Goal: Task Accomplishment & Management: Manage account settings

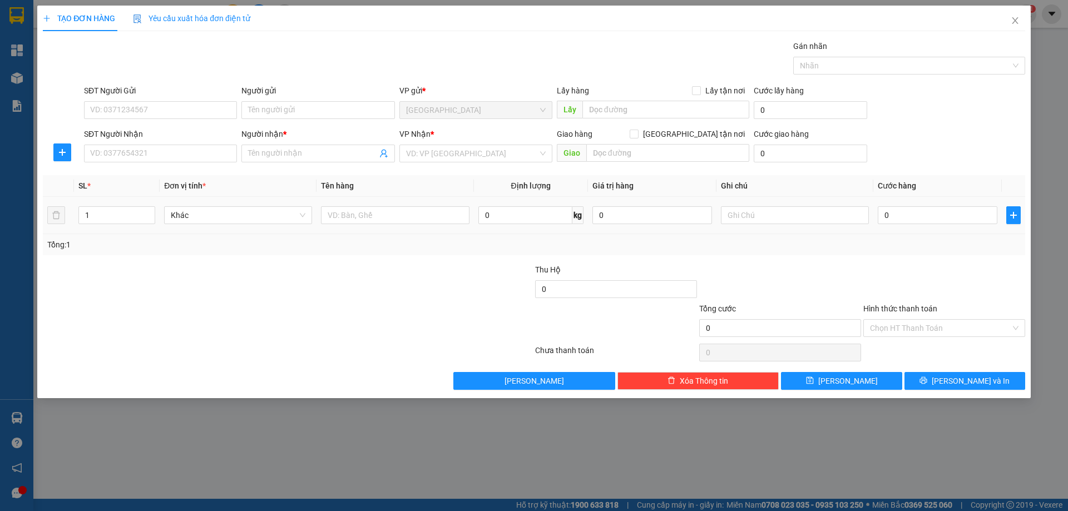
click at [361, 214] on input "text" at bounding box center [395, 215] width 148 height 18
type input "1 GÓI"
drag, startPoint x: 475, startPoint y: 157, endPoint x: 471, endPoint y: 163, distance: 7.0
click at [471, 163] on div "VP Nhận * VD: VP Sài Gòn" at bounding box center [475, 147] width 153 height 39
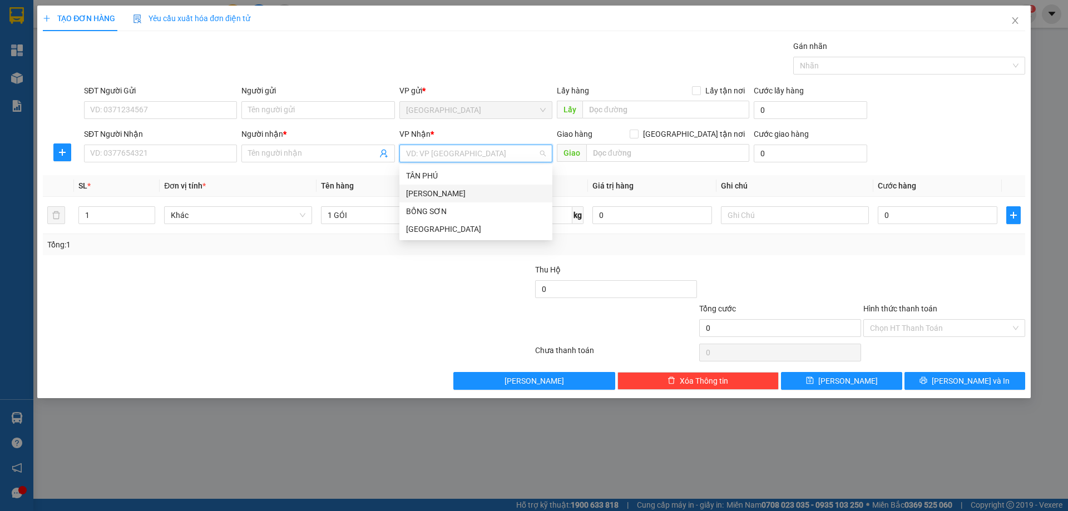
drag, startPoint x: 435, startPoint y: 188, endPoint x: 414, endPoint y: 200, distance: 24.4
click at [430, 190] on div "[PERSON_NAME]" at bounding box center [476, 193] width 140 height 12
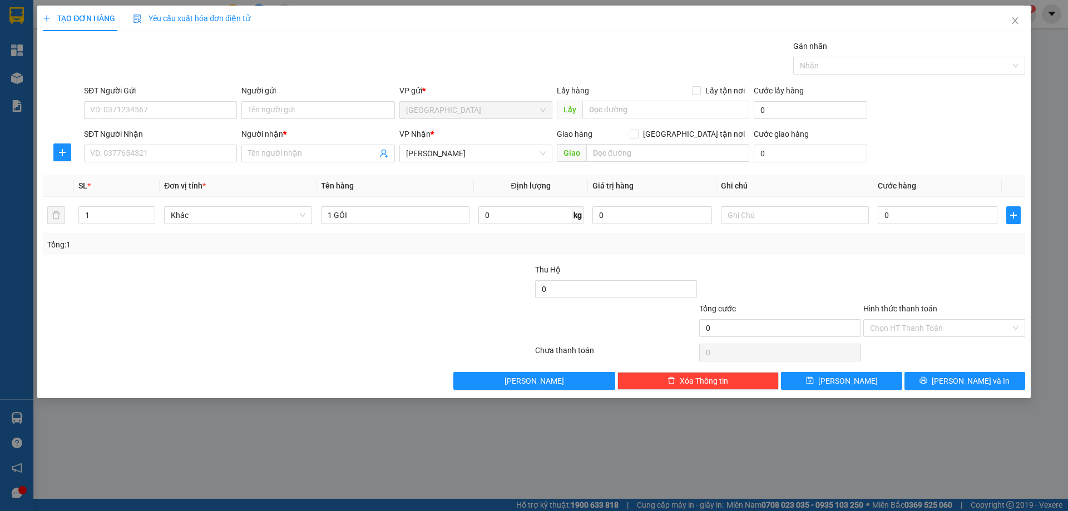
click at [172, 148] on input "SĐT Người Nhận" at bounding box center [160, 154] width 153 height 18
click at [171, 177] on div "0905520213 - TY" at bounding box center [161, 176] width 140 height 12
type input "0905520213"
type input "TY"
type input "0905520213"
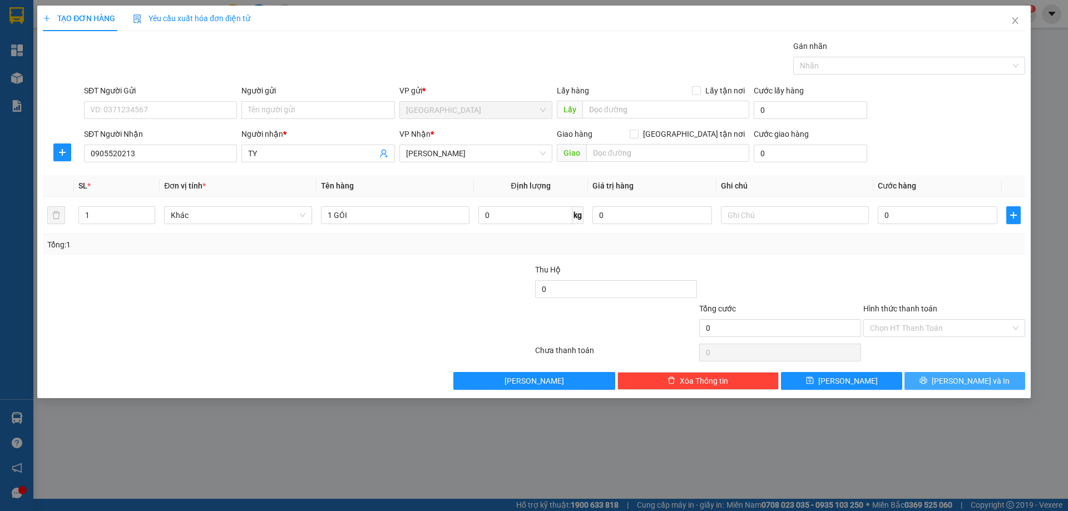
click at [933, 379] on button "[PERSON_NAME] và In" at bounding box center [965, 381] width 121 height 18
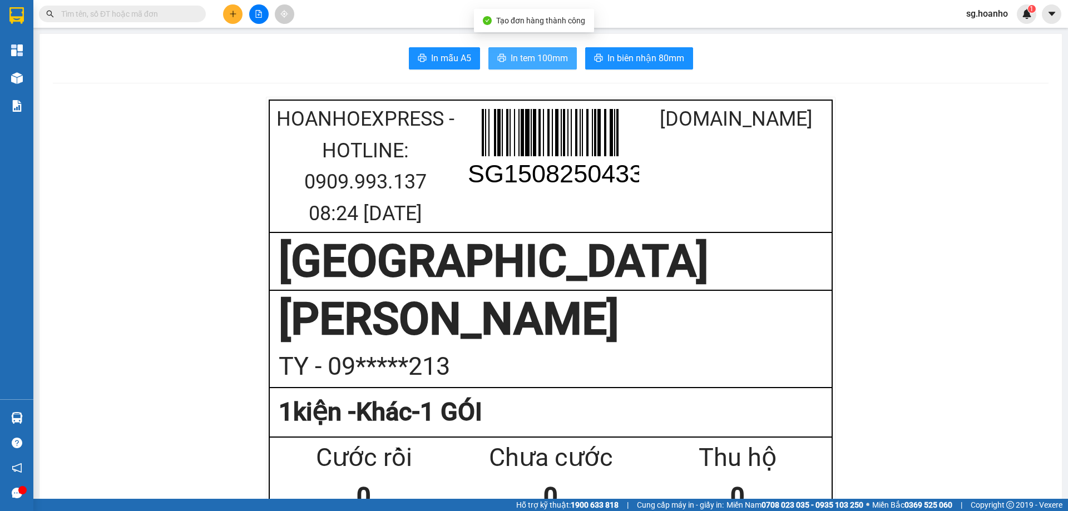
click at [511, 65] on span "In tem 100mm" at bounding box center [539, 58] width 57 height 14
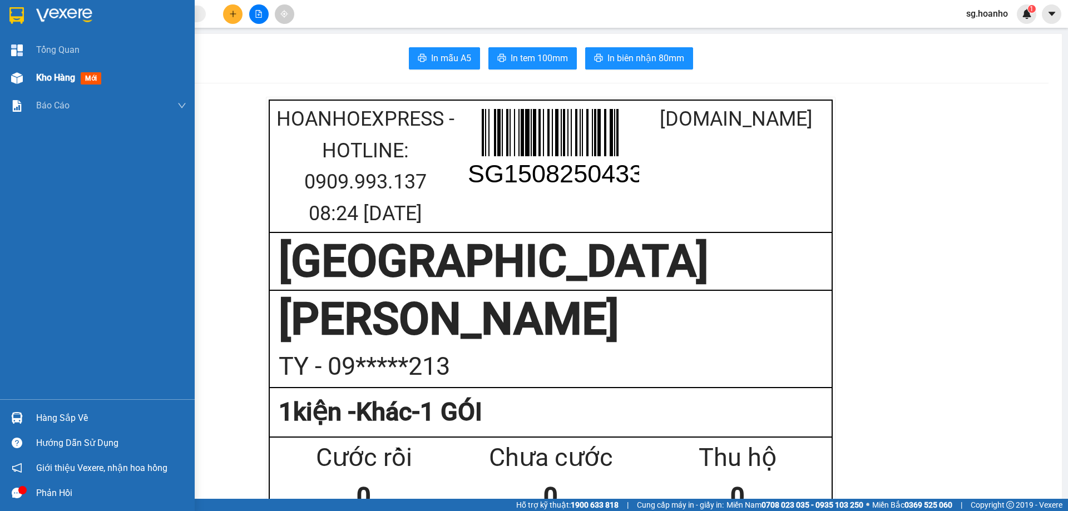
click at [53, 81] on span "Kho hàng" at bounding box center [55, 77] width 39 height 11
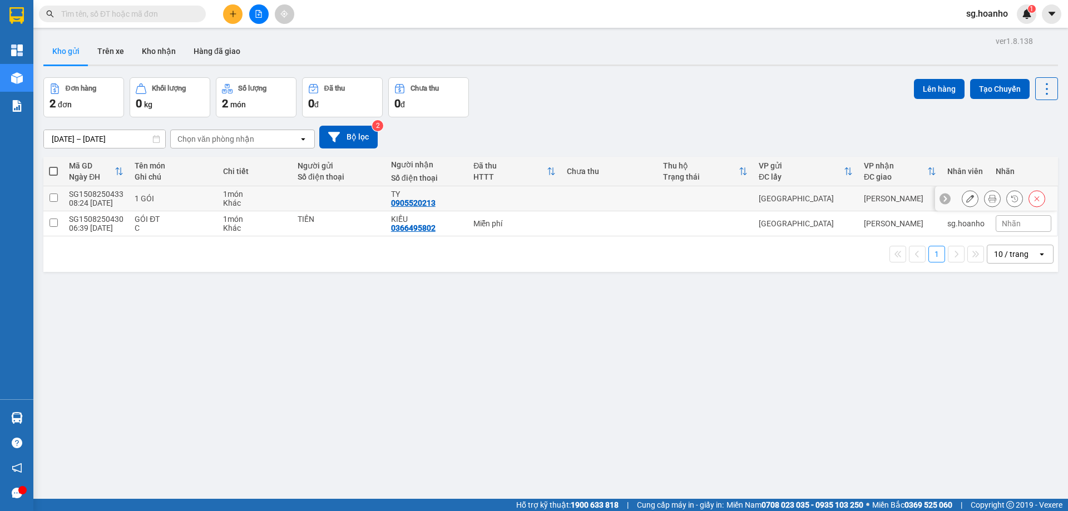
click at [966, 204] on button at bounding box center [970, 198] width 16 height 19
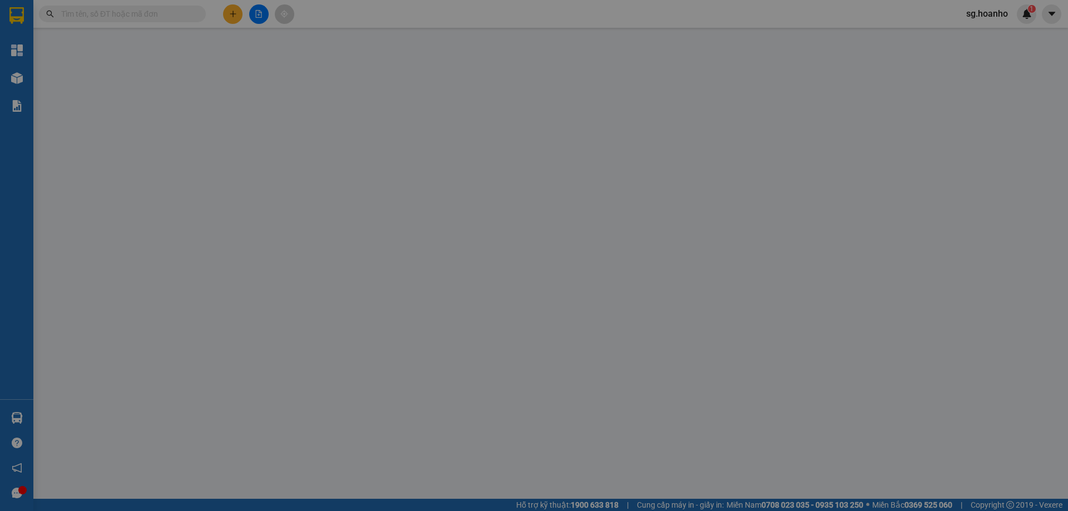
type input "0905520213"
type input "TY"
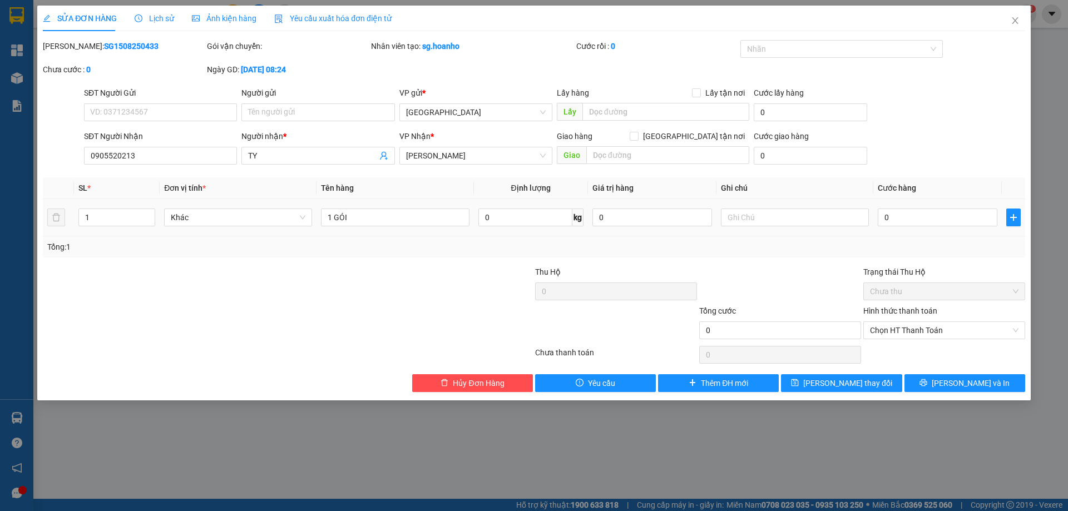
click at [785, 215] on input "text" at bounding box center [795, 218] width 148 height 18
click at [925, 325] on span "Chọn HT Thanh Toán" at bounding box center [944, 330] width 149 height 17
type input "30K"
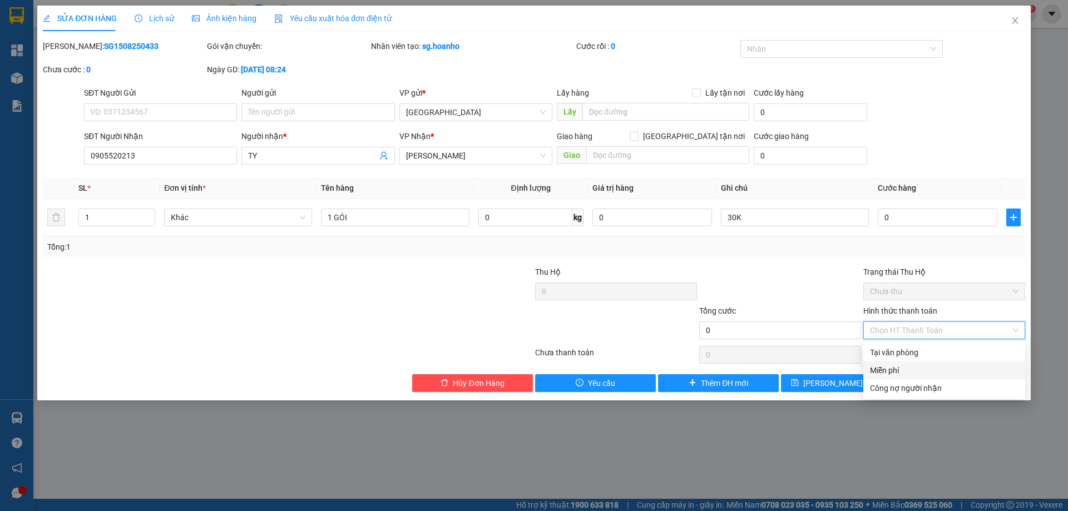
click at [899, 367] on div "Miễn phí" at bounding box center [944, 370] width 149 height 12
click at [930, 381] on button "[PERSON_NAME] và In" at bounding box center [965, 383] width 121 height 18
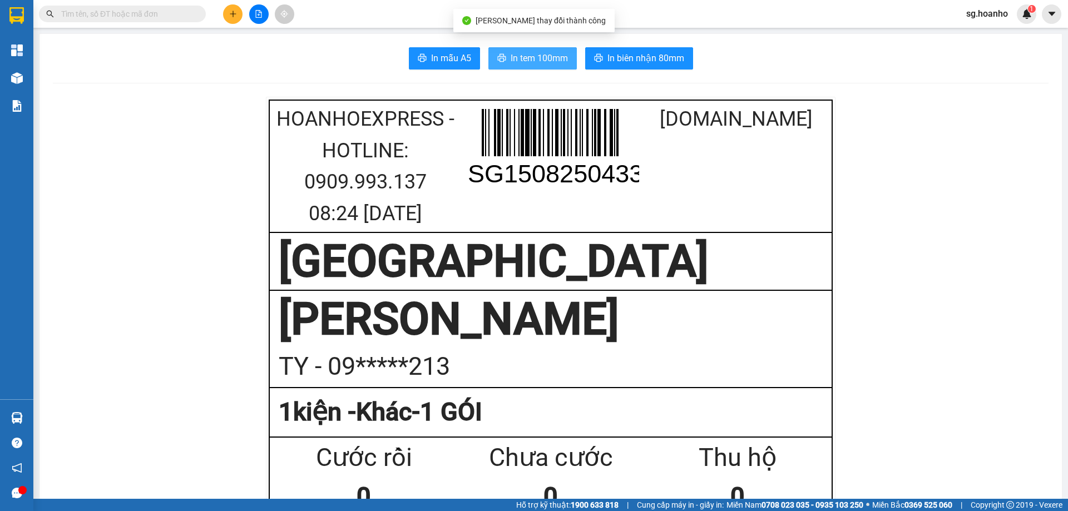
click at [557, 59] on span "In tem 100mm" at bounding box center [539, 58] width 57 height 14
click at [236, 10] on icon "plus" at bounding box center [233, 14] width 8 height 8
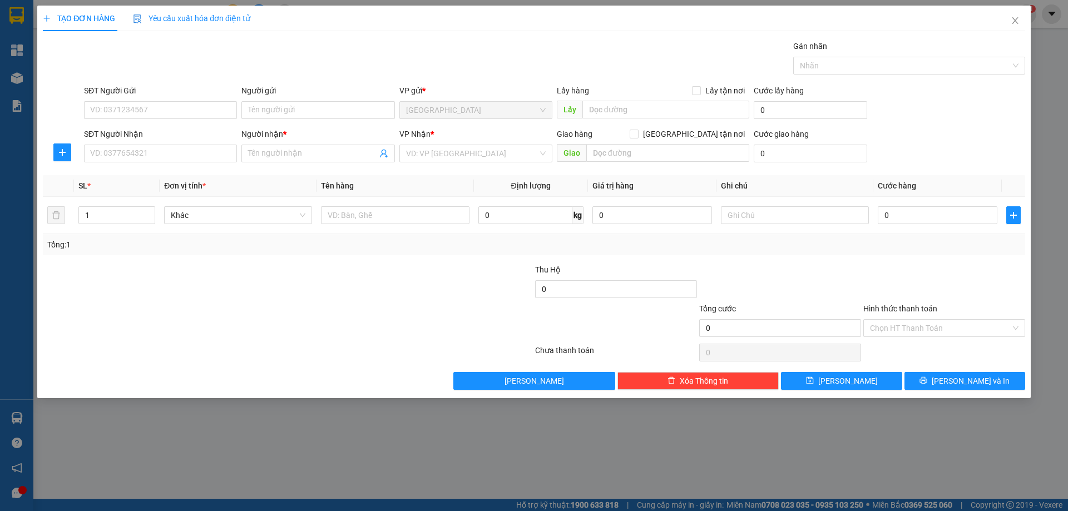
click at [273, 113] on input "Người gửi" at bounding box center [317, 110] width 153 height 18
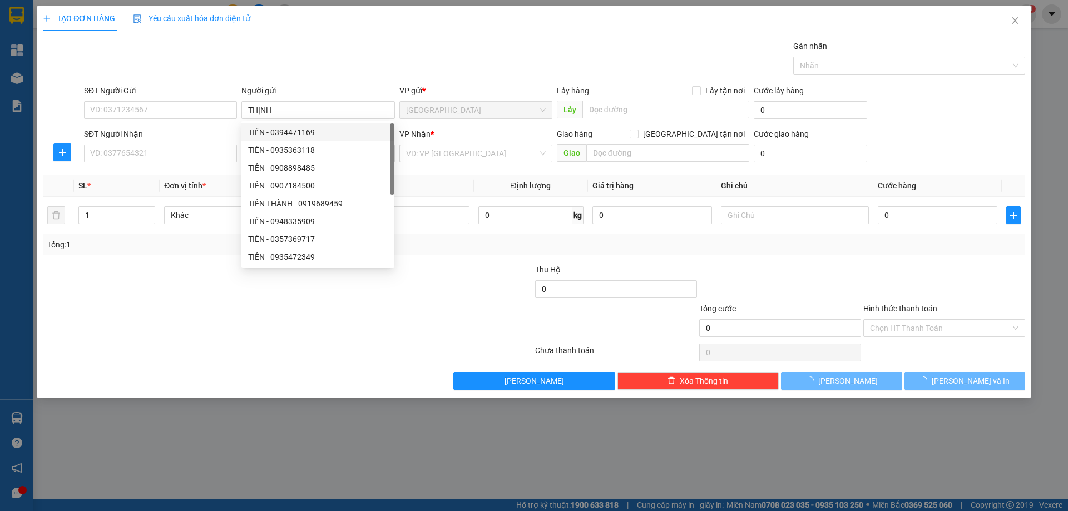
type input "THỊNH"
click at [230, 151] on input "SĐT Người Nhận" at bounding box center [160, 154] width 153 height 18
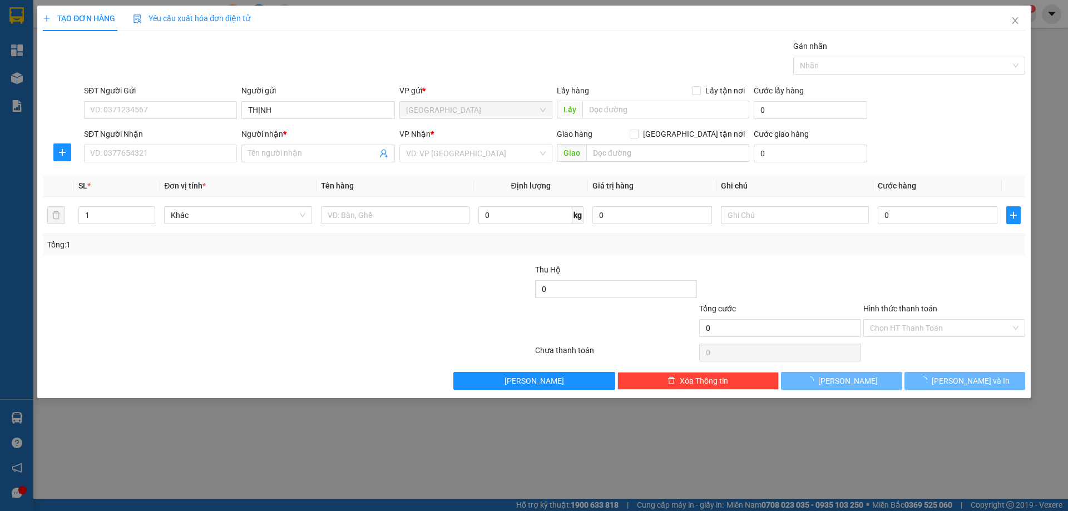
click at [272, 154] on input "Người nhận *" at bounding box center [312, 153] width 129 height 12
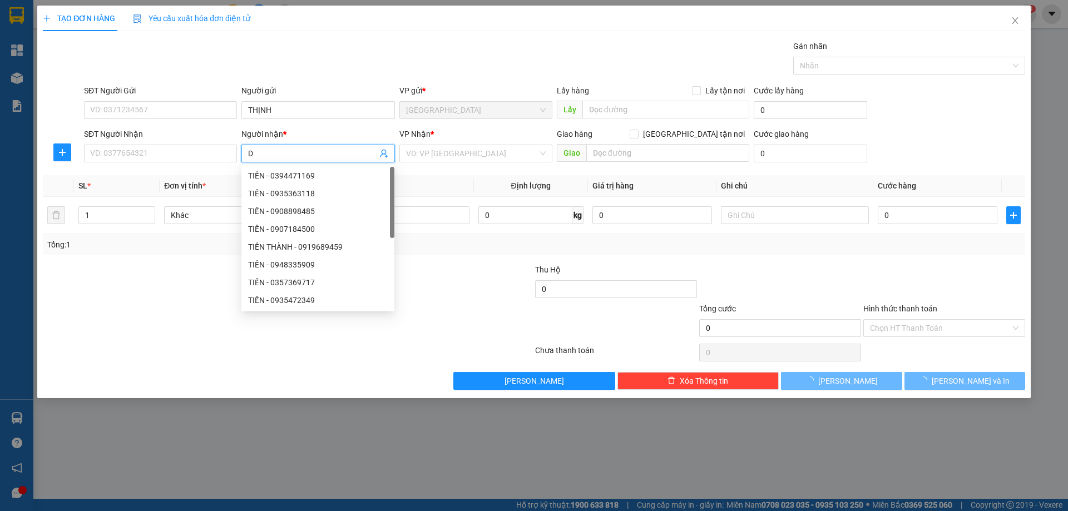
type input "D"
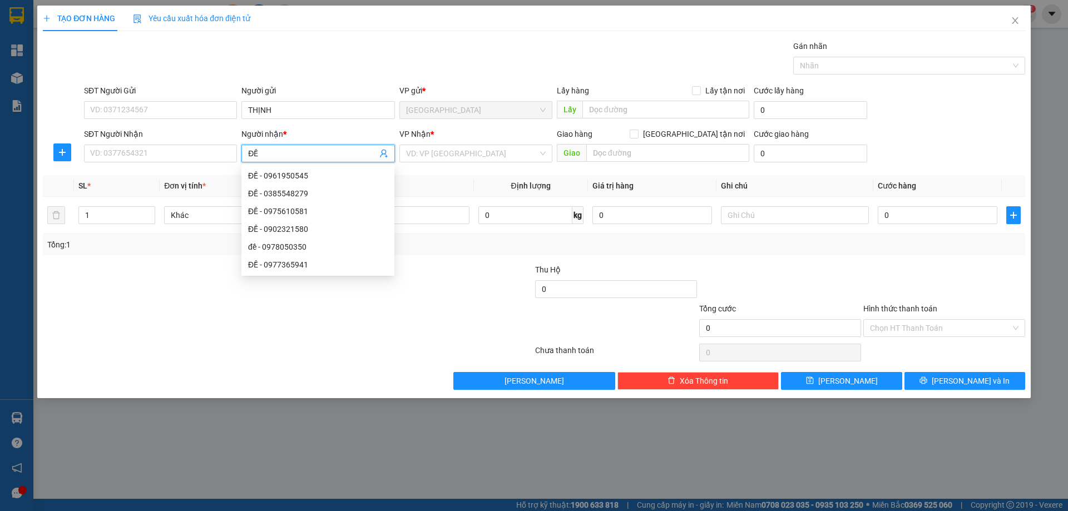
type input "ĐỀ"
click at [439, 155] on input "search" at bounding box center [472, 153] width 132 height 17
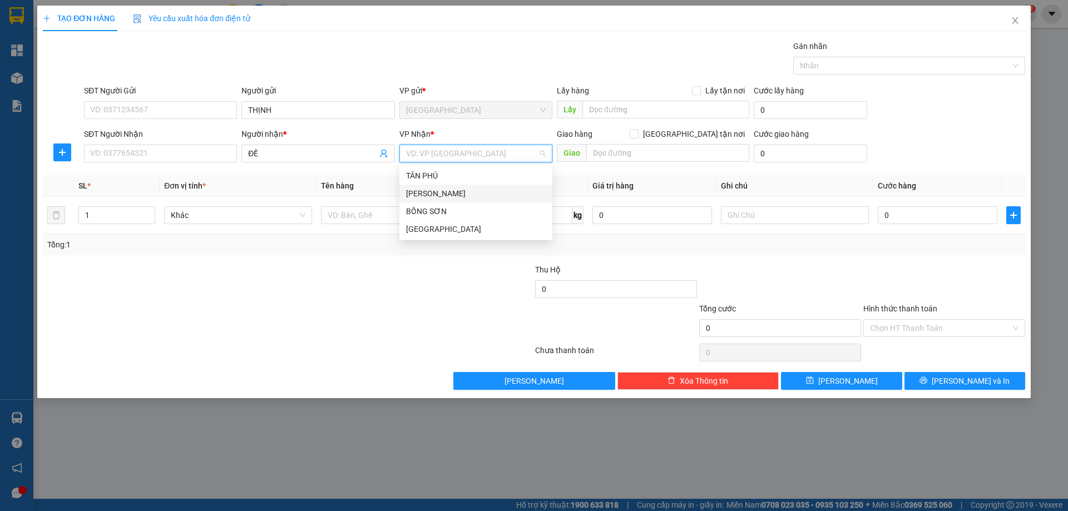
click at [438, 196] on div "[PERSON_NAME]" at bounding box center [476, 193] width 140 height 12
click at [415, 214] on input "text" at bounding box center [395, 215] width 148 height 18
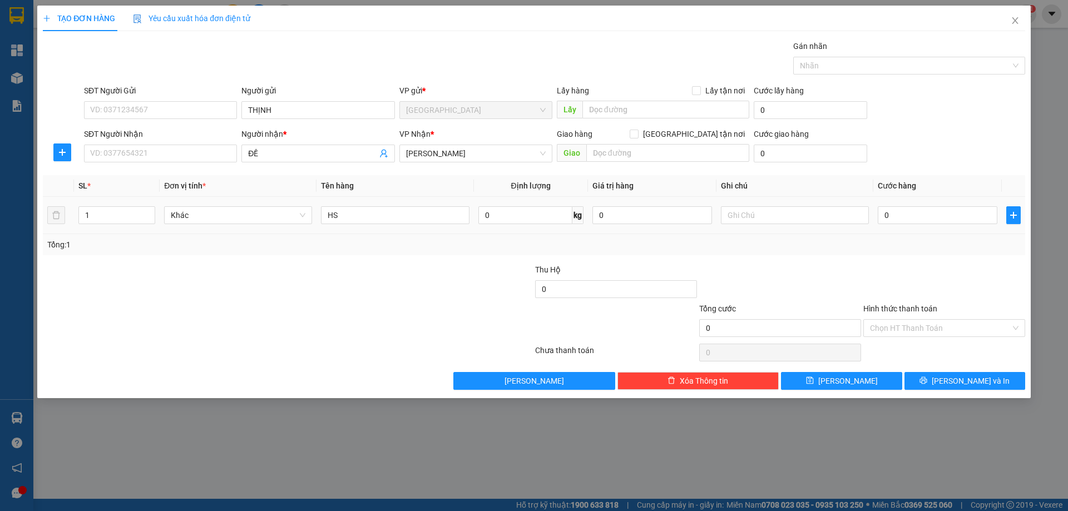
type input "HS"
click at [774, 209] on div at bounding box center [795, 215] width 148 height 22
click at [773, 209] on input "text" at bounding box center [795, 215] width 148 height 18
type input "R/30"
click at [888, 310] on label "Hình thức thanh toán" at bounding box center [900, 308] width 74 height 9
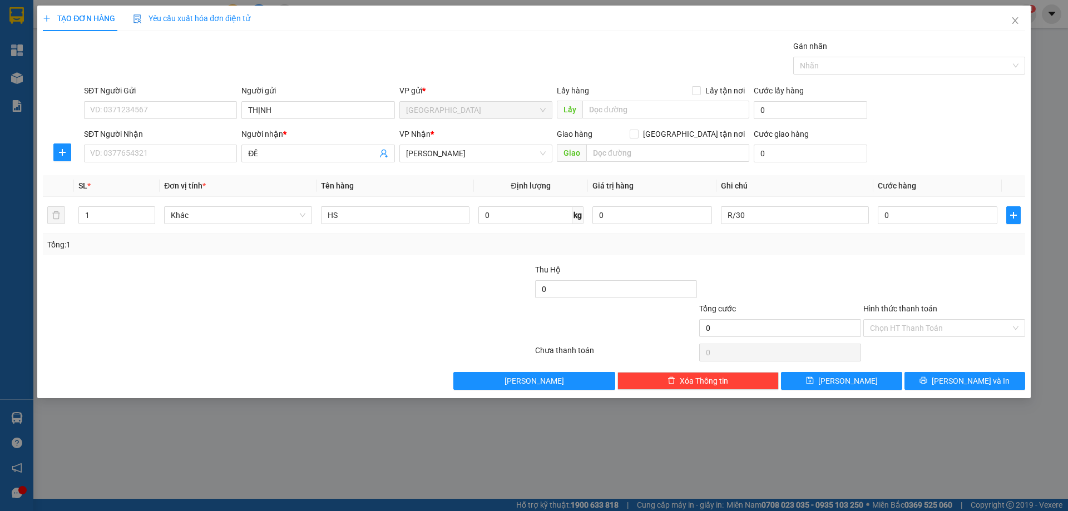
click at [888, 320] on input "Hình thức thanh toán" at bounding box center [940, 328] width 141 height 17
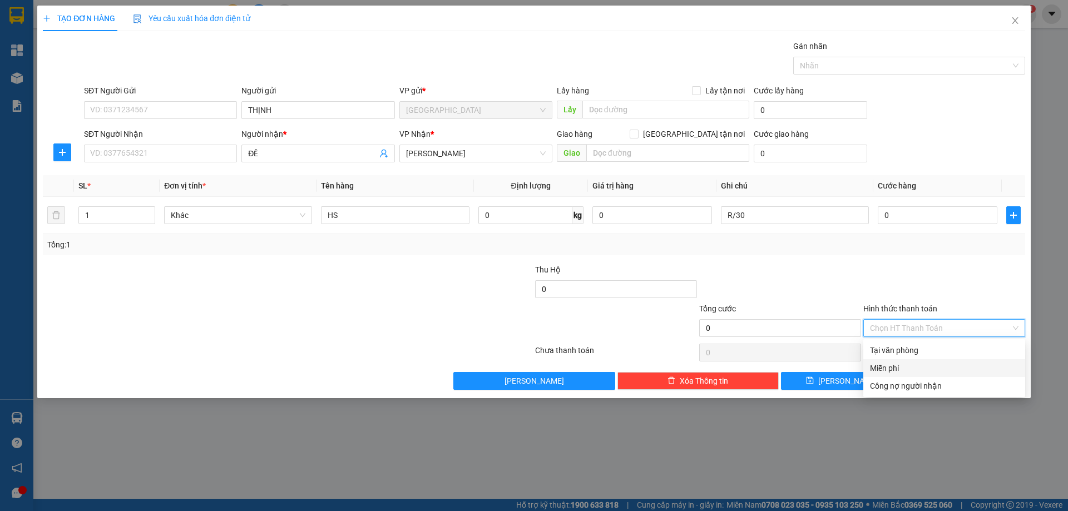
click at [892, 362] on div "Miễn phí" at bounding box center [944, 368] width 149 height 12
drag, startPoint x: 918, startPoint y: 381, endPoint x: 906, endPoint y: 403, distance: 24.6
click at [918, 381] on button "[PERSON_NAME] và In" at bounding box center [965, 381] width 121 height 18
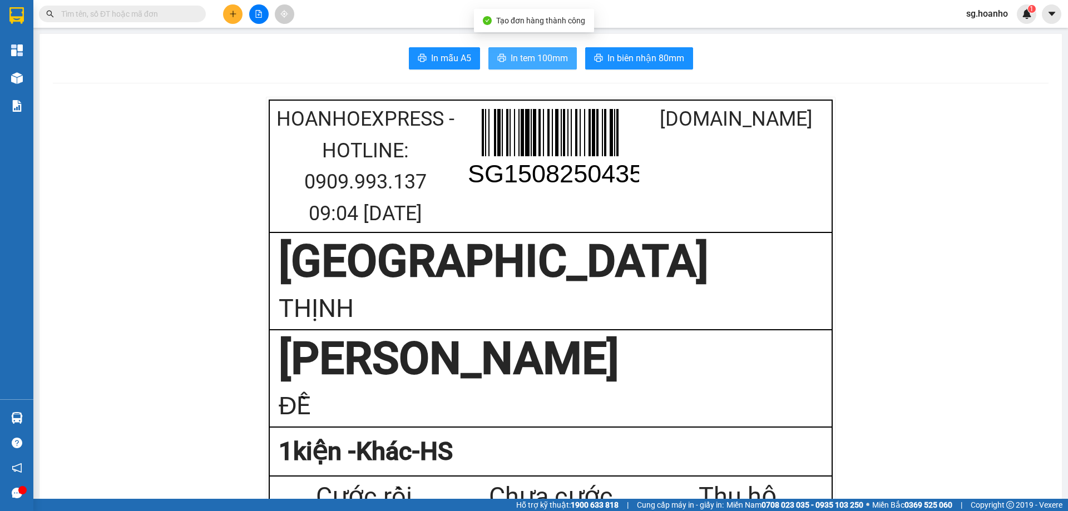
click at [504, 66] on button "In tem 100mm" at bounding box center [532, 58] width 88 height 22
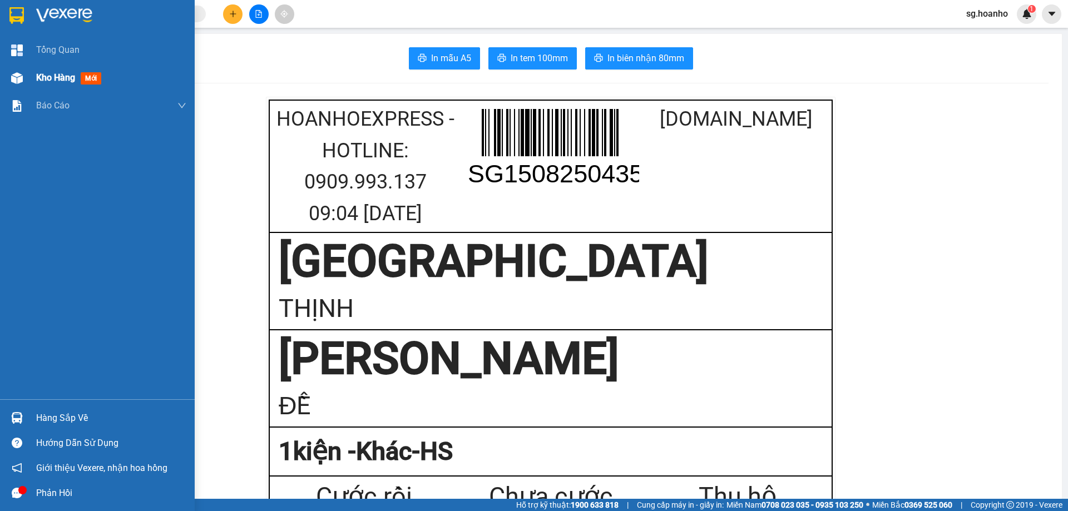
click at [80, 81] on div "Kho hàng mới" at bounding box center [71, 78] width 70 height 14
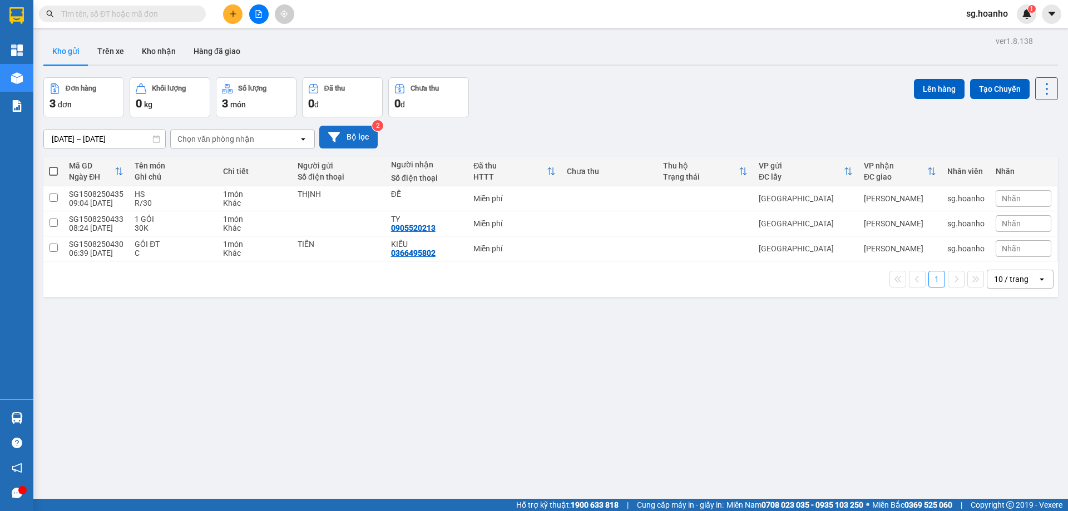
click at [358, 135] on button "Bộ lọc" at bounding box center [348, 137] width 58 height 23
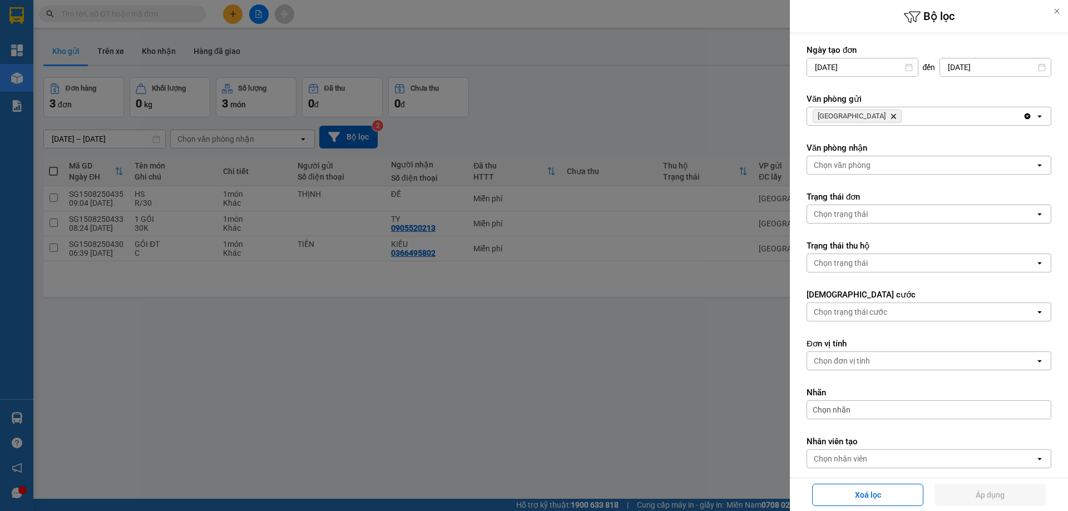
click at [890, 114] on icon "Delete" at bounding box center [893, 116] width 7 height 7
click at [852, 112] on div "Chọn văn phòng" at bounding box center [842, 116] width 57 height 11
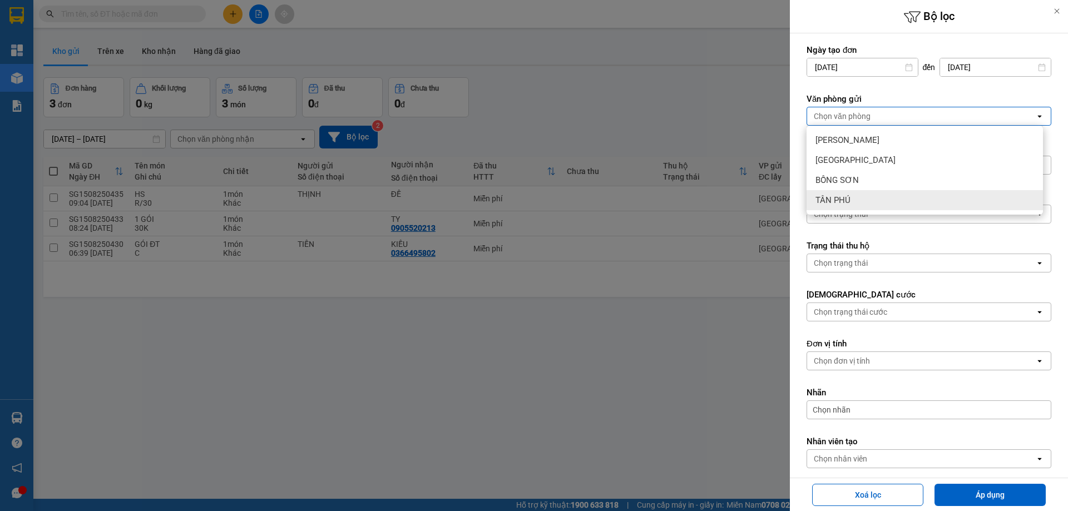
click at [828, 201] on span "TÂN PHÚ" at bounding box center [833, 200] width 35 height 11
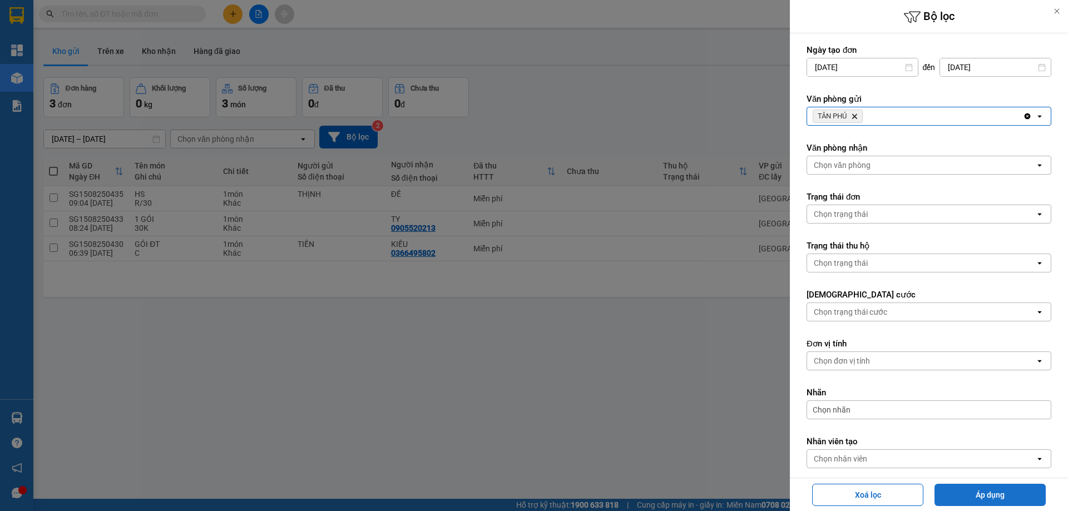
click at [984, 498] on button "Áp dụng" at bounding box center [990, 495] width 111 height 22
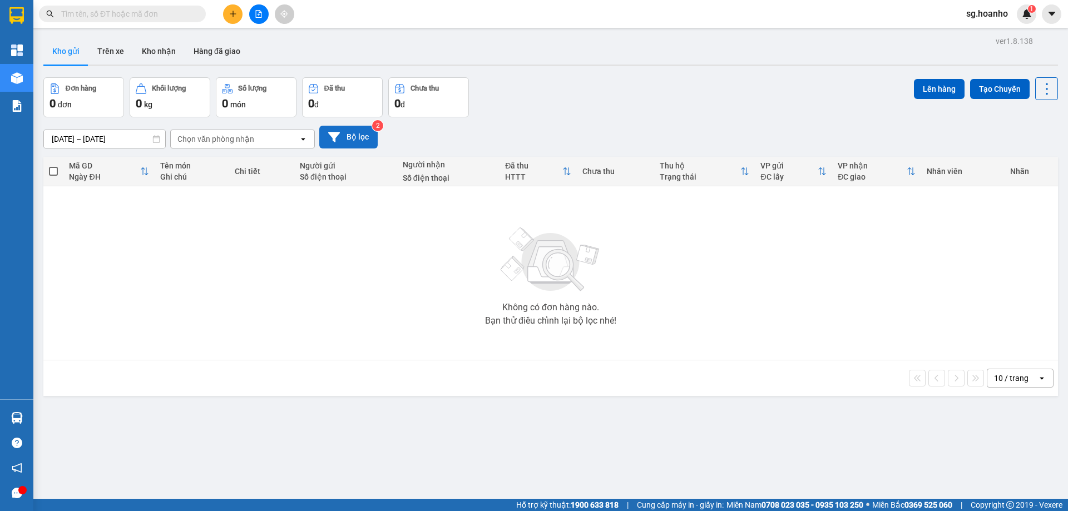
click at [353, 136] on button "Bộ lọc" at bounding box center [348, 137] width 58 height 23
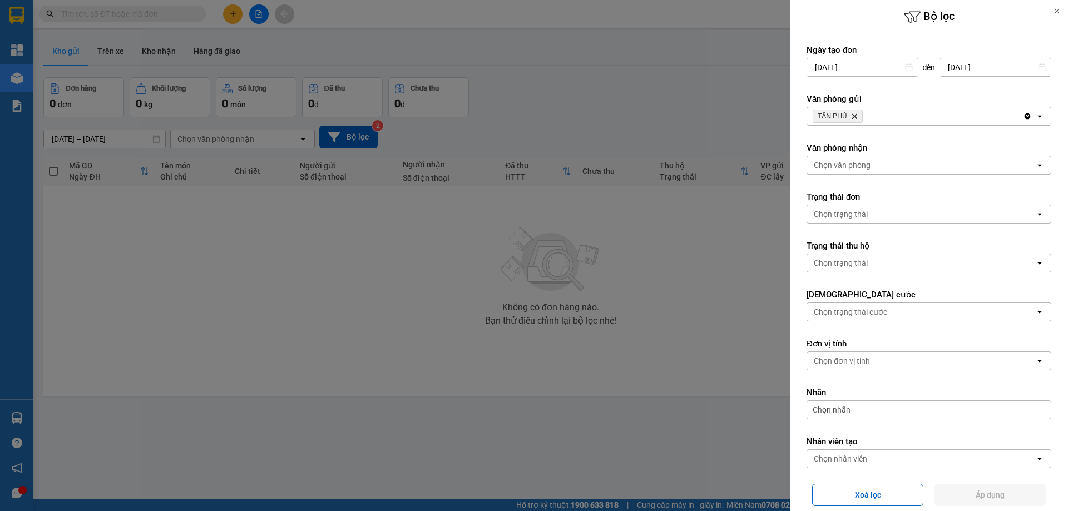
click at [853, 113] on icon "Delete" at bounding box center [854, 116] width 7 height 7
click at [841, 116] on div "Chọn văn phòng" at bounding box center [842, 116] width 57 height 11
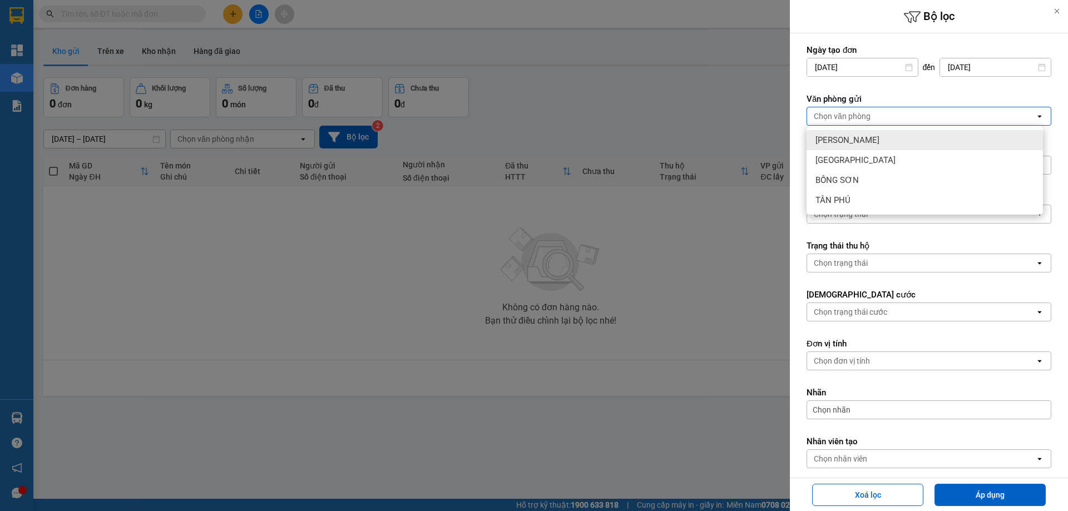
click at [834, 139] on span "[PERSON_NAME]" at bounding box center [848, 140] width 64 height 11
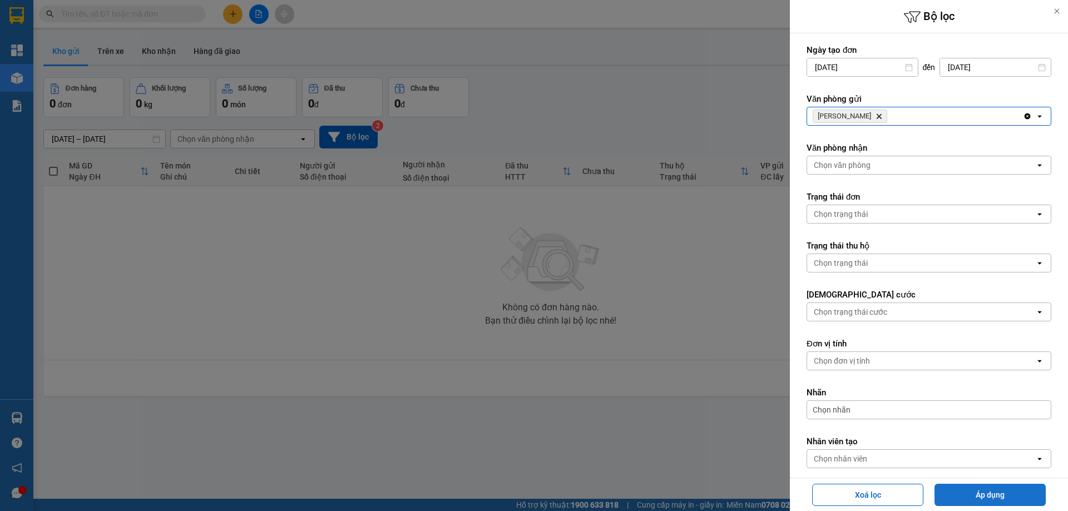
drag, startPoint x: 982, startPoint y: 497, endPoint x: 977, endPoint y: 505, distance: 8.8
click at [980, 497] on button "Áp dụng" at bounding box center [990, 495] width 111 height 22
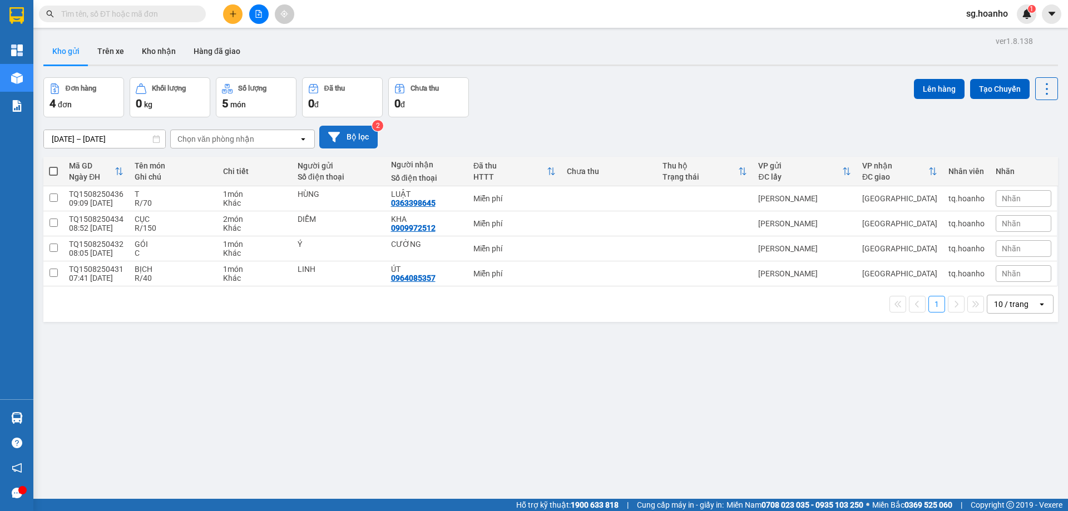
click at [366, 133] on button "Bộ lọc" at bounding box center [348, 137] width 58 height 23
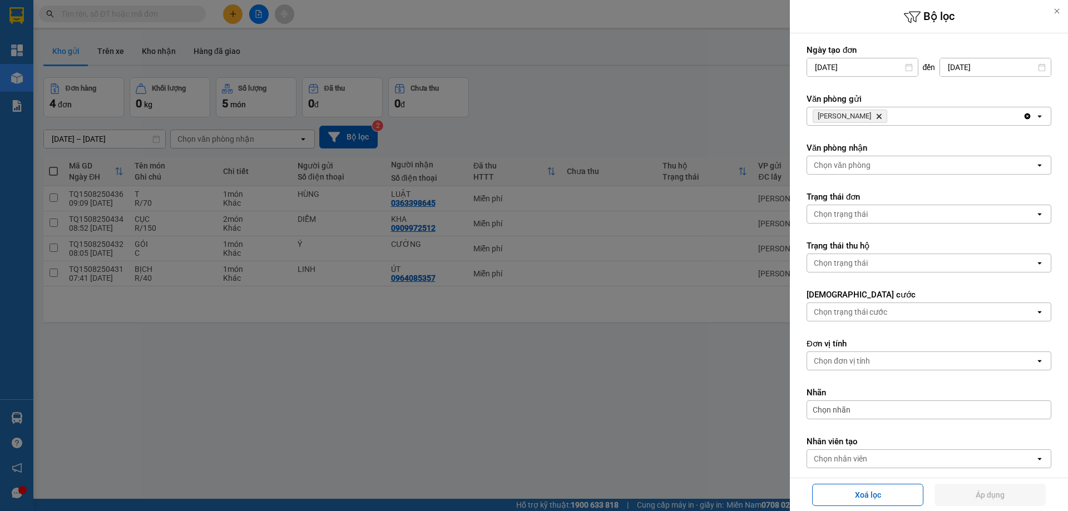
click at [876, 116] on icon "Delete" at bounding box center [879, 116] width 7 height 7
click at [851, 119] on div "Chọn văn phòng" at bounding box center [842, 116] width 57 height 11
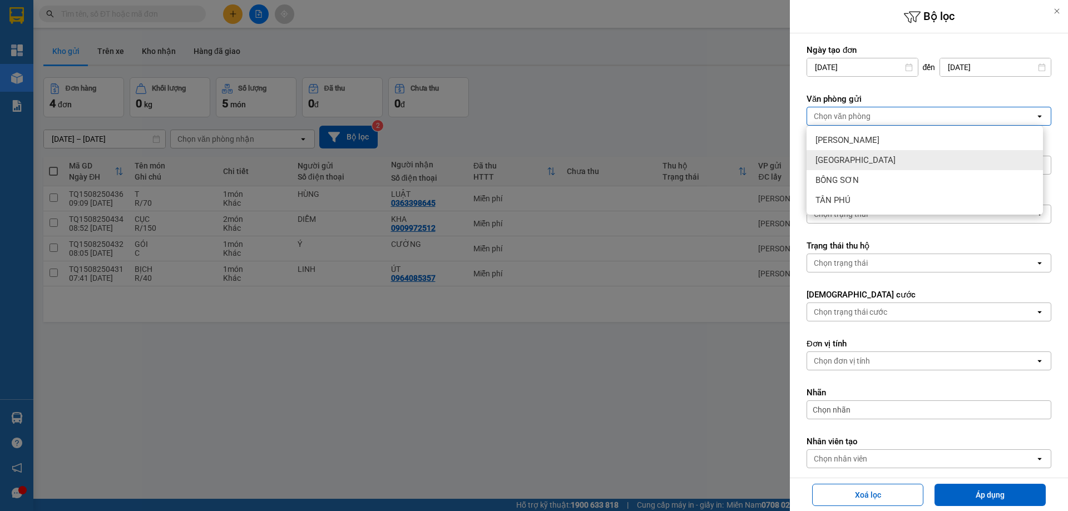
click at [848, 160] on div "[GEOGRAPHIC_DATA]" at bounding box center [925, 160] width 236 height 20
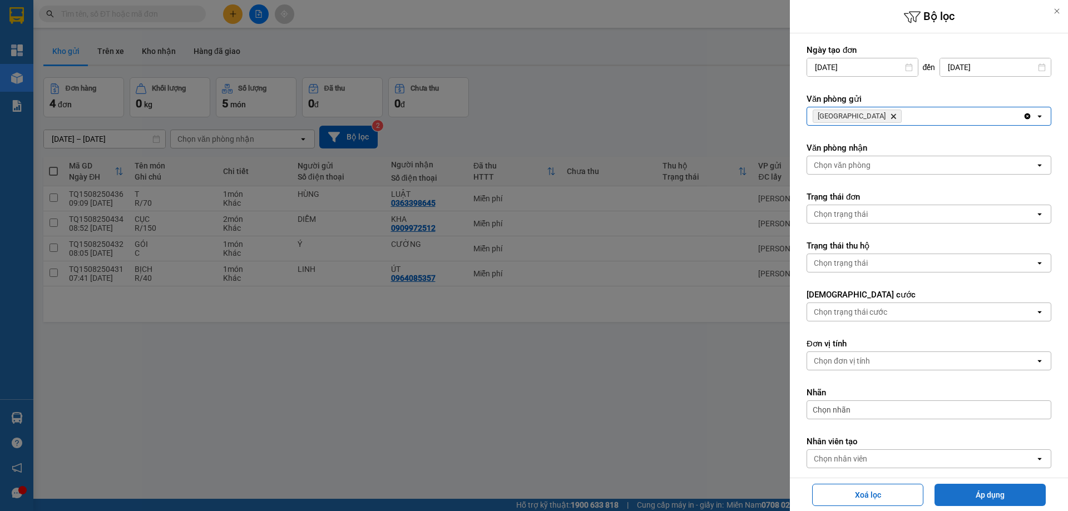
click at [979, 492] on button "Áp dụng" at bounding box center [990, 495] width 111 height 22
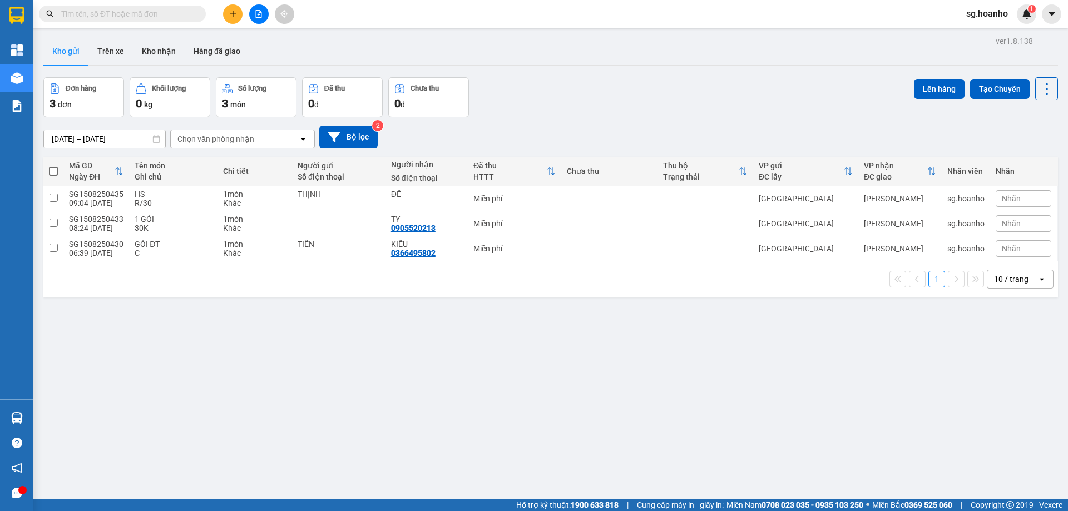
click at [155, 14] on input "text" at bounding box center [126, 14] width 131 height 12
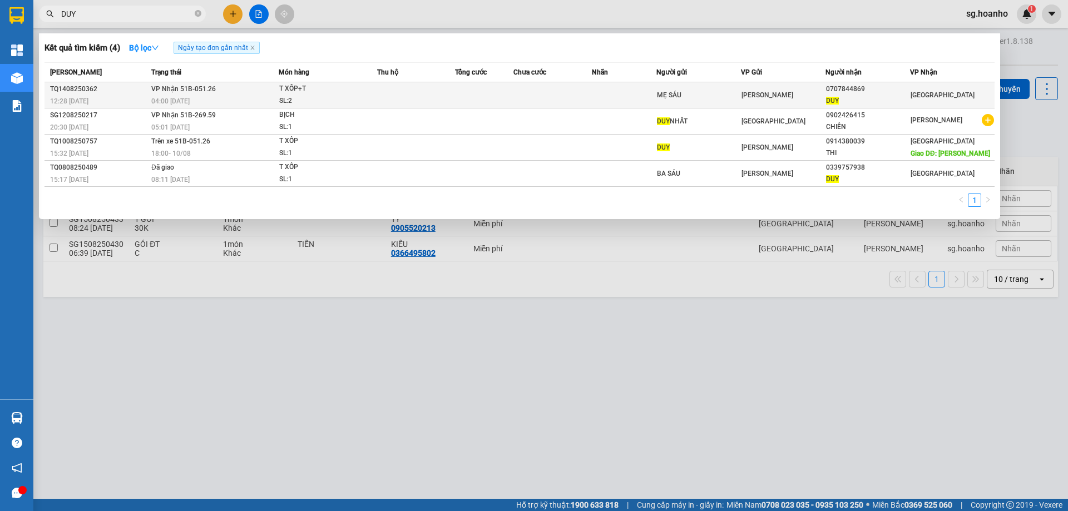
type input "DUY"
click at [673, 90] on div "MẸ SÁU" at bounding box center [698, 96] width 83 height 12
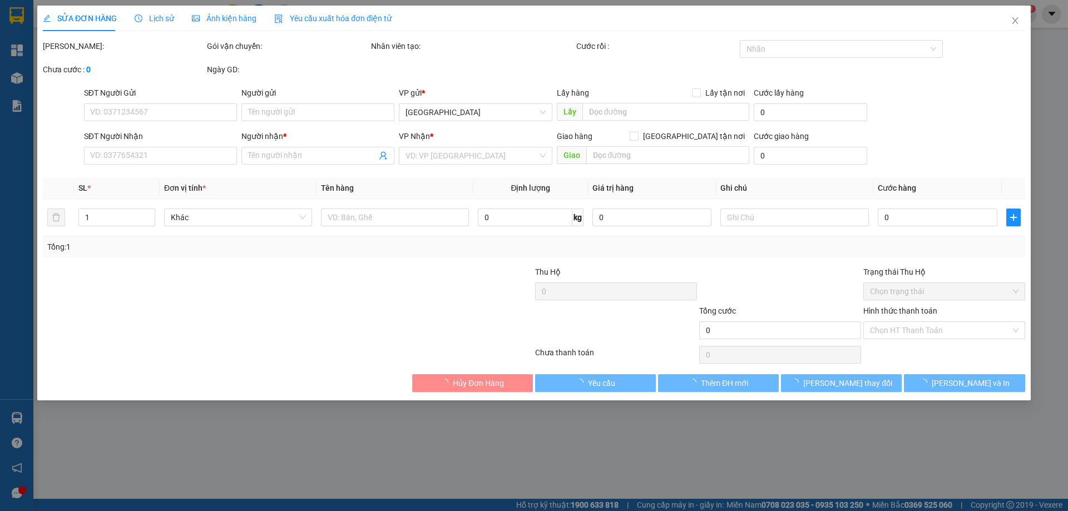
type input "MẸ SÁU"
type input "0707844869"
type input "DUY"
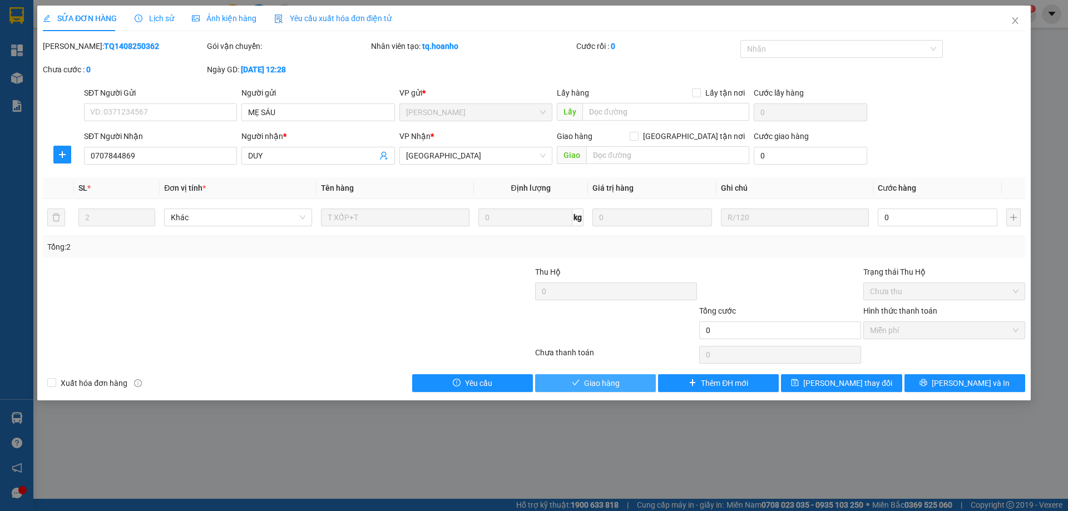
click at [606, 384] on span "Giao hàng" at bounding box center [602, 383] width 36 height 12
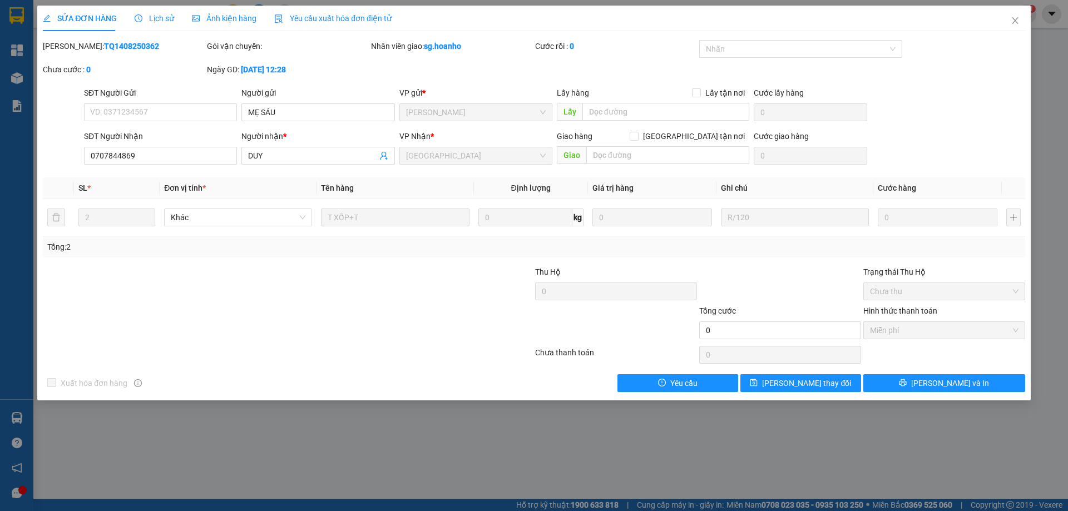
click at [1015, 18] on icon "close" at bounding box center [1015, 20] width 9 height 9
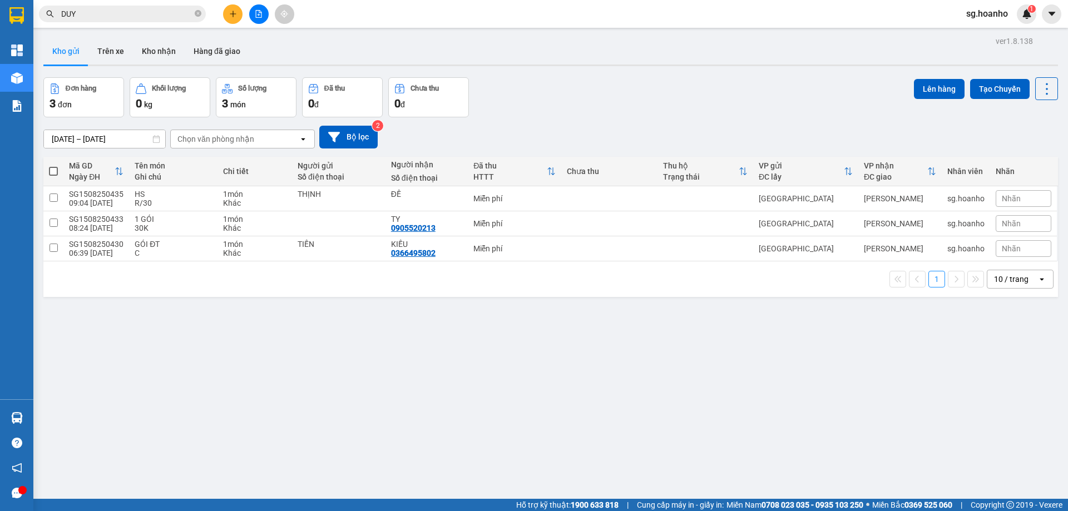
click at [199, 16] on icon "close-circle" at bounding box center [198, 13] width 7 height 7
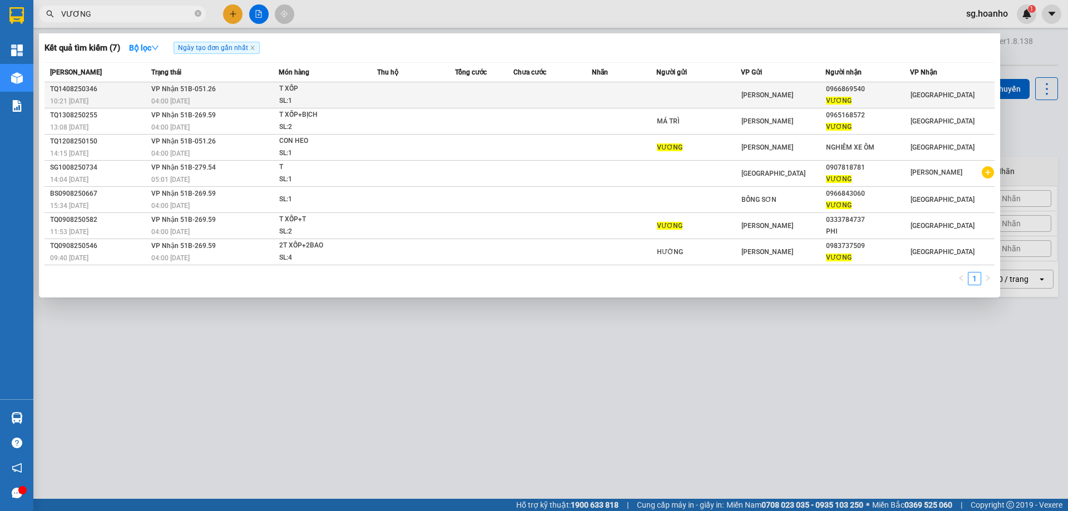
type input "VƯƠNG"
click at [721, 90] on td at bounding box center [698, 95] width 85 height 26
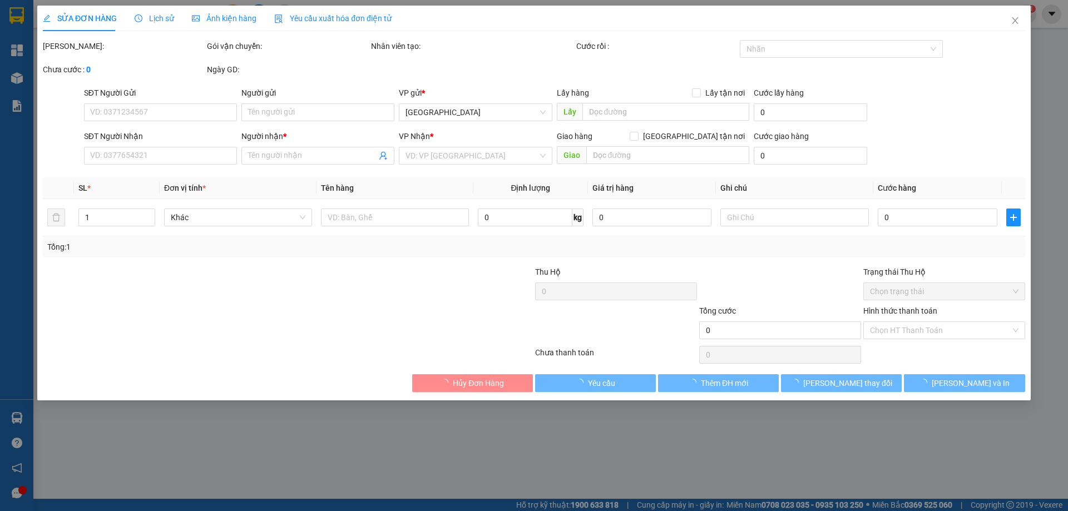
type input "0966869540"
type input "VƯƠNG"
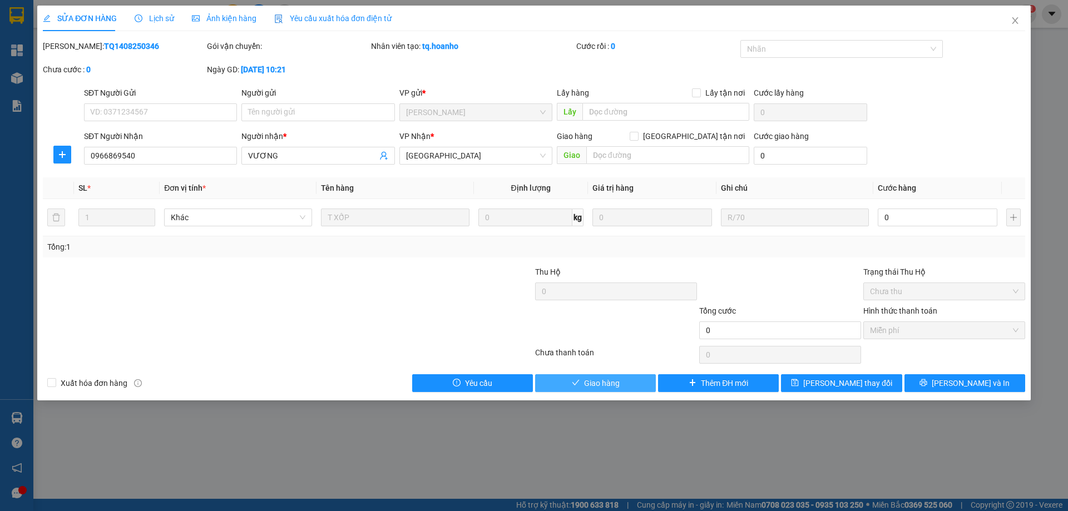
click at [626, 384] on button "Giao hàng" at bounding box center [595, 383] width 121 height 18
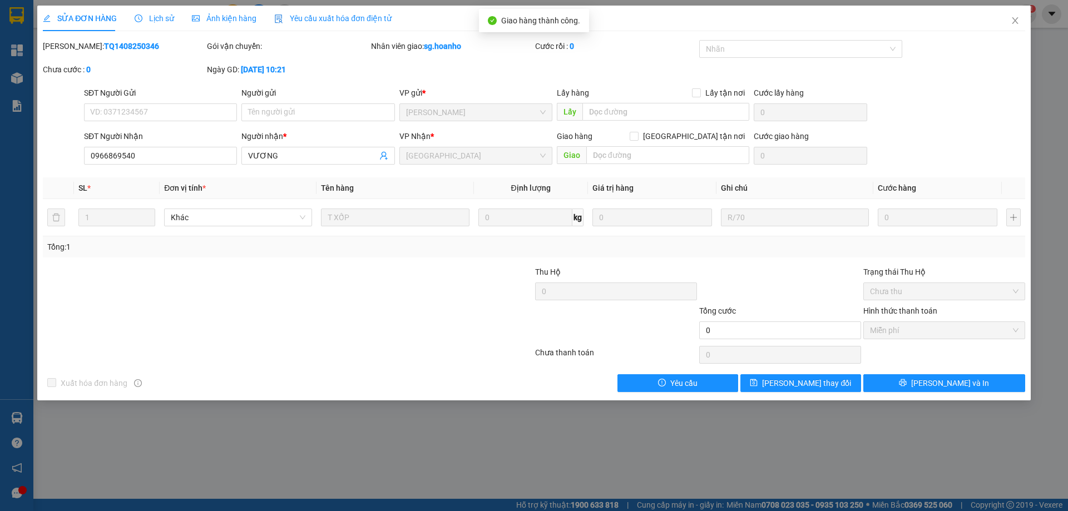
click at [1015, 23] on icon "close" at bounding box center [1015, 20] width 9 height 9
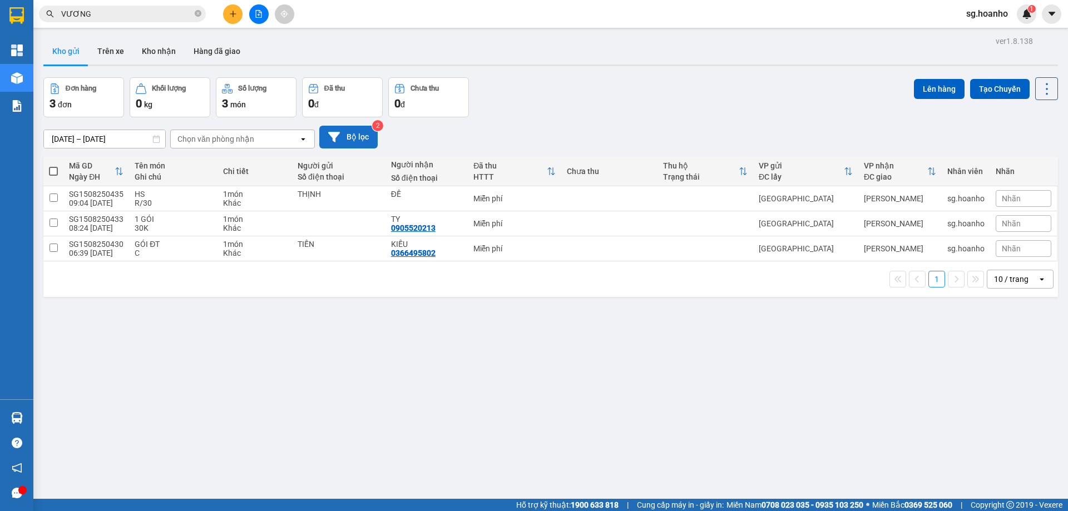
click at [363, 135] on button "Bộ lọc" at bounding box center [348, 137] width 58 height 23
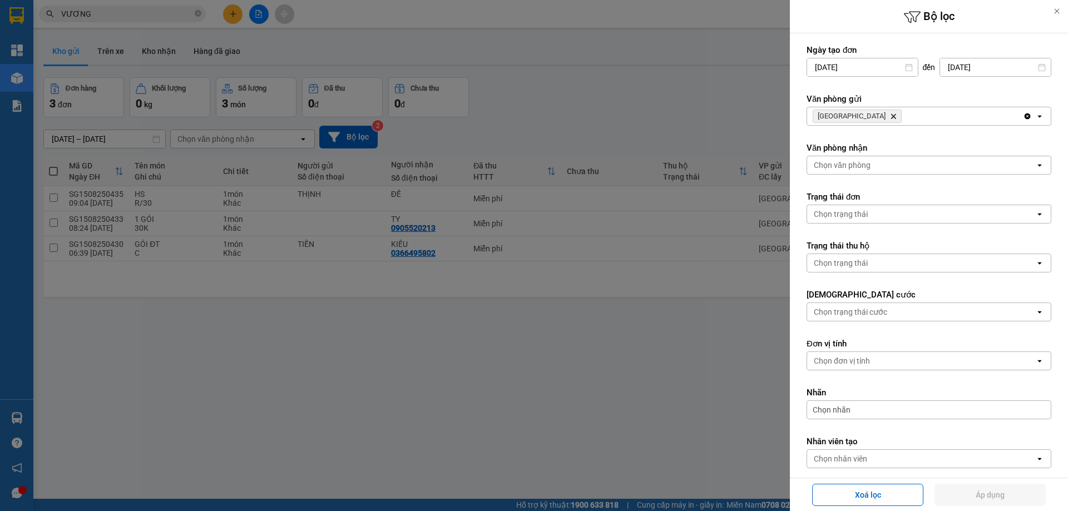
click at [891, 117] on icon "SÀI GÒN, close by backspace" at bounding box center [893, 116] width 5 height 5
click at [845, 115] on div "Chọn văn phòng" at bounding box center [842, 116] width 57 height 11
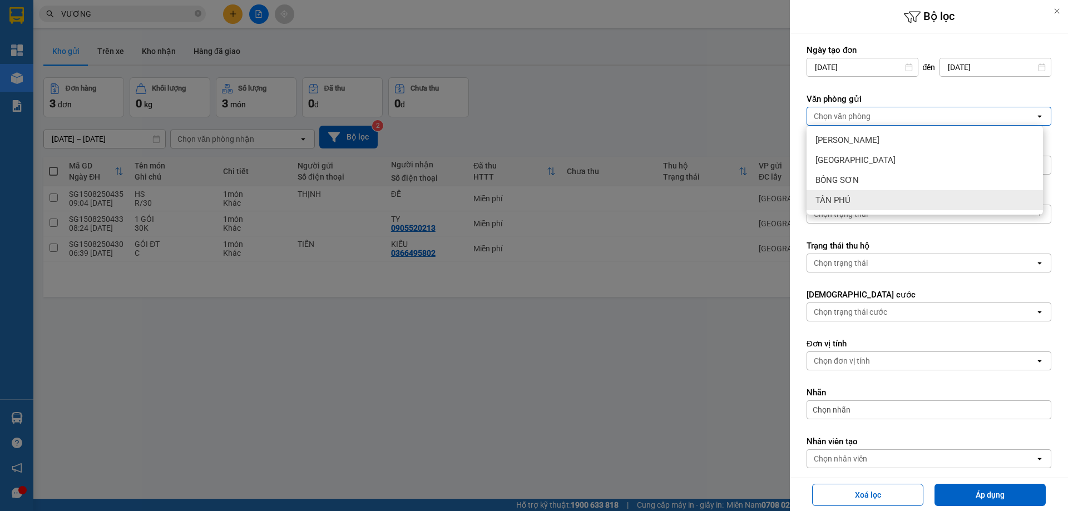
drag, startPoint x: 850, startPoint y: 199, endPoint x: 831, endPoint y: 202, distance: 19.8
click at [850, 199] on span "TÂN PHÚ" at bounding box center [833, 200] width 35 height 11
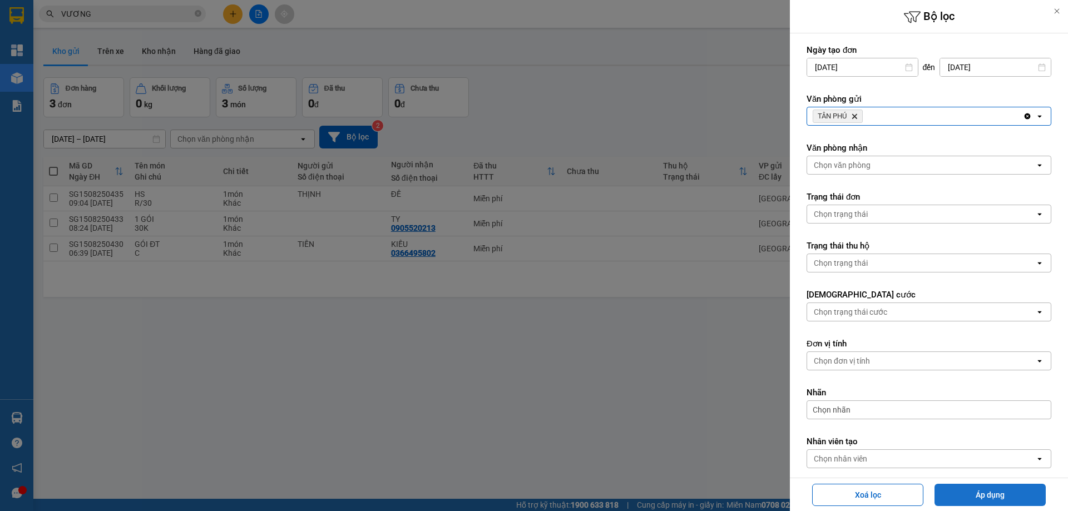
drag, startPoint x: 966, startPoint y: 494, endPoint x: 956, endPoint y: 487, distance: 12.0
click at [961, 490] on button "Áp dụng" at bounding box center [990, 495] width 111 height 22
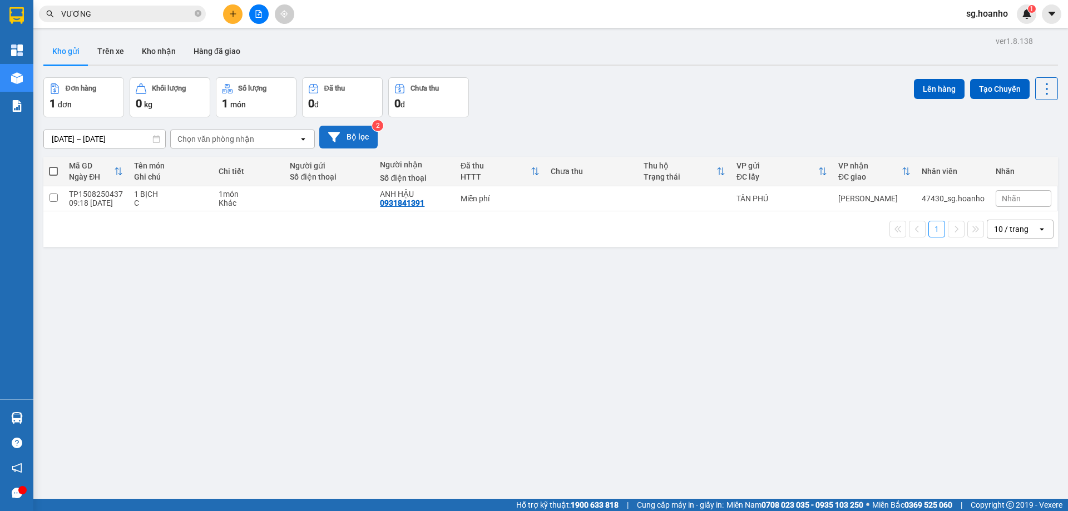
click at [358, 134] on button "Bộ lọc" at bounding box center [348, 137] width 58 height 23
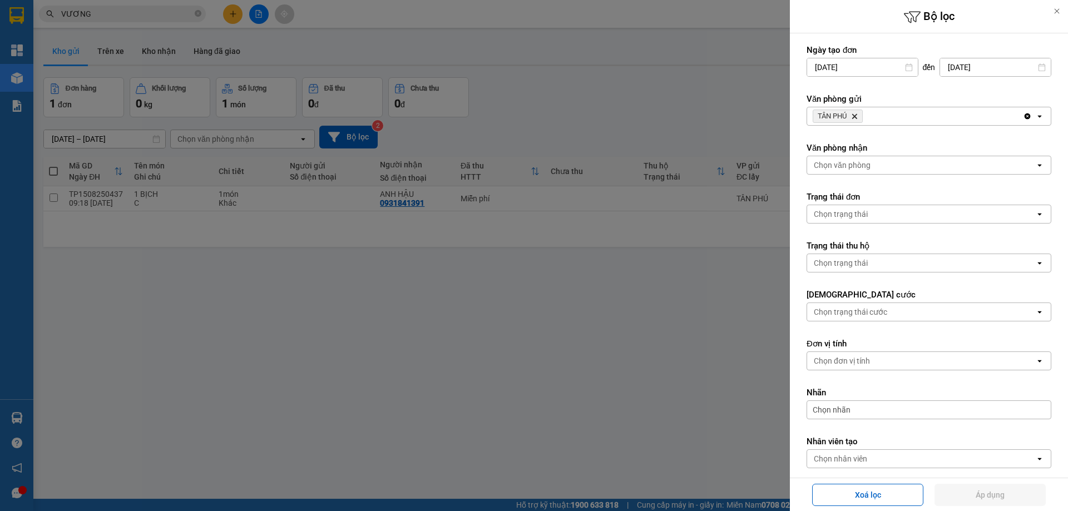
drag, startPoint x: 856, startPoint y: 115, endPoint x: 807, endPoint y: 125, distance: 49.9
click at [853, 115] on icon "Delete" at bounding box center [854, 116] width 7 height 7
click at [807, 125] on div "Chọn văn phòng" at bounding box center [921, 116] width 228 height 18
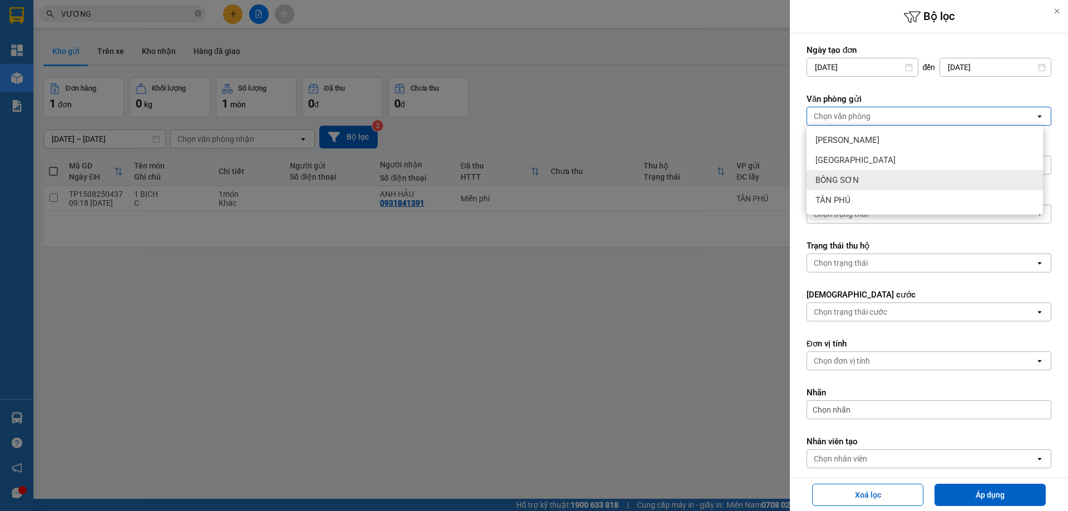
click at [836, 176] on span "BỒNG SƠN" at bounding box center [837, 180] width 43 height 11
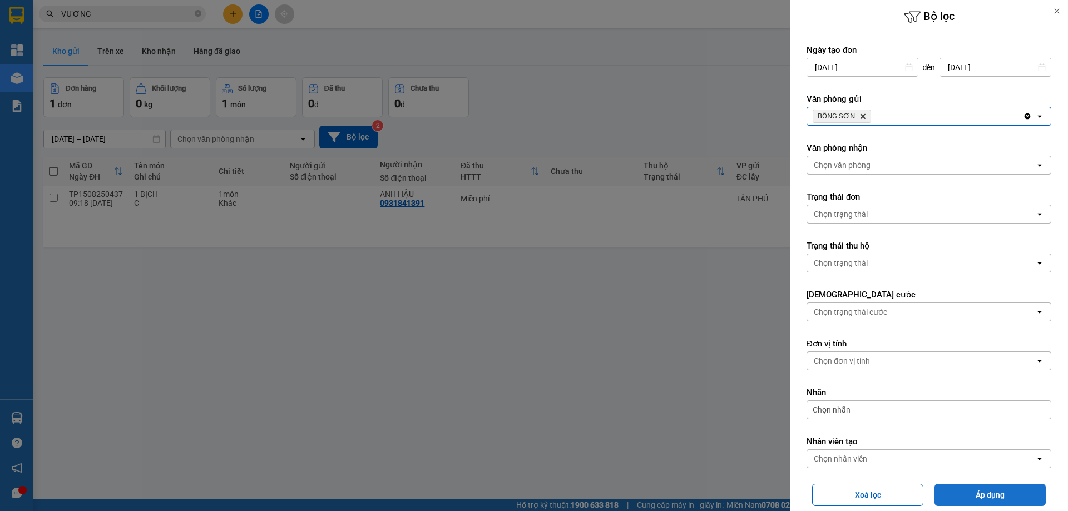
click at [985, 491] on button "Áp dụng" at bounding box center [990, 495] width 111 height 22
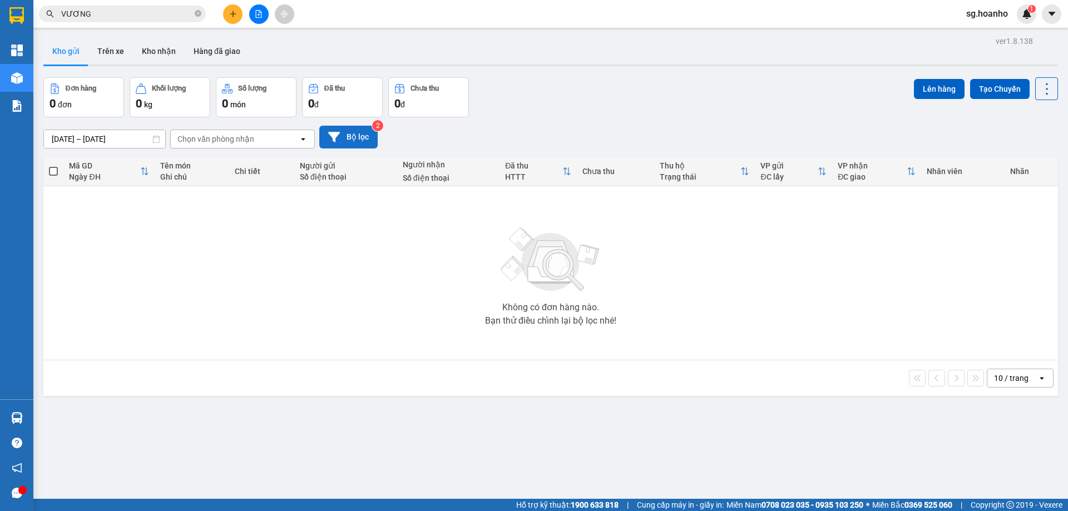
click at [352, 132] on button "Bộ lọc" at bounding box center [348, 137] width 58 height 23
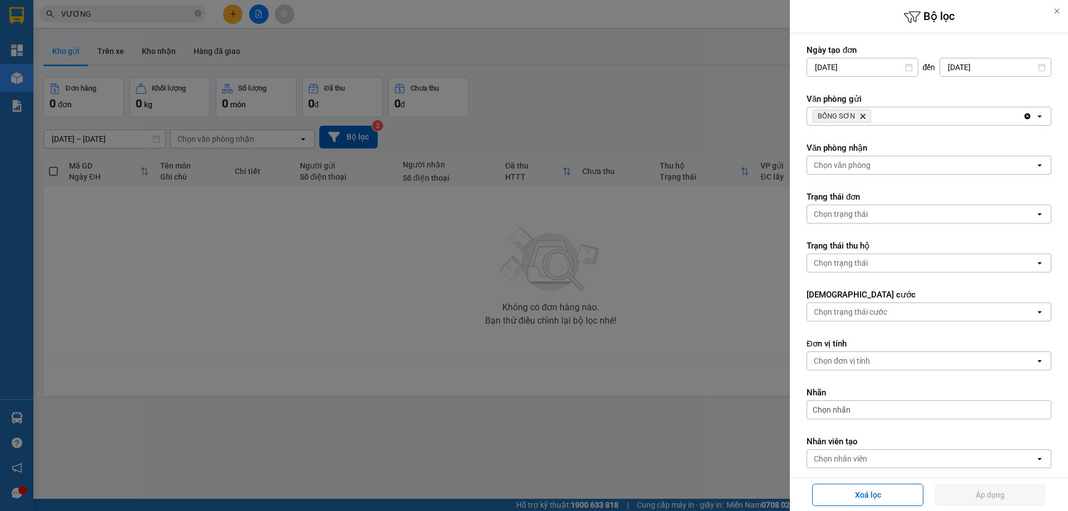
click at [862, 114] on icon "Delete" at bounding box center [862, 116] width 7 height 7
click at [854, 112] on div "Chọn văn phòng" at bounding box center [842, 116] width 57 height 11
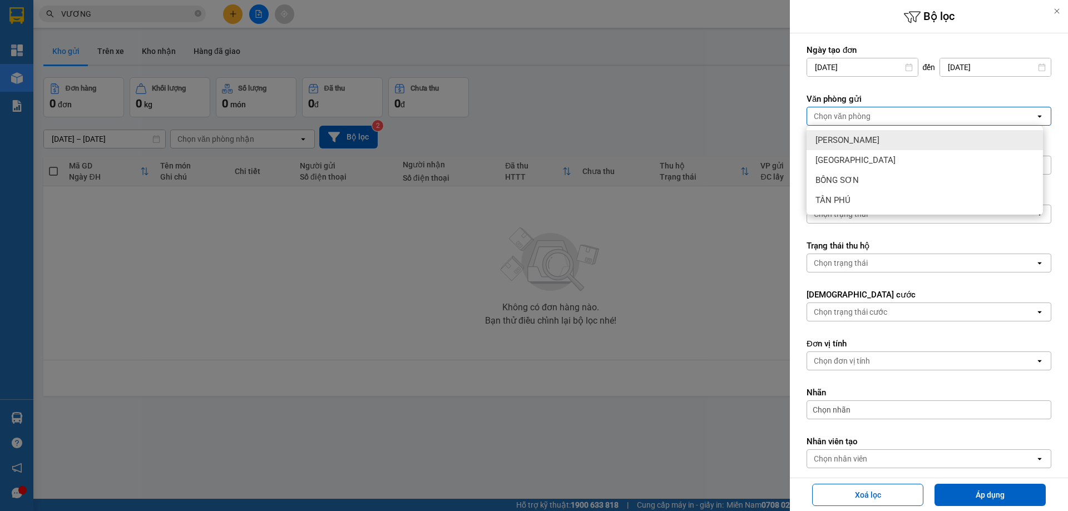
click at [844, 140] on span "[PERSON_NAME]" at bounding box center [848, 140] width 64 height 11
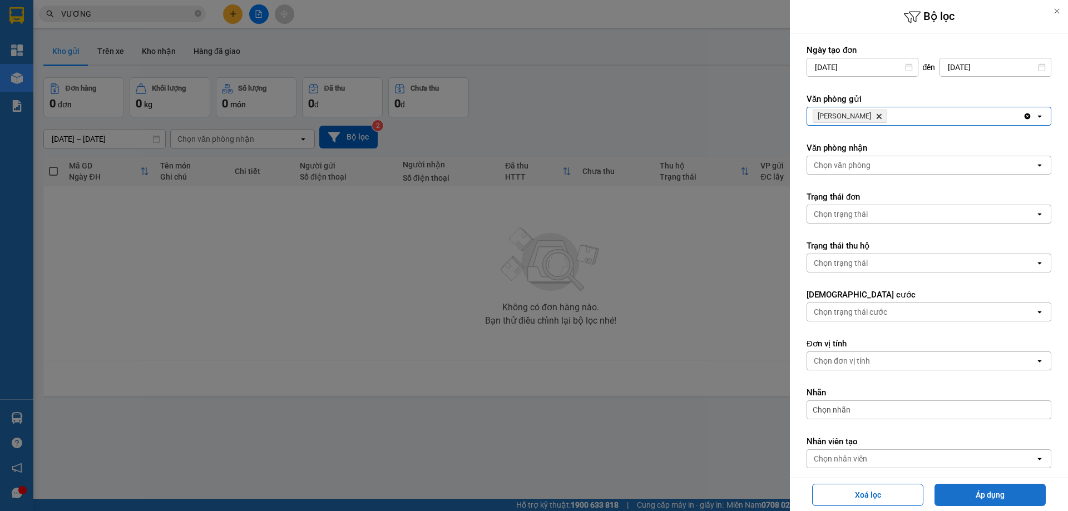
click at [964, 500] on button "Áp dụng" at bounding box center [990, 495] width 111 height 22
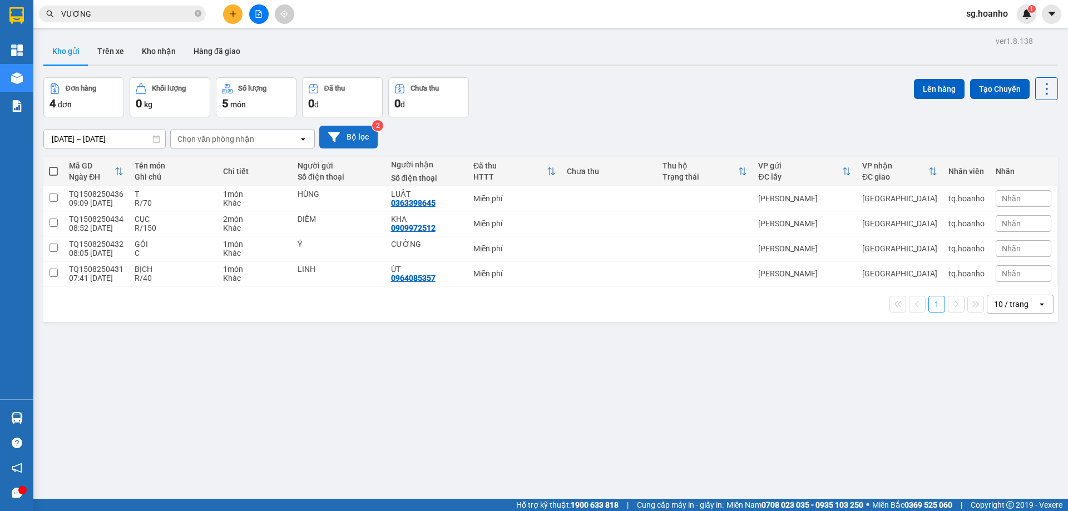
click at [359, 137] on button "Bộ lọc" at bounding box center [348, 137] width 58 height 23
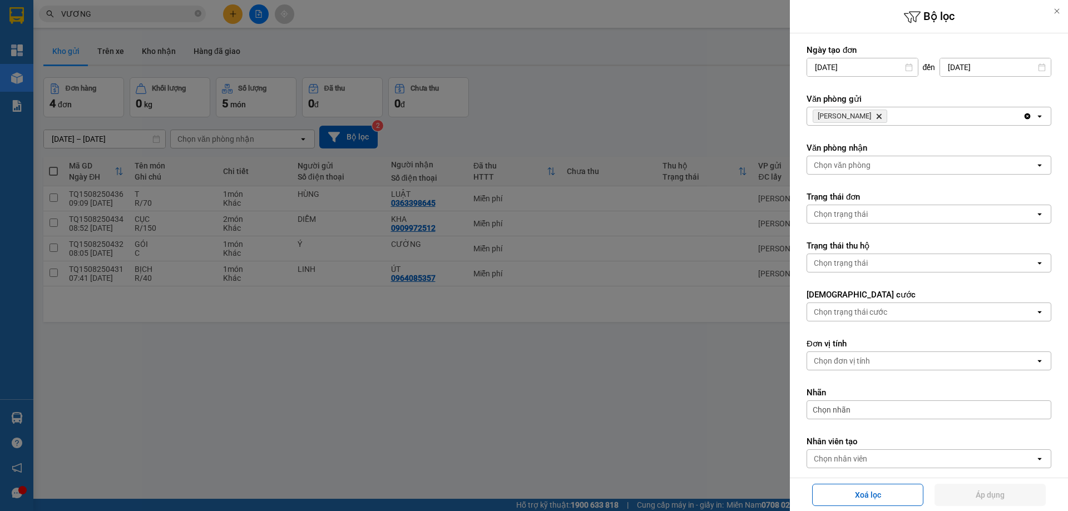
click at [876, 113] on icon "Delete" at bounding box center [879, 116] width 7 height 7
click at [835, 116] on div "Chọn văn phòng" at bounding box center [842, 116] width 57 height 11
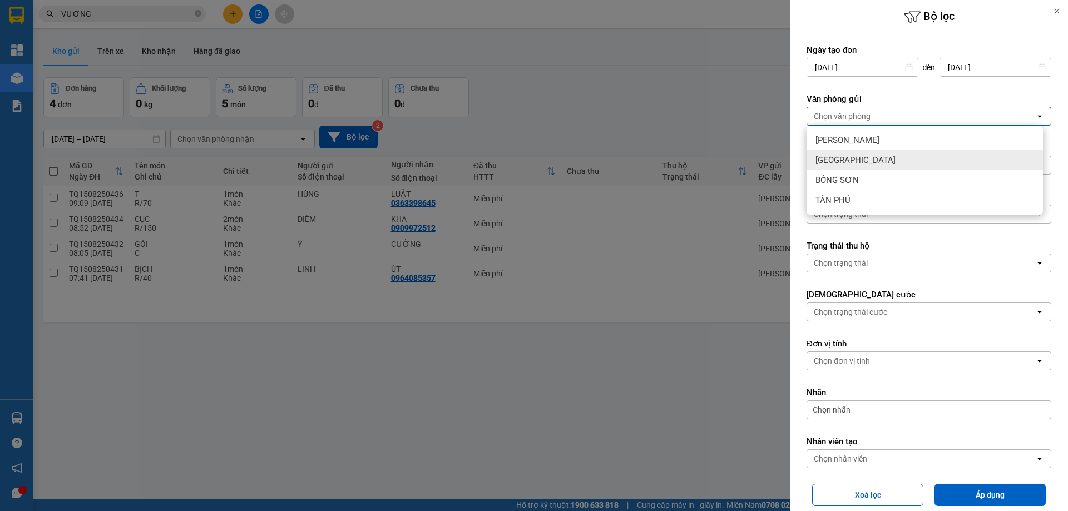
click at [829, 158] on span "[GEOGRAPHIC_DATA]" at bounding box center [856, 160] width 80 height 11
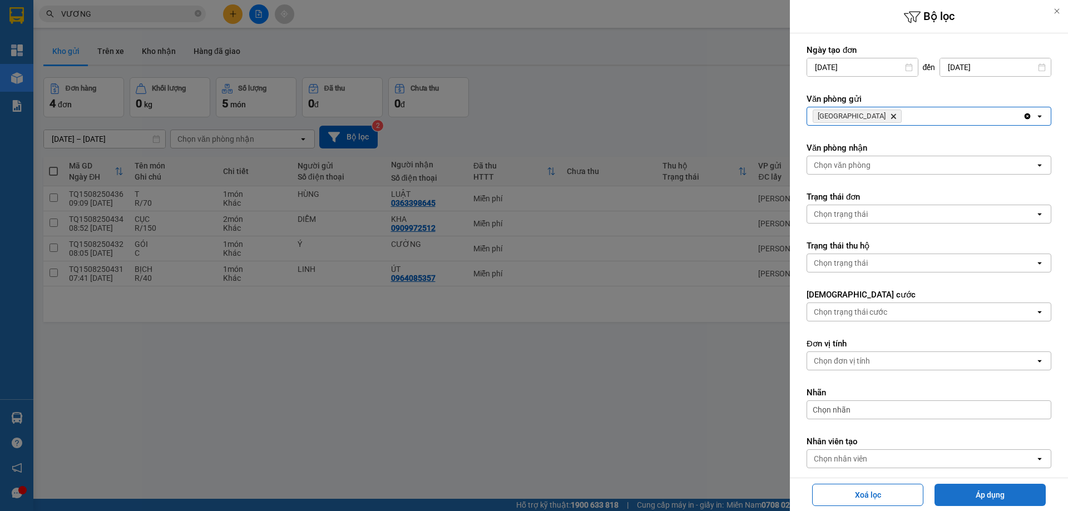
click at [961, 496] on button "Áp dụng" at bounding box center [990, 495] width 111 height 22
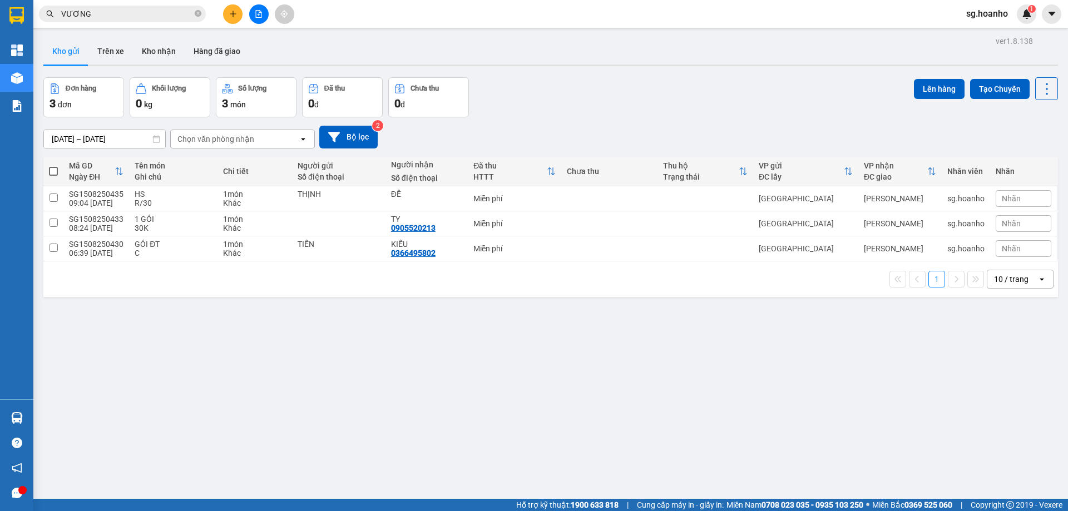
click at [199, 13] on icon "close-circle" at bounding box center [198, 13] width 7 height 7
click at [237, 12] on button at bounding box center [232, 13] width 19 height 19
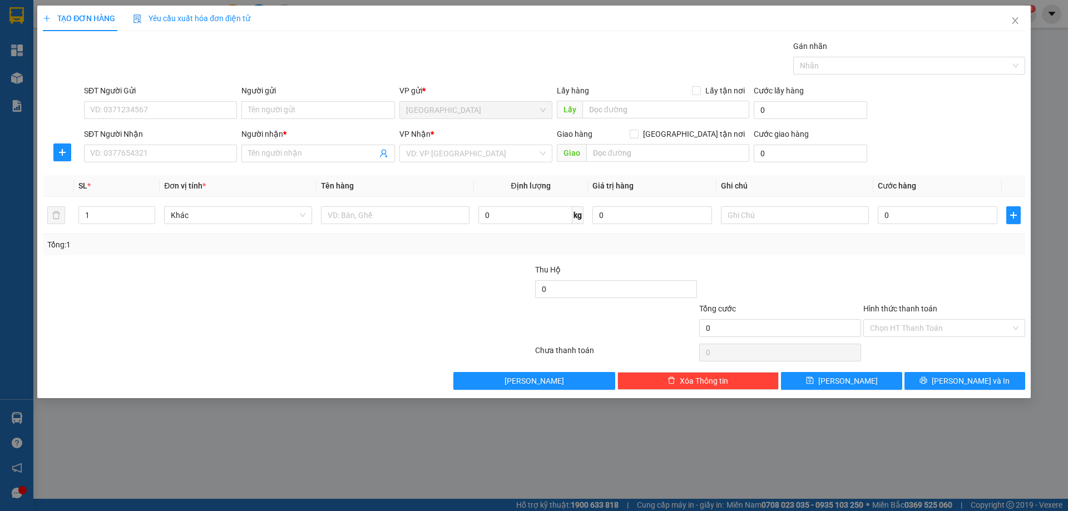
click at [251, 110] on input "Người gửi" at bounding box center [317, 110] width 153 height 18
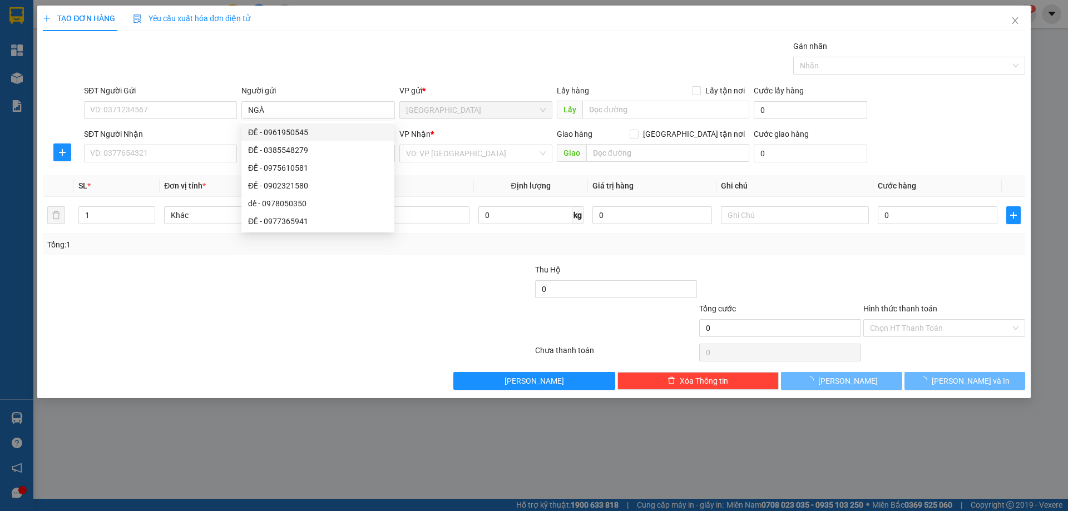
type input "NGÀ"
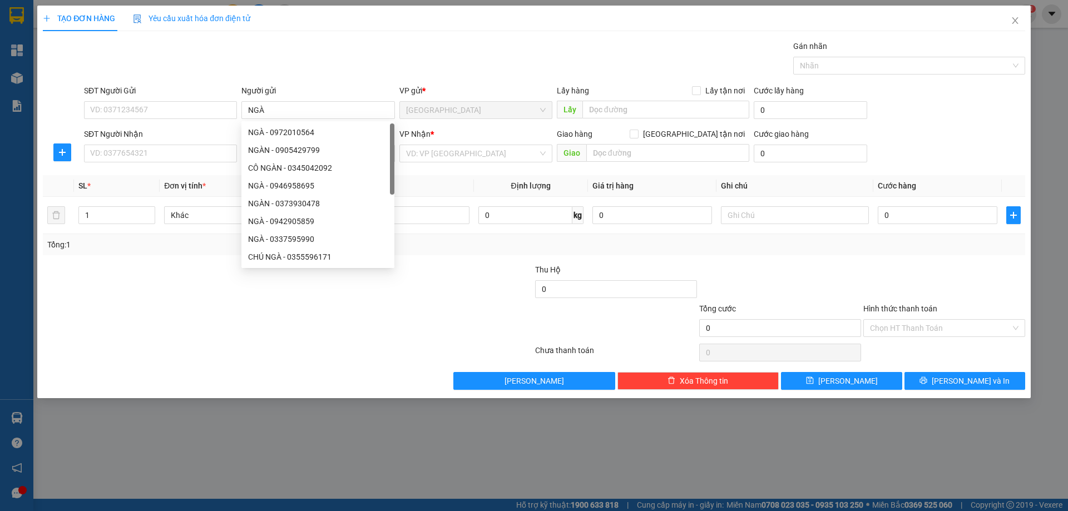
drag, startPoint x: 225, startPoint y: 160, endPoint x: 281, endPoint y: 147, distance: 58.2
click at [225, 160] on input "SĐT Người Nhận" at bounding box center [160, 154] width 153 height 18
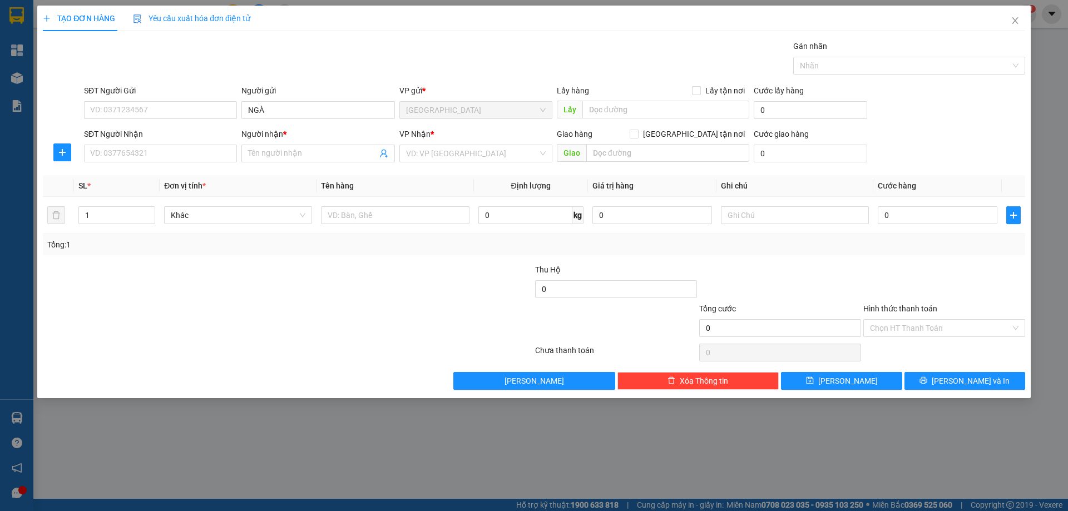
click at [300, 155] on input "Người nhận *" at bounding box center [312, 153] width 129 height 12
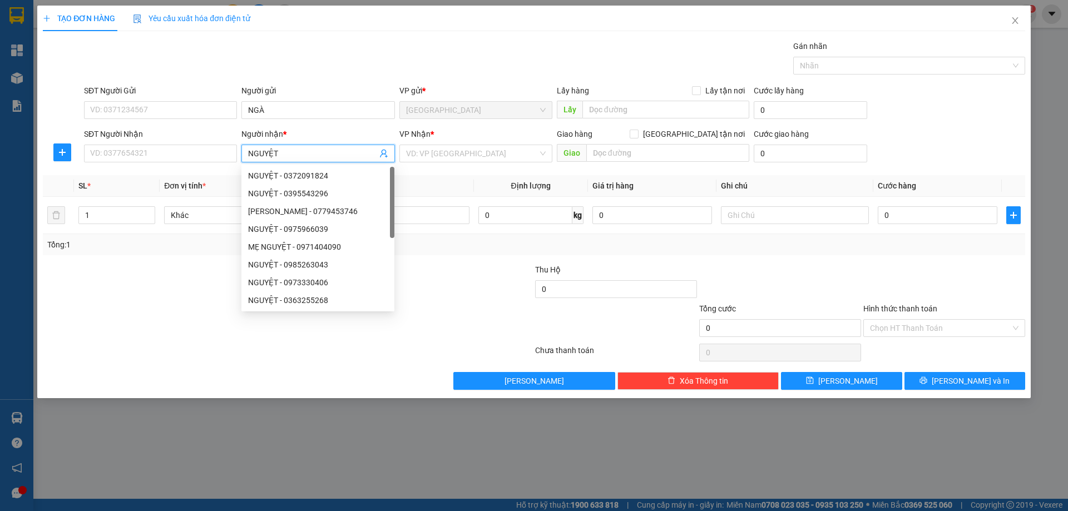
type input "NGUYỆT"
click at [215, 158] on input "SĐT Người Nhận" at bounding box center [160, 154] width 153 height 18
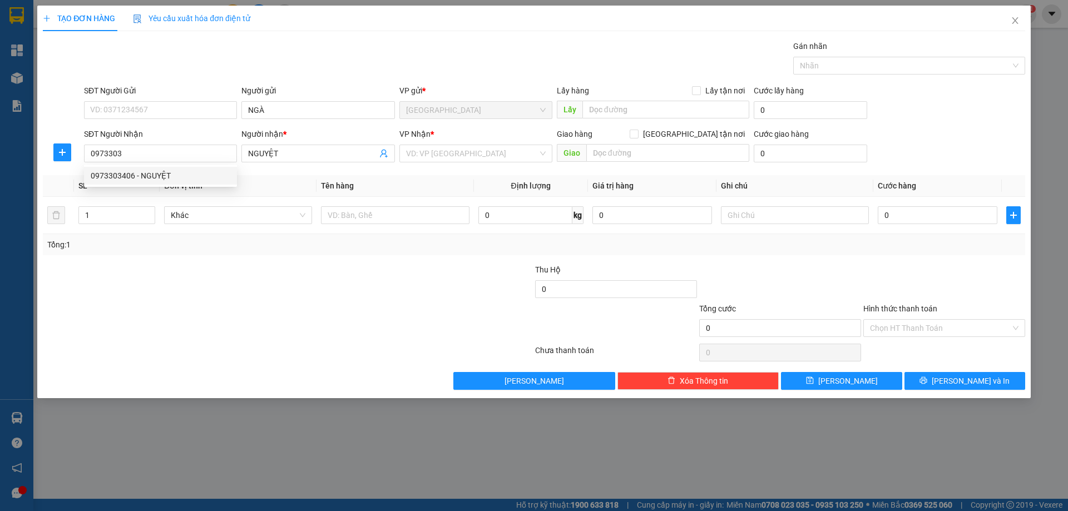
click at [141, 174] on div "0973303406 - NGUYỆT" at bounding box center [161, 176] width 140 height 12
type input "0973303406"
type input "2"
click at [152, 209] on span "up" at bounding box center [149, 212] width 7 height 7
click at [350, 223] on input "text" at bounding box center [395, 215] width 148 height 18
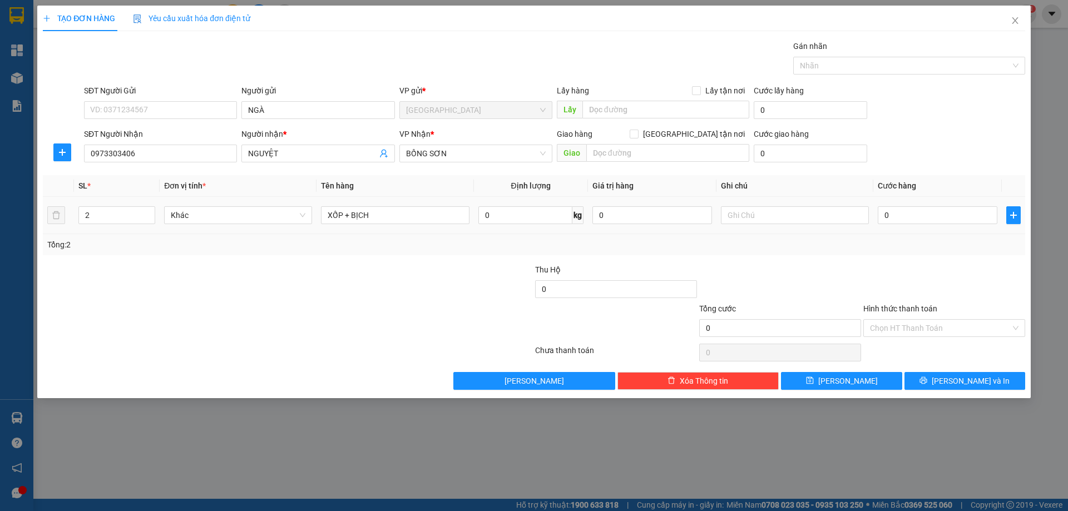
type input "XỐP + BỊCH"
click at [742, 215] on input "text" at bounding box center [795, 215] width 148 height 18
type input "C"
click at [906, 310] on label "Hình thức thanh toán" at bounding box center [900, 308] width 74 height 9
click at [906, 320] on input "Hình thức thanh toán" at bounding box center [940, 328] width 141 height 17
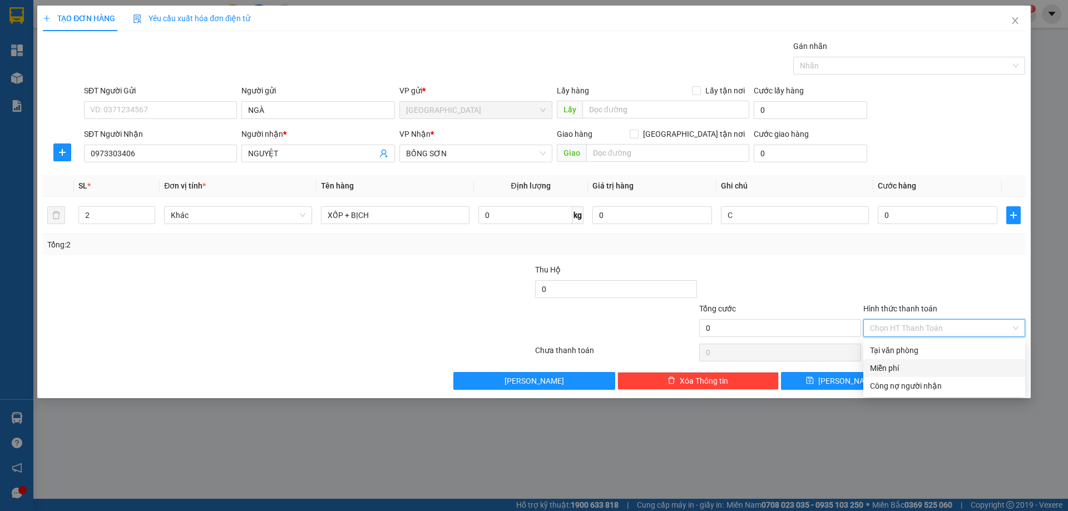
click at [903, 367] on div "Miễn phí" at bounding box center [944, 368] width 149 height 12
drag, startPoint x: 919, startPoint y: 374, endPoint x: 502, endPoint y: 74, distance: 514.1
click at [914, 374] on button "[PERSON_NAME] và In" at bounding box center [965, 381] width 121 height 18
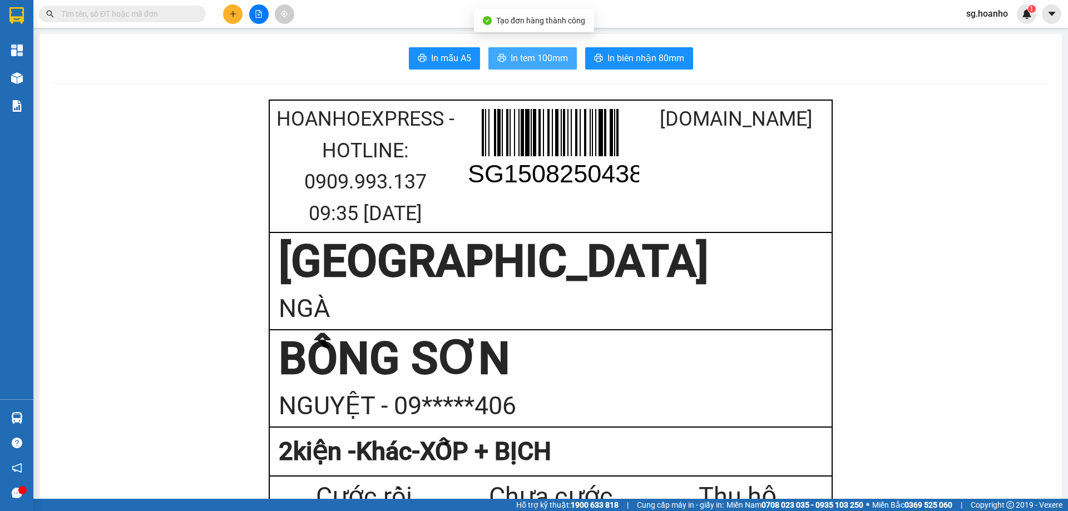
click at [545, 48] on button "In tem 100mm" at bounding box center [532, 58] width 88 height 22
click at [158, 13] on input "text" at bounding box center [126, 14] width 131 height 12
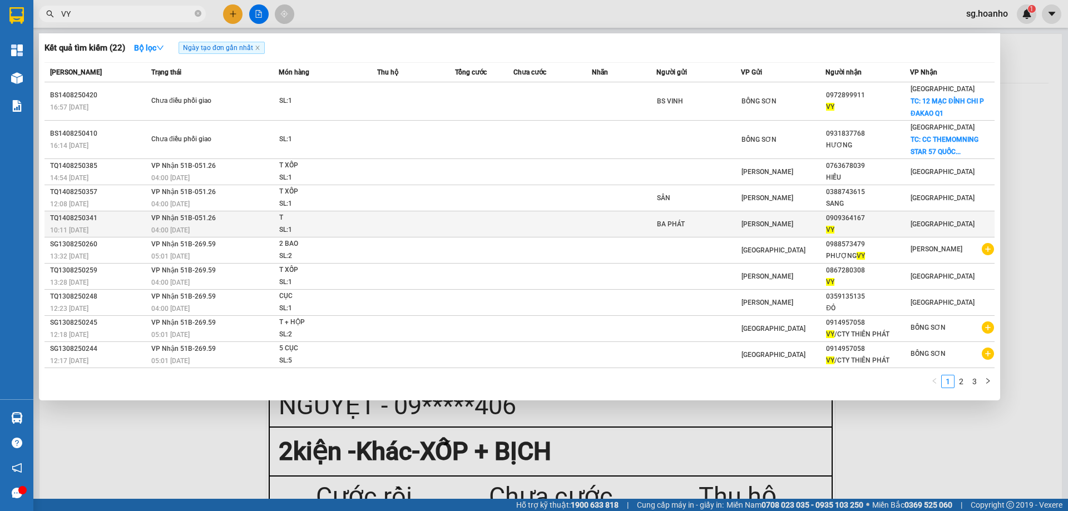
type input "VY"
click at [503, 221] on td at bounding box center [484, 224] width 58 height 26
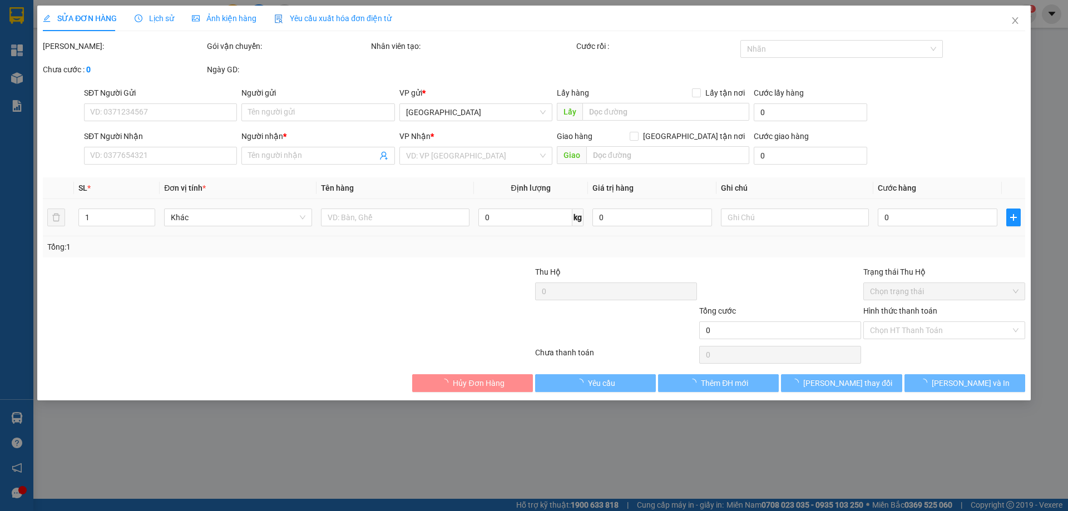
type input "BA PHÁT"
type input "0909364167"
type input "VY"
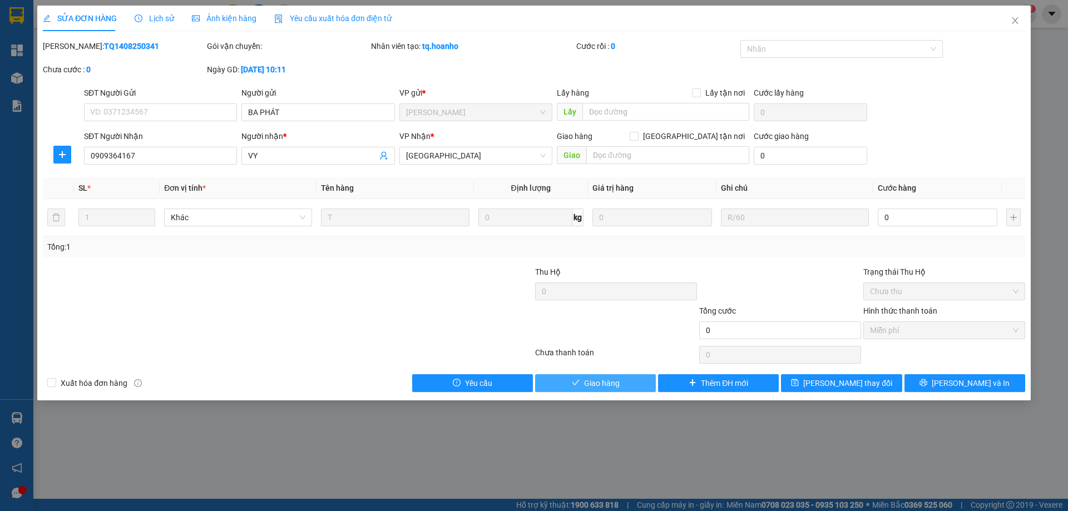
click at [633, 378] on button "Giao hàng" at bounding box center [595, 383] width 121 height 18
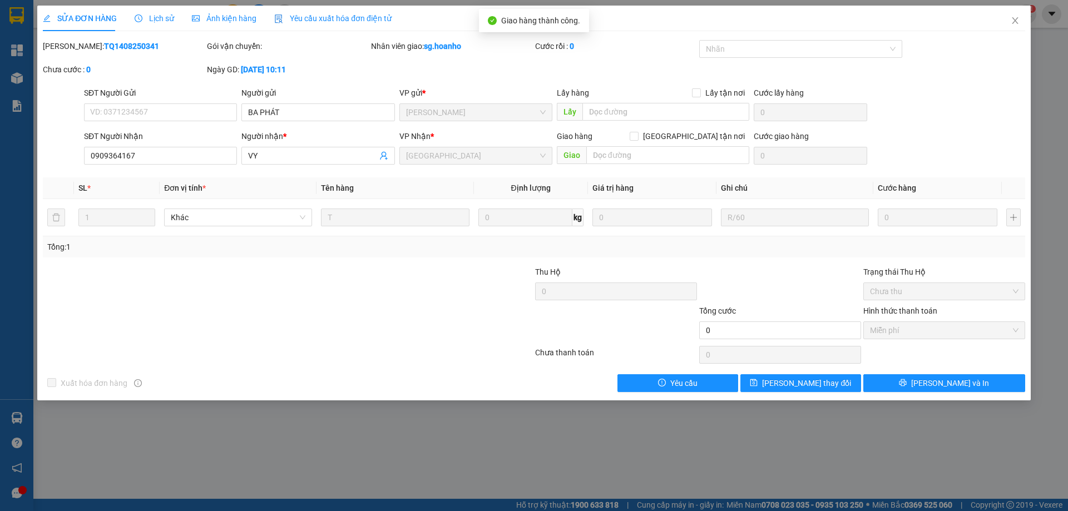
click at [1017, 17] on icon "close" at bounding box center [1015, 20] width 9 height 9
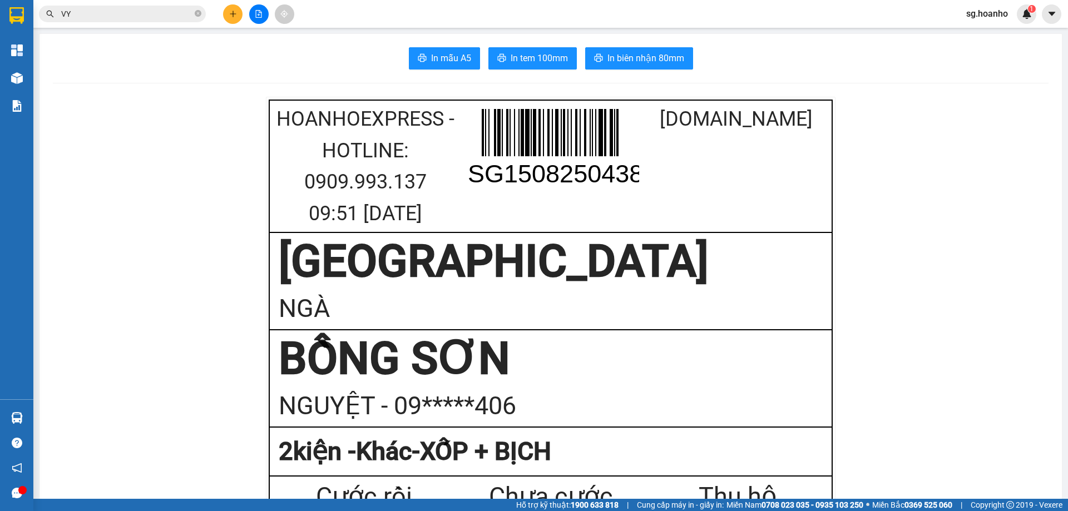
click at [200, 13] on icon "close-circle" at bounding box center [198, 13] width 7 height 7
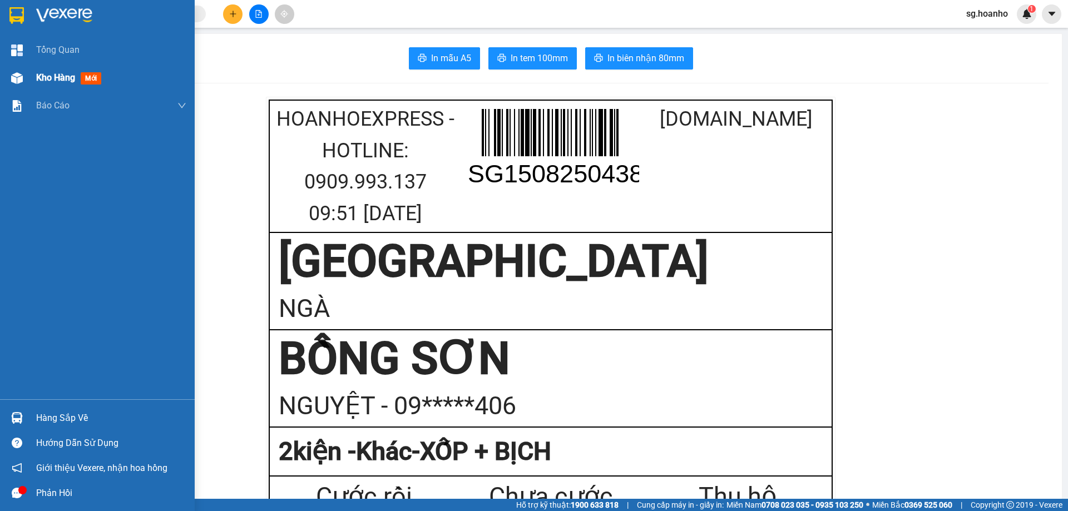
click at [88, 77] on span "mới" at bounding box center [91, 78] width 21 height 12
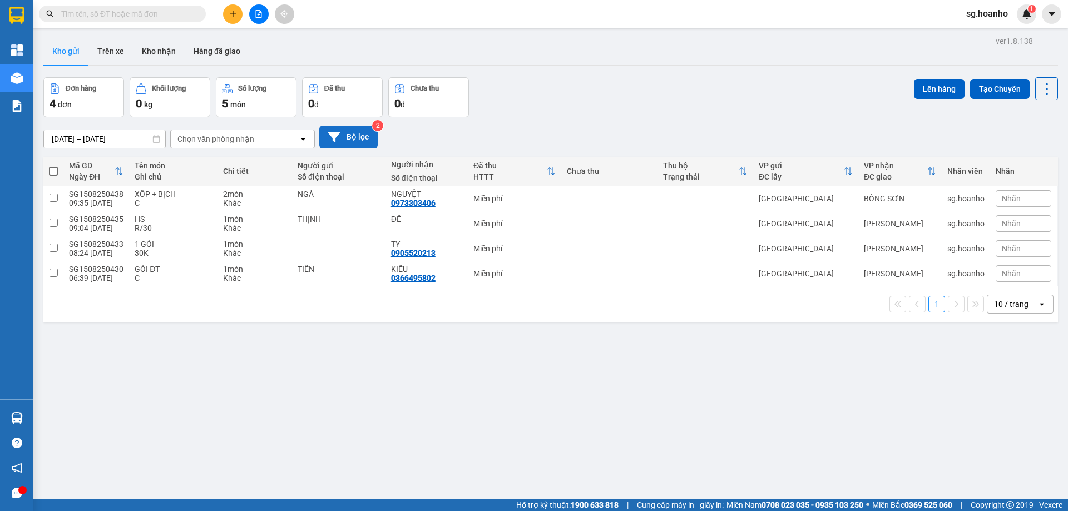
click at [341, 134] on button "Bộ lọc" at bounding box center [348, 137] width 58 height 23
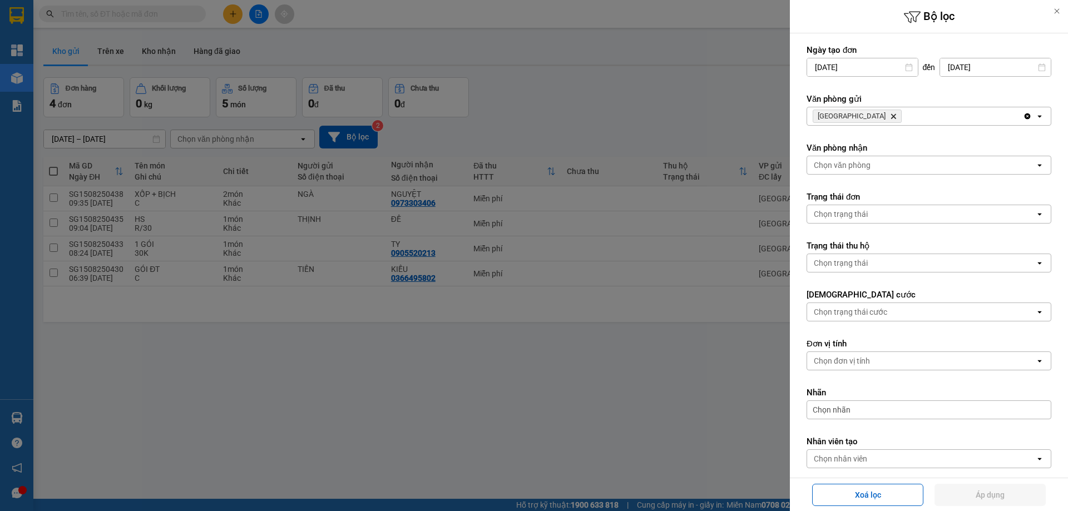
click at [856, 112] on span "SÀI GÒN Delete" at bounding box center [857, 116] width 89 height 13
click at [890, 118] on icon "Delete" at bounding box center [893, 116] width 7 height 7
click at [834, 113] on div "Chọn văn phòng" at bounding box center [842, 116] width 57 height 11
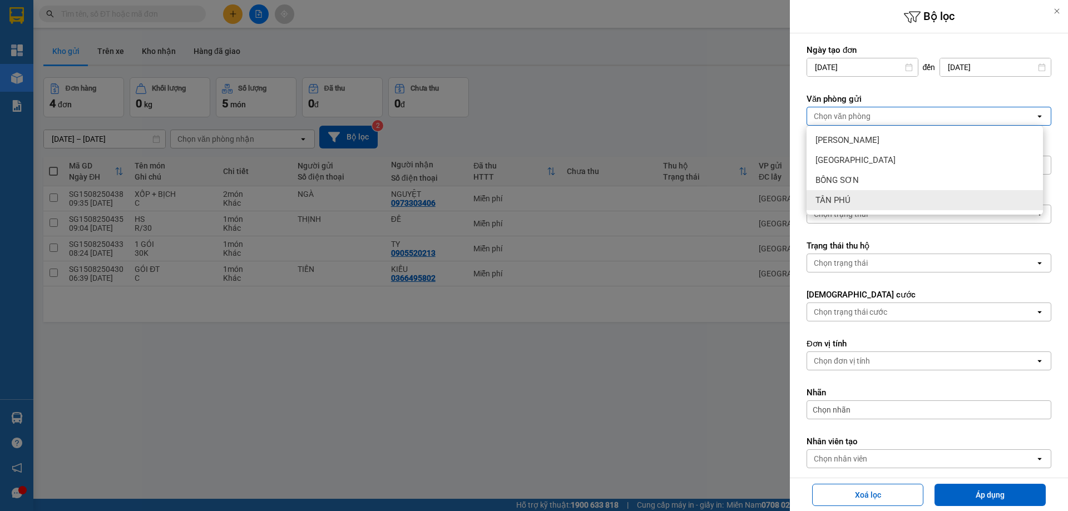
click at [831, 208] on div "TÂN PHÚ" at bounding box center [925, 200] width 236 height 20
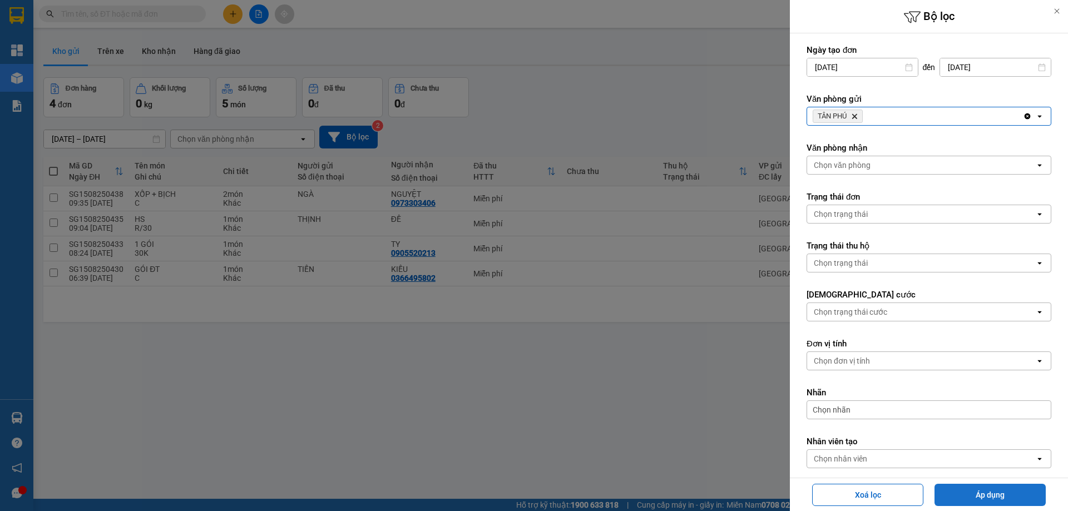
click at [966, 500] on button "Áp dụng" at bounding box center [990, 495] width 111 height 22
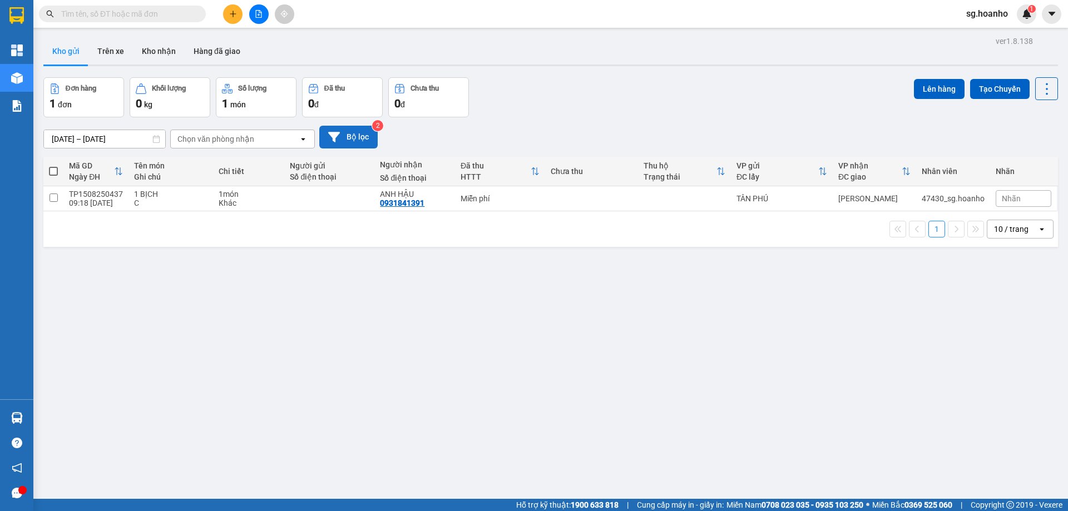
click at [365, 138] on button "Bộ lọc" at bounding box center [348, 137] width 58 height 23
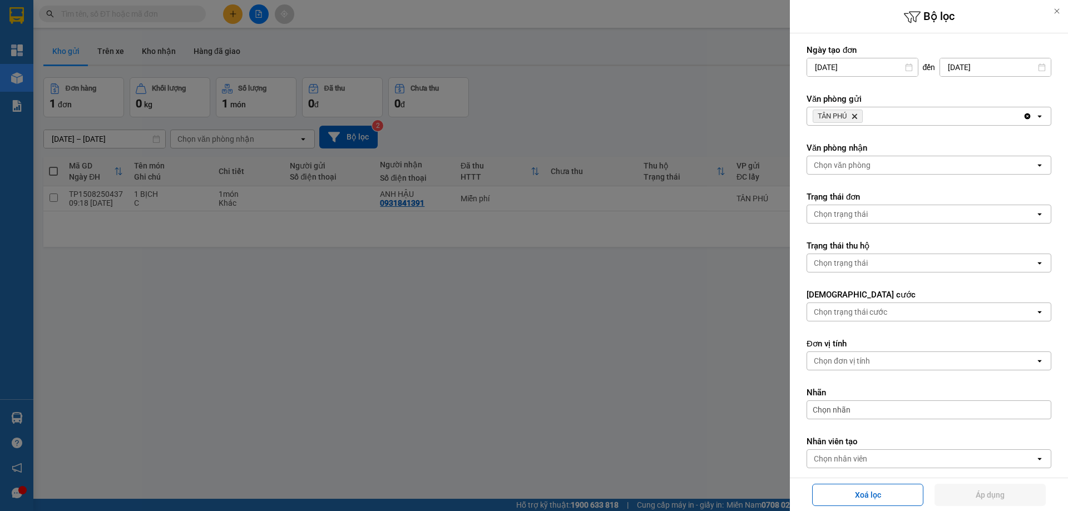
click at [853, 112] on span "TÂN PHÚ Delete" at bounding box center [838, 116] width 50 height 13
click at [853, 111] on span "TÂN PHÚ Delete" at bounding box center [838, 116] width 50 height 13
click at [853, 117] on icon "Delete" at bounding box center [854, 116] width 7 height 7
click at [853, 117] on div "Chọn văn phòng" at bounding box center [842, 116] width 57 height 11
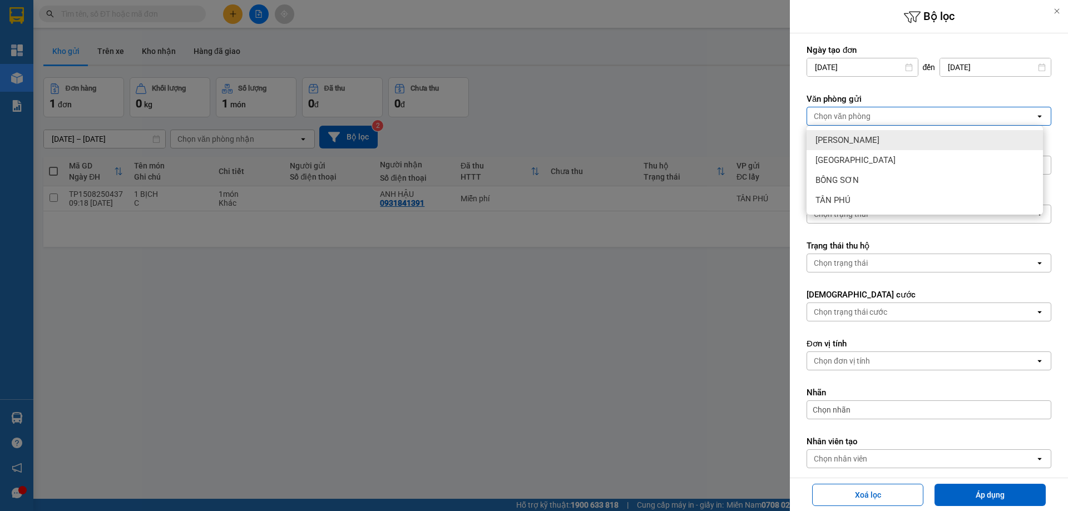
click at [862, 141] on div "[PERSON_NAME]" at bounding box center [925, 140] width 236 height 20
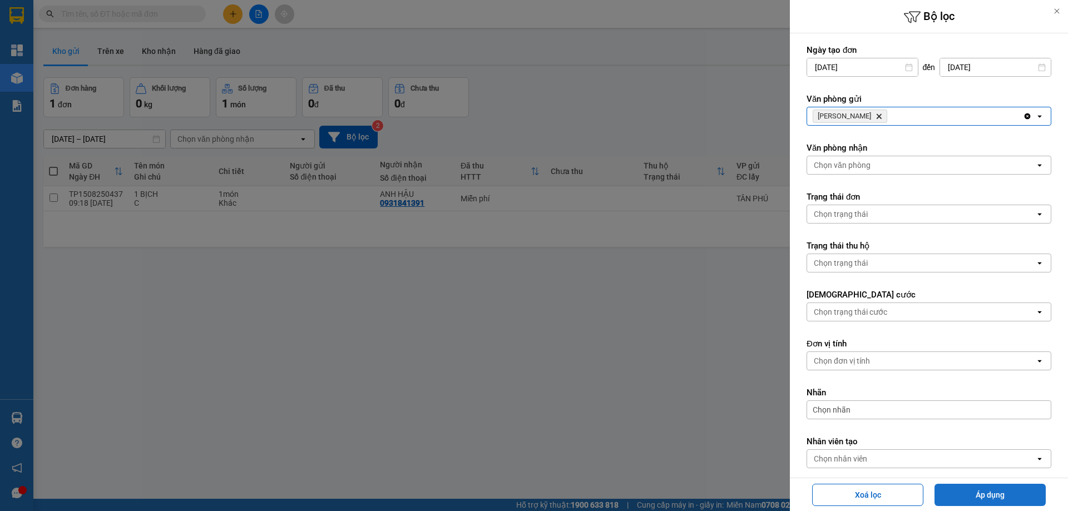
click at [984, 500] on button "Áp dụng" at bounding box center [990, 495] width 111 height 22
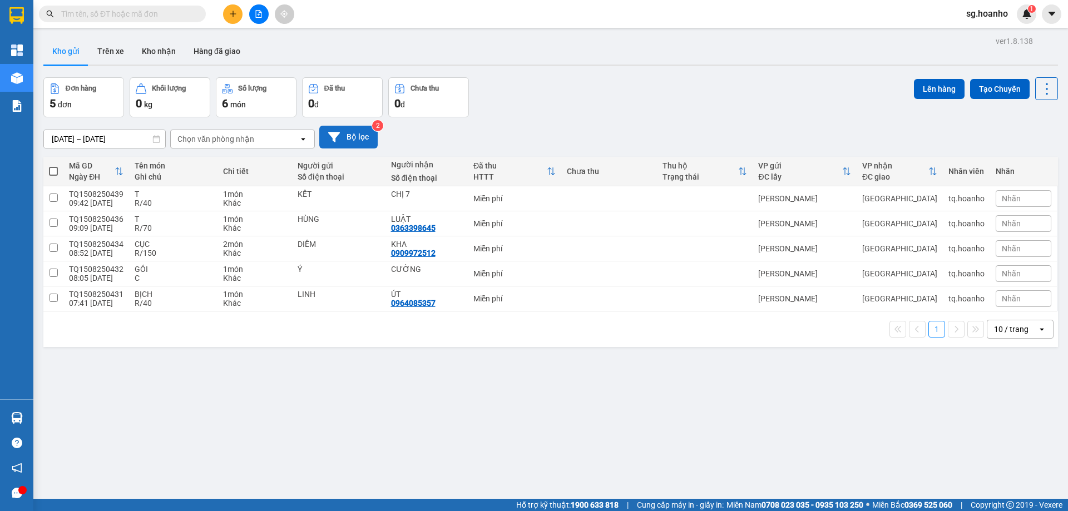
click at [362, 142] on button "Bộ lọc" at bounding box center [348, 137] width 58 height 23
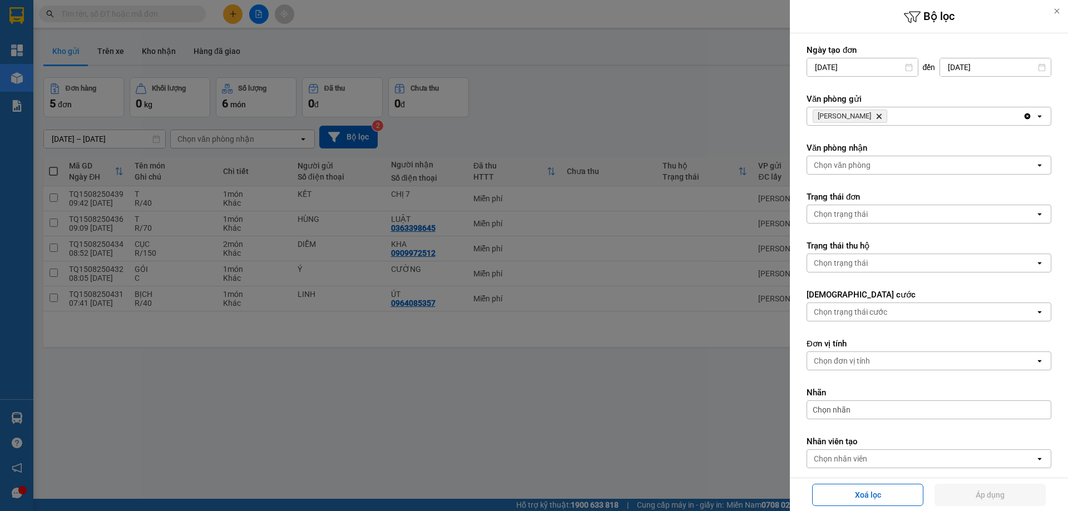
click at [877, 115] on icon "TAM QUAN, close by backspace" at bounding box center [879, 116] width 5 height 5
click at [846, 117] on div "Chọn văn phòng" at bounding box center [842, 116] width 57 height 11
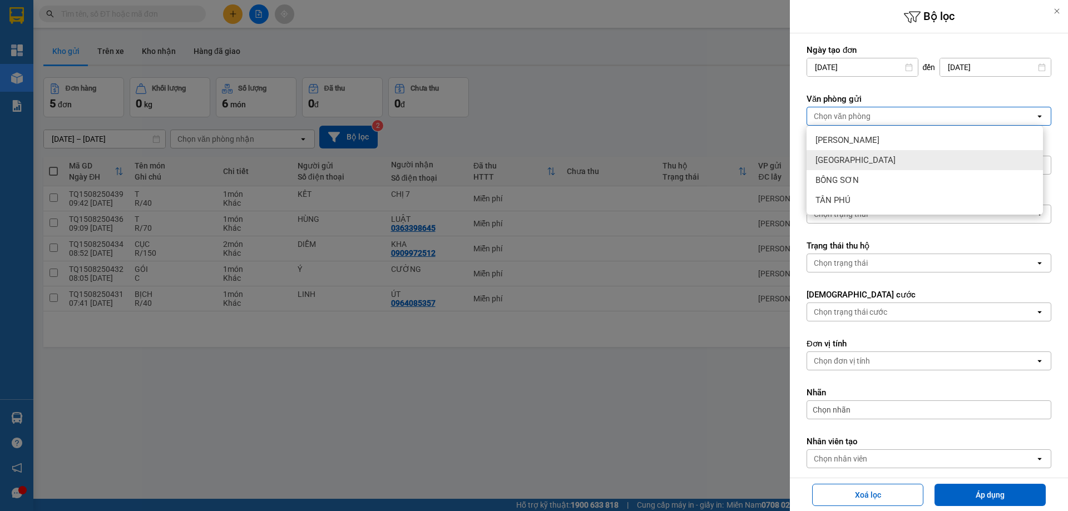
click at [828, 163] on span "[GEOGRAPHIC_DATA]" at bounding box center [856, 160] width 80 height 11
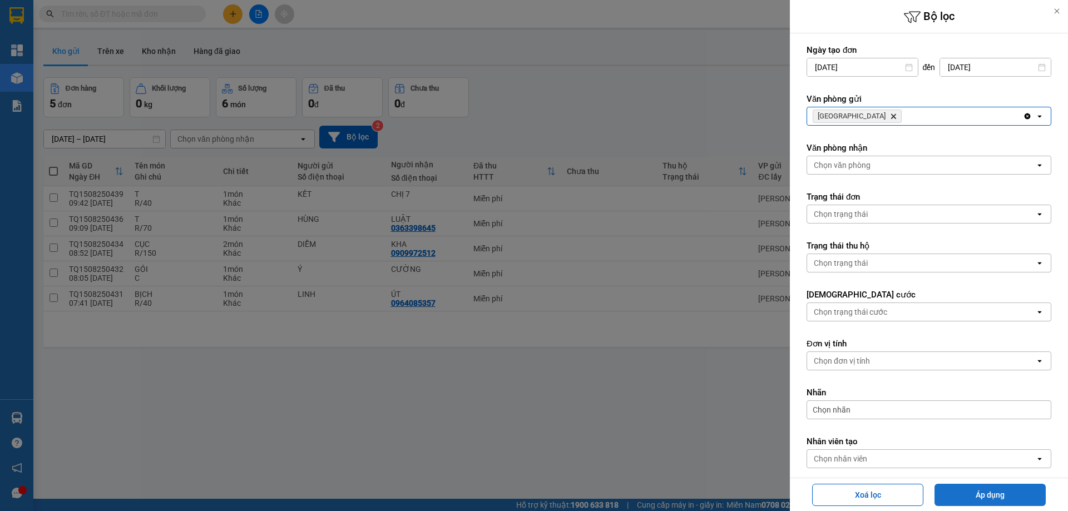
click at [955, 497] on button "Áp dụng" at bounding box center [990, 495] width 111 height 22
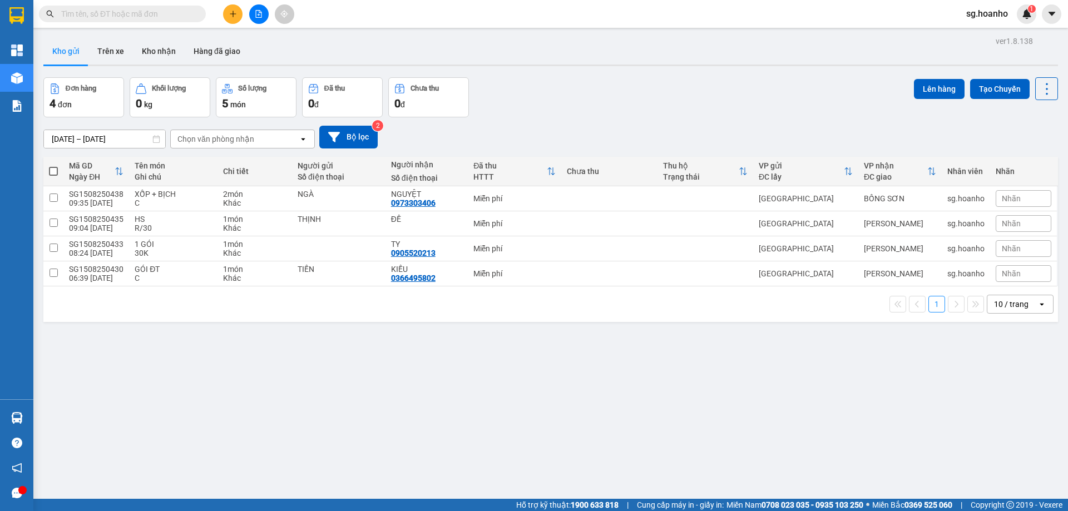
click at [177, 16] on input "text" at bounding box center [126, 14] width 131 height 12
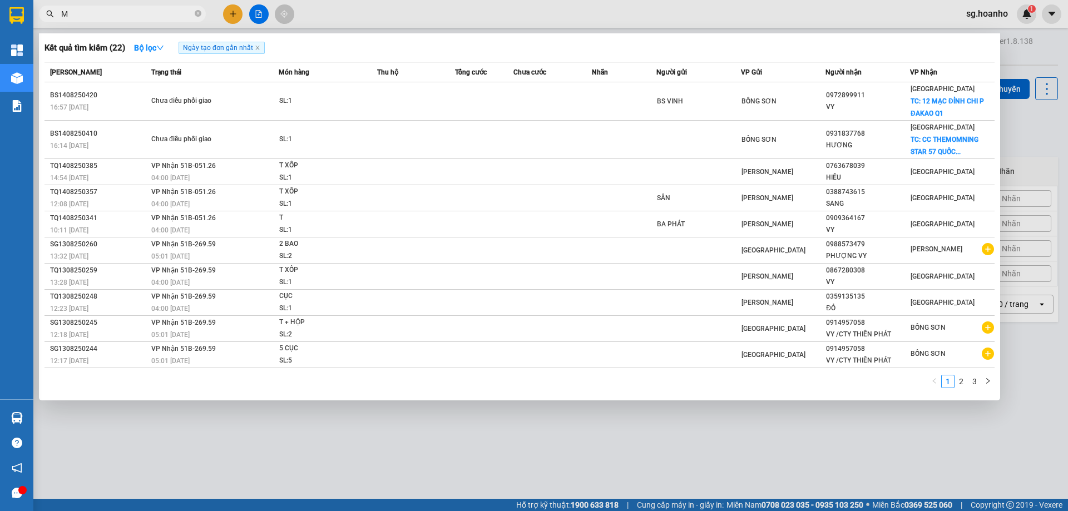
type input "MỸ"
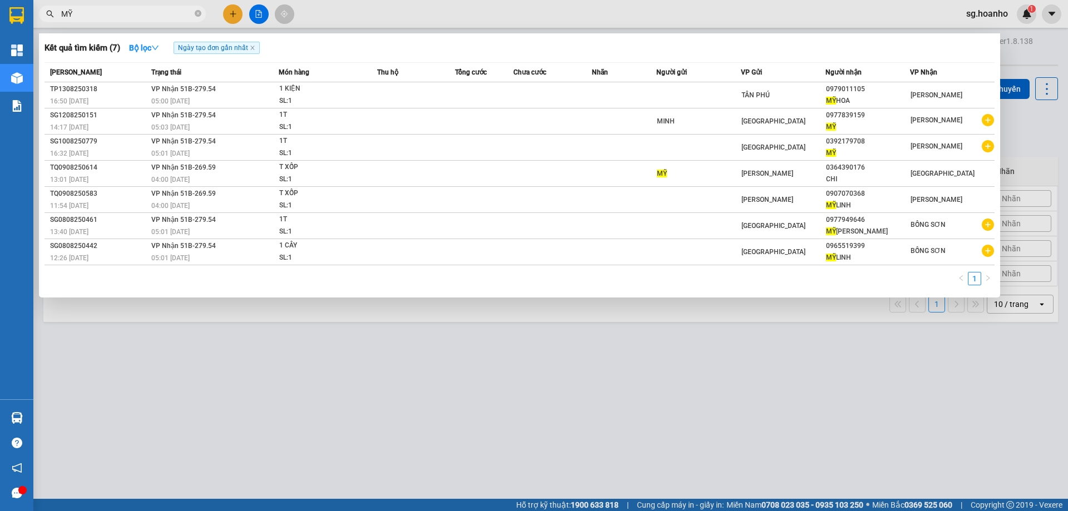
click at [199, 11] on icon "close-circle" at bounding box center [198, 13] width 7 height 7
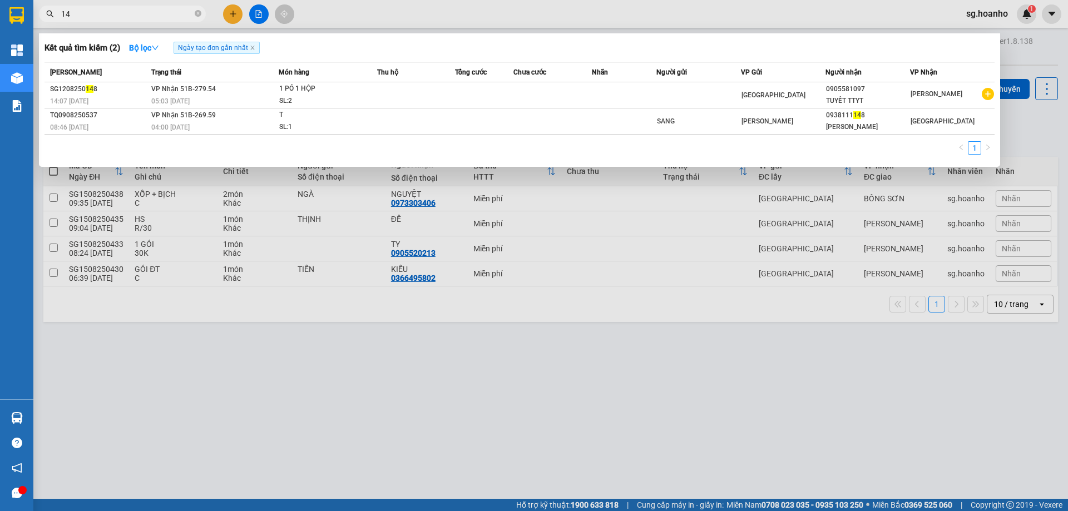
type input "1"
type input "MỸ"
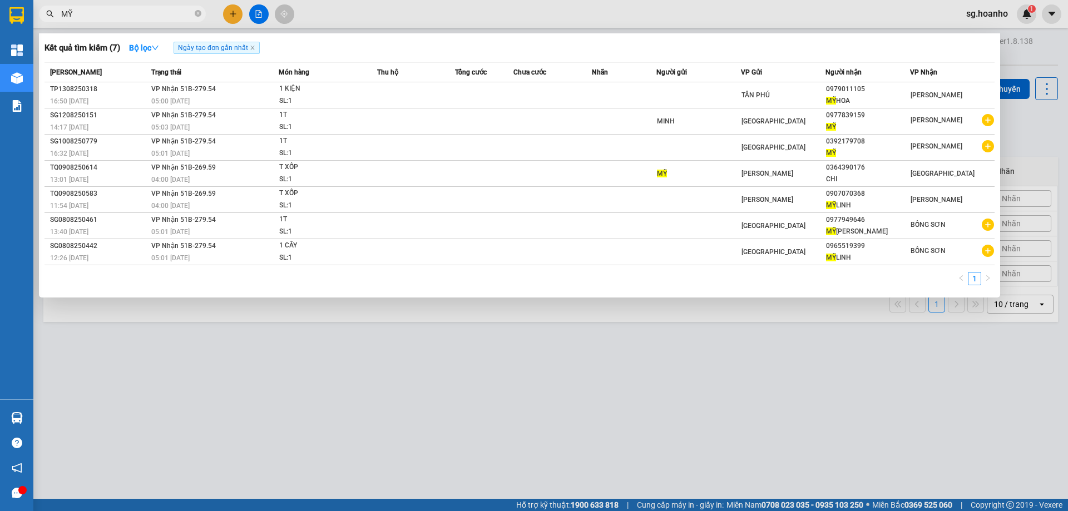
click at [199, 16] on icon "close-circle" at bounding box center [198, 13] width 7 height 7
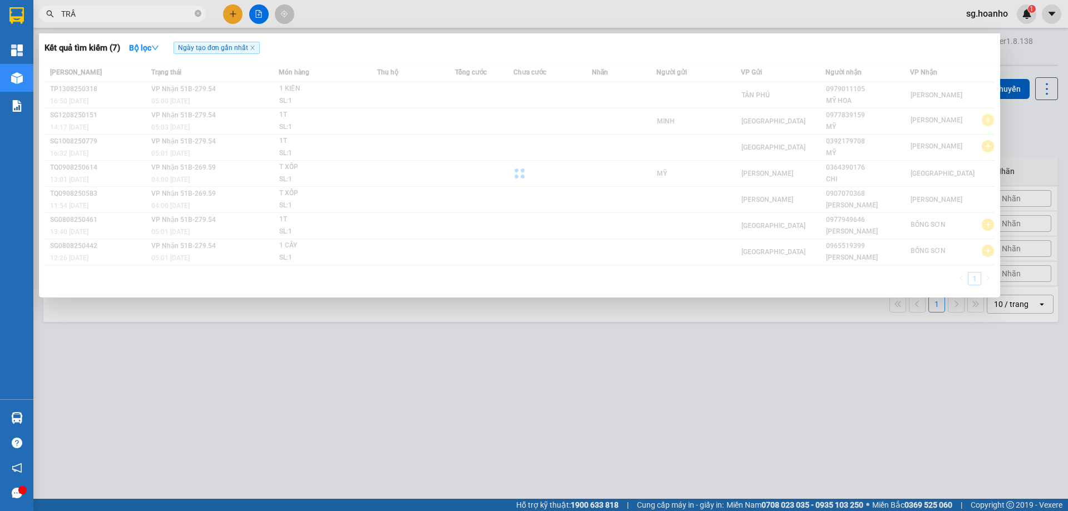
type input "TRÂM"
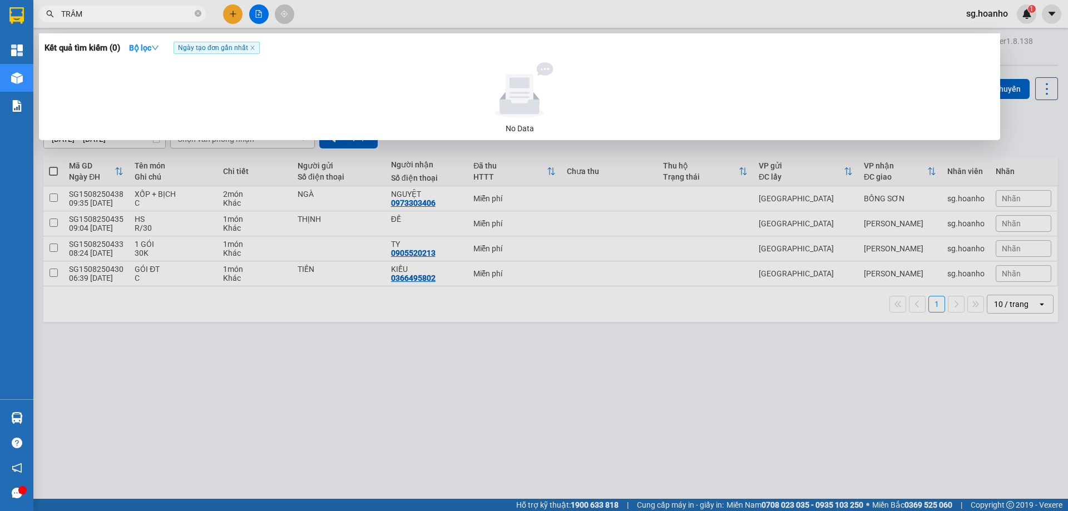
click at [199, 16] on icon "close-circle" at bounding box center [198, 13] width 7 height 7
type input "THÙY"
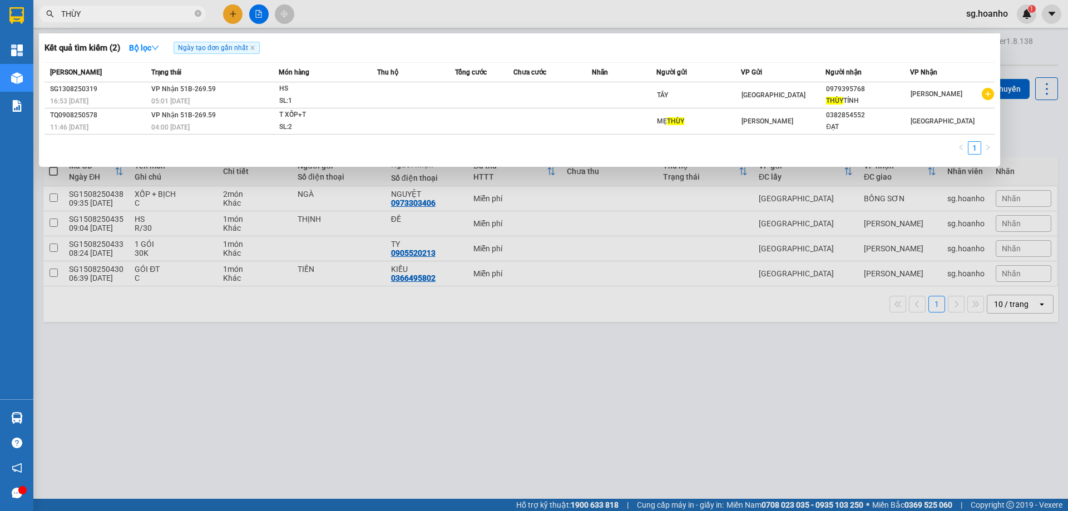
click at [199, 16] on icon "close-circle" at bounding box center [198, 13] width 7 height 7
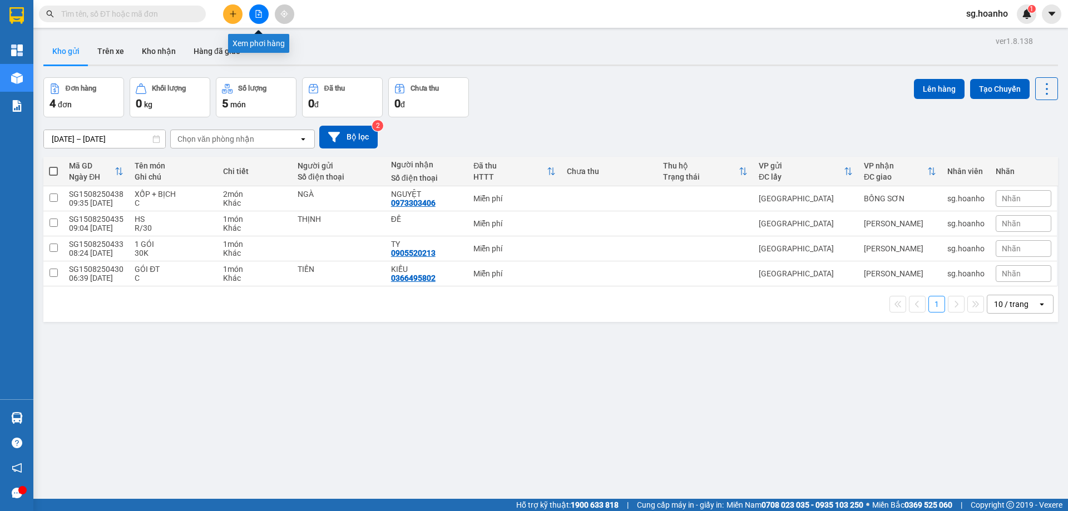
click at [262, 14] on icon "file-add" at bounding box center [259, 14] width 8 height 8
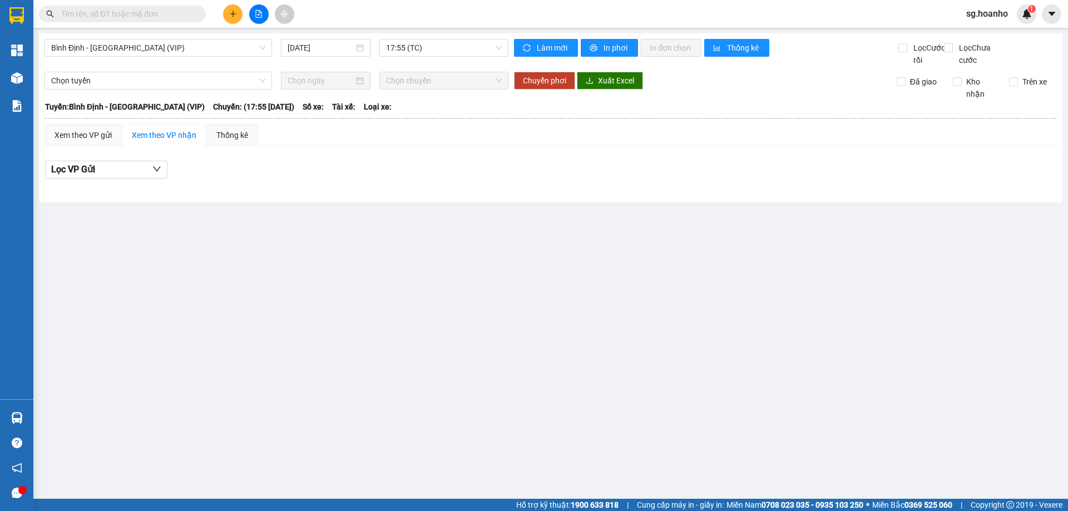
click at [345, 44] on input "[DATE]" at bounding box center [321, 48] width 66 height 12
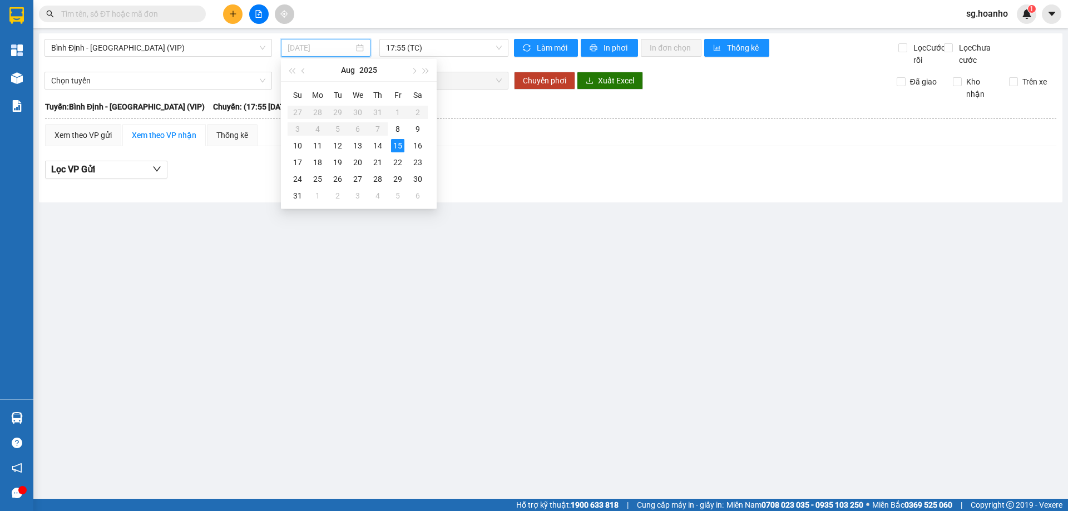
click at [379, 148] on div "14" at bounding box center [377, 145] width 13 height 13
type input "14/08/2025"
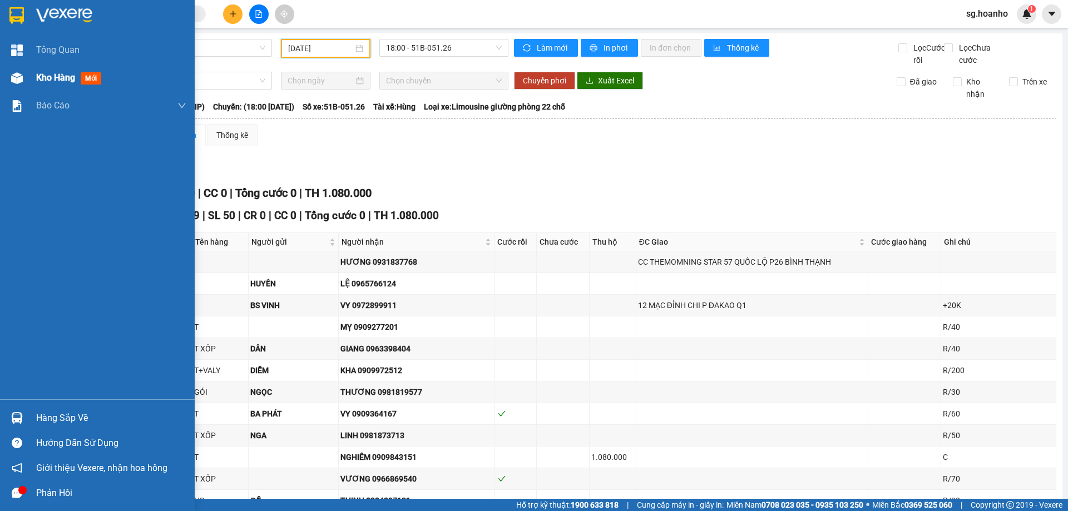
click at [93, 73] on span "mới" at bounding box center [91, 78] width 21 height 12
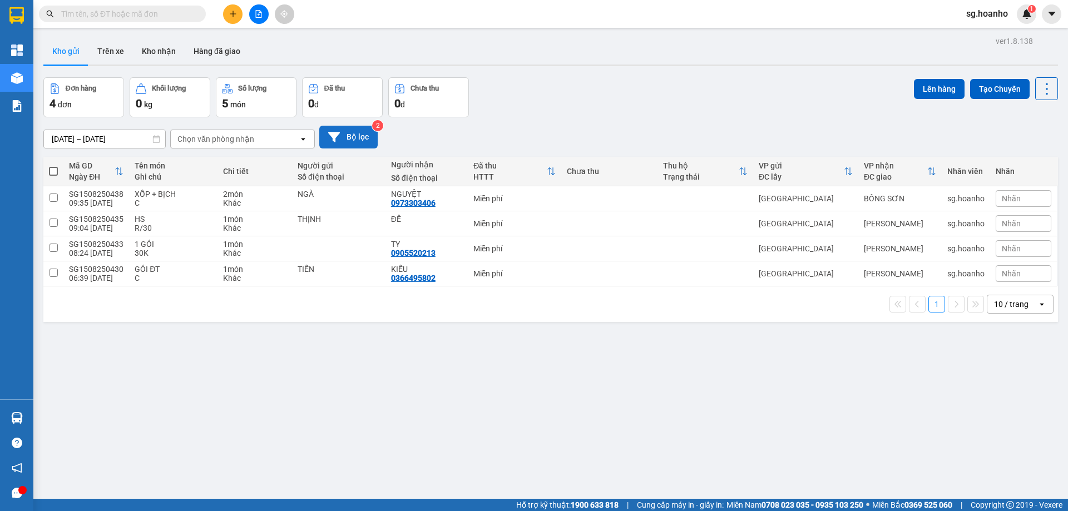
click at [361, 139] on button "Bộ lọc" at bounding box center [348, 137] width 58 height 23
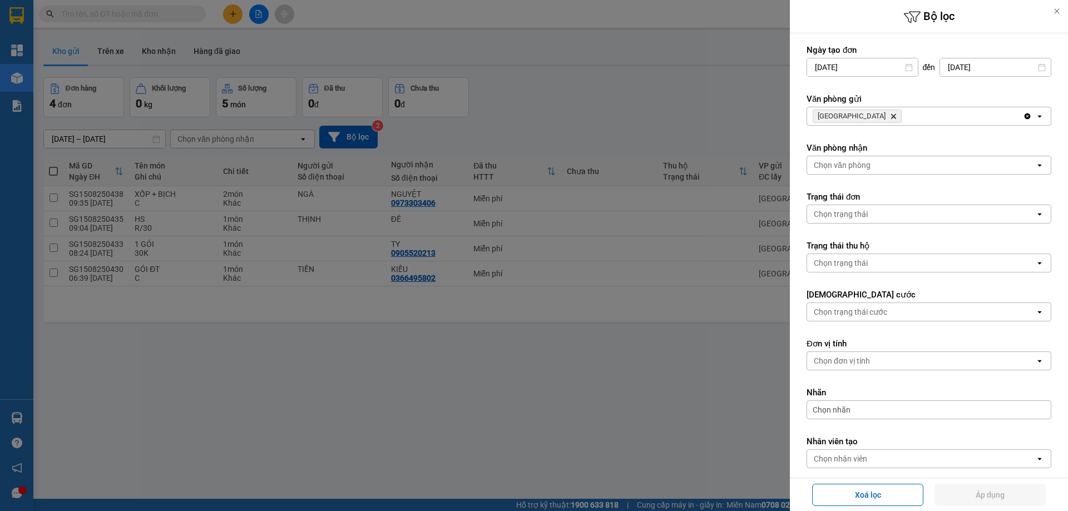
click at [891, 117] on icon "SÀI GÒN, close by backspace" at bounding box center [893, 116] width 5 height 5
click at [851, 117] on div "Chọn văn phòng" at bounding box center [842, 116] width 57 height 11
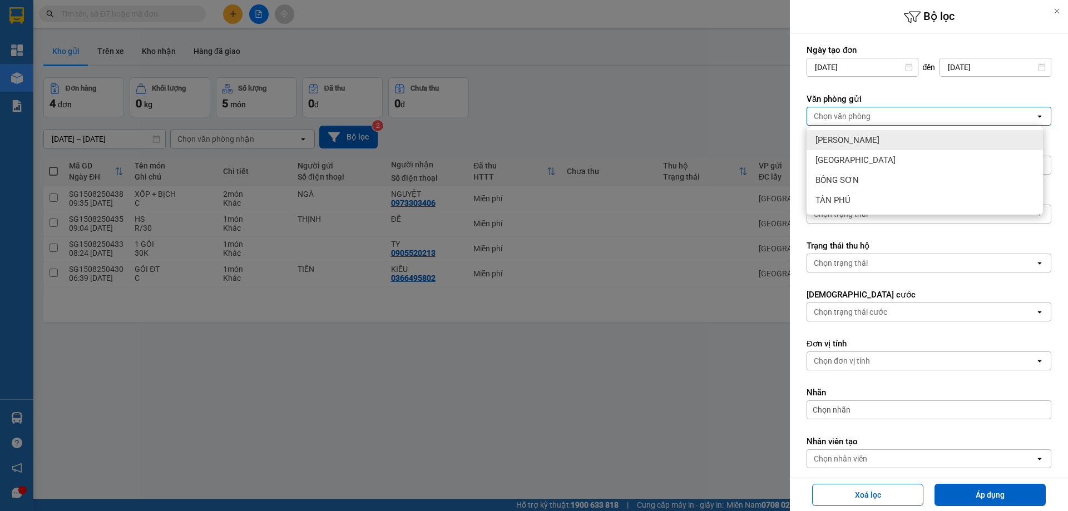
click at [853, 144] on span "[PERSON_NAME]" at bounding box center [848, 140] width 64 height 11
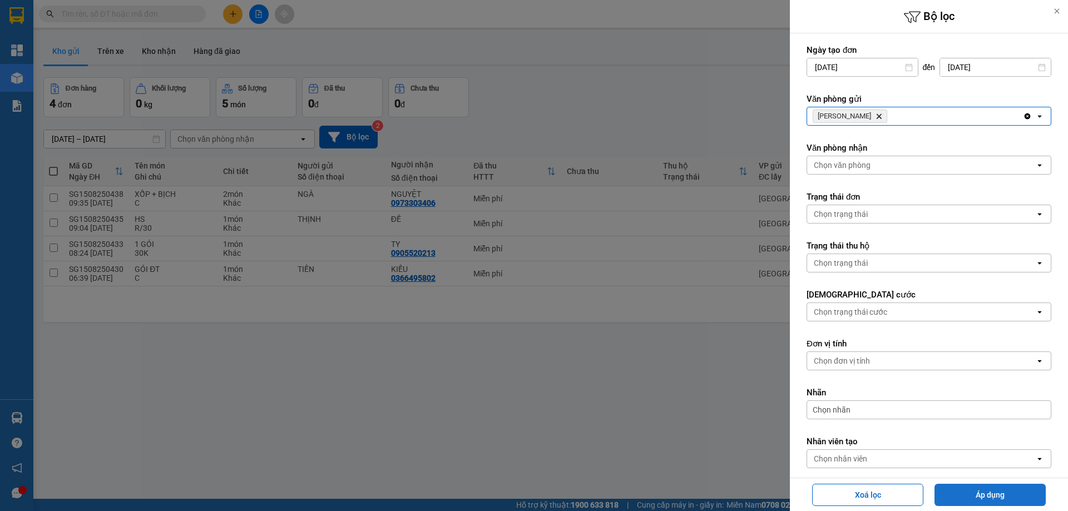
click at [956, 493] on button "Áp dụng" at bounding box center [990, 495] width 111 height 22
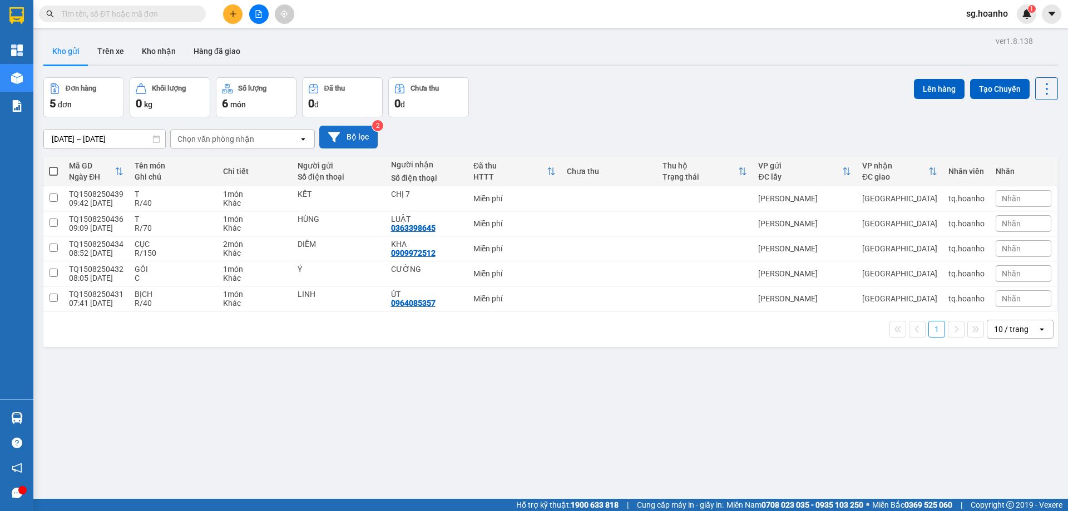
click at [358, 135] on button "Bộ lọc" at bounding box center [348, 137] width 58 height 23
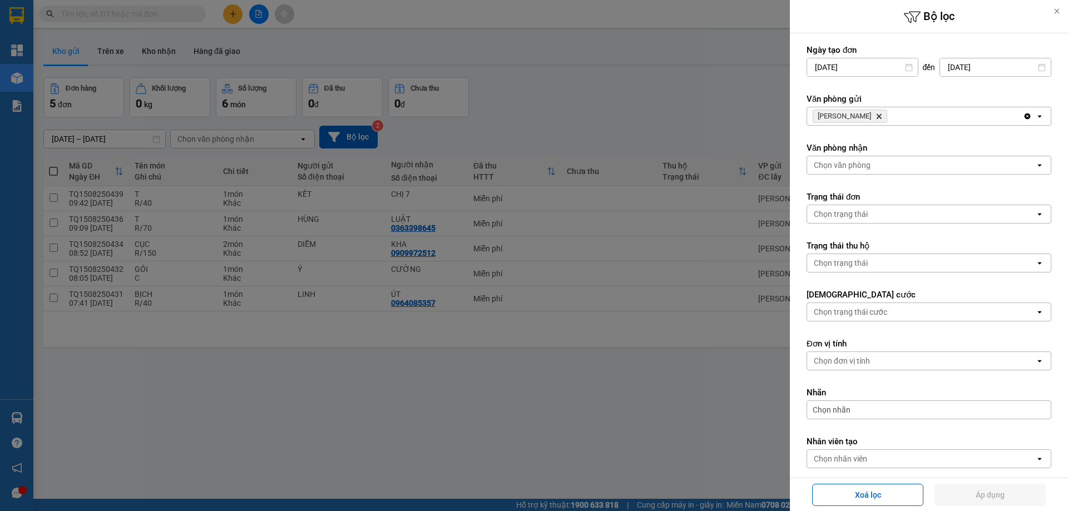
click at [877, 114] on icon "TAM QUAN, close by backspace" at bounding box center [879, 116] width 5 height 5
click at [858, 112] on div "Chọn văn phòng" at bounding box center [842, 116] width 57 height 11
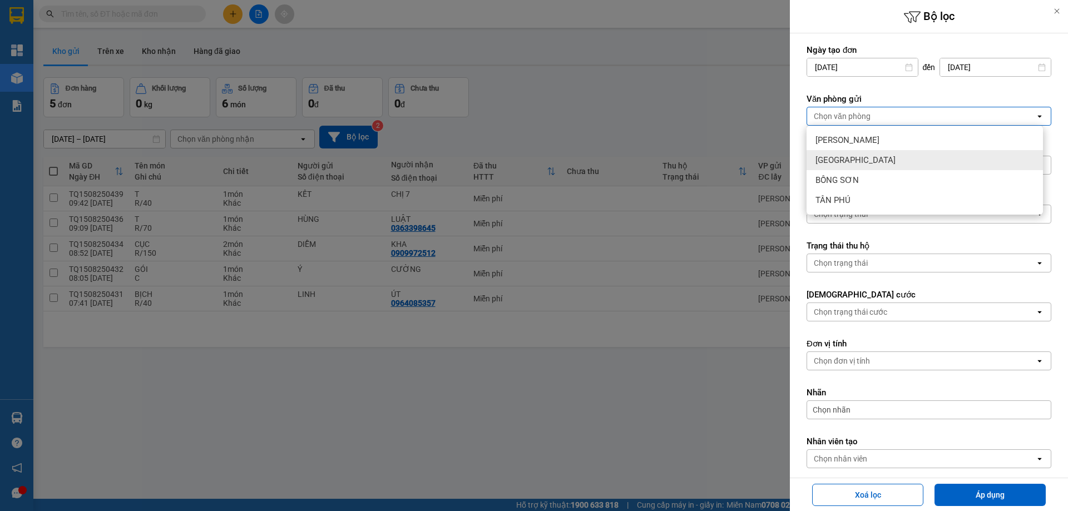
click at [845, 161] on span "[GEOGRAPHIC_DATA]" at bounding box center [856, 160] width 80 height 11
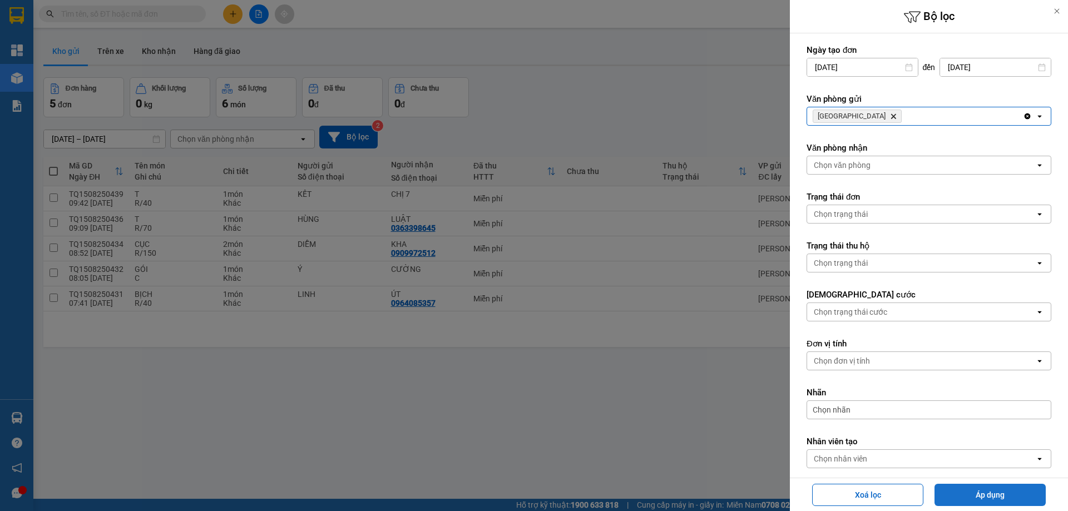
click at [963, 492] on button "Áp dụng" at bounding box center [990, 495] width 111 height 22
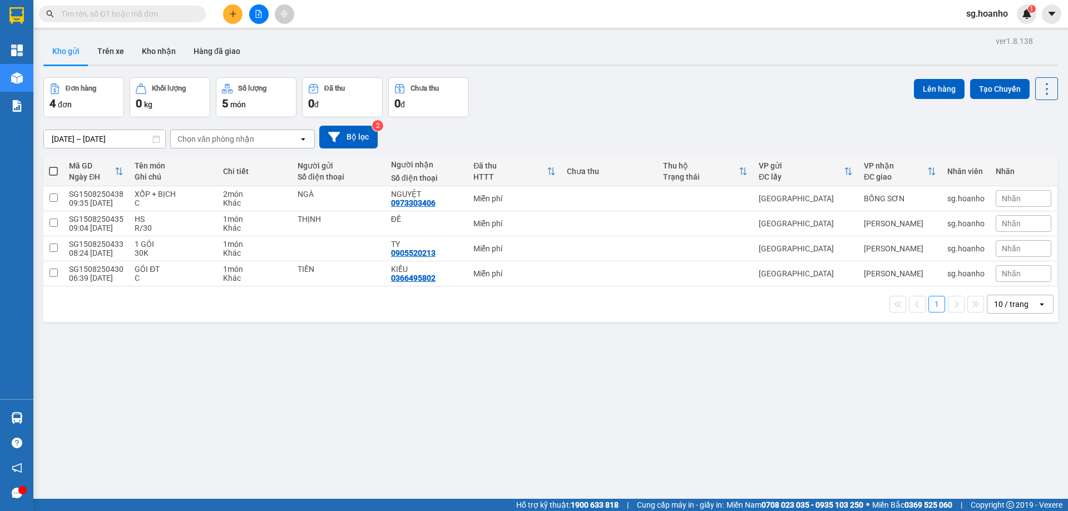
click at [72, 19] on input "text" at bounding box center [126, 14] width 131 height 12
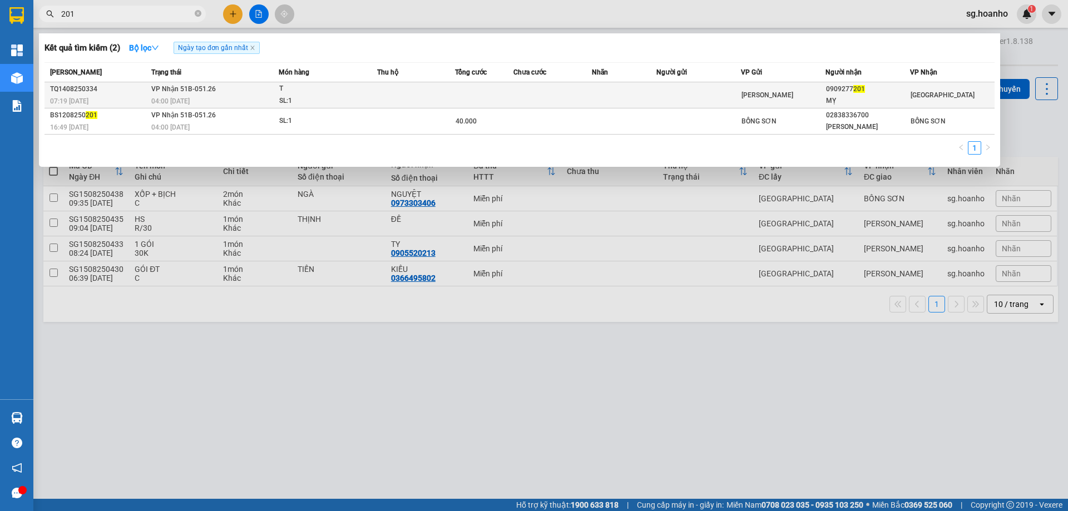
type input "201"
click at [469, 102] on td at bounding box center [484, 95] width 58 height 26
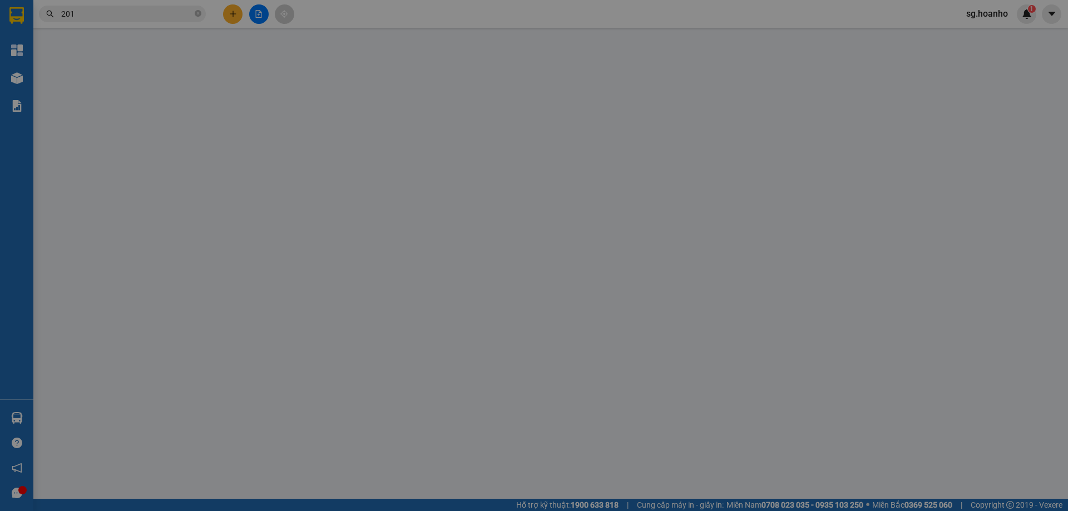
type input "0909277201"
type input "MỴ"
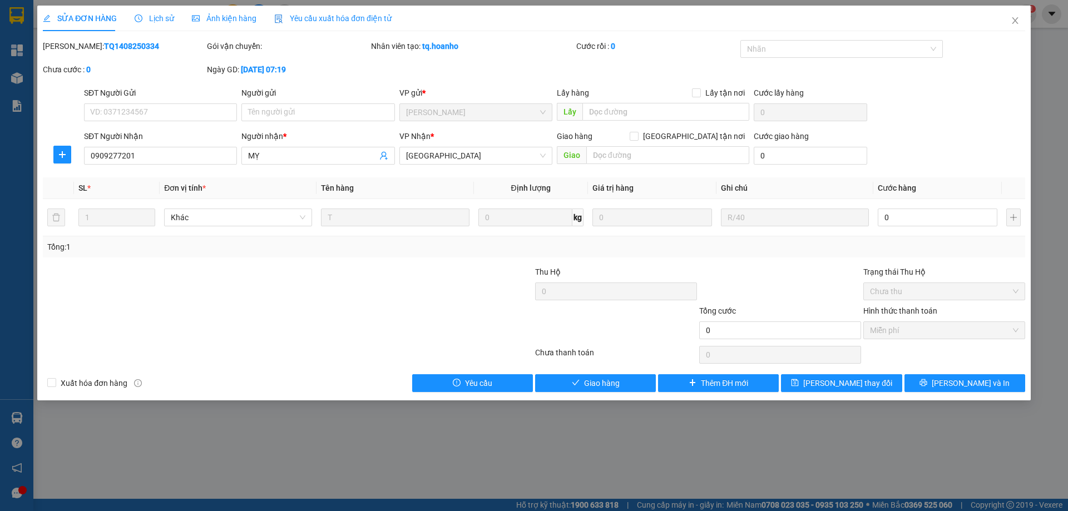
click at [1019, 19] on span "Close" at bounding box center [1015, 21] width 31 height 31
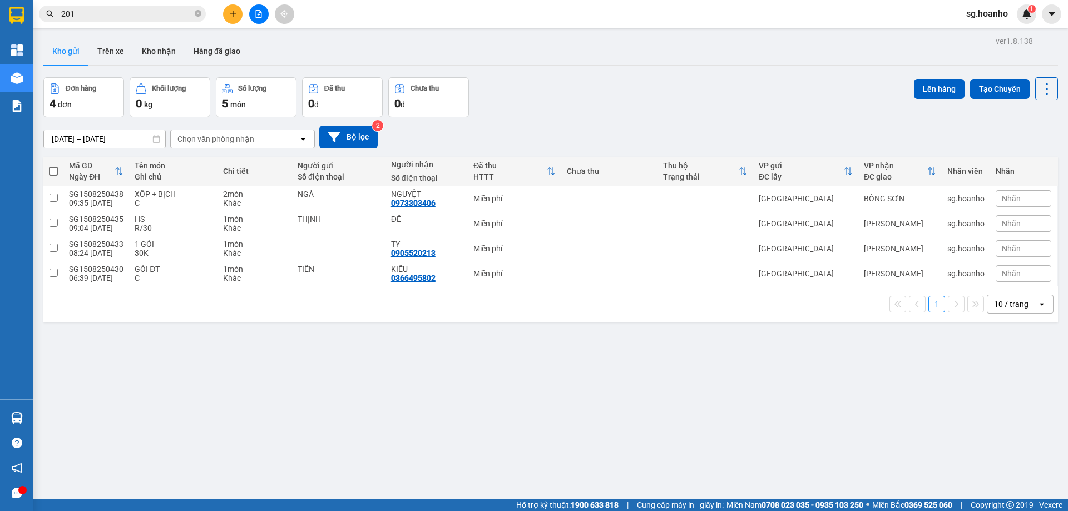
click at [144, 9] on input "201" at bounding box center [126, 14] width 131 height 12
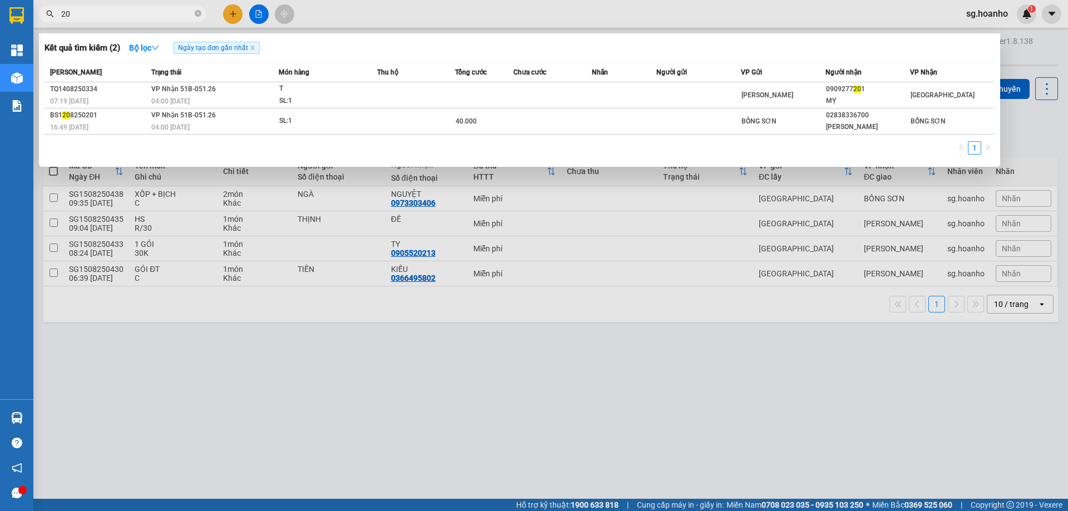
type input "2"
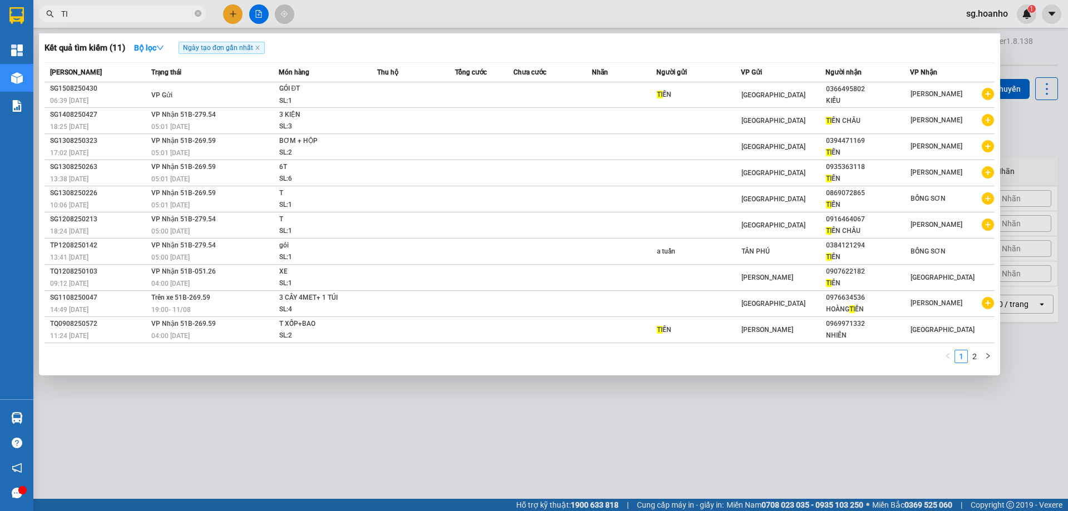
type input "T"
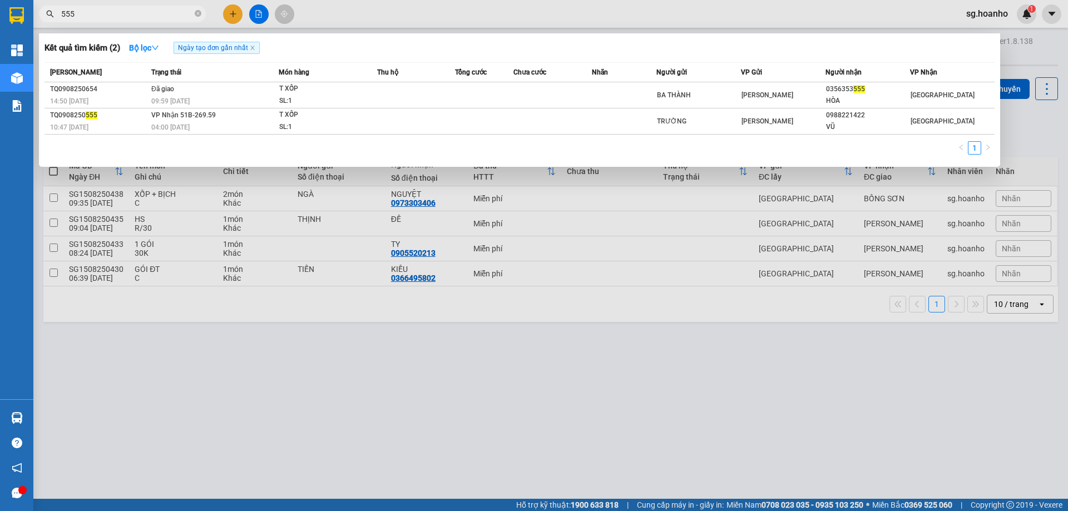
type input "555"
click at [708, 427] on div at bounding box center [534, 255] width 1068 height 511
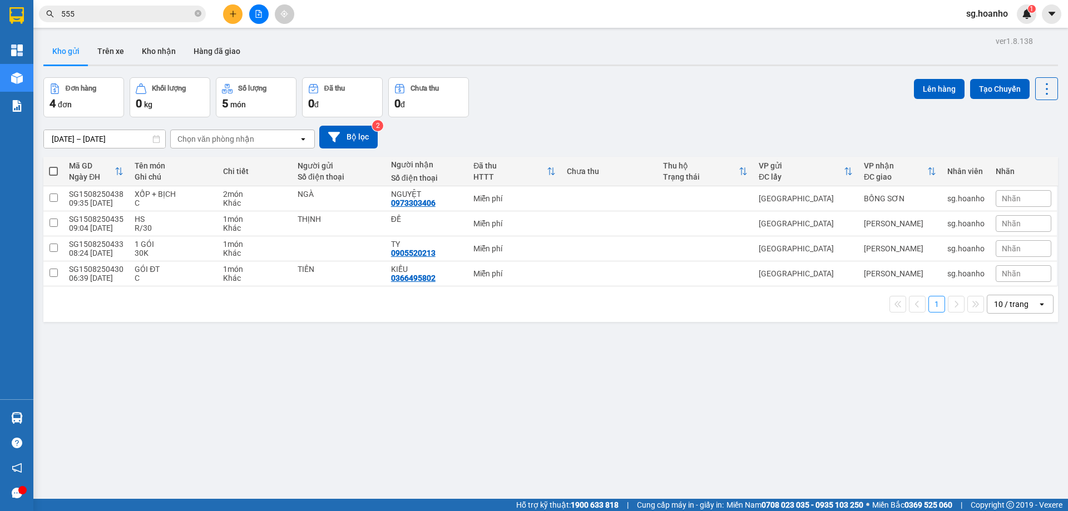
click at [195, 16] on icon "close-circle" at bounding box center [198, 13] width 7 height 7
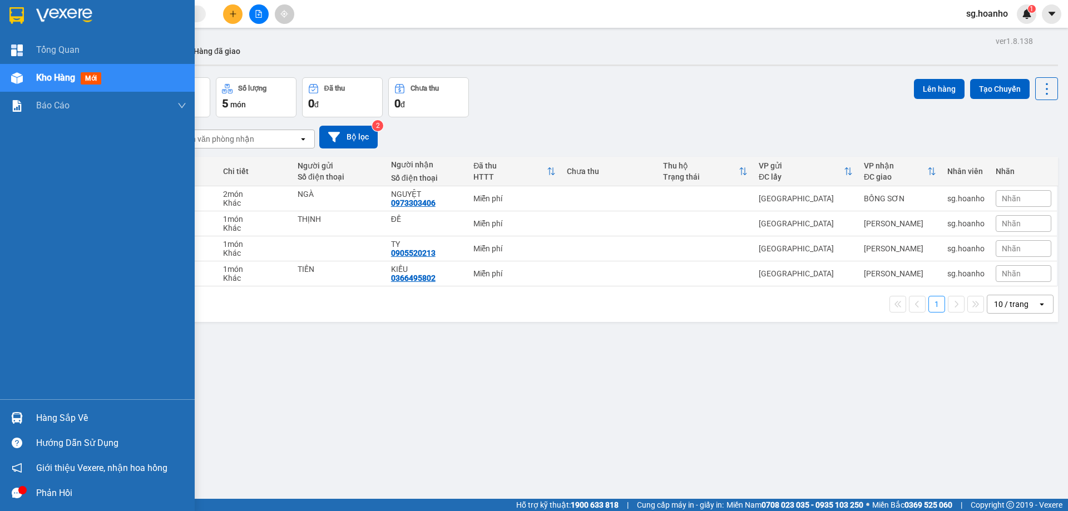
click at [19, 16] on img at bounding box center [16, 15] width 14 height 17
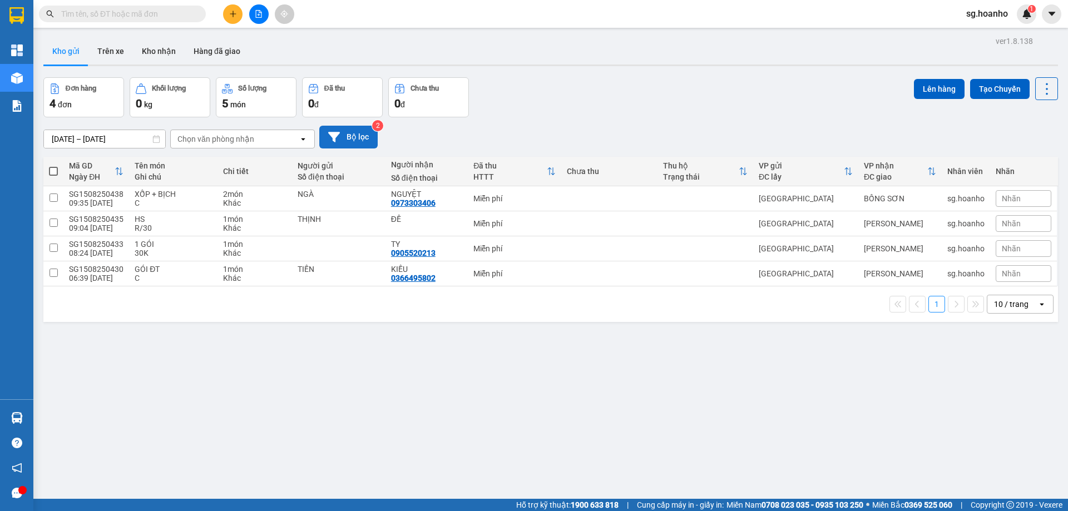
click at [364, 130] on button "Bộ lọc" at bounding box center [348, 137] width 58 height 23
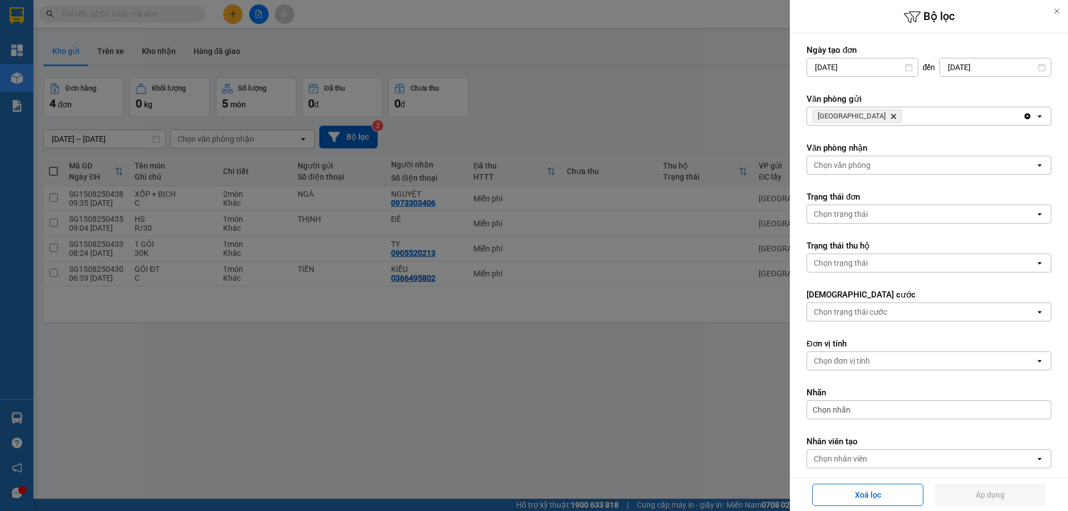
click at [891, 116] on icon "SÀI GÒN, close by backspace" at bounding box center [893, 116] width 5 height 5
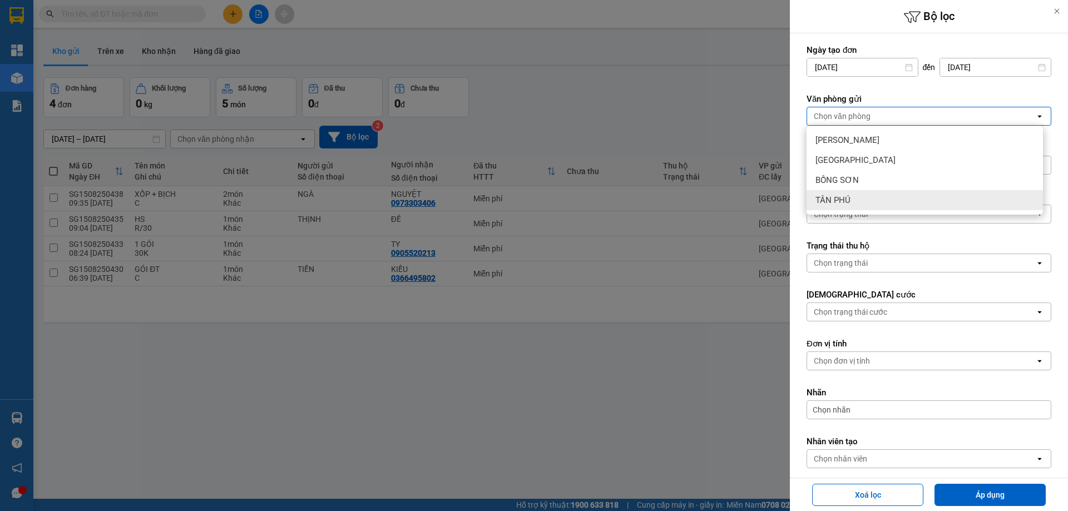
drag, startPoint x: 851, startPoint y: 197, endPoint x: 861, endPoint y: 215, distance: 20.4
click at [851, 199] on div "TÂN PHÚ" at bounding box center [925, 200] width 236 height 20
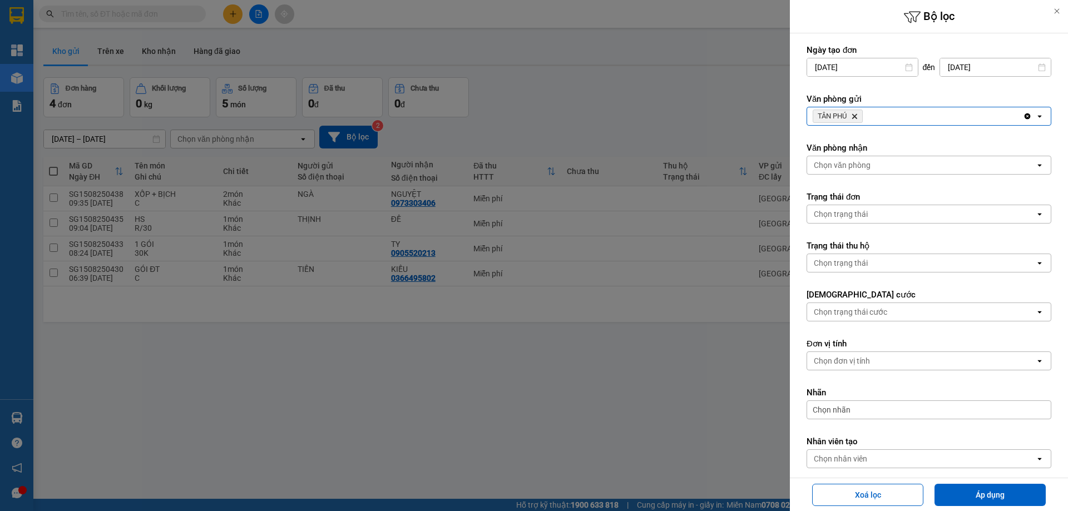
drag, startPoint x: 974, startPoint y: 495, endPoint x: 954, endPoint y: 482, distance: 23.3
click at [972, 495] on button "Áp dụng" at bounding box center [990, 495] width 111 height 22
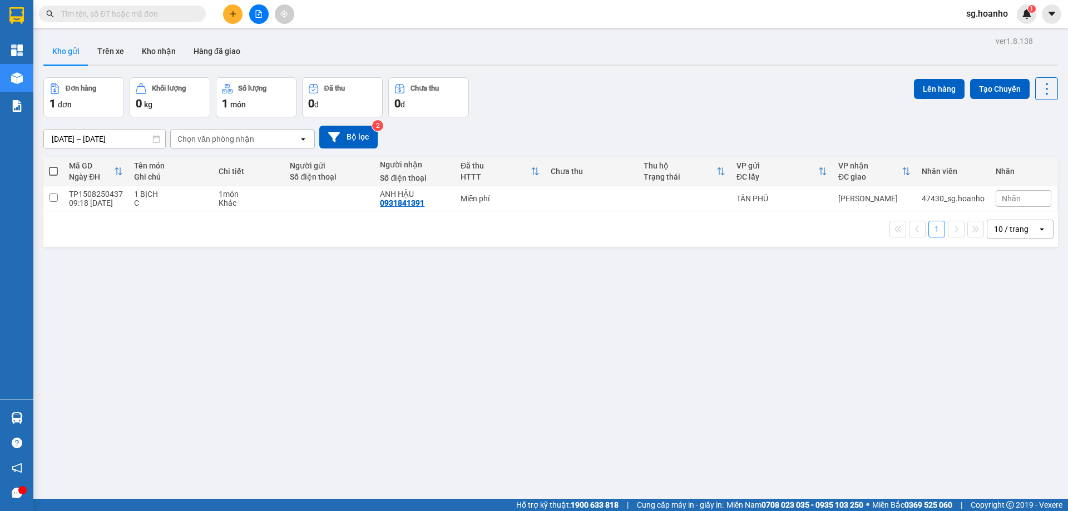
click at [750, 306] on div "ver 1.8.138 Kho gửi Trên xe Kho nhận Hàng đã giao Đơn hàng 1 đơn Khối lượng 0 k…" at bounding box center [551, 288] width 1024 height 511
click at [186, 13] on input "text" at bounding box center [126, 14] width 131 height 12
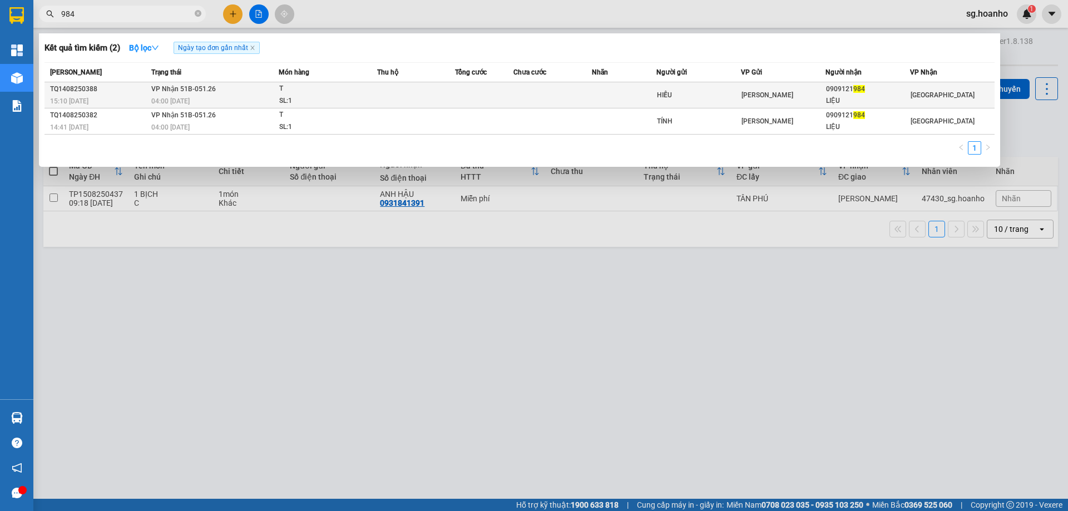
type input "984"
click at [585, 92] on td at bounding box center [552, 95] width 78 height 26
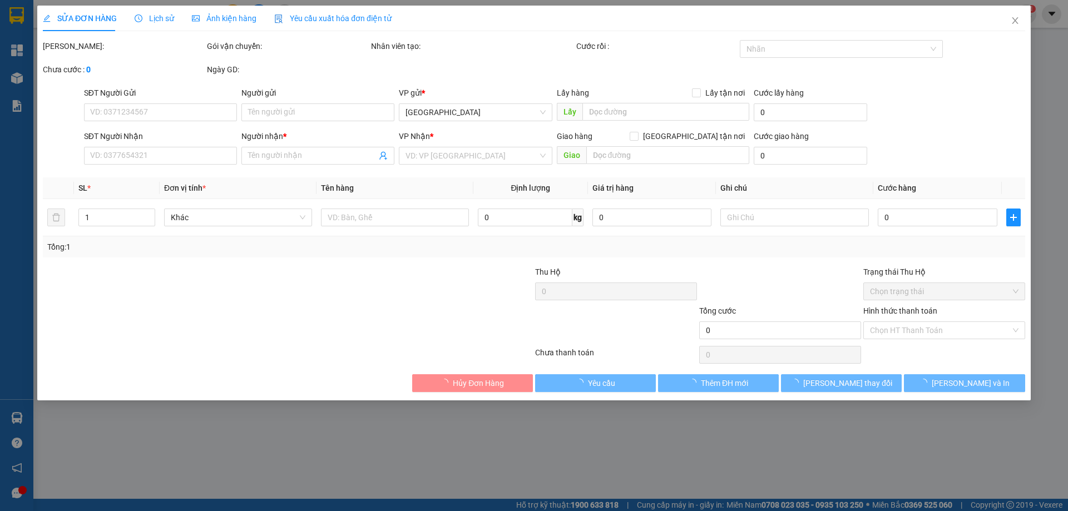
type input "HIẾU"
type input "0909121984"
type input "LIỆU"
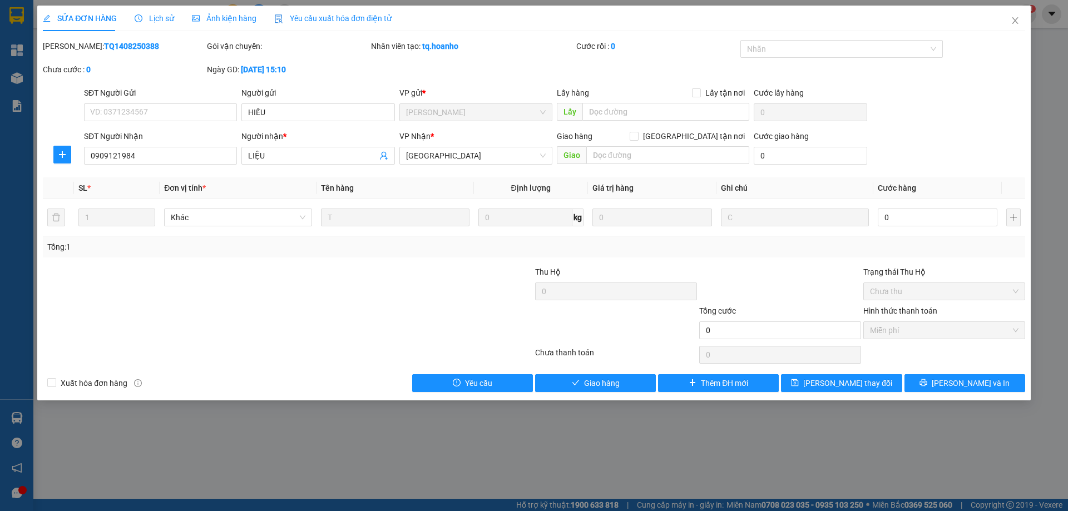
click at [1015, 19] on icon "close" at bounding box center [1015, 20] width 9 height 9
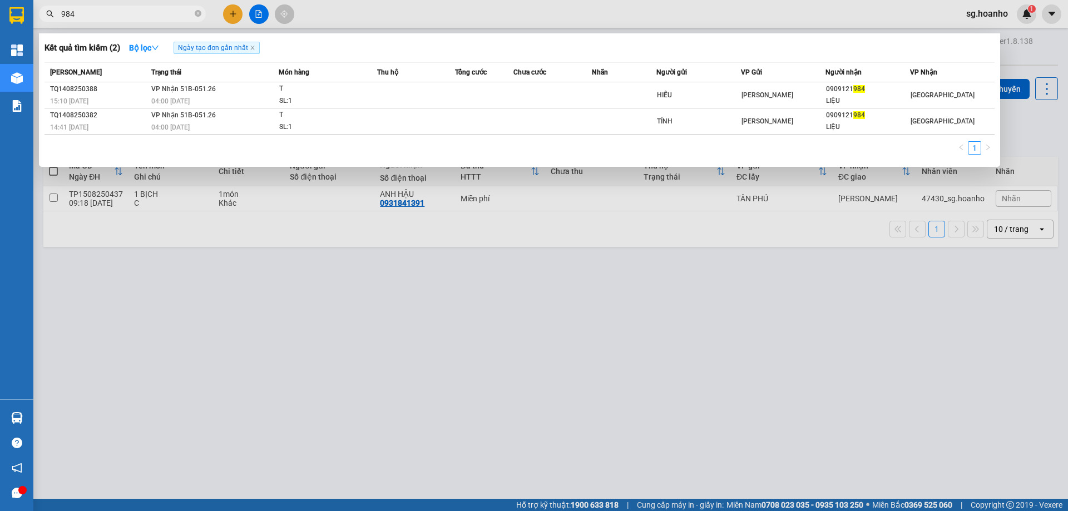
click at [175, 7] on span "984" at bounding box center [122, 14] width 167 height 17
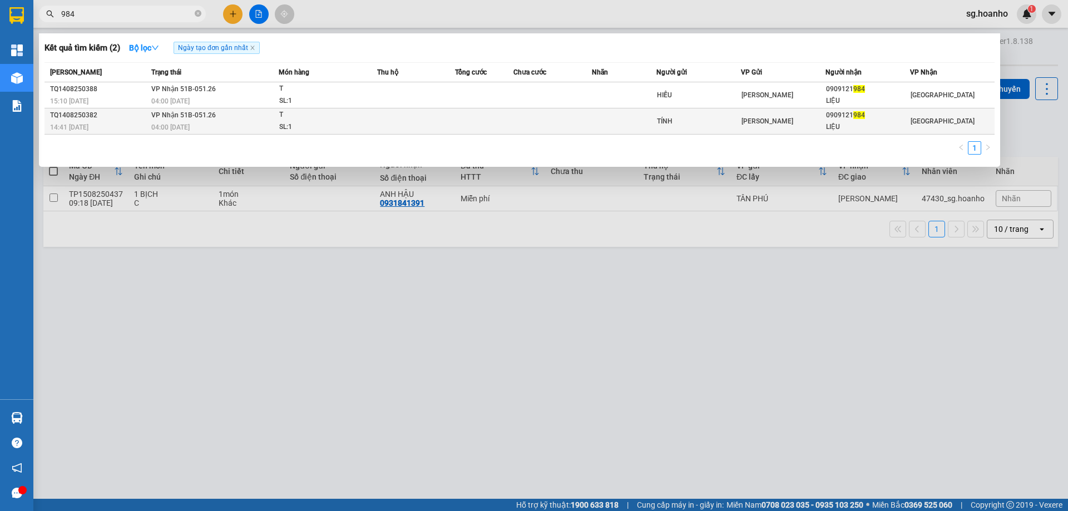
click at [628, 121] on td at bounding box center [624, 121] width 65 height 26
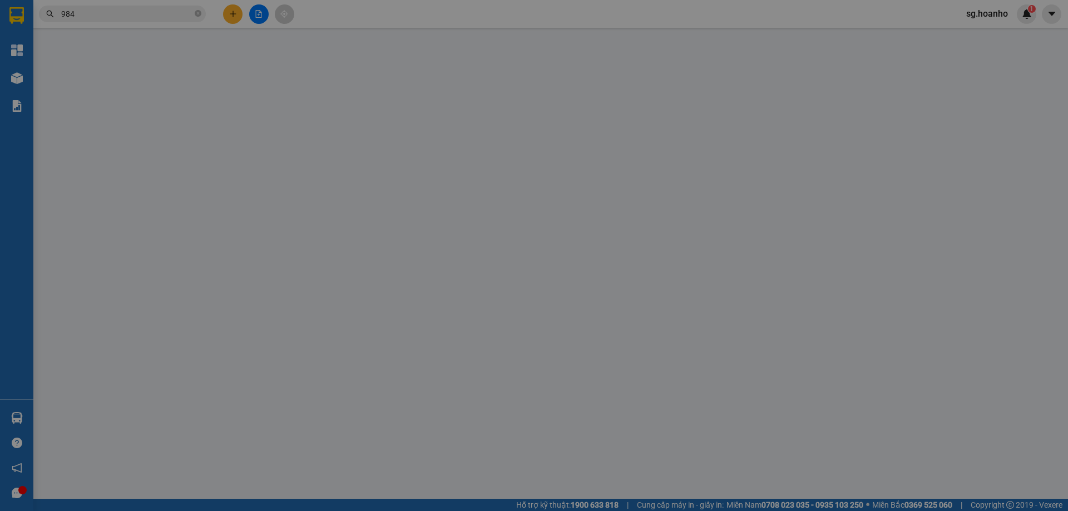
type input "TÍNH"
type input "0909121984"
type input "LIỆU"
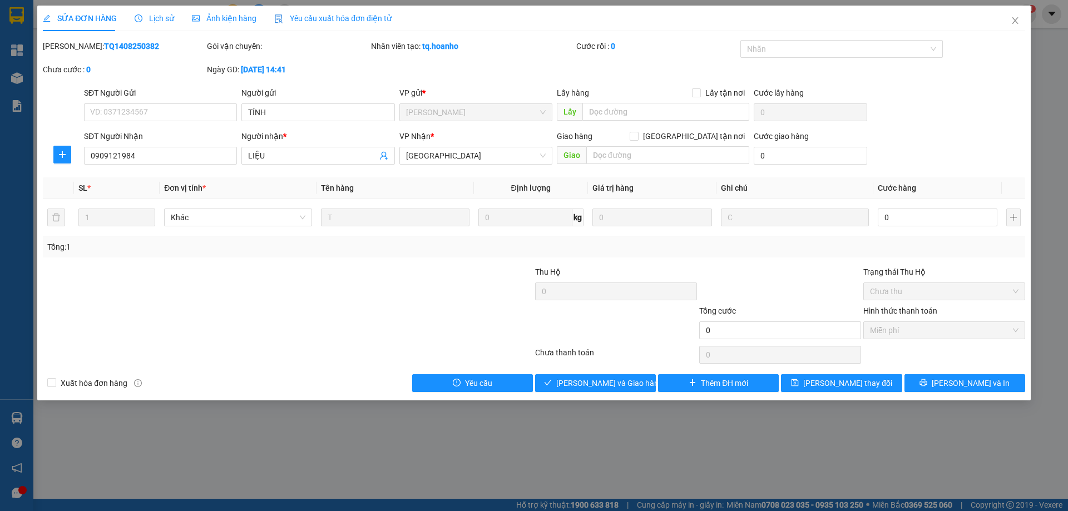
click at [1015, 18] on icon "close" at bounding box center [1015, 20] width 9 height 9
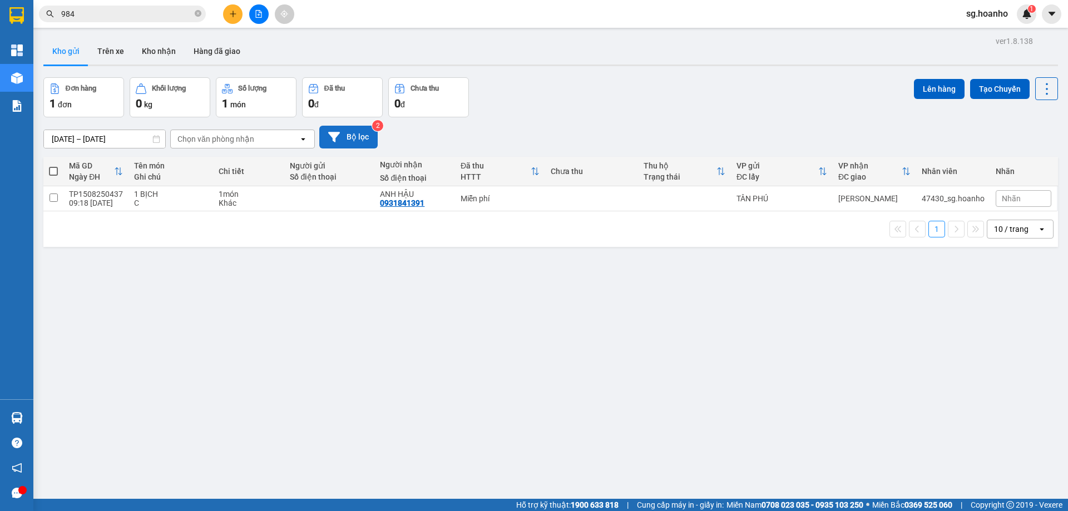
click at [349, 132] on button "Bộ lọc" at bounding box center [348, 137] width 58 height 23
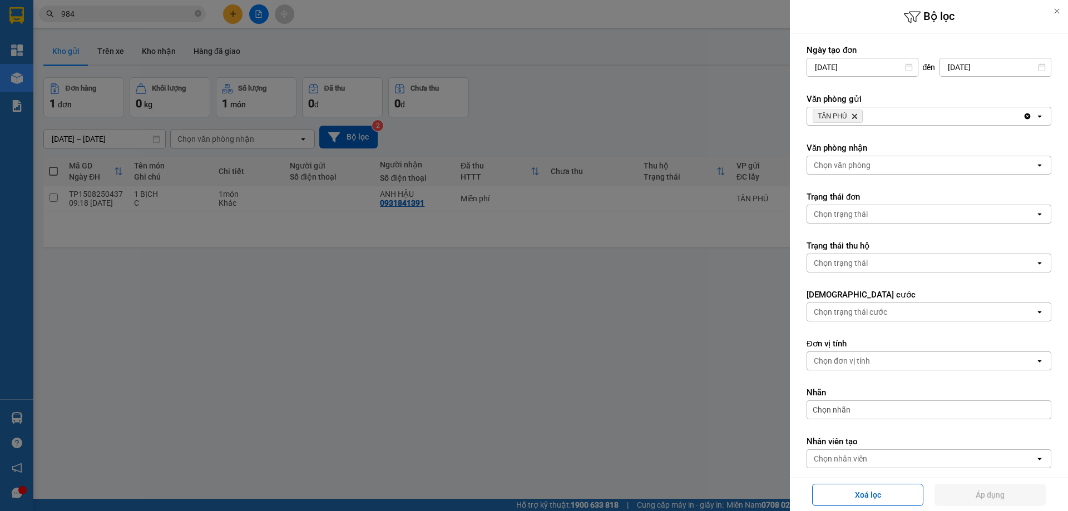
click at [858, 117] on icon "Delete" at bounding box center [854, 116] width 7 height 7
click at [866, 110] on div "Chọn văn phòng" at bounding box center [921, 116] width 228 height 18
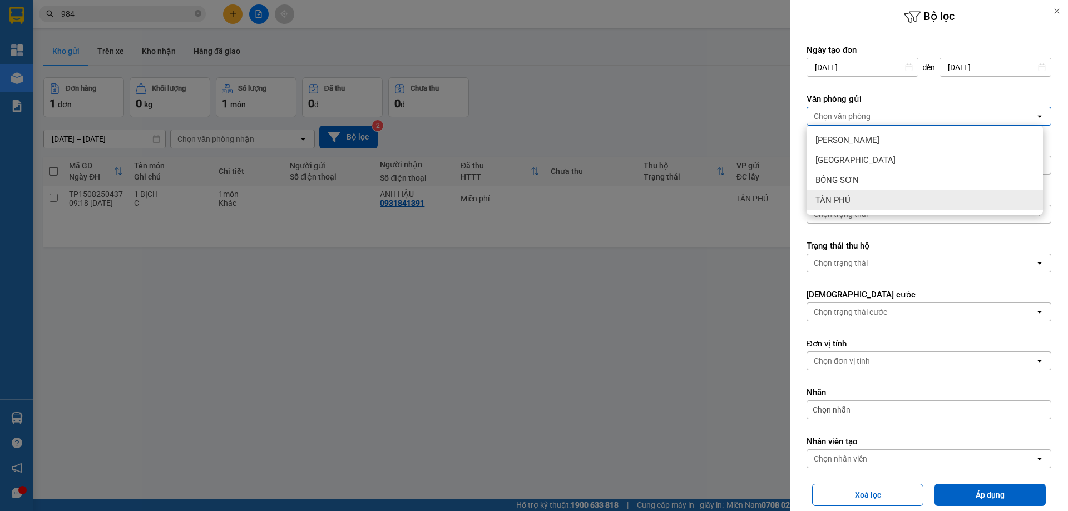
click at [861, 202] on div "TÂN PHÚ" at bounding box center [925, 200] width 236 height 20
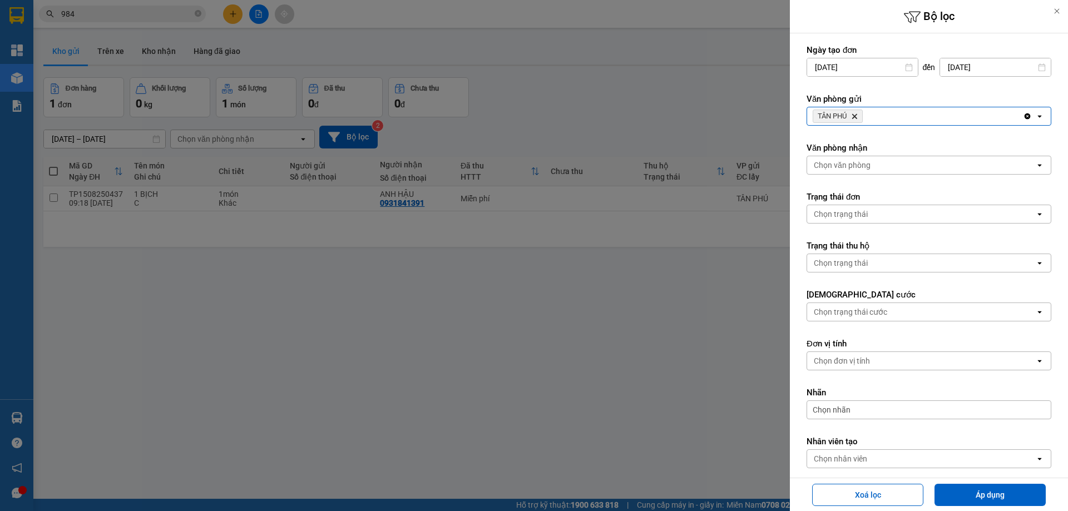
click at [856, 116] on icon "TÂN PHÚ, close by backspace" at bounding box center [854, 116] width 5 height 5
click at [846, 115] on div "Chọn văn phòng" at bounding box center [842, 116] width 57 height 11
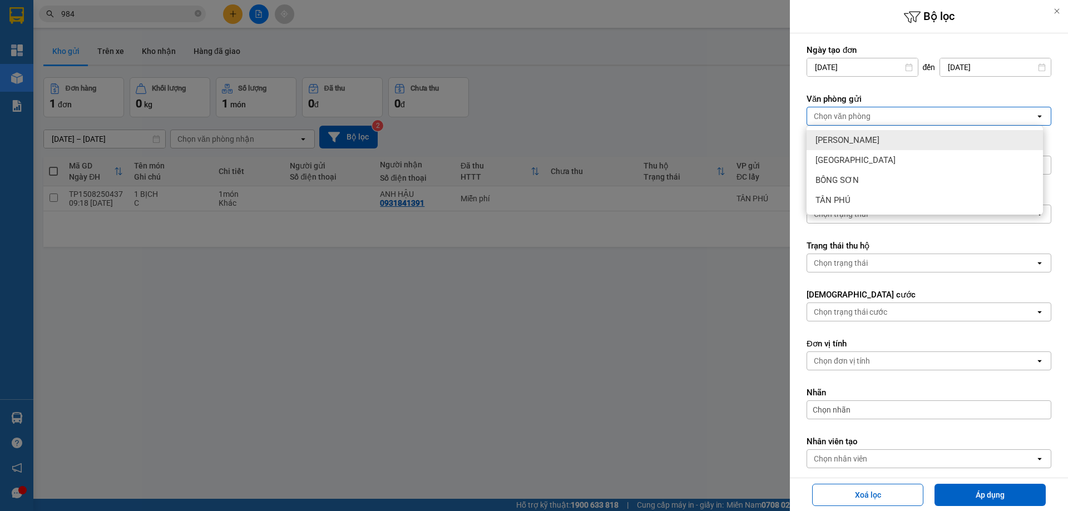
click at [845, 139] on span "[PERSON_NAME]" at bounding box center [848, 140] width 64 height 11
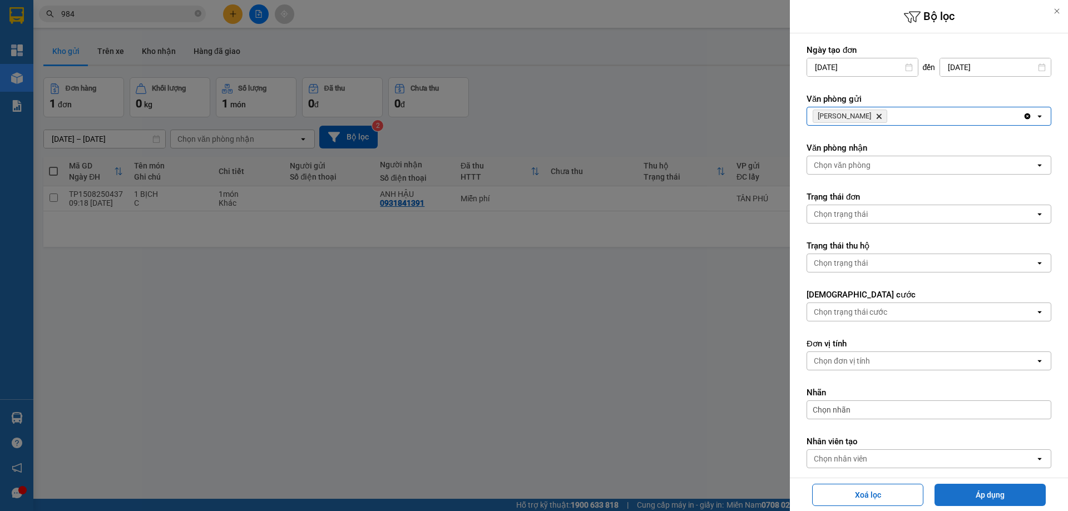
click at [1004, 495] on button "Áp dụng" at bounding box center [990, 495] width 111 height 22
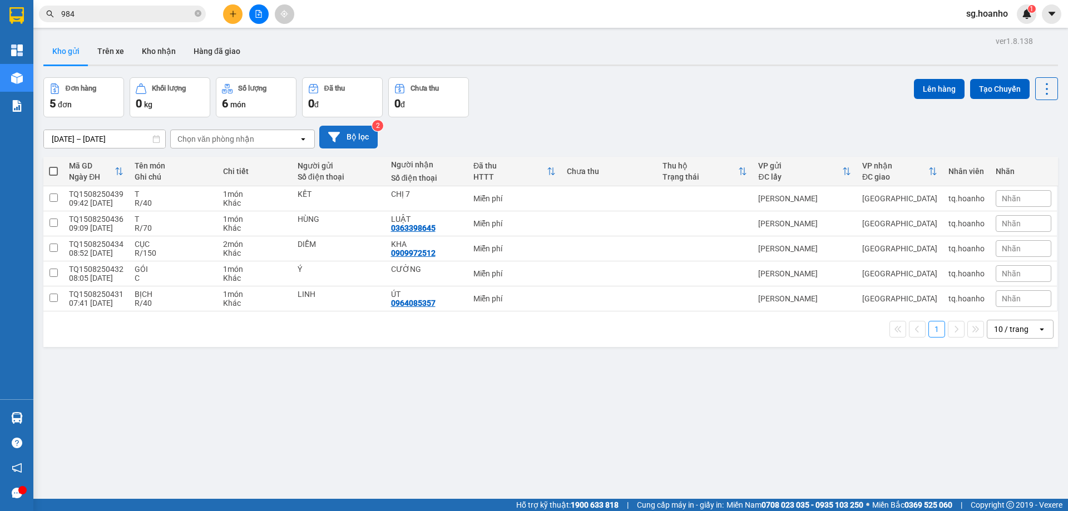
click at [369, 137] on button "Bộ lọc" at bounding box center [348, 137] width 58 height 23
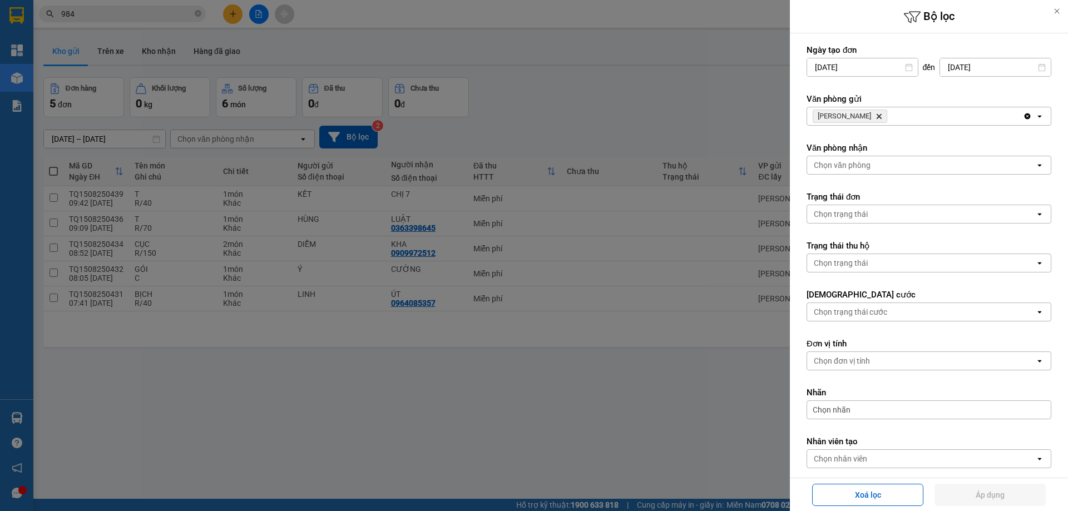
click at [876, 116] on icon "Delete" at bounding box center [879, 116] width 7 height 7
click at [853, 120] on div "Chọn văn phòng" at bounding box center [842, 116] width 57 height 11
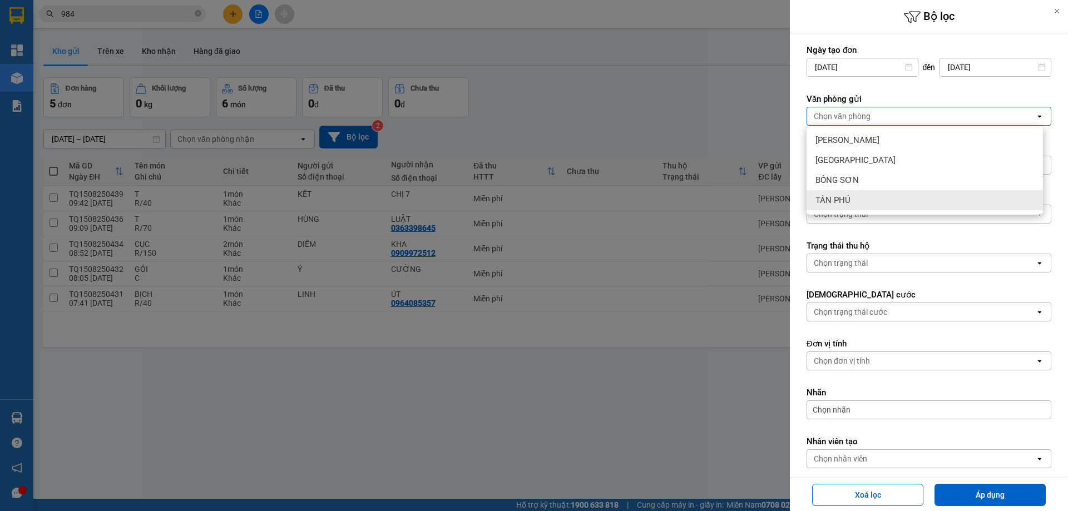
click at [847, 200] on span "TÂN PHÚ" at bounding box center [833, 200] width 35 height 11
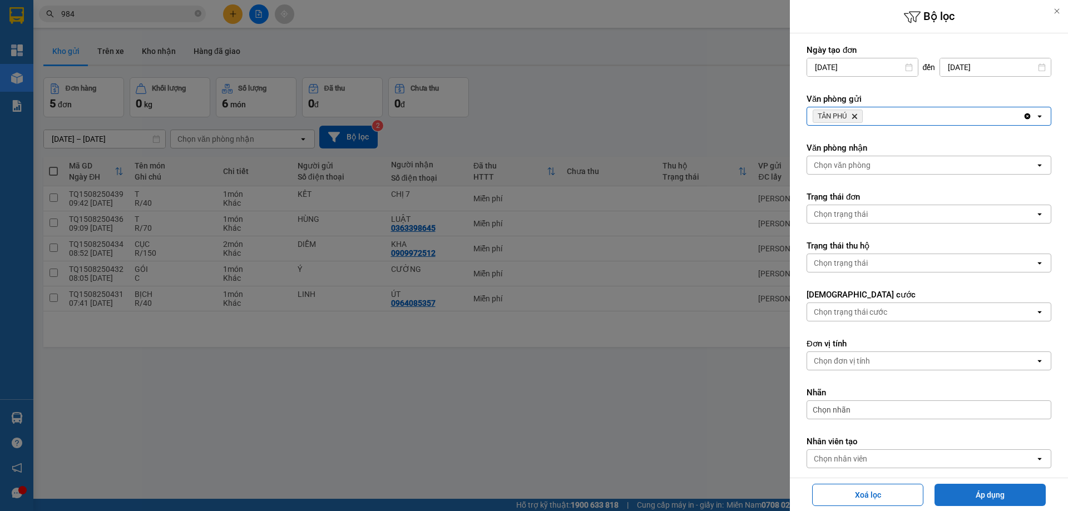
drag, startPoint x: 977, startPoint y: 491, endPoint x: 968, endPoint y: 503, distance: 15.9
click at [974, 493] on button "Áp dụng" at bounding box center [990, 495] width 111 height 22
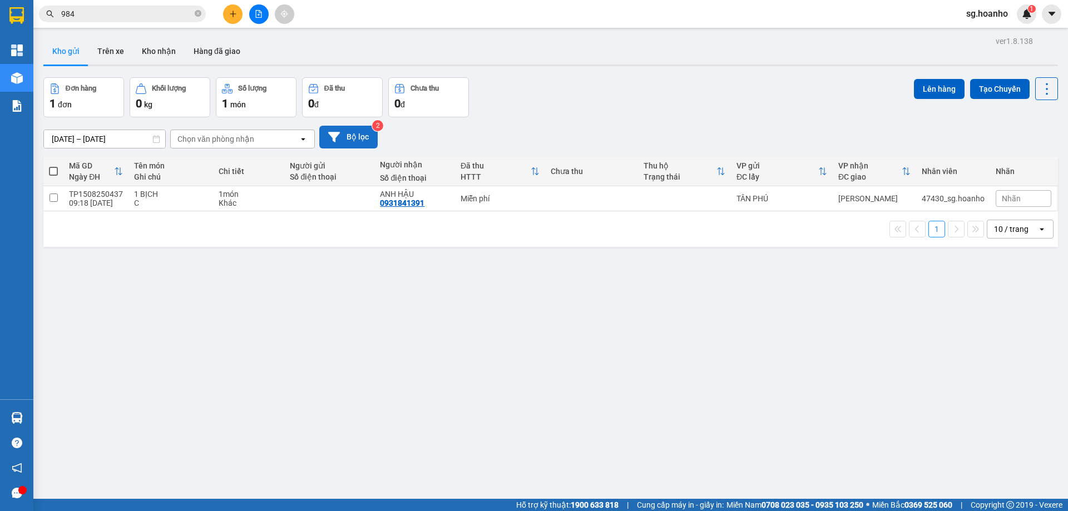
click at [354, 128] on button "Bộ lọc" at bounding box center [348, 137] width 58 height 23
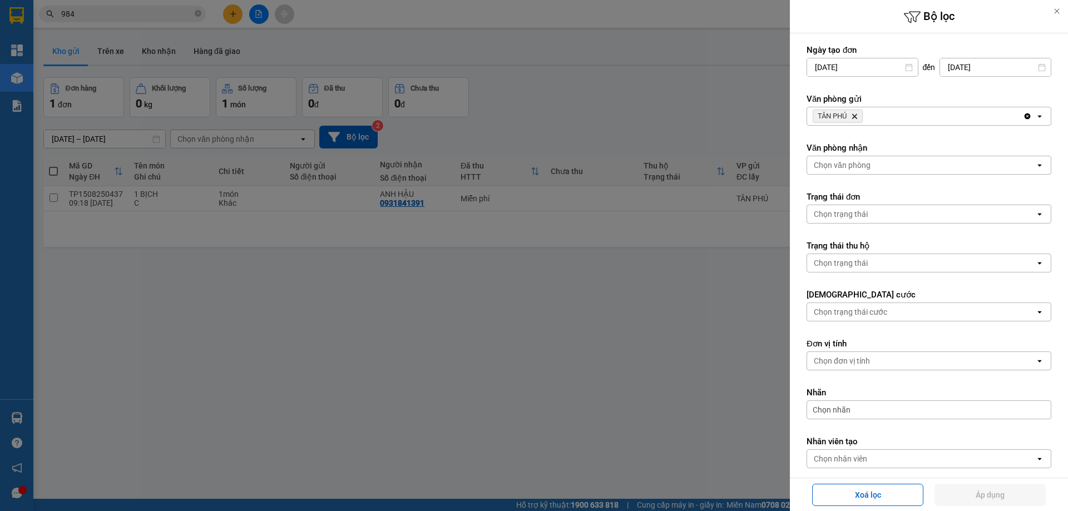
click at [856, 115] on icon "Delete" at bounding box center [854, 116] width 7 height 7
click at [835, 113] on div "Chọn văn phòng" at bounding box center [842, 116] width 57 height 11
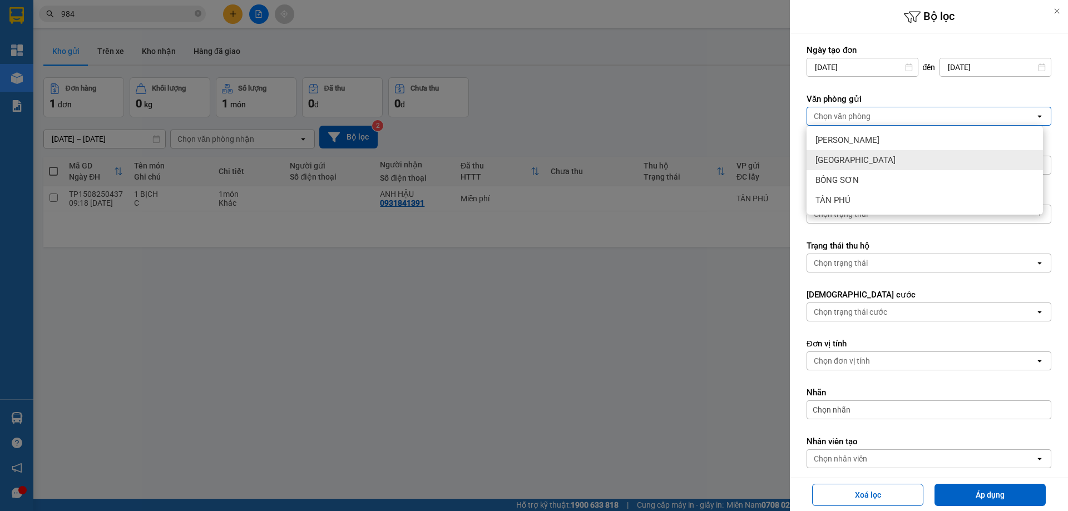
click at [834, 157] on span "[GEOGRAPHIC_DATA]" at bounding box center [856, 160] width 80 height 11
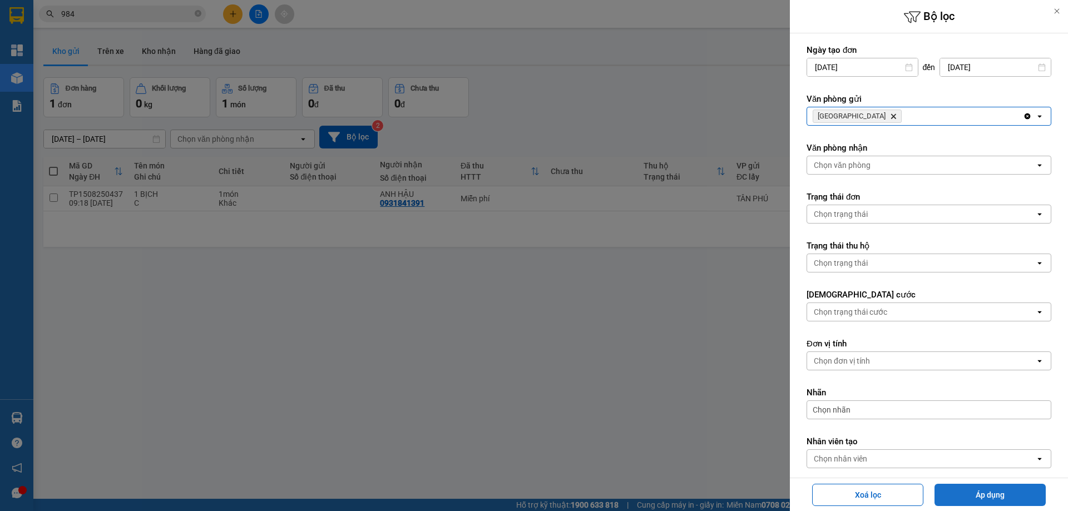
click at [1006, 493] on button "Áp dụng" at bounding box center [990, 495] width 111 height 22
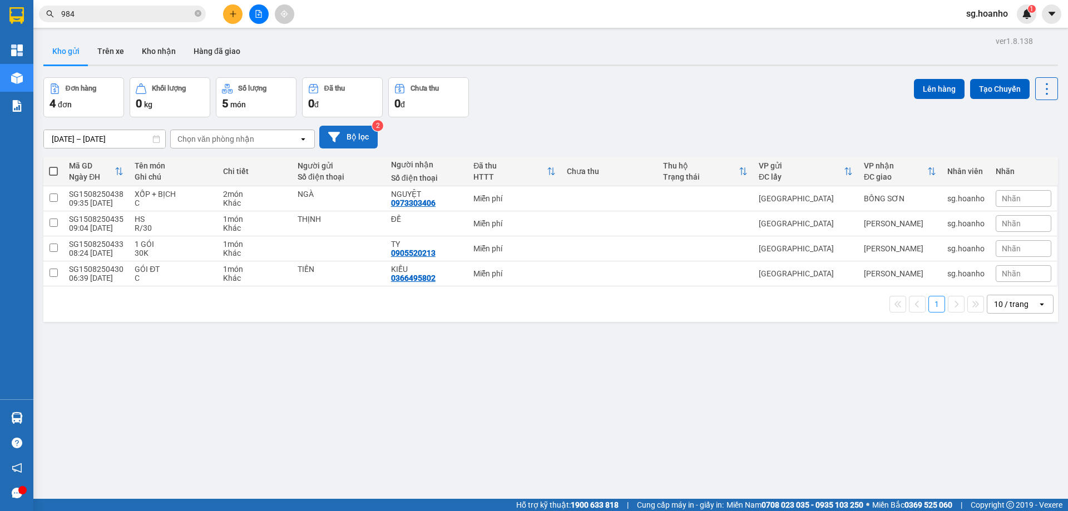
click at [352, 133] on button "Bộ lọc" at bounding box center [348, 137] width 58 height 23
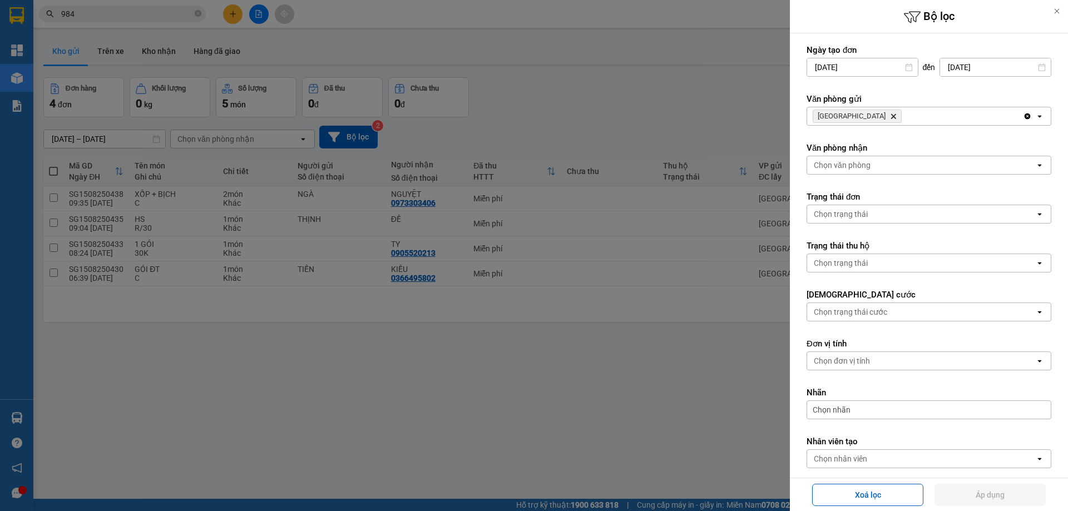
click at [890, 115] on icon "Delete" at bounding box center [893, 116] width 7 height 7
click at [851, 113] on div "Chọn văn phòng" at bounding box center [842, 116] width 57 height 11
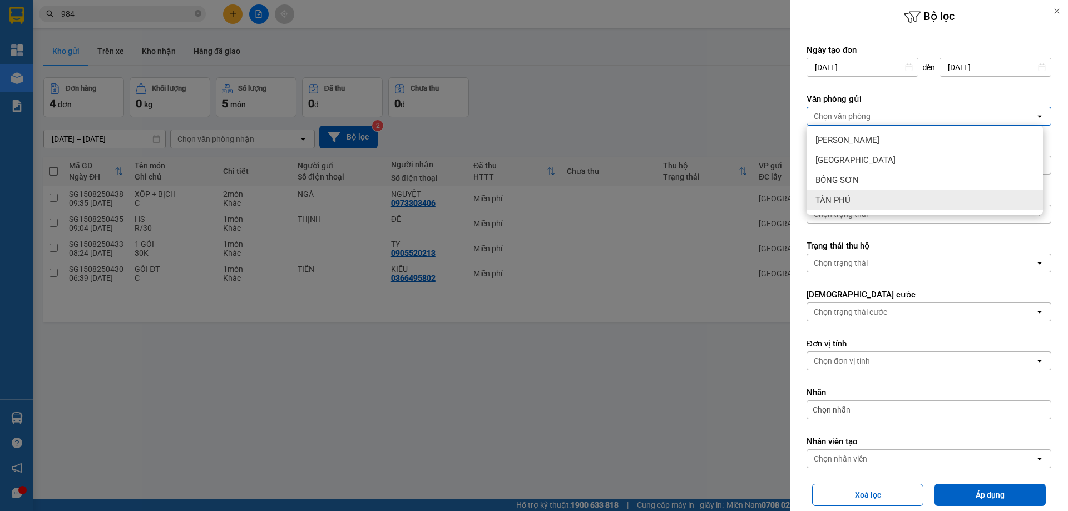
click at [846, 197] on span "TÂN PHÚ" at bounding box center [833, 200] width 35 height 11
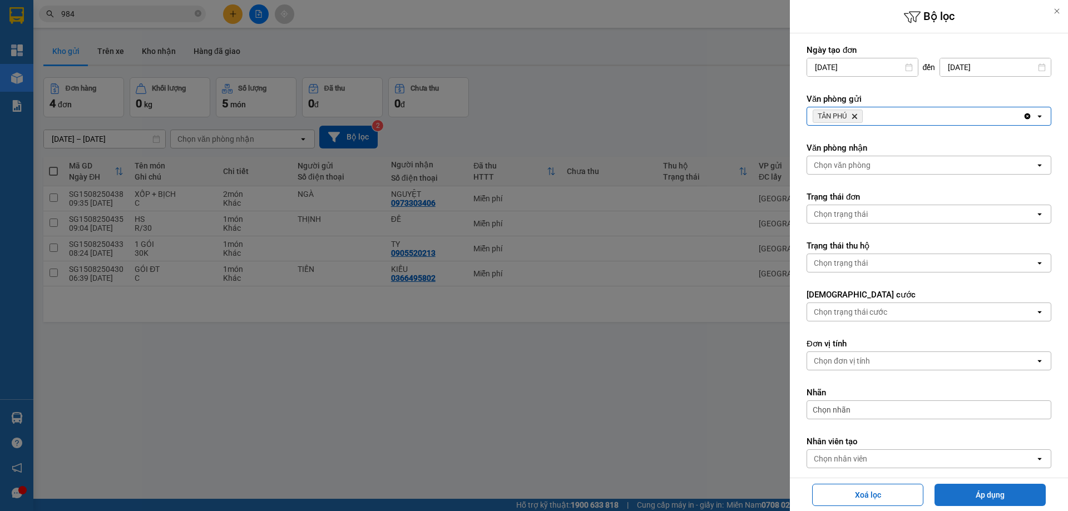
click at [961, 498] on button "Áp dụng" at bounding box center [990, 495] width 111 height 22
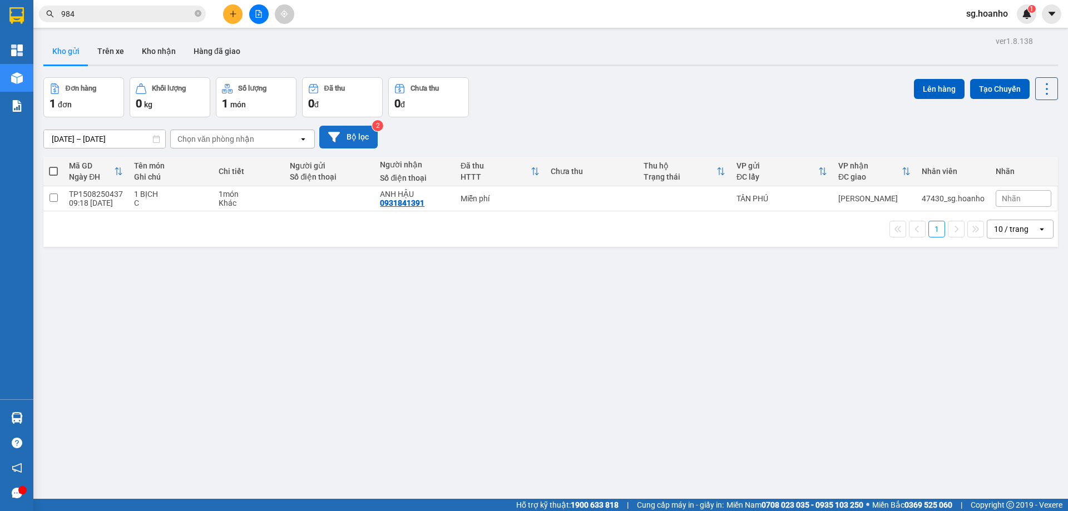
click at [357, 137] on button "Bộ lọc" at bounding box center [348, 137] width 58 height 23
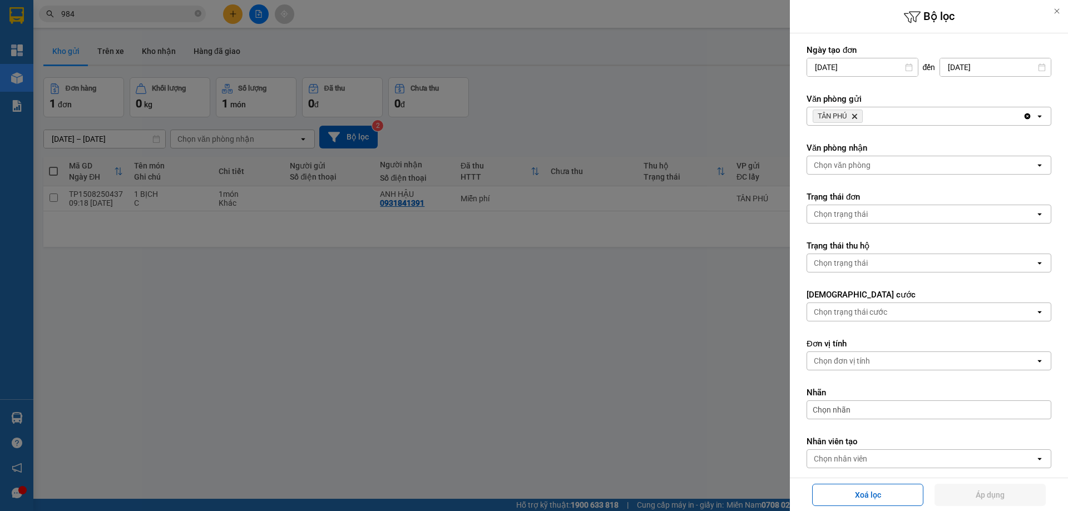
click at [857, 115] on icon "Delete" at bounding box center [854, 116] width 7 height 7
click at [854, 114] on div "Chọn văn phòng" at bounding box center [842, 116] width 57 height 11
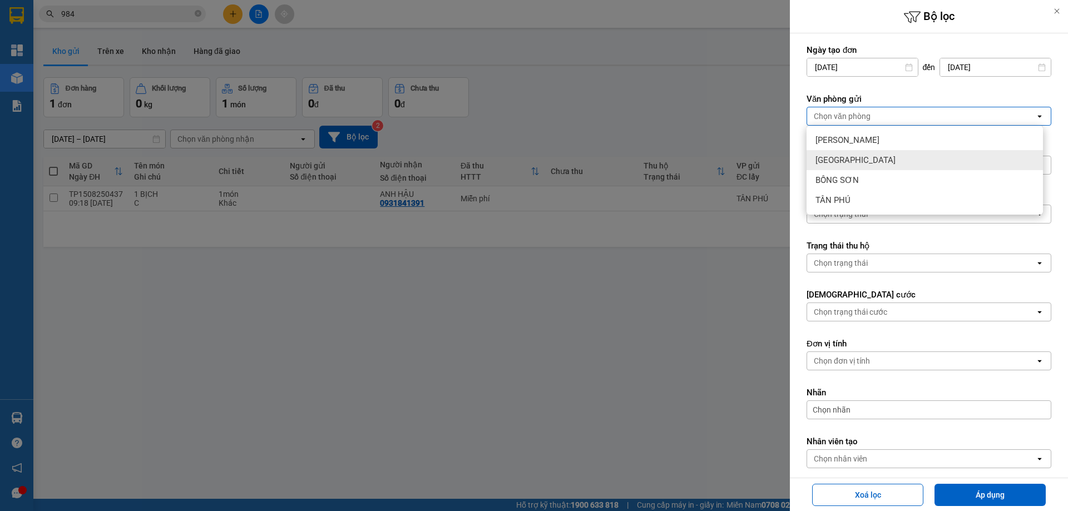
click at [851, 152] on div "[GEOGRAPHIC_DATA]" at bounding box center [925, 160] width 236 height 20
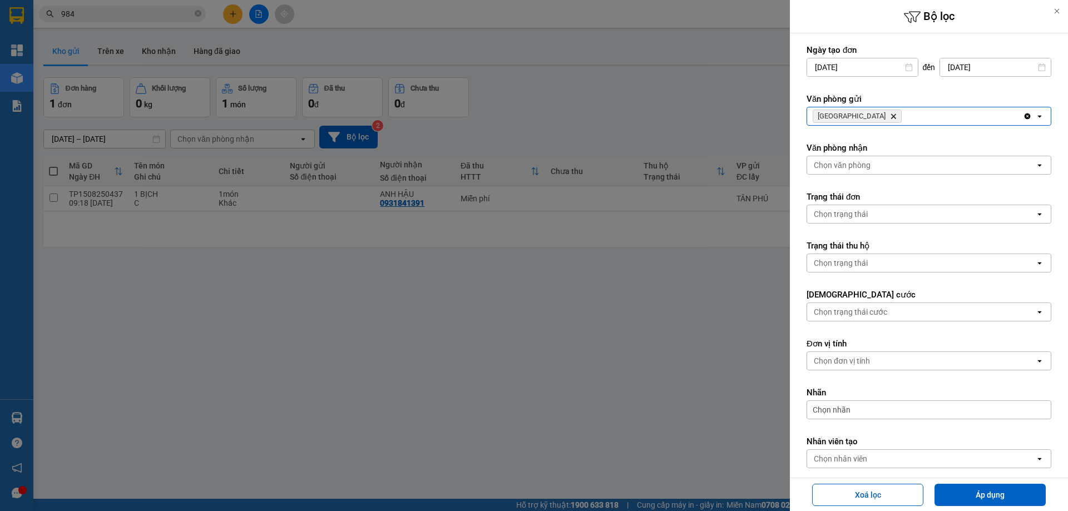
click at [891, 115] on icon "SÀI GÒN, close by backspace" at bounding box center [893, 116] width 5 height 5
click at [851, 115] on div "Chọn văn phòng" at bounding box center [842, 116] width 57 height 11
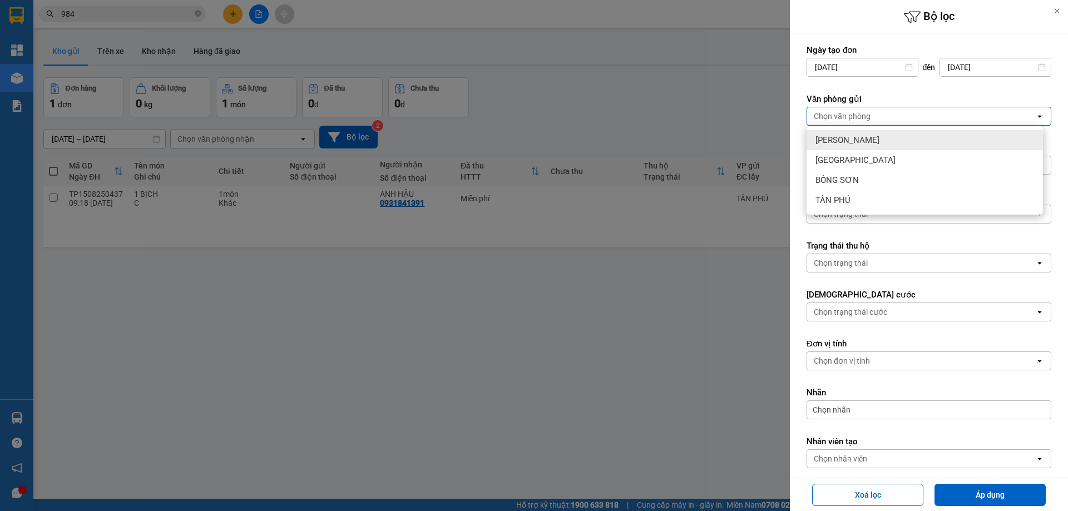
click at [848, 134] on div "[PERSON_NAME]" at bounding box center [925, 140] width 236 height 20
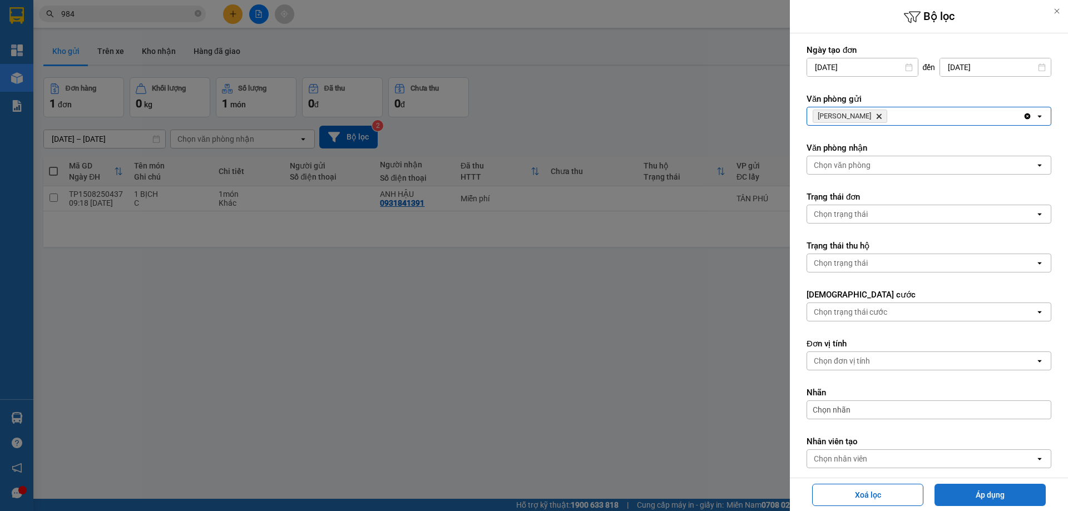
click at [987, 490] on button "Áp dụng" at bounding box center [990, 495] width 111 height 22
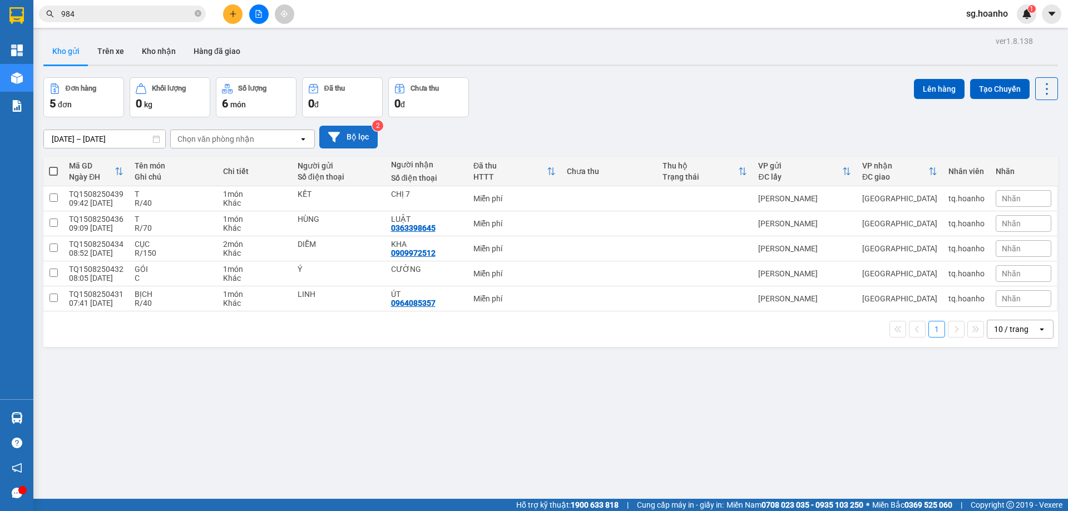
click at [362, 134] on button "Bộ lọc" at bounding box center [348, 137] width 58 height 23
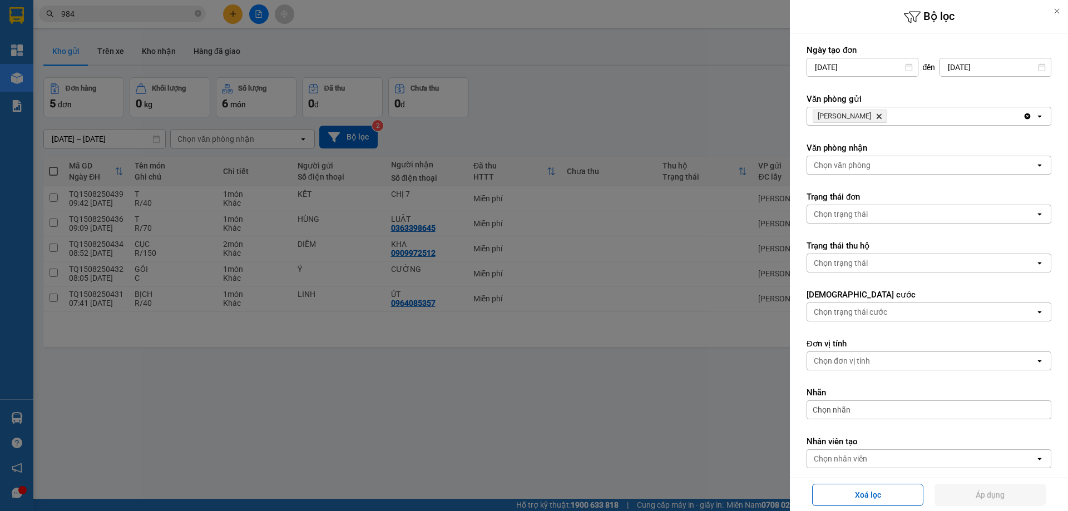
click at [876, 114] on icon "Delete" at bounding box center [879, 116] width 7 height 7
click at [858, 115] on div "Chọn văn phòng" at bounding box center [842, 116] width 57 height 11
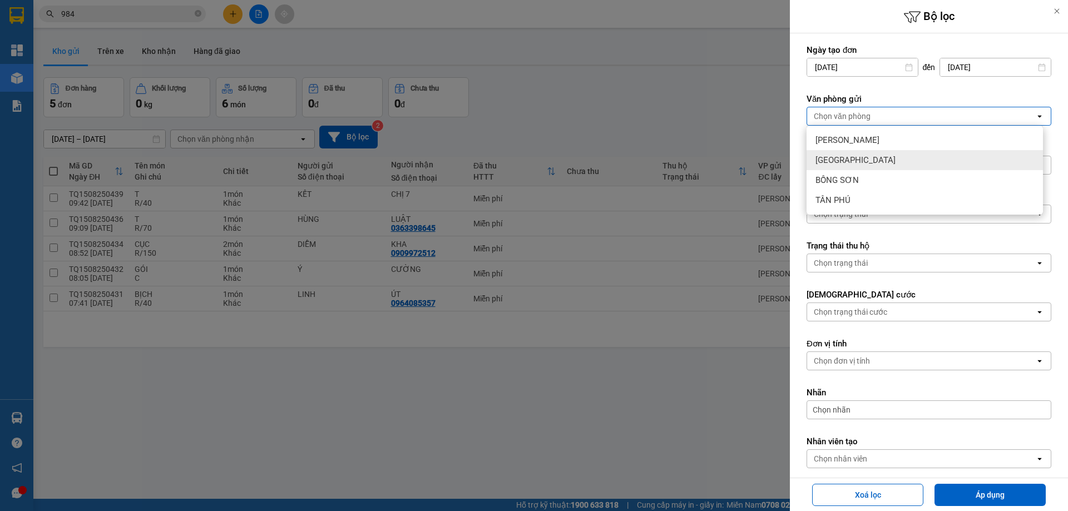
click at [837, 158] on span "[GEOGRAPHIC_DATA]" at bounding box center [856, 160] width 80 height 11
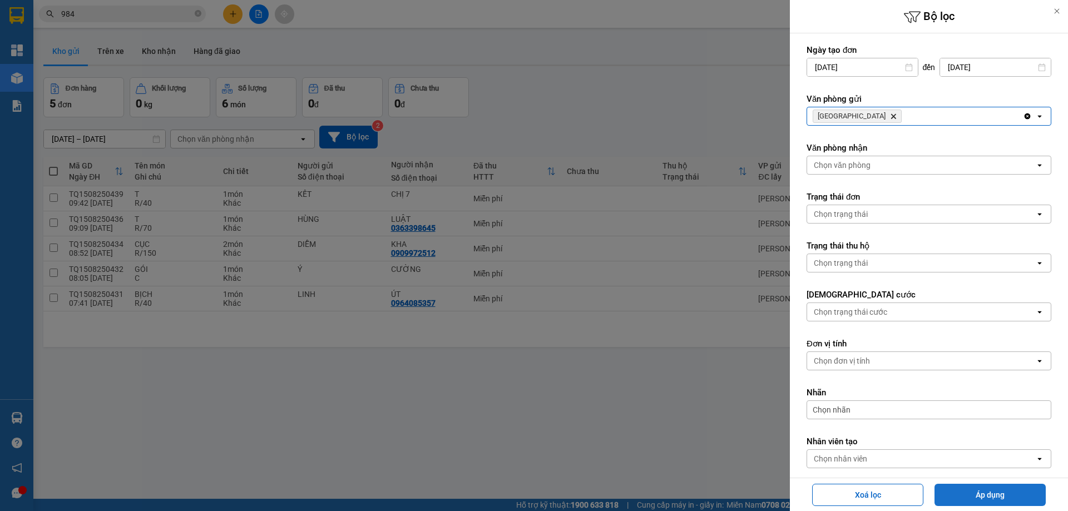
click at [944, 496] on button "Áp dụng" at bounding box center [990, 495] width 111 height 22
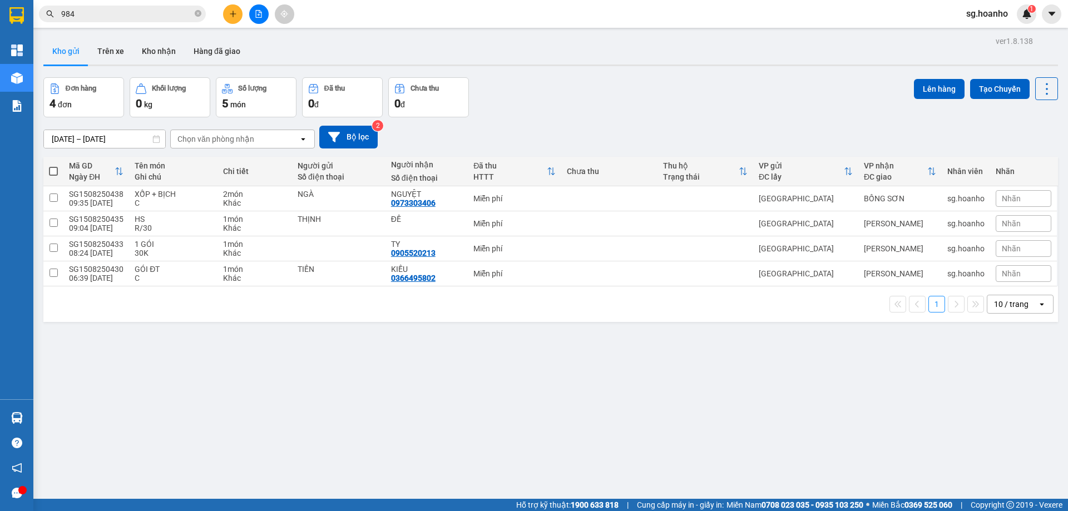
click at [199, 14] on icon "close-circle" at bounding box center [198, 13] width 7 height 7
click at [236, 13] on icon "plus" at bounding box center [233, 14] width 8 height 8
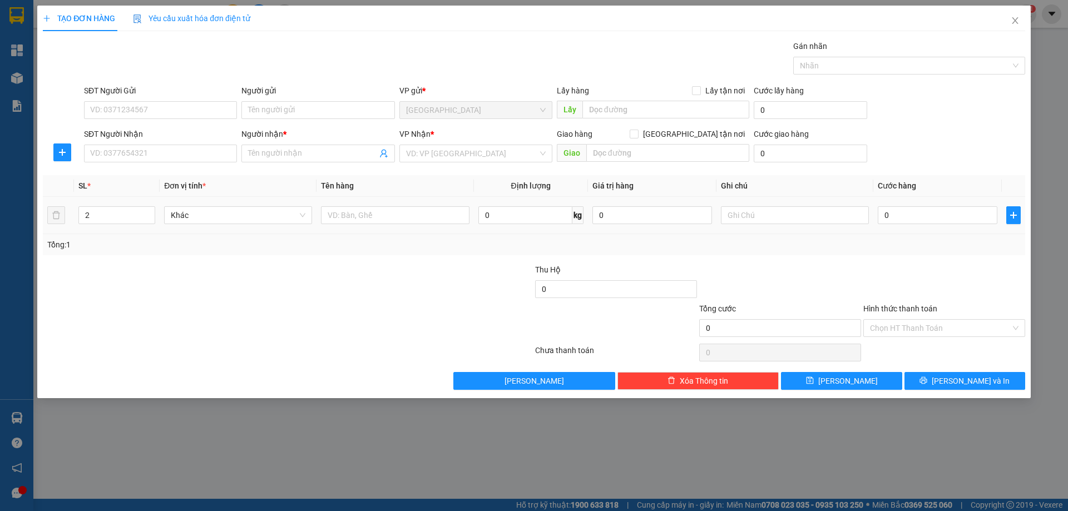
click at [145, 212] on span "Increase Value" at bounding box center [148, 211] width 12 height 8
type input "3"
click at [145, 212] on span "Increase Value" at bounding box center [148, 211] width 12 height 8
click at [330, 218] on input "text" at bounding box center [395, 215] width 148 height 18
type input "T + GHẾ + XE ĐẠP ĐIỆN"
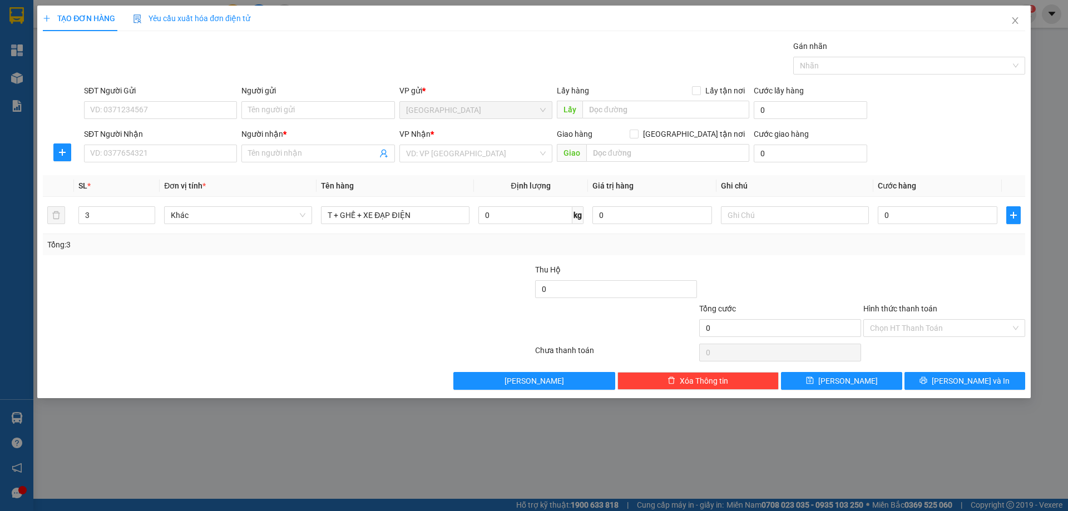
click at [275, 108] on input "Người gửi" at bounding box center [317, 110] width 153 height 18
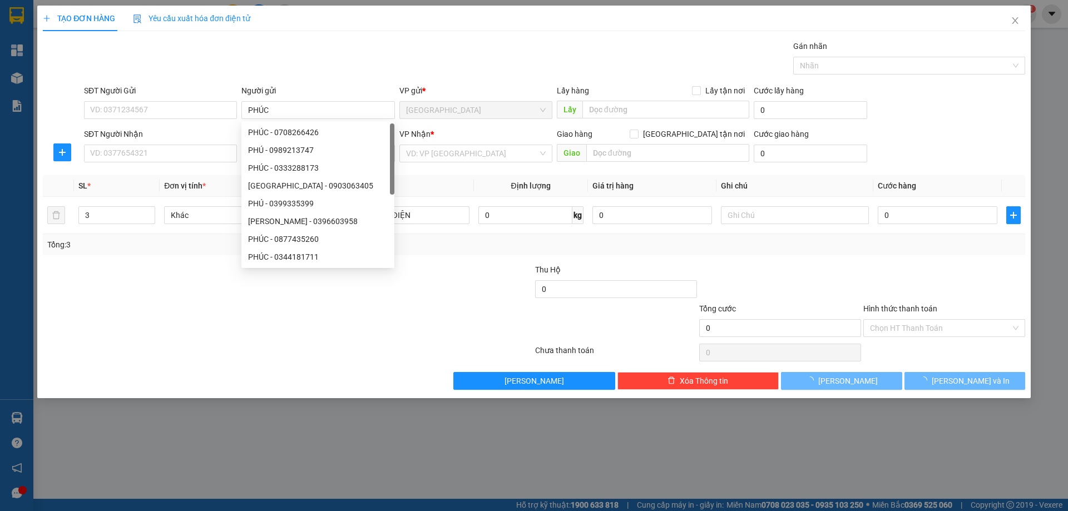
type input "PHÚC"
click at [215, 152] on input "SĐT Người Nhận" at bounding box center [160, 154] width 153 height 18
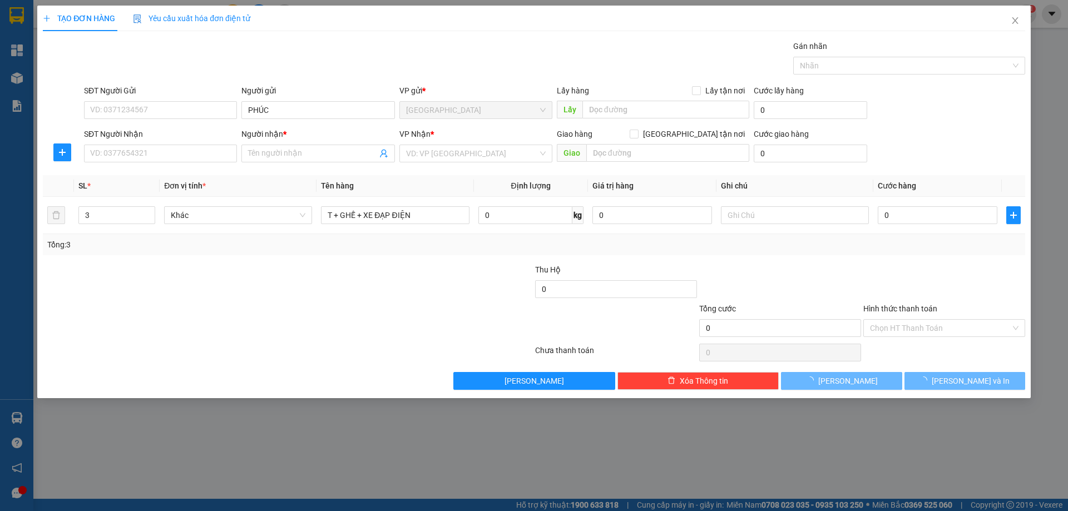
click at [265, 152] on input "Người nhận *" at bounding box center [312, 153] width 129 height 12
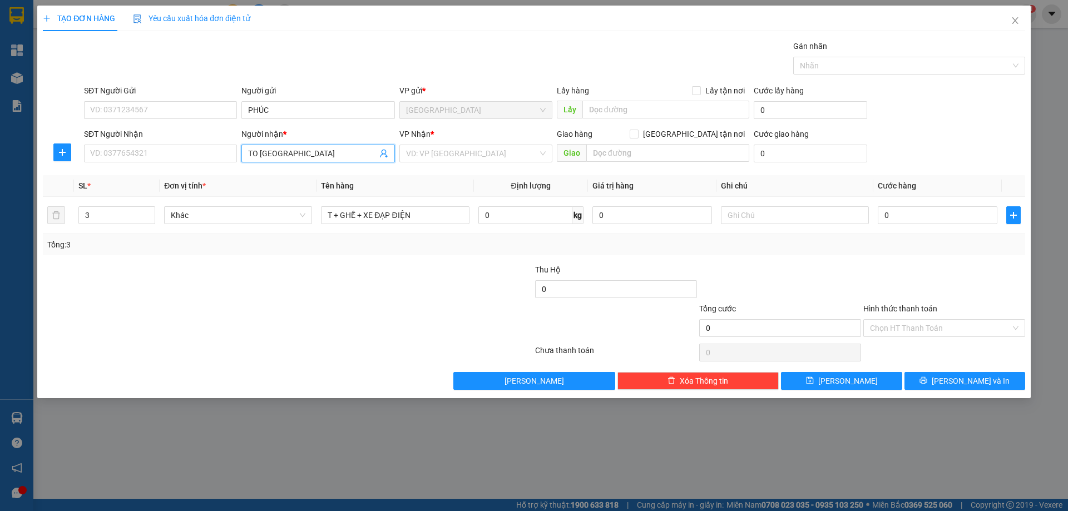
type input "TO NY"
click at [227, 146] on input "SĐT Người Nhận" at bounding box center [160, 154] width 153 height 18
type input "0708266426"
click at [279, 155] on input "TO NY" at bounding box center [312, 153] width 129 height 12
click at [473, 159] on input "search" at bounding box center [472, 153] width 132 height 17
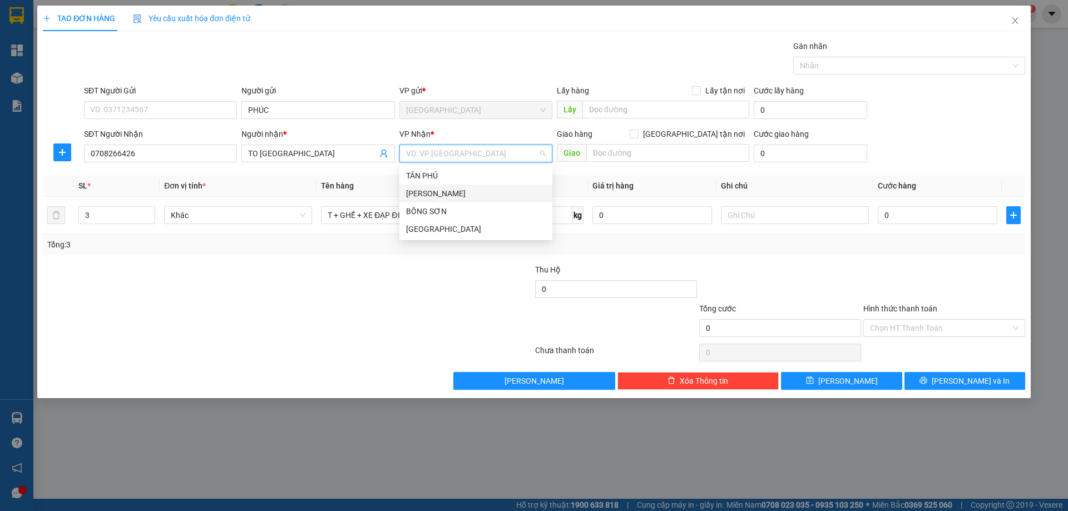
drag, startPoint x: 443, startPoint y: 198, endPoint x: 426, endPoint y: 228, distance: 34.4
click at [442, 198] on div "[PERSON_NAME]" at bounding box center [476, 193] width 140 height 12
click at [755, 219] on input "text" at bounding box center [795, 215] width 148 height 18
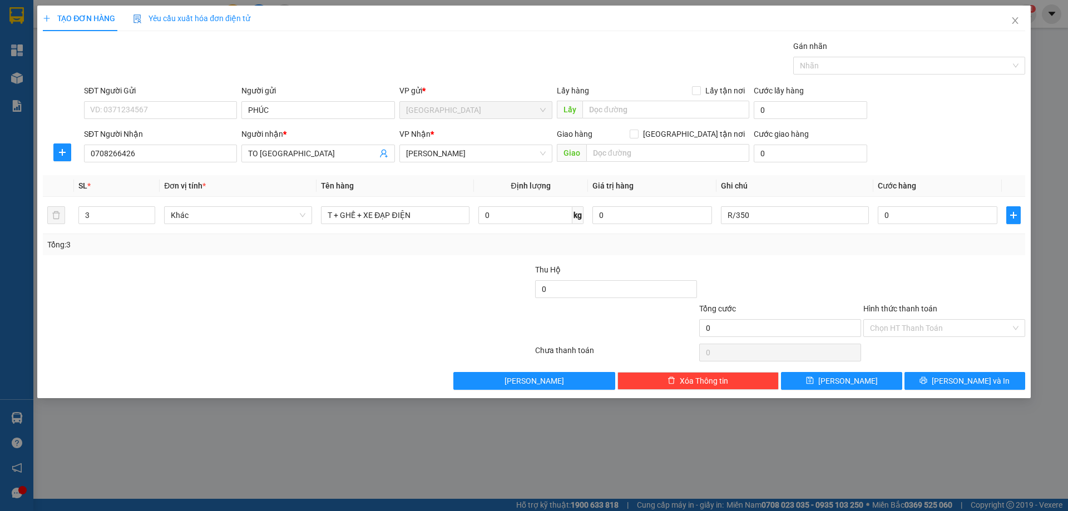
type input "R/350"
click at [897, 307] on label "Hình thức thanh toán" at bounding box center [900, 308] width 74 height 9
click at [897, 320] on input "Hình thức thanh toán" at bounding box center [940, 328] width 141 height 17
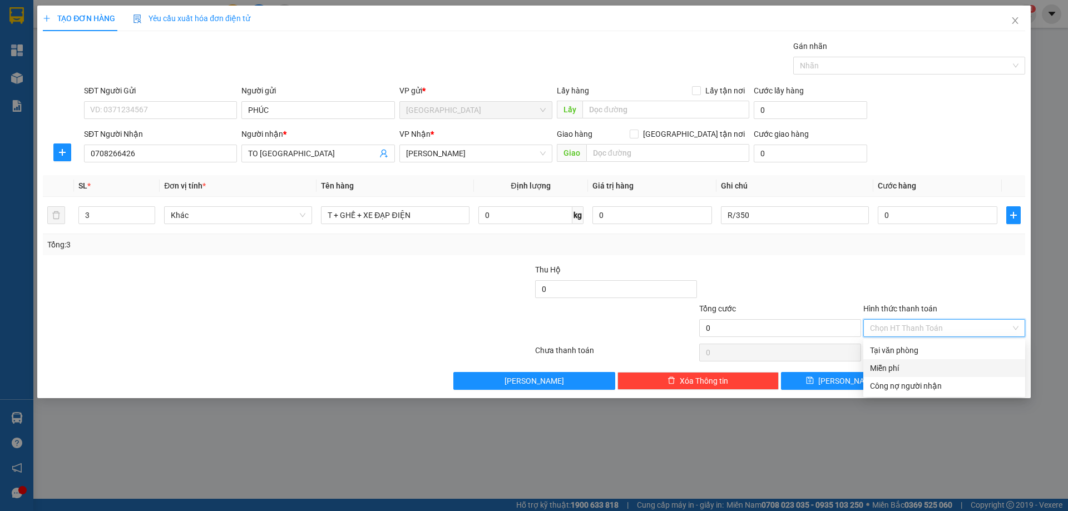
click at [885, 366] on div "Miễn phí" at bounding box center [944, 368] width 149 height 12
click at [972, 382] on span "[PERSON_NAME] và In" at bounding box center [971, 381] width 78 height 12
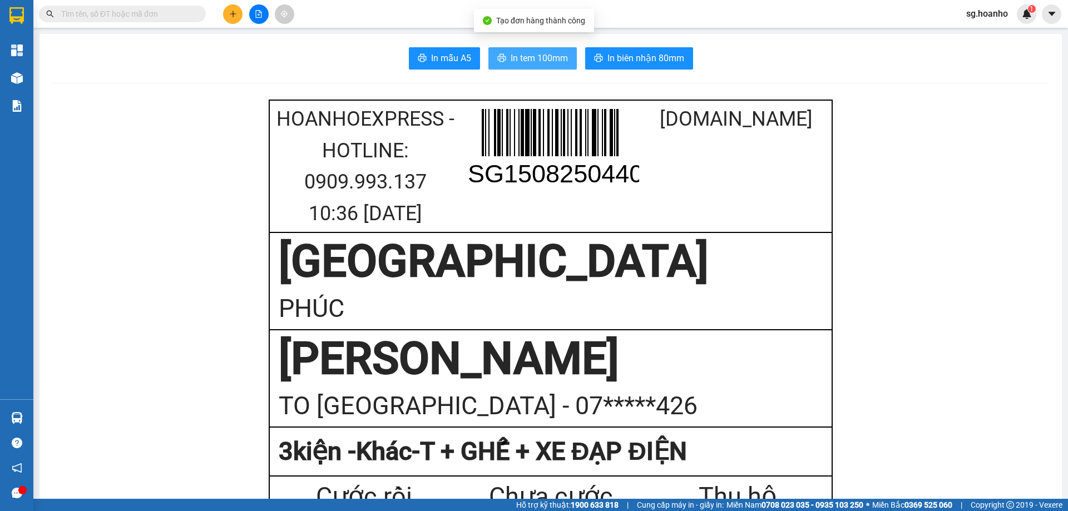
click at [541, 58] on span "In tem 100mm" at bounding box center [539, 58] width 57 height 14
click at [231, 9] on button at bounding box center [232, 13] width 19 height 19
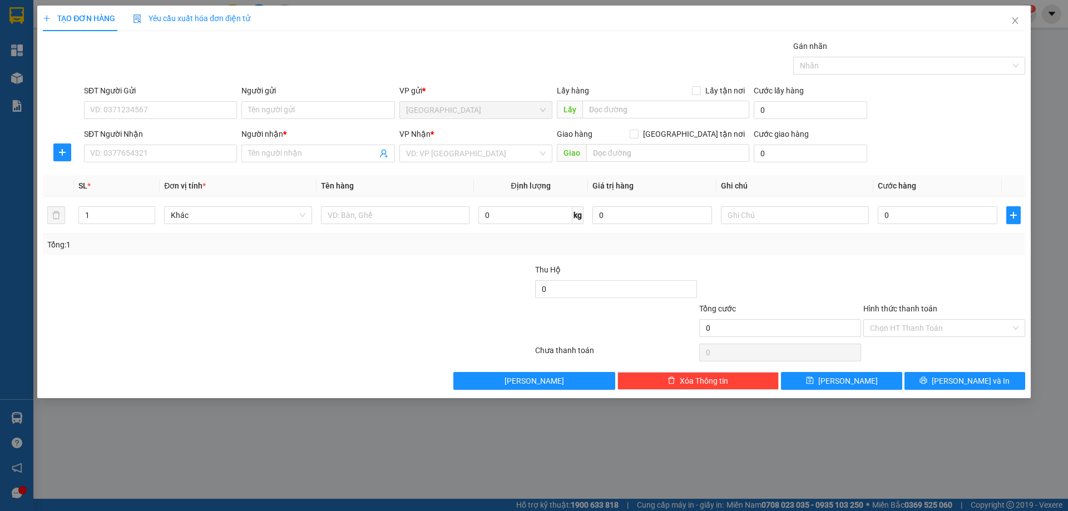
click at [221, 151] on input "SĐT Người Nhận" at bounding box center [160, 154] width 153 height 18
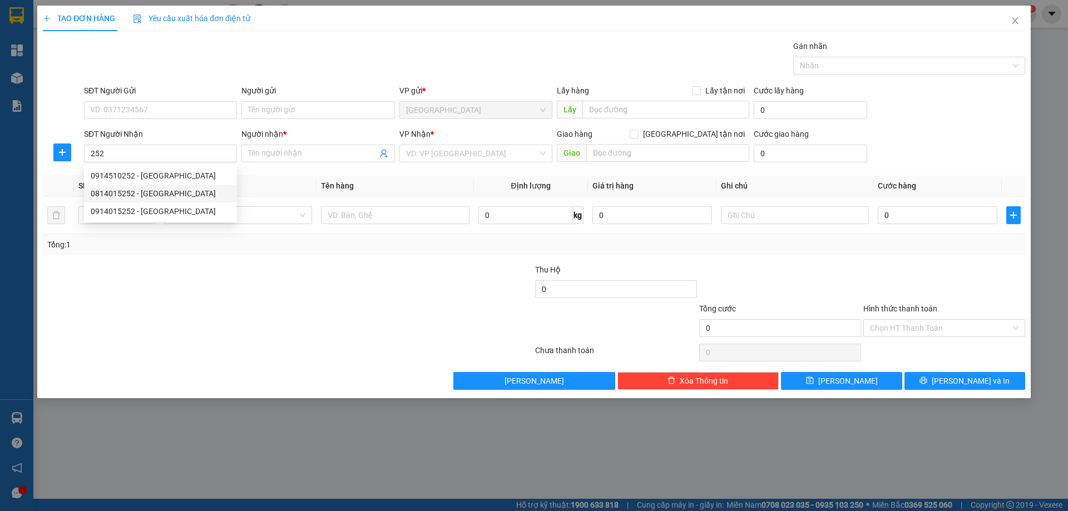
click at [170, 189] on div "0814015252 - NGỌC CHÂU" at bounding box center [161, 193] width 140 height 12
type input "0814015252"
type input "NGỌC CHÂU"
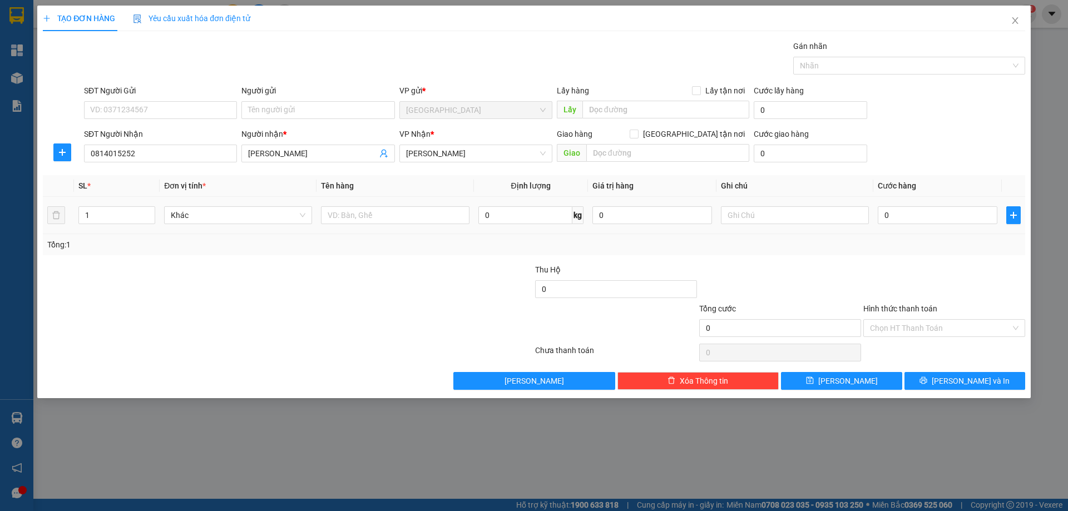
type input "0814015252"
type input "2"
click at [150, 212] on icon "up" at bounding box center [149, 212] width 4 height 4
click at [379, 219] on input "text" at bounding box center [395, 215] width 148 height 18
type input "T + BAO"
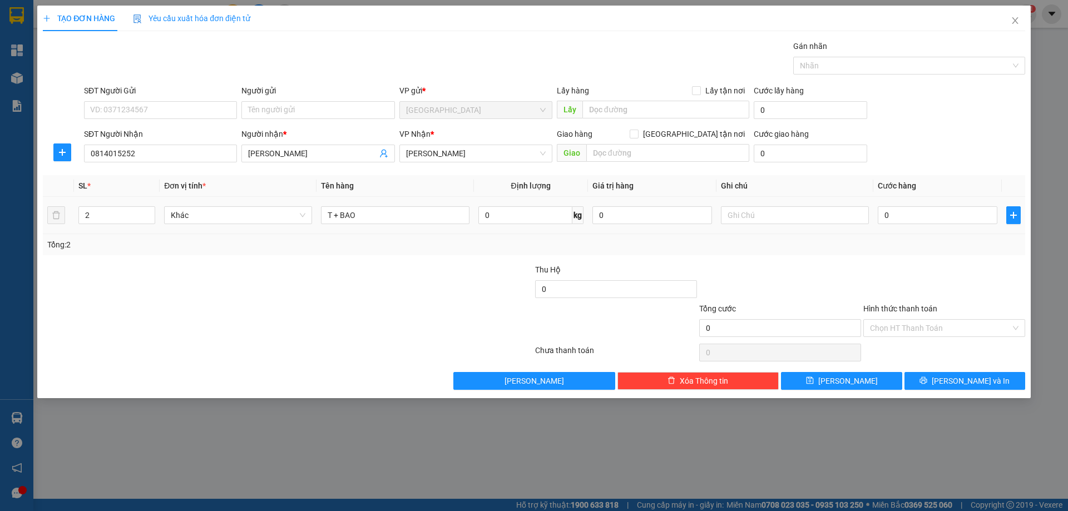
click at [778, 211] on input "text" at bounding box center [795, 215] width 148 height 18
type input "C"
click at [897, 307] on label "Hình thức thanh toán" at bounding box center [900, 308] width 74 height 9
click at [897, 320] on input "Hình thức thanh toán" at bounding box center [940, 328] width 141 height 17
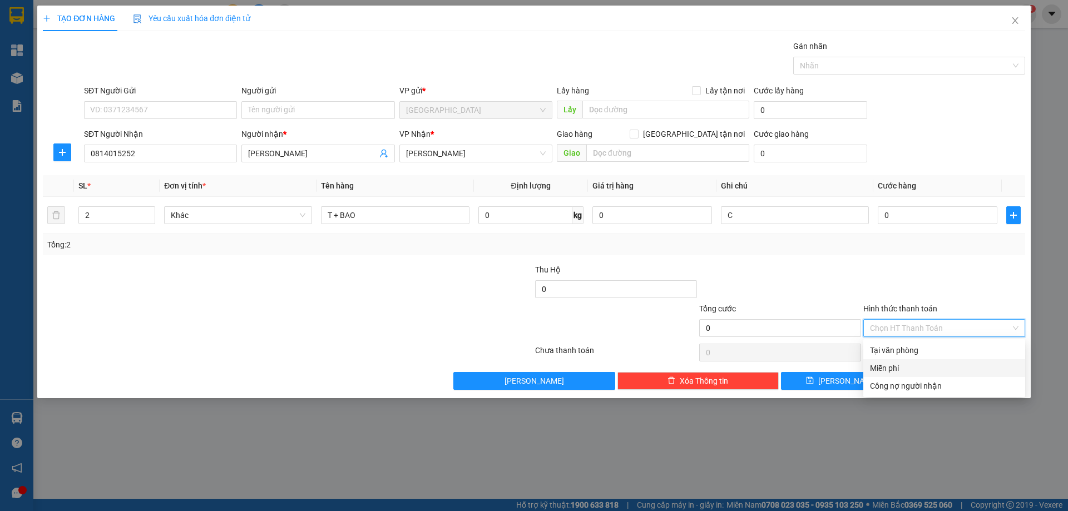
click at [918, 372] on div "Miễn phí" at bounding box center [944, 368] width 149 height 12
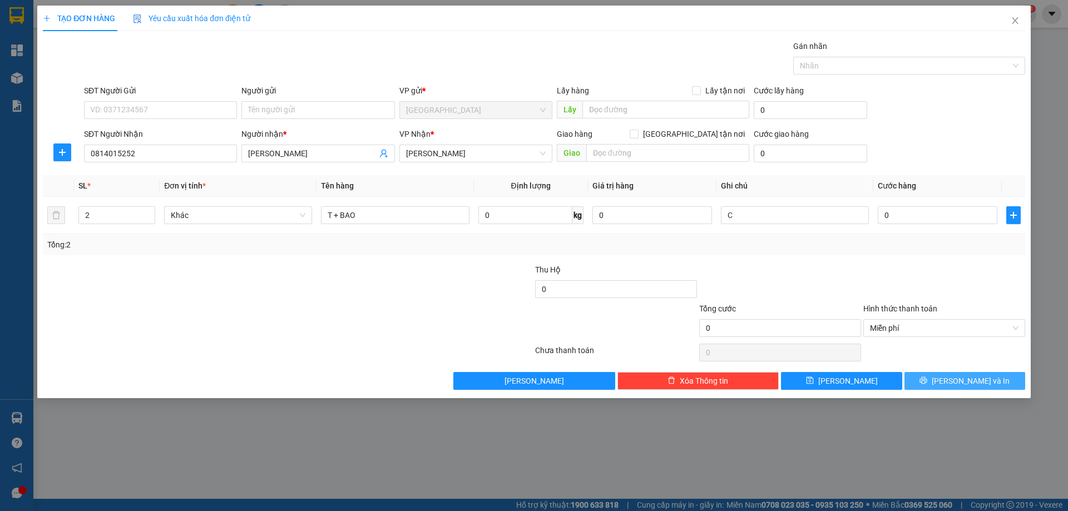
drag, startPoint x: 926, startPoint y: 377, endPoint x: 856, endPoint y: 342, distance: 78.1
click at [922, 377] on button "[PERSON_NAME] và In" at bounding box center [965, 381] width 121 height 18
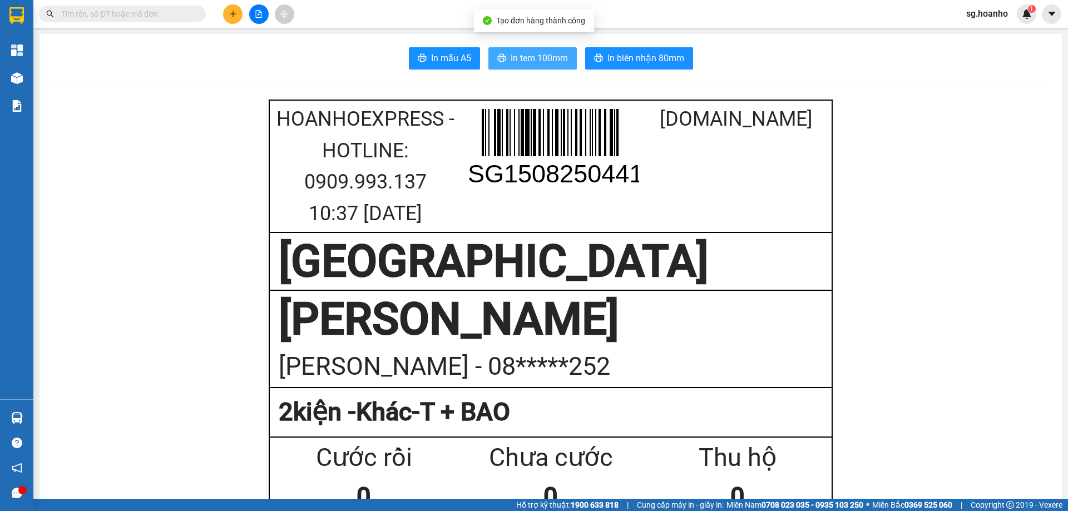
click at [537, 58] on span "In tem 100mm" at bounding box center [539, 58] width 57 height 14
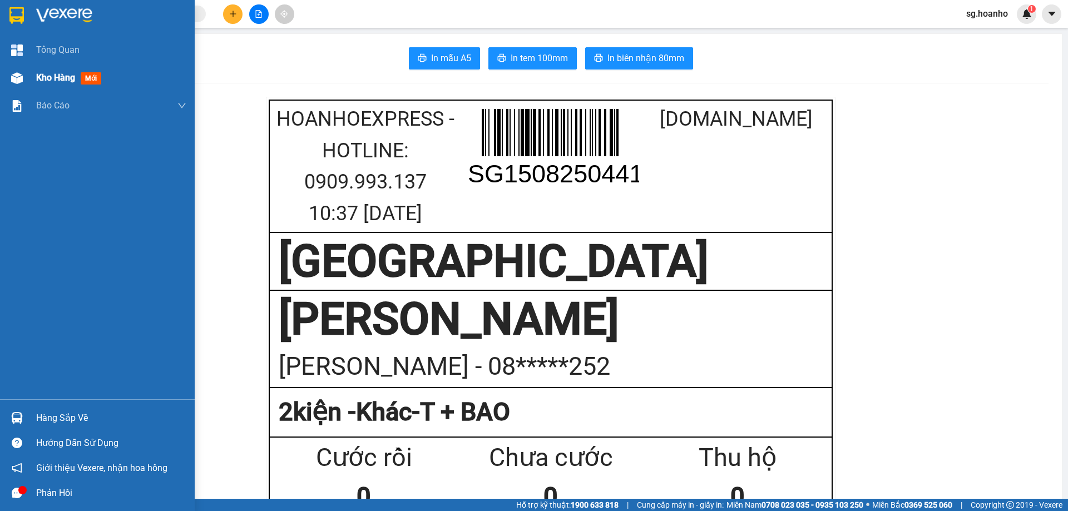
click at [93, 73] on span "mới" at bounding box center [91, 78] width 21 height 12
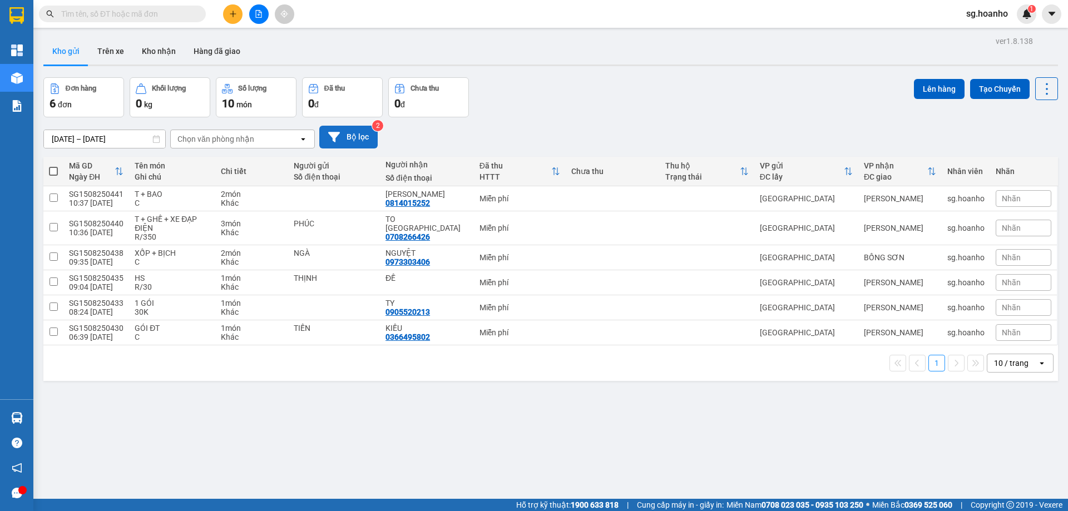
click at [350, 142] on button "Bộ lọc" at bounding box center [348, 137] width 58 height 23
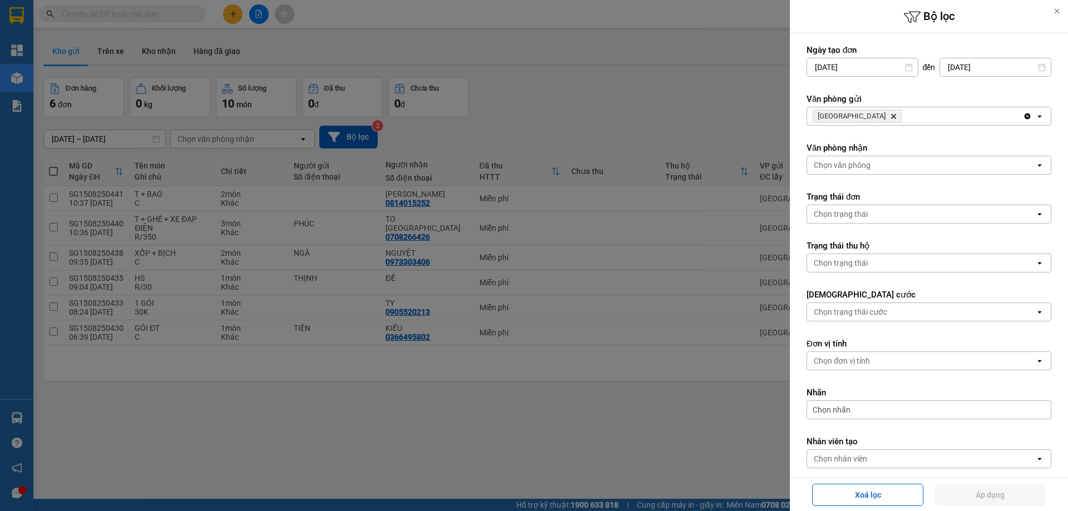
click at [891, 117] on icon "SÀI GÒN, close by backspace" at bounding box center [893, 116] width 5 height 5
click at [851, 117] on div "Chọn văn phòng" at bounding box center [842, 116] width 57 height 11
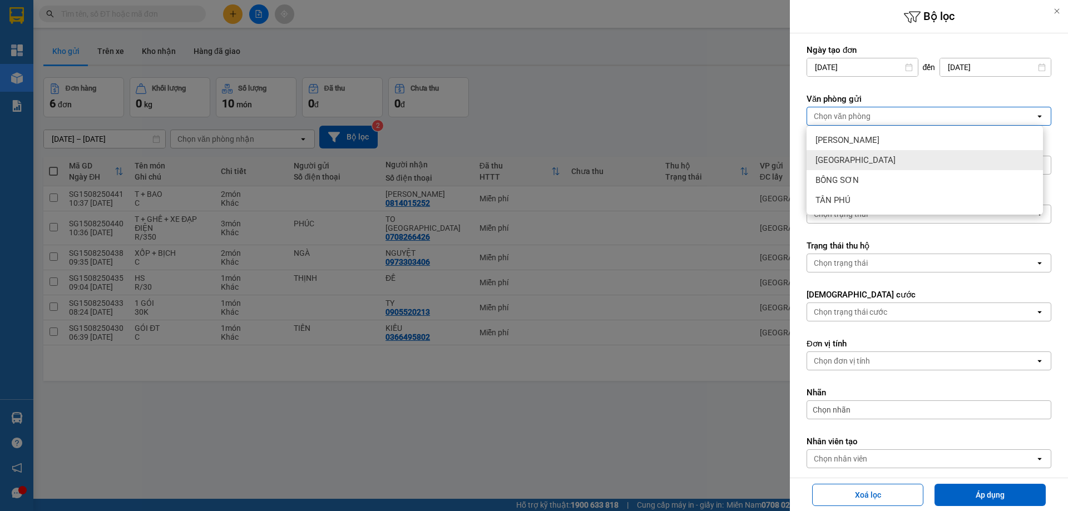
click at [836, 160] on span "[GEOGRAPHIC_DATA]" at bounding box center [856, 160] width 80 height 11
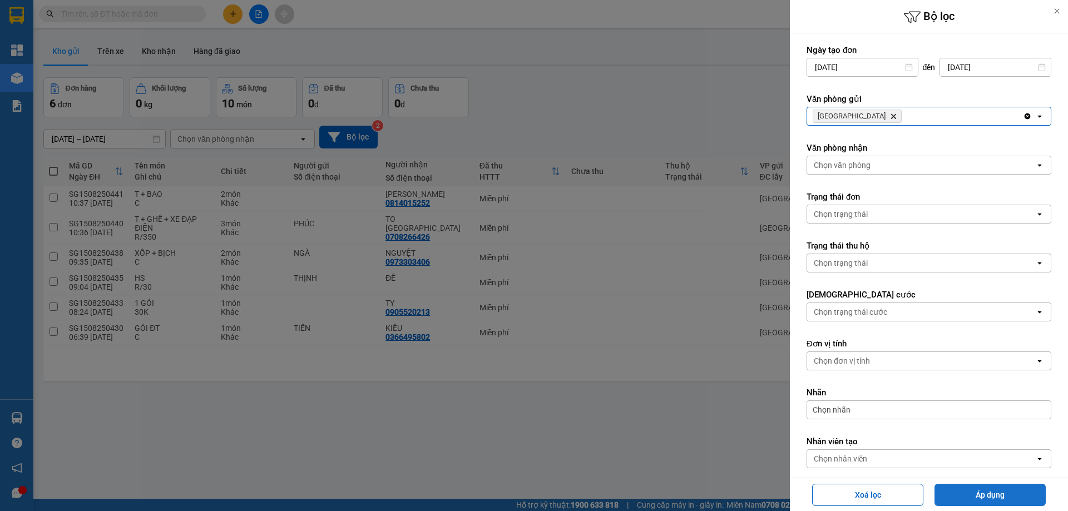
click at [998, 498] on button "Áp dụng" at bounding box center [990, 495] width 111 height 22
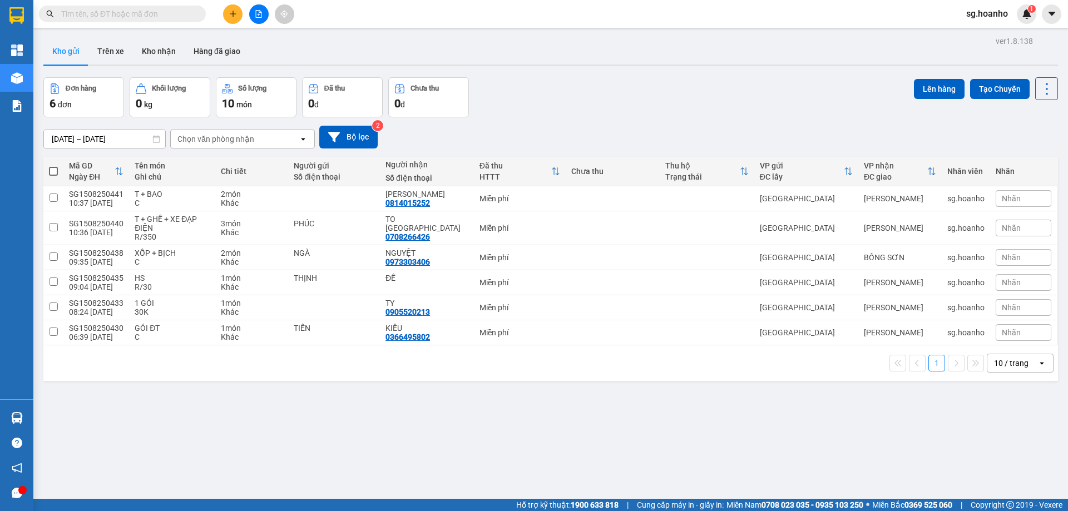
click at [241, 13] on button at bounding box center [232, 13] width 19 height 19
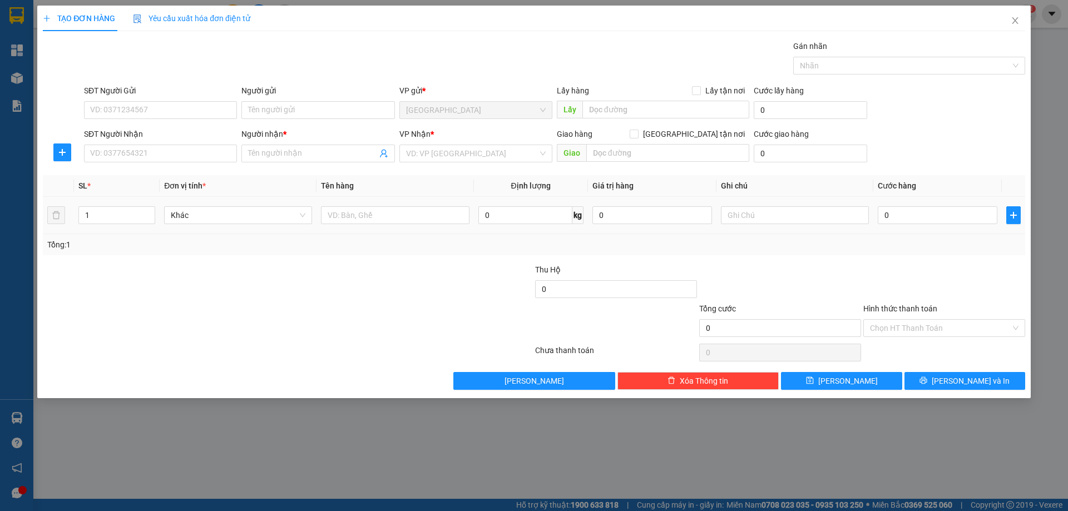
click at [346, 215] on input "text" at bounding box center [395, 215] width 148 height 18
type input "GIỎ"
click at [435, 147] on input "search" at bounding box center [472, 153] width 132 height 17
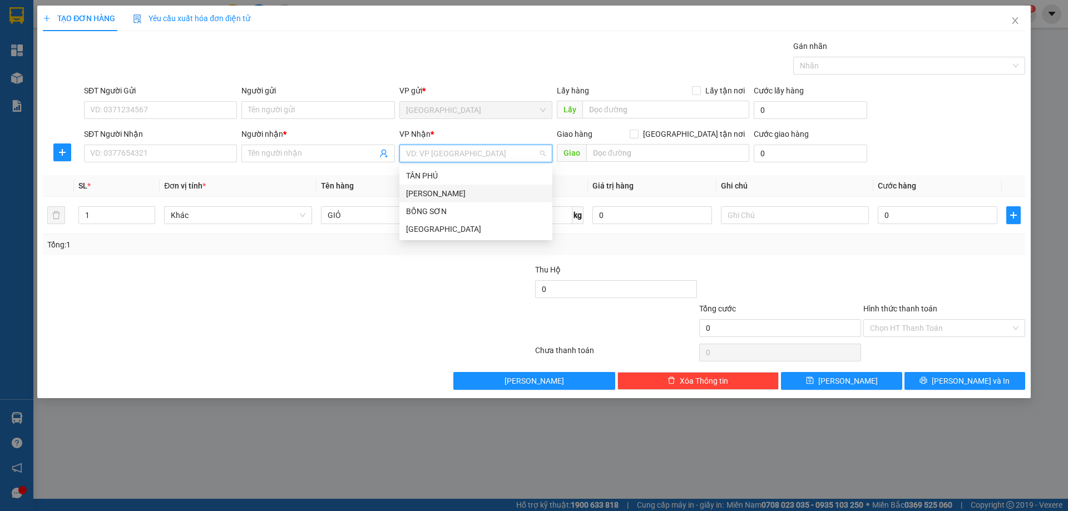
click at [434, 192] on div "[PERSON_NAME]" at bounding box center [476, 193] width 140 height 12
click at [271, 158] on input "Người nhận *" at bounding box center [312, 153] width 129 height 12
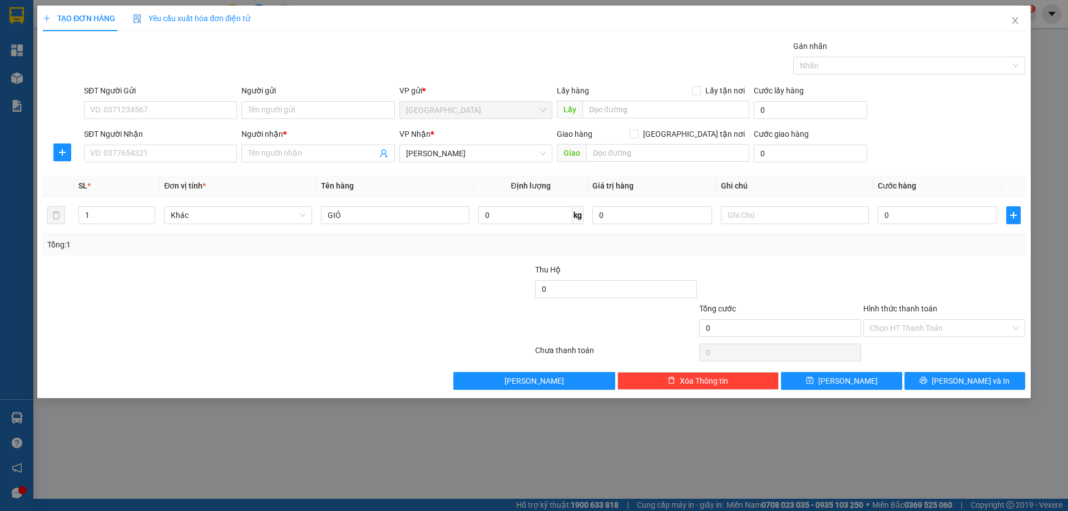
click at [249, 108] on input "Người gửi" at bounding box center [317, 110] width 153 height 18
type input "ANH"
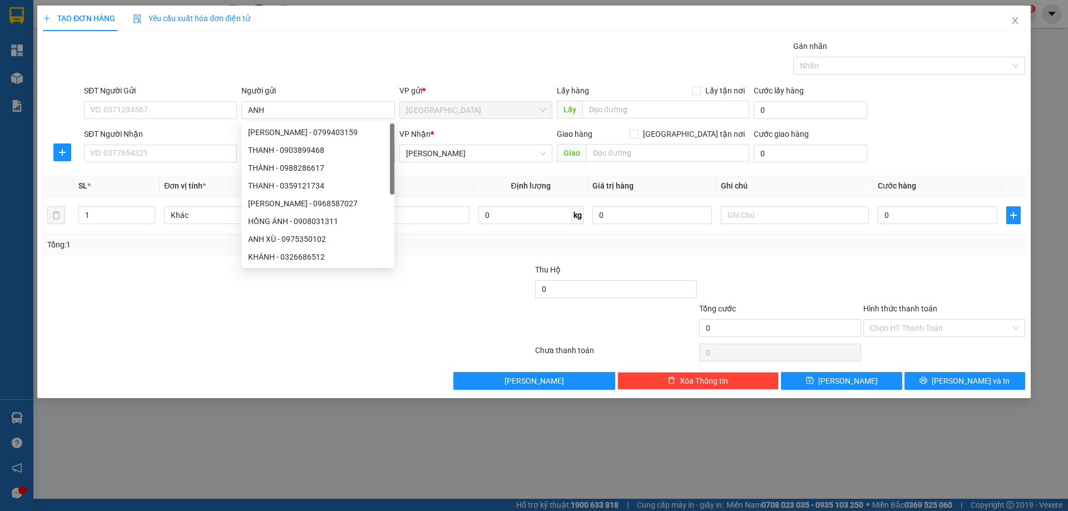
click at [216, 156] on input "SĐT Người Nhận" at bounding box center [160, 154] width 153 height 18
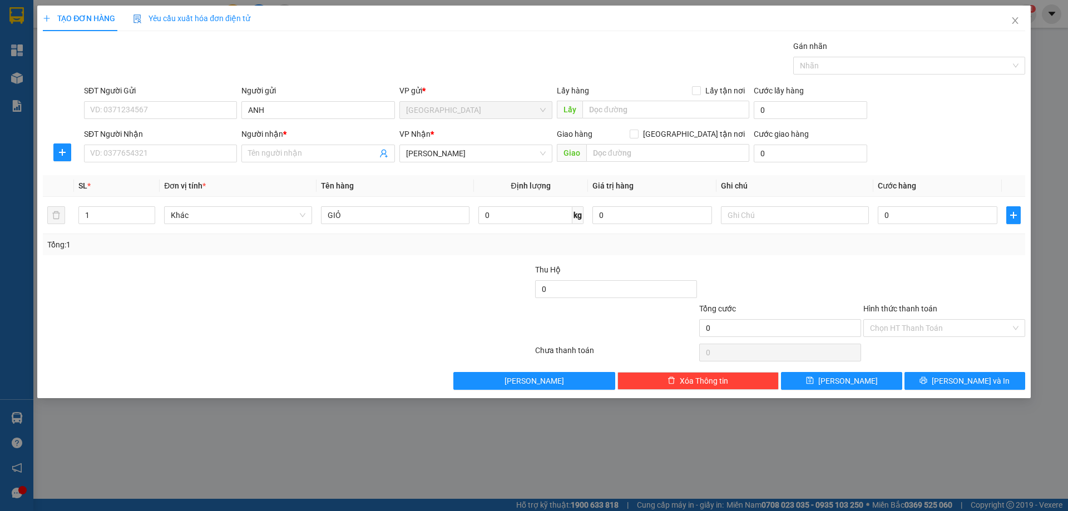
click at [253, 154] on input "Người nhận *" at bounding box center [312, 153] width 129 height 12
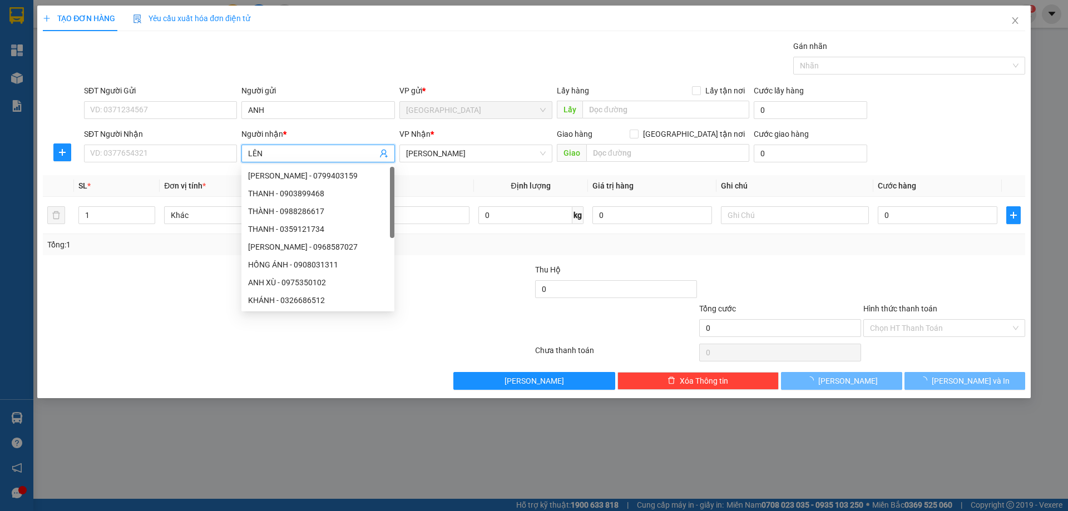
type input "LÊN"
click at [219, 154] on input "SĐT Người Nhận" at bounding box center [160, 154] width 153 height 18
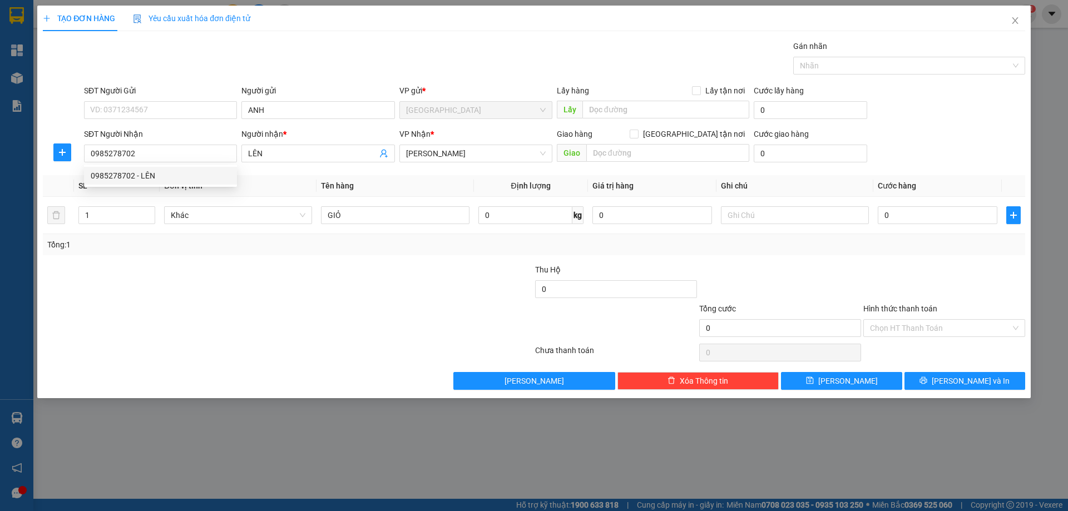
click at [218, 172] on div "0985278702 - LÊN" at bounding box center [161, 176] width 140 height 12
type input "0985278702"
click at [733, 214] on input "text" at bounding box center [795, 215] width 148 height 18
type input "R/50"
click at [871, 304] on label "Hình thức thanh toán" at bounding box center [900, 308] width 74 height 9
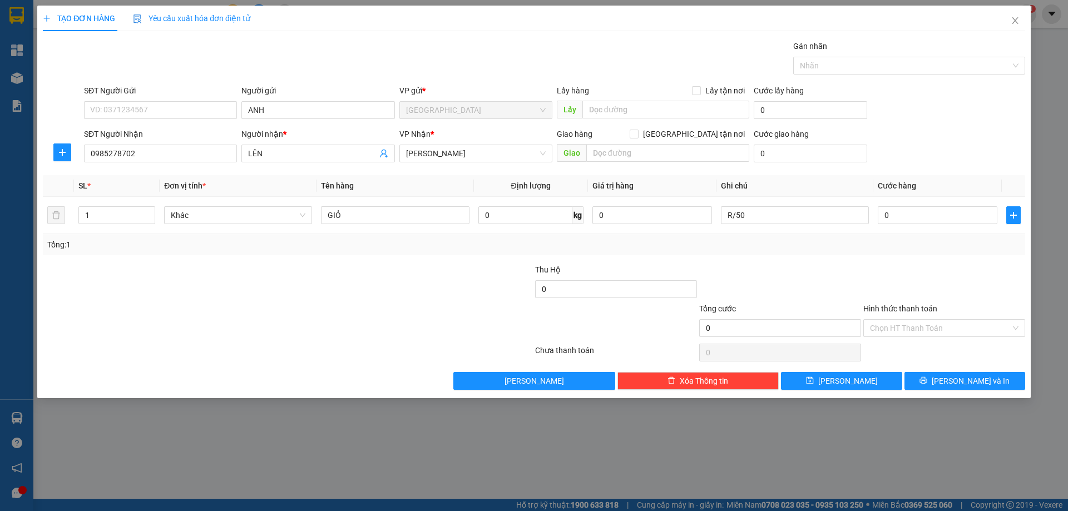
click at [871, 320] on input "Hình thức thanh toán" at bounding box center [940, 328] width 141 height 17
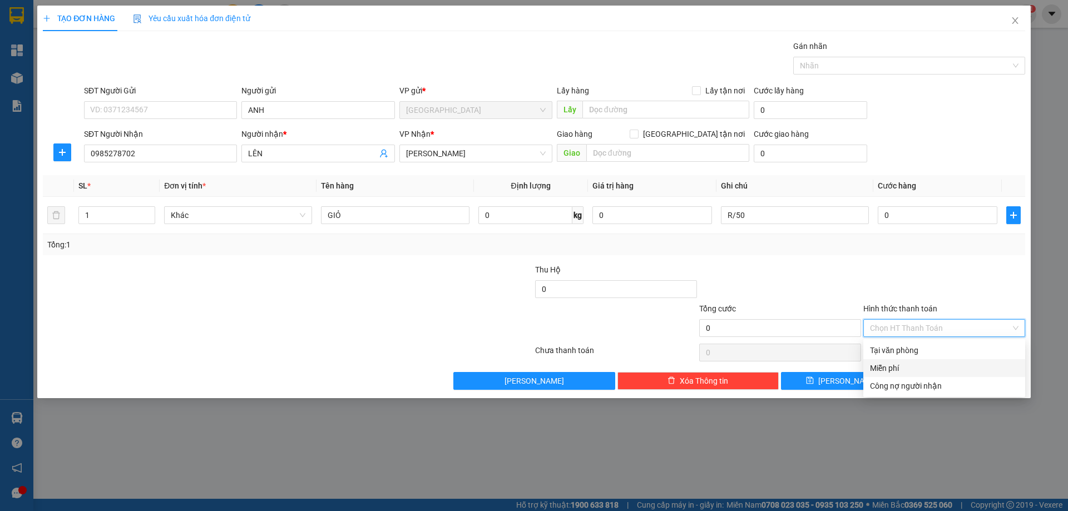
click at [896, 366] on div "Miễn phí" at bounding box center [944, 368] width 149 height 12
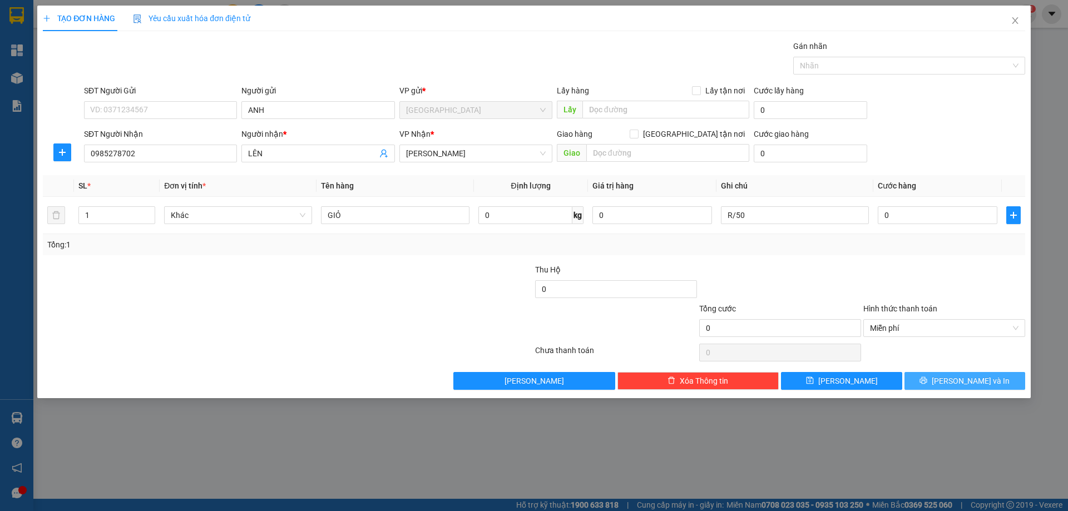
click at [928, 383] on button "[PERSON_NAME] và In" at bounding box center [965, 381] width 121 height 18
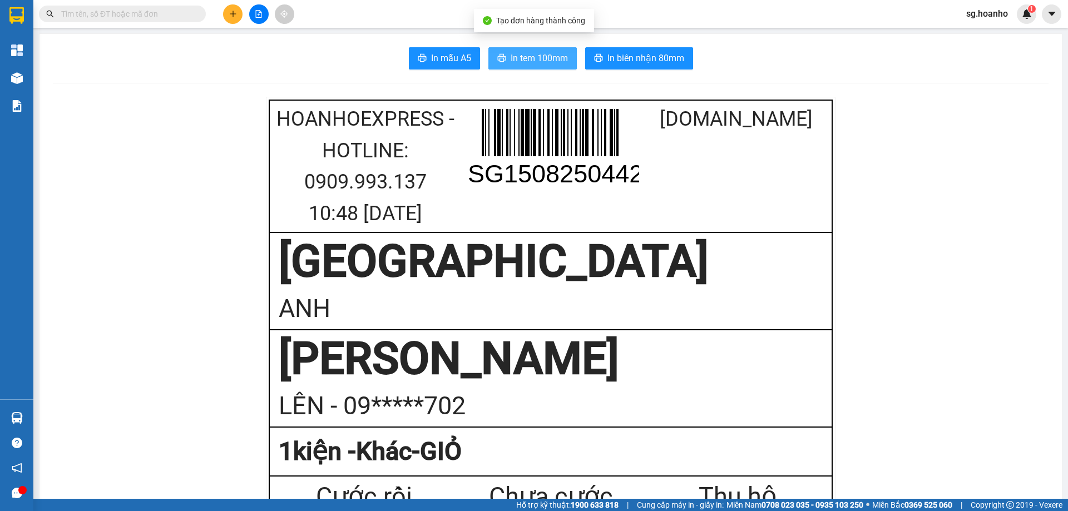
click at [532, 58] on span "In tem 100mm" at bounding box center [539, 58] width 57 height 14
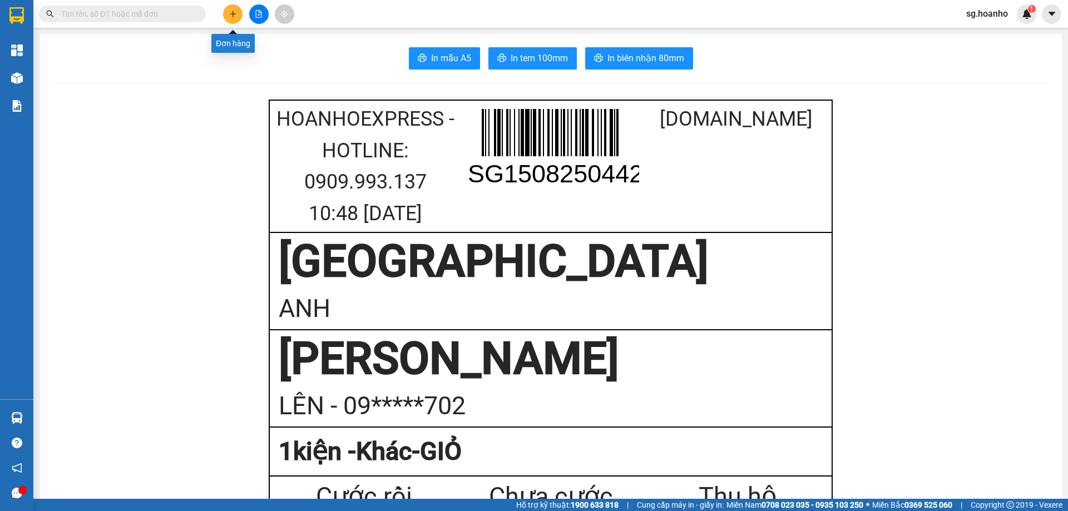
click at [238, 11] on button at bounding box center [232, 13] width 19 height 19
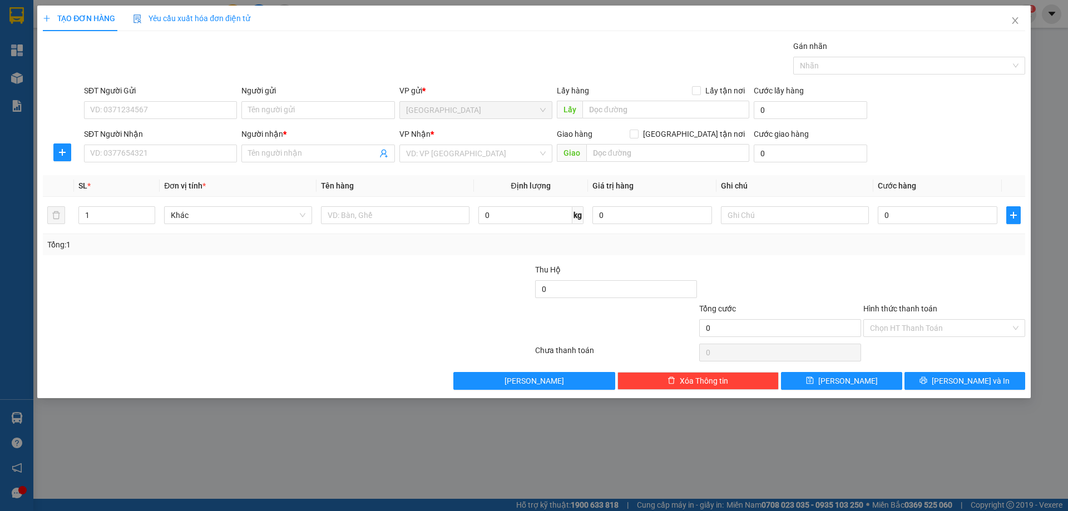
click at [1015, 22] on icon "close" at bounding box center [1015, 20] width 6 height 7
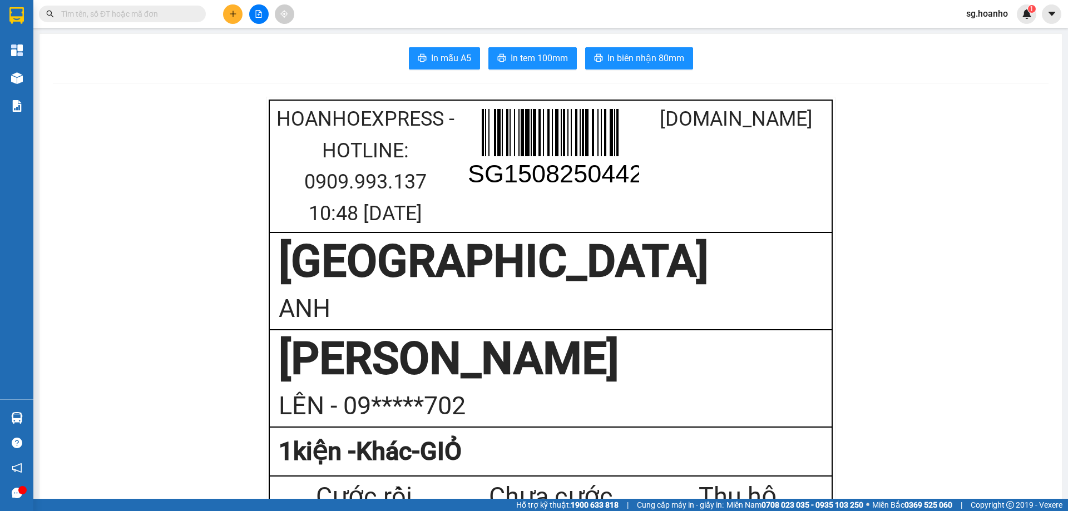
click at [154, 17] on input "text" at bounding box center [126, 14] width 131 height 12
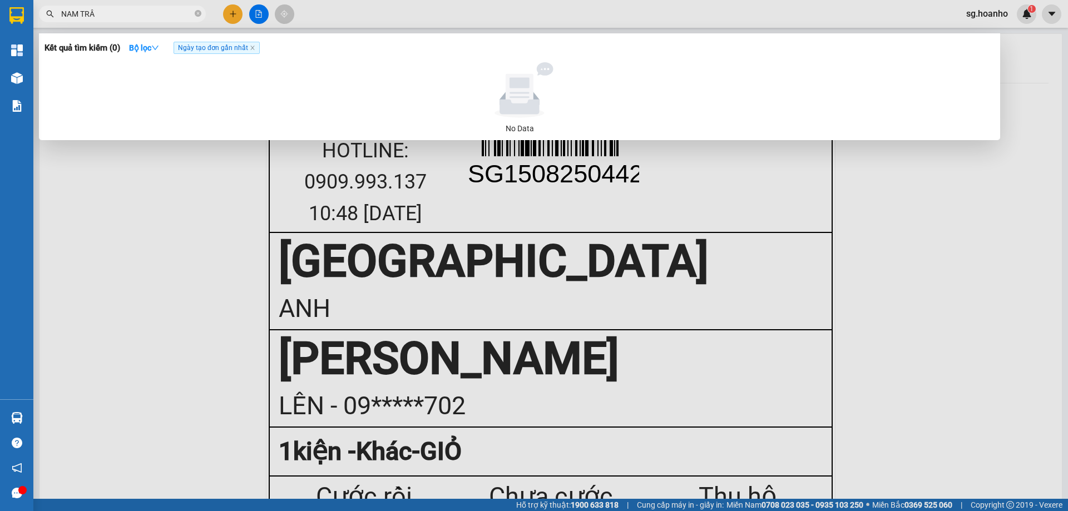
type input "NAM TRÂN"
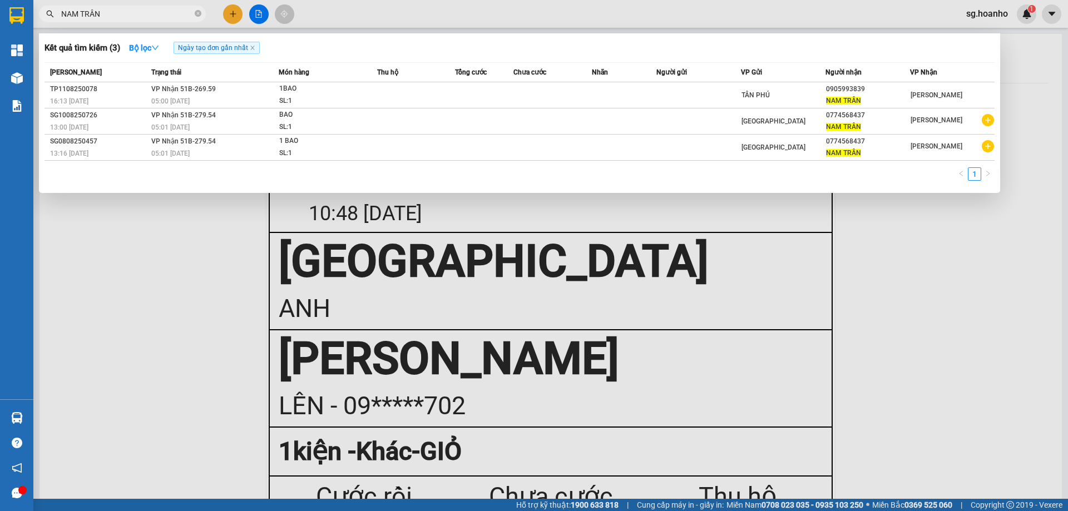
click at [200, 14] on icon "close-circle" at bounding box center [198, 13] width 7 height 7
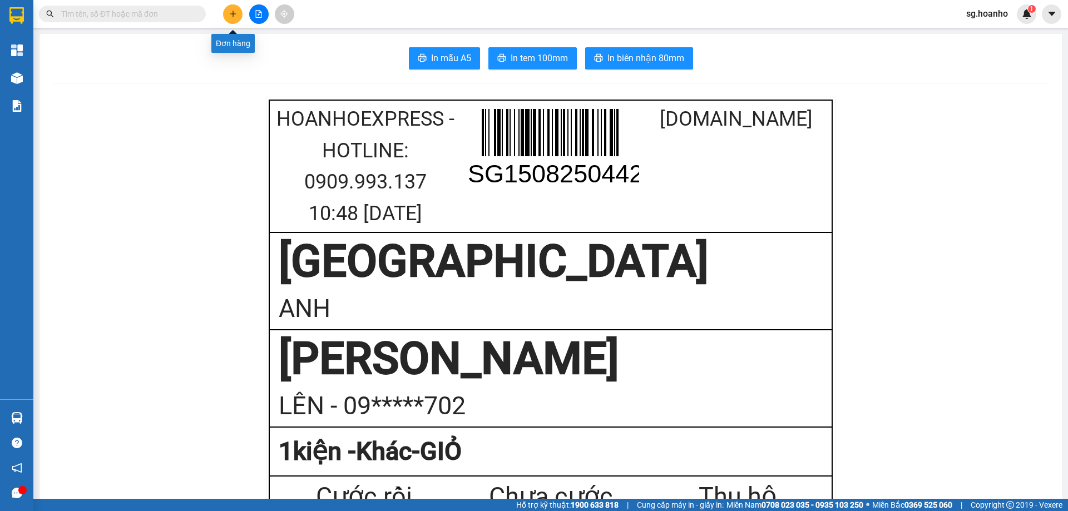
click at [230, 16] on icon "plus" at bounding box center [233, 14] width 8 height 8
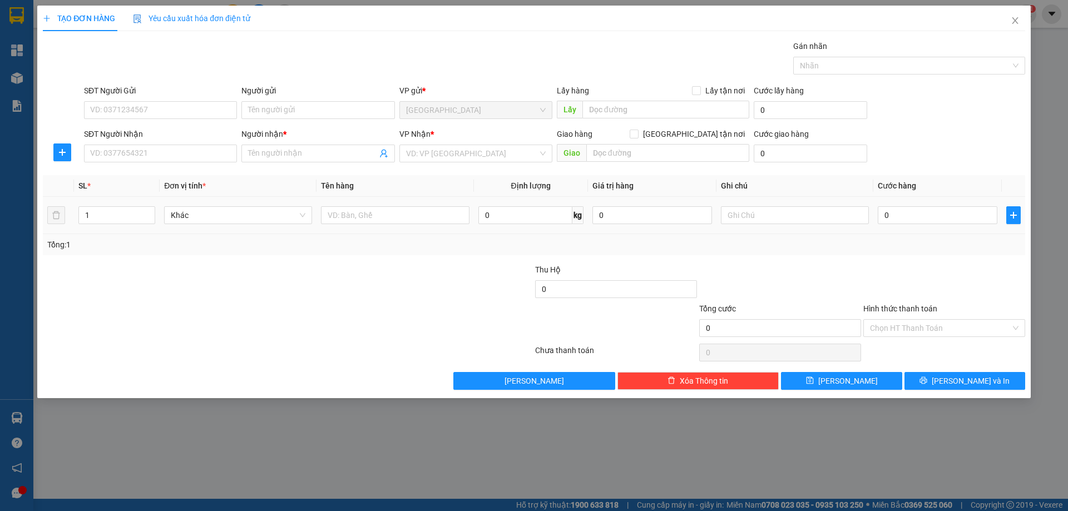
click at [367, 216] on input "text" at bounding box center [395, 215] width 148 height 18
type input "XỐP"
click at [424, 161] on input "search" at bounding box center [472, 153] width 132 height 17
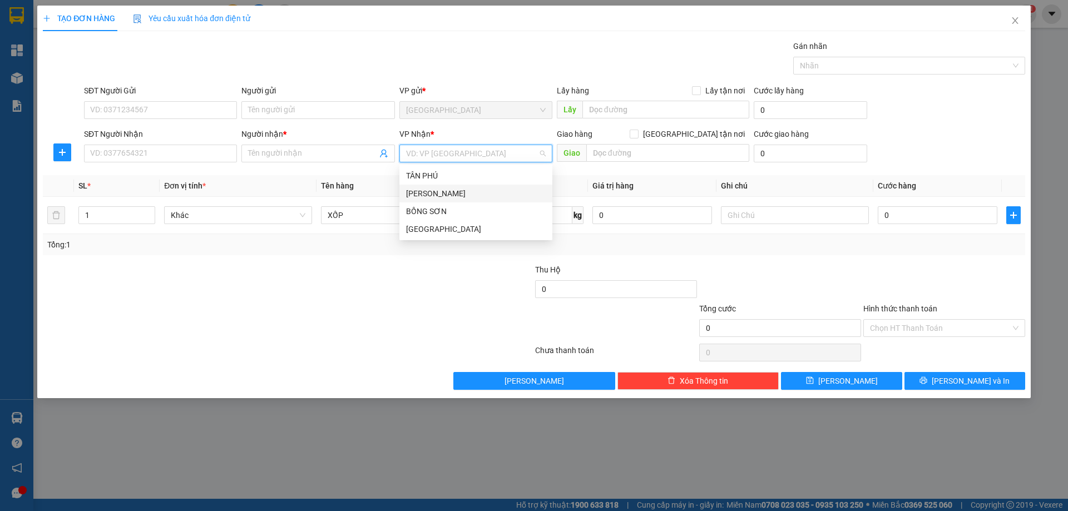
click at [413, 187] on div "[PERSON_NAME]" at bounding box center [476, 193] width 140 height 12
click at [284, 112] on input "Người gửi" at bounding box center [317, 110] width 153 height 18
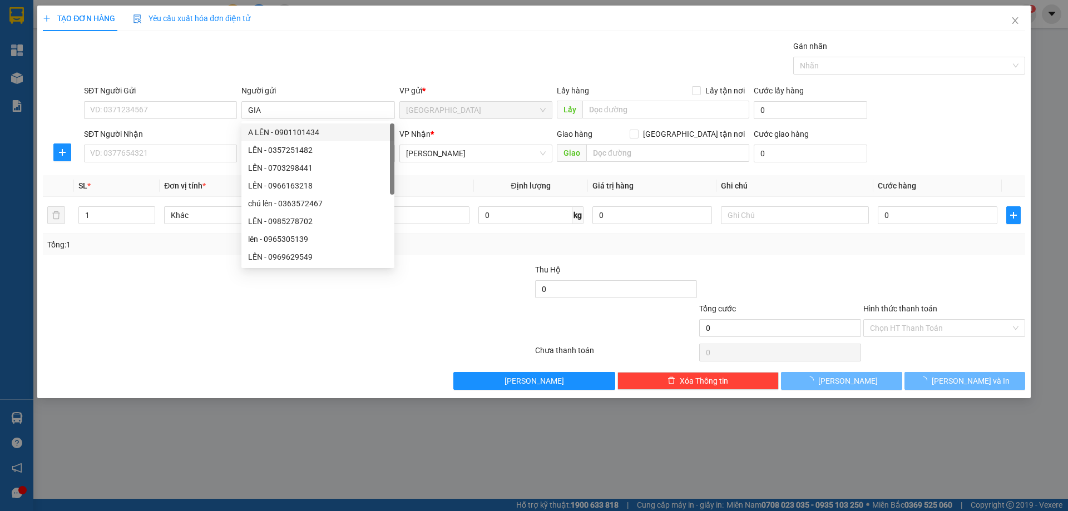
type input "GIA"
click at [197, 157] on input "SĐT Người Nhận" at bounding box center [160, 154] width 153 height 18
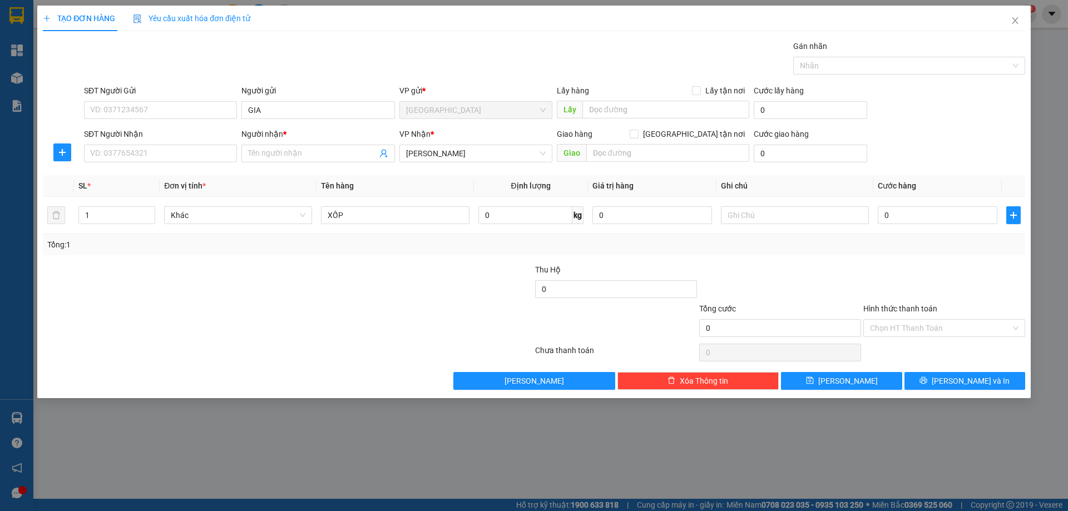
click at [259, 150] on input "Người nhận *" at bounding box center [312, 153] width 129 height 12
type input "Ư"
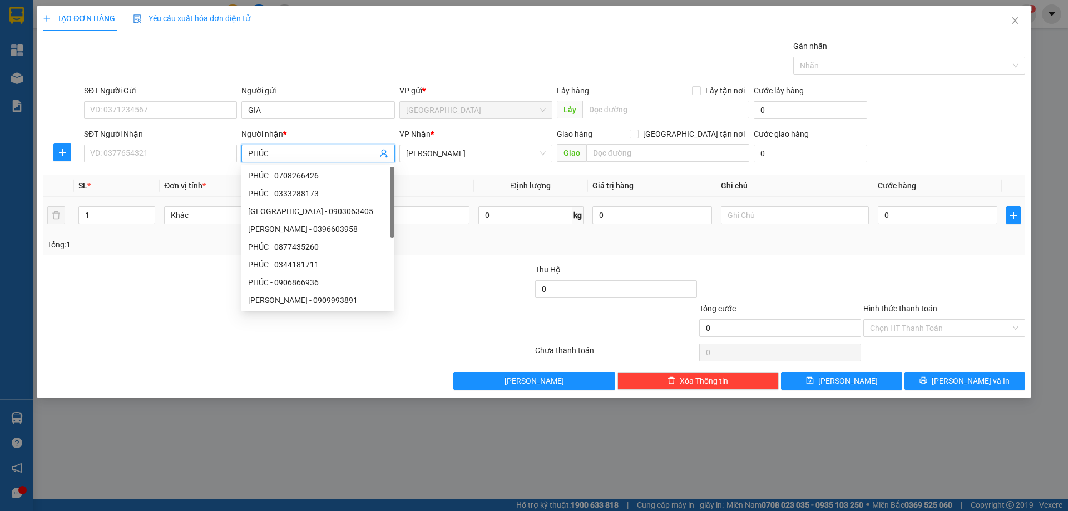
type input "PHÚC"
click at [735, 213] on input "text" at bounding box center [795, 215] width 148 height 18
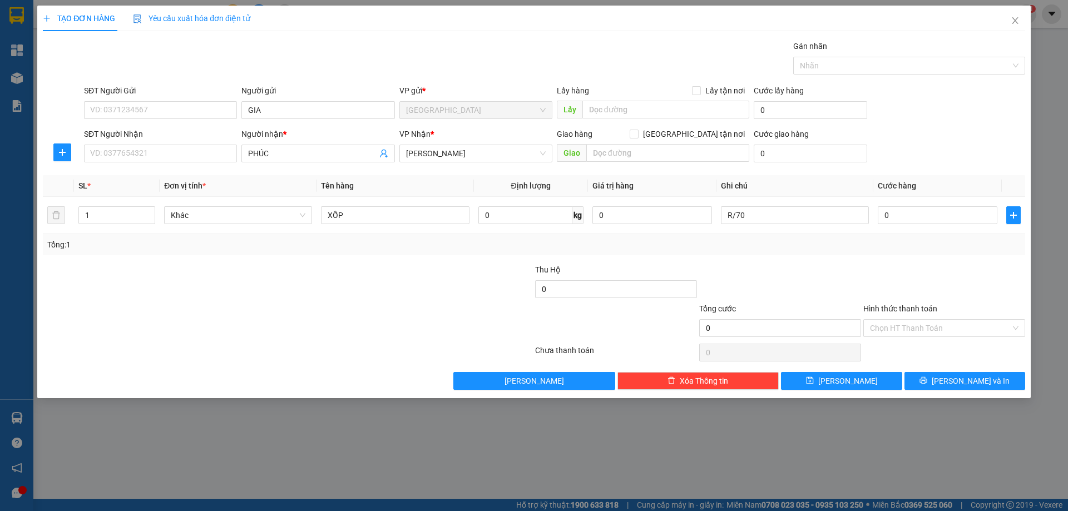
type input "R/70"
click at [888, 312] on label "Hình thức thanh toán" at bounding box center [900, 308] width 74 height 9
click at [888, 320] on input "Hình thức thanh toán" at bounding box center [940, 328] width 141 height 17
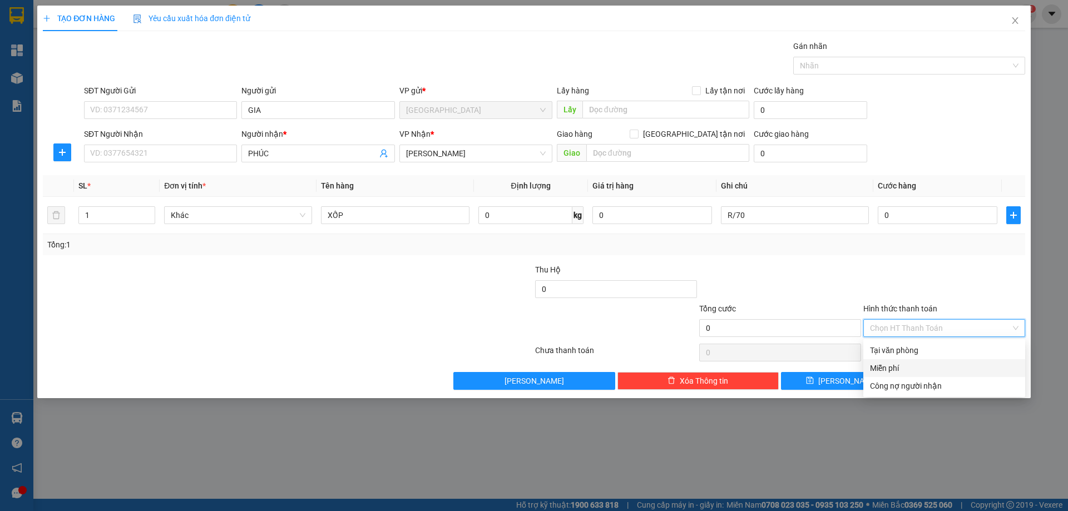
click at [904, 373] on div "Miễn phí" at bounding box center [944, 368] width 149 height 12
click at [941, 382] on button "[PERSON_NAME] và In" at bounding box center [965, 381] width 121 height 18
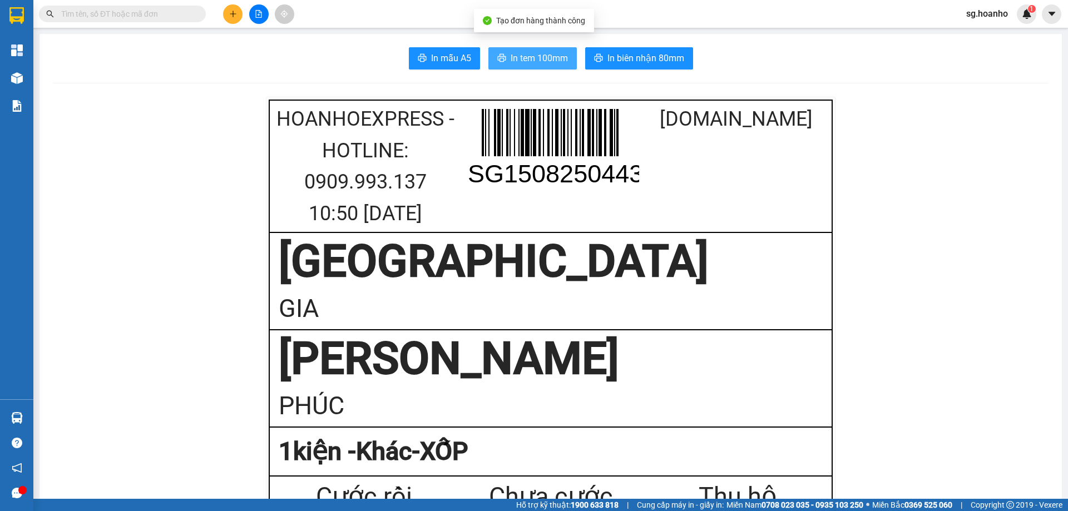
click at [545, 57] on span "In tem 100mm" at bounding box center [539, 58] width 57 height 14
click at [187, 18] on input "text" at bounding box center [126, 14] width 131 height 12
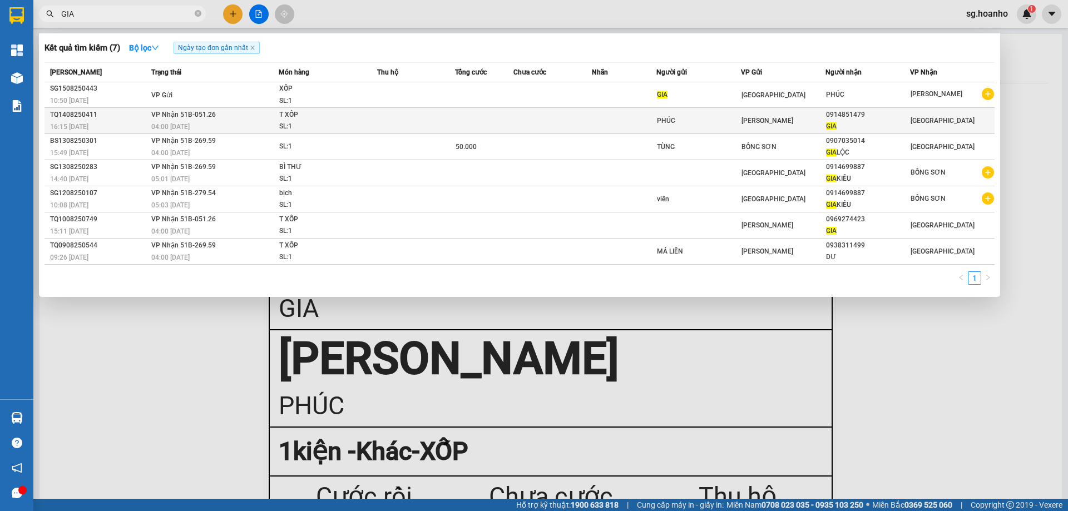
type input "GIA"
click at [672, 115] on div "PHÚC" at bounding box center [698, 121] width 83 height 12
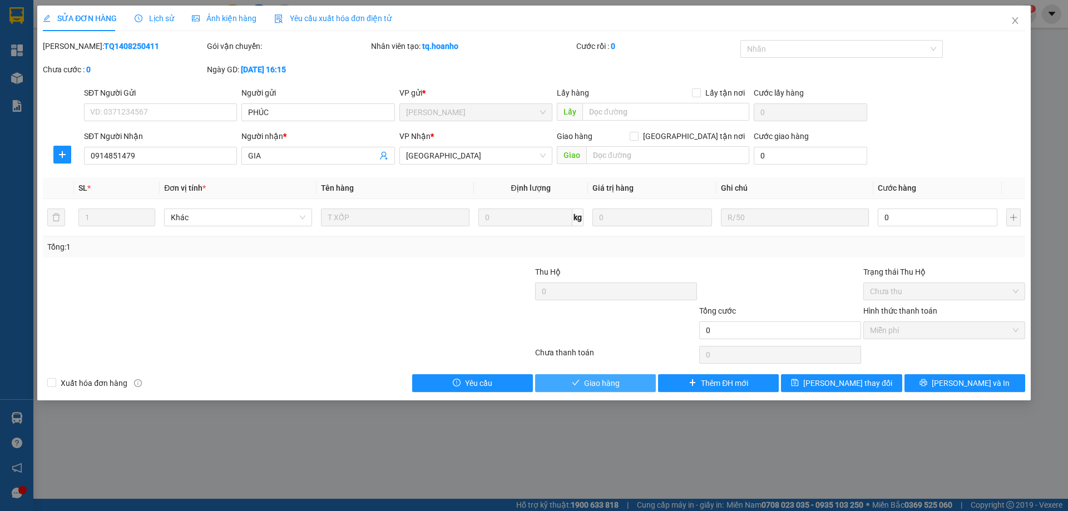
click at [617, 388] on span "Giao hàng" at bounding box center [602, 383] width 36 height 12
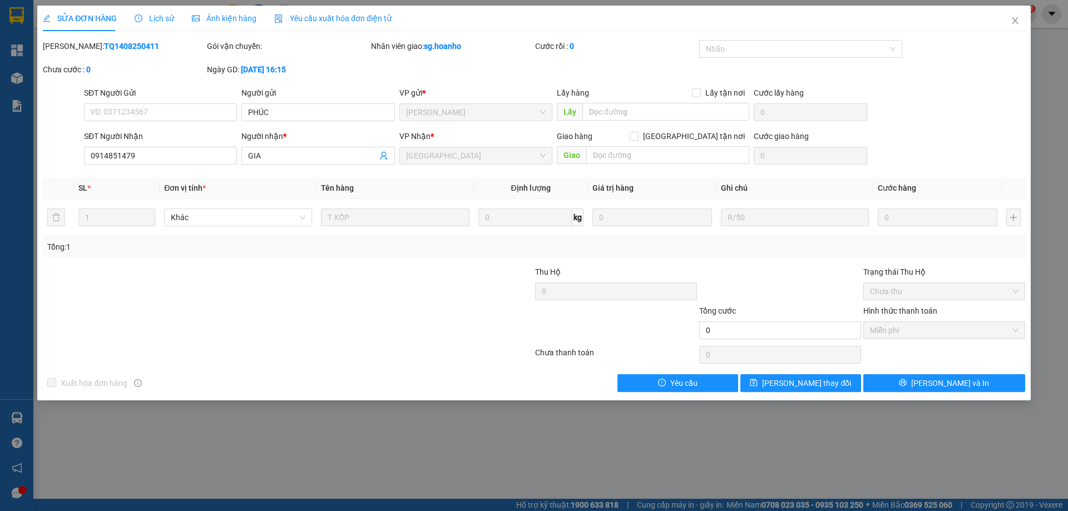
click at [1017, 17] on icon "close" at bounding box center [1015, 20] width 9 height 9
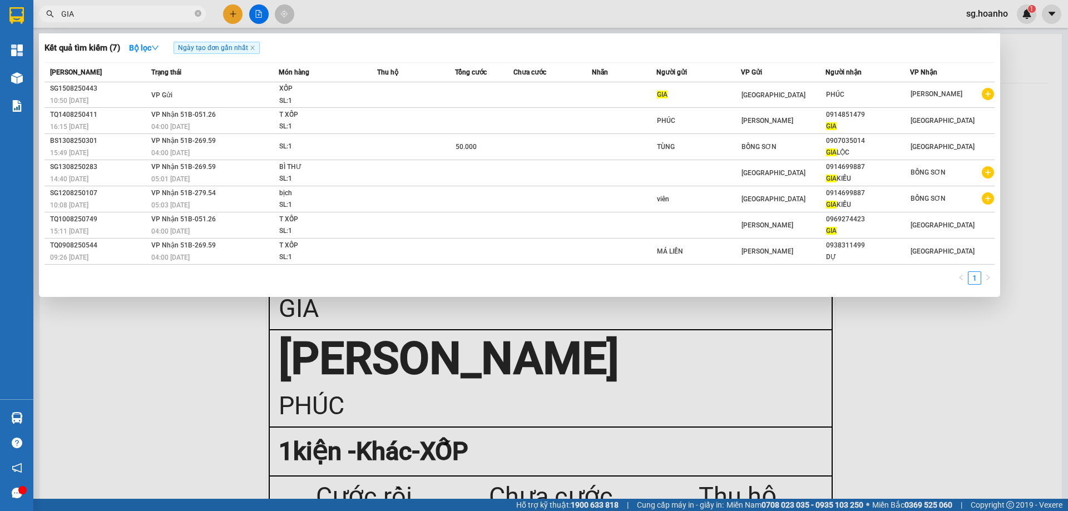
click at [197, 14] on icon "close-circle" at bounding box center [198, 13] width 7 height 7
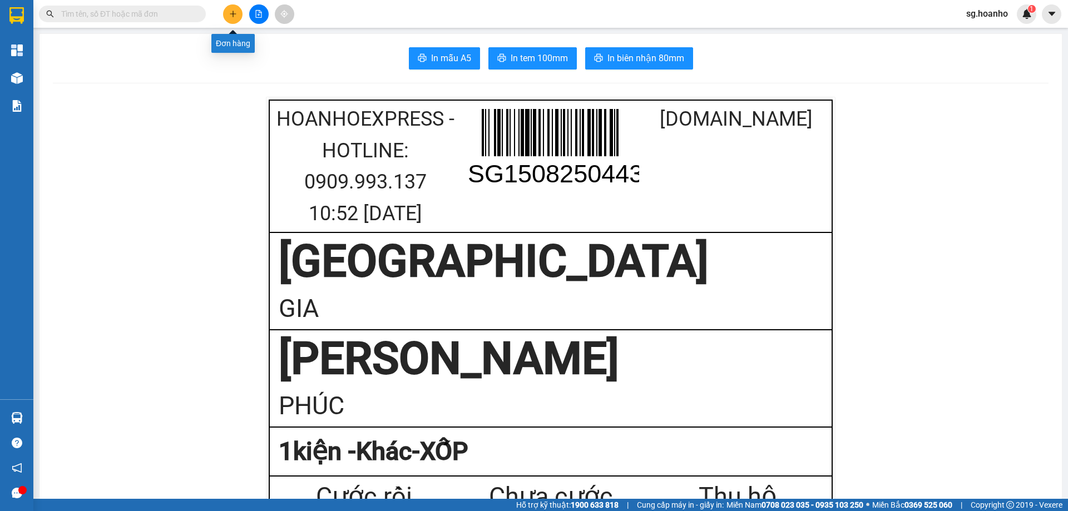
click at [226, 8] on button at bounding box center [232, 13] width 19 height 19
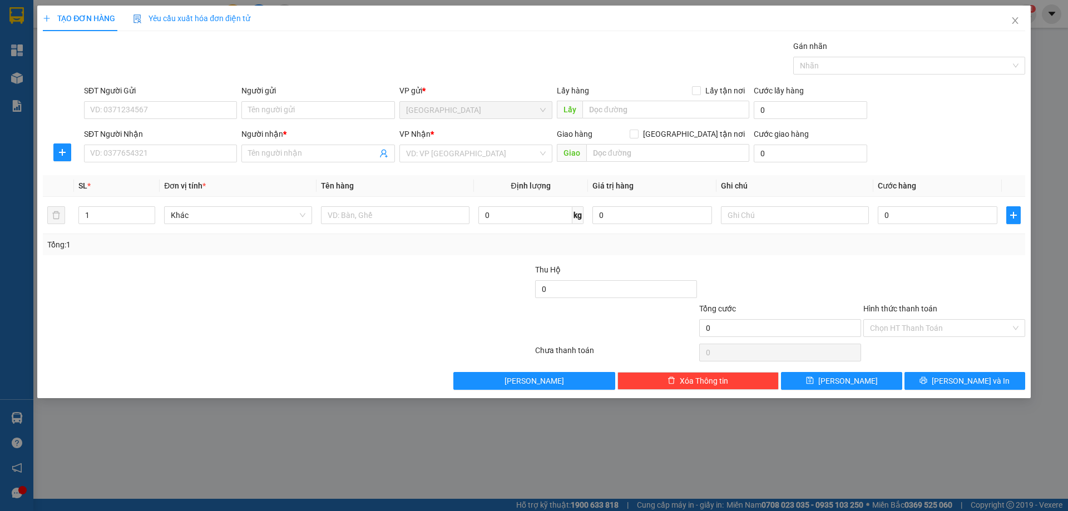
click at [229, 150] on input "SĐT Người Nhận" at bounding box center [160, 154] width 153 height 18
click at [165, 176] on div "0966499269 - 10 ĐIỆN CƠ" at bounding box center [161, 176] width 140 height 12
type input "0966499269"
type input "10 ĐIỆN CƠ"
type input "0966499269"
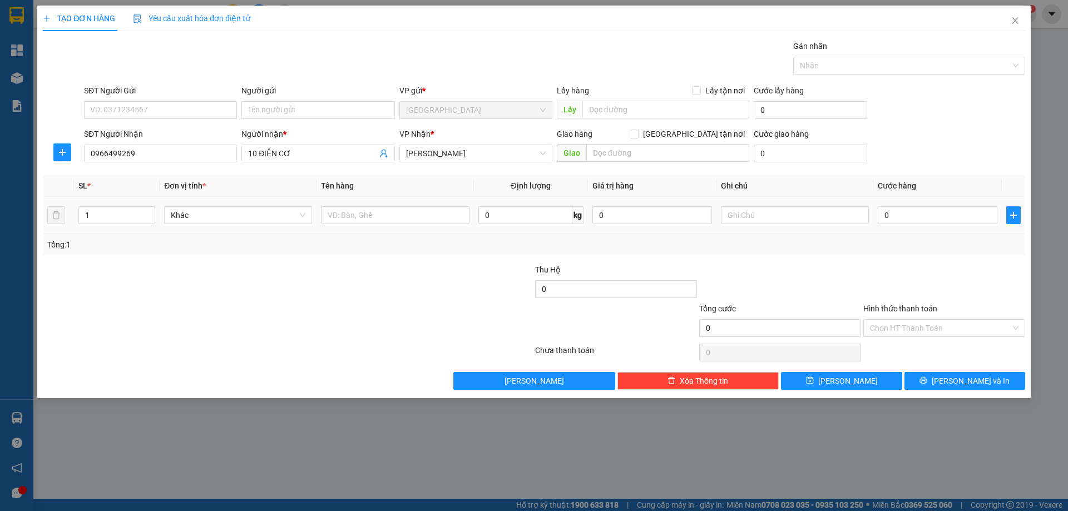
click at [389, 216] on input "text" at bounding box center [395, 215] width 148 height 18
type input "CUỘN"
click at [744, 213] on input "text" at bounding box center [795, 215] width 148 height 18
type input "C"
click at [892, 308] on label "Hình thức thanh toán" at bounding box center [900, 308] width 74 height 9
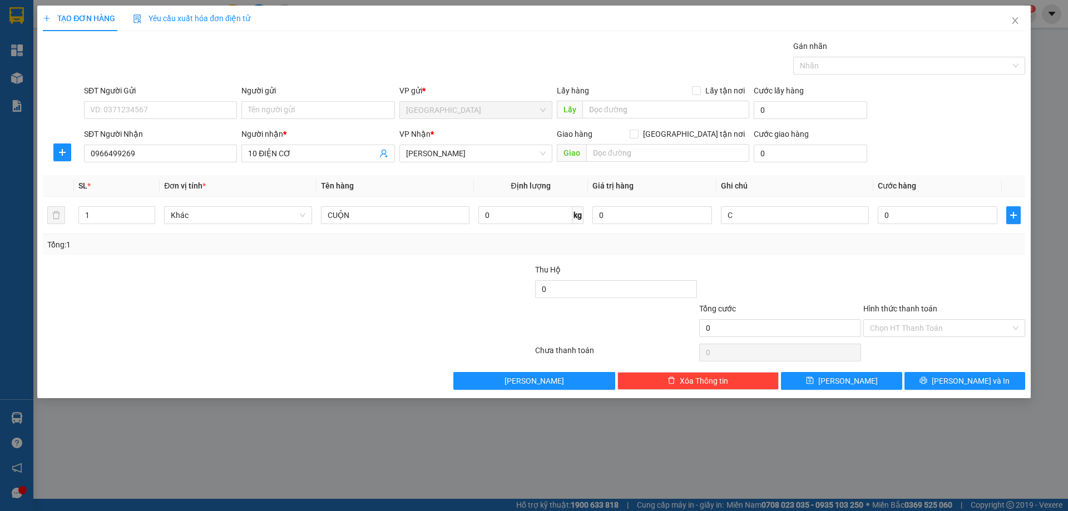
click at [892, 320] on input "Hình thức thanh toán" at bounding box center [940, 328] width 141 height 17
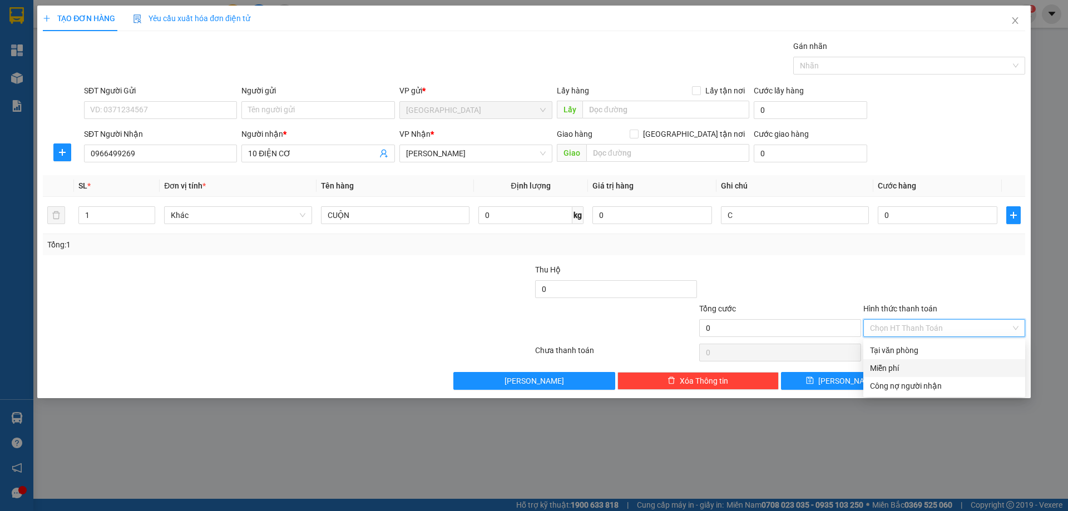
click at [913, 365] on div "Miễn phí" at bounding box center [944, 368] width 149 height 12
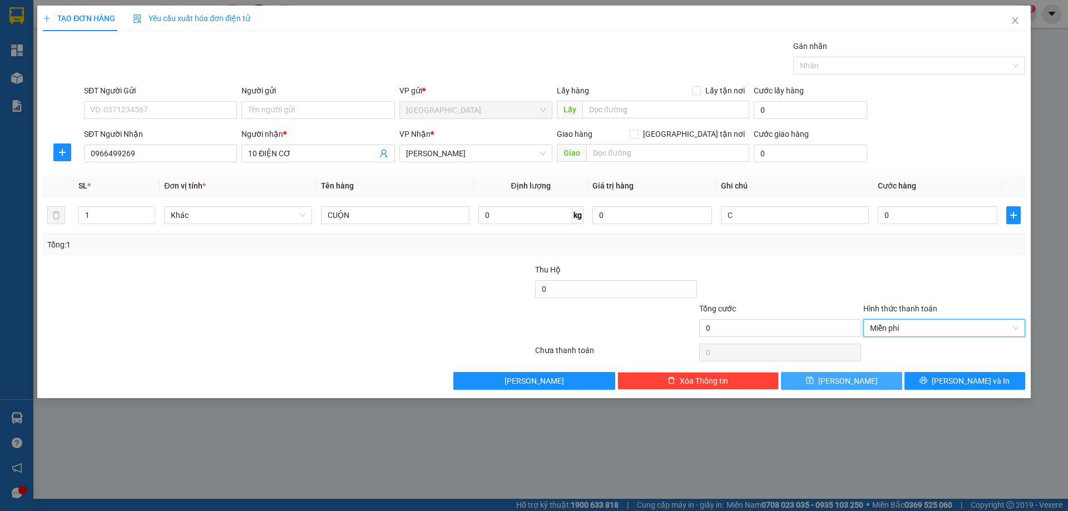
click at [878, 385] on button "[PERSON_NAME]" at bounding box center [841, 381] width 121 height 18
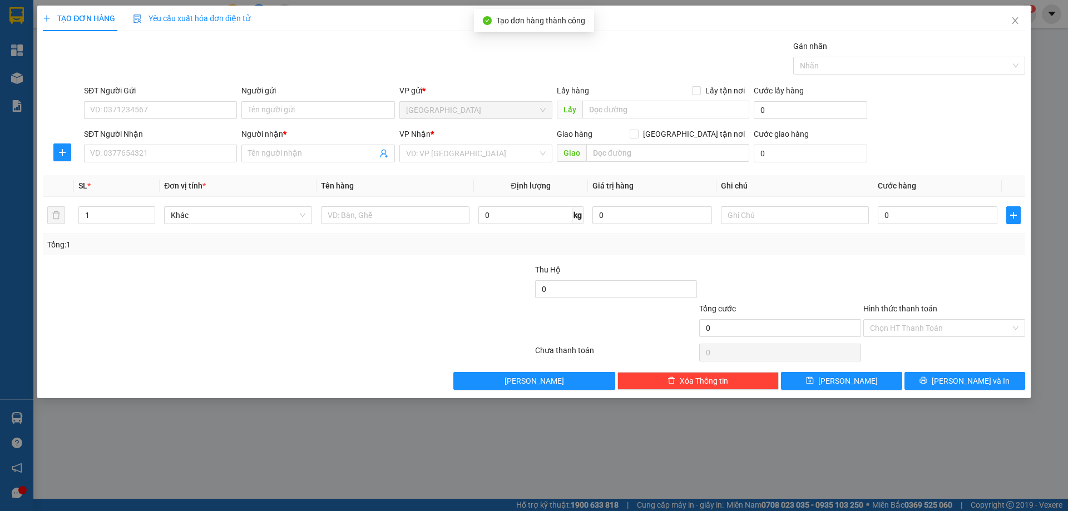
click at [264, 156] on input "Người nhận *" at bounding box center [312, 153] width 129 height 12
type input "C,LƯA"
drag, startPoint x: 417, startPoint y: 150, endPoint x: 396, endPoint y: 101, distance: 52.6
click at [396, 101] on form "SĐT Người Gửi VD: 0371234567 Người gửi Tên người gửi VP gửi * SÀI GÒN Lấy hàng …" at bounding box center [534, 126] width 982 height 82
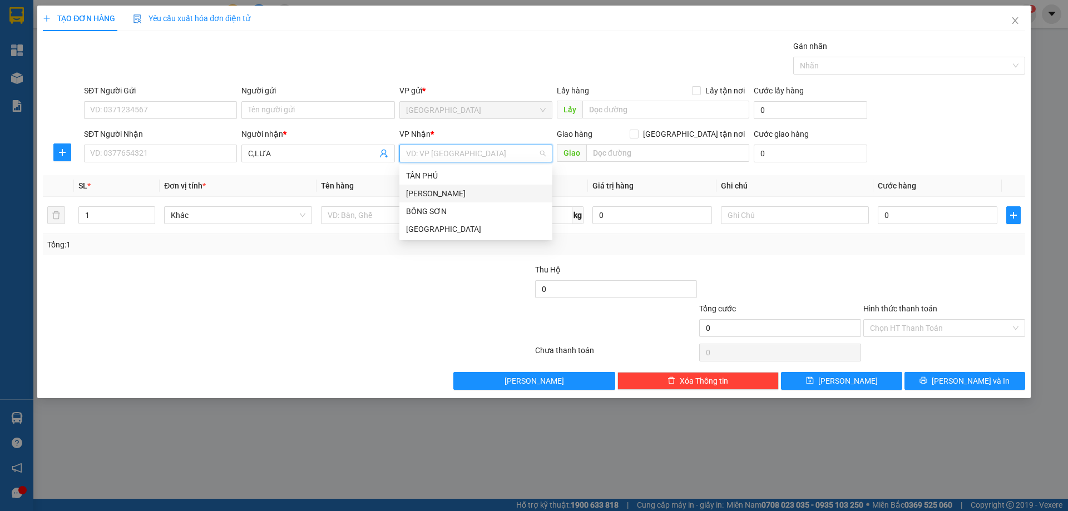
click at [418, 192] on div "[PERSON_NAME]" at bounding box center [476, 193] width 140 height 12
type input "2"
click at [150, 212] on icon "up" at bounding box center [148, 212] width 3 height 2
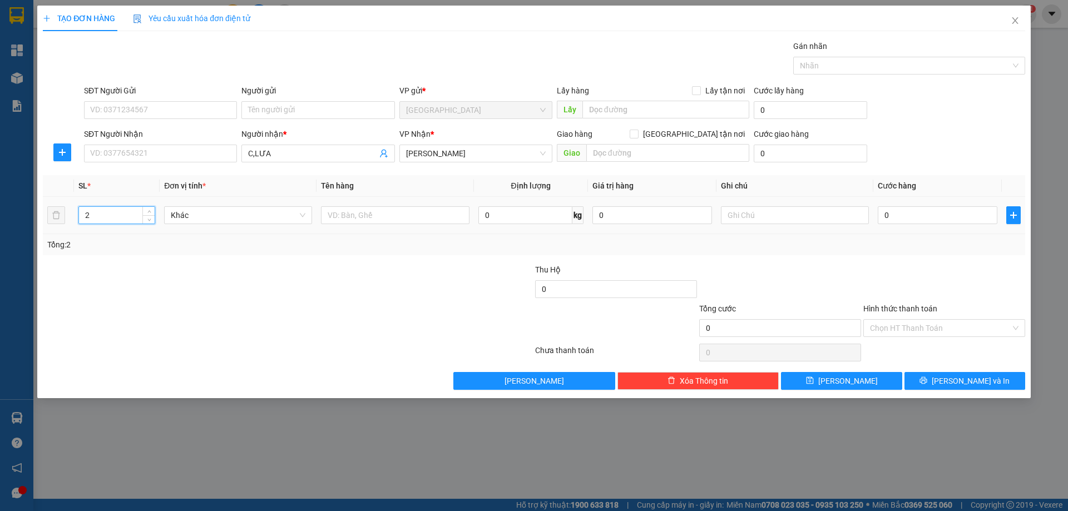
click at [401, 216] on input "text" at bounding box center [395, 215] width 148 height 18
type input "XỐP"
click at [744, 211] on input "text" at bounding box center [795, 215] width 148 height 18
type input "C"
click at [895, 307] on label "Hình thức thanh toán" at bounding box center [900, 308] width 74 height 9
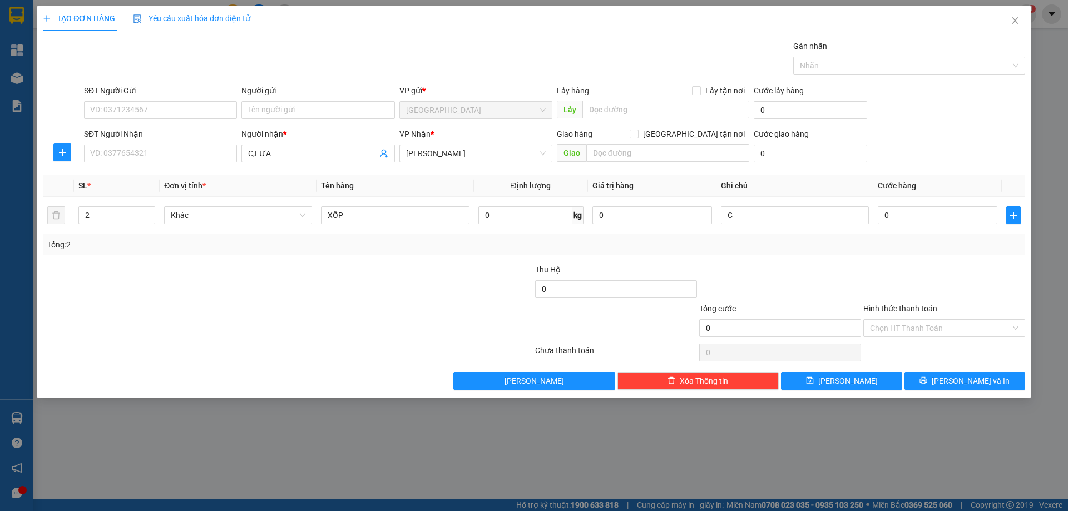
click at [895, 320] on input "Hình thức thanh toán" at bounding box center [940, 328] width 141 height 17
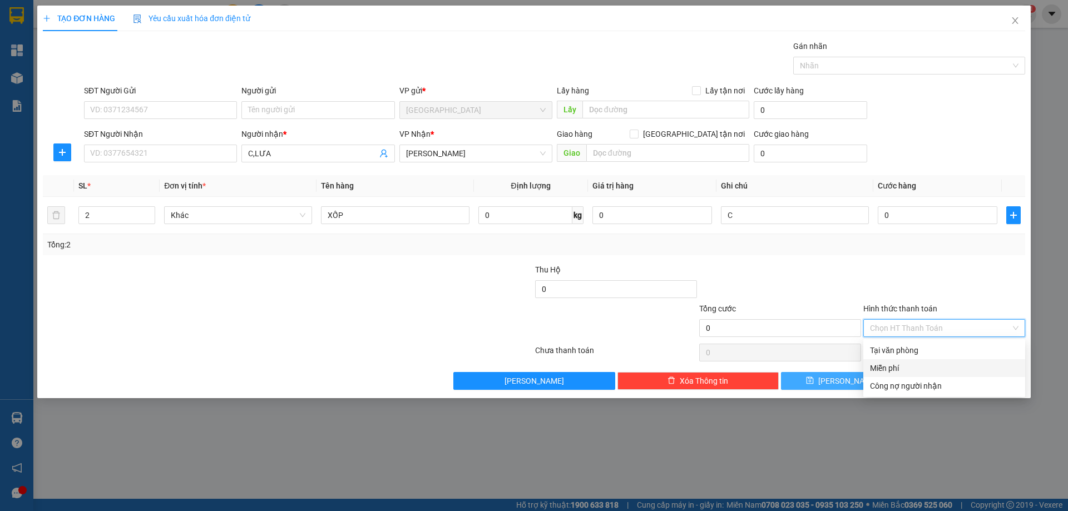
drag, startPoint x: 897, startPoint y: 365, endPoint x: 881, endPoint y: 377, distance: 19.9
click at [896, 365] on div "Miễn phí" at bounding box center [944, 368] width 149 height 12
click at [860, 376] on button "[PERSON_NAME]" at bounding box center [841, 381] width 121 height 18
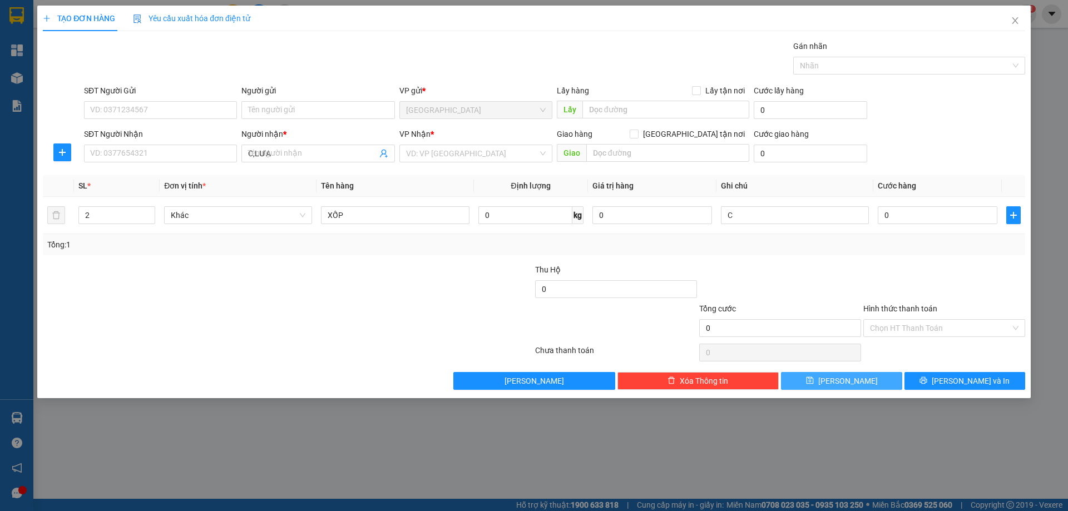
type input "1"
click at [1011, 22] on icon "close" at bounding box center [1015, 20] width 9 height 9
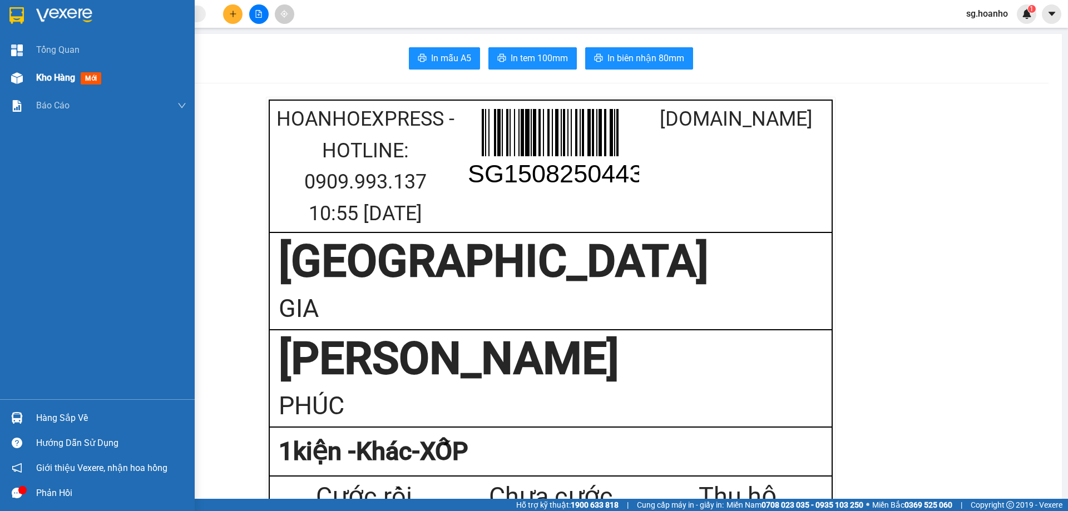
click at [86, 81] on span "mới" at bounding box center [91, 78] width 21 height 12
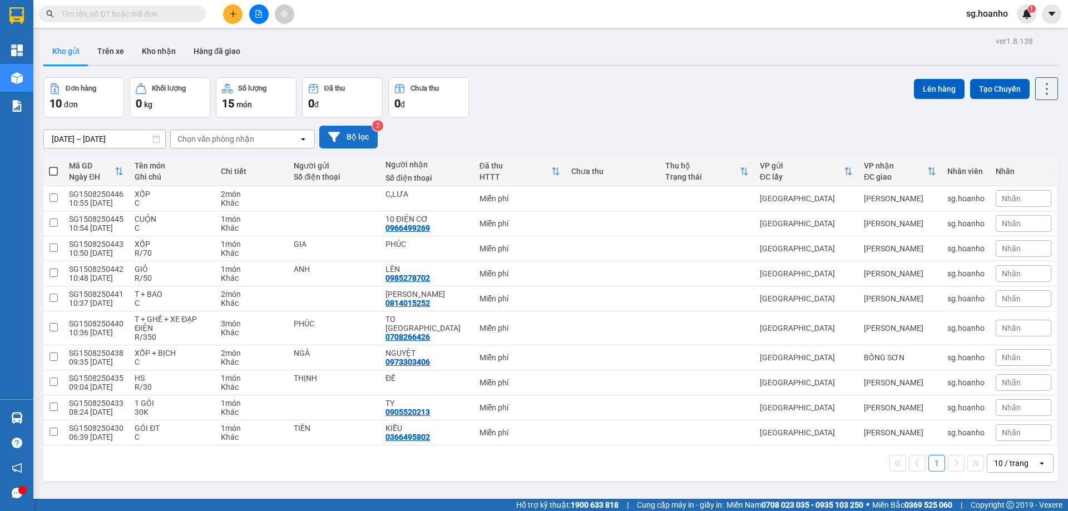
click at [344, 132] on button "Bộ lọc" at bounding box center [348, 137] width 58 height 23
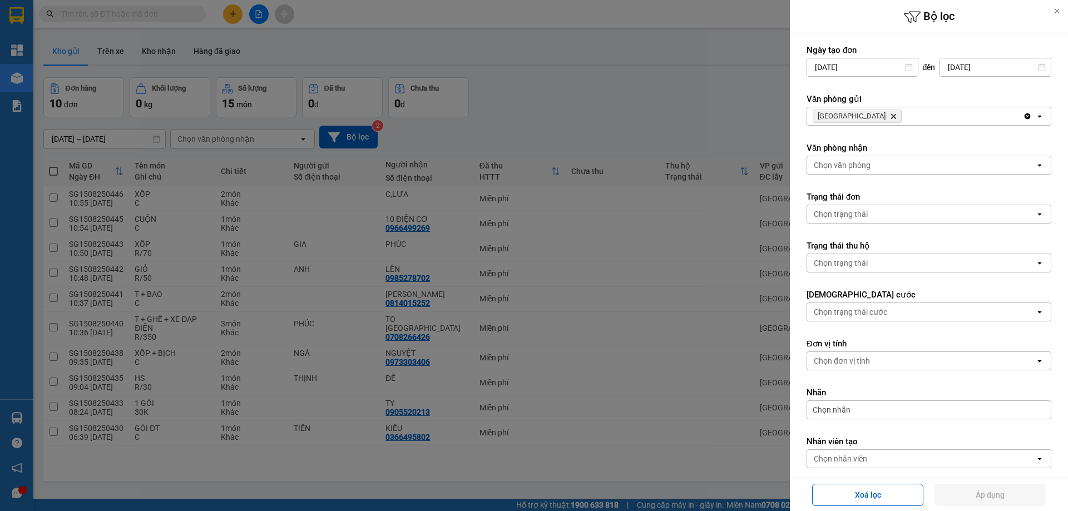
click at [890, 117] on icon "Delete" at bounding box center [893, 116] width 7 height 7
click at [854, 117] on div "Chọn văn phòng" at bounding box center [842, 116] width 57 height 11
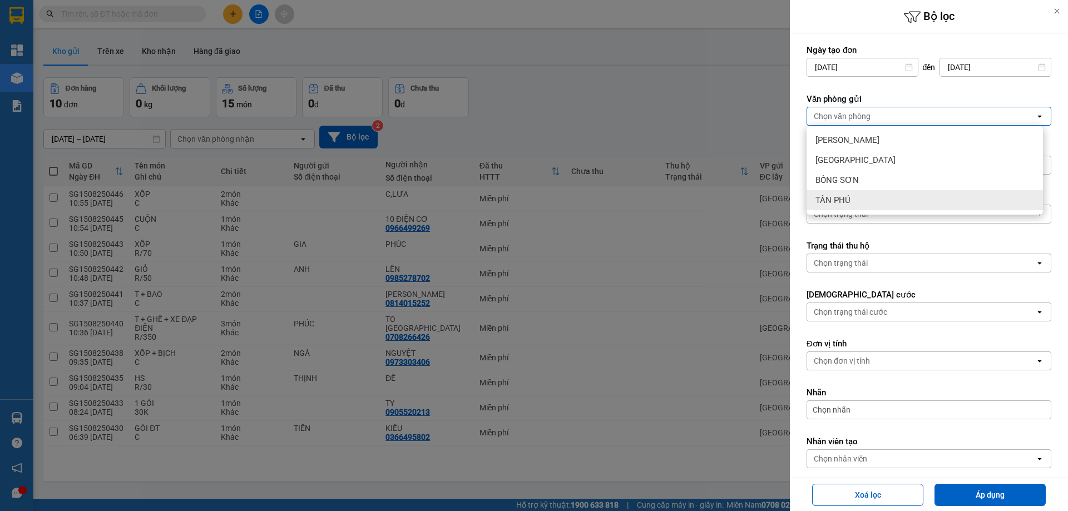
click at [860, 199] on div "TÂN PHÚ" at bounding box center [925, 200] width 236 height 20
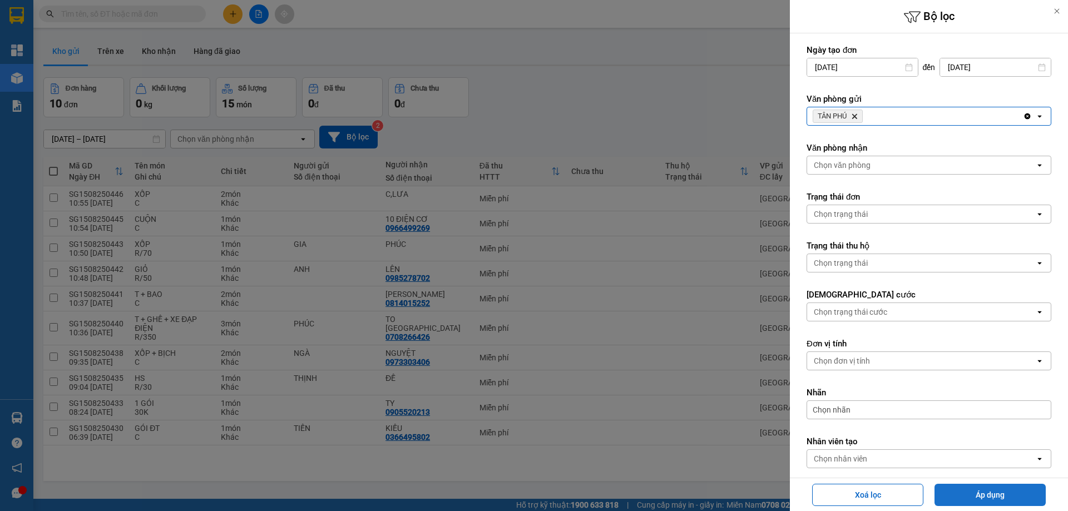
click at [981, 486] on button "Áp dụng" at bounding box center [990, 495] width 111 height 22
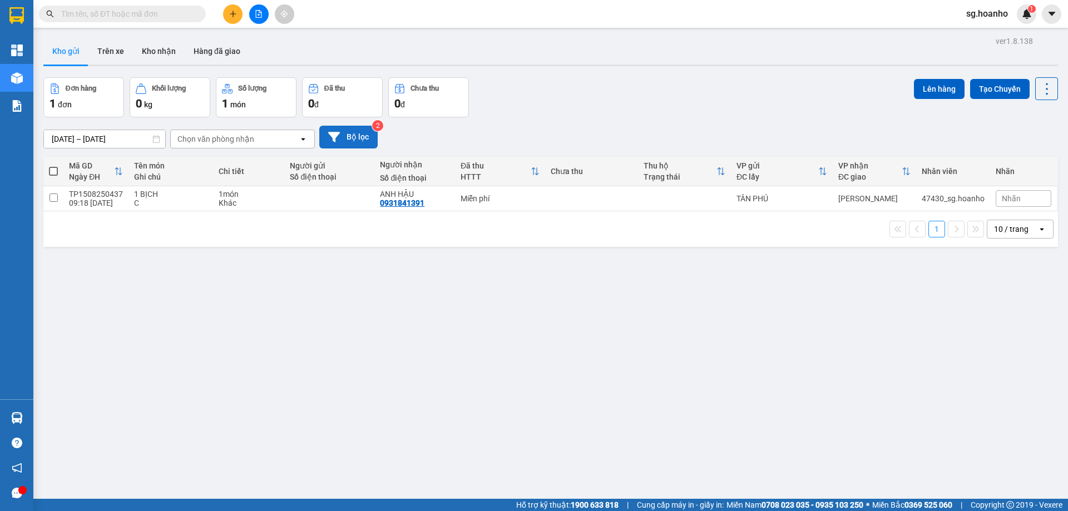
click at [364, 132] on button "Bộ lọc" at bounding box center [348, 137] width 58 height 23
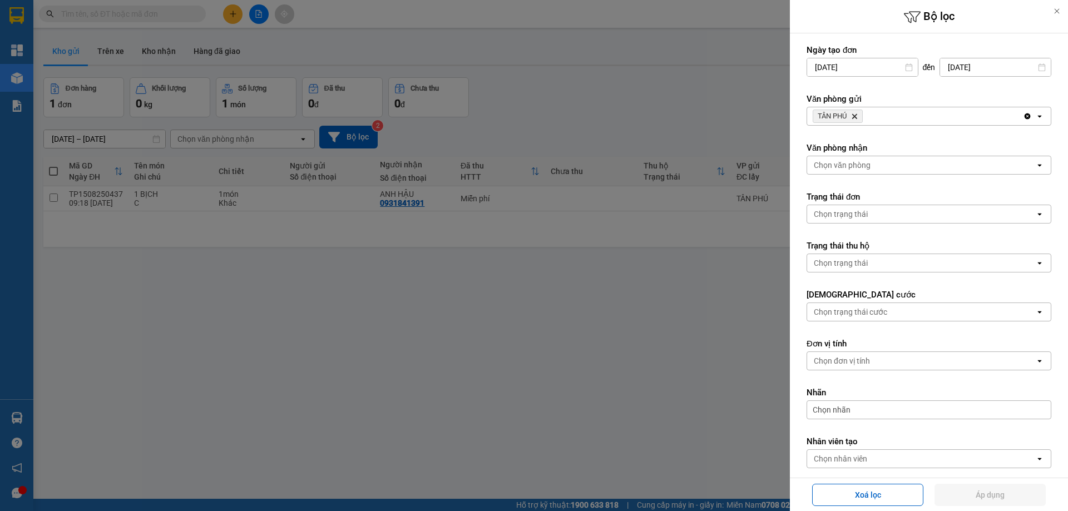
click at [856, 118] on icon "Delete" at bounding box center [854, 116] width 7 height 7
click at [855, 118] on div "Chọn văn phòng" at bounding box center [842, 116] width 57 height 11
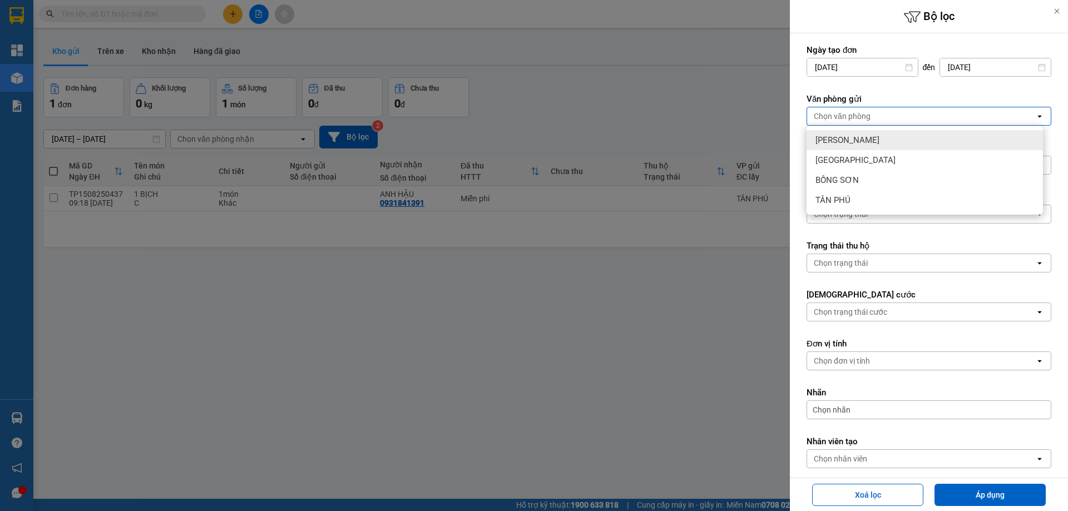
click at [847, 133] on div "[PERSON_NAME]" at bounding box center [925, 140] width 236 height 20
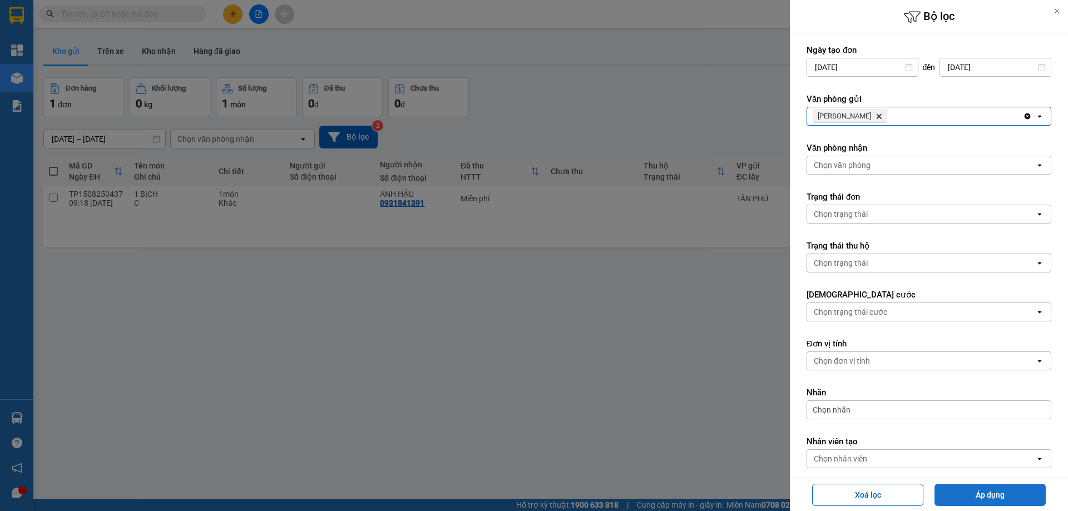
click at [965, 491] on button "Áp dụng" at bounding box center [990, 495] width 111 height 22
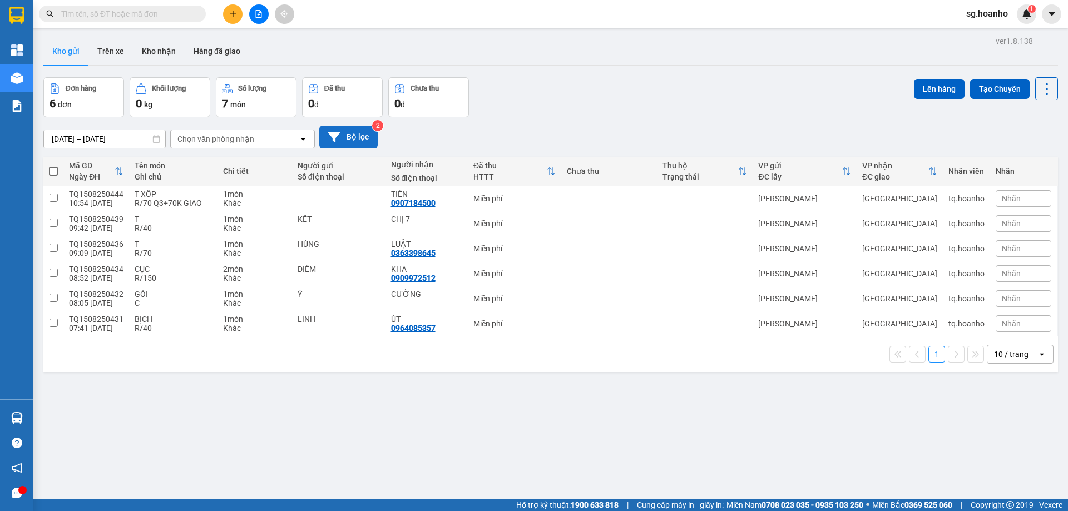
click at [363, 132] on button "Bộ lọc" at bounding box center [348, 137] width 58 height 23
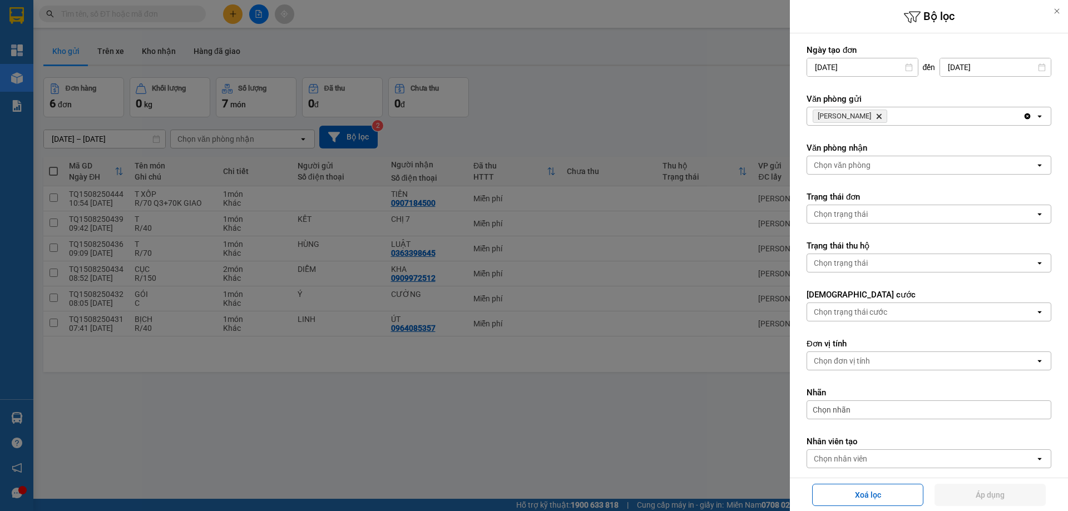
click at [876, 115] on icon "Delete" at bounding box center [879, 116] width 7 height 7
click at [848, 115] on div "Chọn văn phòng" at bounding box center [842, 116] width 57 height 11
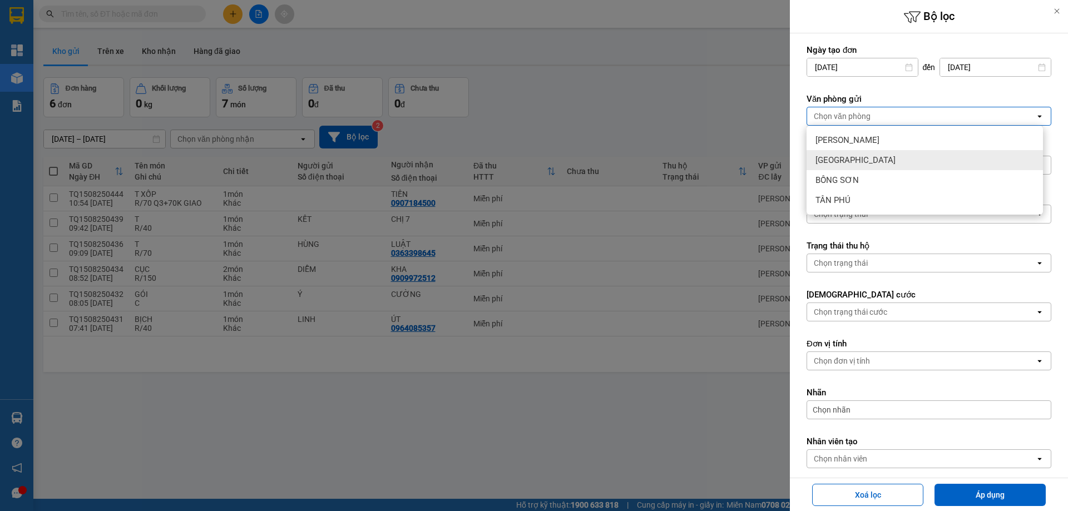
click at [836, 158] on span "[GEOGRAPHIC_DATA]" at bounding box center [856, 160] width 80 height 11
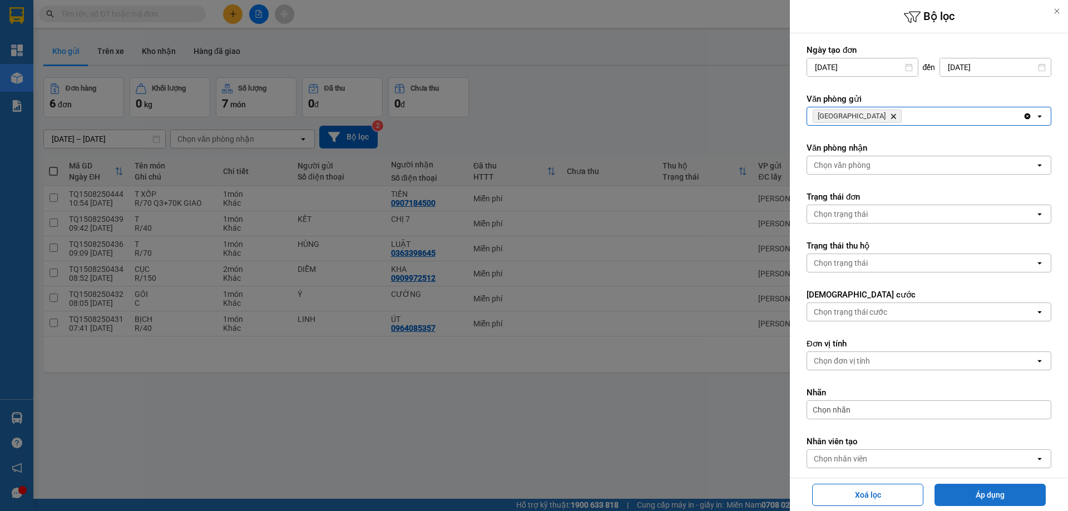
click at [956, 493] on button "Áp dụng" at bounding box center [990, 495] width 111 height 22
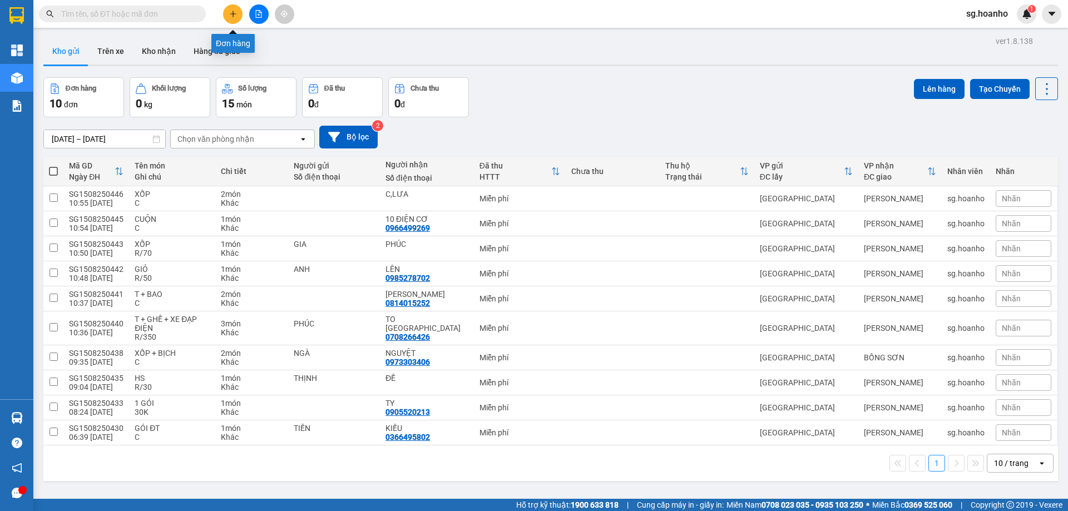
click at [230, 19] on button at bounding box center [232, 13] width 19 height 19
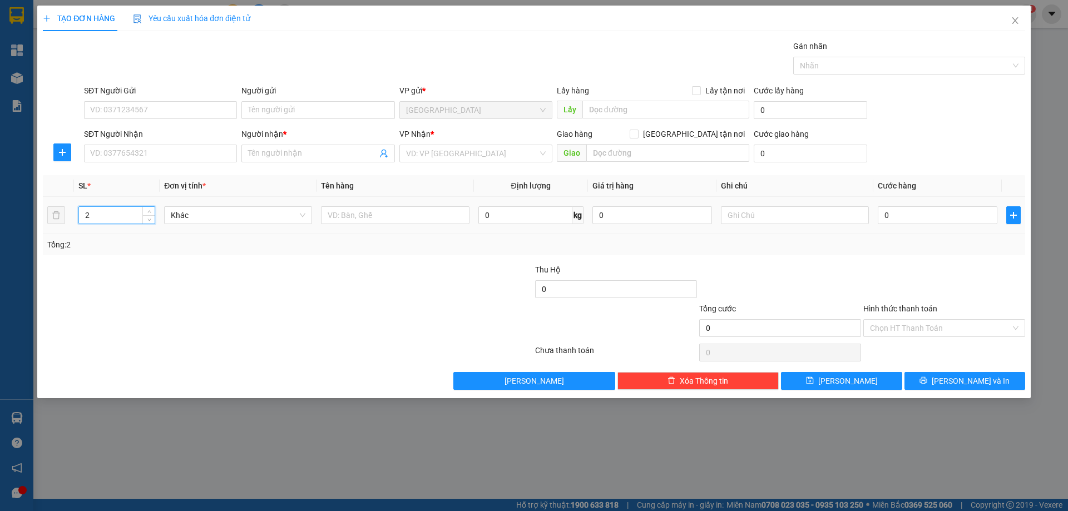
click at [151, 210] on span "up" at bounding box center [149, 212] width 7 height 7
type input "4"
click at [151, 210] on span "up" at bounding box center [149, 212] width 7 height 7
click at [391, 216] on input "text" at bounding box center [395, 215] width 148 height 18
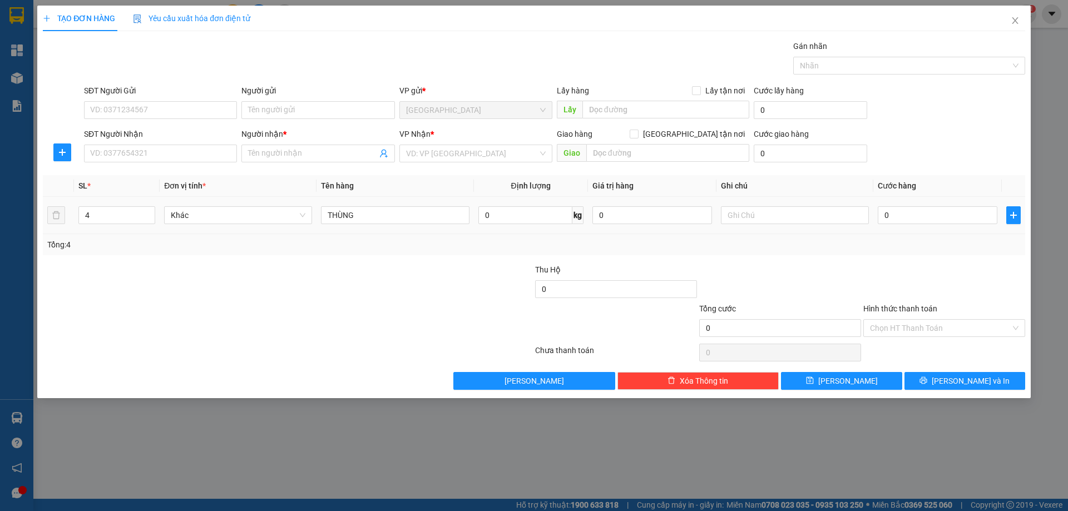
type input "THÙNG"
type input "3"
click at [151, 219] on span "down" at bounding box center [149, 219] width 7 height 7
click at [170, 154] on input "SĐT Người Nhận" at bounding box center [160, 154] width 153 height 18
type input "0888809339"
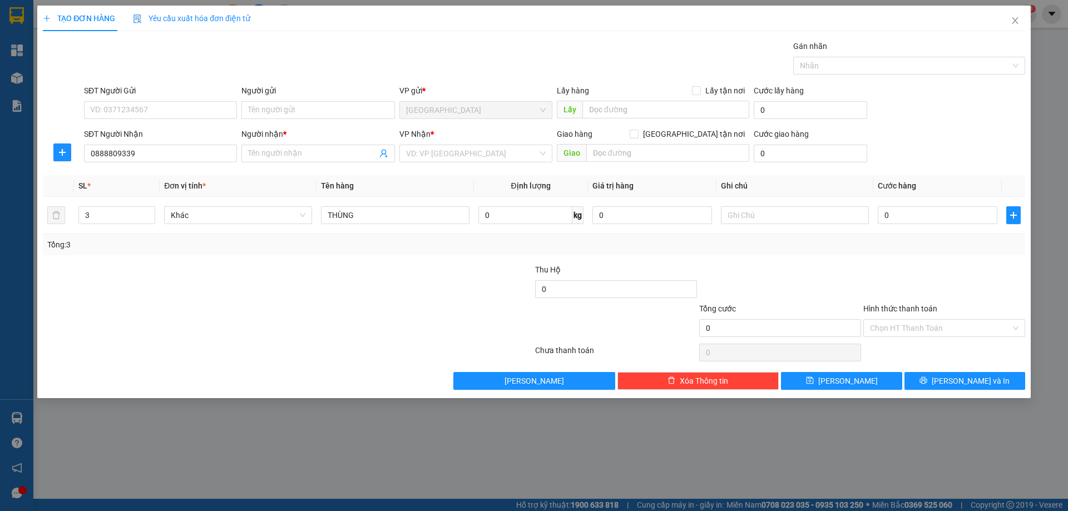
click at [261, 151] on input "Người nhận *" at bounding box center [312, 153] width 129 height 12
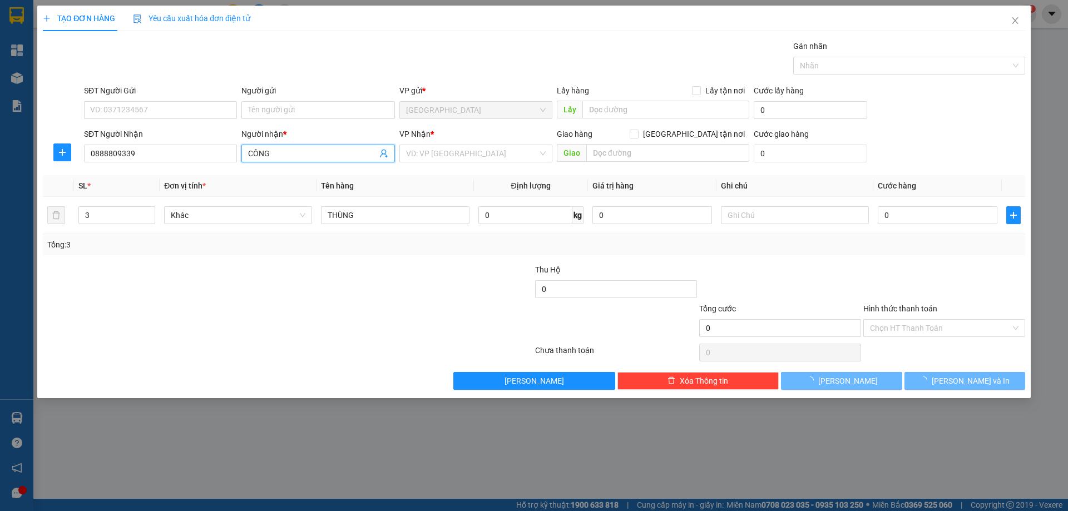
type input "CÔNG"
click at [140, 159] on input "0888809339" at bounding box center [160, 154] width 153 height 18
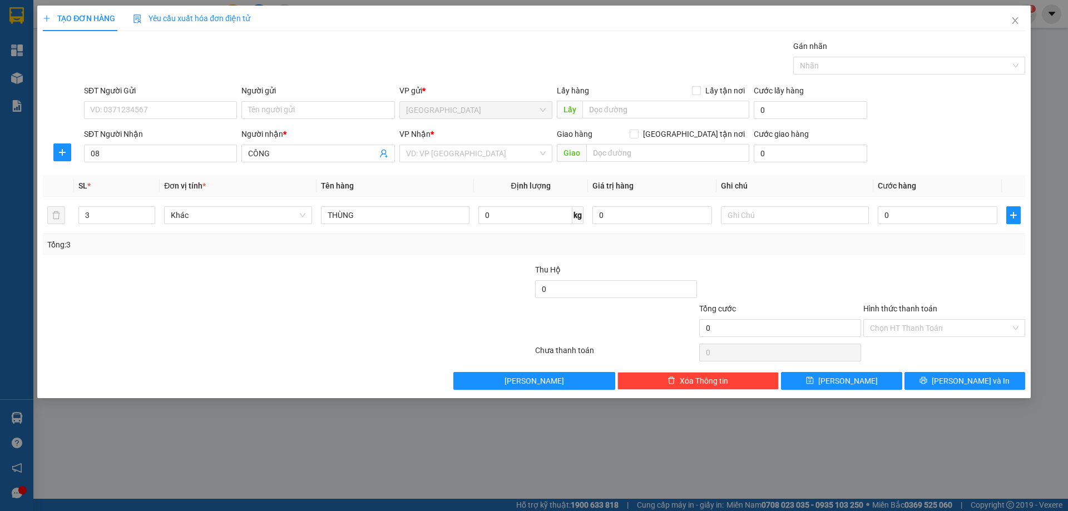
type input "0"
click at [154, 175] on div "0989636047 - CÔNG" at bounding box center [161, 176] width 140 height 12
type input "0989636047"
click at [744, 218] on input "text" at bounding box center [795, 215] width 148 height 18
type input "C"
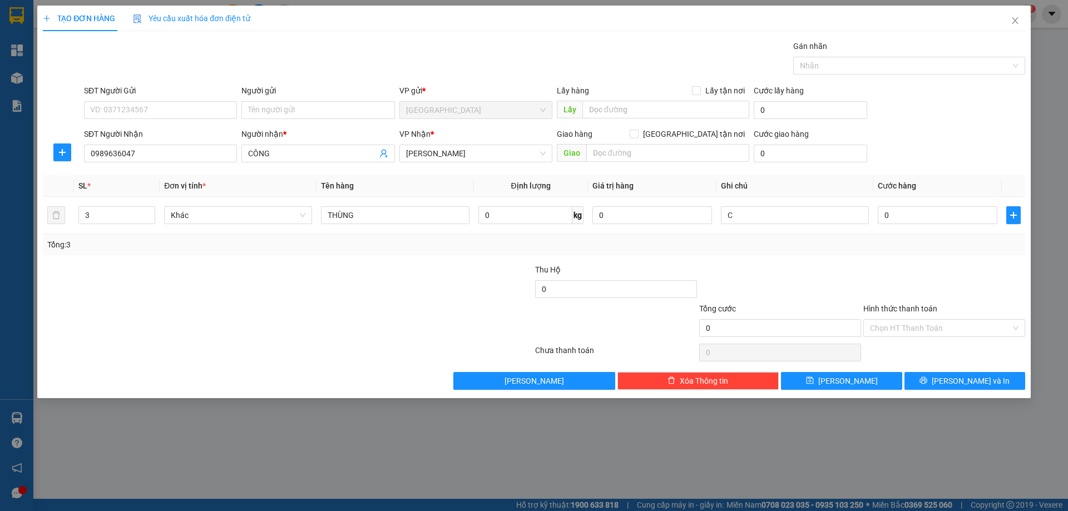
click at [877, 309] on label "Hình thức thanh toán" at bounding box center [900, 308] width 74 height 9
click at [877, 320] on input "Hình thức thanh toán" at bounding box center [940, 328] width 141 height 17
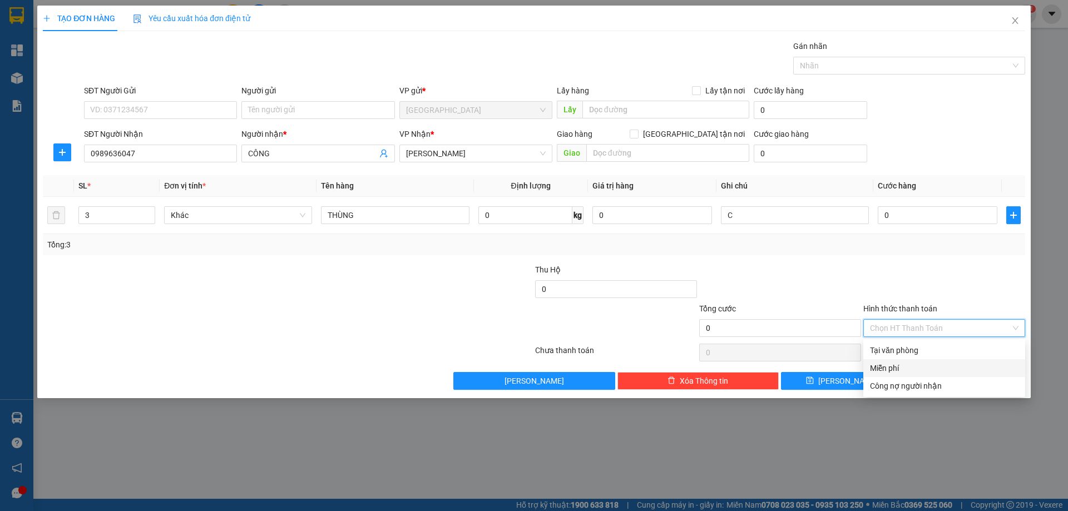
click at [909, 367] on div "Miễn phí" at bounding box center [944, 368] width 149 height 12
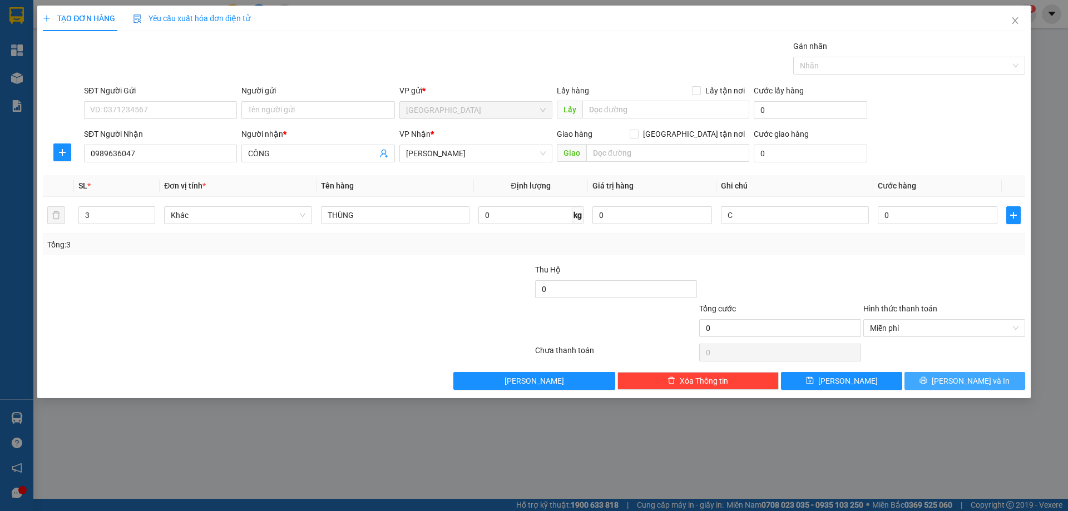
click at [928, 383] on button "[PERSON_NAME] và In" at bounding box center [965, 381] width 121 height 18
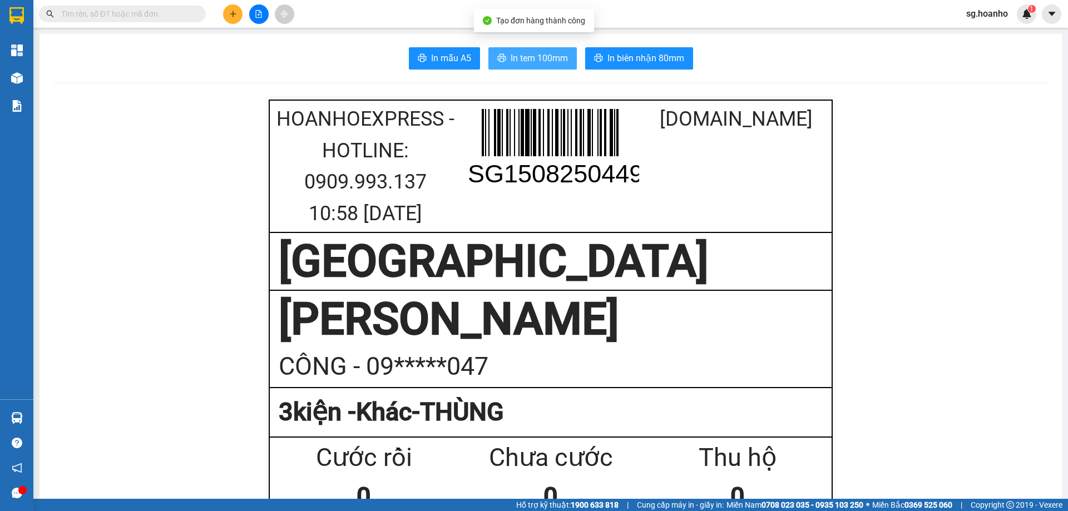
click at [516, 64] on span "In tem 100mm" at bounding box center [539, 58] width 57 height 14
click at [106, 14] on input "text" at bounding box center [126, 14] width 131 height 12
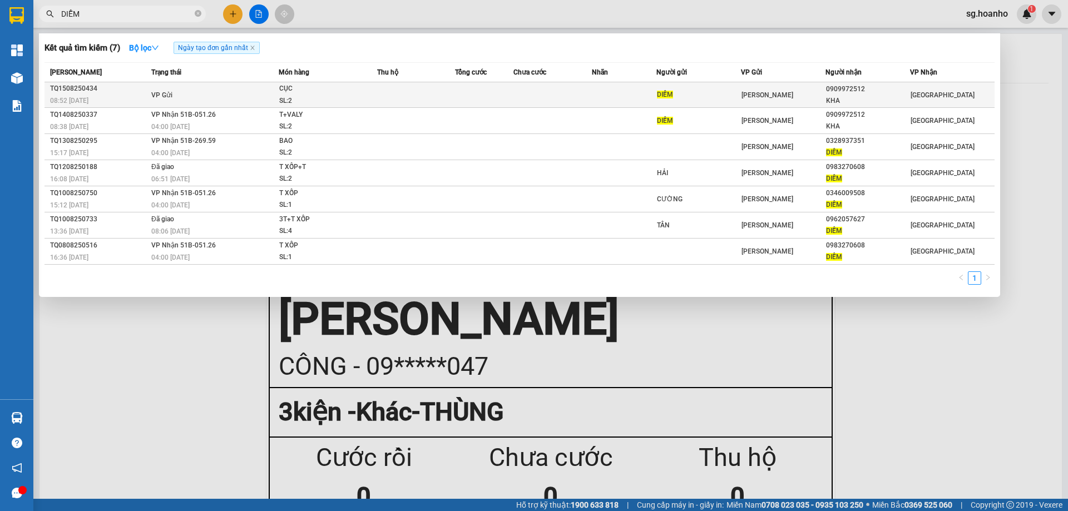
type input "DIỄM"
click at [725, 93] on div "DIỄM" at bounding box center [698, 95] width 83 height 12
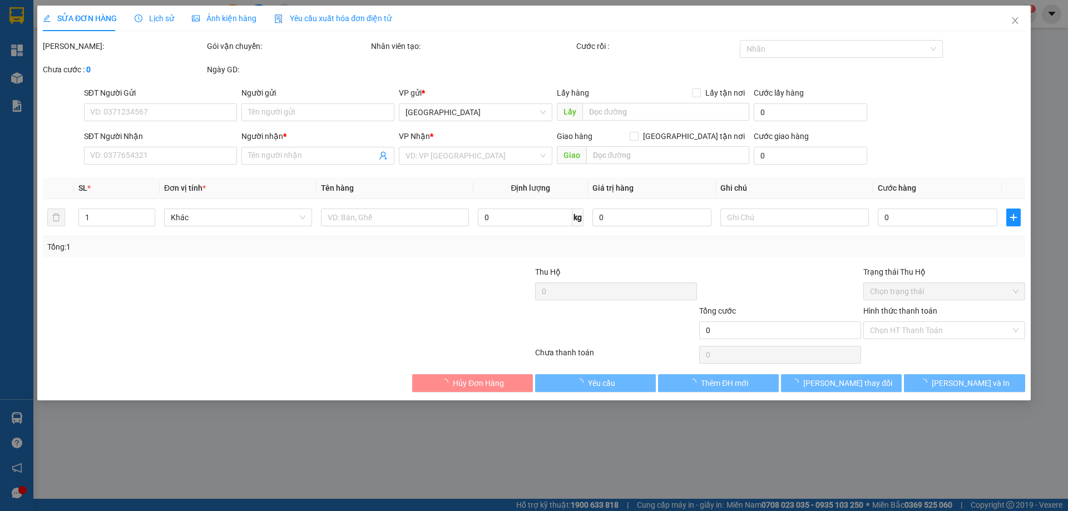
type input "DIỄM"
type input "0909972512"
type input "KHA"
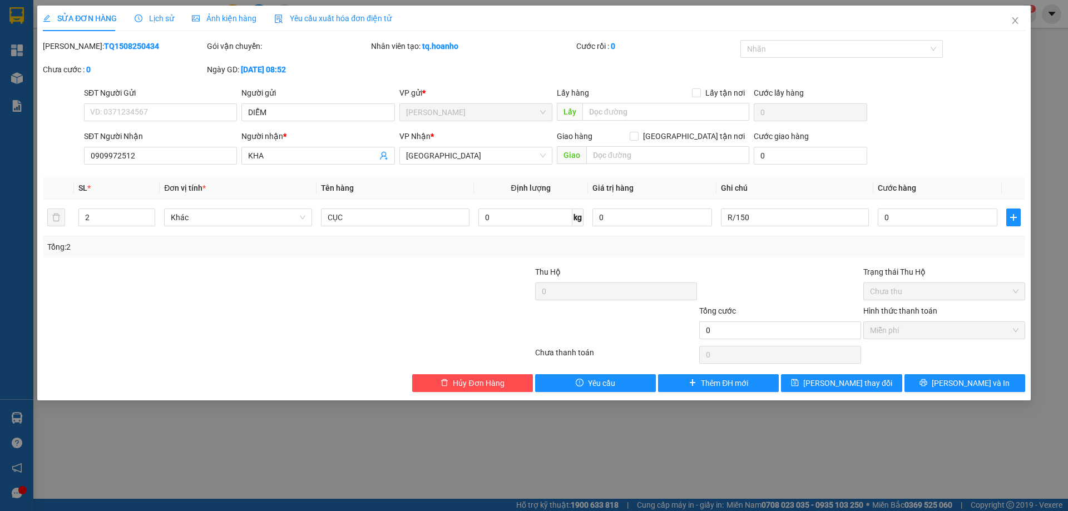
click at [1017, 18] on icon "close" at bounding box center [1015, 20] width 6 height 7
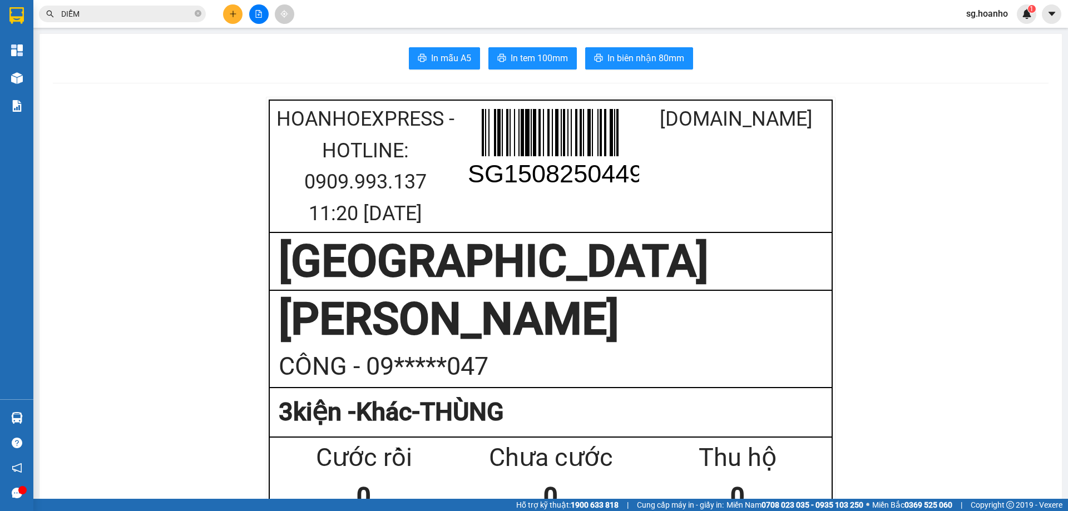
click at [236, 18] on button at bounding box center [232, 13] width 19 height 19
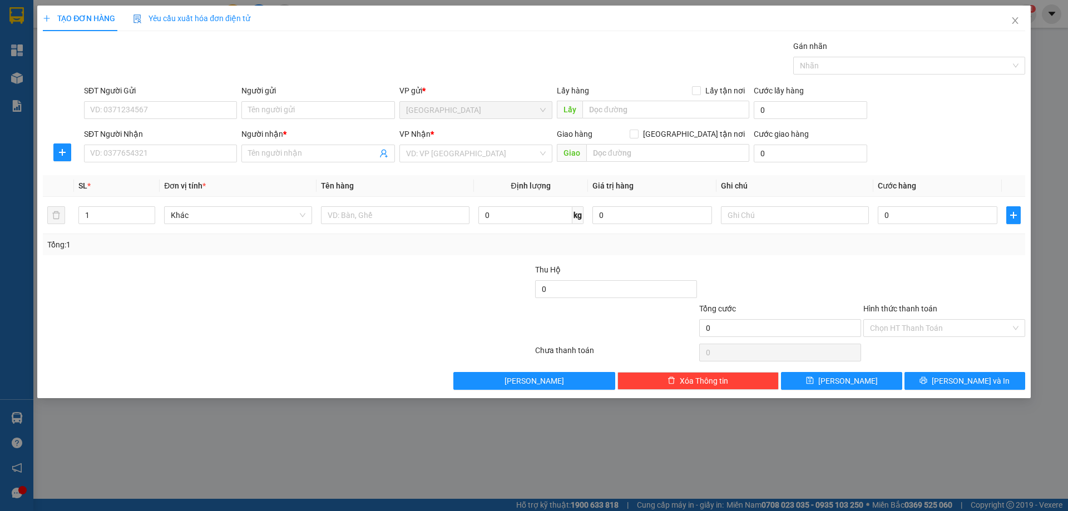
click at [292, 160] on span at bounding box center [317, 154] width 153 height 18
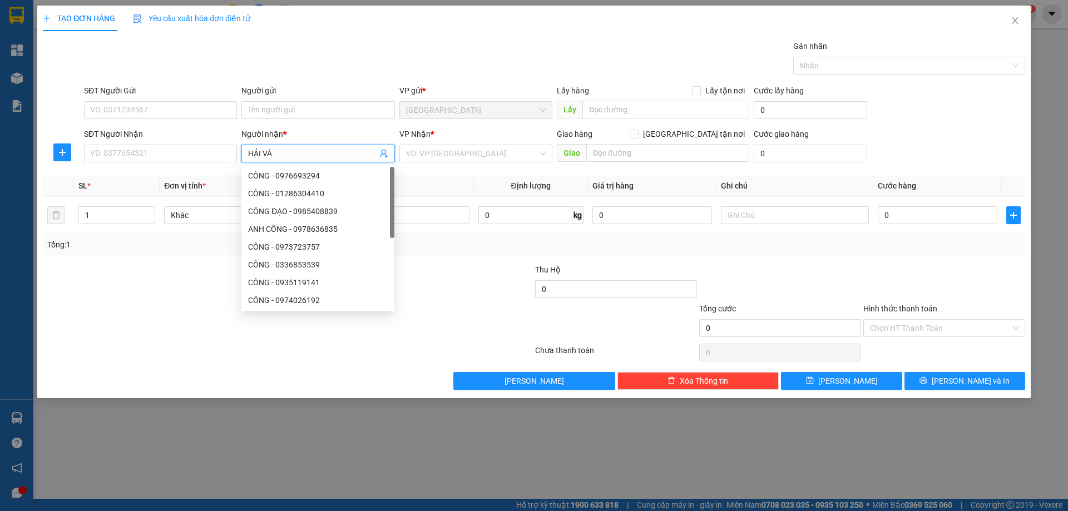
type input "HẢI VÂN"
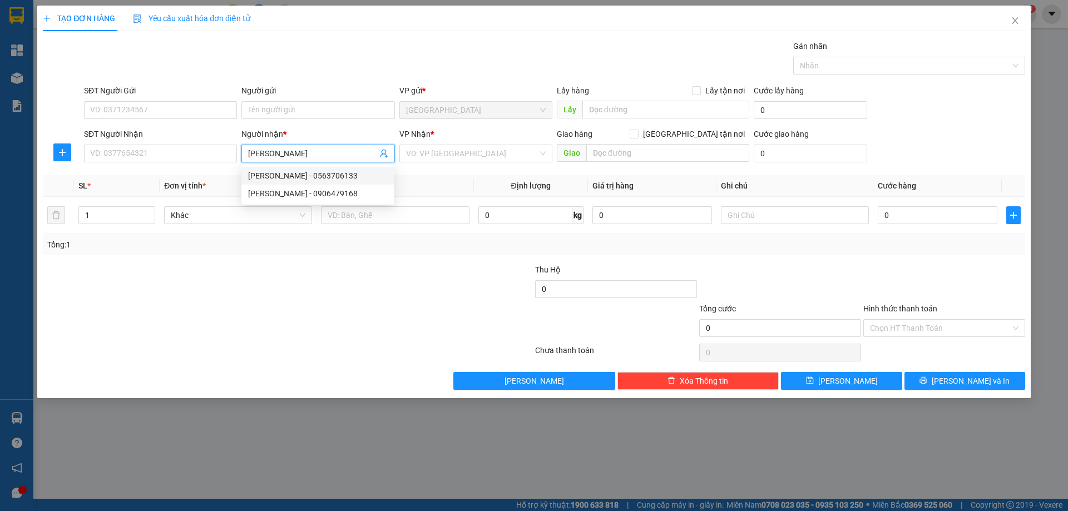
drag, startPoint x: 300, startPoint y: 172, endPoint x: 421, endPoint y: 179, distance: 121.4
click at [323, 170] on div "HẢI VÂN - 0563706133" at bounding box center [318, 176] width 140 height 12
type input "0563706133"
type input "HẢI VÂN"
click at [426, 165] on body "Kết quả tìm kiếm ( 7 ) Bộ lọc Ngày tạo đơn gần nhất Mã ĐH Trạng thái Món hàng T…" at bounding box center [534, 255] width 1068 height 511
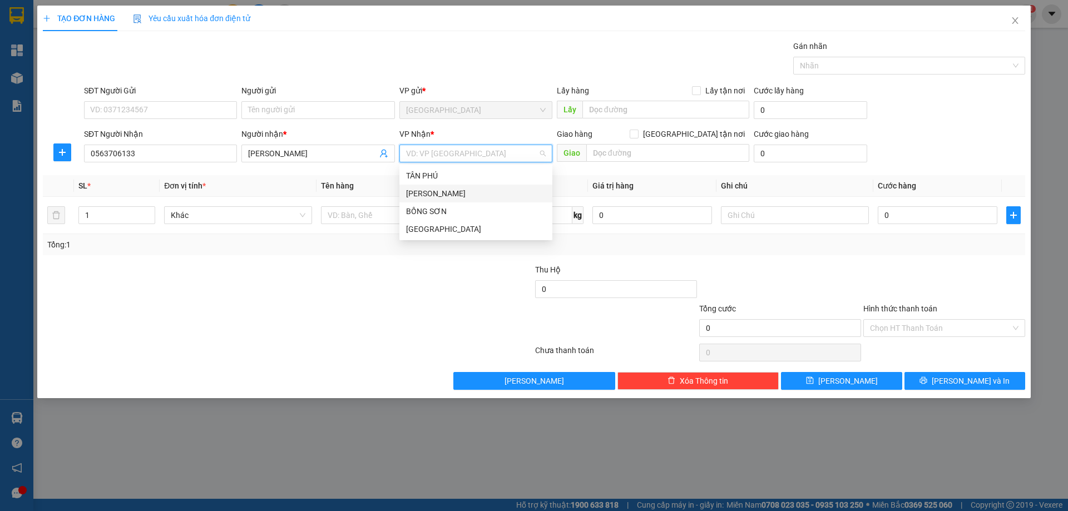
click at [431, 197] on div "[PERSON_NAME]" at bounding box center [476, 193] width 140 height 12
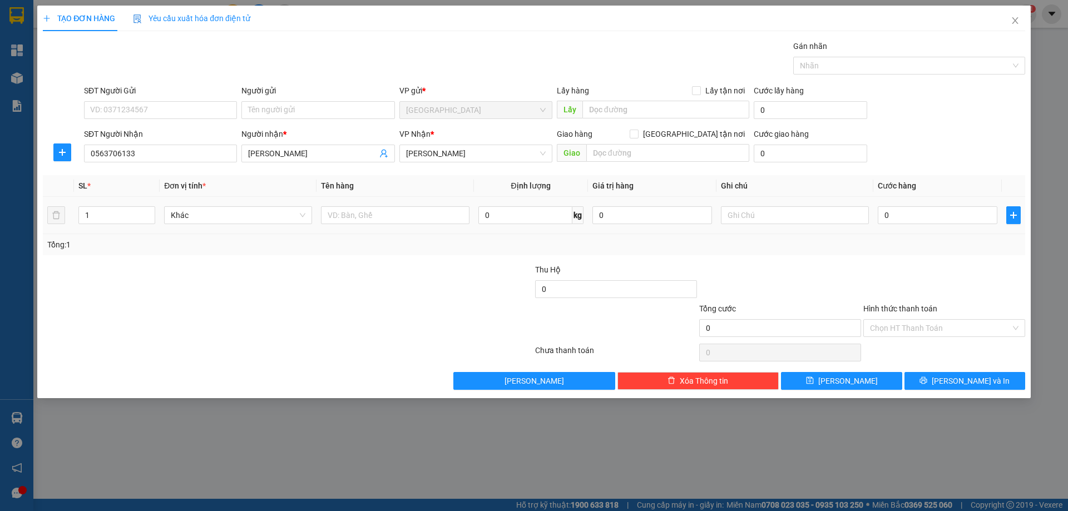
click at [371, 225] on div at bounding box center [395, 215] width 148 height 22
click at [378, 212] on input "text" at bounding box center [395, 215] width 148 height 18
type input "1TX 1 CÂY"
type input "2"
click at [150, 213] on icon "up" at bounding box center [149, 212] width 4 height 4
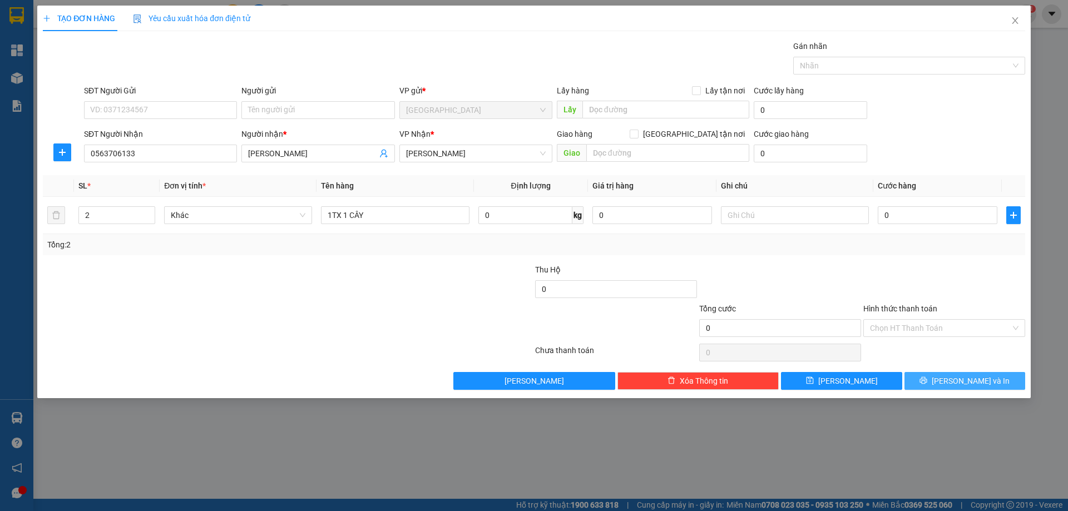
click at [1002, 385] on button "[PERSON_NAME] và In" at bounding box center [965, 381] width 121 height 18
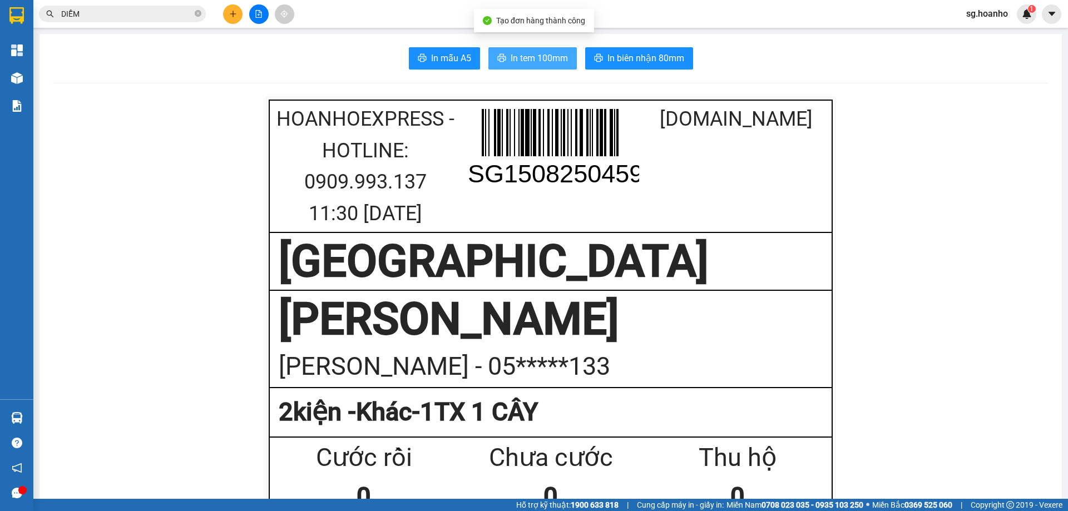
click at [497, 63] on span "printer" at bounding box center [501, 58] width 9 height 11
click at [232, 15] on icon "plus" at bounding box center [233, 14] width 8 height 8
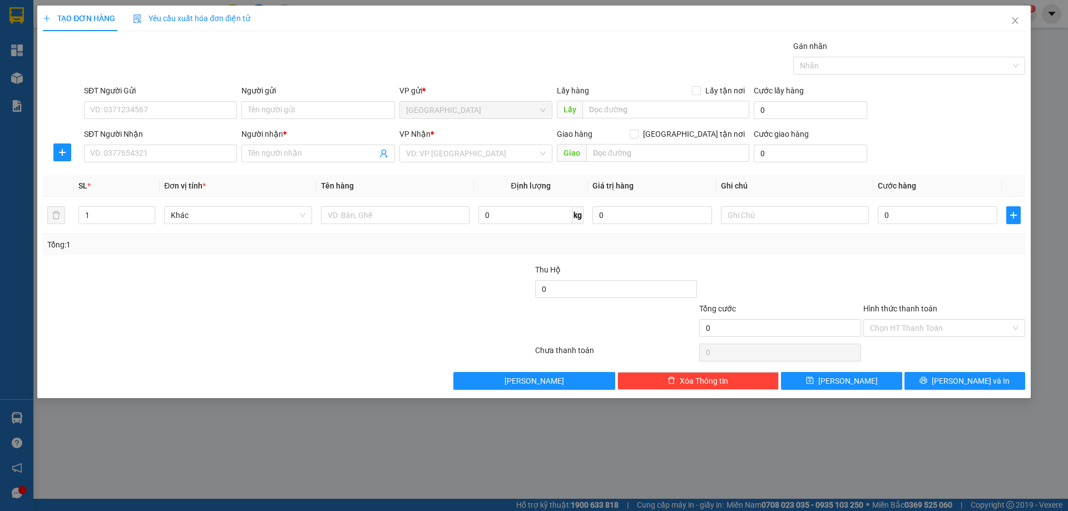
click at [123, 159] on input "SĐT Người Nhận" at bounding box center [160, 154] width 153 height 18
drag, startPoint x: 126, startPoint y: 151, endPoint x: 130, endPoint y: 138, distance: 14.1
click at [128, 144] on div "SĐT Người Nhận VD: 0377654321" at bounding box center [160, 147] width 153 height 39
click at [125, 177] on div "0987399876 - TÍN" at bounding box center [161, 176] width 140 height 12
type input "0987399876"
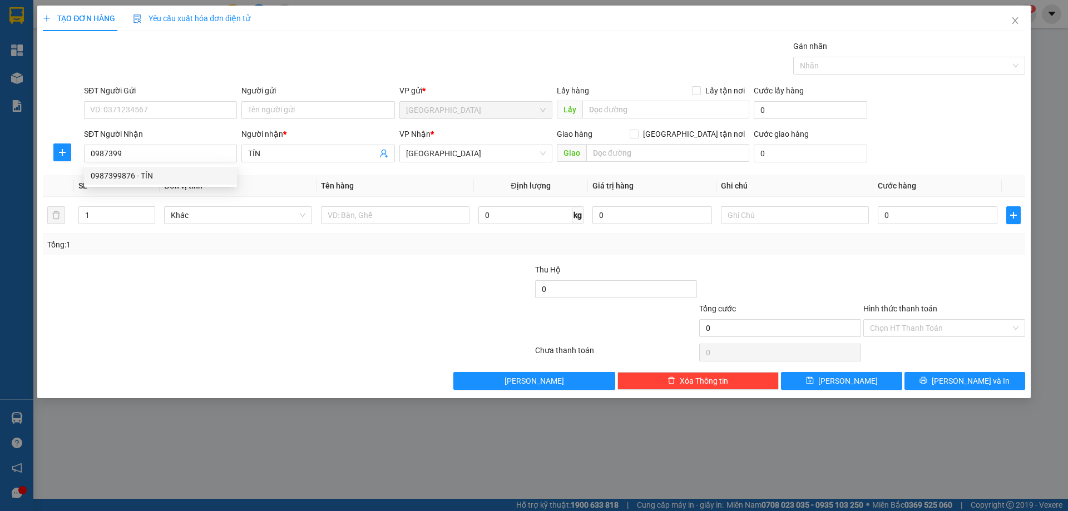
type input "TÍN"
click at [179, 180] on body "Kết quả tìm kiếm ( 7 ) Bộ lọc Ngày tạo đơn gần nhất Mã ĐH Trạng thái Món hàng T…" at bounding box center [534, 255] width 1068 height 511
type input "0987399876"
click at [352, 224] on div at bounding box center [395, 215] width 148 height 22
click at [457, 159] on span "[GEOGRAPHIC_DATA]" at bounding box center [476, 153] width 140 height 17
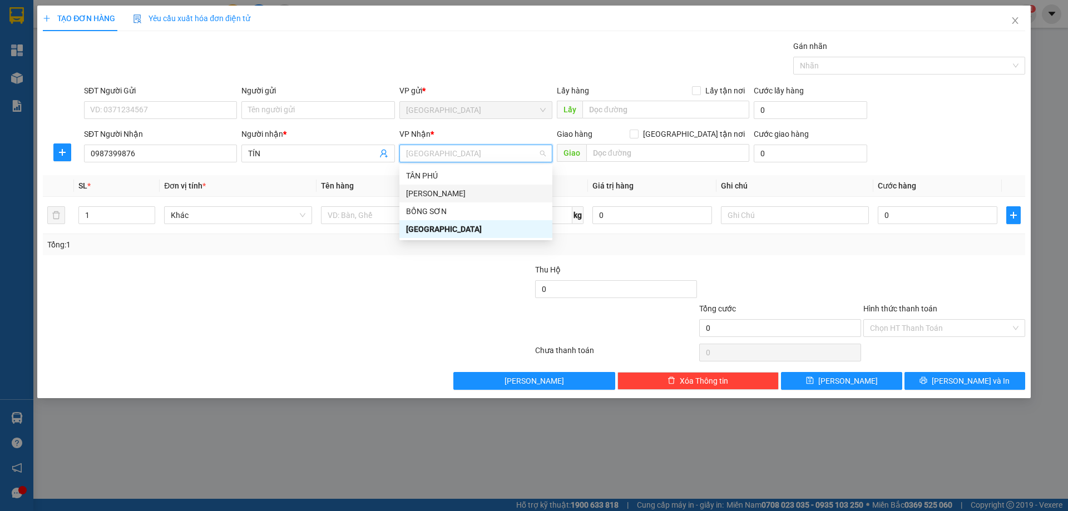
drag, startPoint x: 442, startPoint y: 189, endPoint x: 401, endPoint y: 199, distance: 42.4
click at [438, 190] on div "[PERSON_NAME]" at bounding box center [476, 193] width 140 height 12
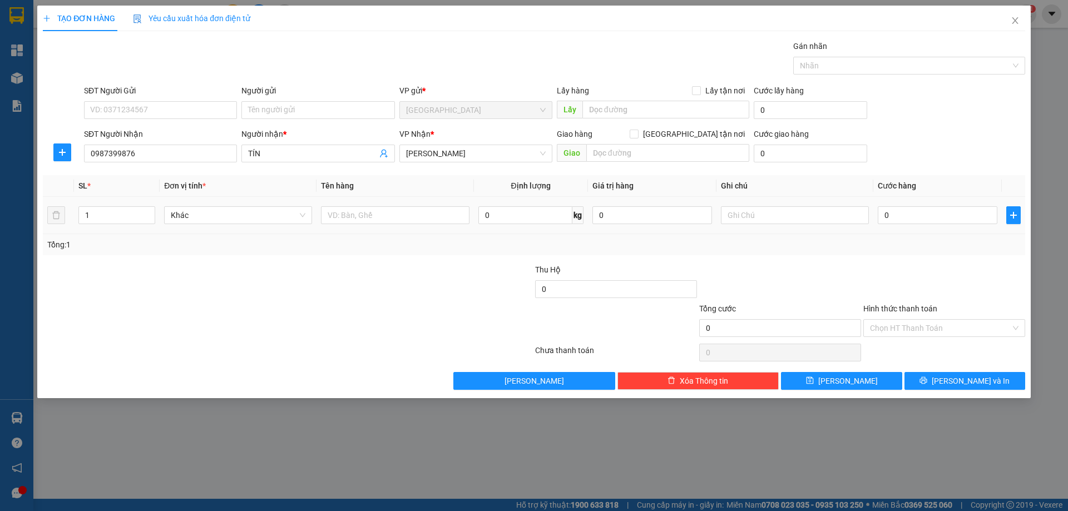
click at [383, 213] on input "text" at bounding box center [395, 215] width 148 height 18
type input "D"
type input "ĐT"
click at [750, 218] on input "text" at bounding box center [795, 215] width 148 height 18
type input "R"
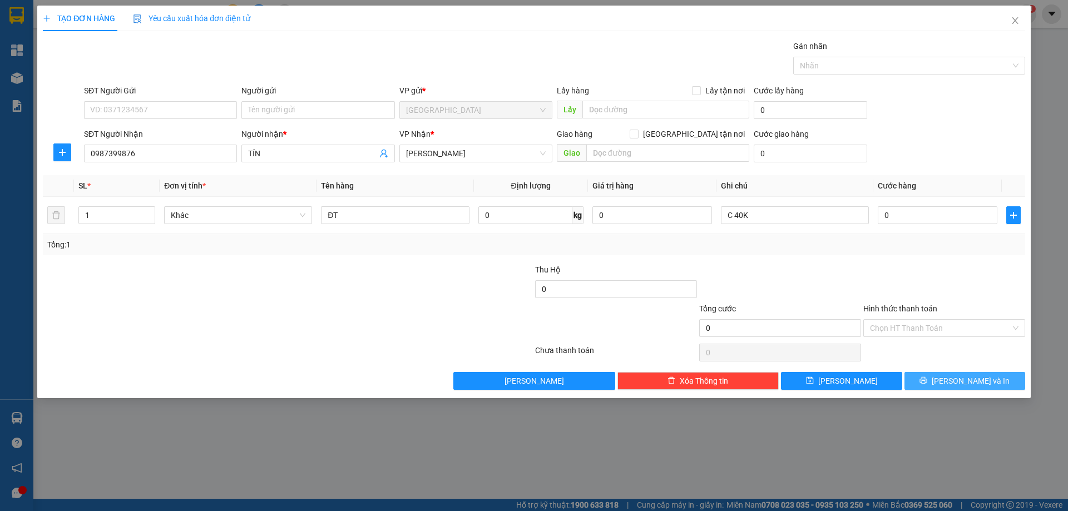
type input "C 40K"
click at [953, 380] on button "[PERSON_NAME] và In" at bounding box center [965, 381] width 121 height 18
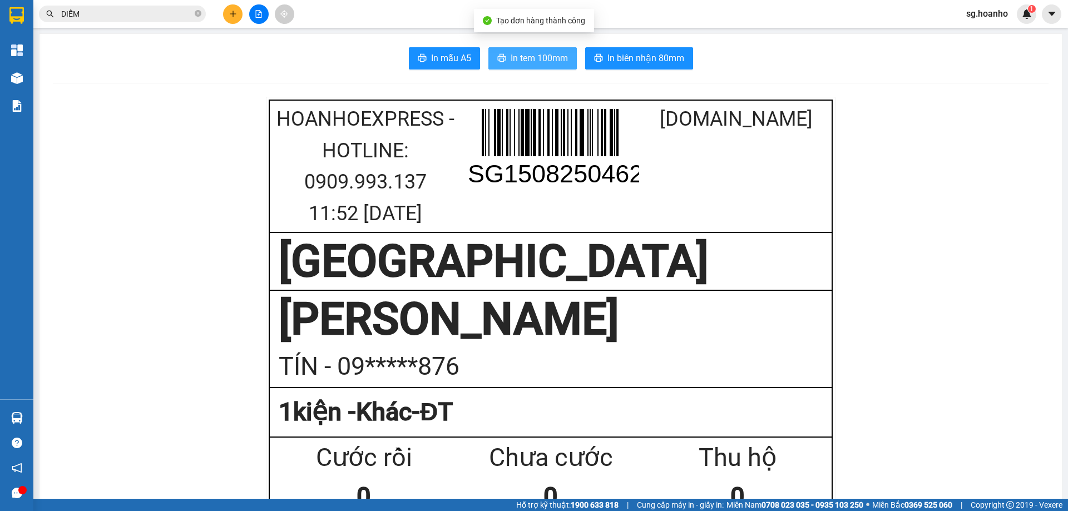
click at [559, 59] on span "In tem 100mm" at bounding box center [539, 58] width 57 height 14
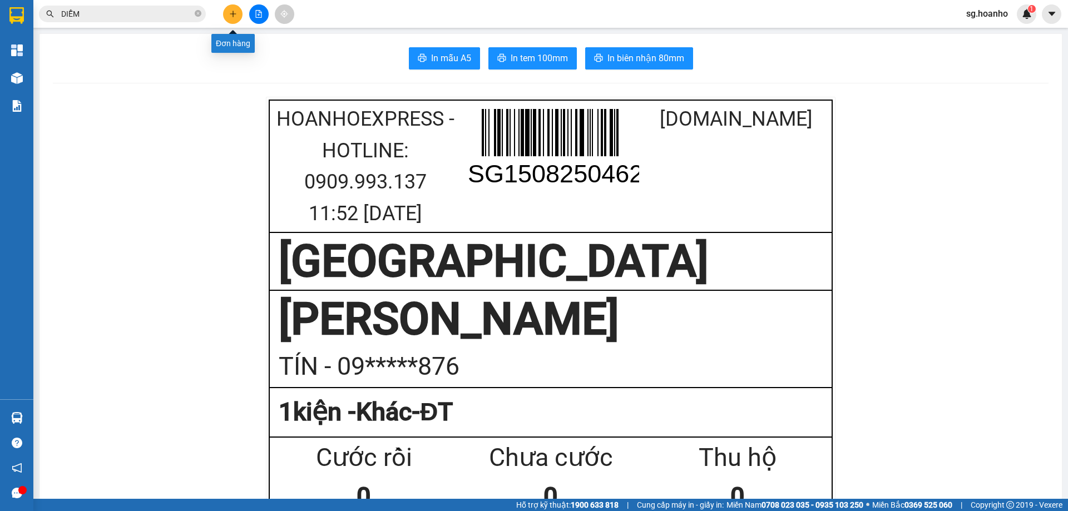
click at [232, 13] on icon "plus" at bounding box center [233, 14] width 8 height 8
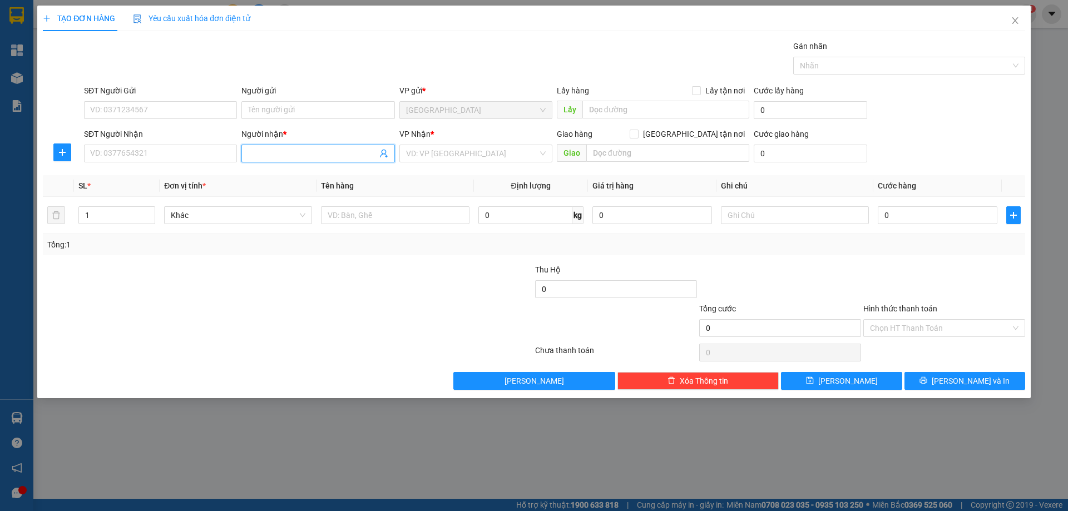
click at [251, 151] on input "Người nhận *" at bounding box center [312, 153] width 129 height 12
type input "0"
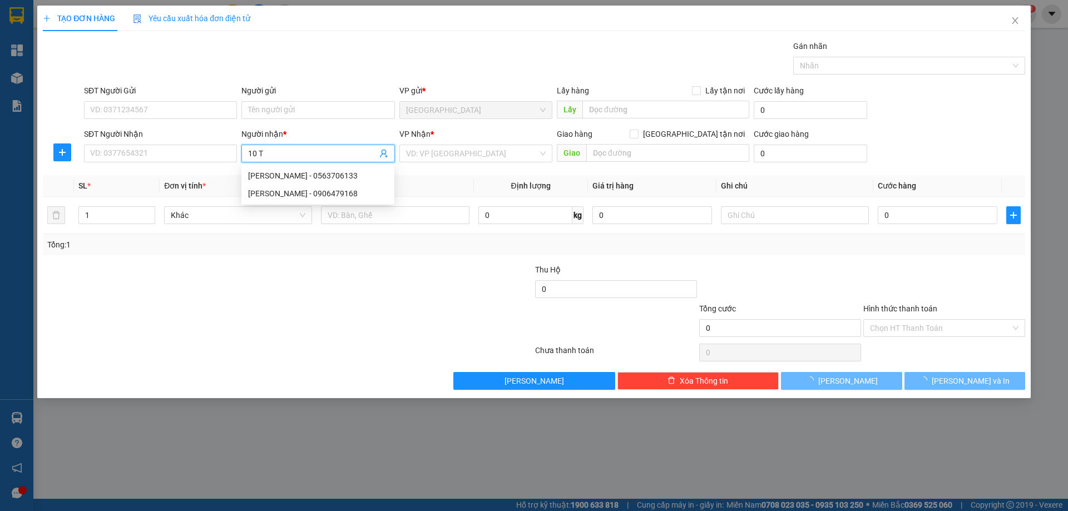
type input "10 TÝ"
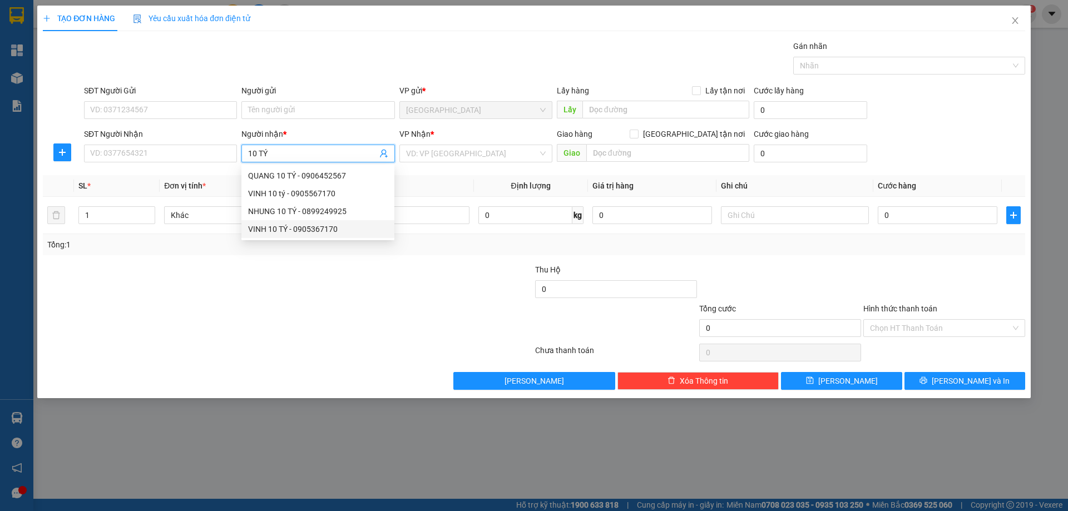
drag, startPoint x: 288, startPoint y: 232, endPoint x: 399, endPoint y: 173, distance: 125.9
click at [289, 231] on div "VINH 10 TÝ - 0905367170" at bounding box center [318, 229] width 140 height 12
type input "0905367170"
type input "VINH 10 TÝ"
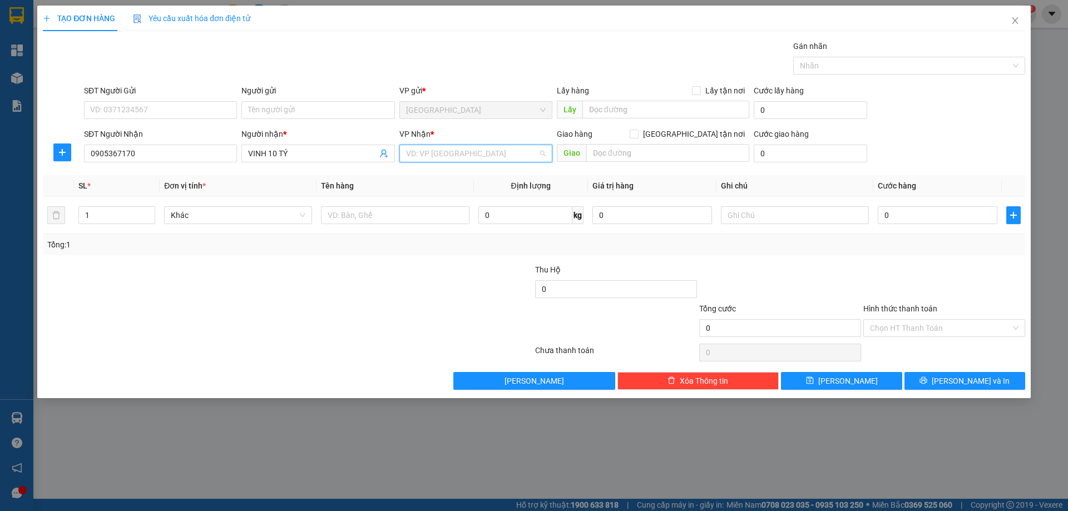
drag, startPoint x: 412, startPoint y: 154, endPoint x: 410, endPoint y: 192, distance: 39.0
click at [412, 156] on input "search" at bounding box center [472, 153] width 132 height 17
drag, startPoint x: 410, startPoint y: 192, endPoint x: 384, endPoint y: 202, distance: 28.0
click at [403, 195] on div "[PERSON_NAME]" at bounding box center [475, 194] width 153 height 18
click at [359, 213] on input "text" at bounding box center [395, 215] width 148 height 18
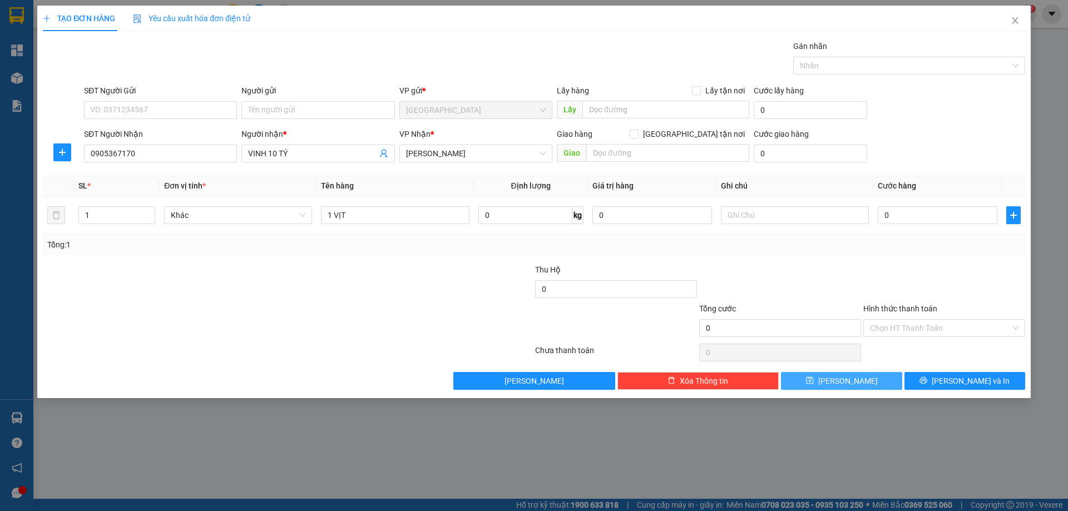
type input "1 VỊT"
click at [865, 386] on button "[PERSON_NAME]" at bounding box center [841, 381] width 121 height 18
click at [174, 155] on input "SĐT Người Nhận" at bounding box center [160, 154] width 153 height 18
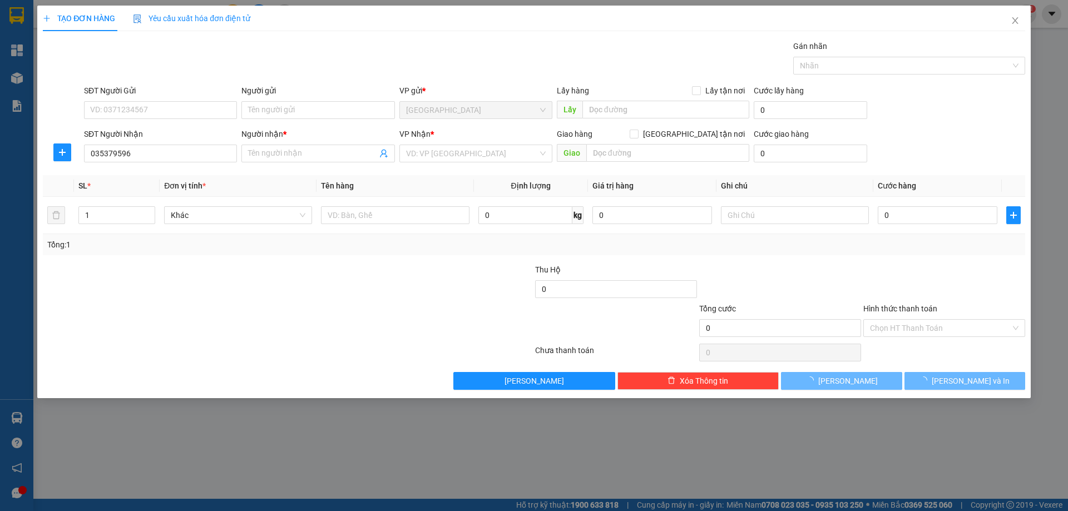
type input "0353795968"
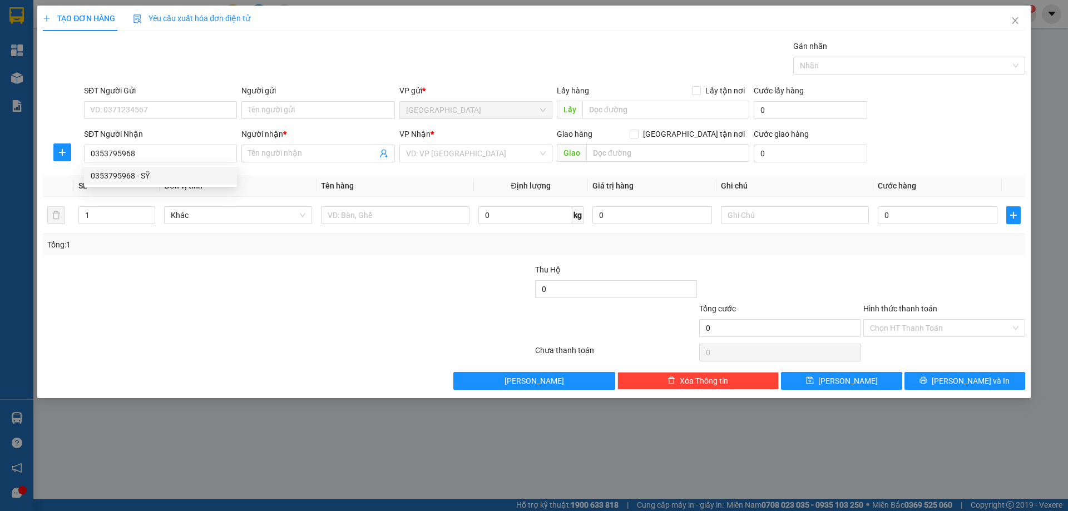
drag, startPoint x: 146, startPoint y: 180, endPoint x: 235, endPoint y: 190, distance: 89.5
click at [147, 179] on div "0353795968 - SỸ" at bounding box center [161, 176] width 140 height 12
type input "SỸ"
type input "0353795968"
drag, startPoint x: 268, startPoint y: 146, endPoint x: 187, endPoint y: 154, distance: 81.6
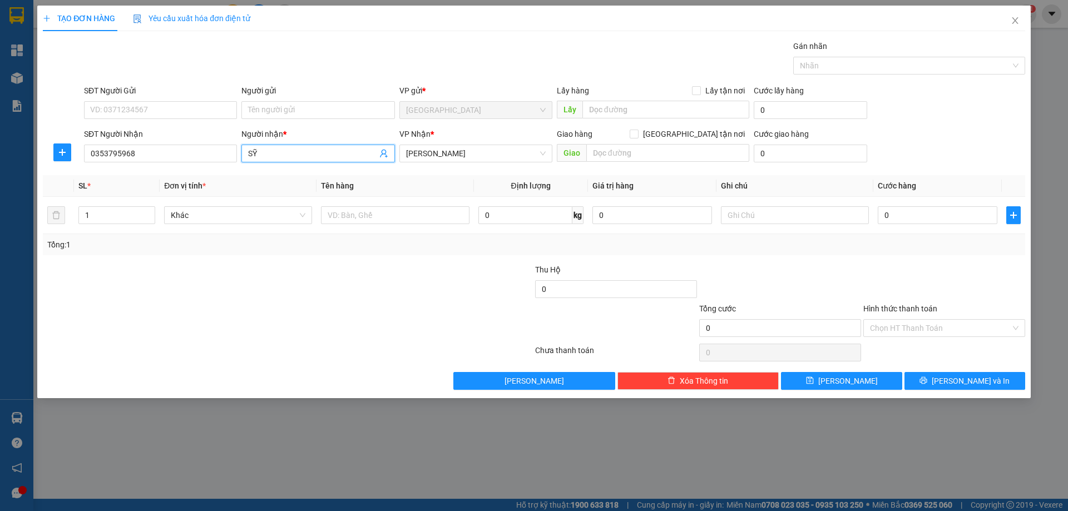
click at [191, 155] on div "SĐT Người Nhận 0353795968 Người nhận * SỸ SỸ VP Nhận * TAM QUAN Giao hàng Giao …" at bounding box center [555, 147] width 946 height 39
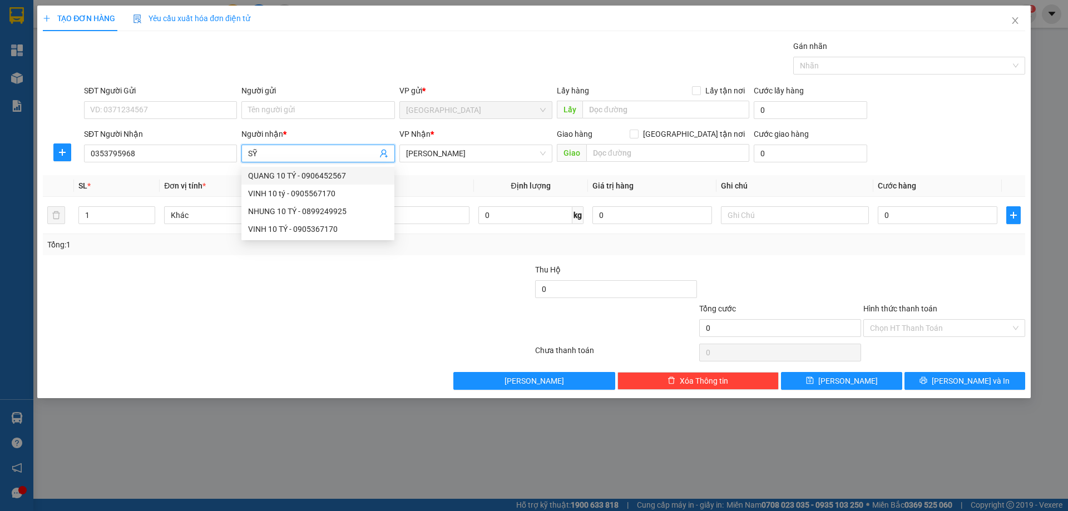
type input "S"
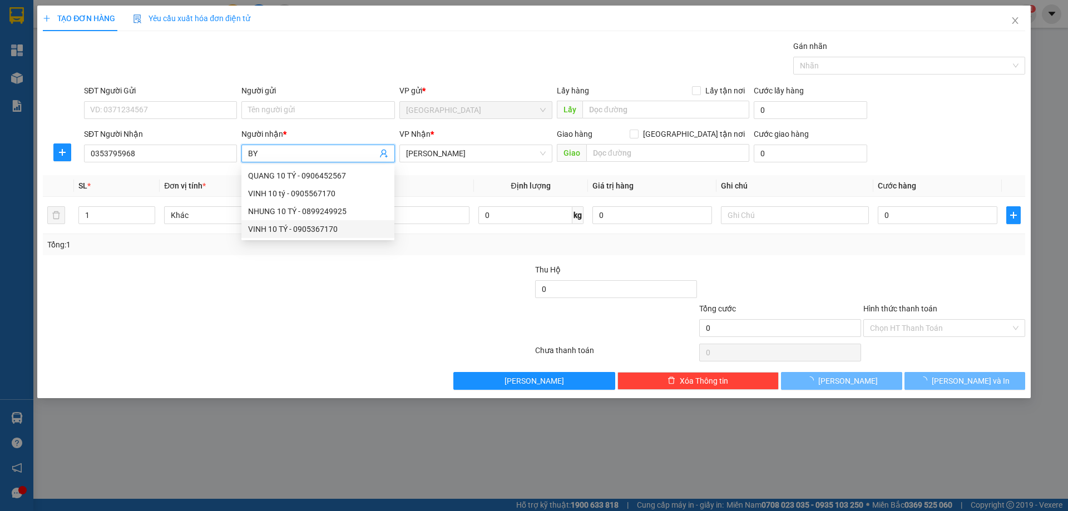
type input "BY"
click at [427, 285] on div at bounding box center [452, 283] width 164 height 39
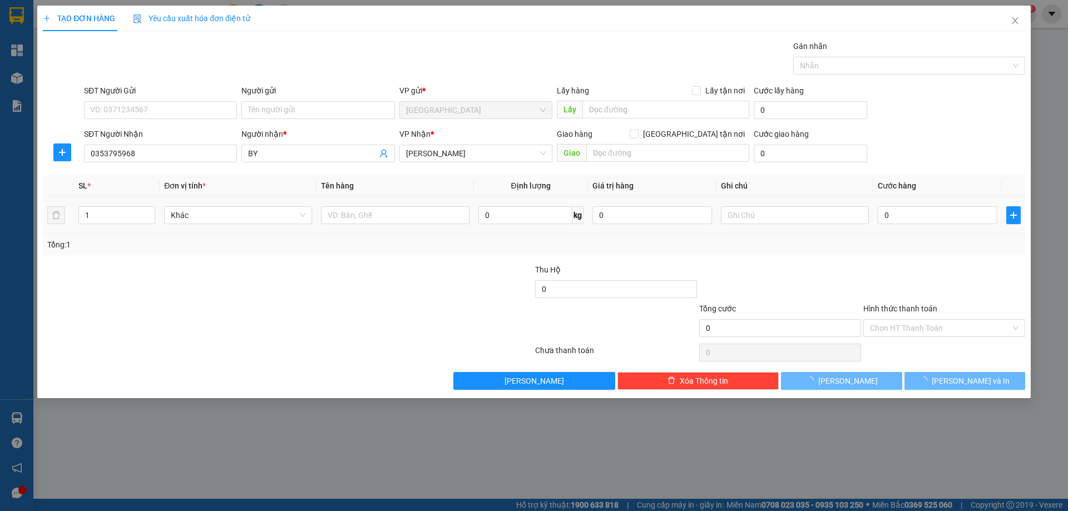
click at [423, 210] on input "text" at bounding box center [395, 215] width 148 height 18
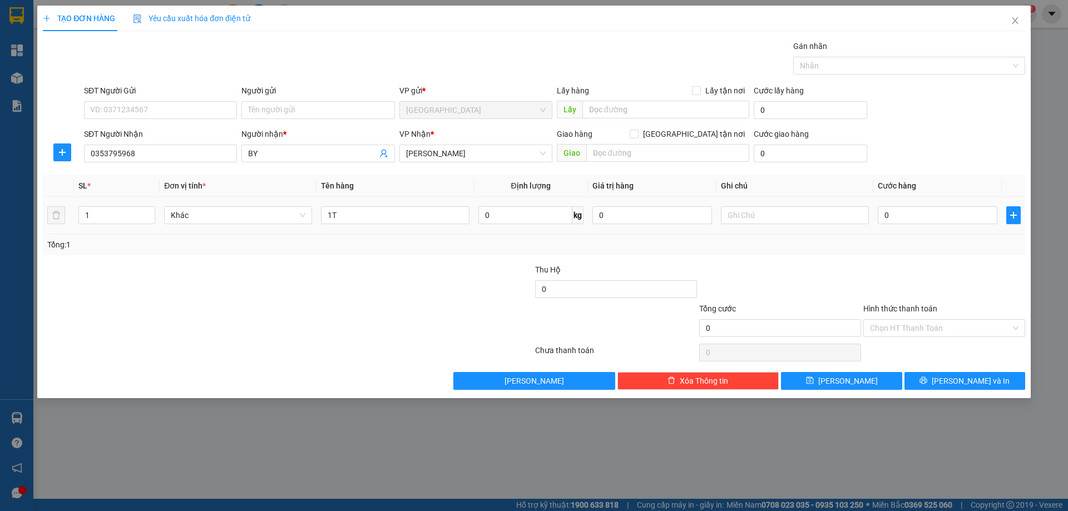
type input "1"
type input "8T"
click at [150, 211] on icon "up" at bounding box center [149, 212] width 4 height 4
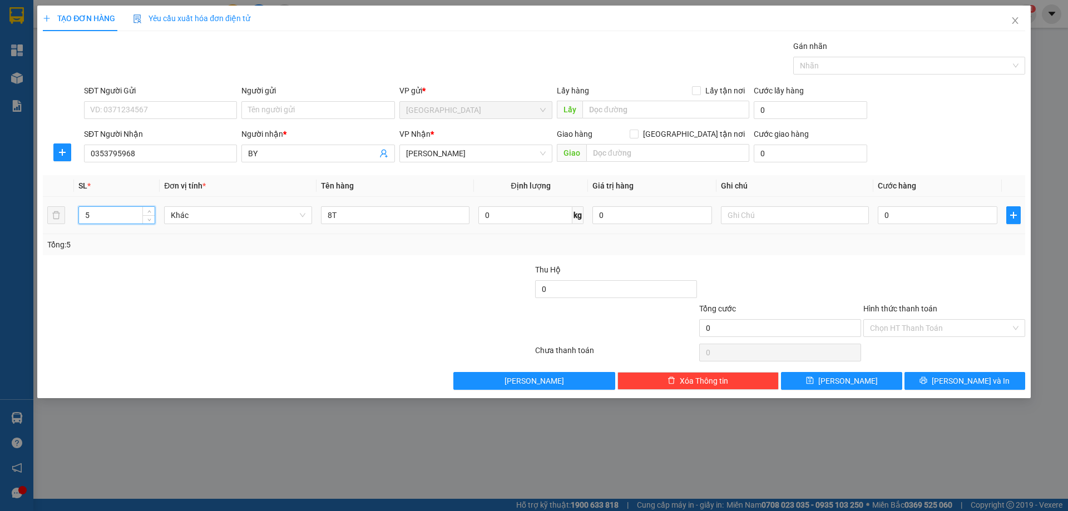
click at [150, 211] on icon "up" at bounding box center [149, 212] width 4 height 4
type input "8"
click at [150, 211] on icon "up" at bounding box center [149, 212] width 4 height 4
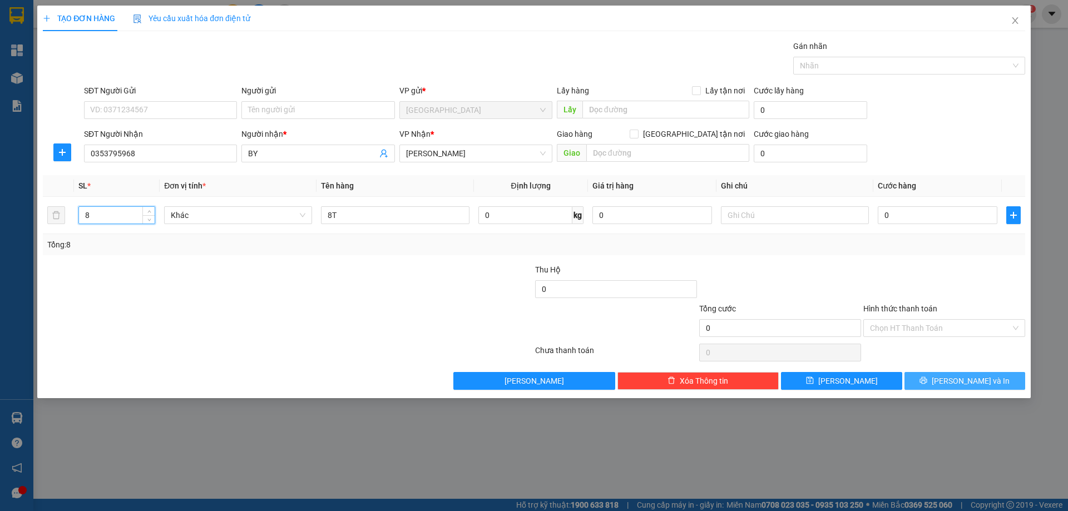
click at [957, 382] on span "[PERSON_NAME] và In" at bounding box center [971, 381] width 78 height 12
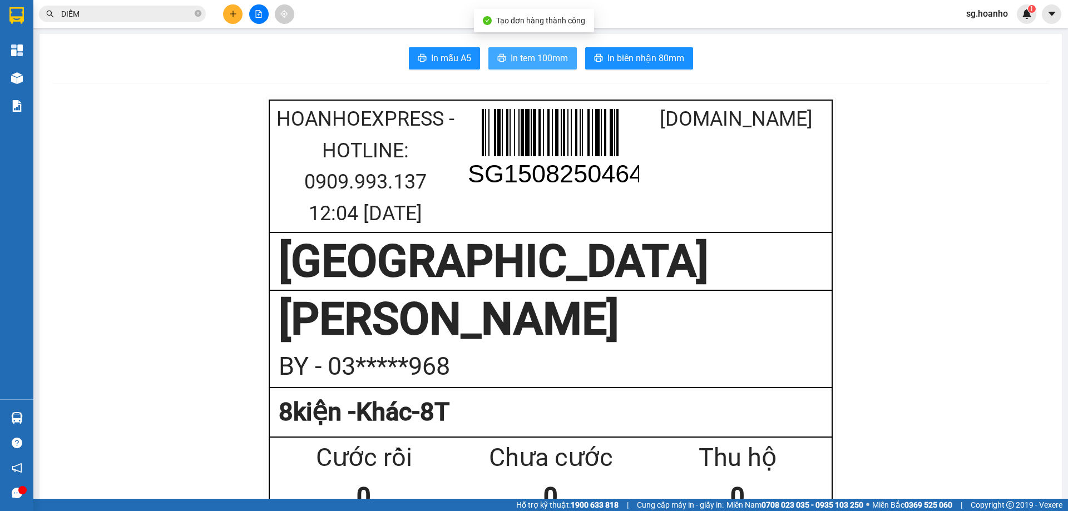
click at [517, 54] on span "In tem 100mm" at bounding box center [539, 58] width 57 height 14
click at [112, 13] on input "DIỄM" at bounding box center [126, 14] width 131 height 12
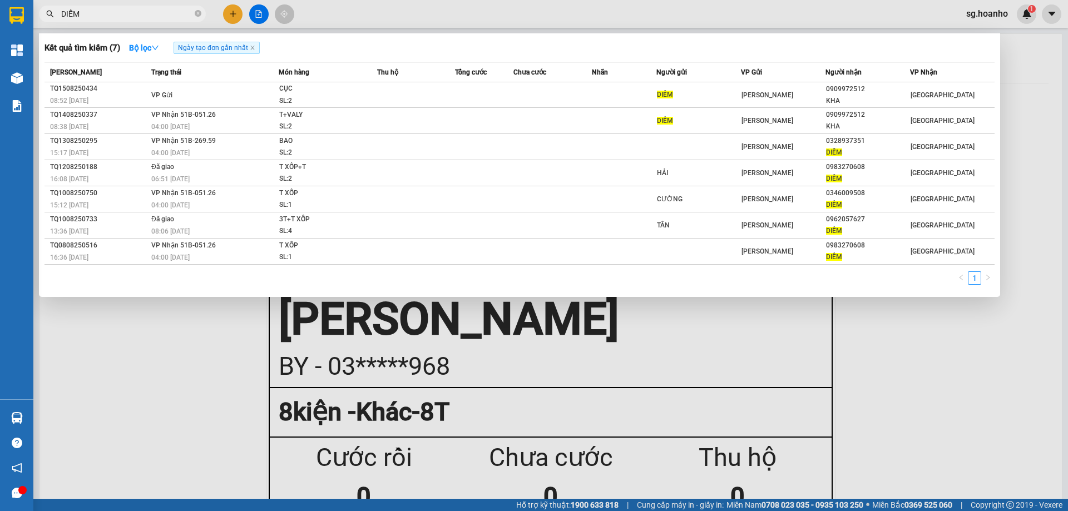
drag, startPoint x: 86, startPoint y: 17, endPoint x: 62, endPoint y: 1, distance: 29.2
click at [0, 13] on section "Kết quả tìm kiếm ( 7 ) Bộ lọc Ngày tạo đơn gần nhất Mã ĐH Trạng thái Món hàng T…" at bounding box center [534, 255] width 1068 height 511
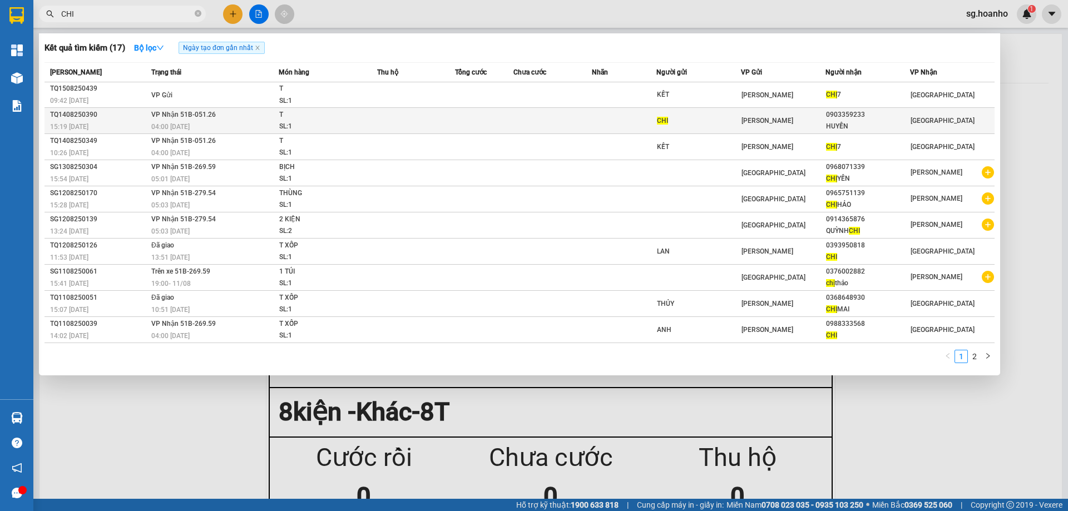
type input "CHI"
click at [857, 121] on div "HUYỀN" at bounding box center [867, 127] width 83 height 12
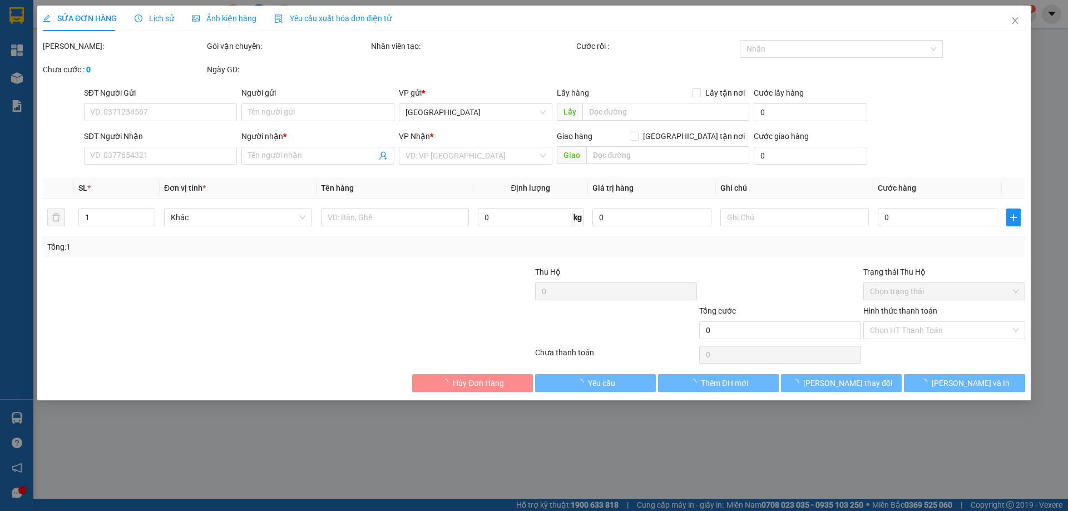
type input "CHI"
type input "0903359233"
type input "HUYỀN"
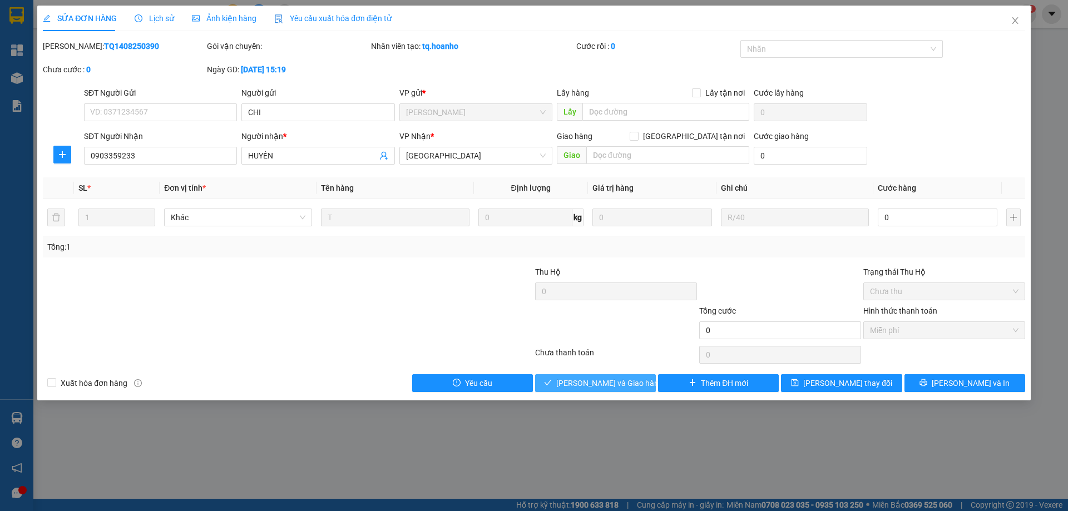
click at [598, 383] on span "Lưu và Giao hàng" at bounding box center [609, 383] width 107 height 12
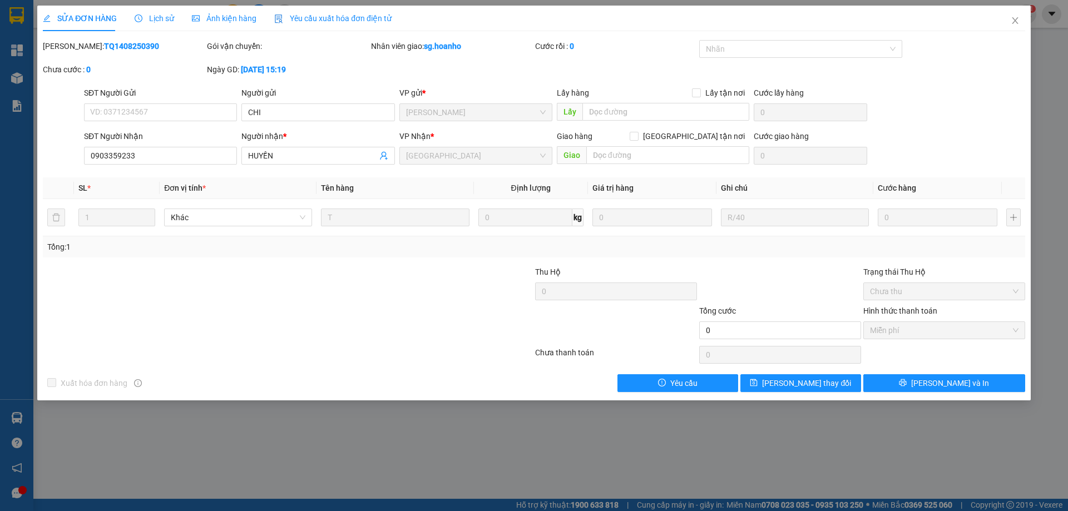
drag, startPoint x: 1019, startPoint y: 17, endPoint x: 1000, endPoint y: 24, distance: 19.7
click at [1017, 18] on icon "close" at bounding box center [1015, 20] width 9 height 9
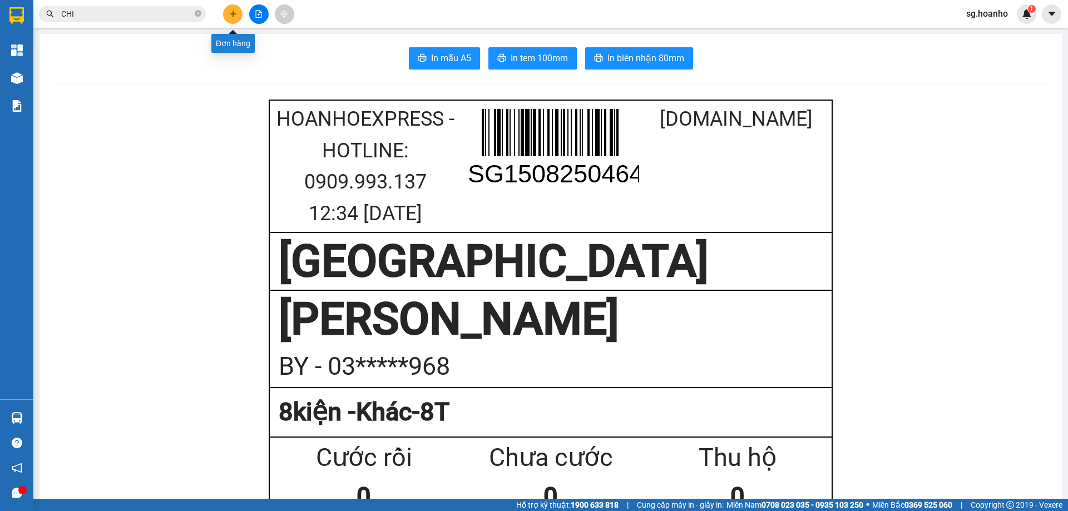
drag, startPoint x: 235, startPoint y: 12, endPoint x: 227, endPoint y: 21, distance: 12.2
click at [227, 21] on button at bounding box center [232, 13] width 19 height 19
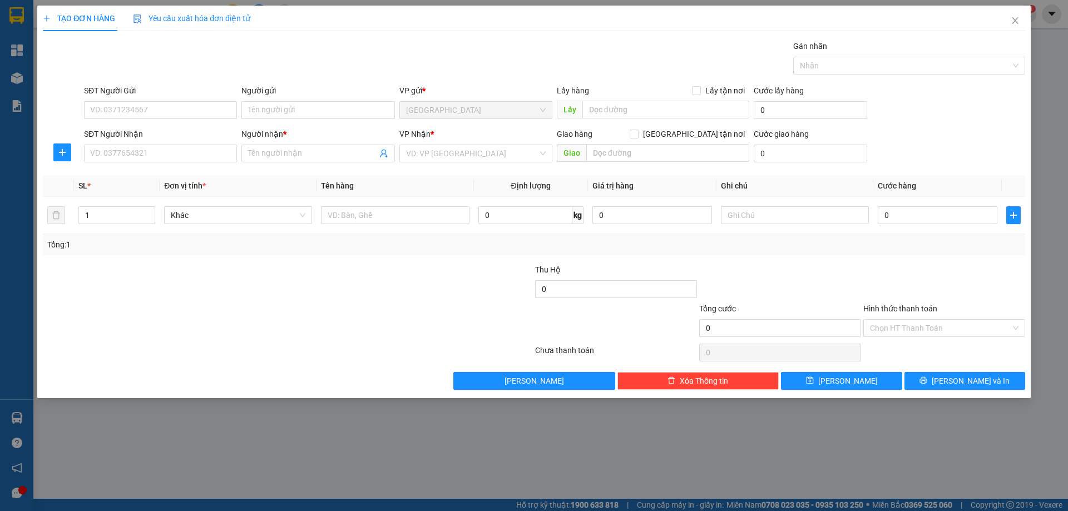
drag, startPoint x: 134, startPoint y: 158, endPoint x: 134, endPoint y: 151, distance: 7.3
click at [134, 151] on input "SĐT Người Nhận" at bounding box center [160, 154] width 153 height 18
type input "0932223079"
click at [296, 151] on input "Người nhận *" at bounding box center [312, 153] width 129 height 12
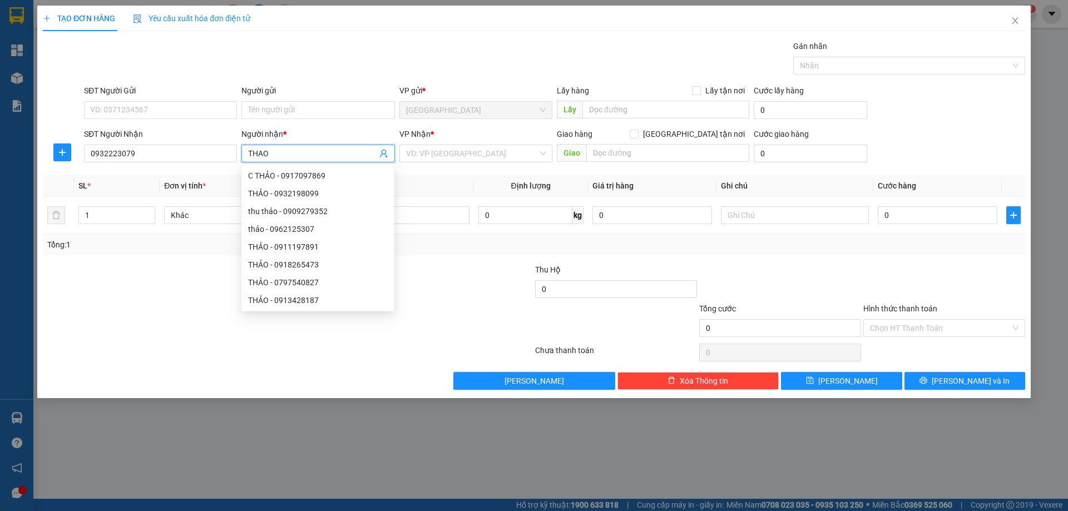
type input "THAO"
click at [283, 103] on input "Người gửi" at bounding box center [317, 110] width 153 height 18
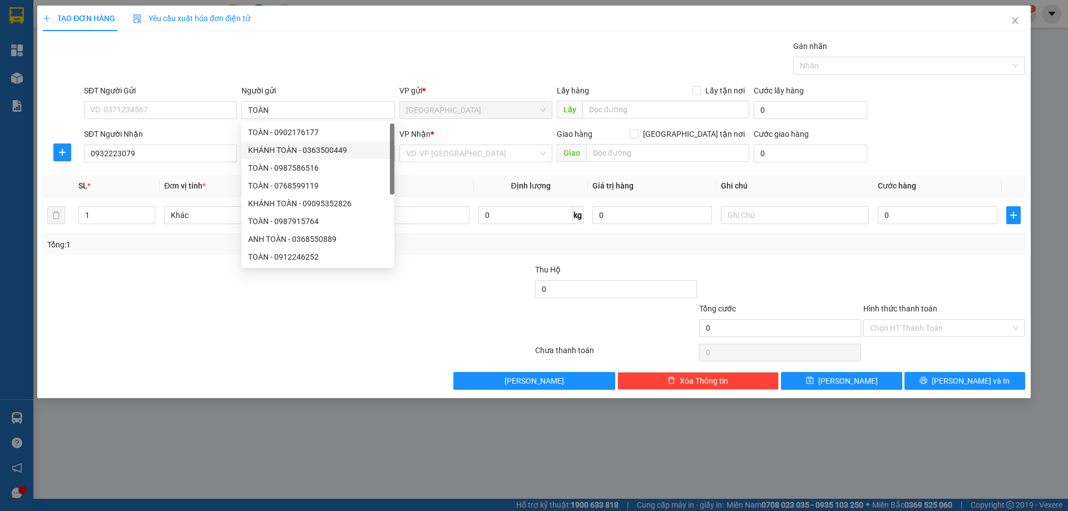
type input "TOÀN"
drag, startPoint x: 438, startPoint y: 154, endPoint x: 438, endPoint y: 164, distance: 10.0
click at [438, 157] on input "search" at bounding box center [472, 153] width 132 height 17
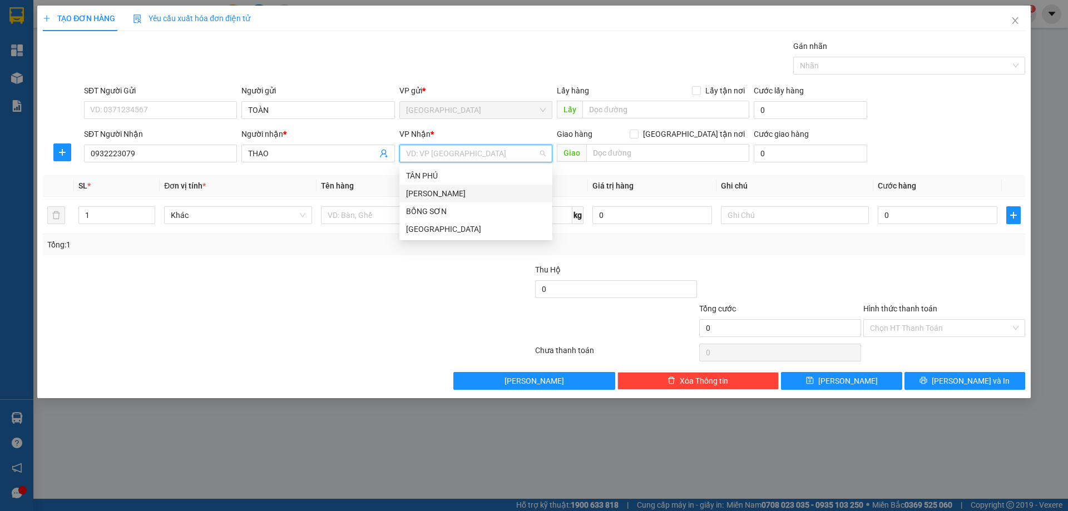
drag, startPoint x: 434, startPoint y: 187, endPoint x: 399, endPoint y: 224, distance: 50.8
click at [433, 189] on div "[PERSON_NAME]" at bounding box center [475, 194] width 153 height 18
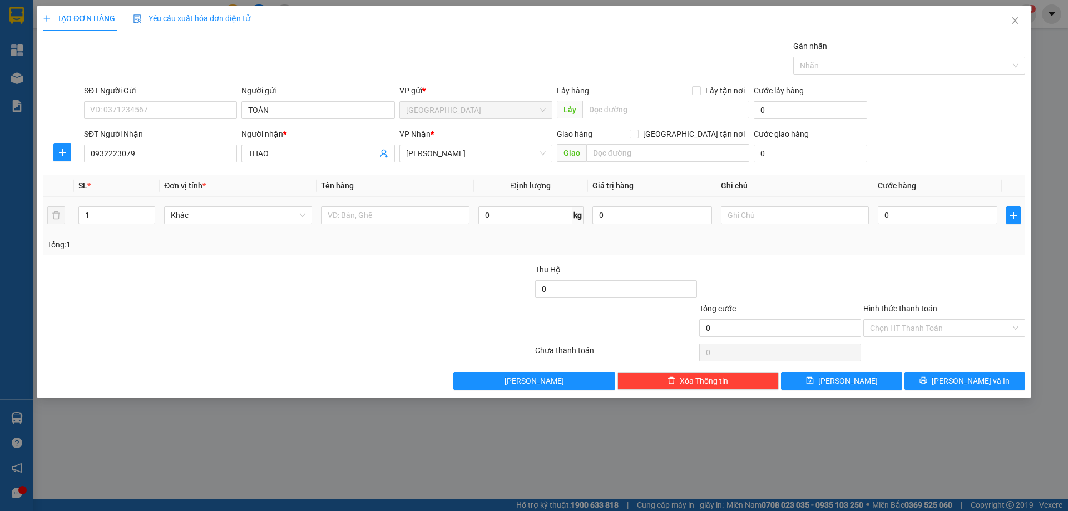
click at [389, 226] on td at bounding box center [395, 215] width 157 height 37
click at [391, 217] on input "text" at bounding box center [395, 215] width 148 height 18
type input "1T"
click at [927, 386] on span "printer" at bounding box center [924, 381] width 8 height 9
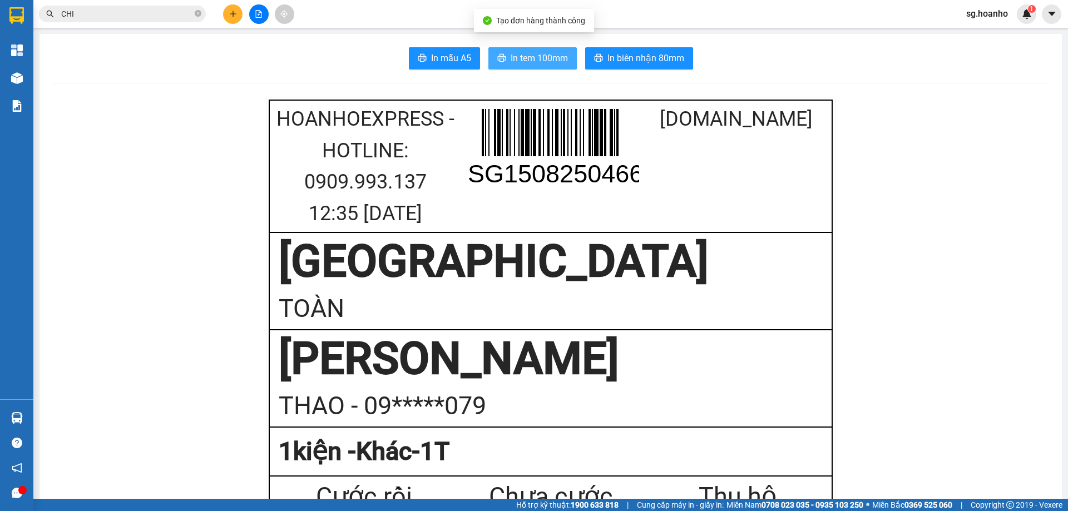
drag, startPoint x: 530, startPoint y: 57, endPoint x: 596, endPoint y: 146, distance: 110.8
click at [530, 60] on span "In tem 100mm" at bounding box center [539, 58] width 57 height 14
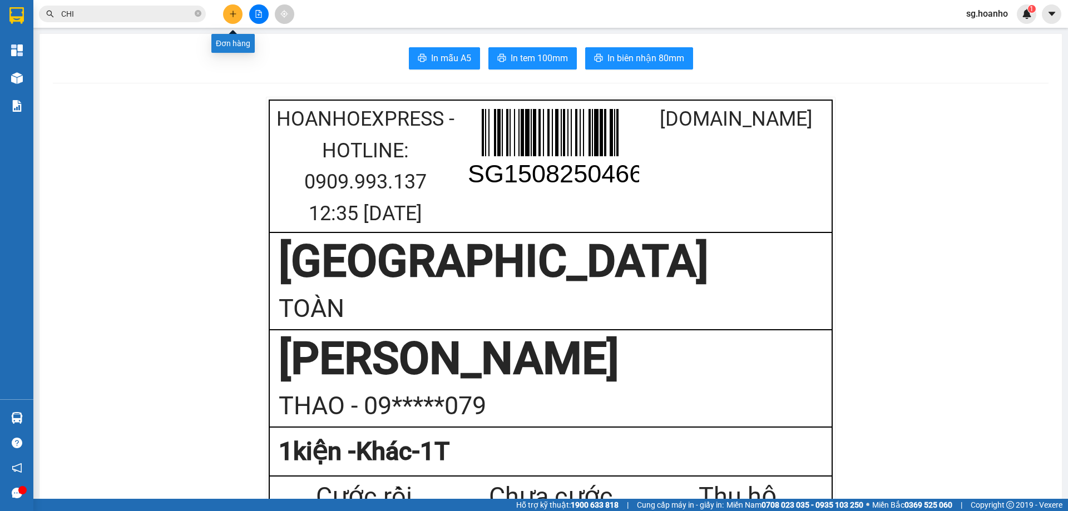
click at [231, 18] on button at bounding box center [232, 13] width 19 height 19
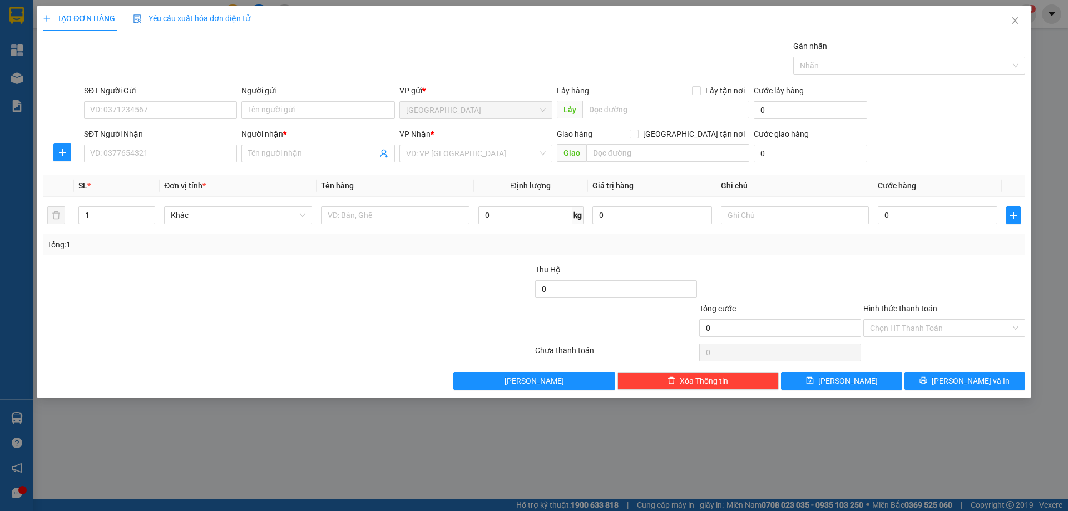
click at [202, 135] on div "SĐT Người Nhận VD: 0377654321" at bounding box center [160, 147] width 153 height 39
drag, startPoint x: 166, startPoint y: 172, endPoint x: 309, endPoint y: 216, distance: 149.6
click at [169, 172] on div "0902466345 - XUÂN" at bounding box center [161, 176] width 140 height 12
type input "0902466345"
type input "XUÂN"
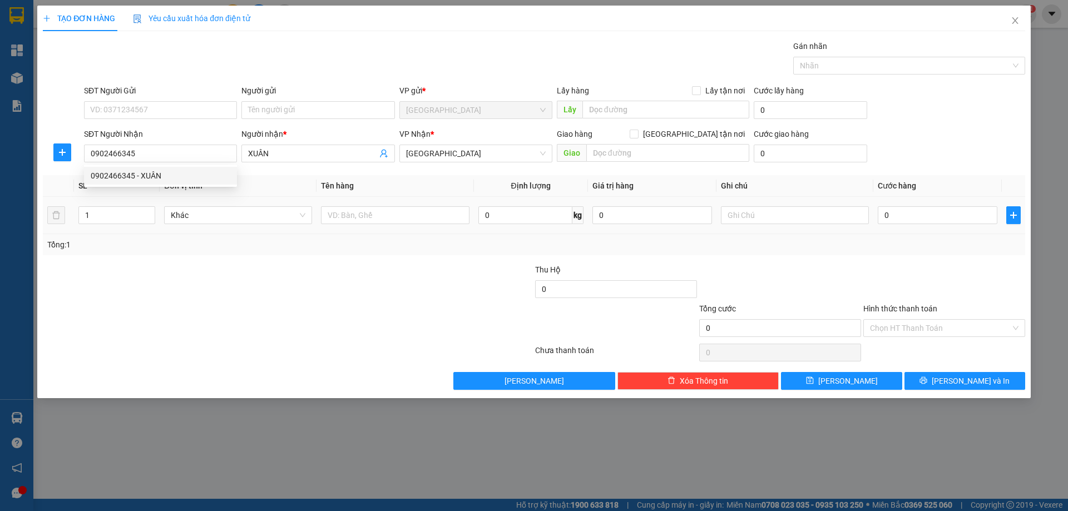
type input "0902466345"
click at [340, 213] on input "text" at bounding box center [395, 215] width 148 height 18
type input "VALY"
click at [740, 214] on input "text" at bounding box center [795, 215] width 148 height 18
type input "R 80K"
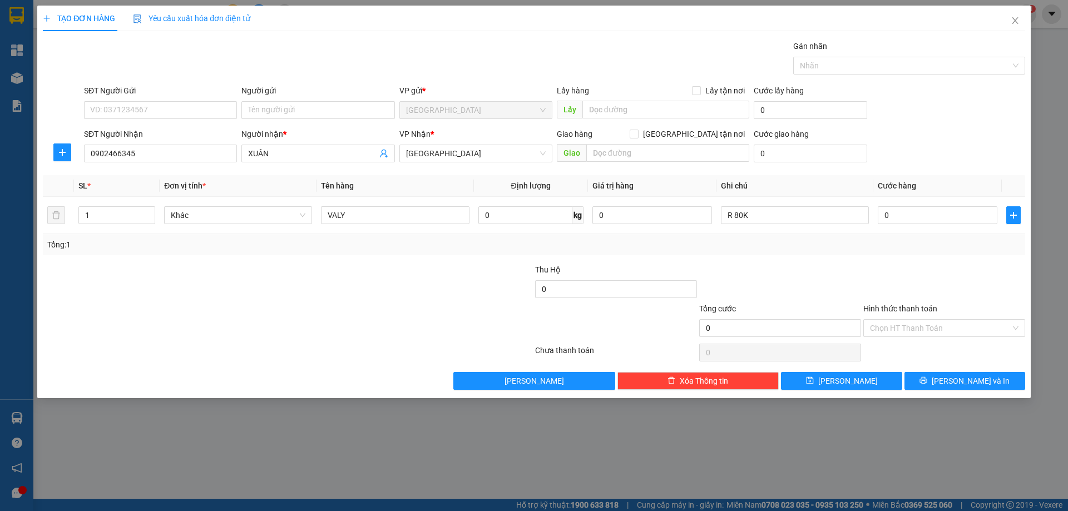
click at [891, 335] on input "Hình thức thanh toán" at bounding box center [940, 328] width 141 height 17
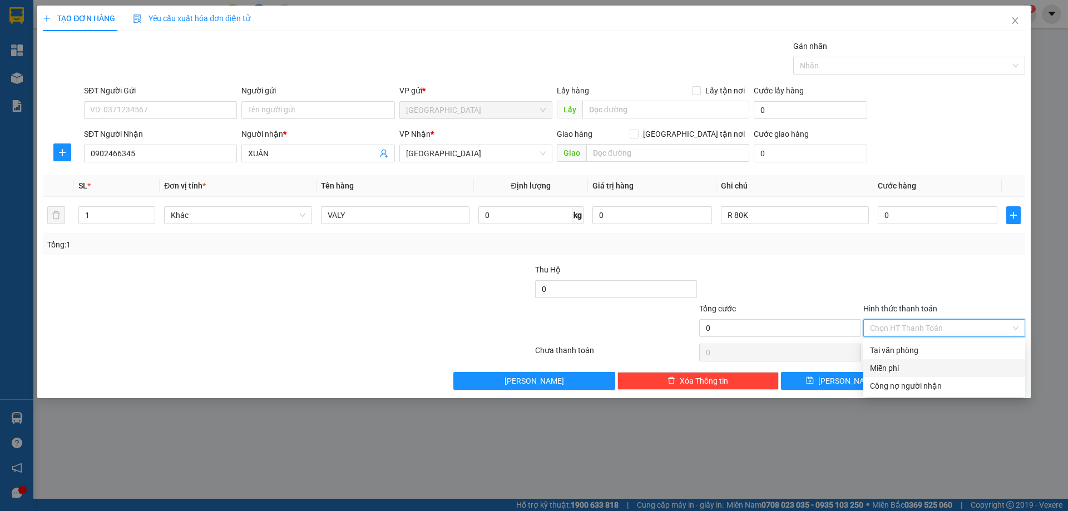
click at [887, 365] on div "Miễn phí" at bounding box center [944, 368] width 149 height 12
drag, startPoint x: 445, startPoint y: 157, endPoint x: 441, endPoint y: 183, distance: 26.0
click at [445, 160] on span "[GEOGRAPHIC_DATA]" at bounding box center [476, 153] width 140 height 17
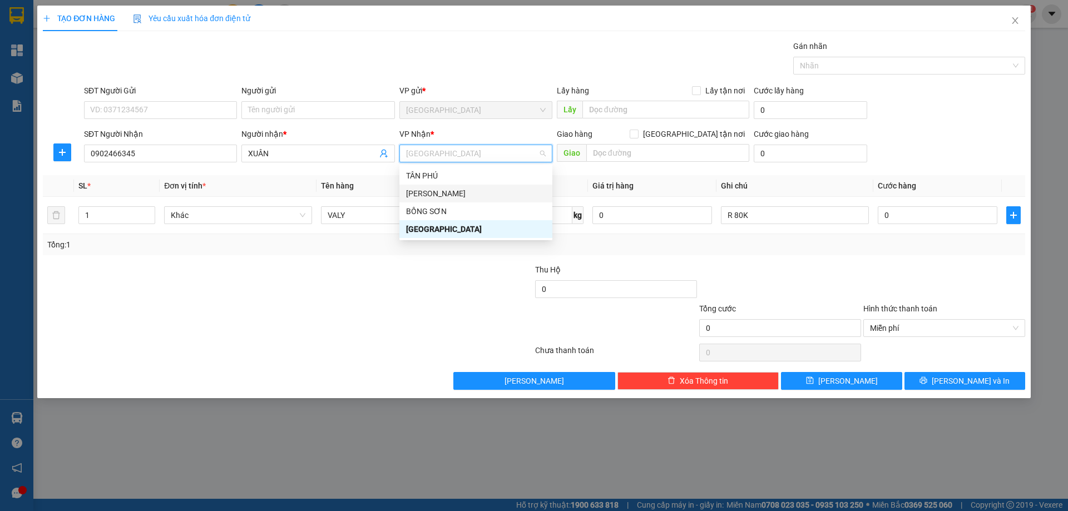
click at [435, 195] on div "[PERSON_NAME]" at bounding box center [476, 193] width 140 height 12
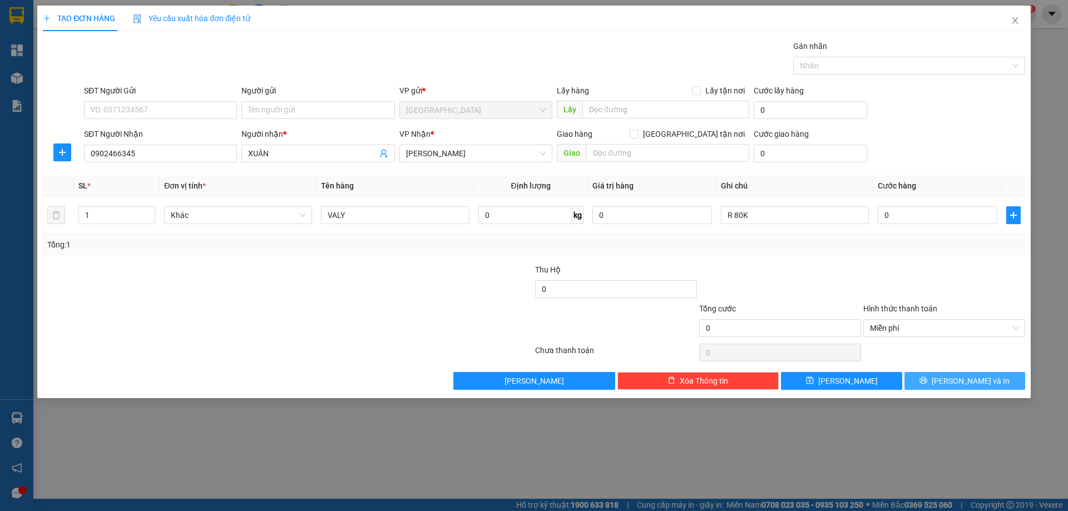
click at [927, 379] on icon "printer" at bounding box center [924, 381] width 8 height 8
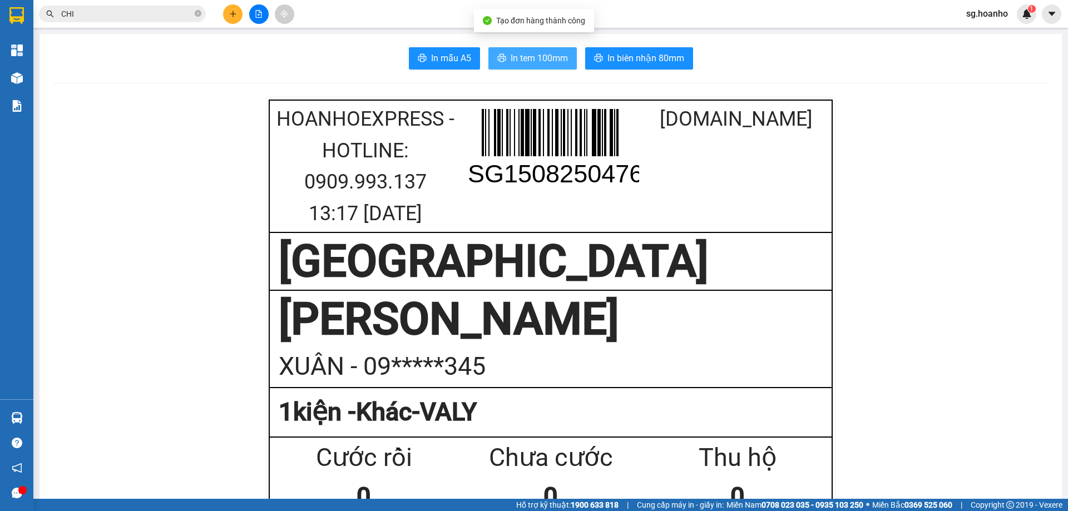
click at [559, 57] on span "In tem 100mm" at bounding box center [539, 58] width 57 height 14
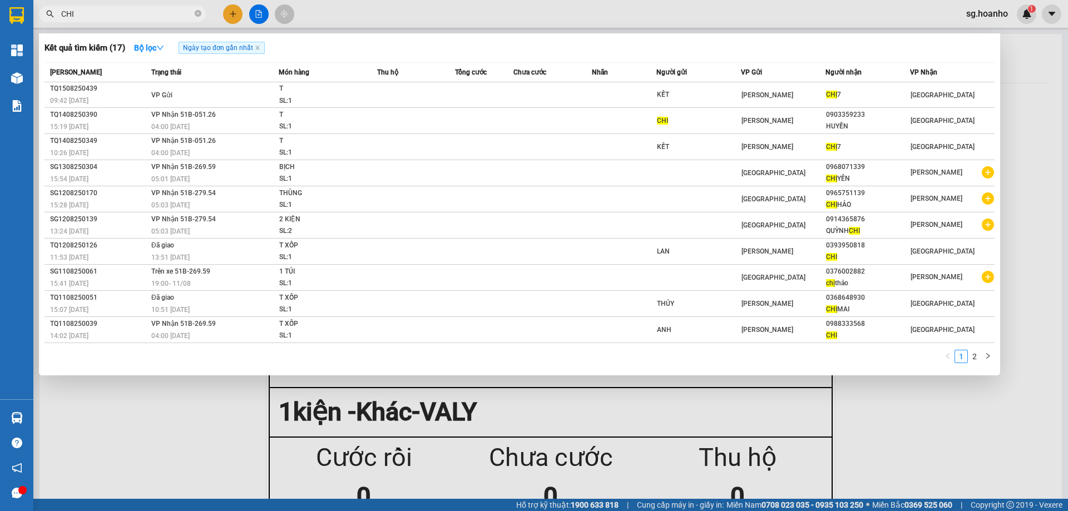
drag, startPoint x: 103, startPoint y: 14, endPoint x: 70, endPoint y: 15, distance: 32.8
click at [0, 21] on section "Kết quả tìm kiếm ( 17 ) Bộ lọc Ngày tạo đơn gần nhất Mã ĐH Trạng thái Món hàng …" at bounding box center [534, 255] width 1068 height 511
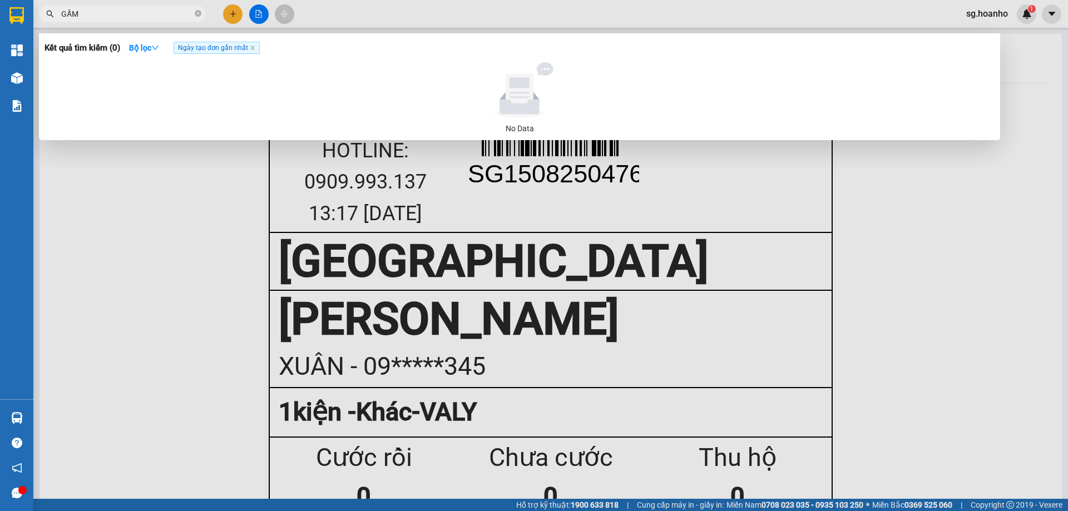
type input "GẤM"
click at [236, 16] on div at bounding box center [534, 255] width 1068 height 511
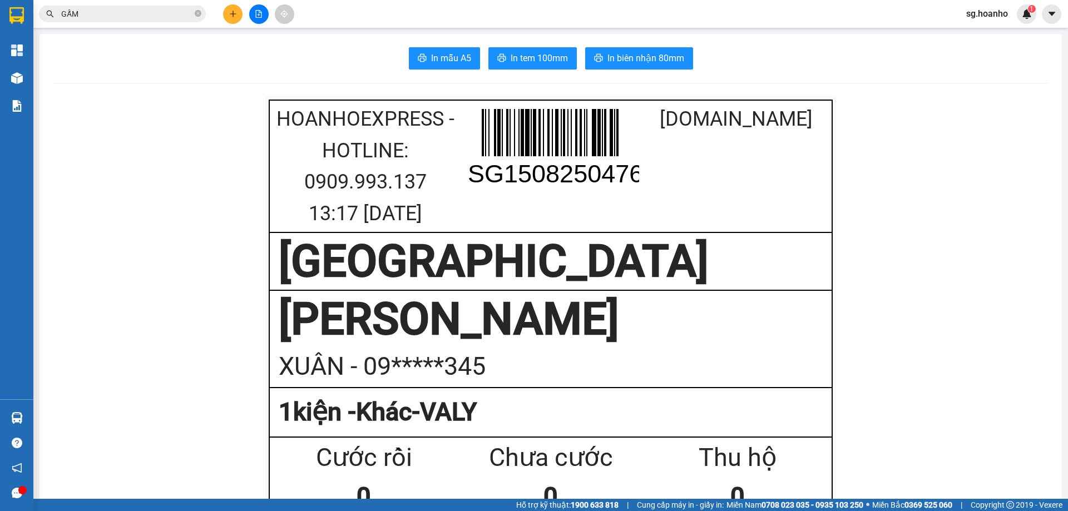
click at [229, 14] on icon "plus" at bounding box center [233, 14] width 8 height 8
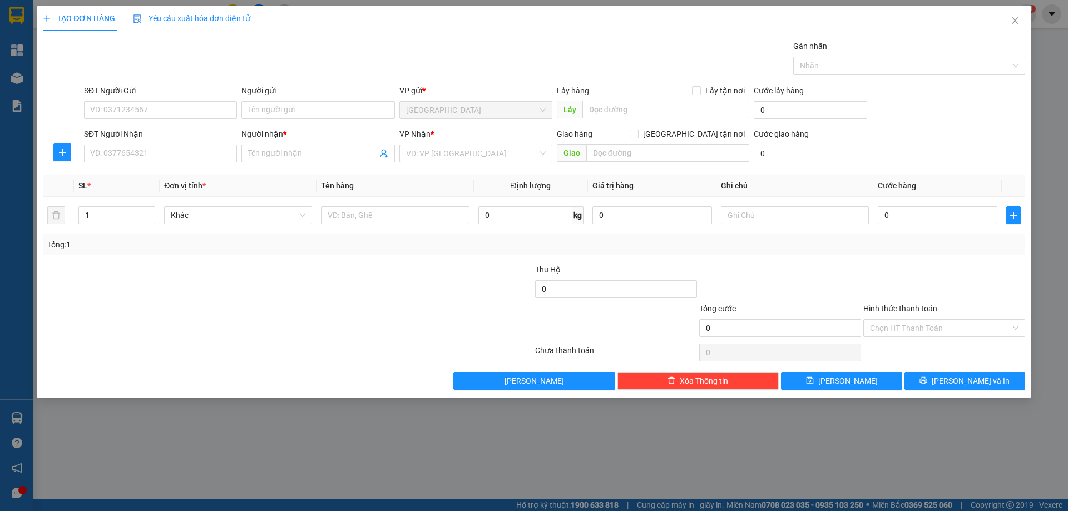
click at [151, 160] on input "SĐT Người Nhận" at bounding box center [160, 154] width 153 height 18
type input "0977001003"
click at [324, 154] on input "Người nhận *" at bounding box center [312, 153] width 129 height 12
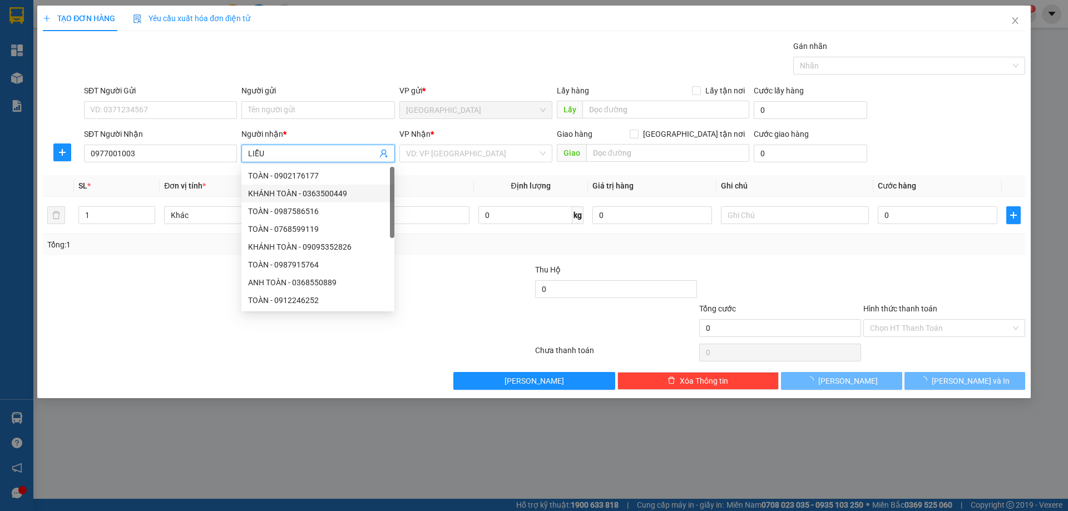
type input "LIỄU"
click at [428, 156] on input "search" at bounding box center [472, 153] width 132 height 17
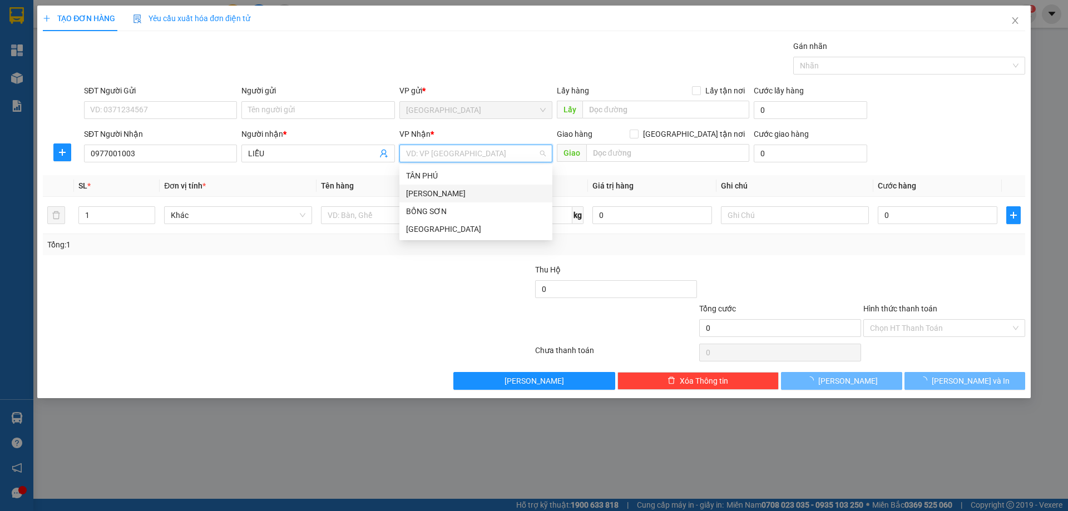
drag, startPoint x: 418, startPoint y: 187, endPoint x: 379, endPoint y: 214, distance: 46.9
click at [416, 190] on div "[PERSON_NAME]" at bounding box center [476, 193] width 140 height 12
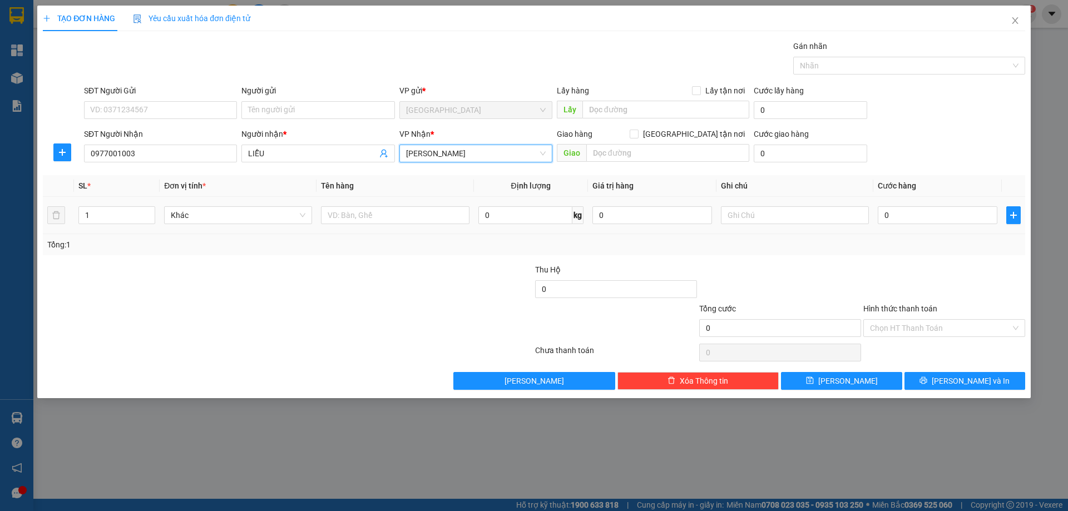
click at [377, 215] on input "text" at bounding box center [395, 215] width 148 height 18
type input "1T"
click at [796, 218] on input "text" at bounding box center [795, 215] width 148 height 18
type input "R 40K"
drag, startPoint x: 945, startPoint y: 332, endPoint x: 935, endPoint y: 339, distance: 12.8
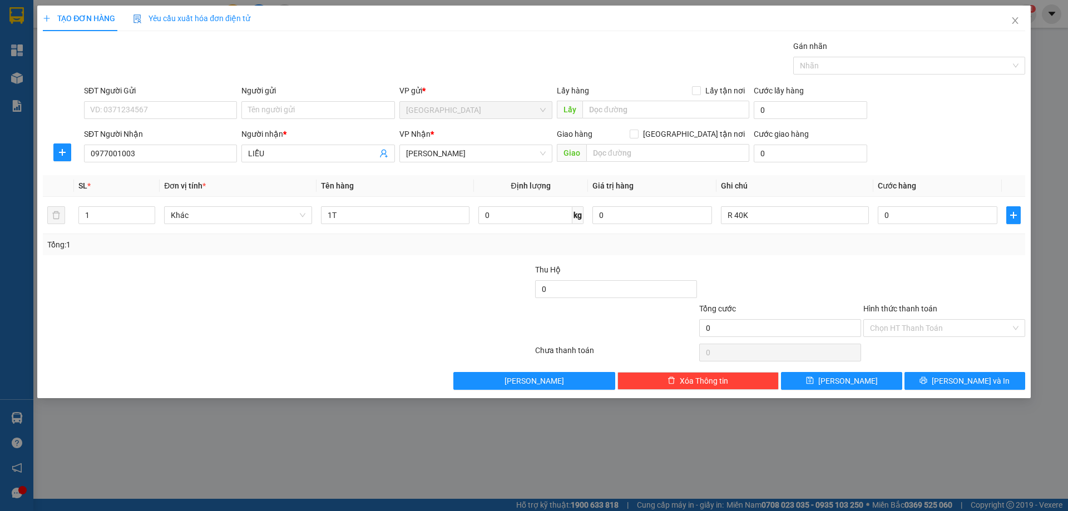
click at [945, 332] on input "Hình thức thanh toán" at bounding box center [940, 328] width 141 height 17
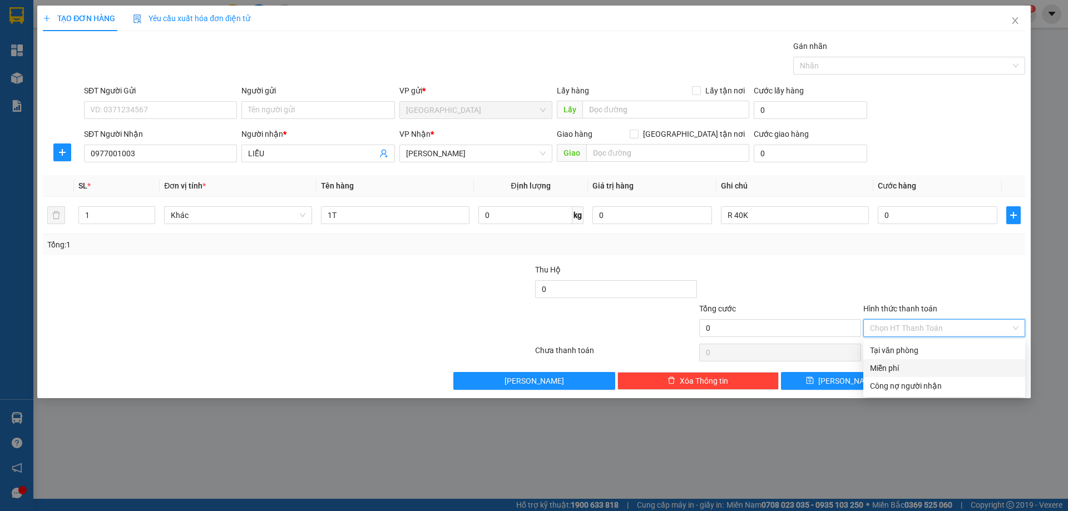
drag, startPoint x: 888, startPoint y: 367, endPoint x: 950, endPoint y: 375, distance: 62.2
click at [891, 368] on div "Miễn phí" at bounding box center [944, 368] width 149 height 12
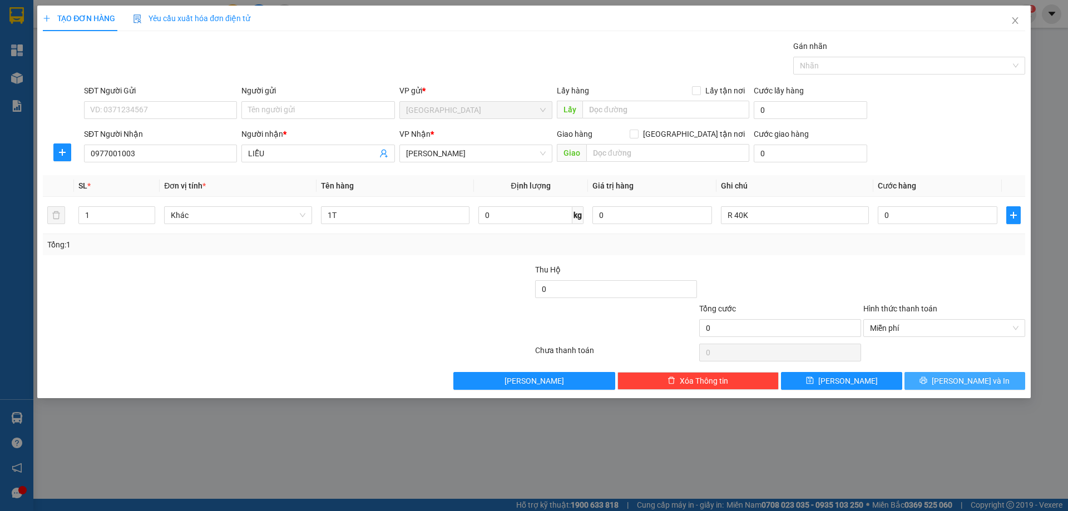
click at [964, 374] on button "[PERSON_NAME] và In" at bounding box center [965, 381] width 121 height 18
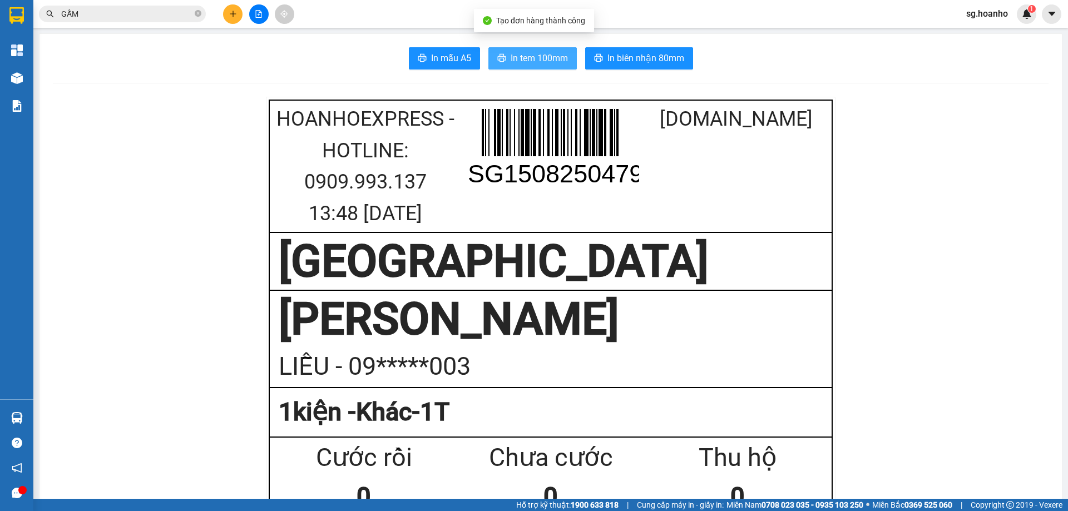
click at [527, 54] on span "In tem 100mm" at bounding box center [539, 58] width 57 height 14
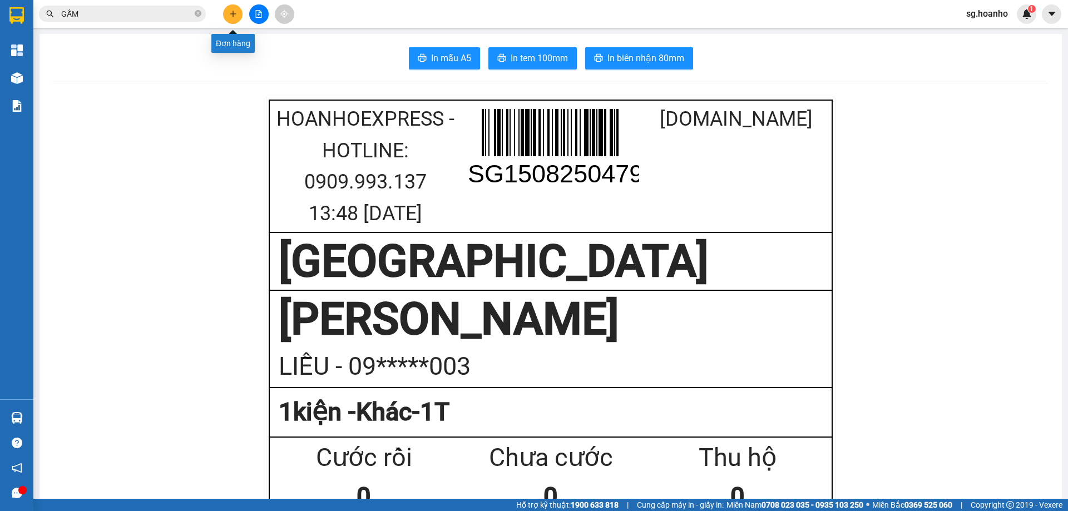
click at [232, 12] on icon "plus" at bounding box center [233, 14] width 8 height 8
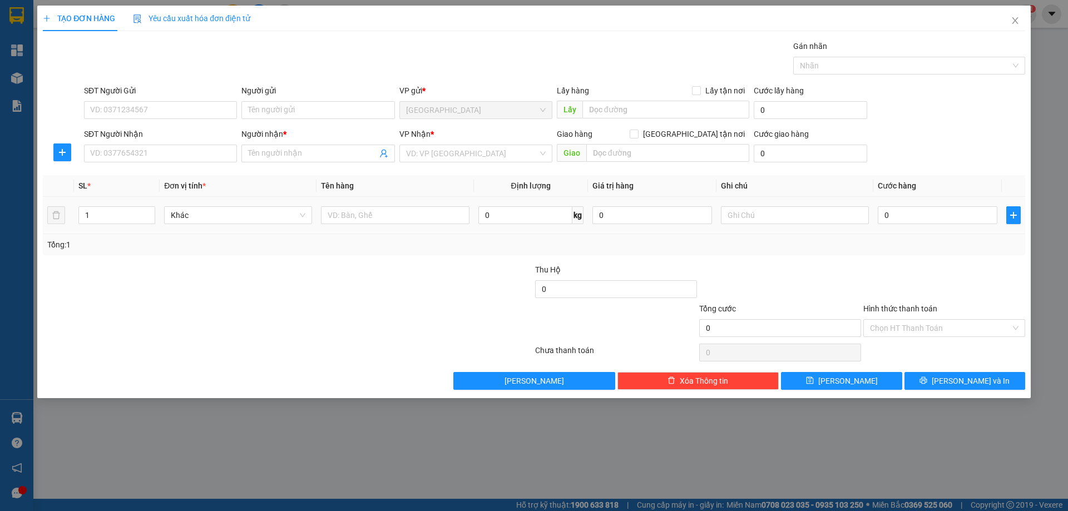
click at [399, 218] on input "text" at bounding box center [395, 215] width 148 height 18
type input "XE VEPSA"
click at [1017, 17] on span "Close" at bounding box center [1015, 21] width 31 height 31
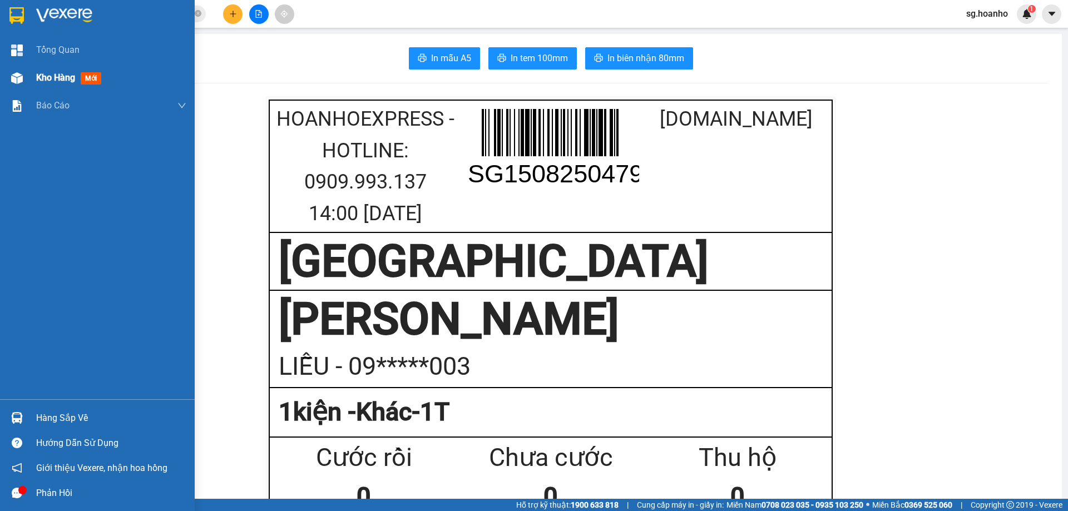
click at [67, 82] on span "Kho hàng" at bounding box center [55, 77] width 39 height 11
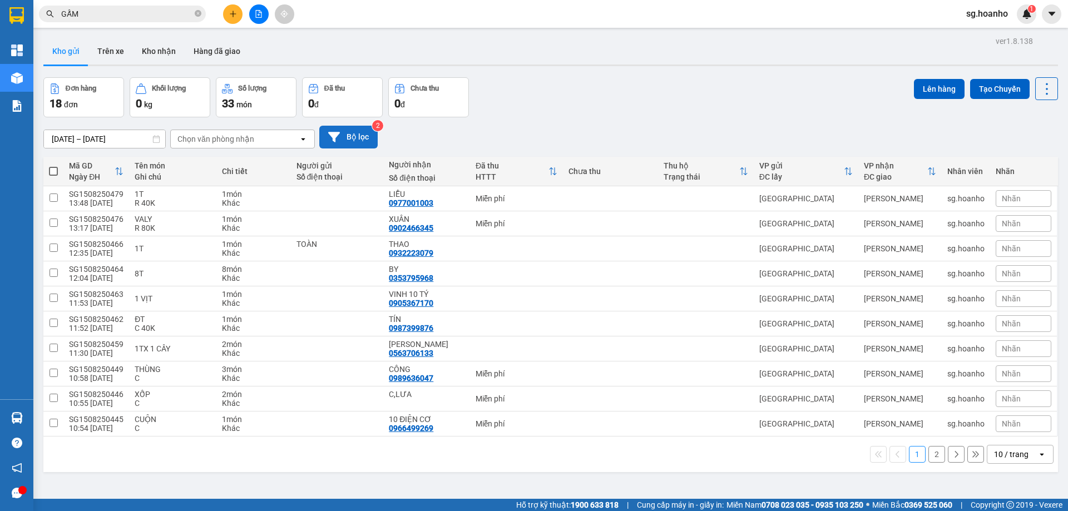
click at [362, 145] on button "Bộ lọc" at bounding box center [348, 137] width 58 height 23
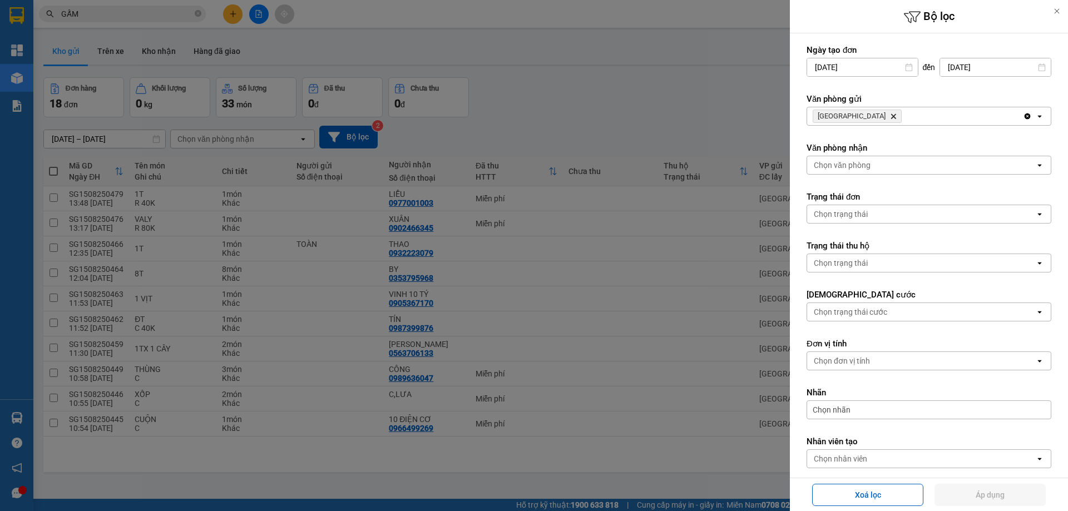
click at [760, 103] on div at bounding box center [534, 255] width 1068 height 511
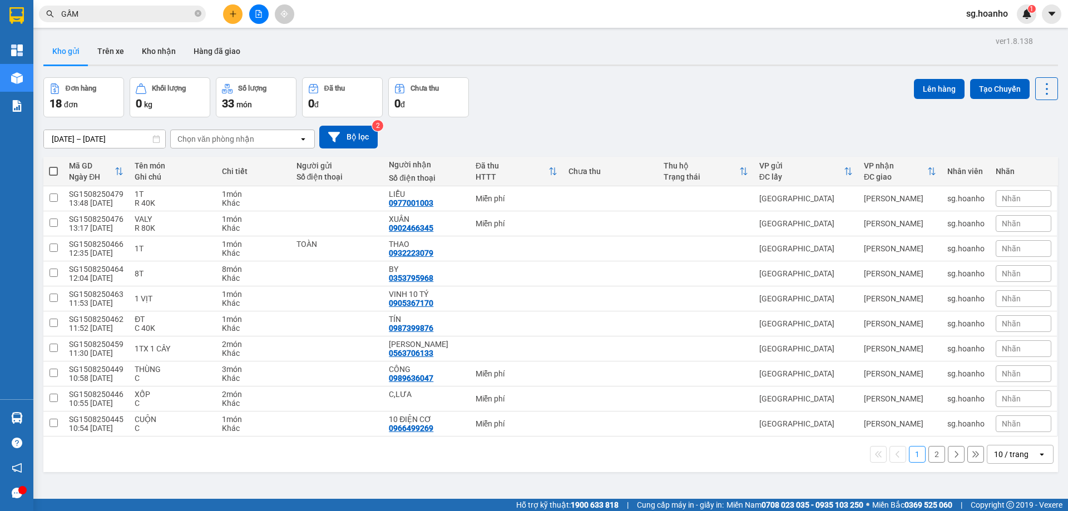
click at [928, 458] on button "2" at bounding box center [936, 454] width 17 height 17
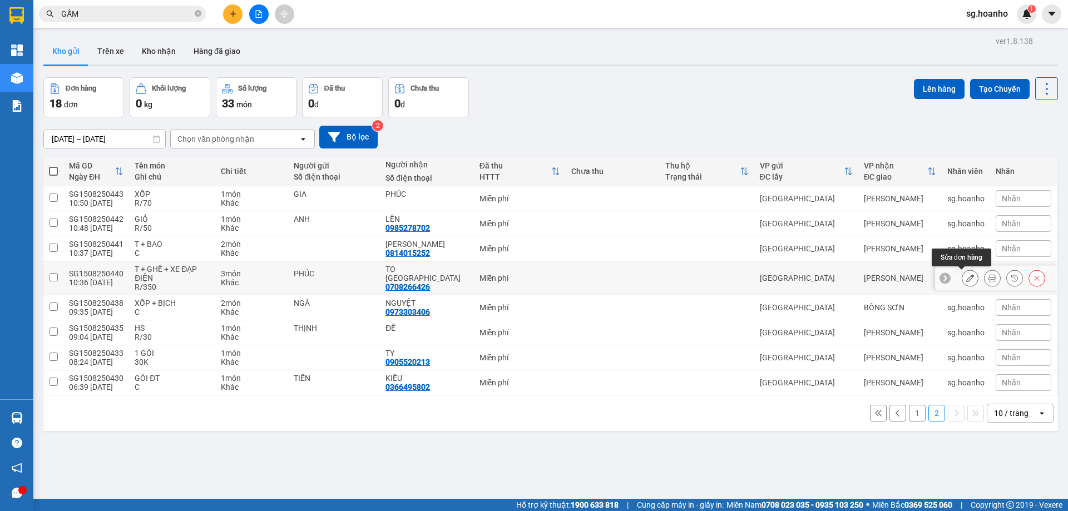
click at [966, 277] on icon at bounding box center [970, 278] width 8 height 8
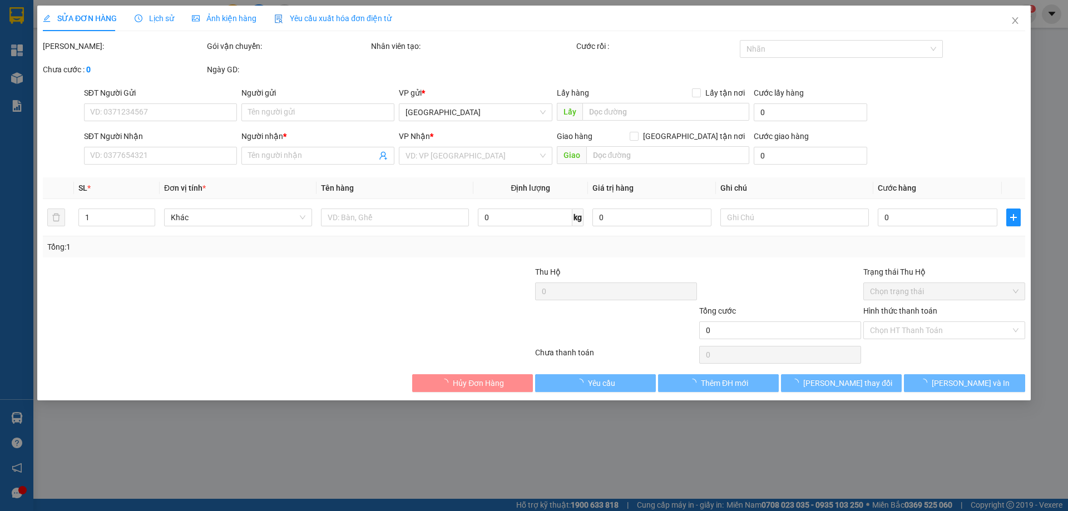
type input "PHÚC"
type input "0708266426"
type input "TO NY"
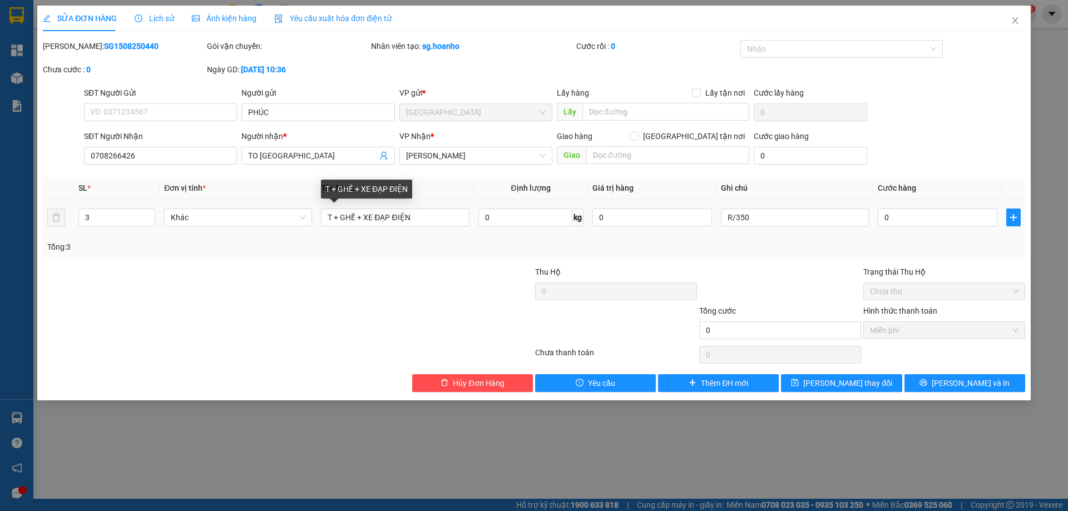
click at [428, 211] on input "T + GHẾ + XE ĐẠP ĐIỆN" at bounding box center [395, 218] width 148 height 18
type input "T + GHẾ + XE ĐẠP ĐIỆN+VESPA"
type input "4"
click at [150, 215] on icon "up" at bounding box center [149, 214] width 4 height 4
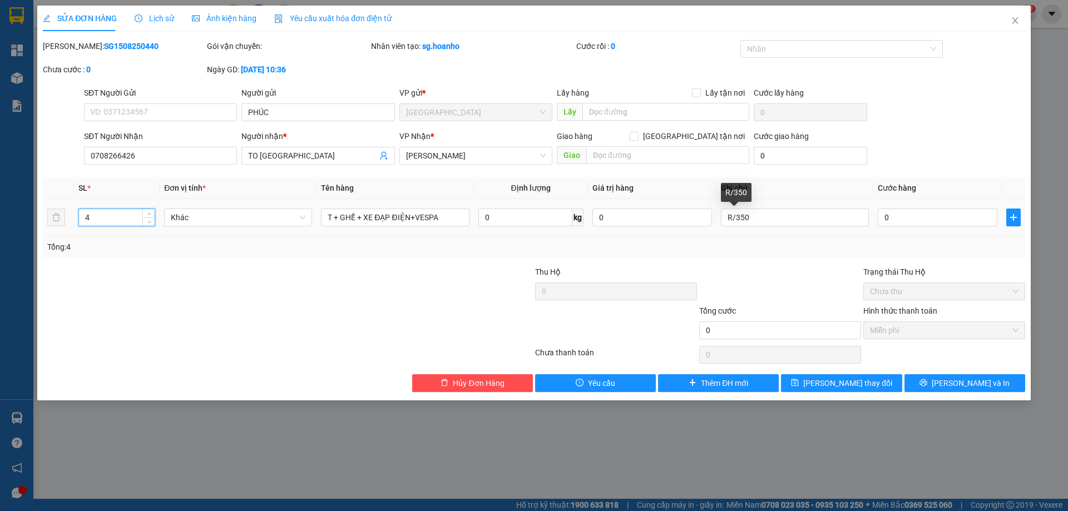
click at [767, 220] on input "R/350" at bounding box center [795, 218] width 148 height 18
type input "R/850"
click at [831, 388] on span "Lưu thay đổi" at bounding box center [847, 383] width 89 height 12
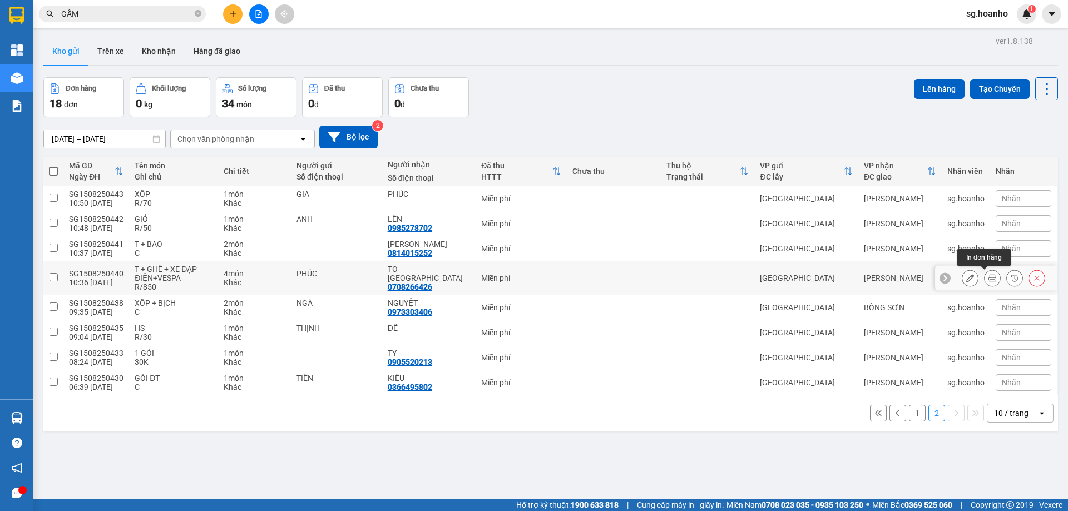
click at [989, 281] on icon at bounding box center [993, 278] width 8 height 8
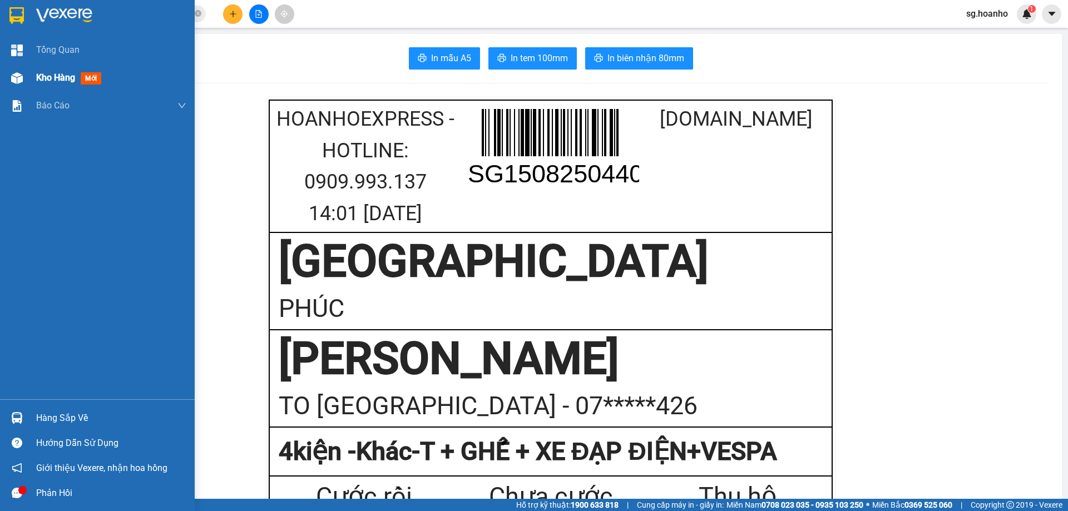
click at [65, 81] on span "Kho hàng" at bounding box center [55, 77] width 39 height 11
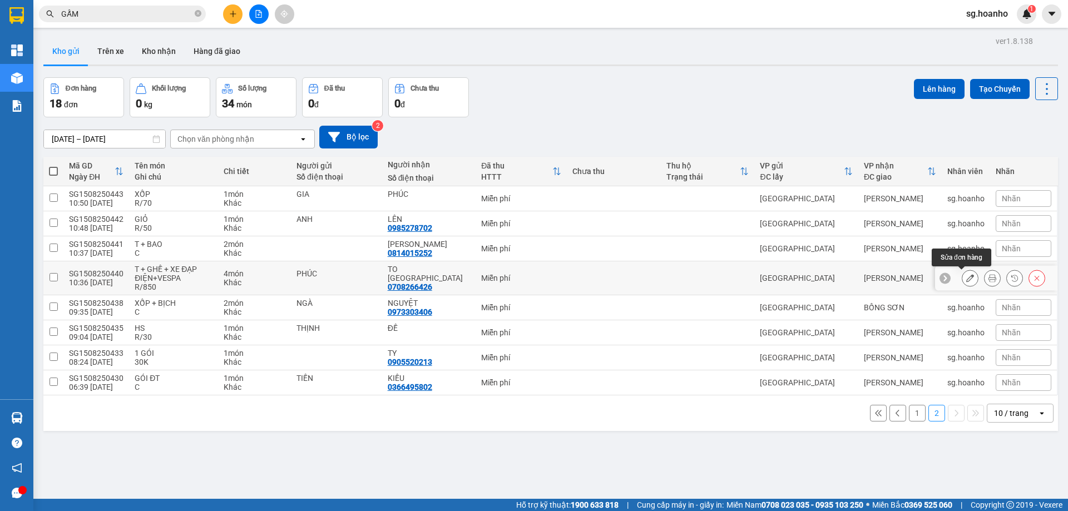
click at [966, 278] on button at bounding box center [970, 278] width 16 height 19
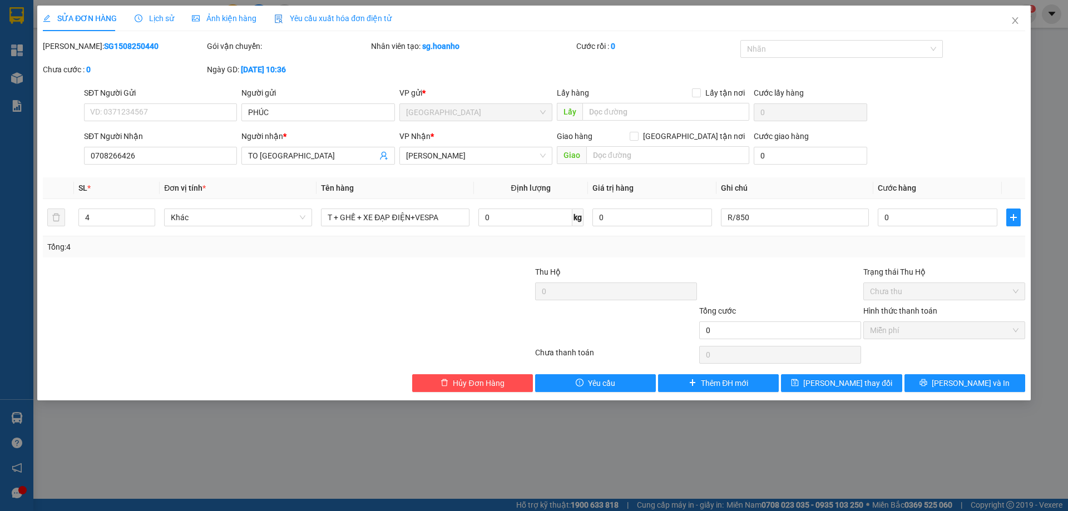
type input "PHÚC"
type input "0708266426"
type input "TO NY"
click at [759, 220] on input "R/850" at bounding box center [795, 218] width 148 height 18
type input "R/900"
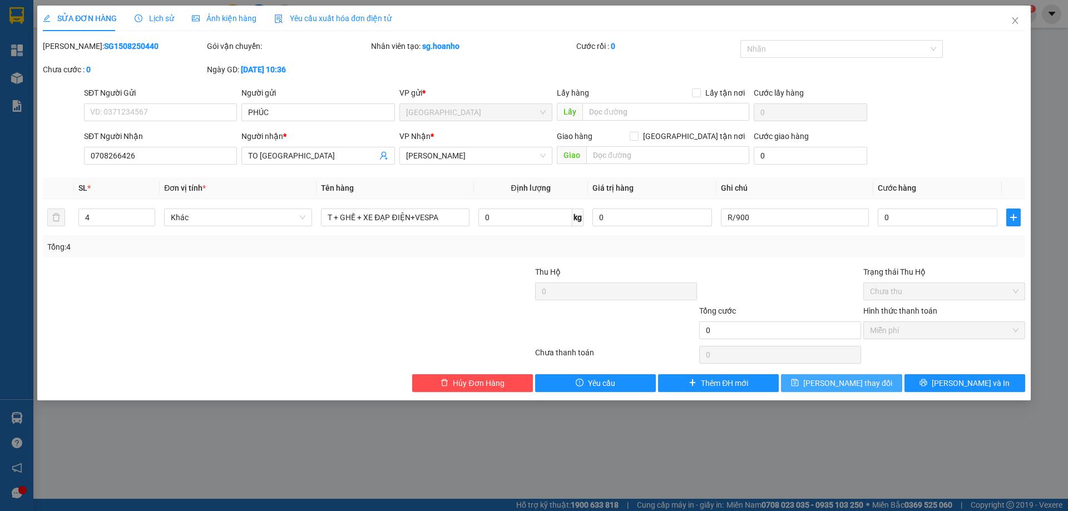
click at [799, 386] on icon "save" at bounding box center [795, 383] width 8 height 8
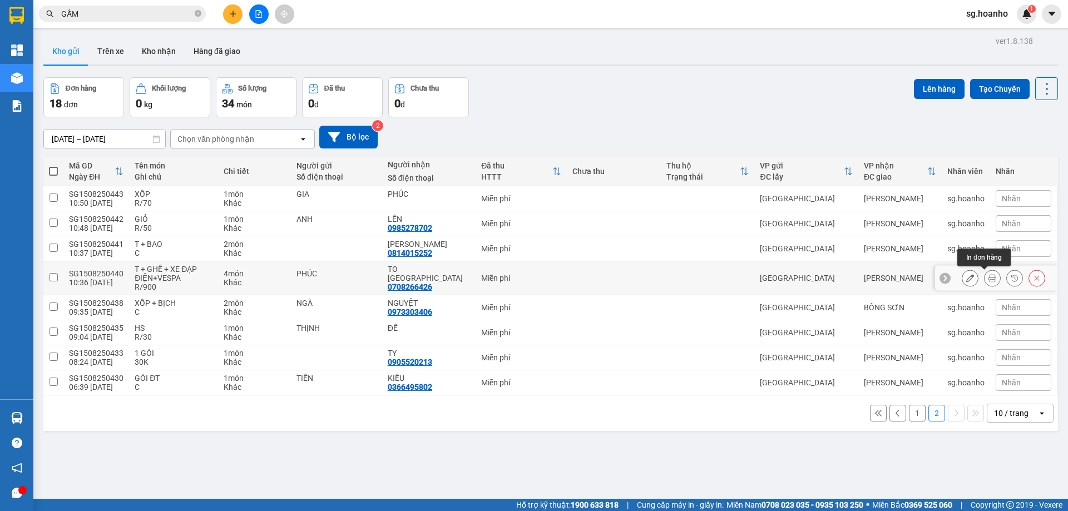
click at [989, 281] on icon at bounding box center [993, 278] width 8 height 8
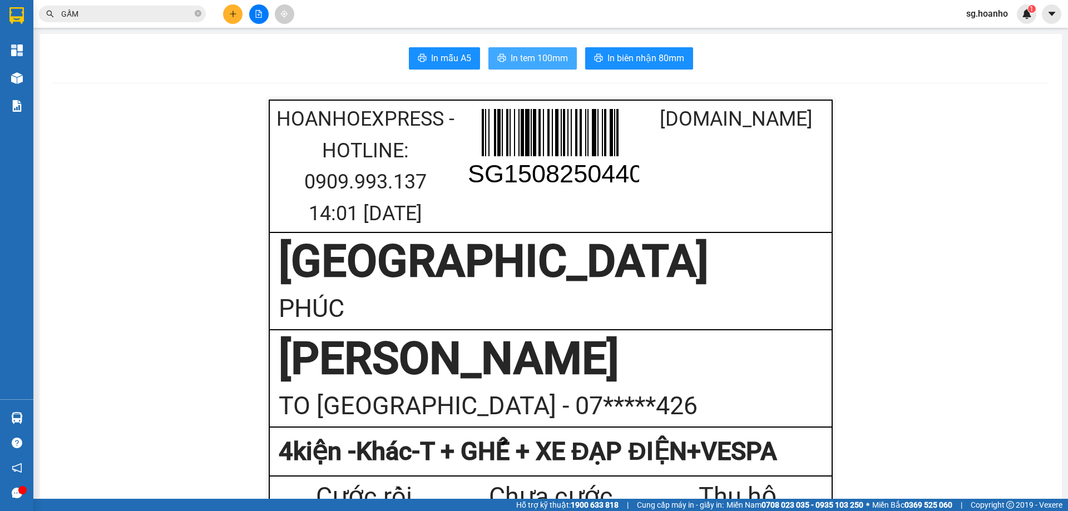
drag, startPoint x: 518, startPoint y: 59, endPoint x: 520, endPoint y: 92, distance: 33.4
click at [518, 59] on span "In tem 100mm" at bounding box center [539, 58] width 57 height 14
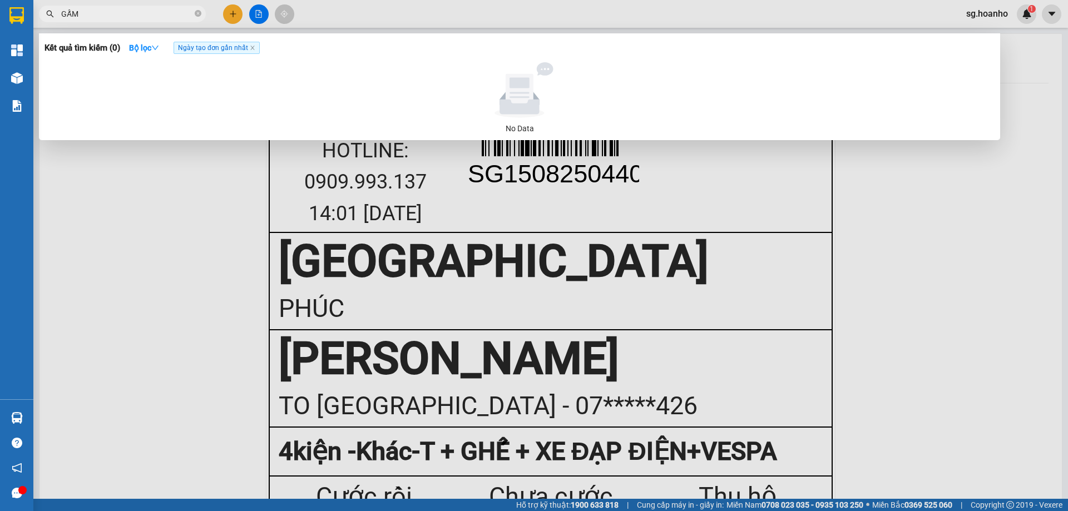
drag, startPoint x: 145, startPoint y: 20, endPoint x: 86, endPoint y: 13, distance: 60.0
click at [85, 17] on span "GẤM" at bounding box center [122, 14] width 167 height 17
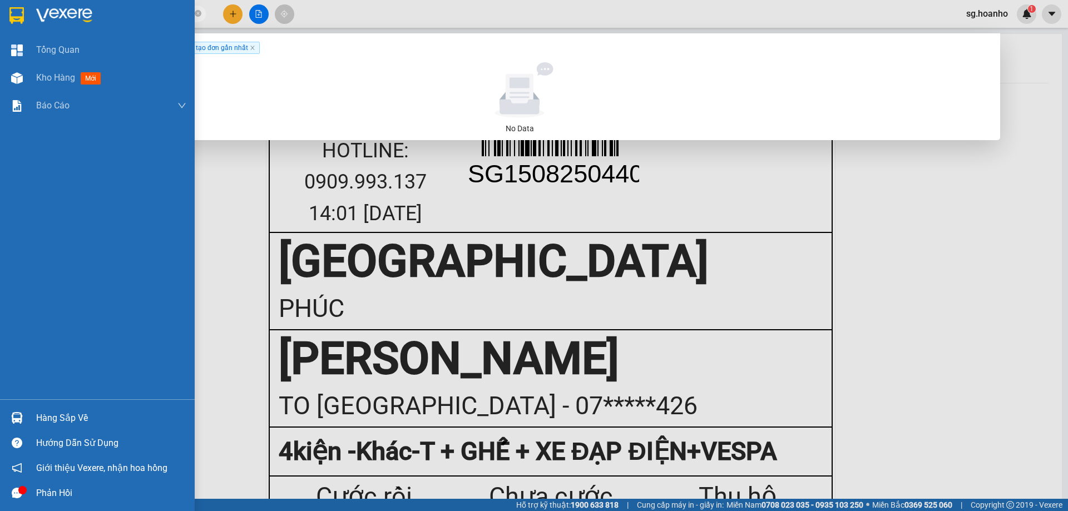
drag, startPoint x: 57, startPoint y: 13, endPoint x: 466, endPoint y: 31, distance: 409.3
click at [116, 6] on section "Kết quả tìm kiếm ( 0 ) Bộ lọc Ngày tạo đơn gần nhất No Data GẤM sg.hoanho 1 Tổn…" at bounding box center [534, 255] width 1068 height 511
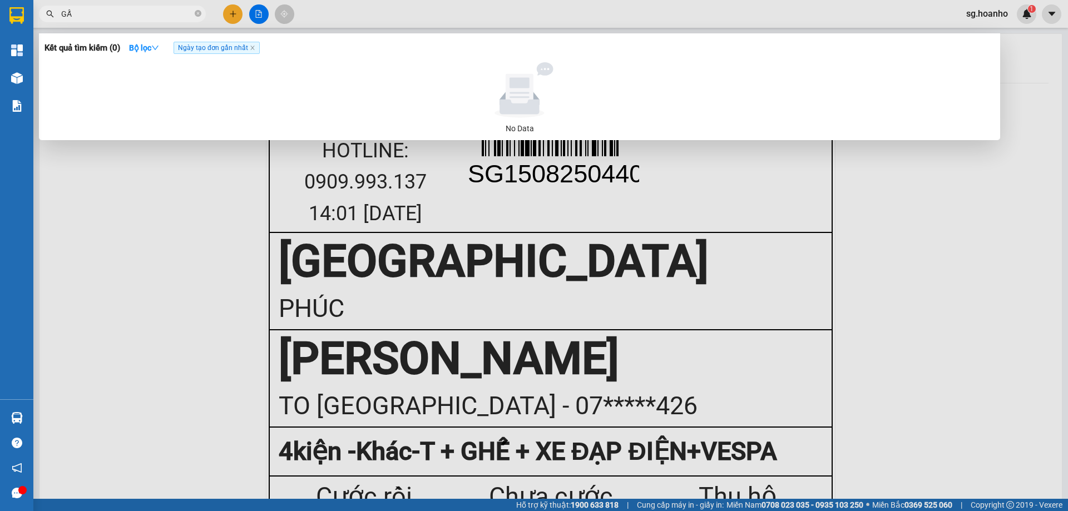
type input "G"
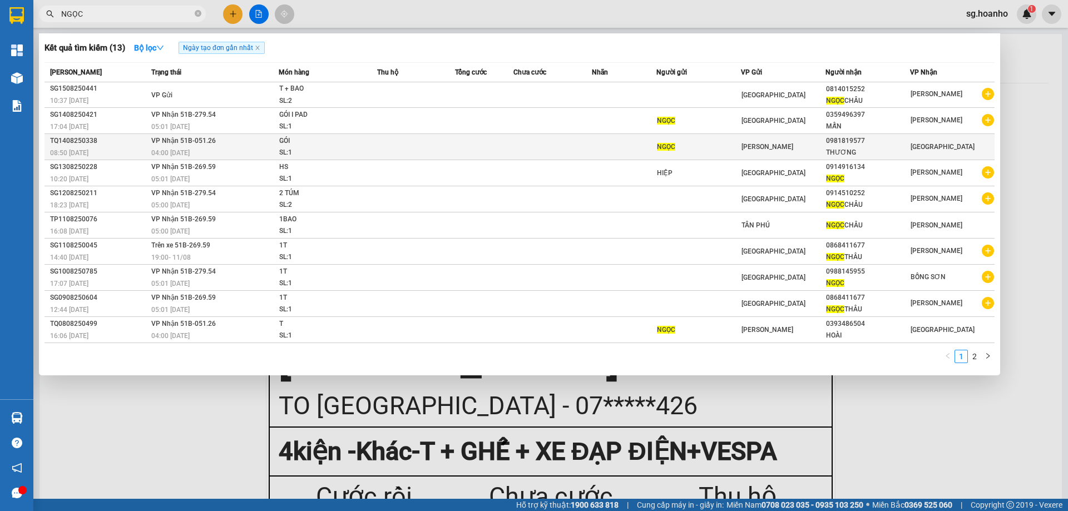
type input "NGỌC"
click at [764, 142] on div "[PERSON_NAME]" at bounding box center [783, 147] width 83 height 12
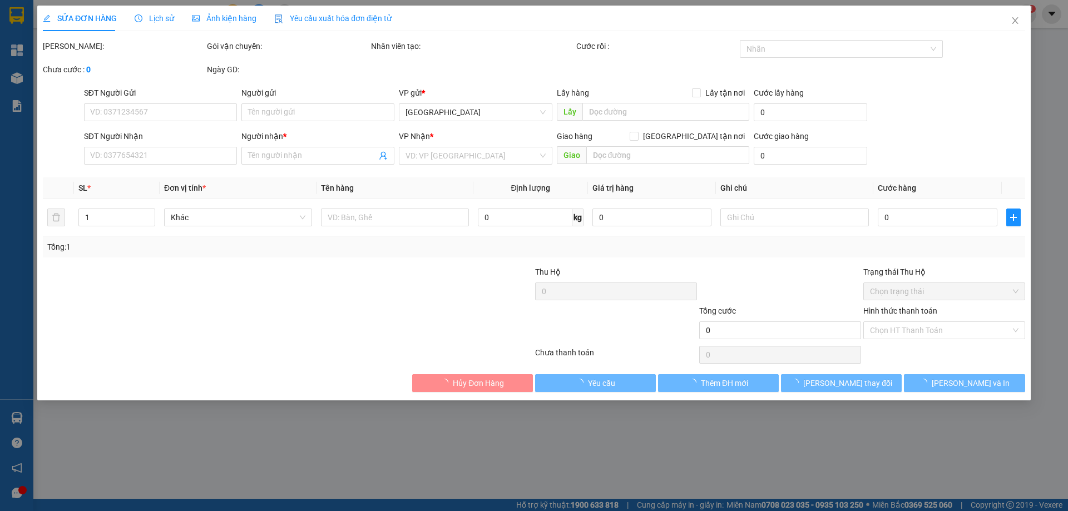
type input "NGỌC"
type input "0981819577"
type input "THƯƠNG"
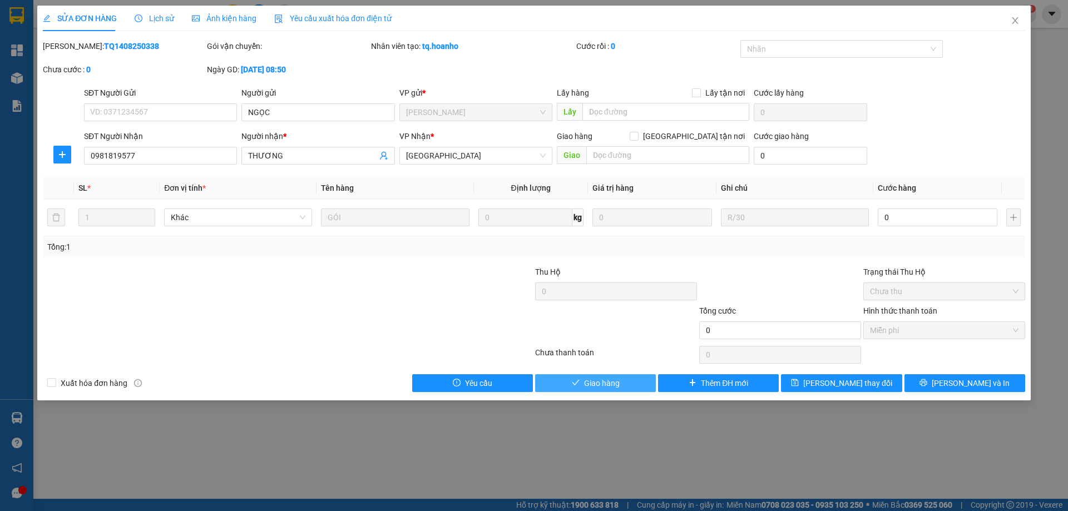
click at [574, 382] on icon "check" at bounding box center [576, 383] width 8 height 8
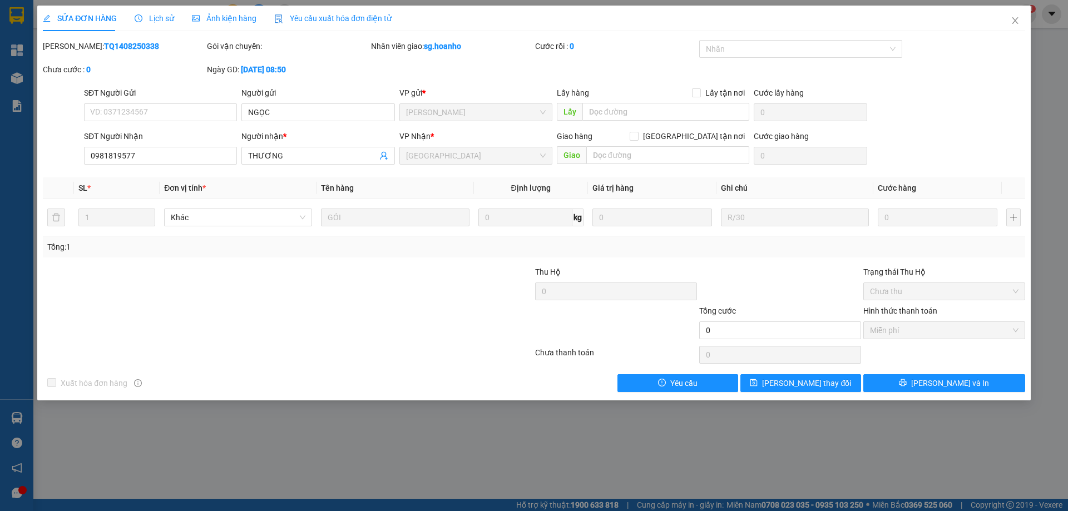
click at [1014, 17] on icon "close" at bounding box center [1015, 20] width 9 height 9
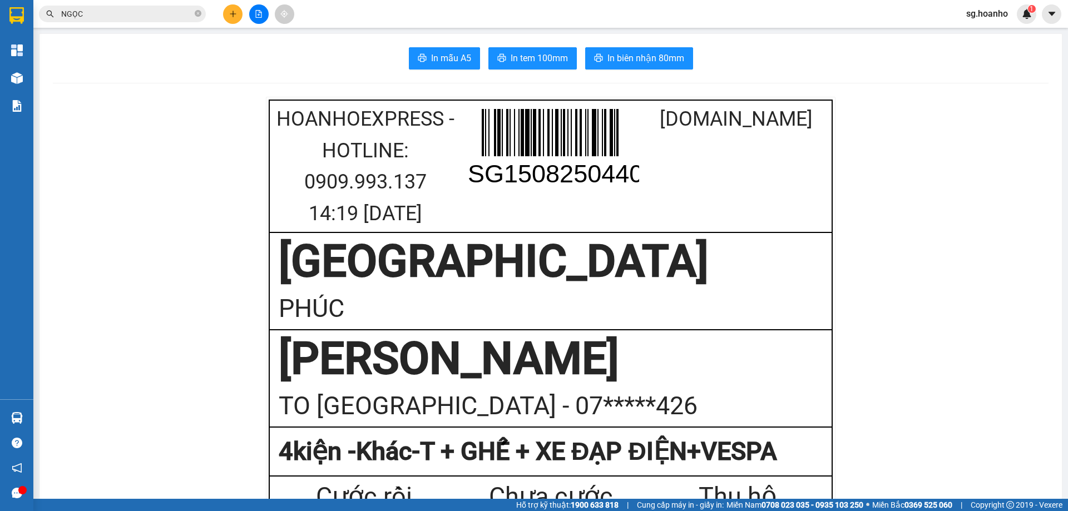
click at [234, 16] on icon "plus" at bounding box center [233, 14] width 8 height 8
click at [228, 15] on button at bounding box center [232, 13] width 19 height 19
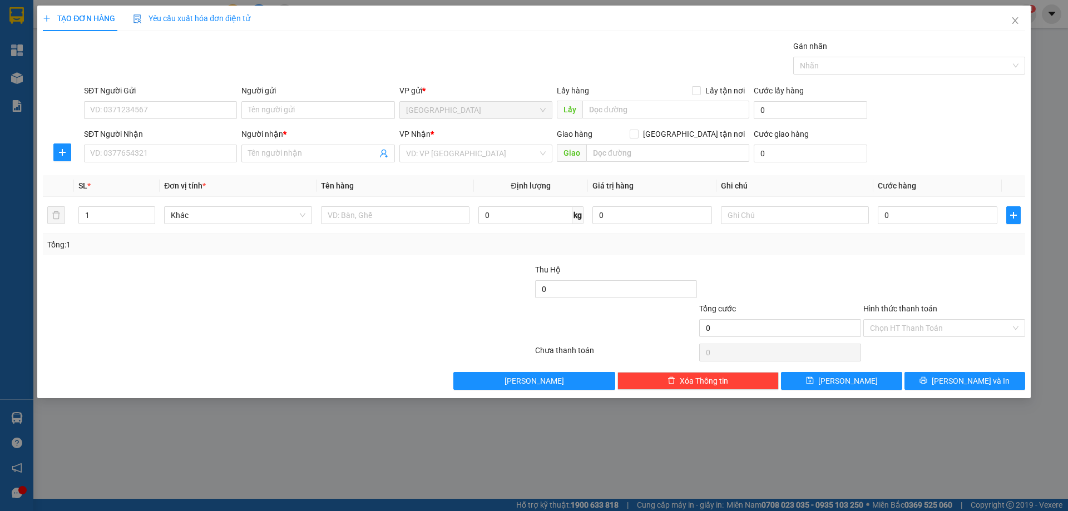
click at [108, 147] on input "SĐT Người Nhận" at bounding box center [160, 154] width 153 height 18
drag, startPoint x: 160, startPoint y: 177, endPoint x: 339, endPoint y: 223, distance: 184.4
click at [164, 178] on div "0366142129 - CHỊ OANH" at bounding box center [161, 176] width 140 height 12
type input "0366142129"
type input "CHỊ OANH"
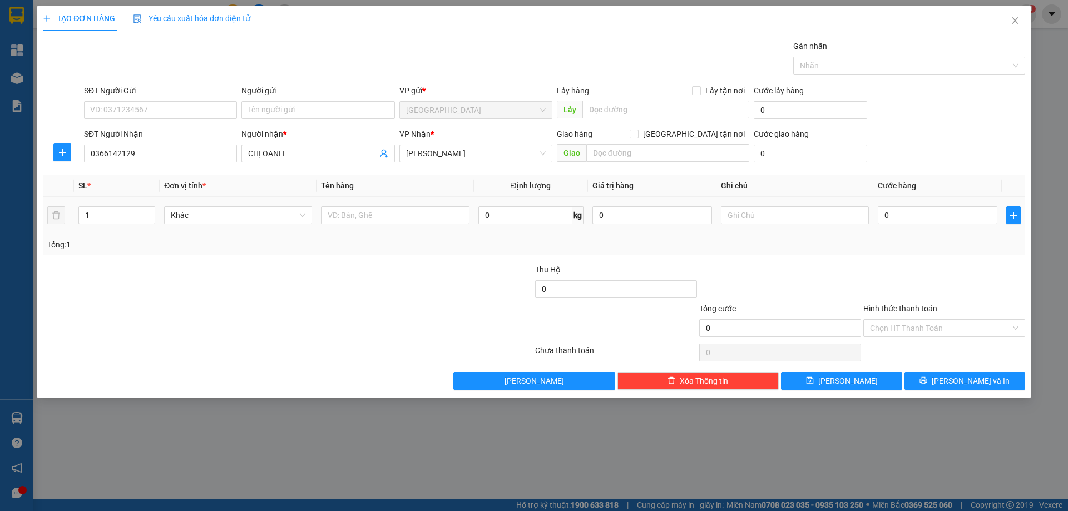
type input "0366142129"
click at [357, 214] on input "text" at bounding box center [395, 215] width 148 height 18
type input "HỘP"
drag, startPoint x: 933, startPoint y: 367, endPoint x: 931, endPoint y: 392, distance: 25.1
click at [932, 367] on div "Transit Pickup Surcharge Ids Transit Deliver Surcharge Ids Transit Deliver Surc…" at bounding box center [534, 215] width 982 height 350
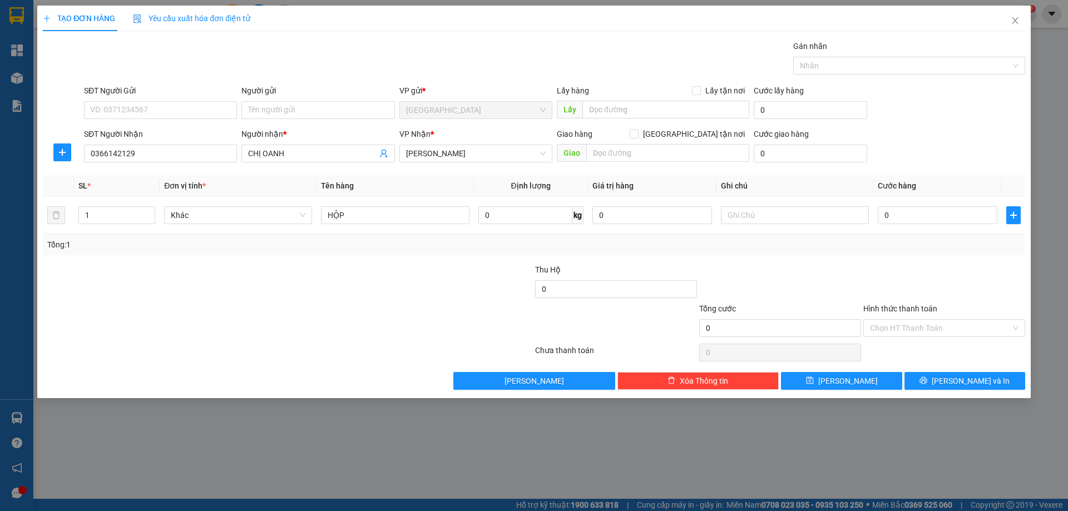
click at [931, 392] on div "TẠO ĐƠN HÀNG Yêu cầu xuất hóa đơn điện tử Transit Pickup Surcharge Ids Transit …" at bounding box center [534, 202] width 994 height 393
click at [937, 383] on button "[PERSON_NAME] và In" at bounding box center [965, 381] width 121 height 18
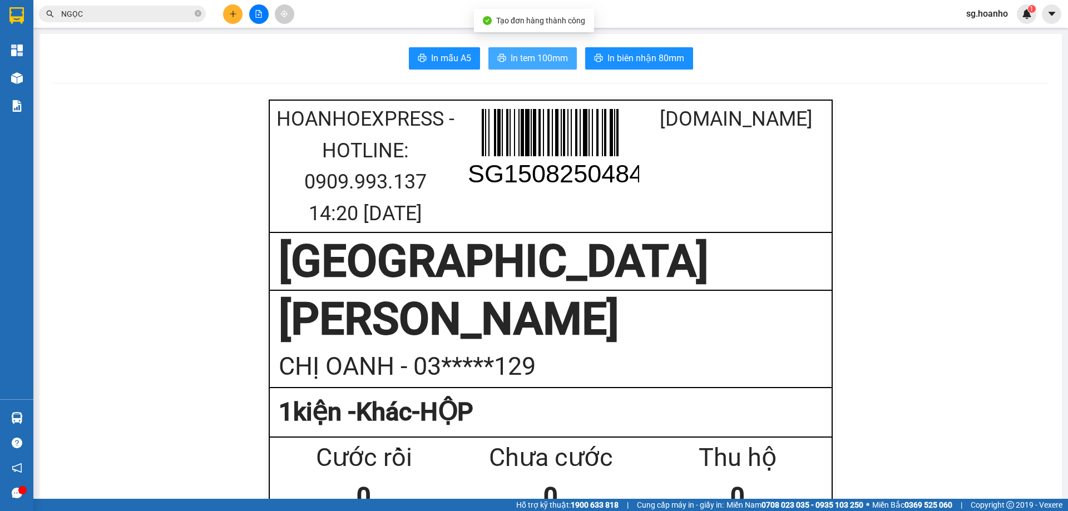
drag, startPoint x: 511, startPoint y: 57, endPoint x: 817, endPoint y: 231, distance: 352.0
click at [513, 57] on span "In tem 100mm" at bounding box center [539, 58] width 57 height 14
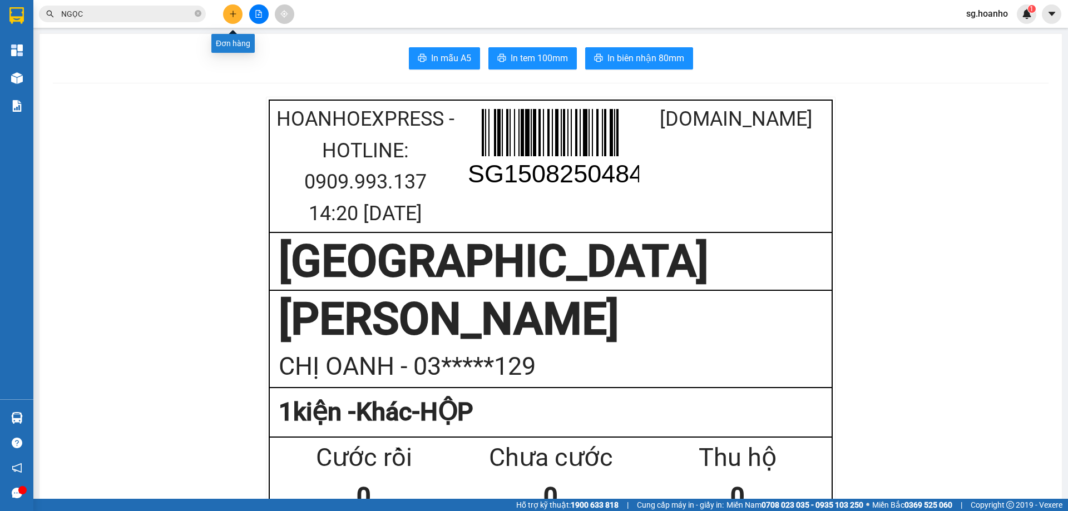
click at [236, 14] on icon "plus" at bounding box center [233, 14] width 8 height 8
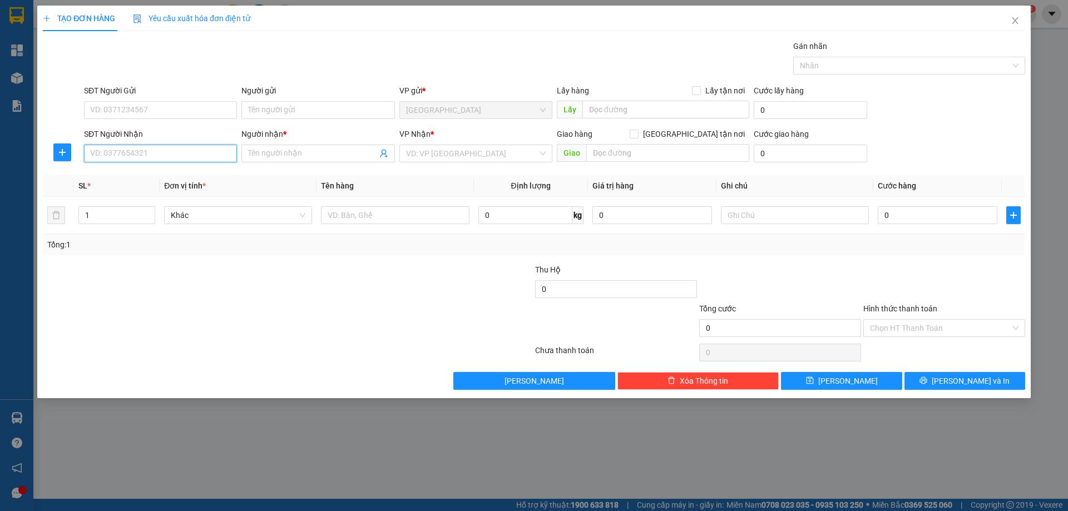
click at [167, 154] on input "SĐT Người Nhận" at bounding box center [160, 154] width 153 height 18
type input "0905709069"
drag, startPoint x: 162, startPoint y: 176, endPoint x: 297, endPoint y: 216, distance: 140.5
click at [163, 176] on div "0905709069 - [PERSON_NAME]" at bounding box center [161, 176] width 140 height 12
type input "[PERSON_NAME]"
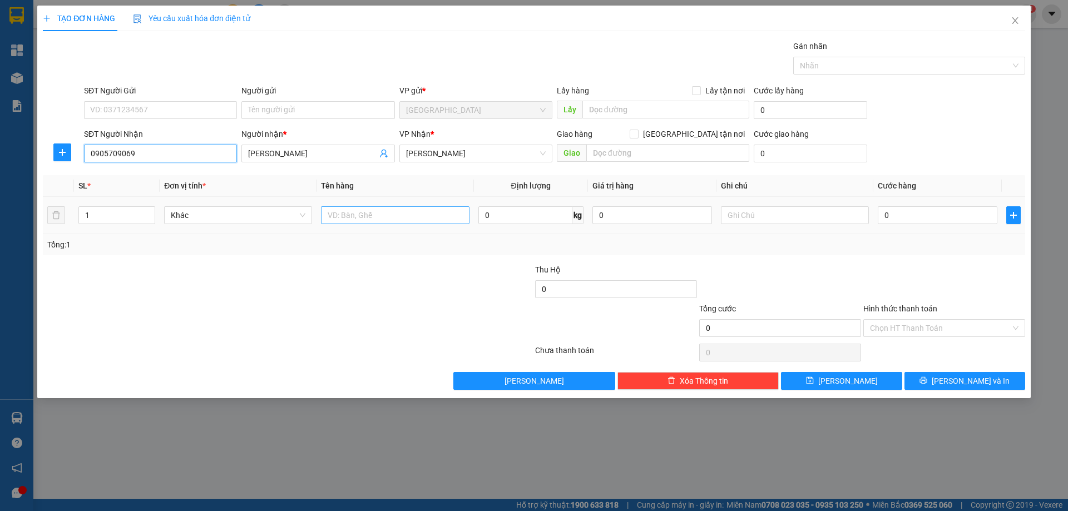
type input "0905709069"
click at [372, 214] on input "text" at bounding box center [395, 215] width 148 height 18
type input "1 KIỆN"
click at [951, 390] on div "TẠO ĐƠN HÀNG Yêu cầu xuất hóa đơn điện tử Transit Pickup Surcharge Ids Transit …" at bounding box center [534, 202] width 994 height 393
click at [948, 368] on div "Transit Pickup Surcharge Ids Transit Deliver Surcharge Ids Transit Deliver Surc…" at bounding box center [534, 215] width 982 height 350
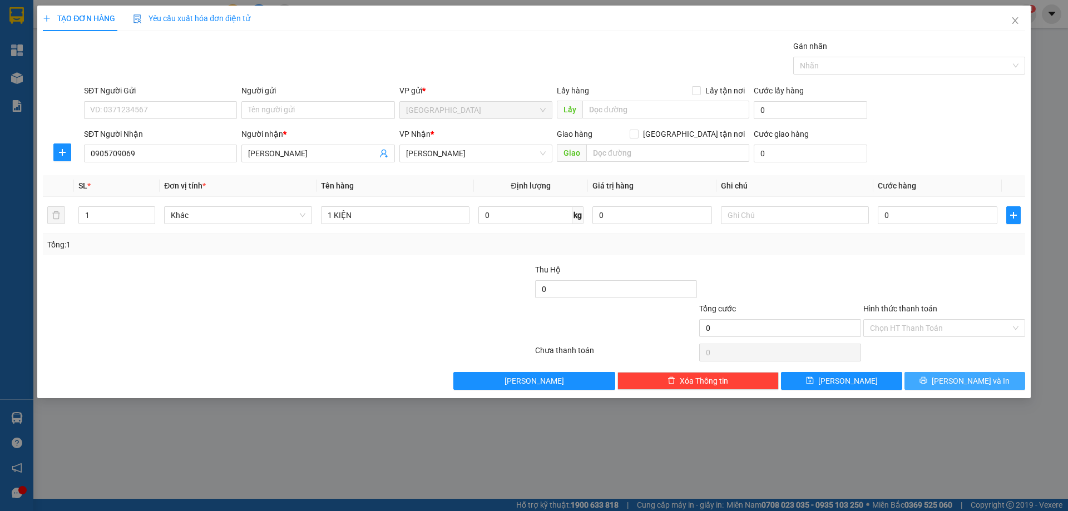
click at [955, 389] on button "[PERSON_NAME] và In" at bounding box center [965, 381] width 121 height 18
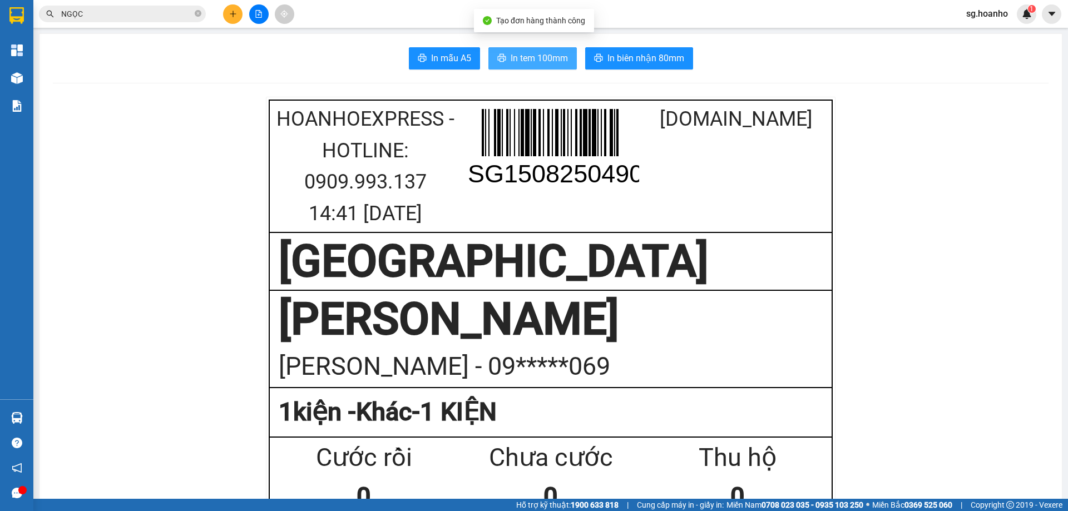
click at [523, 64] on span "In tem 100mm" at bounding box center [539, 58] width 57 height 14
click at [236, 13] on icon "plus" at bounding box center [233, 14] width 8 height 8
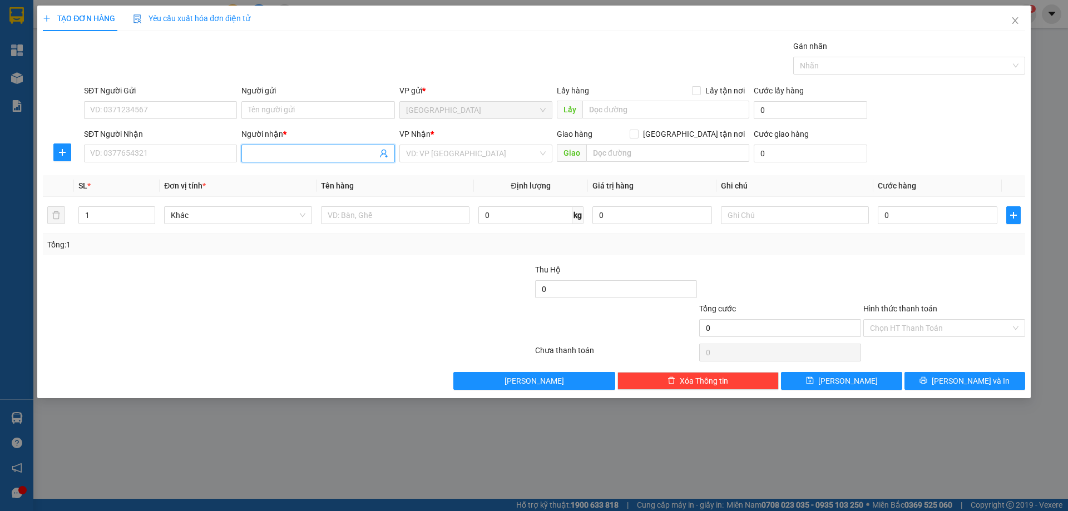
click at [279, 156] on input "Người nhận *" at bounding box center [312, 153] width 129 height 12
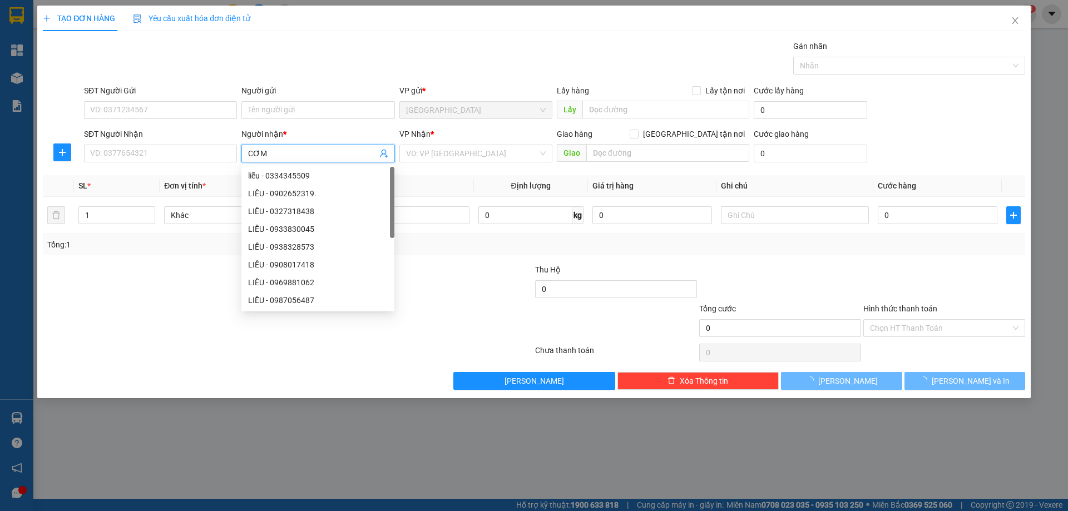
type input "CƠM"
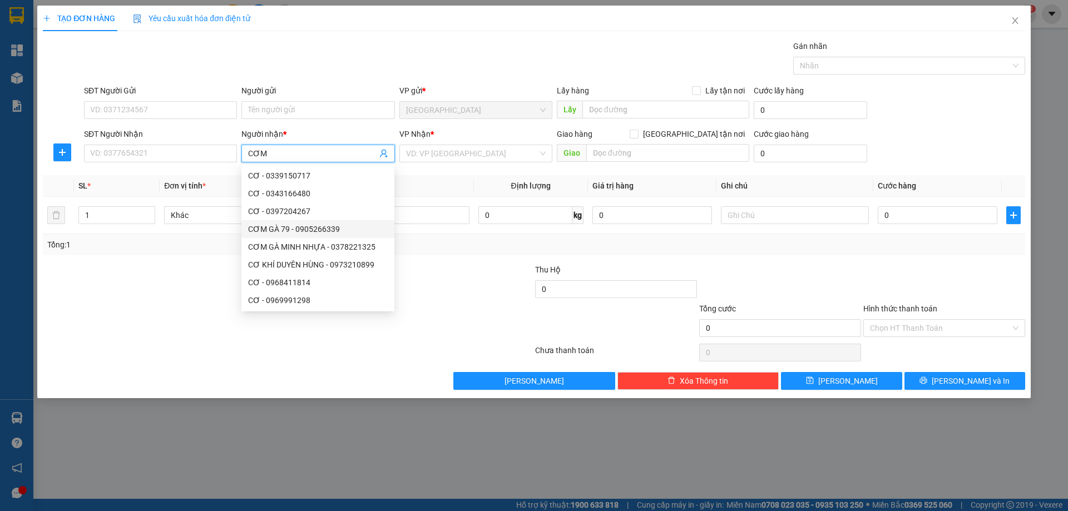
click at [289, 222] on div "CƠM GÀ 79 - 0905266339" at bounding box center [317, 229] width 153 height 18
type input "0905266339"
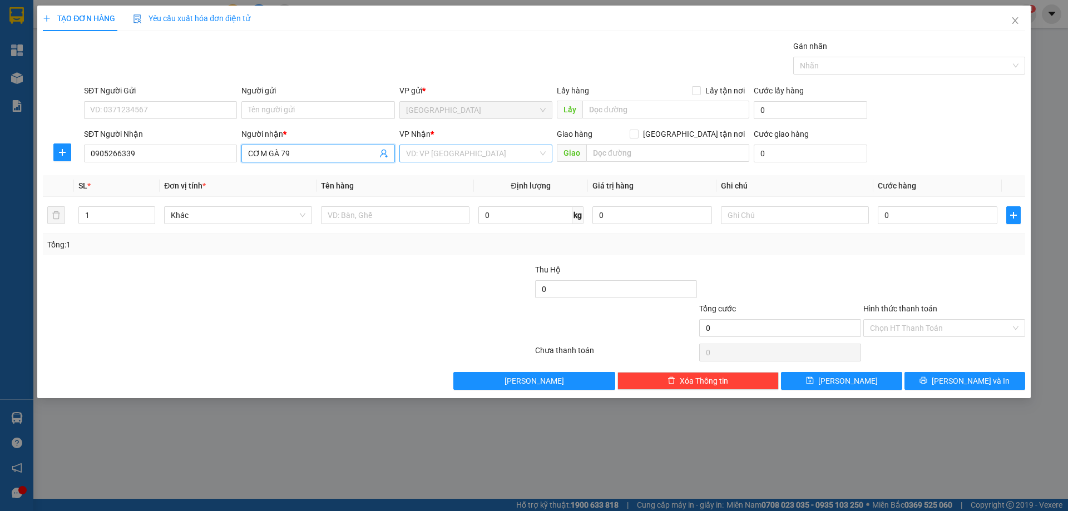
type input "CƠM GÀ 79"
click at [436, 159] on input "search" at bounding box center [472, 153] width 132 height 17
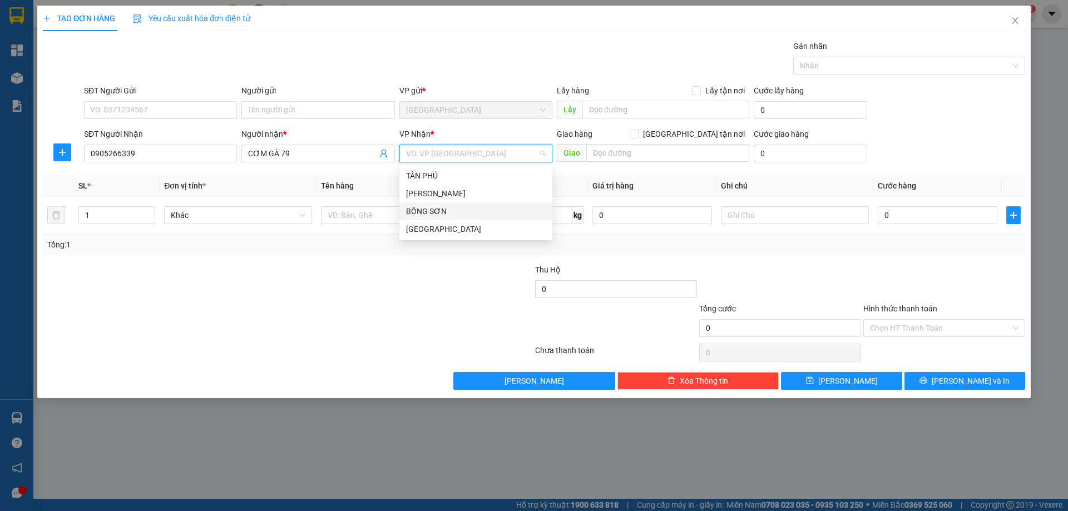
click at [424, 205] on div "BỒNG SƠN" at bounding box center [476, 211] width 140 height 12
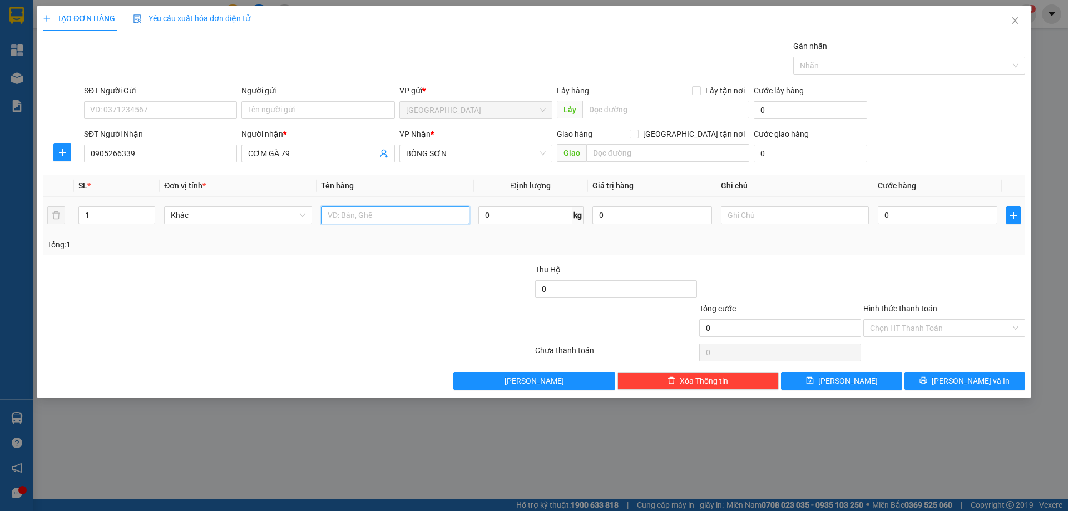
click at [386, 216] on input "text" at bounding box center [395, 215] width 148 height 18
type input "1TX"
click at [783, 218] on input "text" at bounding box center [795, 215] width 148 height 18
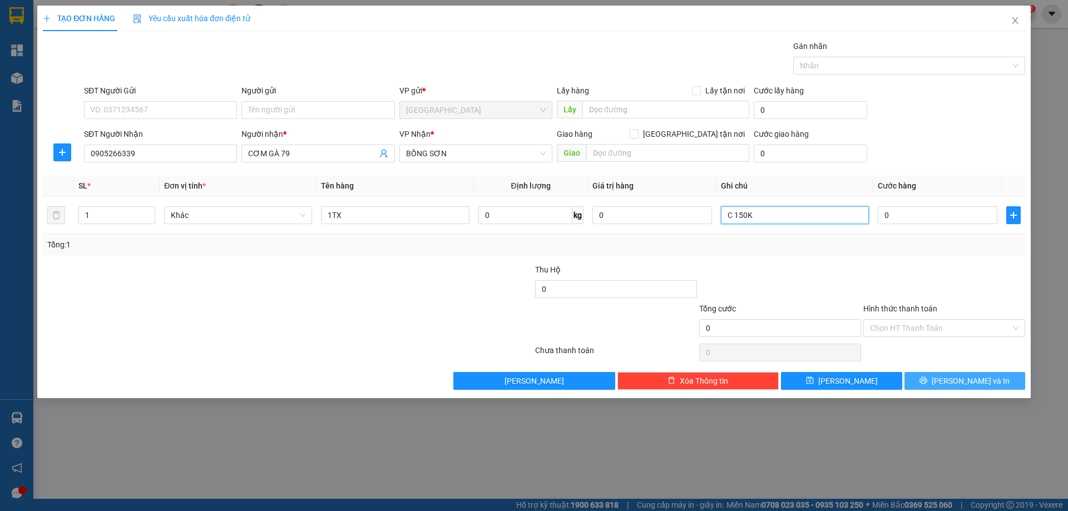
type input "C 150K"
click at [969, 378] on span "[PERSON_NAME] và In" at bounding box center [971, 381] width 78 height 12
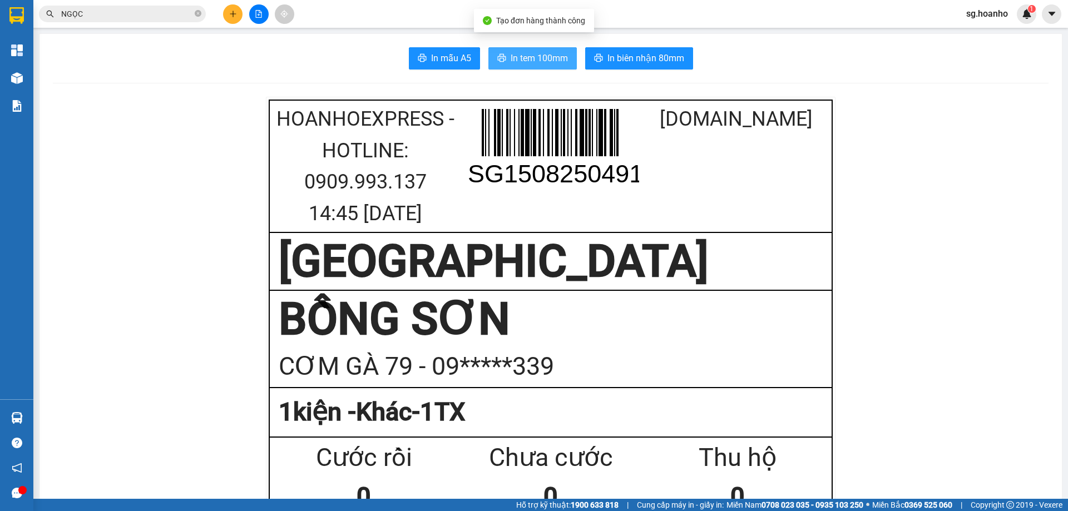
click at [539, 58] on span "In tem 100mm" at bounding box center [539, 58] width 57 height 14
click at [240, 10] on button at bounding box center [232, 13] width 19 height 19
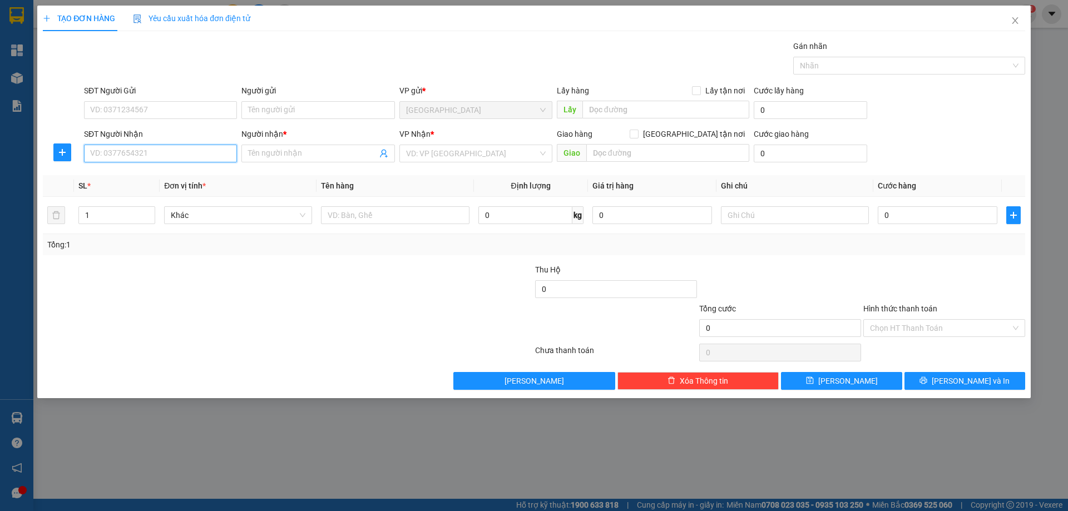
click at [160, 148] on input "SĐT Người Nhận" at bounding box center [160, 154] width 153 height 18
click at [122, 156] on input "SĐT Người Nhận" at bounding box center [160, 154] width 153 height 18
drag, startPoint x: 150, startPoint y: 176, endPoint x: 362, endPoint y: 234, distance: 219.2
click at [153, 177] on div "0983866034 - SƠN" at bounding box center [161, 176] width 140 height 12
type input "0983866034"
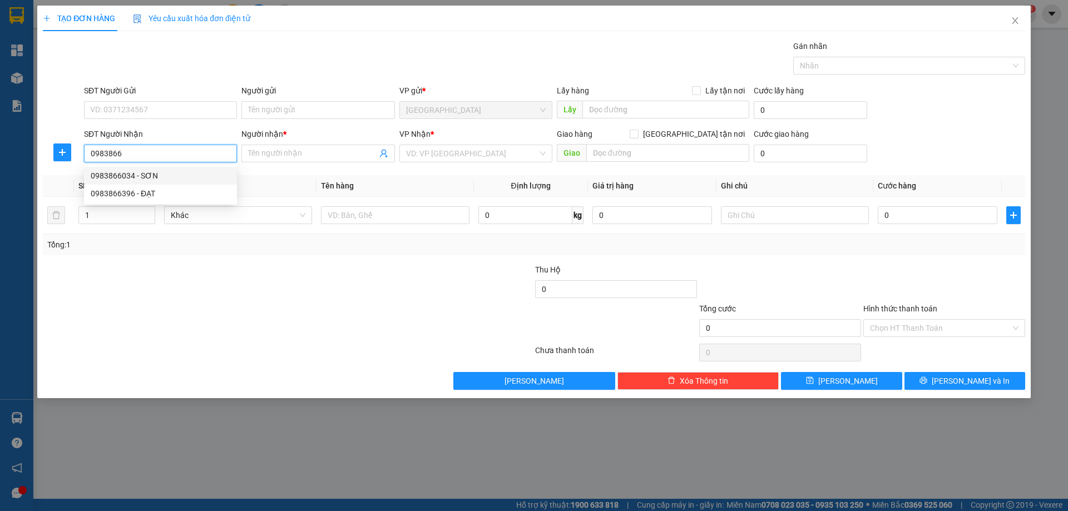
type input "SƠN"
type input "0983866034"
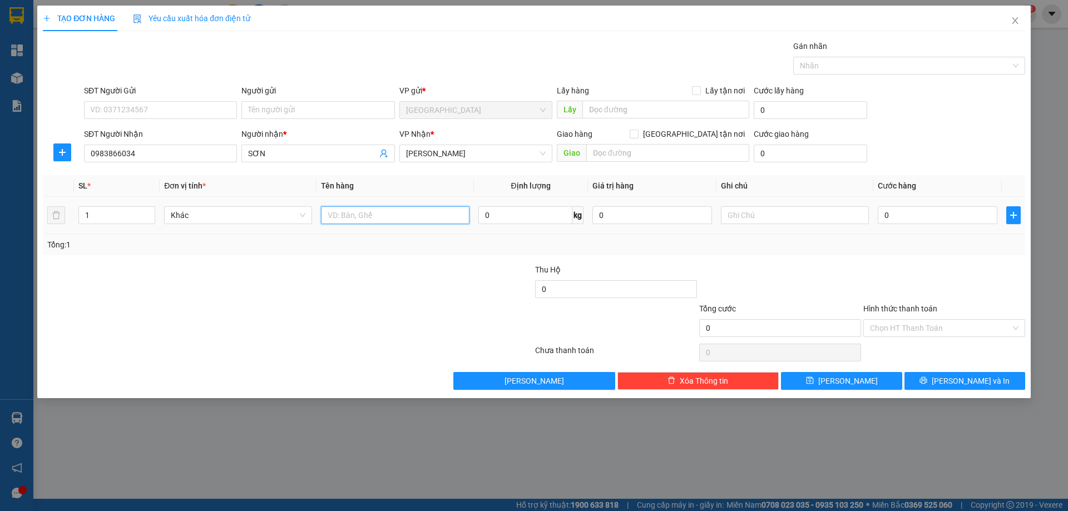
click at [370, 216] on input "text" at bounding box center [395, 215] width 148 height 18
type input "1T"
click at [943, 375] on button "[PERSON_NAME] và In" at bounding box center [965, 381] width 121 height 18
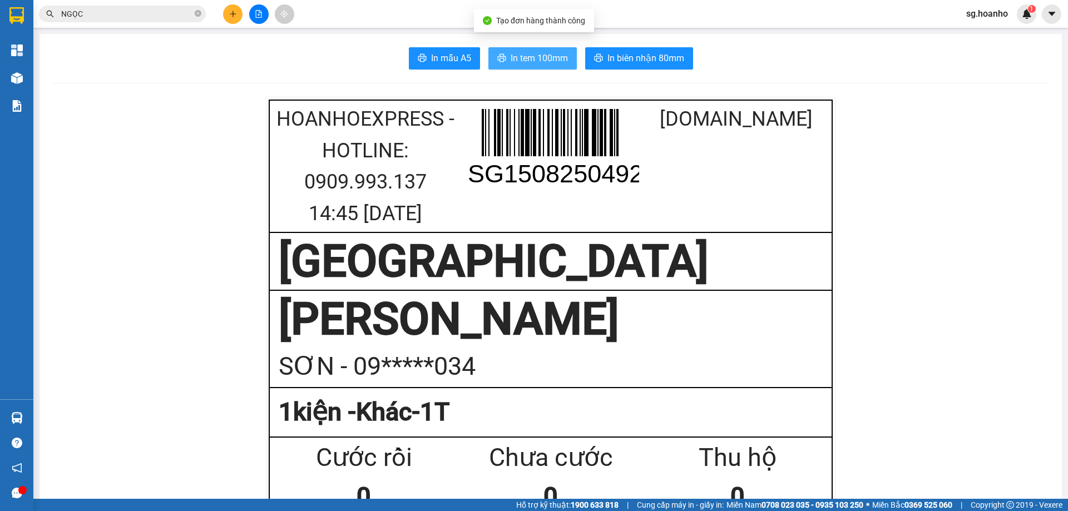
click at [536, 57] on span "In tem 100mm" at bounding box center [539, 58] width 57 height 14
click at [238, 11] on button at bounding box center [232, 13] width 19 height 19
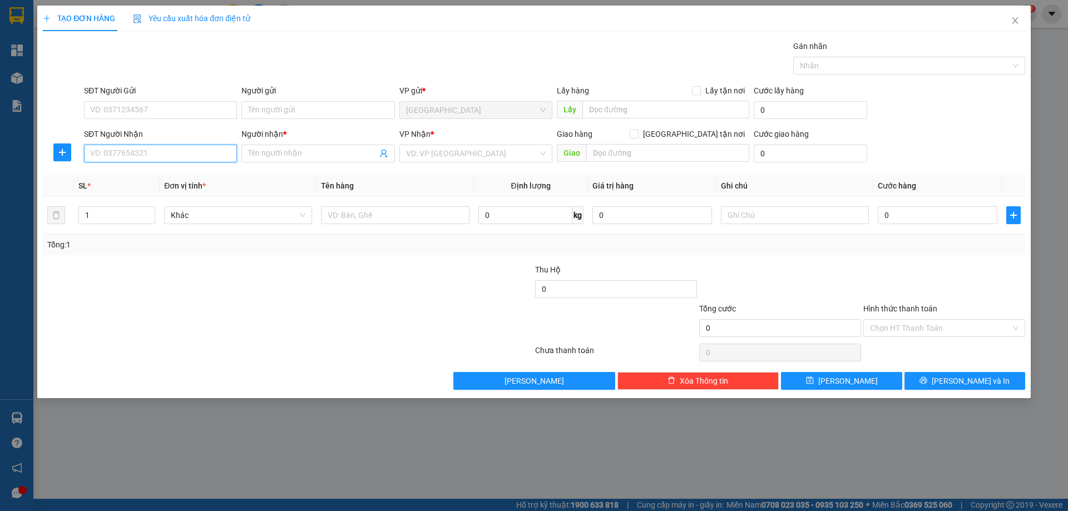
click at [202, 157] on input "SĐT Người Nhận" at bounding box center [160, 154] width 153 height 18
click at [165, 174] on div "0919168099 - A XUÂN" at bounding box center [161, 176] width 140 height 12
type input "0919168099"
type input "A XUÂN"
type input "0919168099"
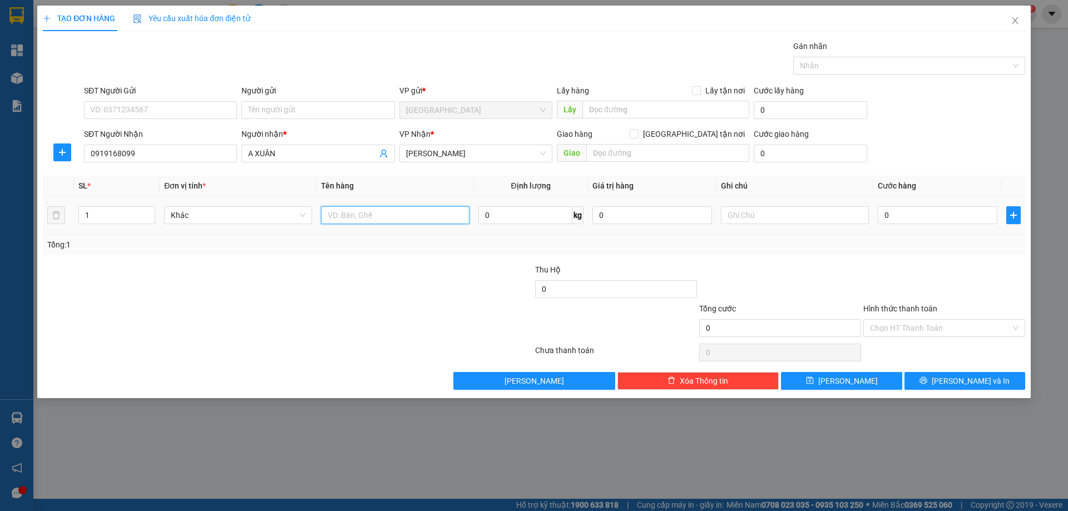
click at [363, 216] on input "text" at bounding box center [395, 215] width 148 height 18
type input "4 BAO"
click at [145, 210] on span "Increase Value" at bounding box center [148, 212] width 12 height 10
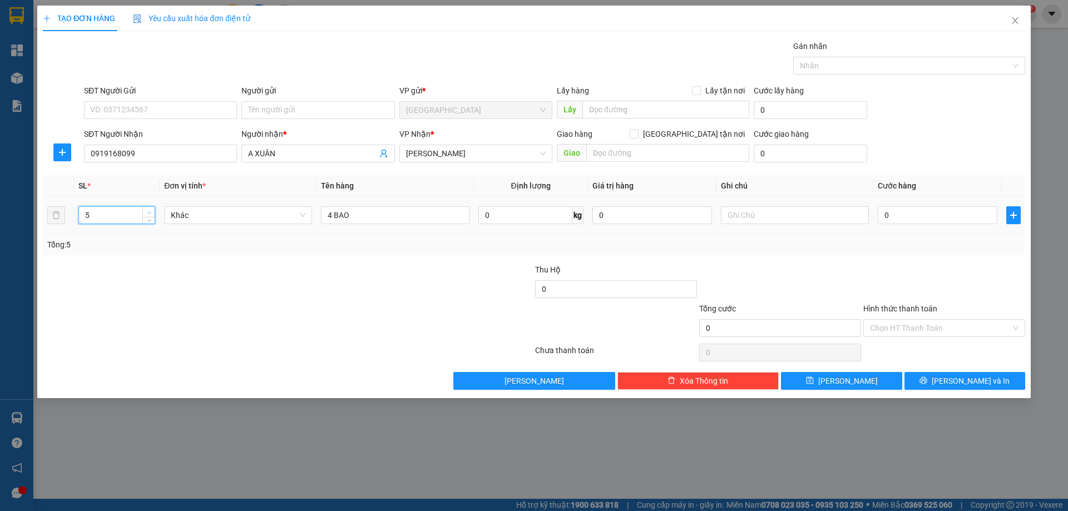
click at [145, 210] on span "Increase Value" at bounding box center [148, 212] width 12 height 10
type input "4"
click at [152, 220] on span "down" at bounding box center [149, 219] width 7 height 7
click at [827, 381] on button "[PERSON_NAME]" at bounding box center [841, 381] width 121 height 18
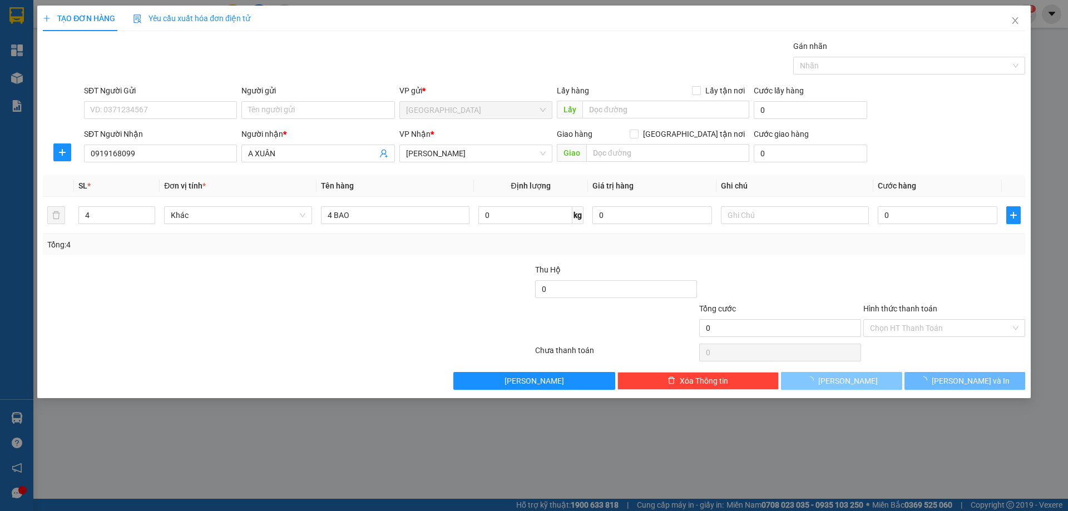
type input "1"
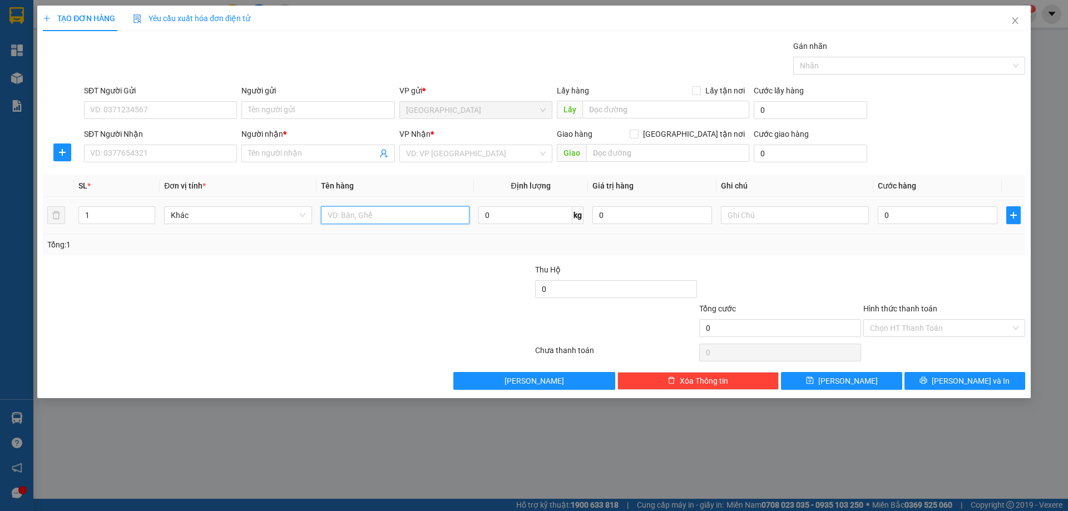
click at [373, 213] on input "text" at bounding box center [395, 215] width 148 height 18
type input "CÂY MỞ LỐP"
click at [1014, 19] on icon "close" at bounding box center [1015, 20] width 6 height 7
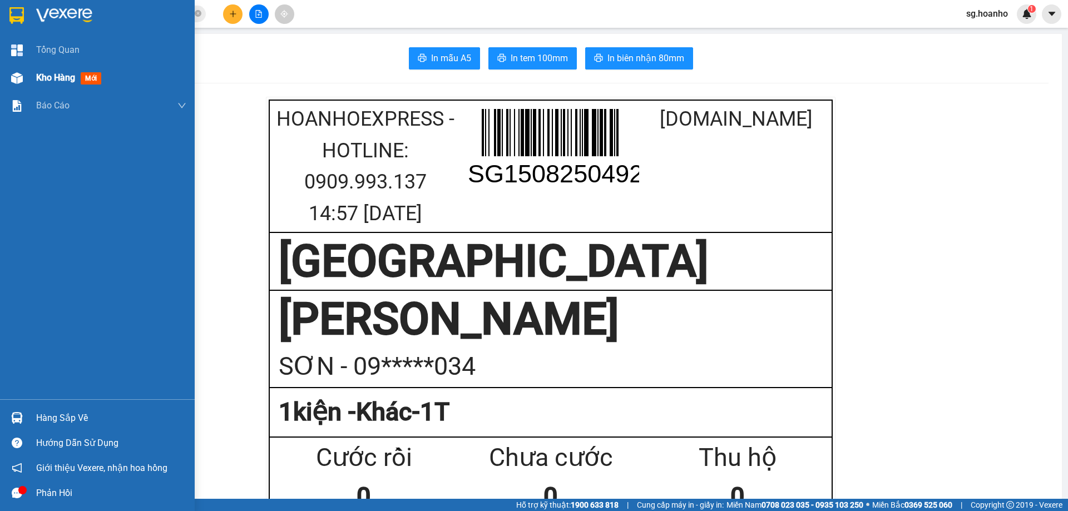
click at [42, 80] on span "Kho hàng" at bounding box center [55, 77] width 39 height 11
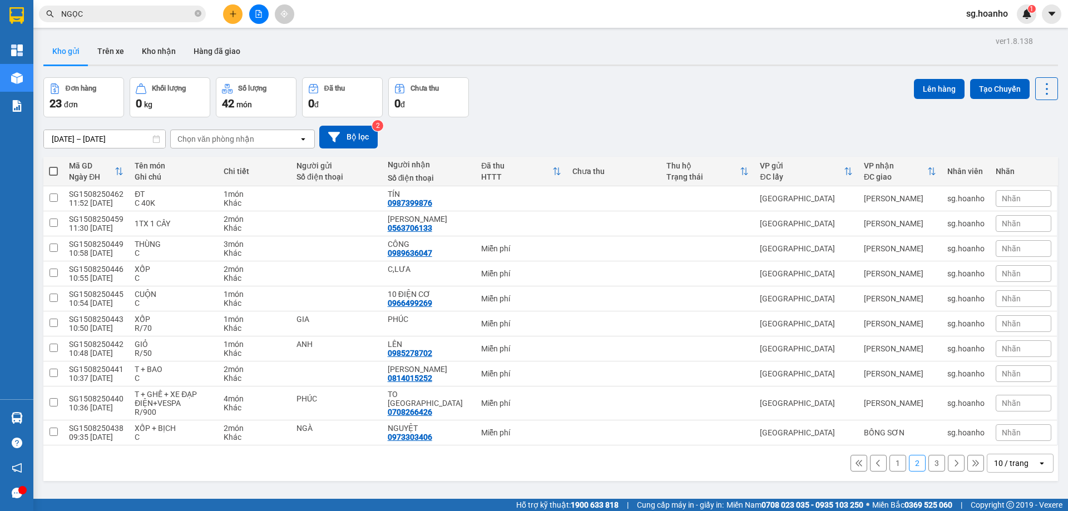
drag, startPoint x: 90, startPoint y: 13, endPoint x: 0, endPoint y: 29, distance: 91.0
click at [0, 29] on section "Kết quả tìm kiếm ( 13 ) Bộ lọc Ngày tạo đơn gần nhất Mã ĐH Trạng thái Món hàng …" at bounding box center [534, 255] width 1068 height 511
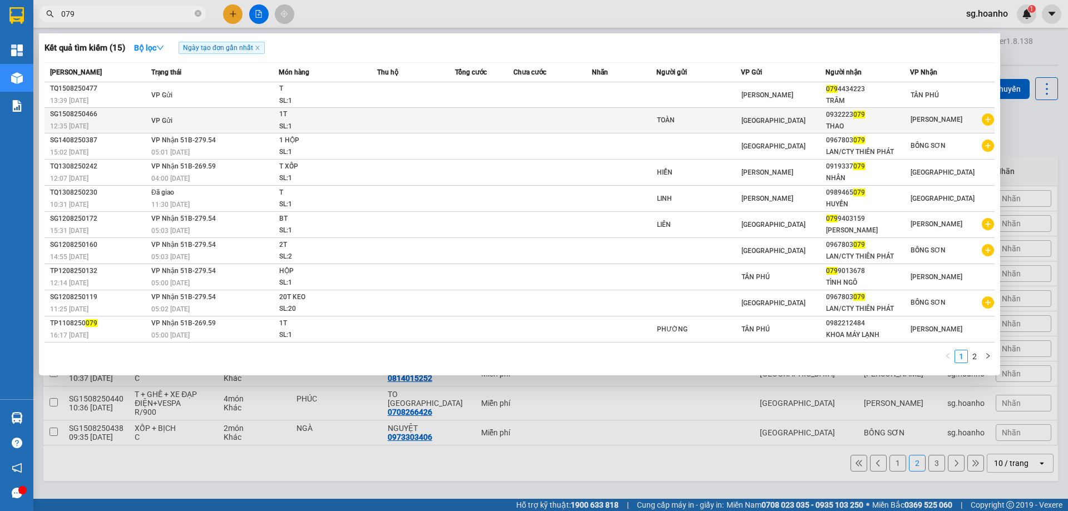
type input "079"
click at [698, 113] on td "TOÀN" at bounding box center [698, 121] width 85 height 26
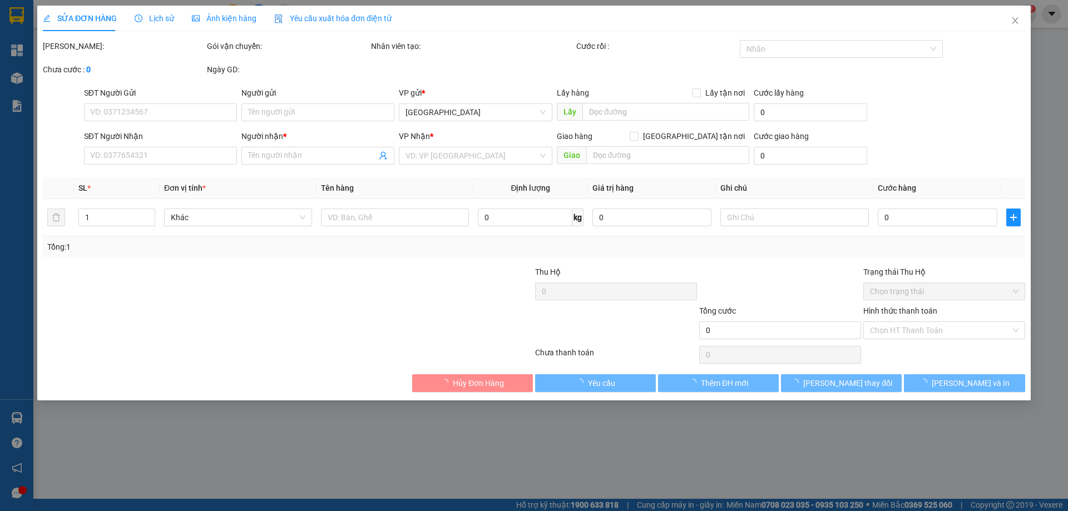
type input "TOÀN"
type input "0932223079"
type input "THAO"
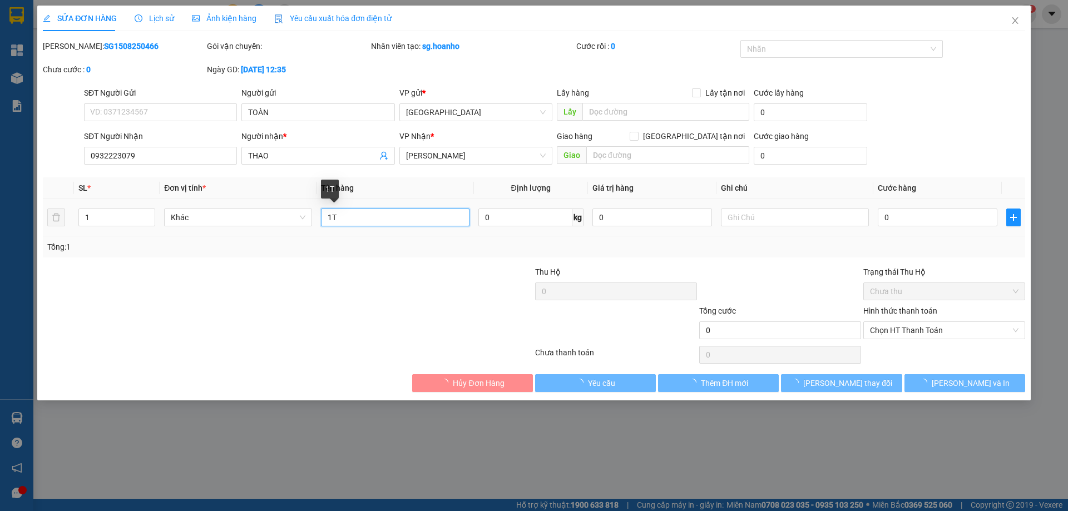
click at [383, 218] on input "1T" at bounding box center [395, 218] width 148 height 18
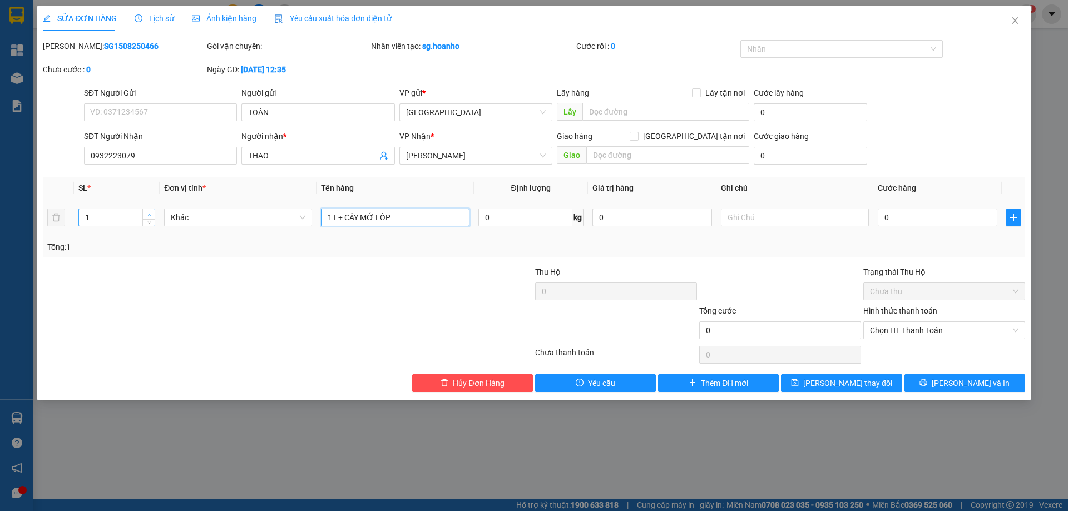
type input "1T + CÂY MỞ LỐP"
type input "2"
click at [154, 215] on span "Increase Value" at bounding box center [148, 214] width 12 height 10
click at [860, 388] on span "Lưu thay đổi" at bounding box center [847, 383] width 89 height 12
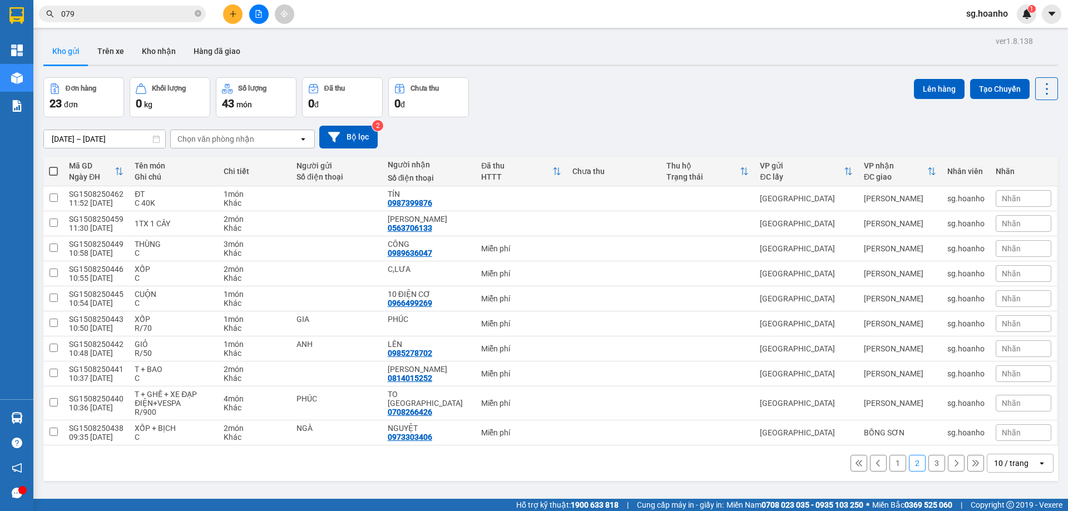
click at [115, 16] on input "079" at bounding box center [126, 14] width 131 height 12
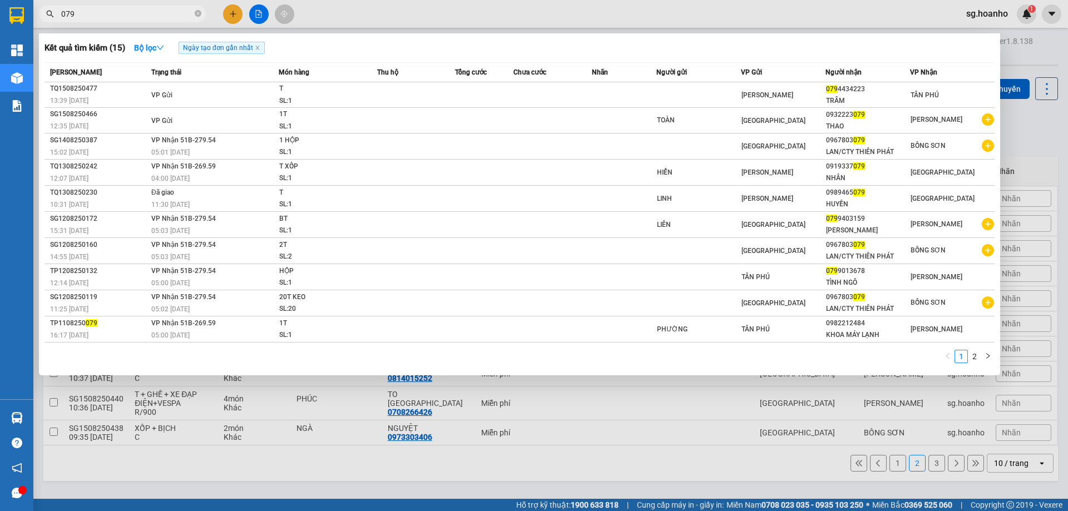
click at [122, 9] on input "079" at bounding box center [126, 14] width 131 height 12
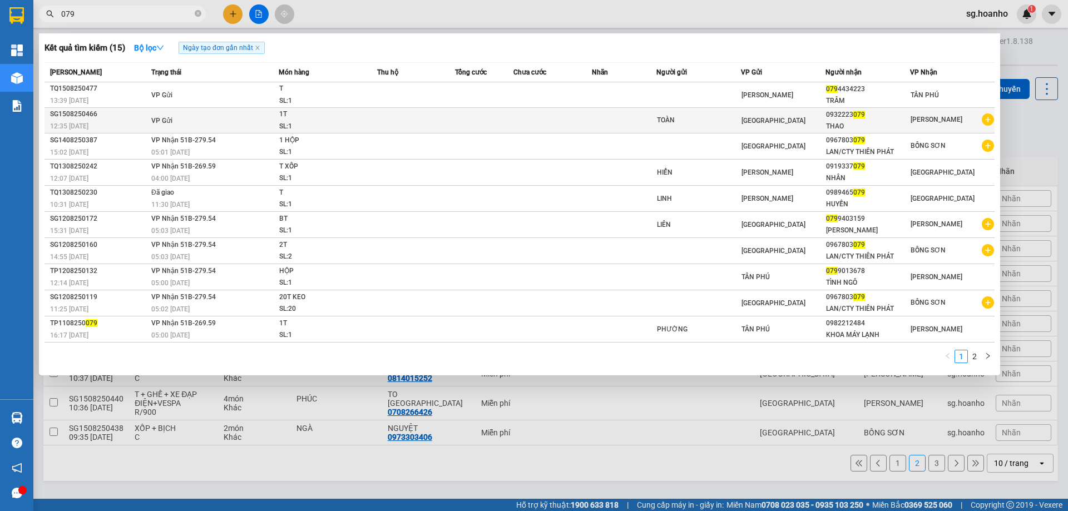
click at [847, 121] on div "THAO" at bounding box center [867, 127] width 83 height 12
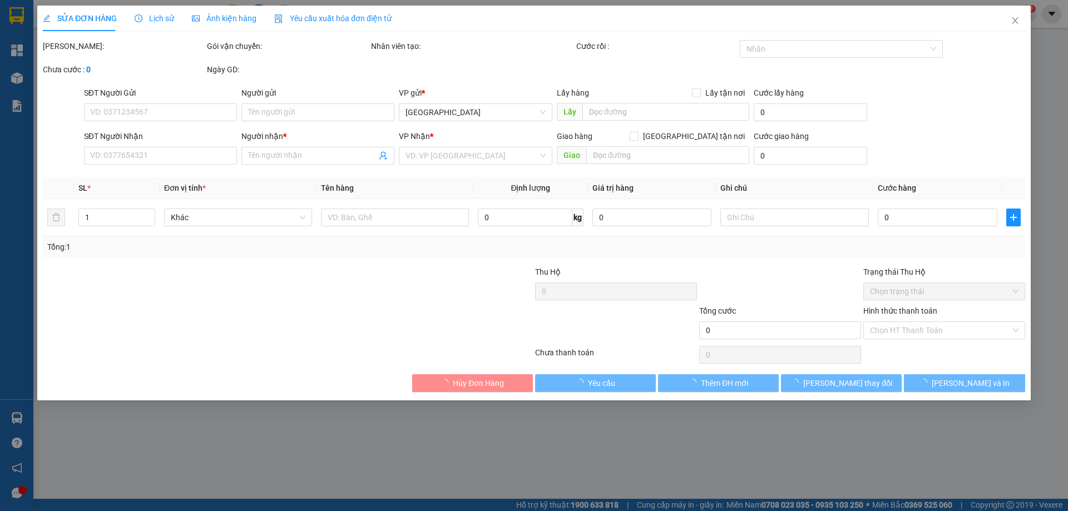
type input "TOÀN"
type input "0932223079"
type input "THAO"
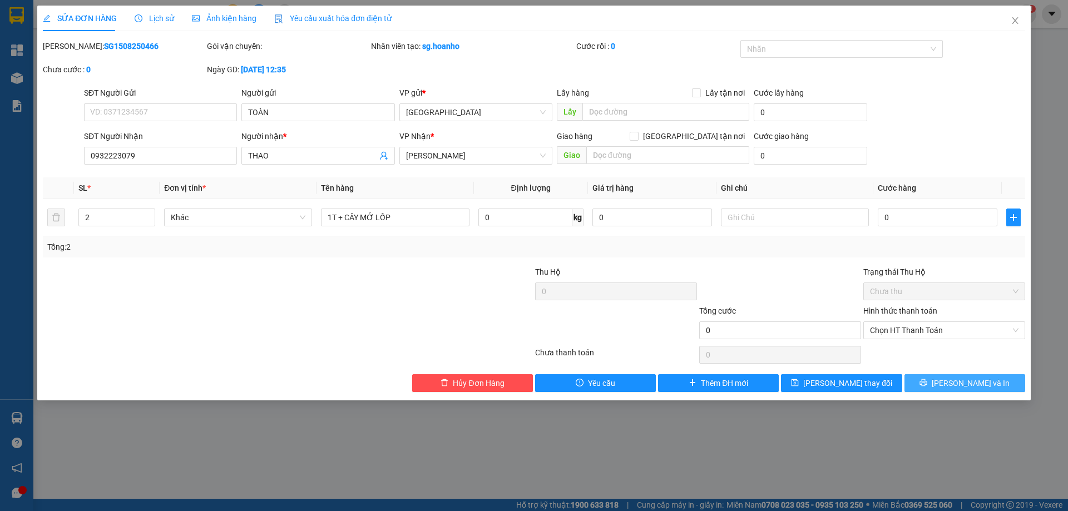
click at [927, 383] on icon "printer" at bounding box center [924, 383] width 8 height 8
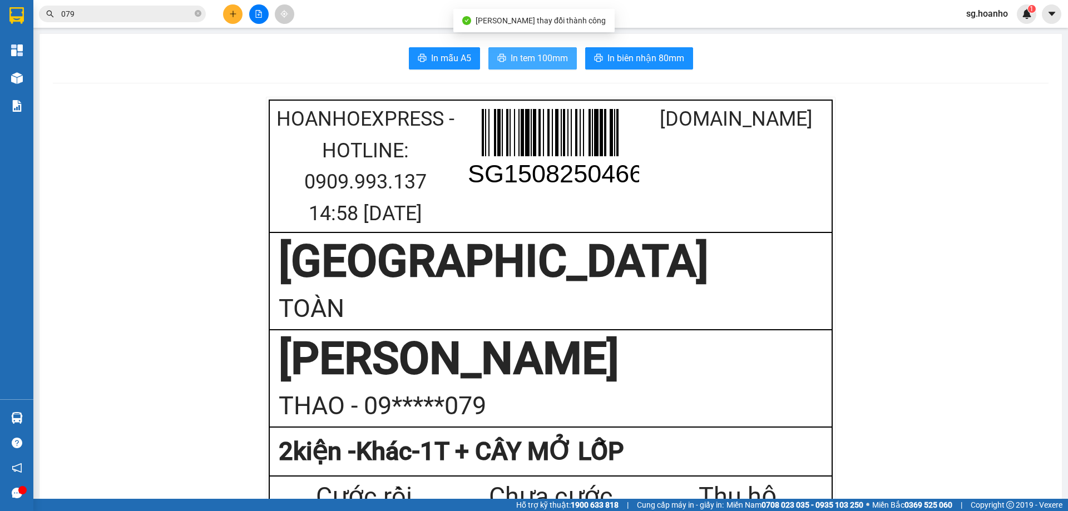
click at [528, 55] on span "In tem 100mm" at bounding box center [539, 58] width 57 height 14
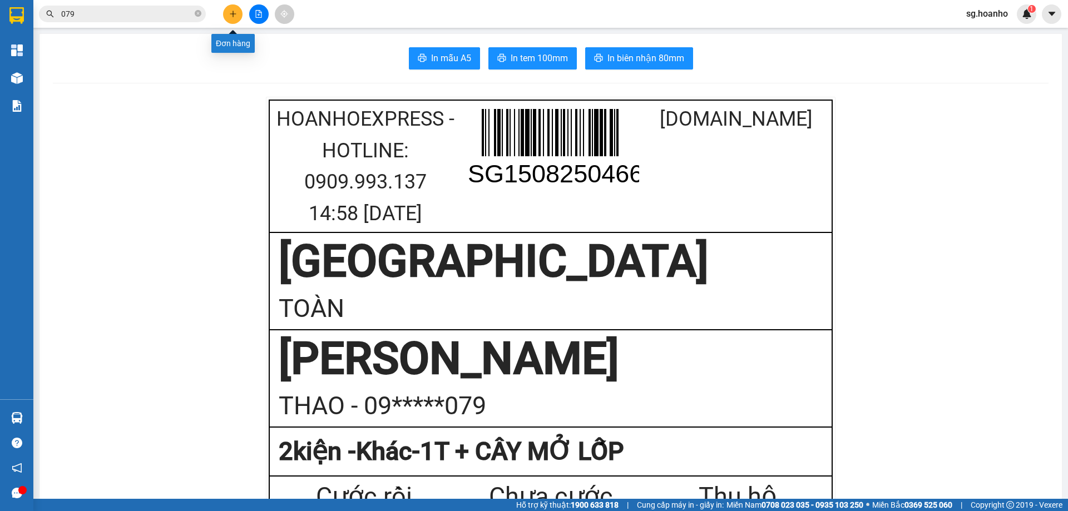
click at [233, 13] on icon "plus" at bounding box center [233, 14] width 1 height 6
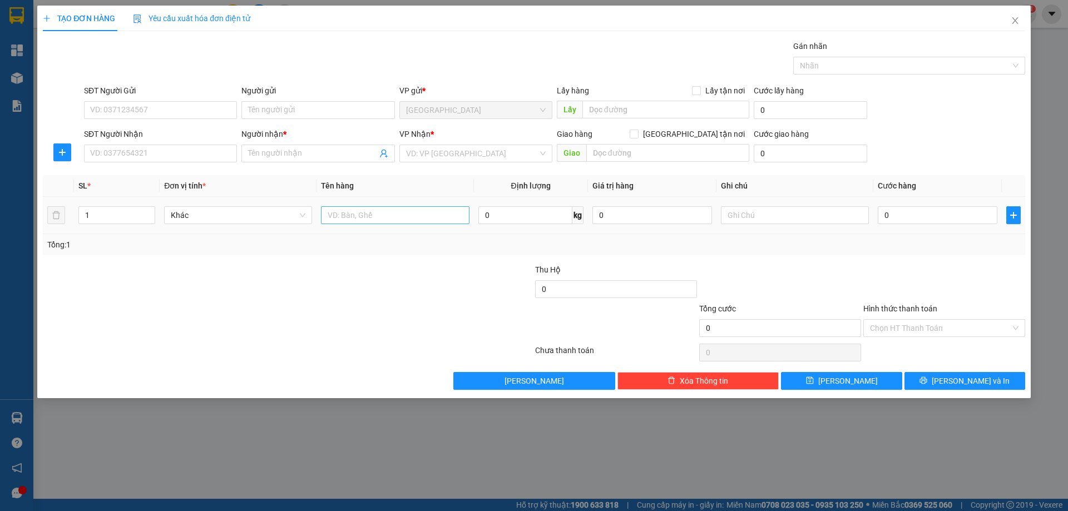
drag, startPoint x: 343, startPoint y: 202, endPoint x: 344, endPoint y: 211, distance: 9.6
click at [343, 206] on td at bounding box center [395, 215] width 157 height 37
click at [345, 219] on input "text" at bounding box center [395, 215] width 148 height 18
type input "1 BAO"
click at [182, 160] on input "SĐT Người Nhận" at bounding box center [160, 154] width 153 height 18
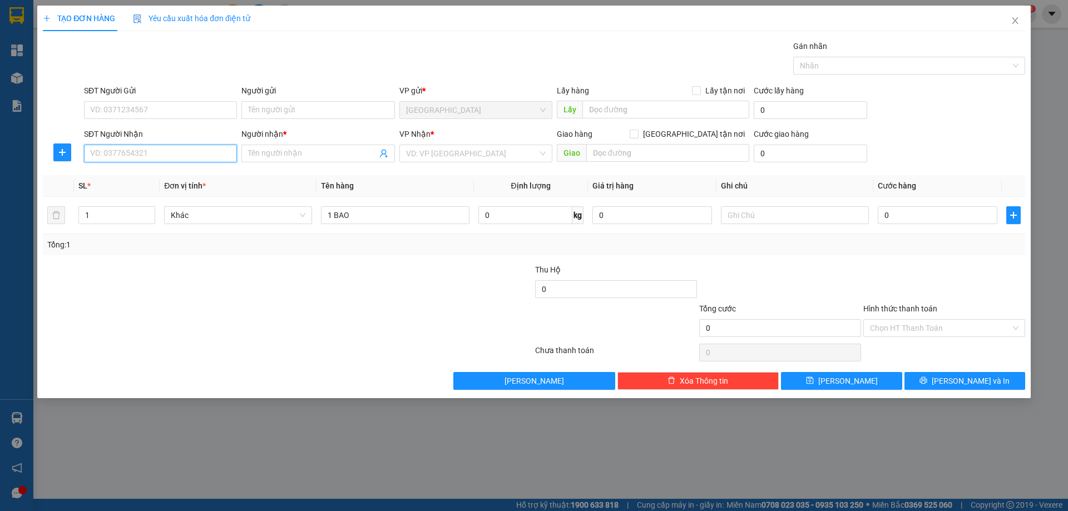
click at [174, 156] on input "SĐT Người Nhận" at bounding box center [160, 154] width 153 height 18
type input "0"
type input "0973833507"
click at [142, 171] on div "0973833507 - NGA" at bounding box center [161, 176] width 140 height 12
type input "NGA"
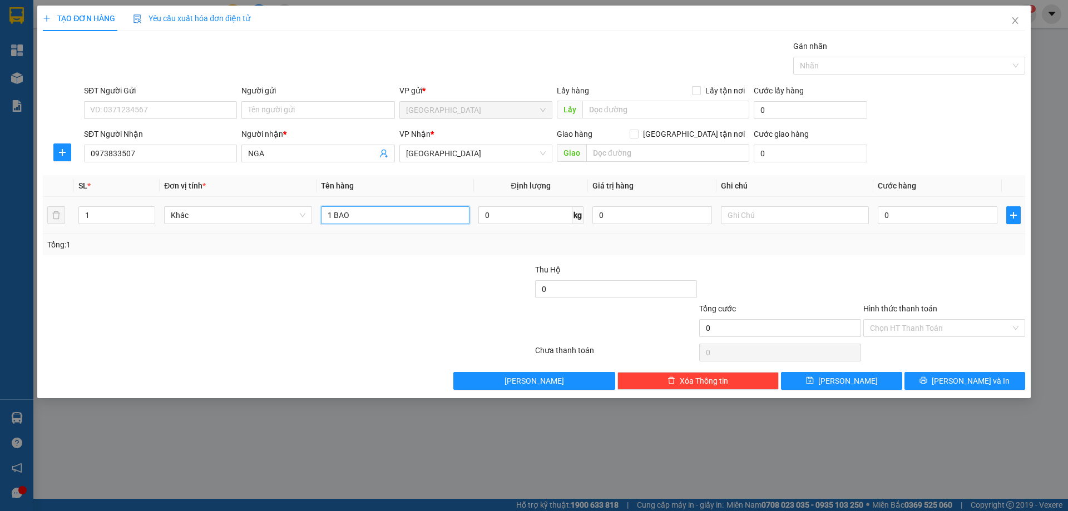
click at [397, 221] on input "1 BAO" at bounding box center [395, 215] width 148 height 18
drag, startPoint x: 385, startPoint y: 219, endPoint x: 253, endPoint y: 231, distance: 132.4
click at [253, 231] on tr "1 Khác 1 BAO 0 kg 0 0" at bounding box center [534, 215] width 982 height 37
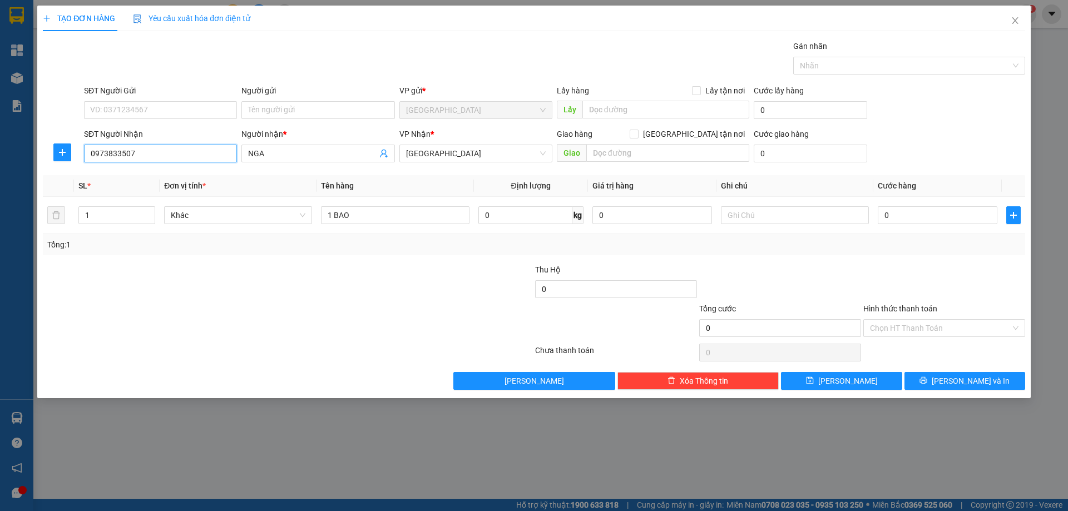
drag, startPoint x: 180, startPoint y: 154, endPoint x: 0, endPoint y: 164, distance: 180.5
click at [0, 164] on div "TẠO ĐƠN HÀNG Yêu cầu xuất hóa đơn điện tử Transit Pickup Surcharge Ids Transit …" at bounding box center [534, 255] width 1068 height 511
type input "0357586507"
drag, startPoint x: 276, startPoint y: 149, endPoint x: 171, endPoint y: 172, distance: 107.0
click at [173, 171] on div "Transit Pickup Surcharge Ids Transit Deliver Surcharge Ids Transit Deliver Surc…" at bounding box center [534, 215] width 982 height 350
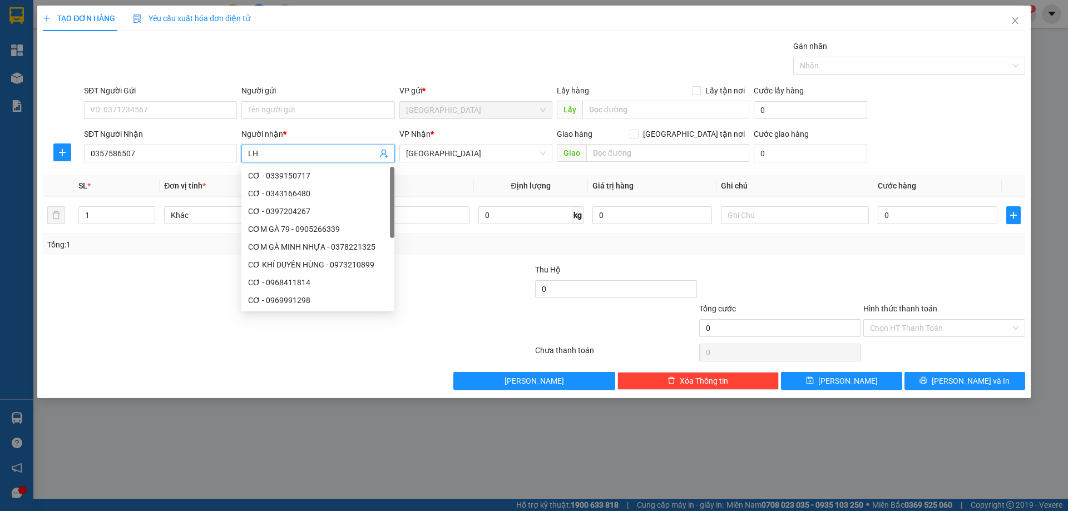
type input "L"
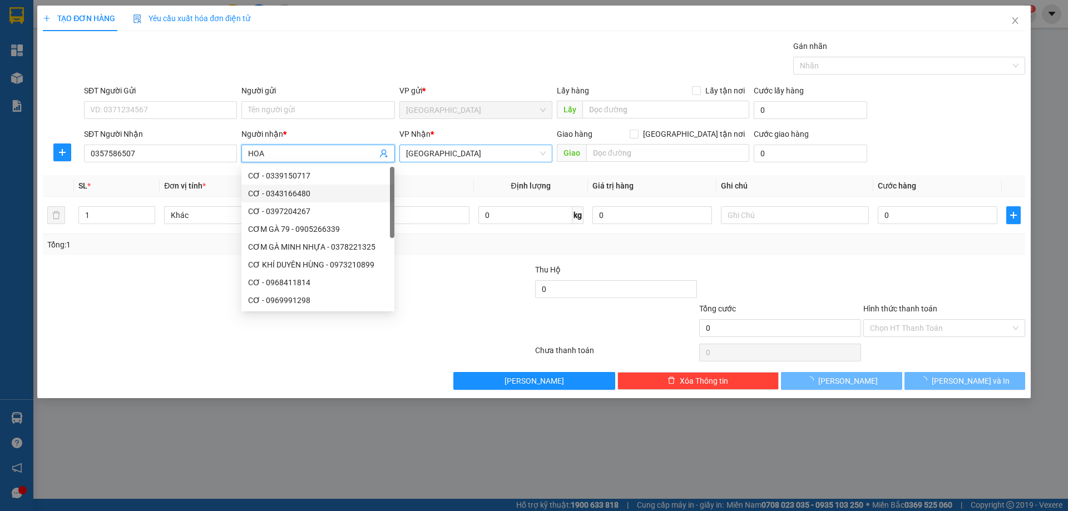
click at [448, 154] on span "[GEOGRAPHIC_DATA]" at bounding box center [476, 153] width 140 height 17
type input "HOA"
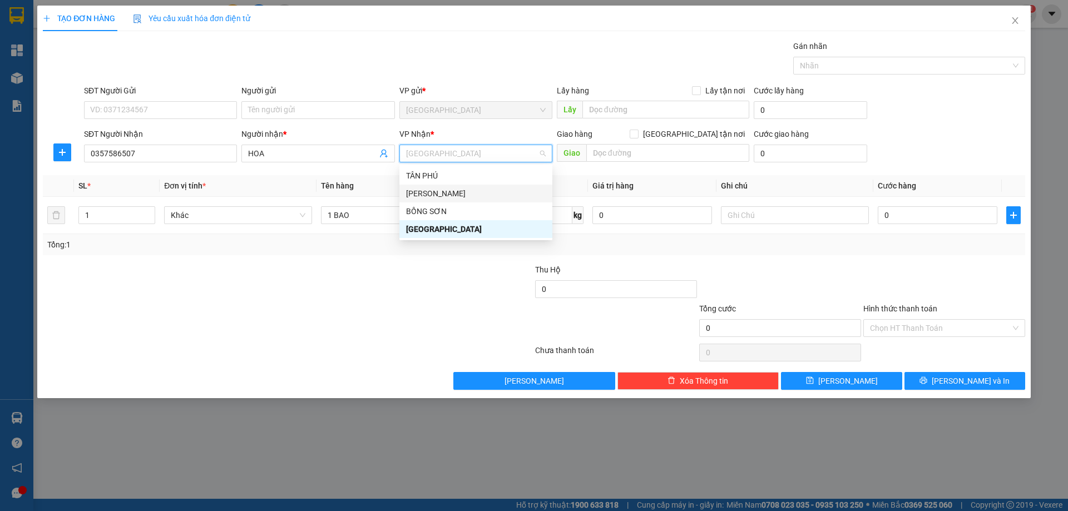
click at [428, 191] on div "[PERSON_NAME]" at bounding box center [476, 193] width 140 height 12
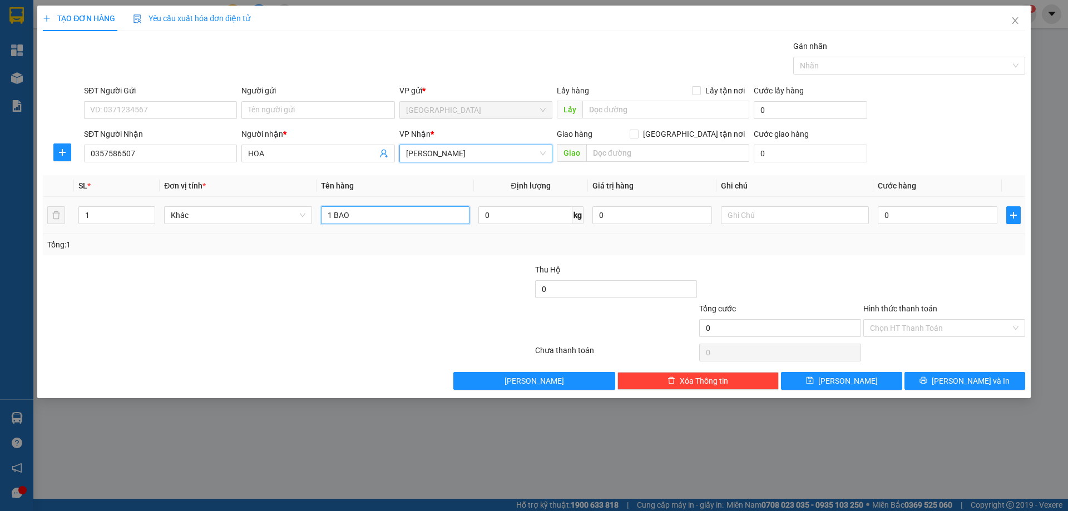
drag, startPoint x: 383, startPoint y: 215, endPoint x: 353, endPoint y: 216, distance: 30.6
click at [365, 215] on input "1 BAO" at bounding box center [395, 215] width 148 height 18
type input "1 HỘP"
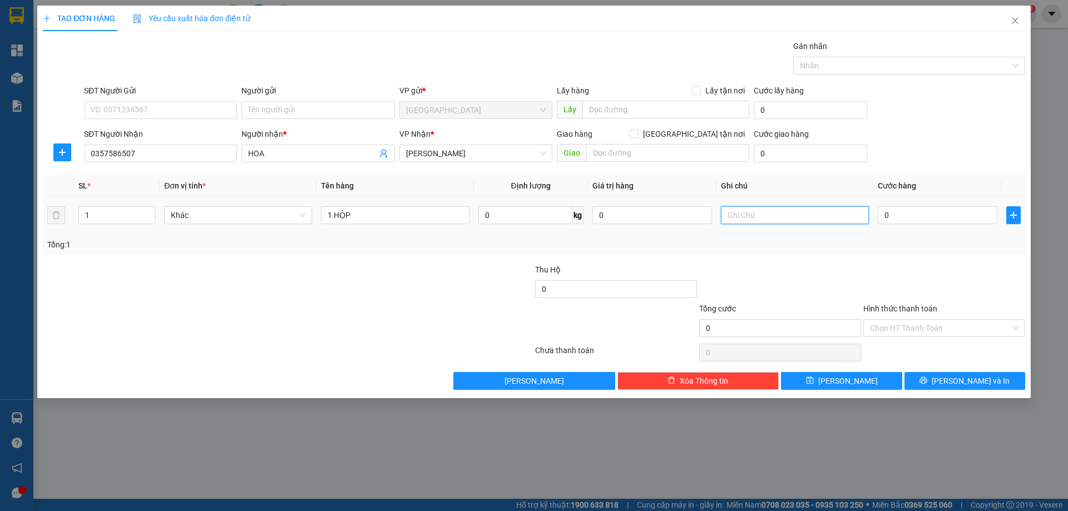
click at [771, 211] on input "text" at bounding box center [795, 215] width 148 height 18
type input "R 40K"
drag, startPoint x: 910, startPoint y: 332, endPoint x: 907, endPoint y: 339, distance: 8.0
click at [910, 332] on input "Hình thức thanh toán" at bounding box center [940, 328] width 141 height 17
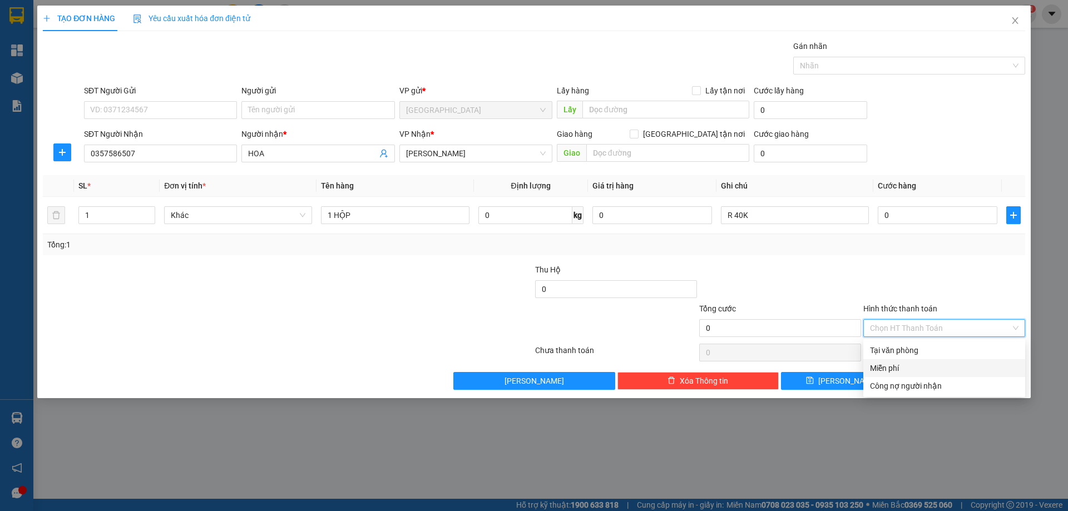
click at [895, 360] on div "Miễn phí" at bounding box center [944, 368] width 162 height 18
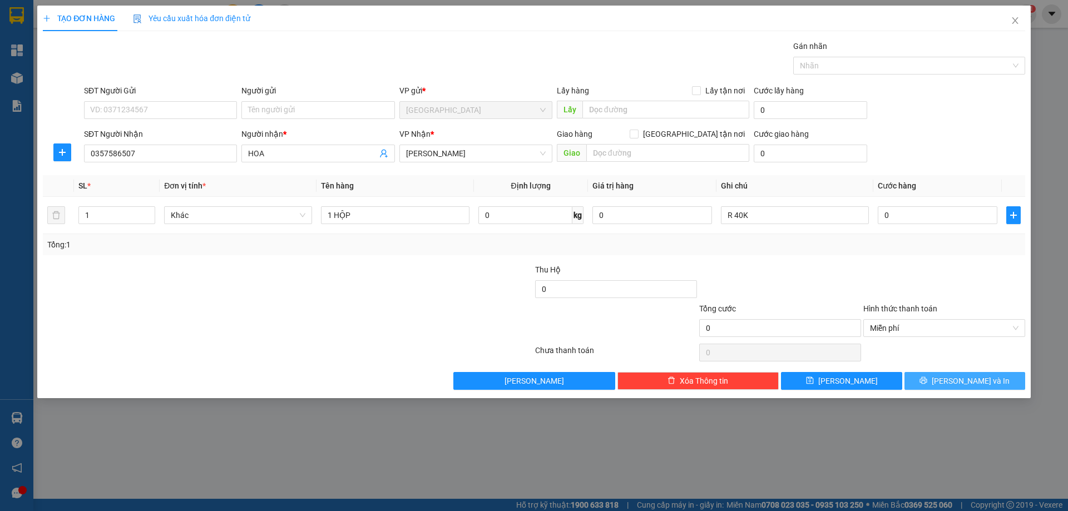
click at [924, 382] on button "[PERSON_NAME] và In" at bounding box center [965, 381] width 121 height 18
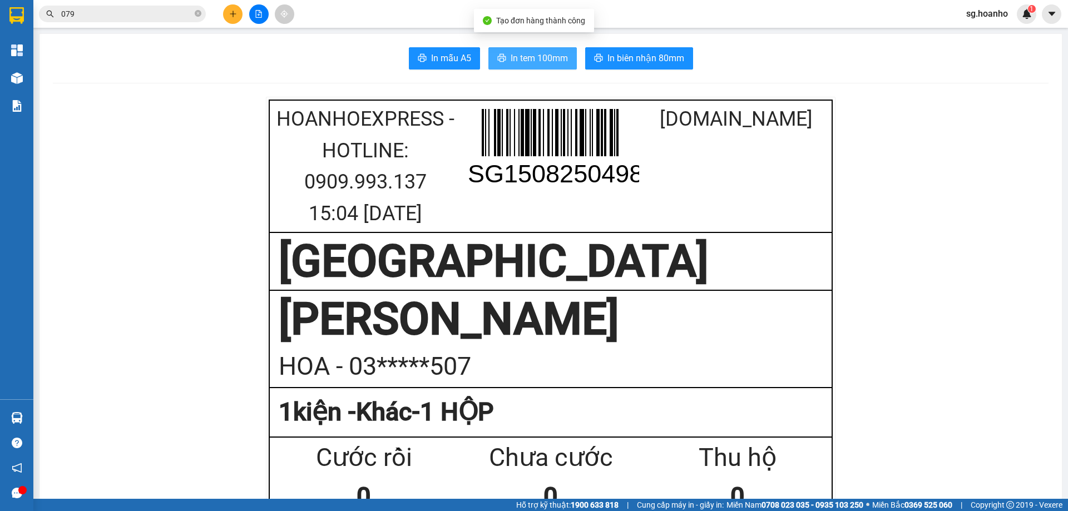
click at [506, 57] on button "In tem 100mm" at bounding box center [532, 58] width 88 height 22
click at [240, 17] on button at bounding box center [232, 13] width 19 height 19
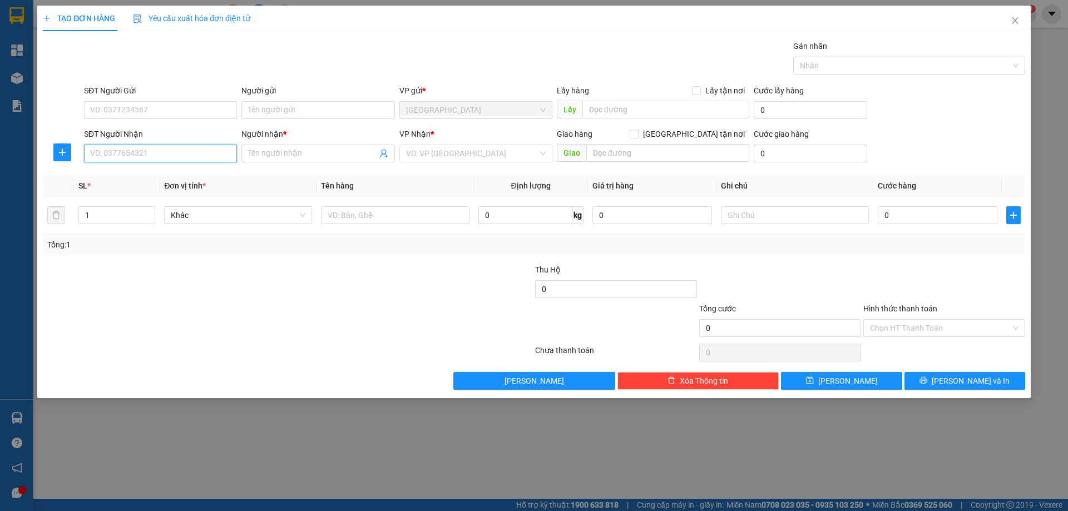
click at [124, 156] on input "SĐT Người Nhận" at bounding box center [160, 154] width 153 height 18
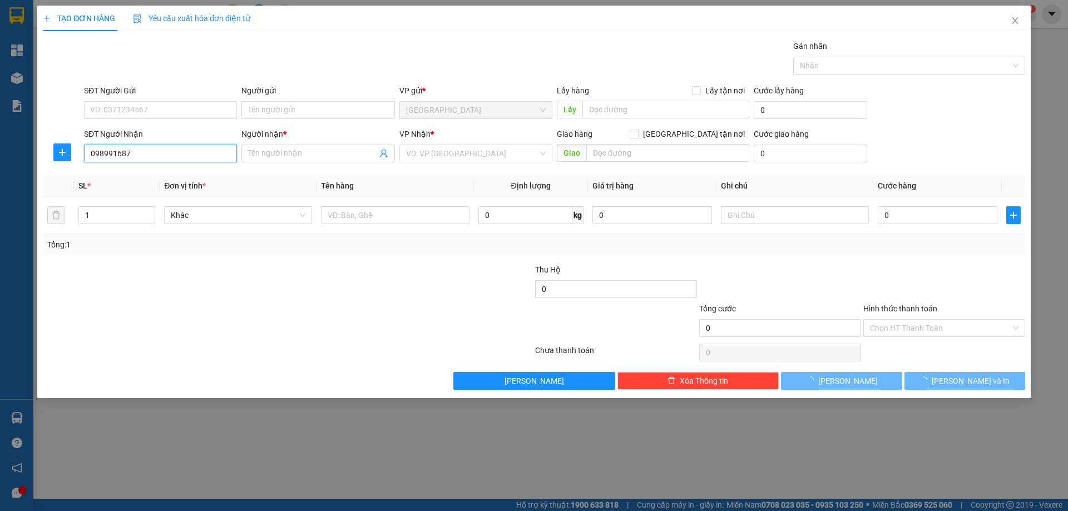
type input "0989916879"
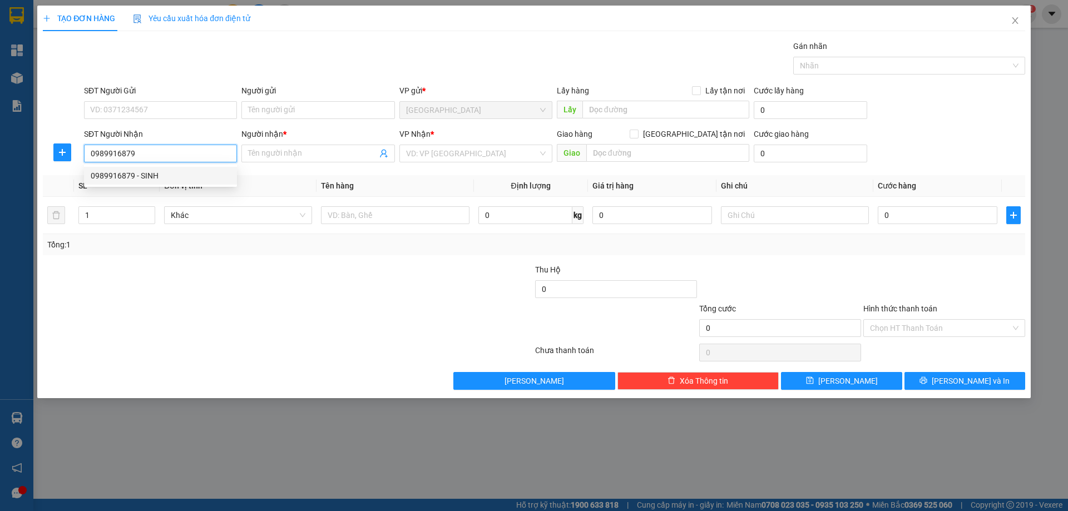
click at [157, 180] on div "0989916879 - SINH" at bounding box center [161, 176] width 140 height 12
type input "SINH"
type input "0989916879"
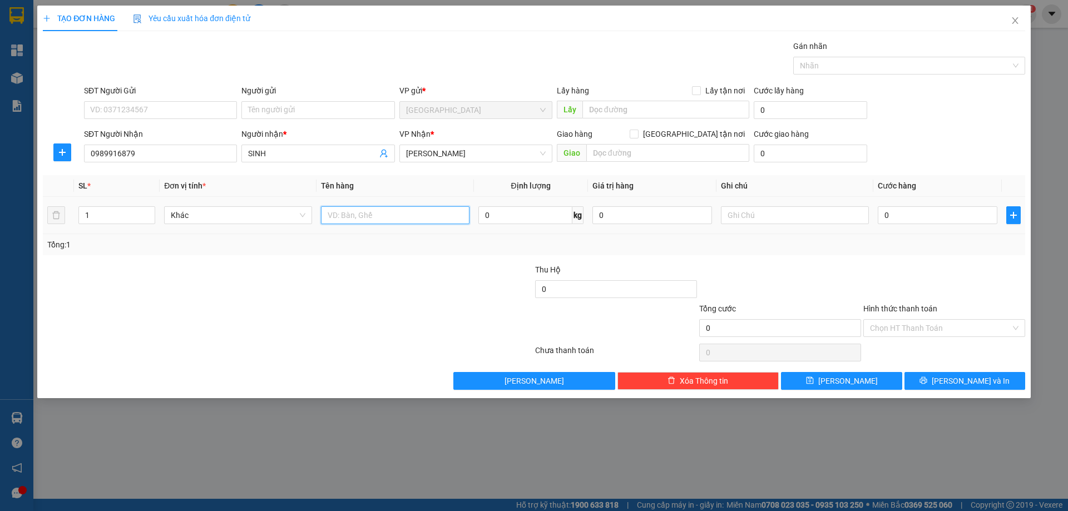
click at [427, 220] on input "text" at bounding box center [395, 215] width 148 height 18
type input "1 BAO"
click at [744, 219] on input "text" at bounding box center [795, 215] width 148 height 18
type input "R 80K"
drag, startPoint x: 901, startPoint y: 326, endPoint x: 901, endPoint y: 335, distance: 8.9
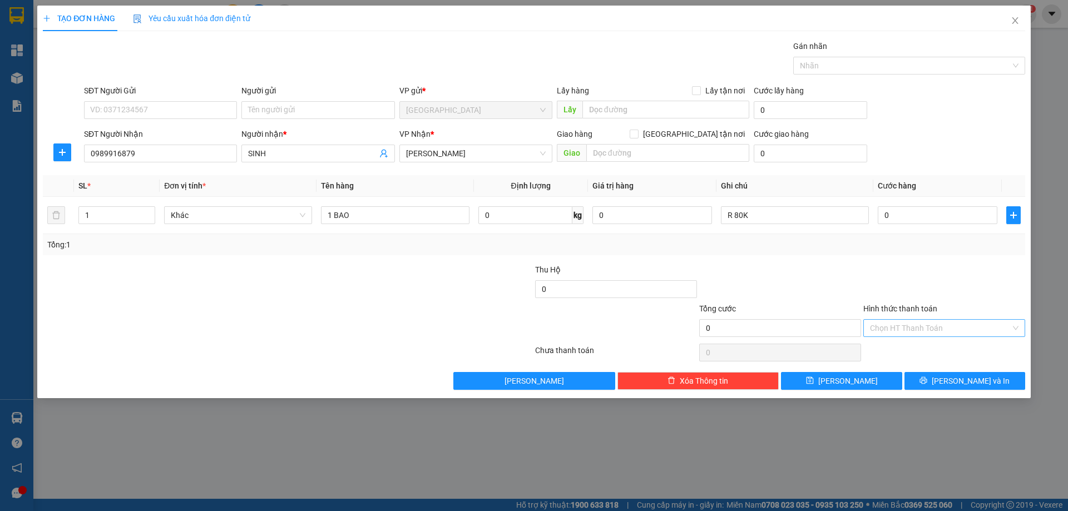
click at [901, 332] on input "Hình thức thanh toán" at bounding box center [940, 328] width 141 height 17
drag, startPoint x: 901, startPoint y: 335, endPoint x: 954, endPoint y: 390, distance: 76.7
click at [906, 370] on div "Miễn phí" at bounding box center [944, 368] width 149 height 12
drag, startPoint x: 956, startPoint y: 389, endPoint x: 845, endPoint y: 316, distance: 133.0
click at [956, 388] on button "[PERSON_NAME] và In" at bounding box center [965, 381] width 121 height 18
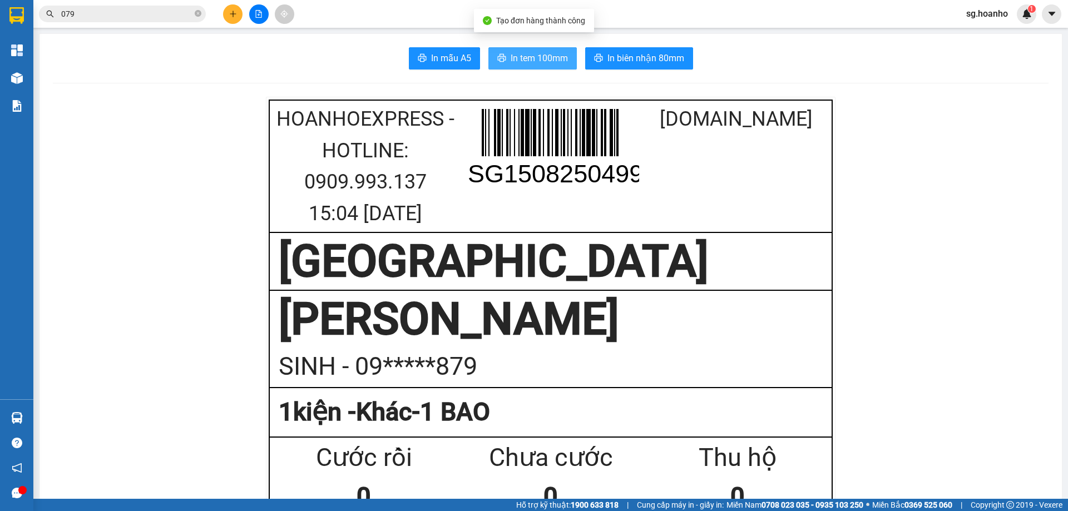
click at [528, 58] on span "In tem 100mm" at bounding box center [539, 58] width 57 height 14
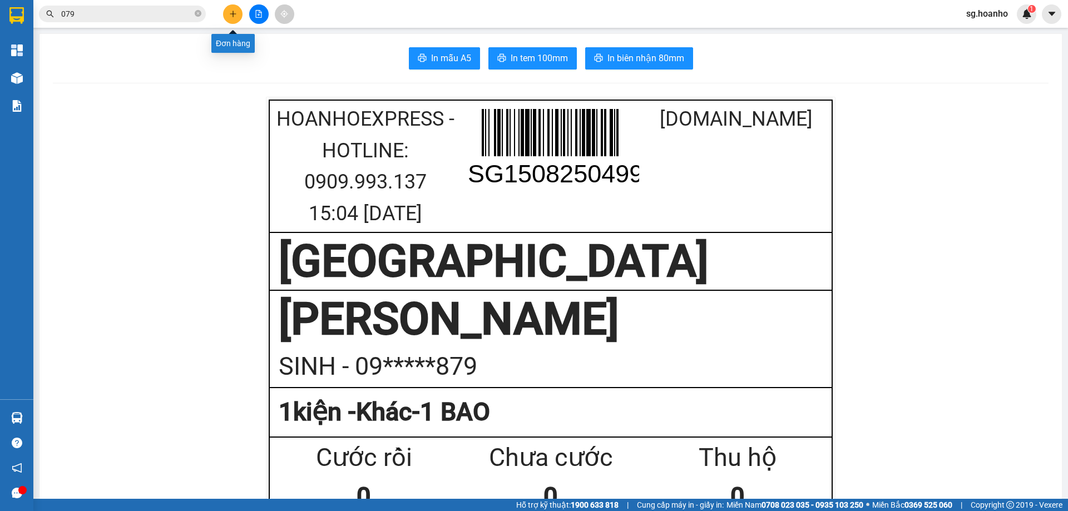
click at [230, 23] on button at bounding box center [232, 13] width 19 height 19
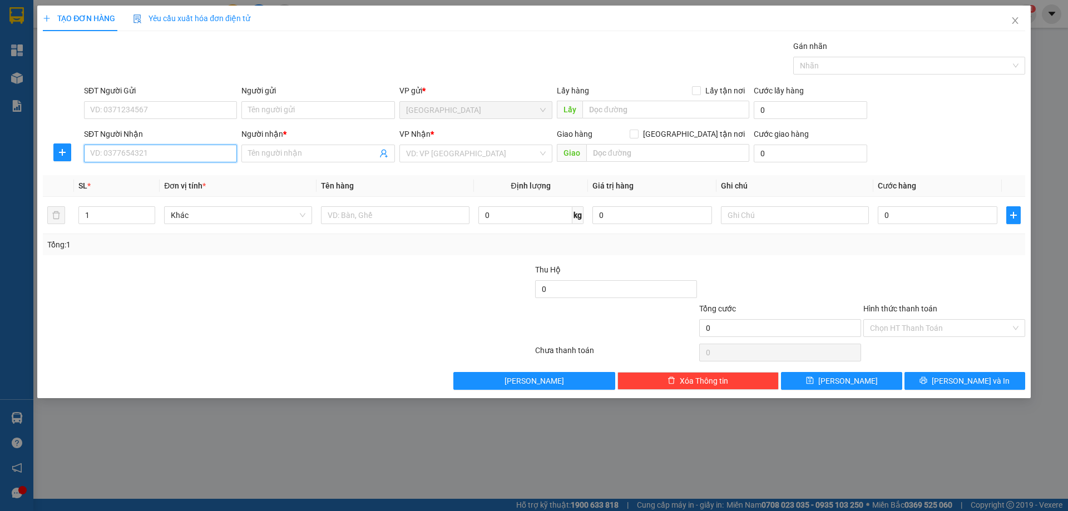
click at [127, 159] on input "SĐT Người Nhận" at bounding box center [160, 154] width 153 height 18
type input "0356198785"
click at [164, 177] on div "0356198785 - trung" at bounding box center [161, 176] width 140 height 12
type input "trung"
type input "0356198785"
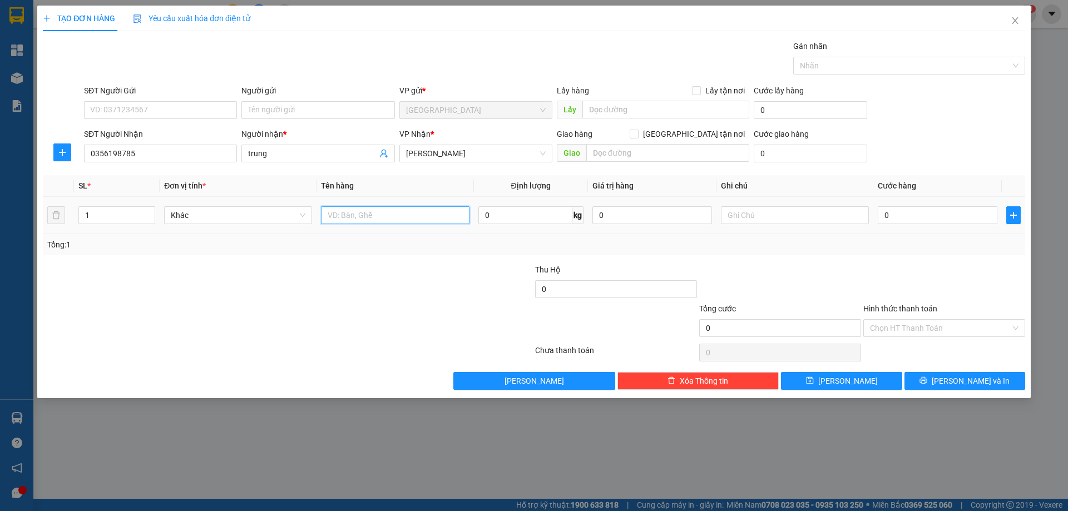
click at [373, 210] on input "text" at bounding box center [395, 215] width 148 height 18
type input "BÌ THƯ"
click at [745, 215] on input "text" at bounding box center [795, 215] width 148 height 18
type input "R 30K"
click at [925, 333] on input "Hình thức thanh toán" at bounding box center [940, 328] width 141 height 17
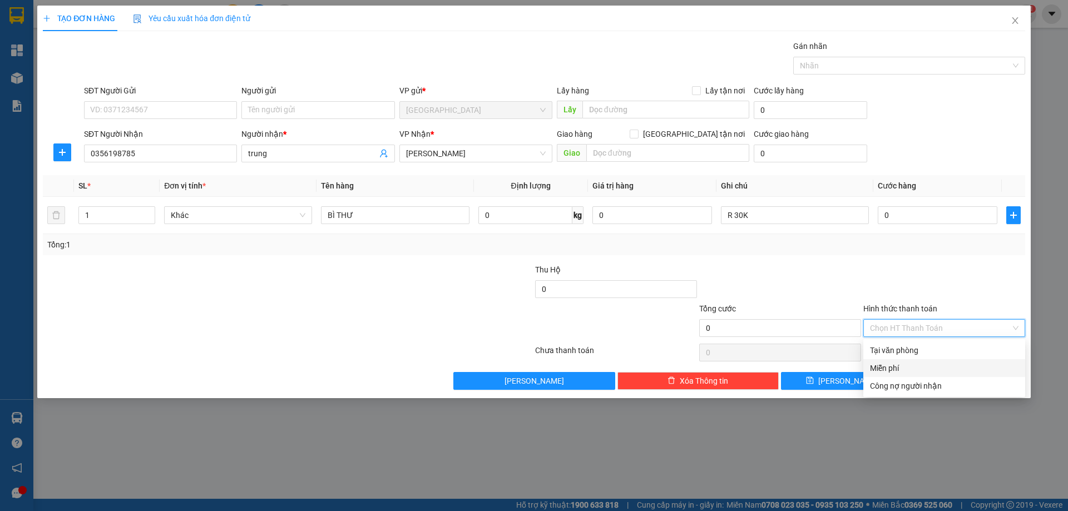
click at [914, 361] on div "Miễn phí" at bounding box center [944, 368] width 162 height 18
click at [945, 375] on button "[PERSON_NAME] và In" at bounding box center [965, 381] width 121 height 18
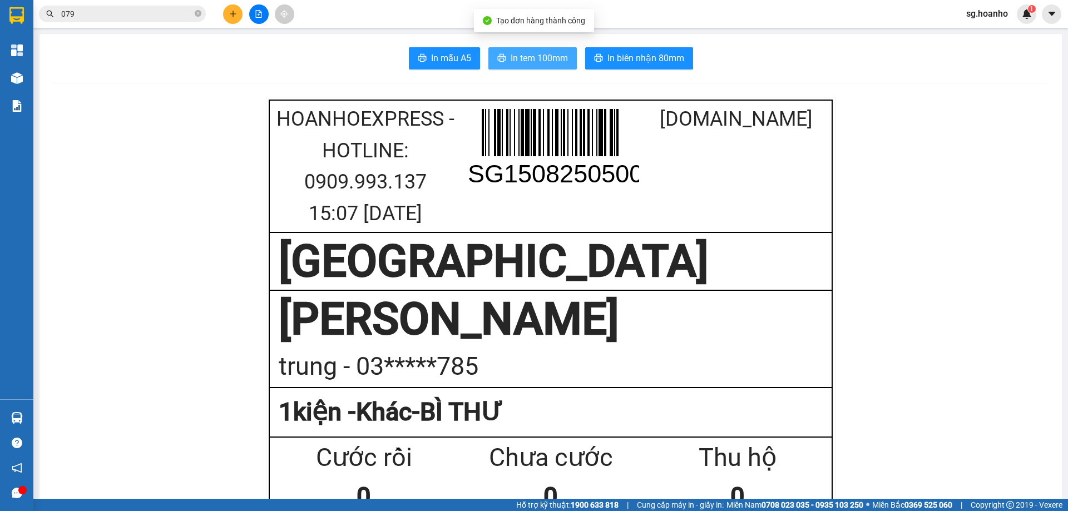
click at [511, 61] on span "In tem 100mm" at bounding box center [539, 58] width 57 height 14
drag, startPoint x: 198, startPoint y: 13, endPoint x: 71, endPoint y: 56, distance: 133.9
click at [196, 14] on icon "close-circle" at bounding box center [198, 13] width 7 height 7
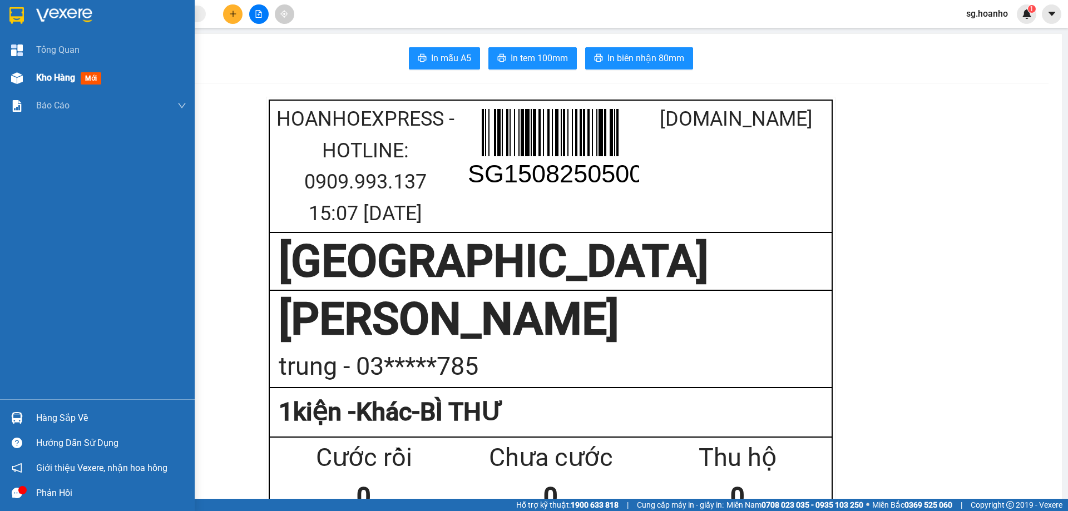
click at [96, 76] on span "mới" at bounding box center [91, 78] width 21 height 12
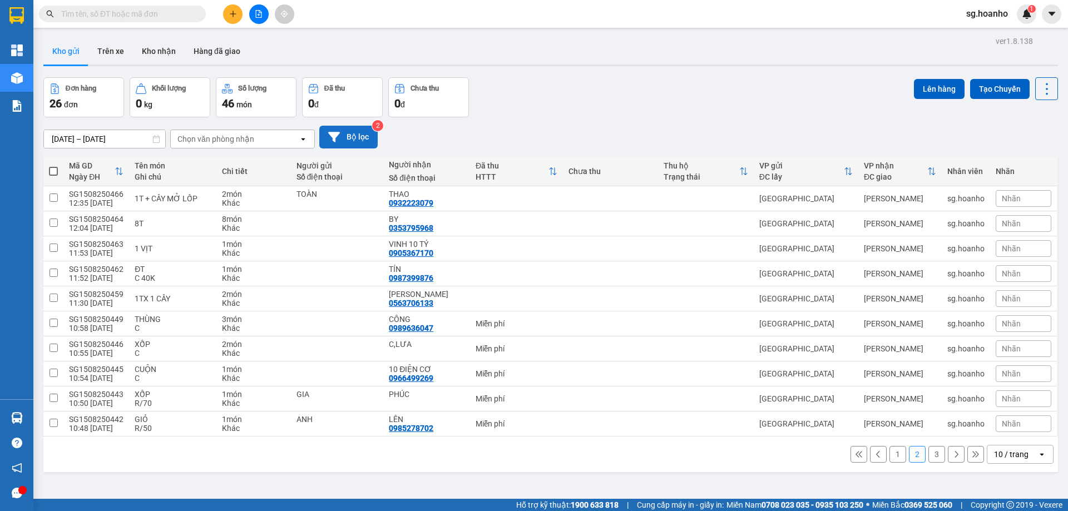
click at [349, 140] on button "Bộ lọc" at bounding box center [348, 137] width 58 height 23
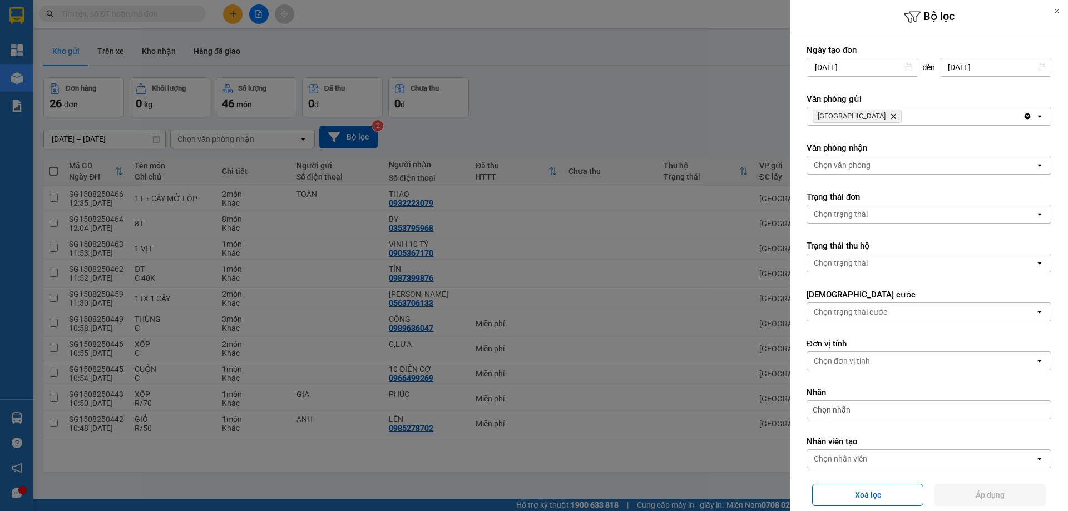
click at [891, 115] on icon "SÀI GÒN, close by backspace" at bounding box center [893, 116] width 5 height 5
click at [851, 115] on div "Chọn văn phòng" at bounding box center [842, 116] width 57 height 11
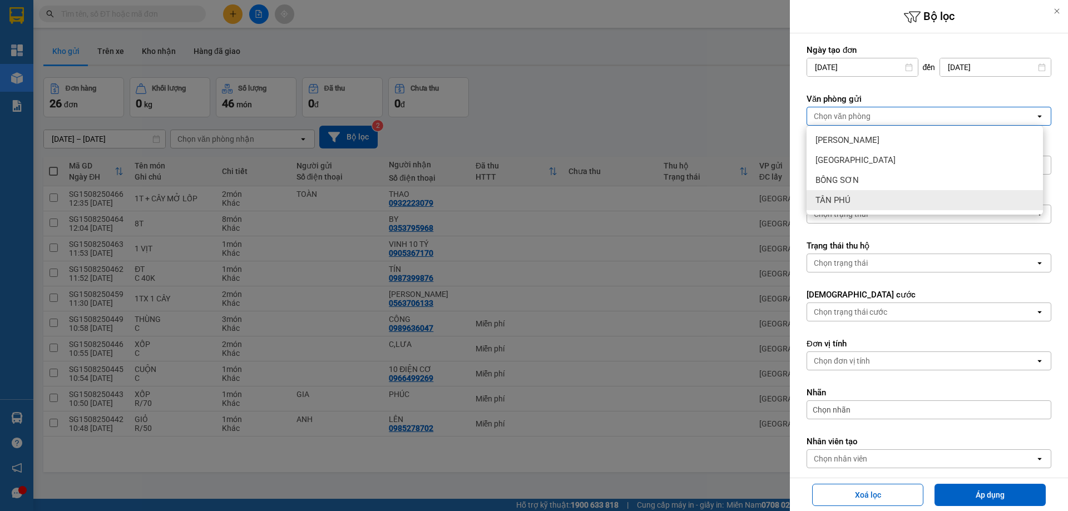
click at [844, 201] on span "TÂN PHÚ" at bounding box center [833, 200] width 35 height 11
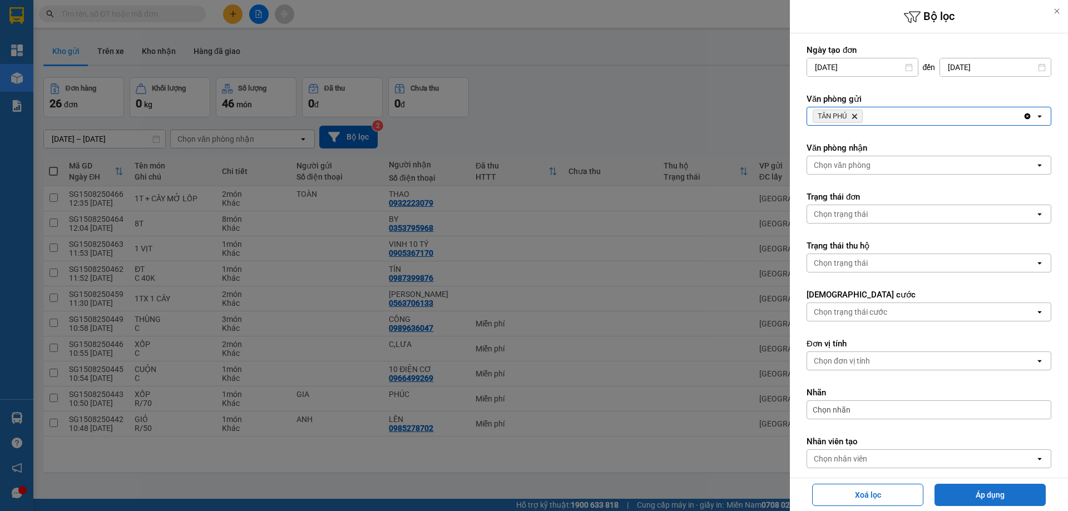
click at [1000, 487] on button "Áp dụng" at bounding box center [990, 495] width 111 height 22
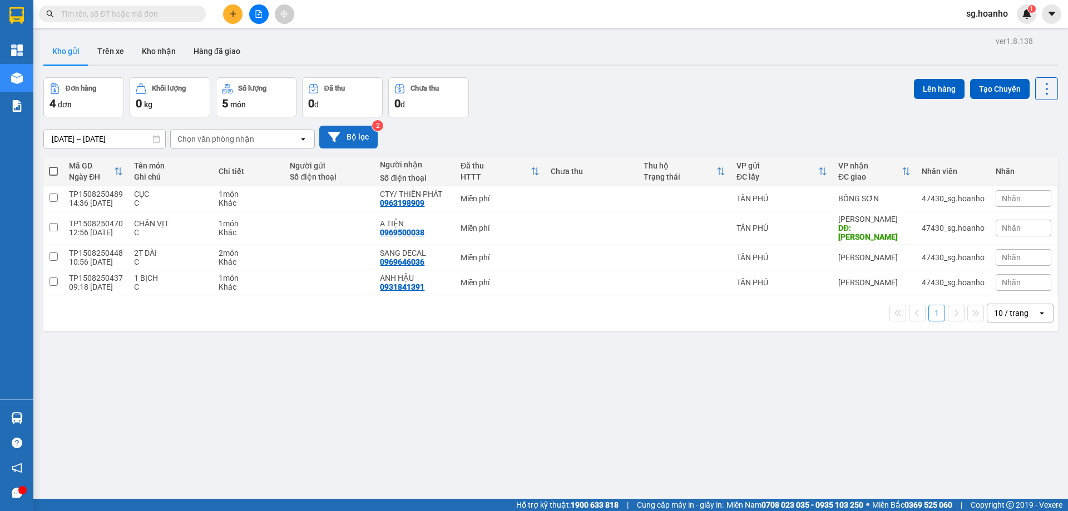
click at [361, 127] on button "Bộ lọc" at bounding box center [348, 137] width 58 height 23
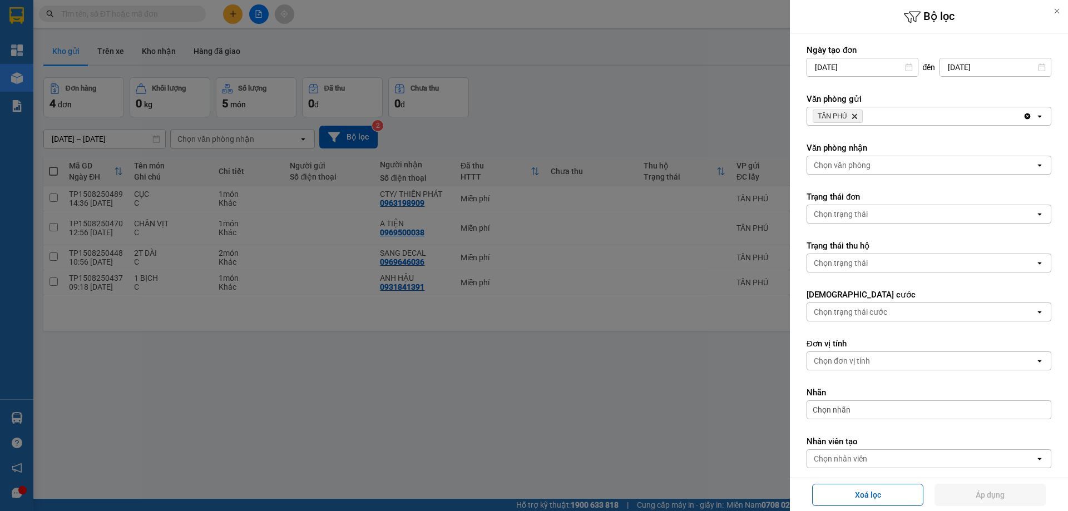
click at [856, 116] on icon "TÂN PHÚ, close by backspace" at bounding box center [854, 116] width 5 height 5
click at [843, 108] on div "Chọn văn phòng" at bounding box center [921, 116] width 228 height 18
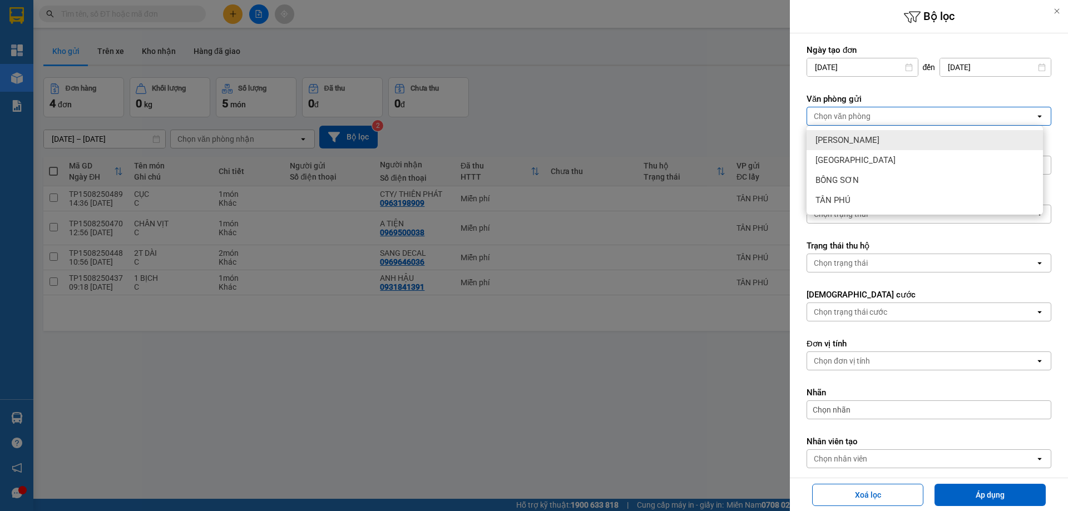
click at [844, 136] on span "[PERSON_NAME]" at bounding box center [848, 140] width 64 height 11
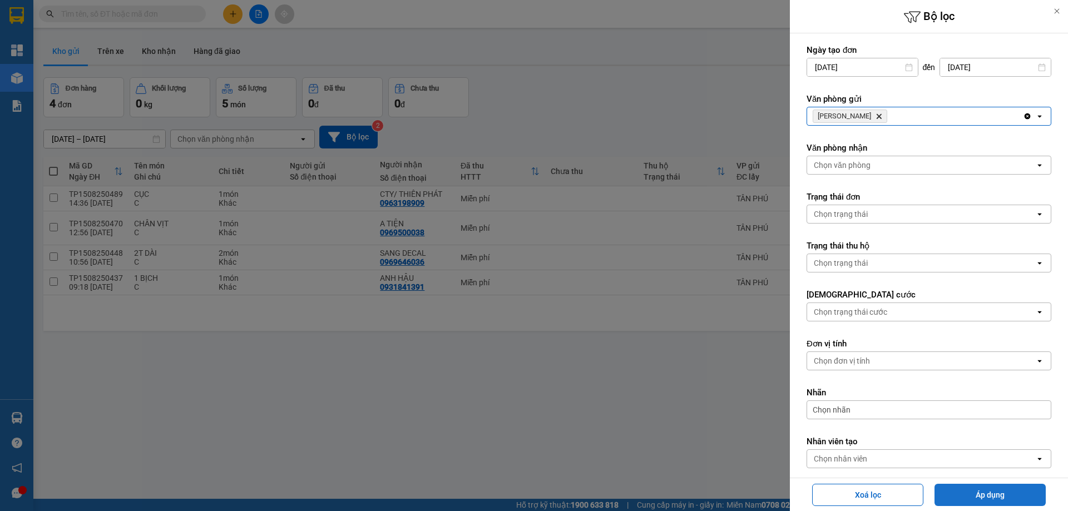
click at [990, 495] on button "Áp dụng" at bounding box center [990, 495] width 111 height 22
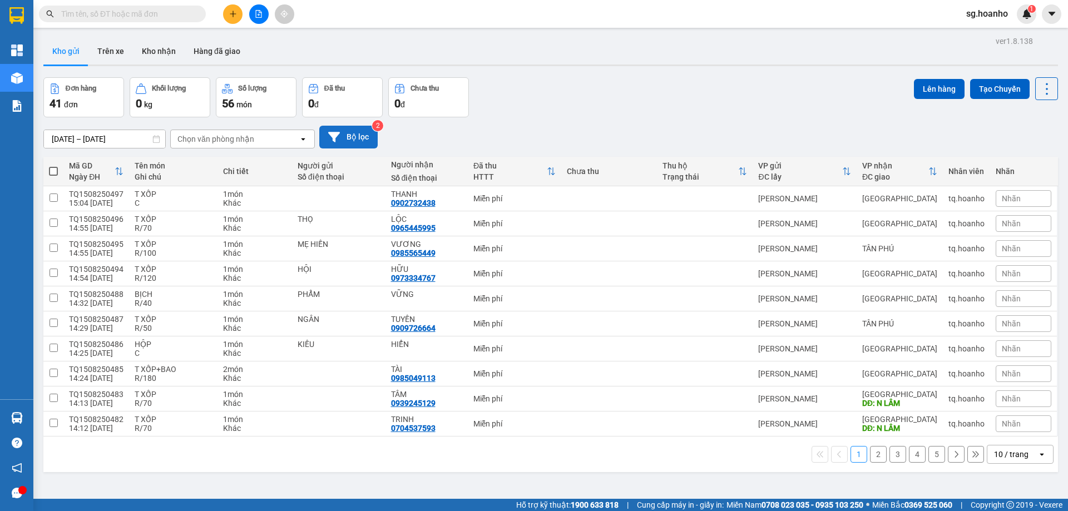
click at [344, 130] on button "Bộ lọc" at bounding box center [348, 137] width 58 height 23
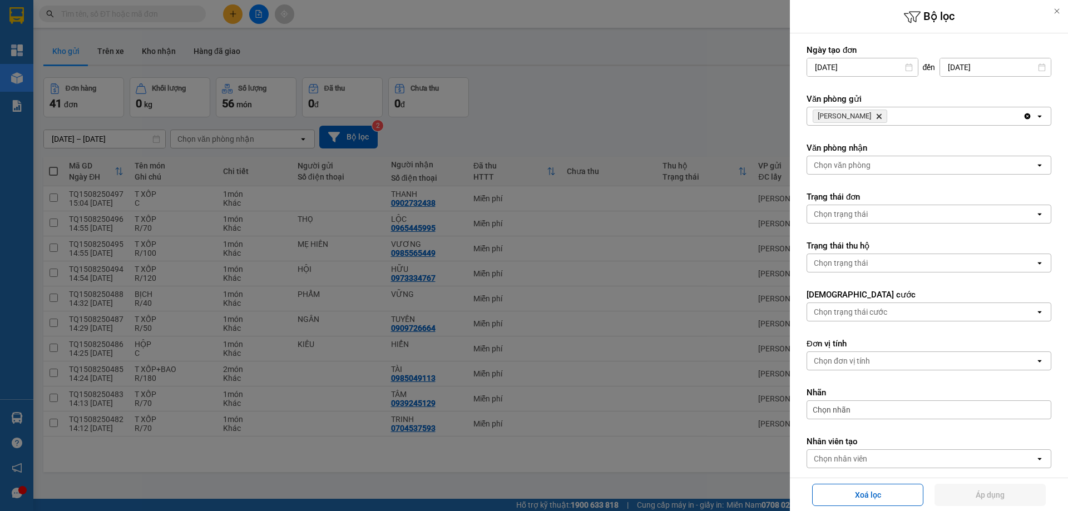
click at [876, 114] on icon "Delete" at bounding box center [879, 116] width 7 height 7
click at [845, 116] on div "Chọn văn phòng" at bounding box center [842, 116] width 57 height 11
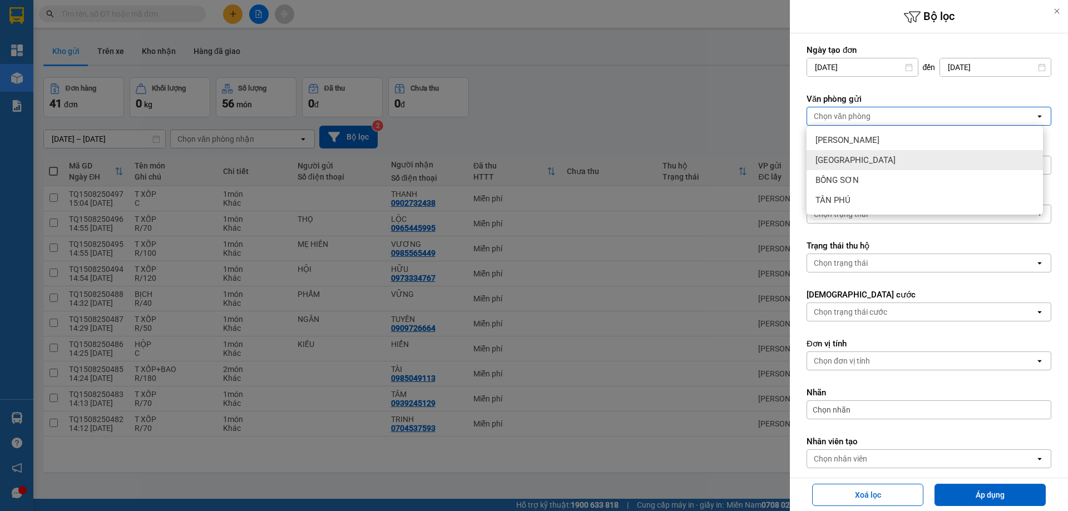
click at [841, 161] on span "[GEOGRAPHIC_DATA]" at bounding box center [856, 160] width 80 height 11
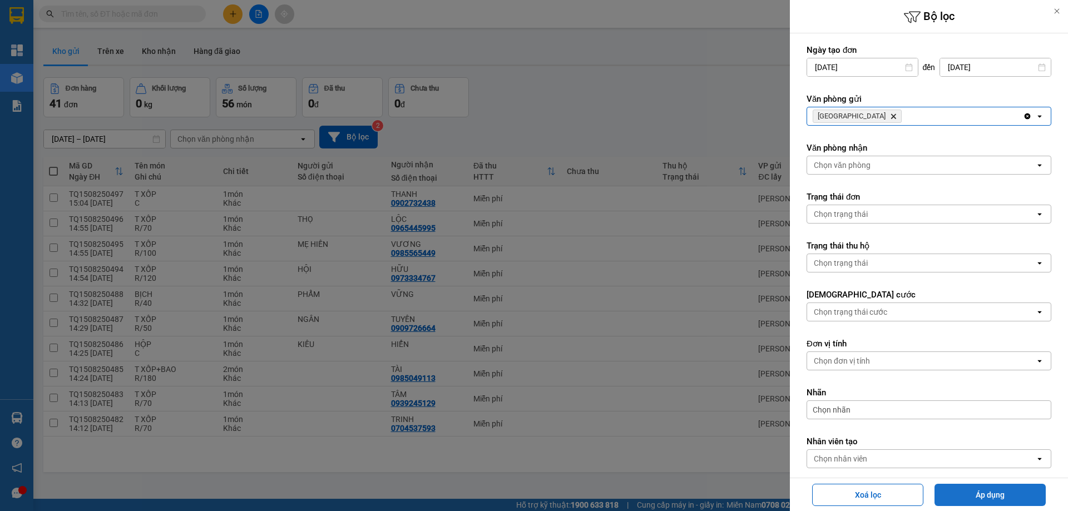
drag, startPoint x: 950, startPoint y: 492, endPoint x: 938, endPoint y: 490, distance: 11.9
click at [949, 492] on button "Áp dụng" at bounding box center [990, 495] width 111 height 22
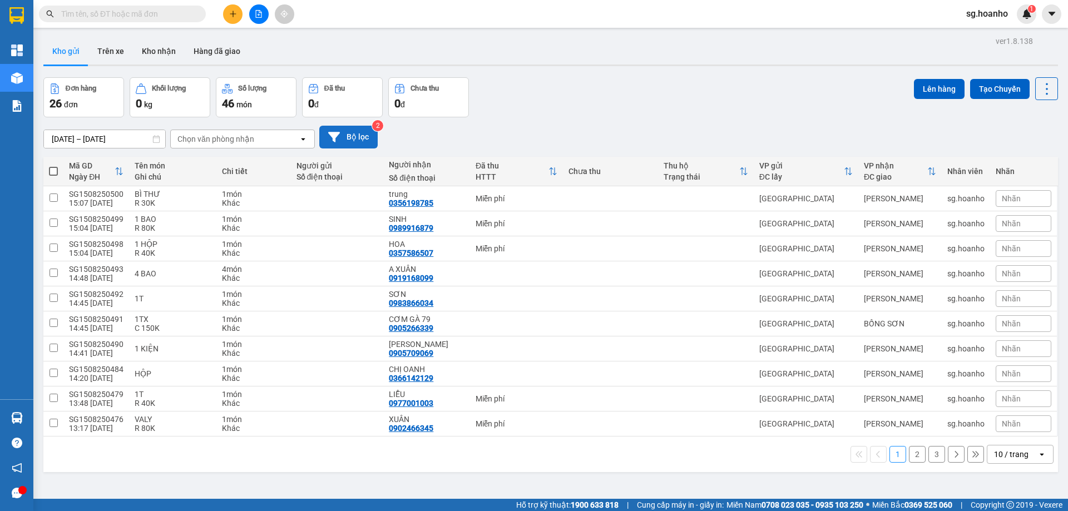
click at [370, 139] on button "Bộ lọc" at bounding box center [348, 137] width 58 height 23
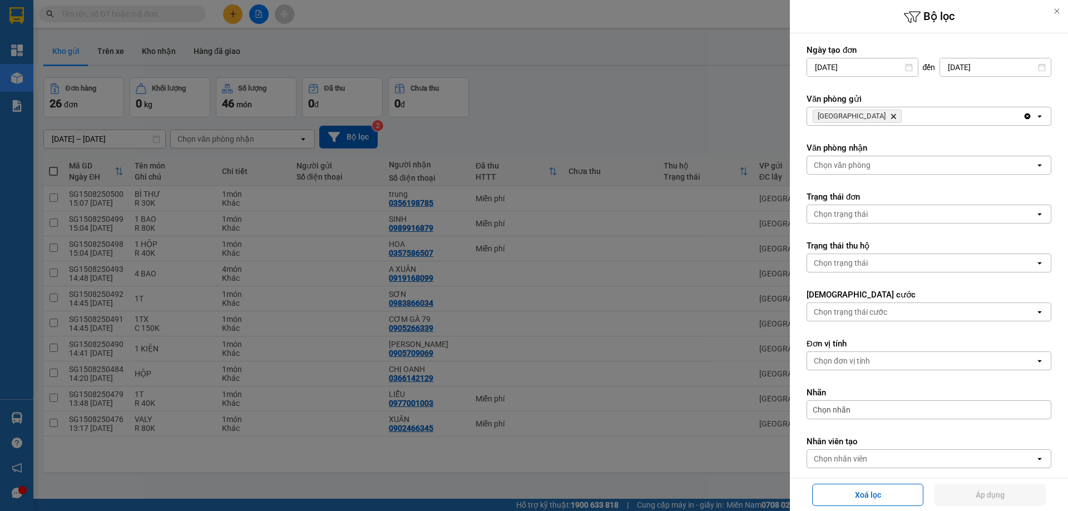
click at [891, 116] on icon "SÀI GÒN, close by backspace" at bounding box center [893, 116] width 5 height 5
click at [855, 114] on div "Chọn văn phòng" at bounding box center [842, 116] width 57 height 11
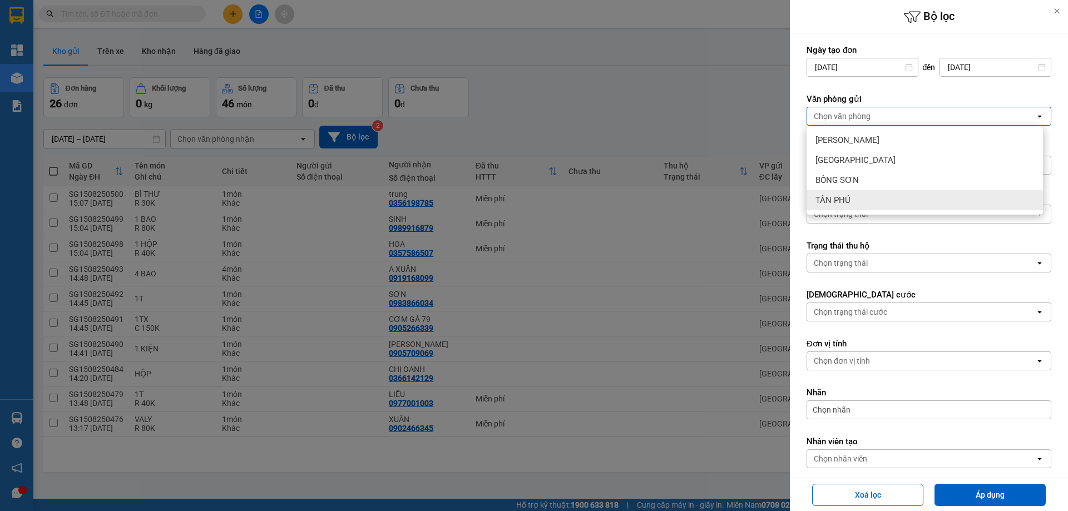
click at [839, 201] on span "TÂN PHÚ" at bounding box center [833, 200] width 35 height 11
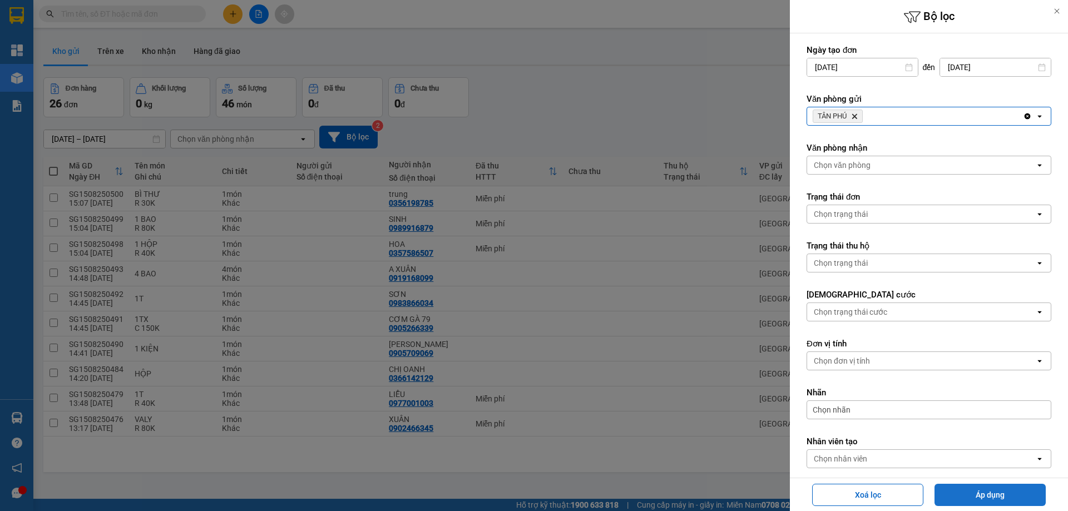
drag, startPoint x: 976, startPoint y: 493, endPoint x: 966, endPoint y: 501, distance: 12.3
click at [973, 495] on button "Áp dụng" at bounding box center [990, 495] width 111 height 22
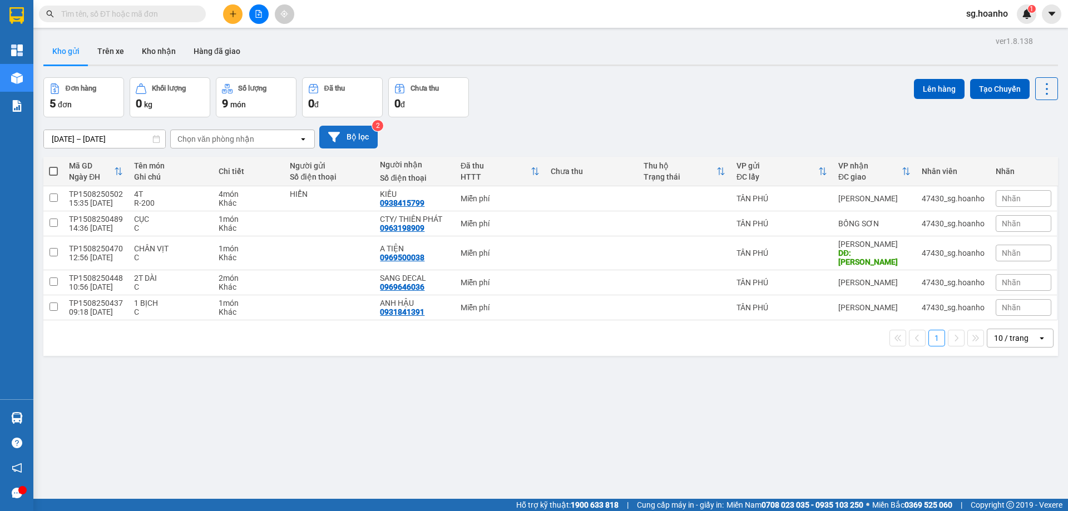
click at [358, 132] on button "Bộ lọc" at bounding box center [348, 137] width 58 height 23
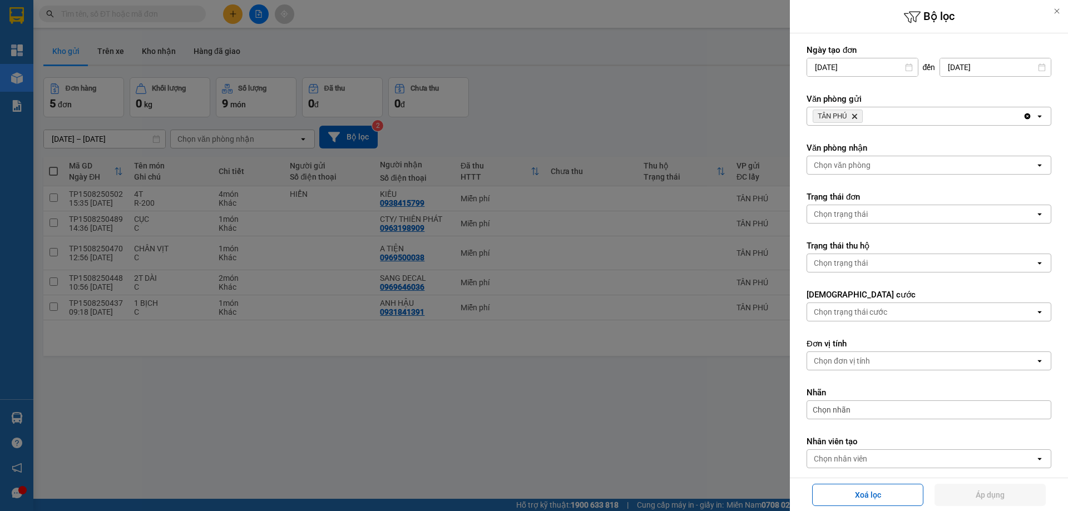
click at [853, 113] on icon "Delete" at bounding box center [854, 116] width 7 height 7
click at [848, 111] on div "Chọn văn phòng" at bounding box center [842, 116] width 57 height 11
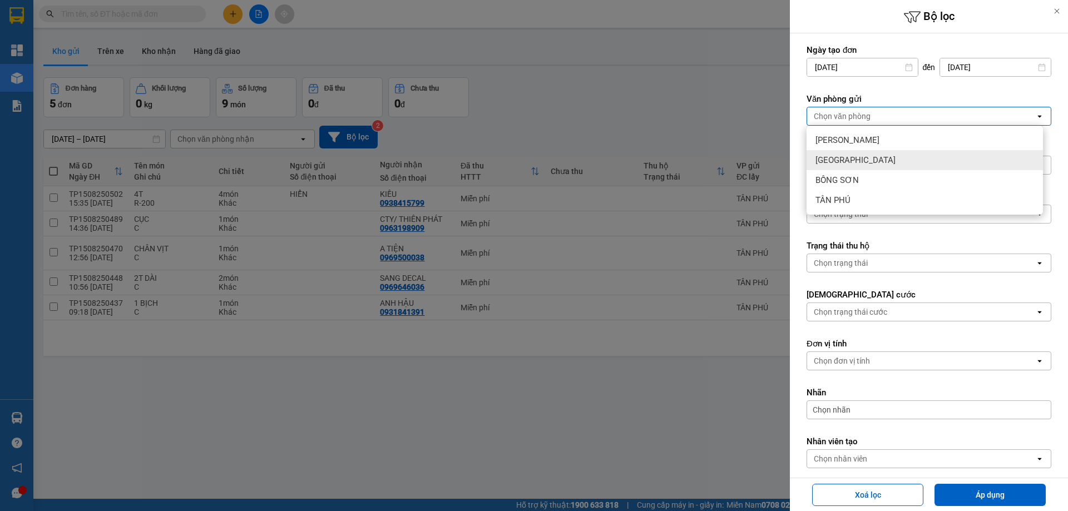
click at [837, 160] on span "[GEOGRAPHIC_DATA]" at bounding box center [856, 160] width 80 height 11
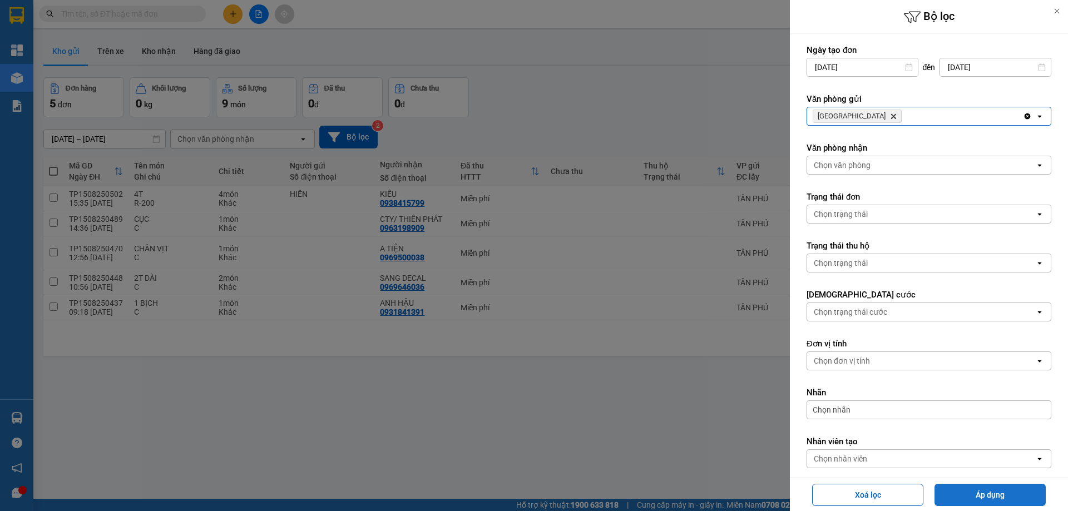
click at [972, 490] on button "Áp dụng" at bounding box center [990, 495] width 111 height 22
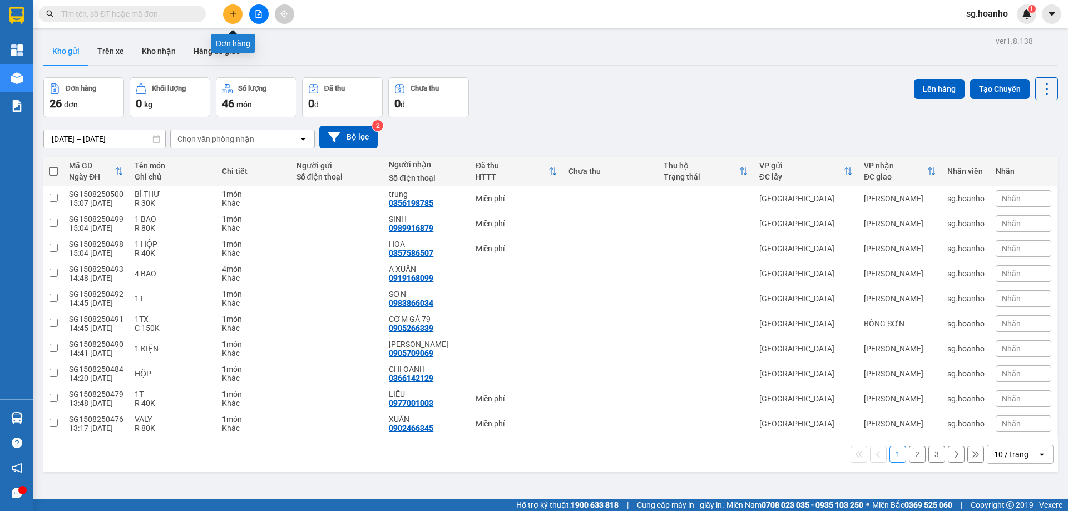
click at [233, 12] on icon "plus" at bounding box center [233, 14] width 8 height 8
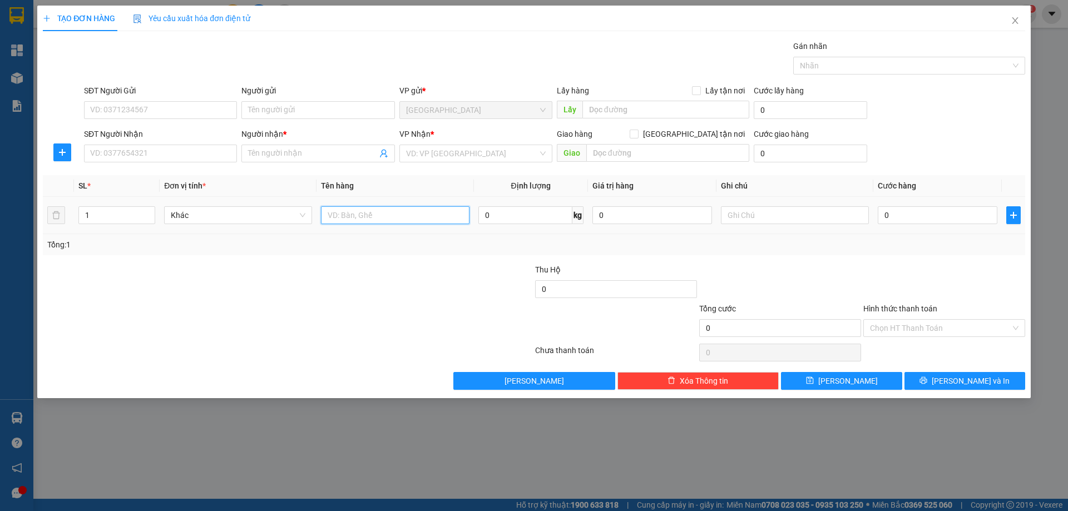
click at [407, 210] on input "text" at bounding box center [395, 215] width 148 height 18
type input "CỤC"
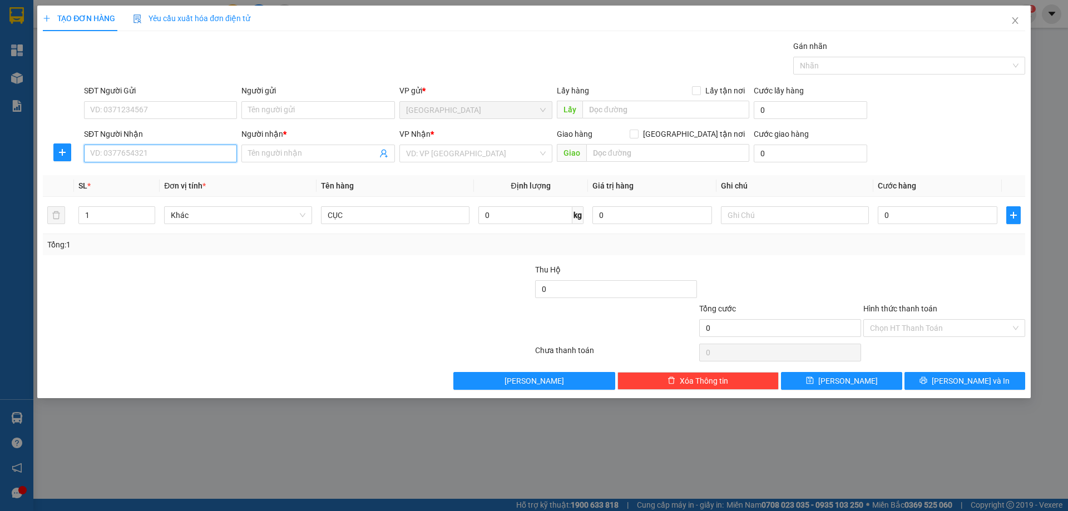
click at [217, 155] on input "SĐT Người Nhận" at bounding box center [160, 154] width 153 height 18
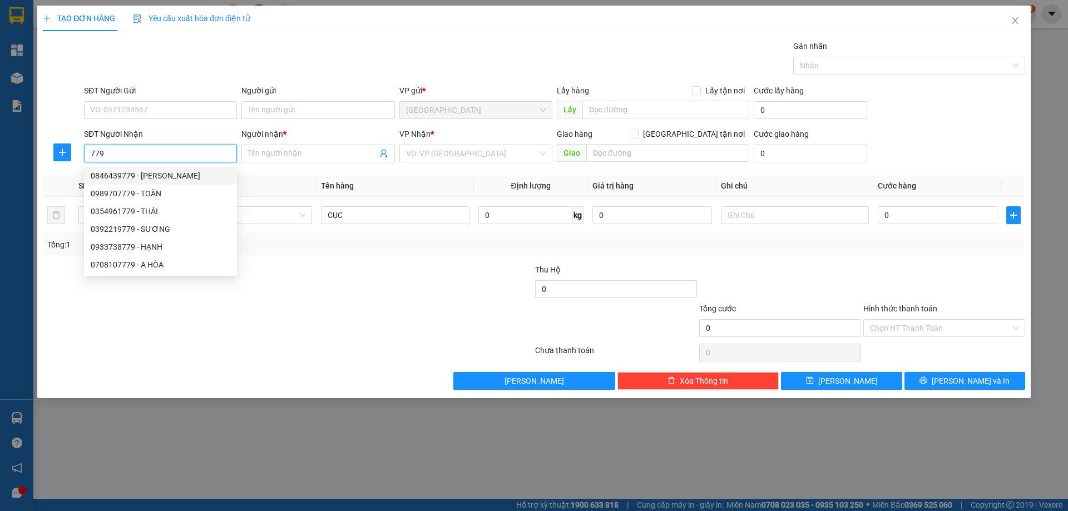
click at [184, 179] on div "0846439779 - THANH TÙNG" at bounding box center [161, 176] width 140 height 12
type input "0846439779"
type input "THANH TÙNG"
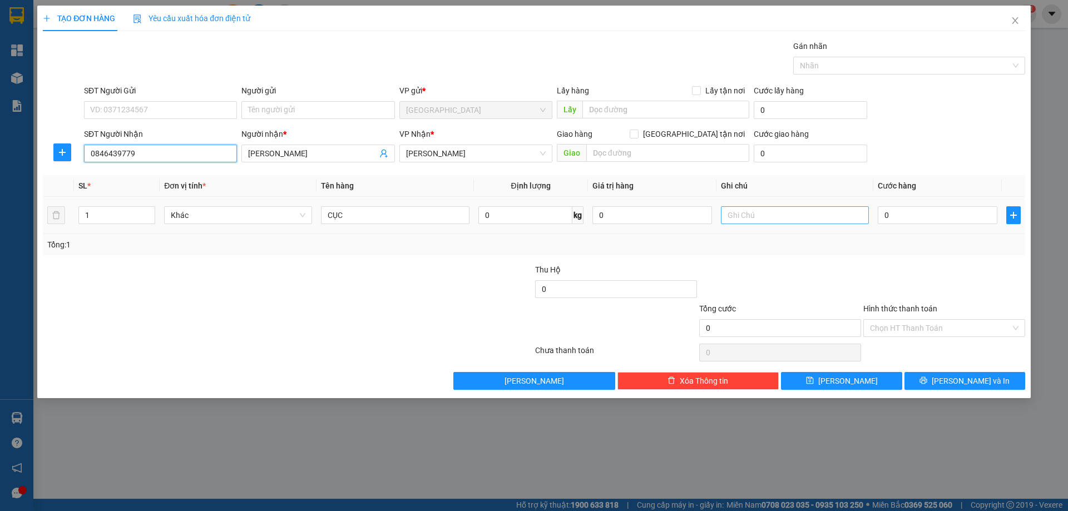
type input "0846439779"
click at [764, 218] on input "text" at bounding box center [795, 215] width 148 height 18
type input "C"
click at [886, 306] on label "Hình thức thanh toán" at bounding box center [900, 308] width 74 height 9
click at [886, 320] on input "Hình thức thanh toán" at bounding box center [940, 328] width 141 height 17
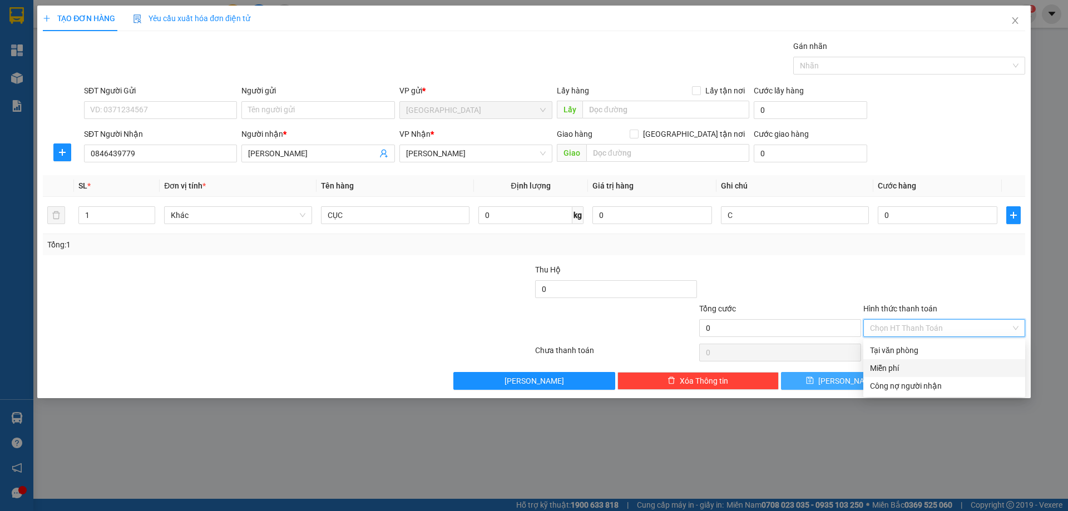
click at [903, 372] on div "Miễn phí" at bounding box center [944, 368] width 149 height 12
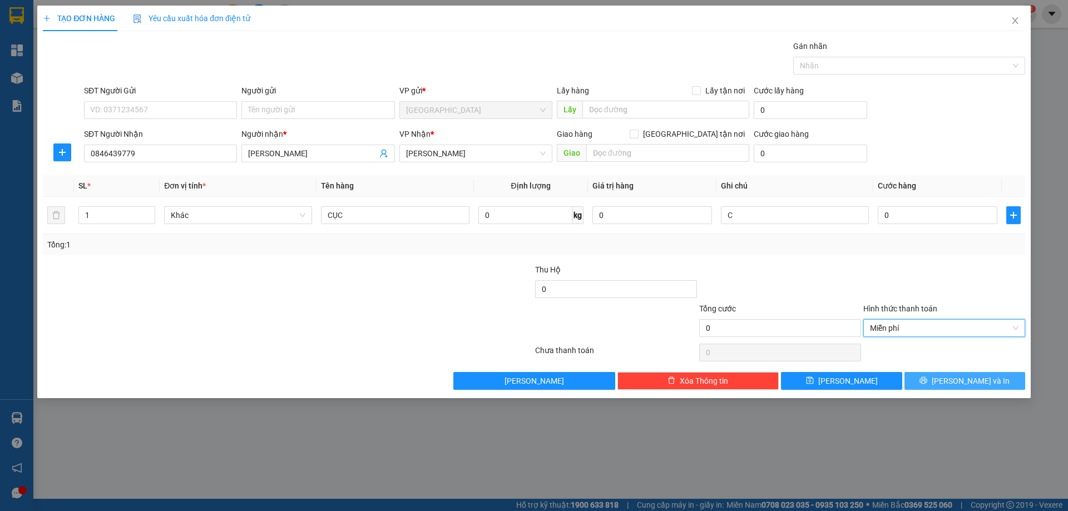
click at [938, 389] on button "[PERSON_NAME] và In" at bounding box center [965, 381] width 121 height 18
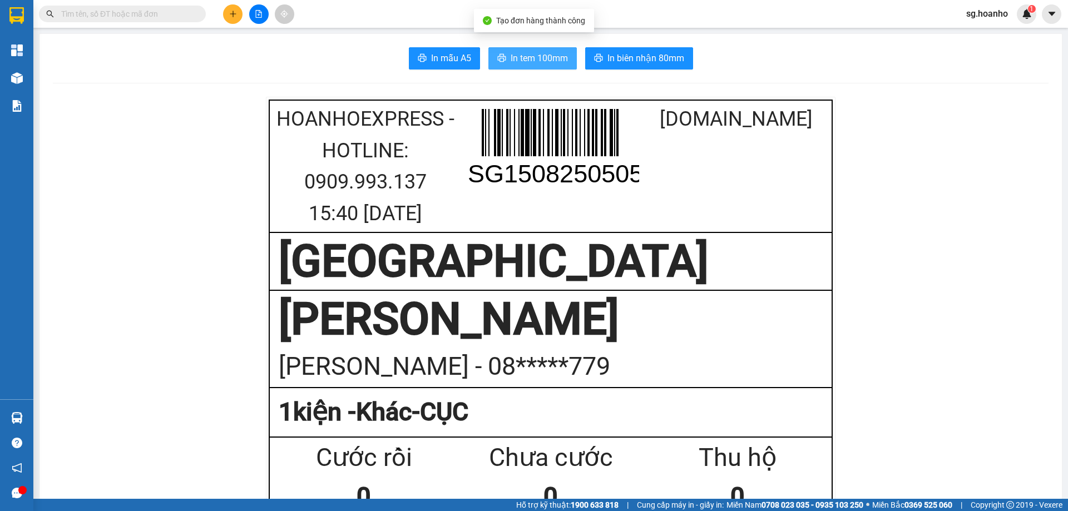
click at [529, 58] on span "In tem 100mm" at bounding box center [539, 58] width 57 height 14
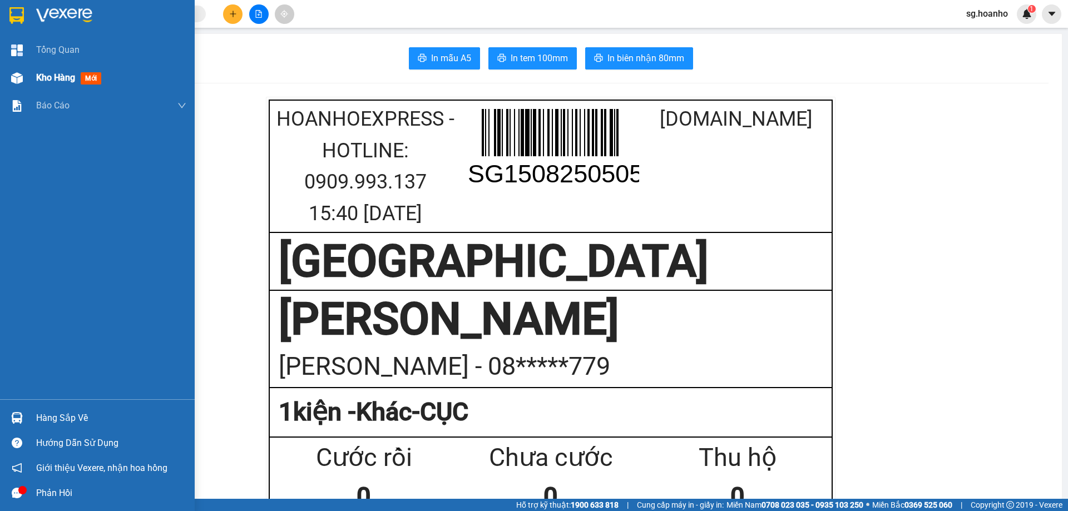
drag, startPoint x: 88, startPoint y: 80, endPoint x: 75, endPoint y: 209, distance: 129.8
click at [88, 79] on span "mới" at bounding box center [91, 78] width 20 height 12
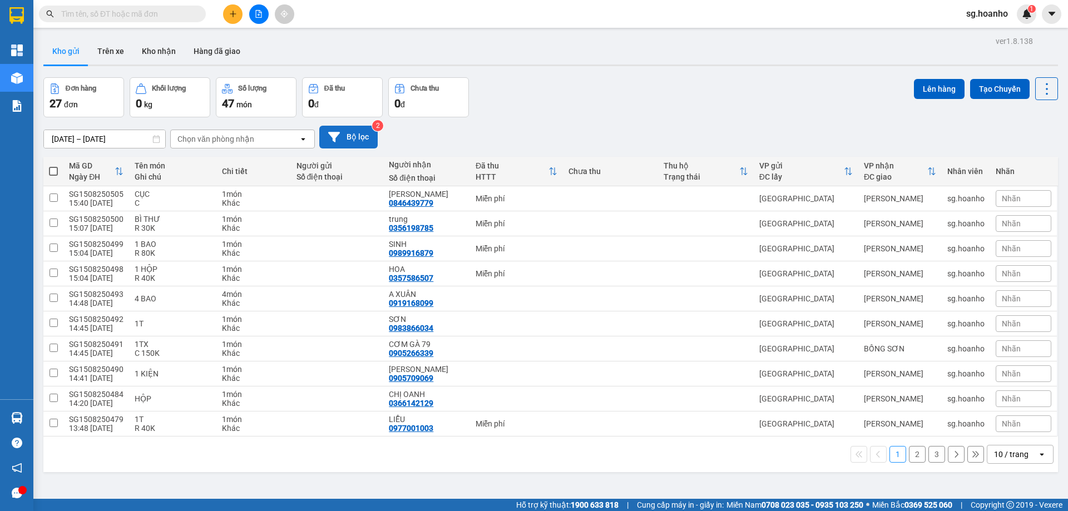
click at [354, 137] on button "Bộ lọc" at bounding box center [348, 137] width 58 height 23
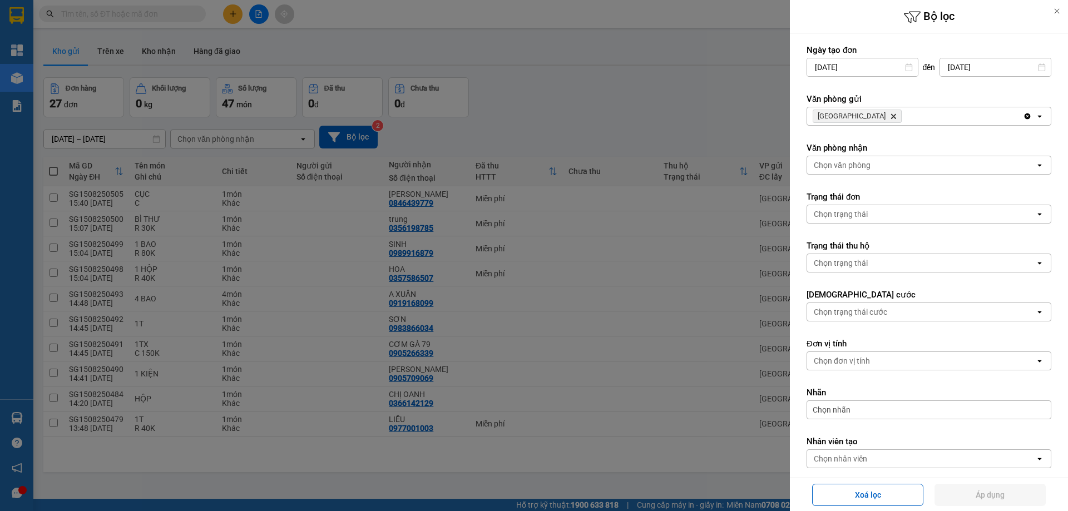
click at [890, 116] on icon "Delete" at bounding box center [893, 116] width 7 height 7
click at [846, 116] on div "Chọn văn phòng" at bounding box center [842, 116] width 57 height 11
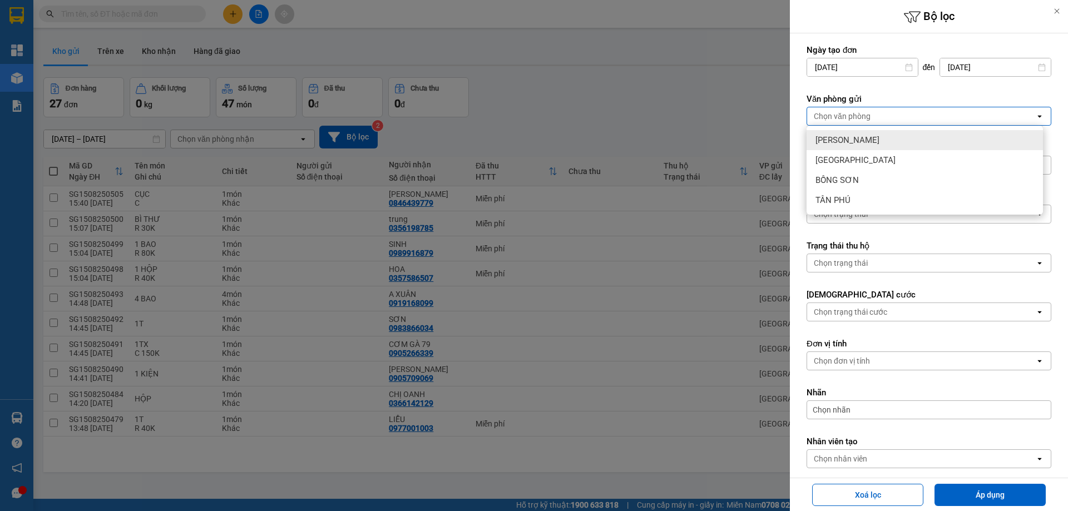
click at [849, 134] on div "[PERSON_NAME]" at bounding box center [925, 140] width 236 height 20
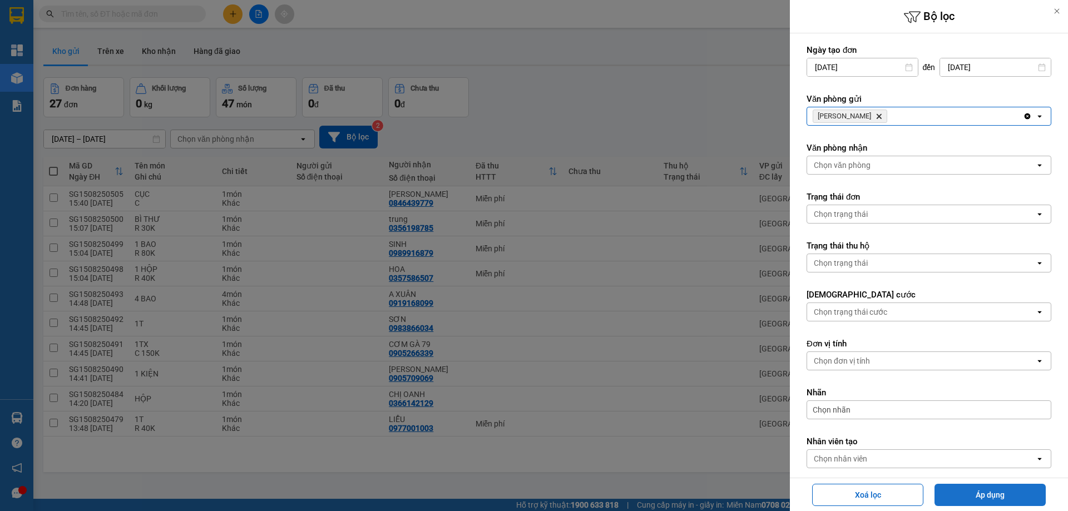
click at [976, 493] on button "Áp dụng" at bounding box center [990, 495] width 111 height 22
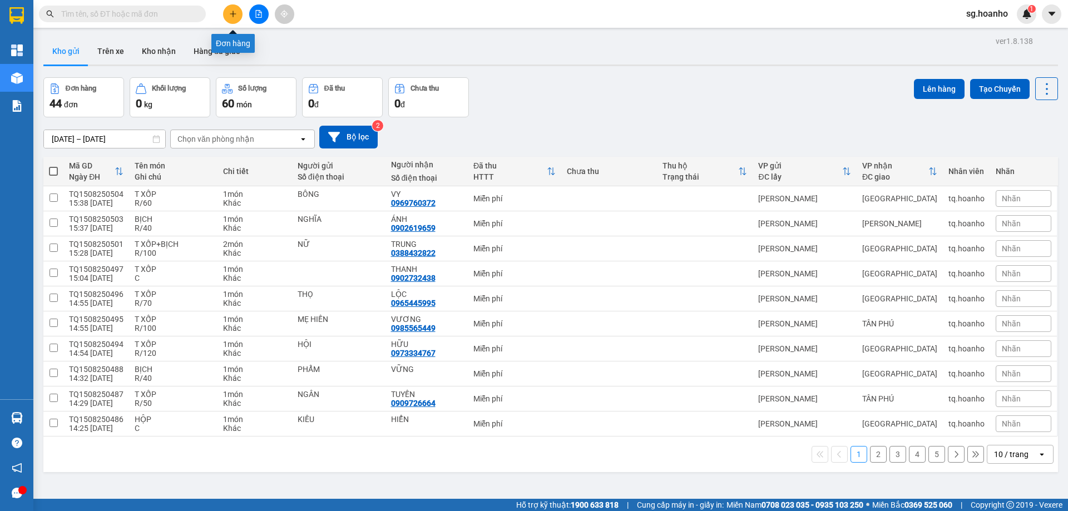
click at [231, 14] on icon "plus" at bounding box center [233, 14] width 8 height 8
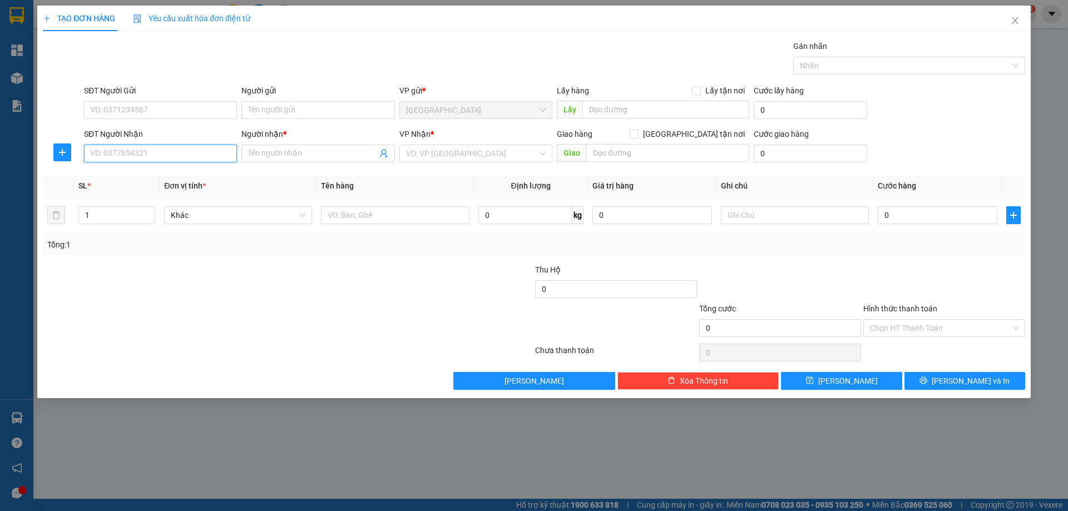
click at [174, 151] on input "SĐT Người Nhận" at bounding box center [160, 154] width 153 height 18
click at [154, 191] on div "0914312935 - BS TUẤN" at bounding box center [161, 193] width 140 height 12
type input "0914312935"
type input "BS TUẤN"
type input "0914312935"
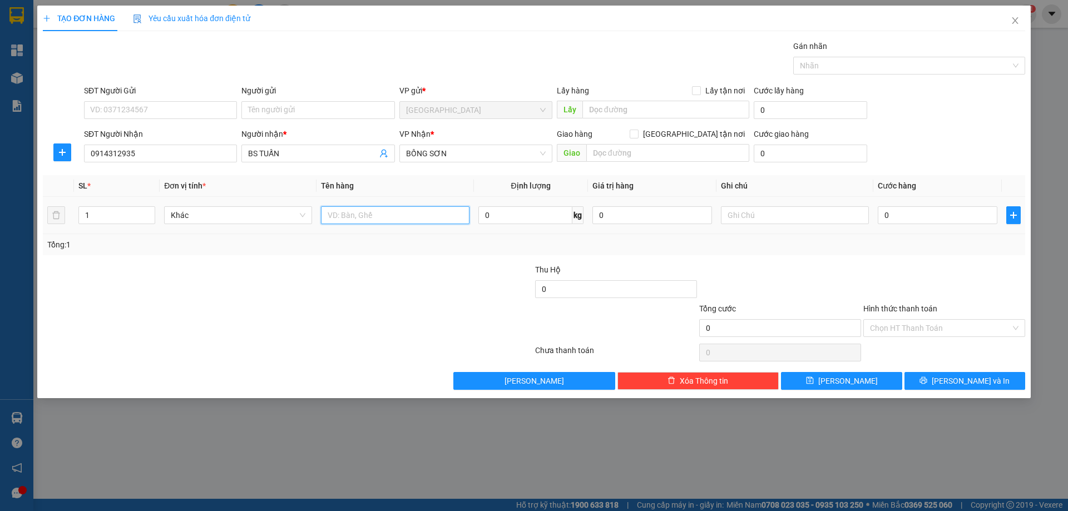
click at [422, 213] on input "text" at bounding box center [395, 215] width 148 height 18
type input "HỘP"
click at [795, 211] on input "text" at bounding box center [795, 215] width 148 height 18
type input "R/40"
click at [877, 309] on label "Hình thức thanh toán" at bounding box center [900, 308] width 74 height 9
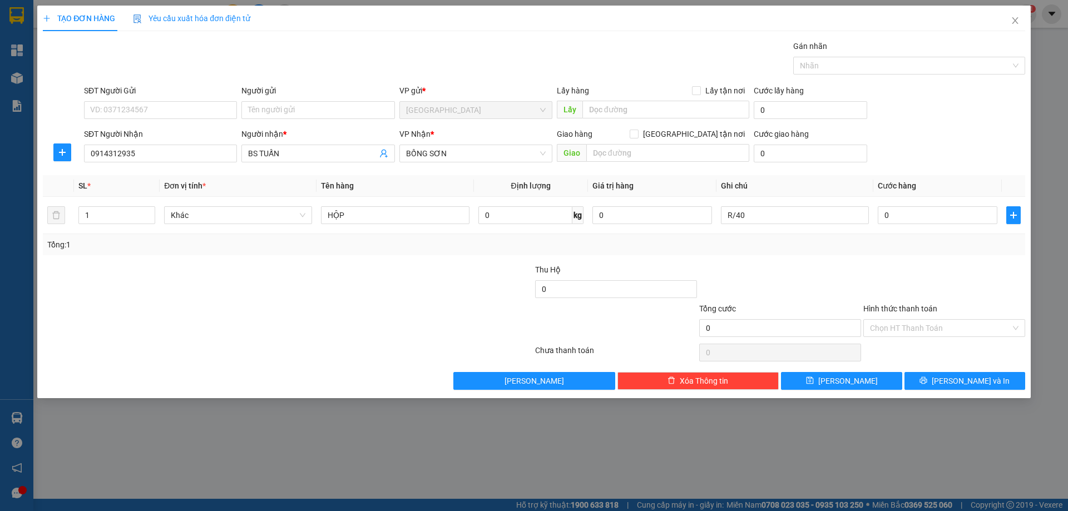
click at [877, 320] on input "Hình thức thanh toán" at bounding box center [940, 328] width 141 height 17
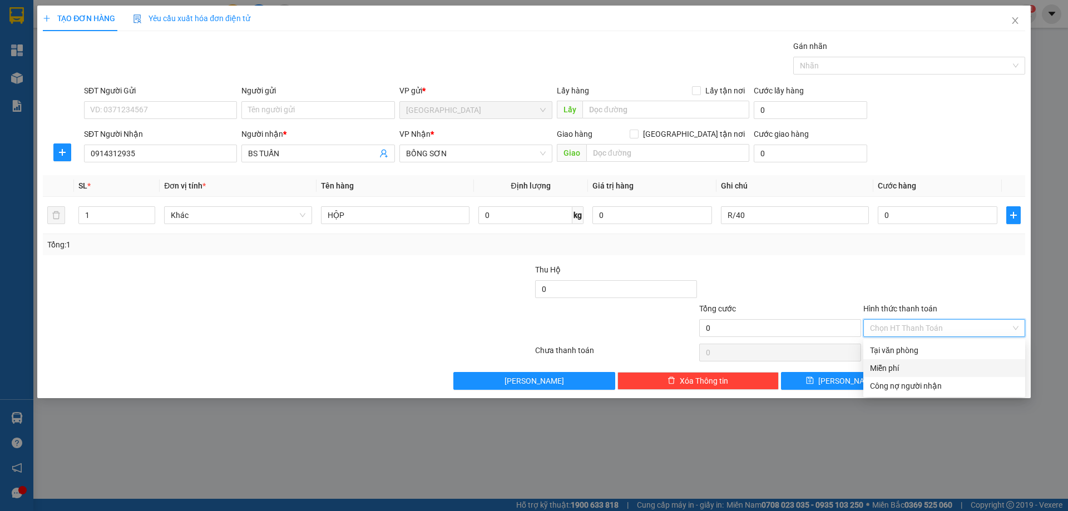
click at [894, 371] on div "Miễn phí" at bounding box center [944, 368] width 149 height 12
click at [916, 389] on button "[PERSON_NAME] và In" at bounding box center [965, 381] width 121 height 18
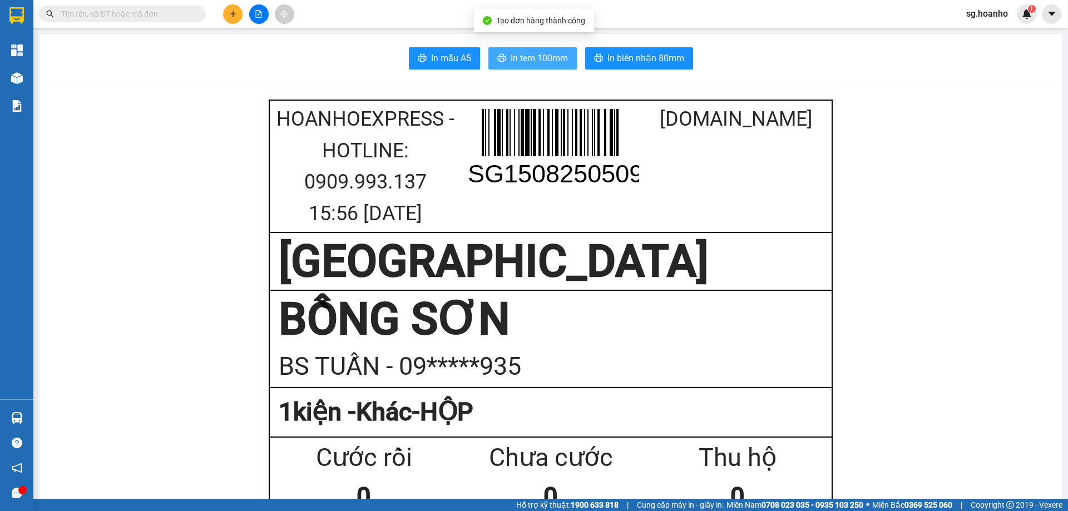
click at [511, 60] on span "In tem 100mm" at bounding box center [539, 58] width 57 height 14
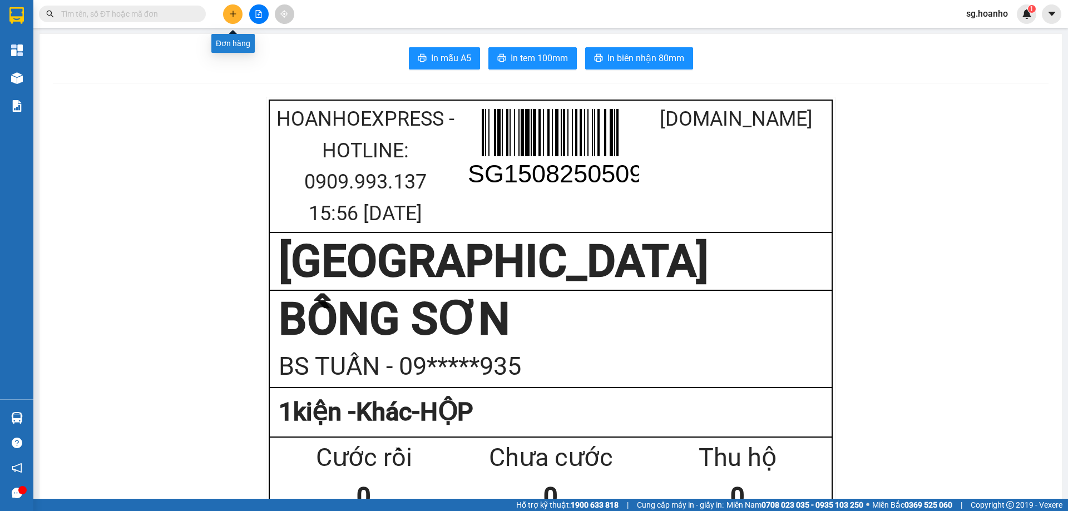
click at [229, 18] on button at bounding box center [232, 13] width 19 height 19
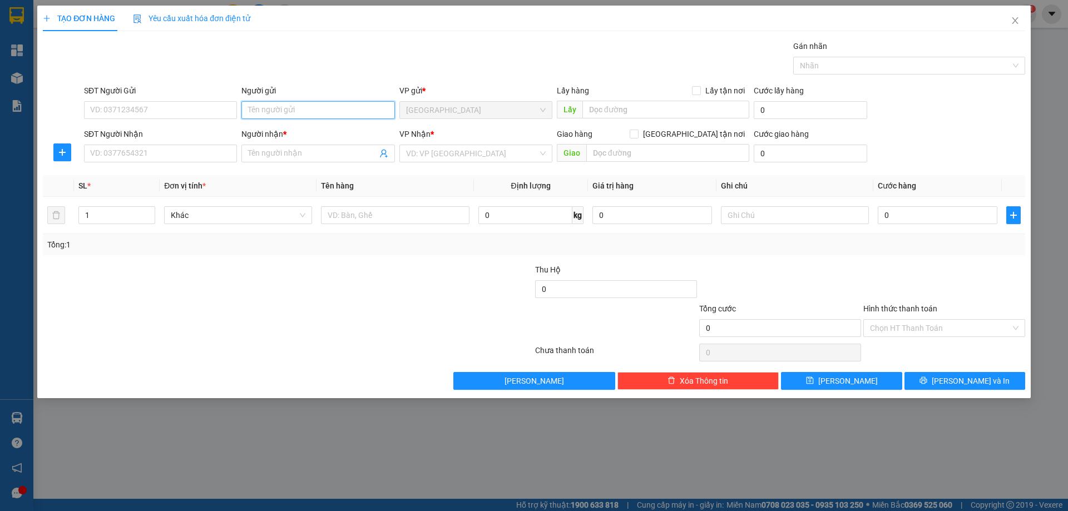
click at [279, 108] on input "Người gửi" at bounding box center [317, 110] width 153 height 18
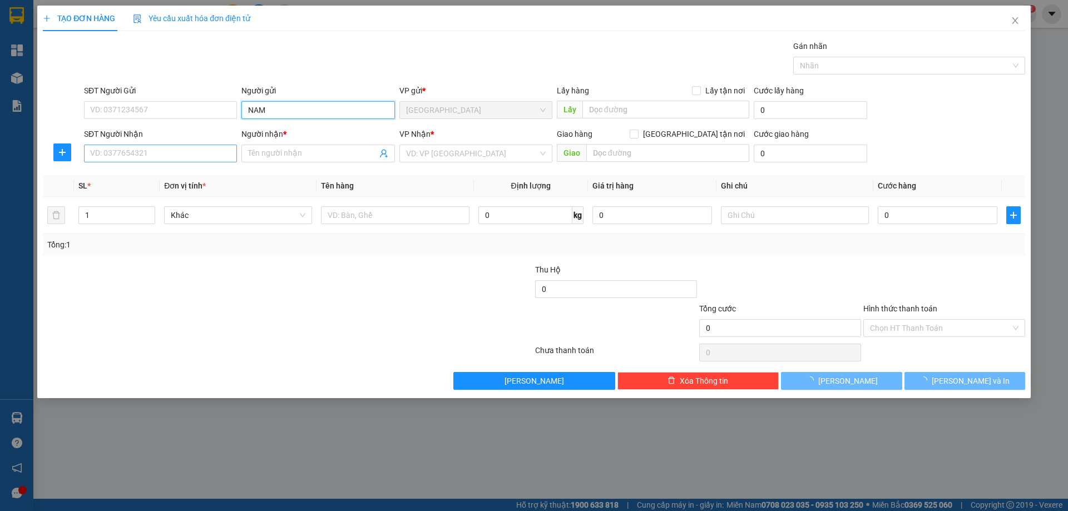
type input "NAM"
click at [195, 155] on input "SĐT Người Nhận" at bounding box center [160, 154] width 153 height 18
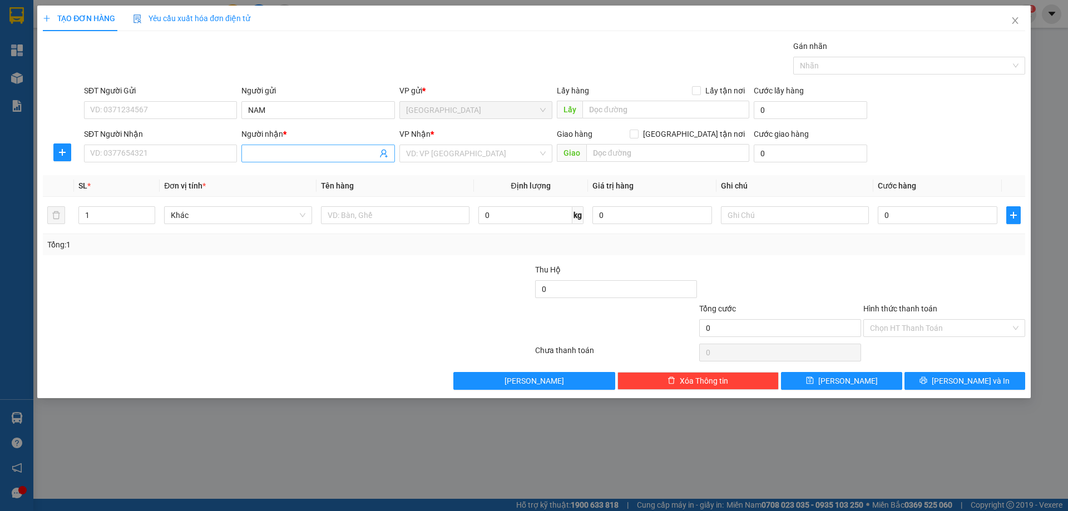
click at [306, 155] on input "Người nhận *" at bounding box center [312, 153] width 129 height 12
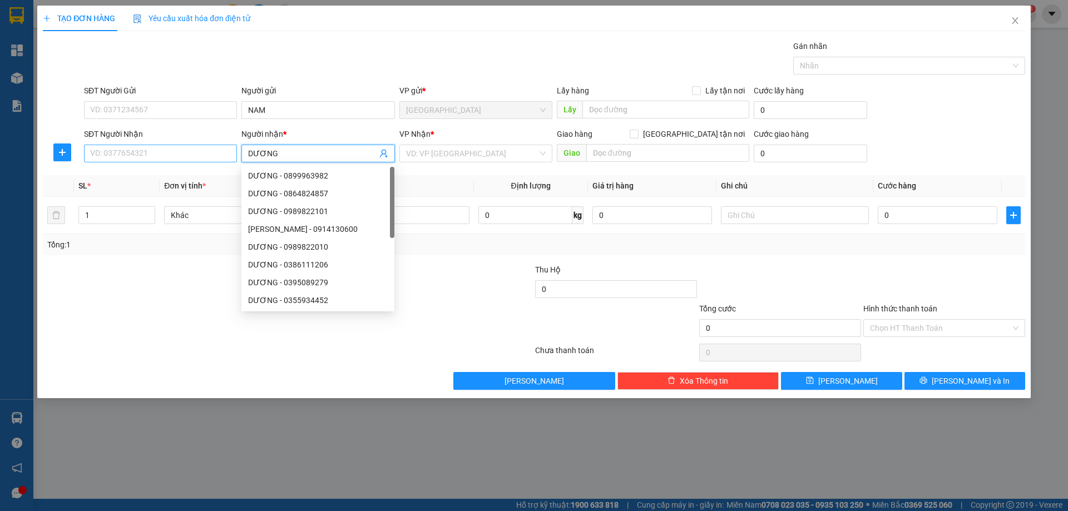
type input "DƯƠNG"
click at [214, 147] on input "SĐT Người Nhận" at bounding box center [160, 154] width 153 height 18
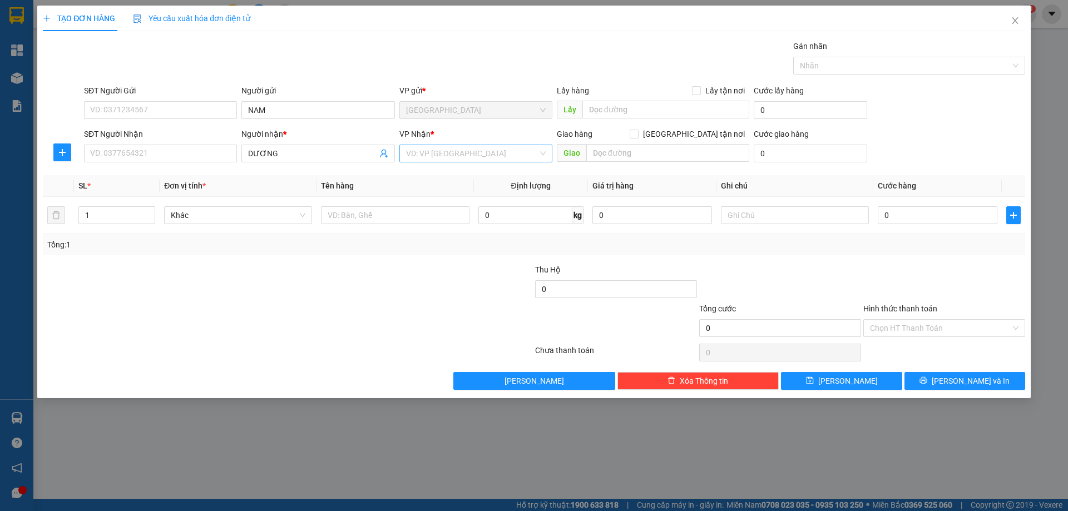
click at [450, 149] on input "search" at bounding box center [472, 153] width 132 height 17
drag, startPoint x: 425, startPoint y: 195, endPoint x: 311, endPoint y: 245, distance: 124.3
click at [413, 197] on div "[PERSON_NAME]" at bounding box center [476, 193] width 140 height 12
click at [360, 215] on input "text" at bounding box center [395, 215] width 148 height 18
click at [201, 110] on input "SĐT Người Gửi" at bounding box center [160, 110] width 153 height 18
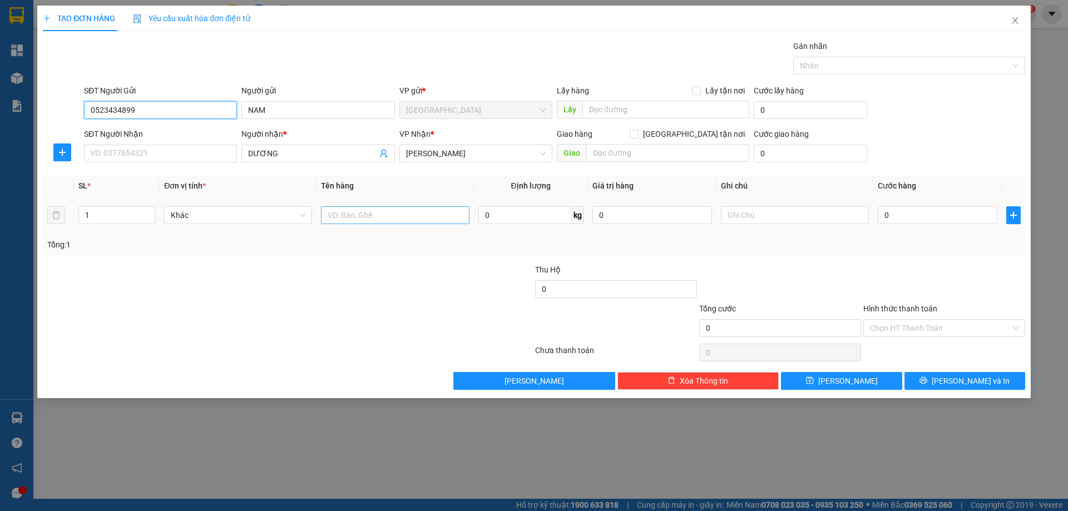
type input "0523434899"
click at [426, 208] on input "text" at bounding box center [395, 215] width 148 height 18
type input "HỘP"
click at [782, 223] on input "text" at bounding box center [795, 215] width 148 height 18
type input "R/30"
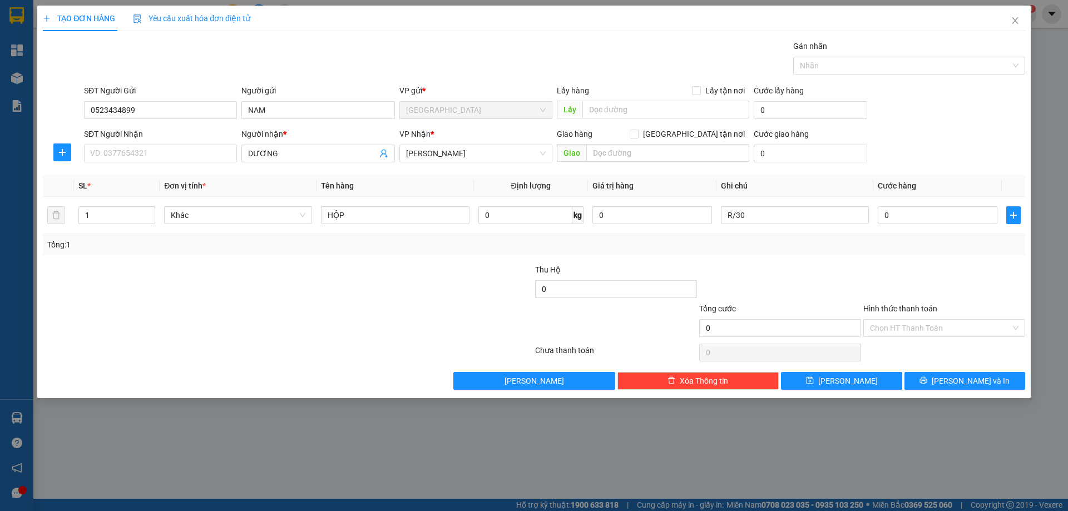
click at [907, 309] on label "Hình thức thanh toán" at bounding box center [900, 308] width 74 height 9
click at [907, 320] on input "Hình thức thanh toán" at bounding box center [940, 328] width 141 height 17
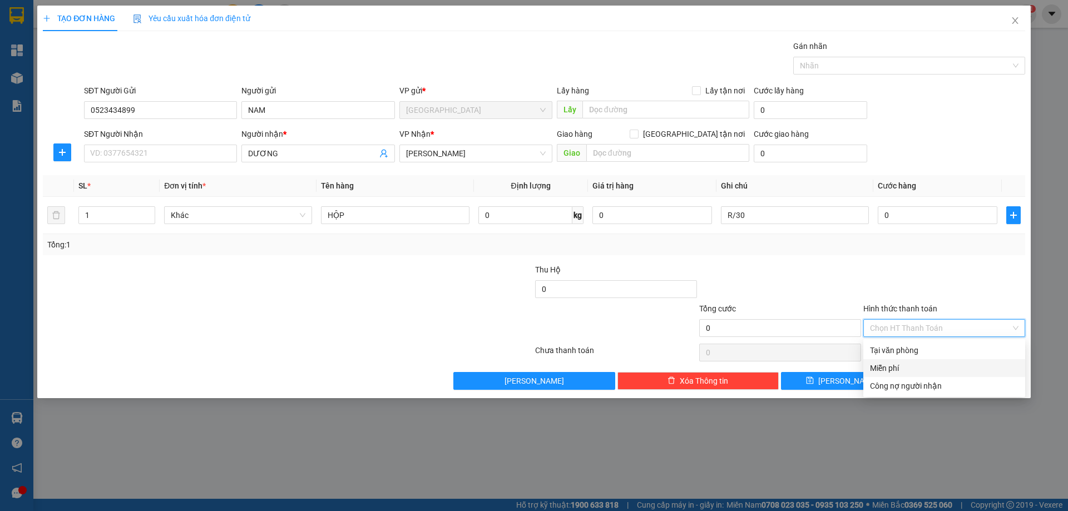
click at [909, 364] on div "Miễn phí" at bounding box center [944, 368] width 149 height 12
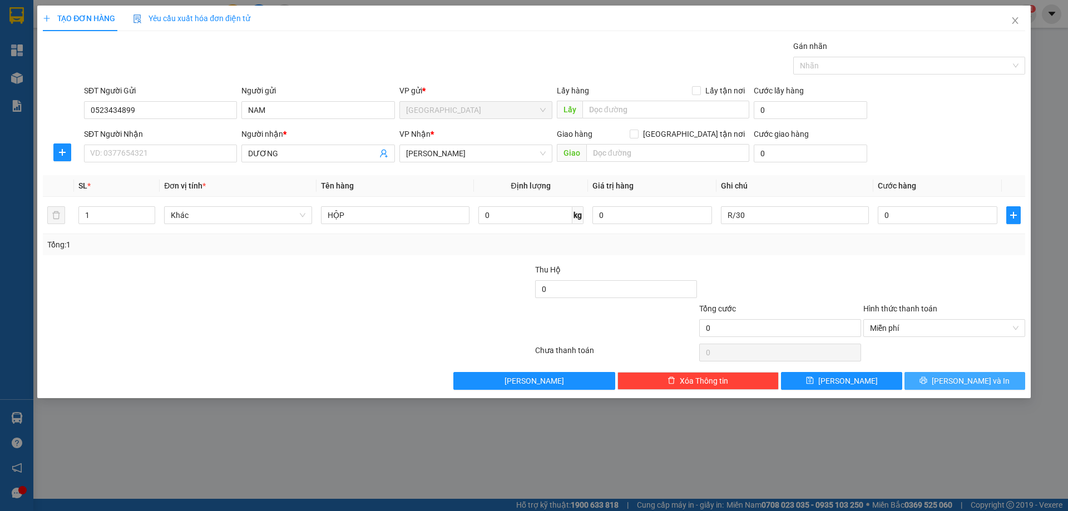
click at [918, 379] on button "[PERSON_NAME] và In" at bounding box center [965, 381] width 121 height 18
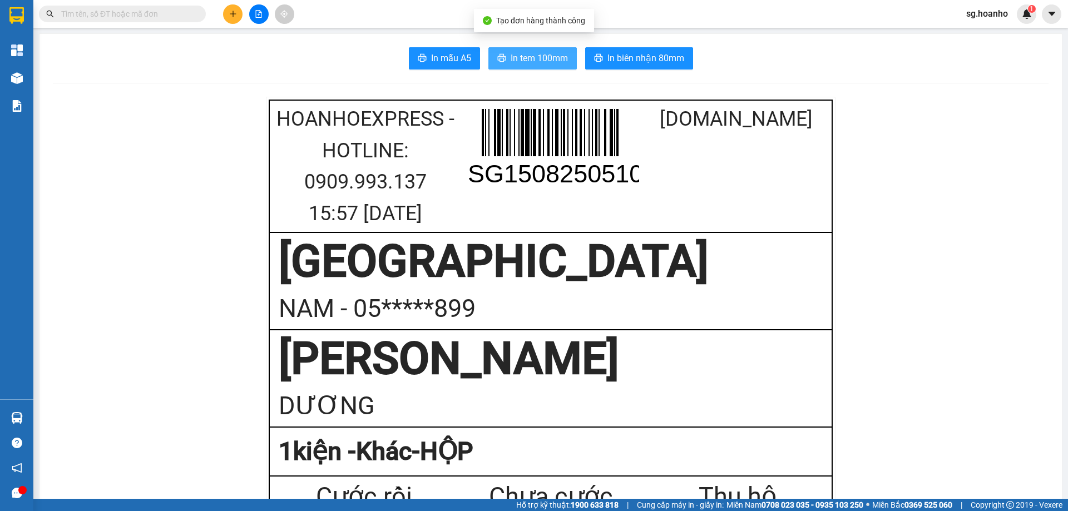
drag, startPoint x: 525, startPoint y: 51, endPoint x: 527, endPoint y: 62, distance: 11.3
click at [525, 52] on span "In tem 100mm" at bounding box center [539, 58] width 57 height 14
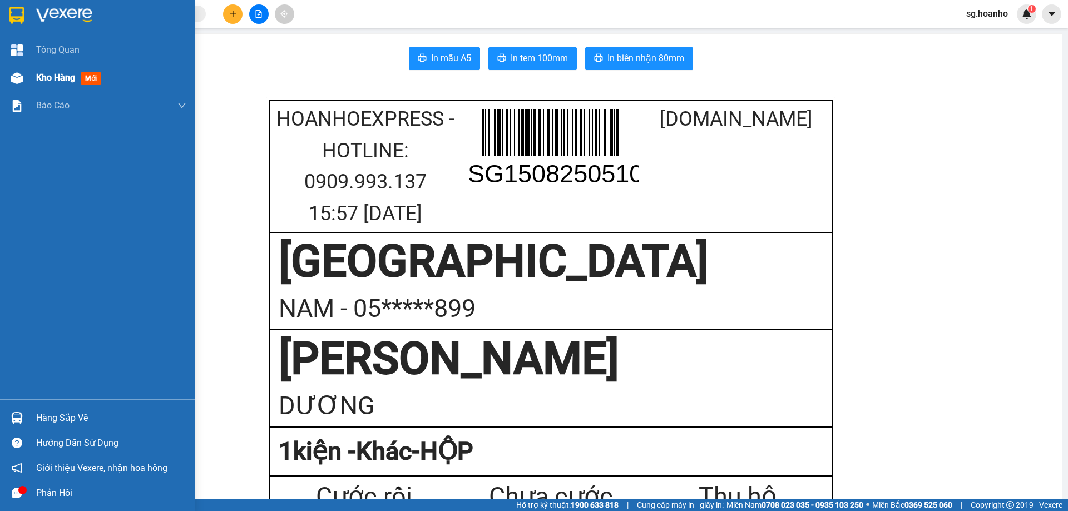
click at [90, 78] on span "mới" at bounding box center [91, 78] width 21 height 12
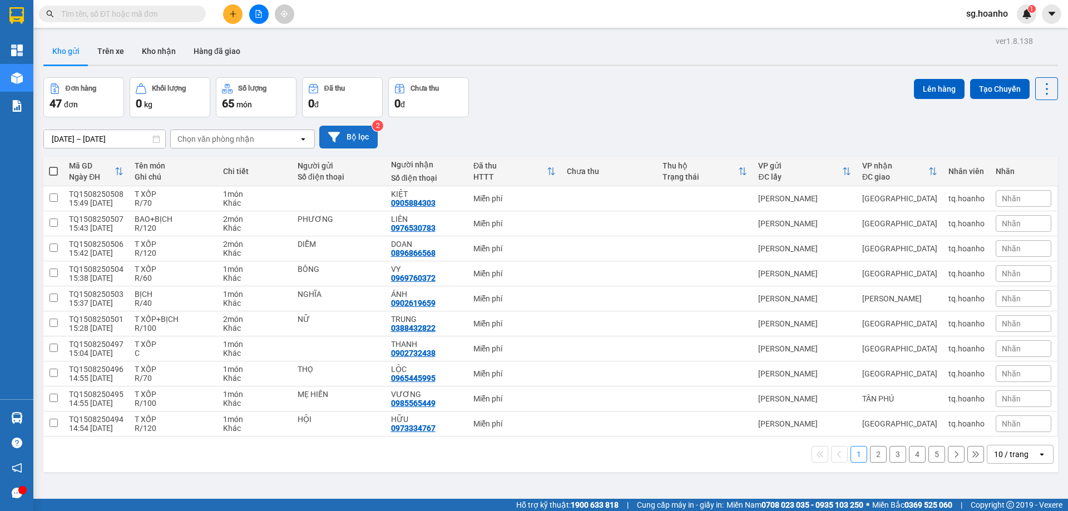
click at [356, 132] on button "Bộ lọc" at bounding box center [348, 137] width 58 height 23
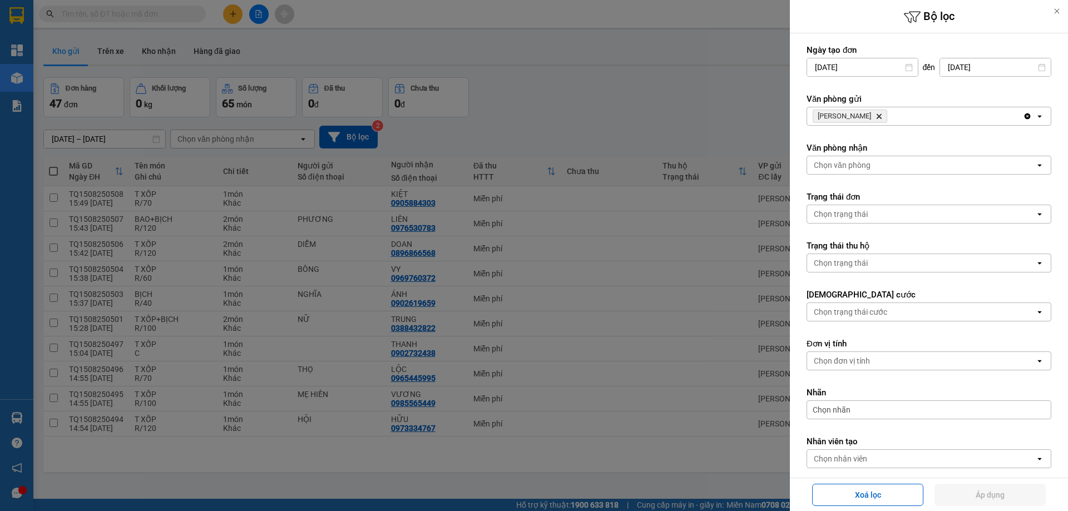
click at [876, 117] on icon "Delete" at bounding box center [879, 116] width 7 height 7
click at [823, 118] on div "Chọn văn phòng" at bounding box center [842, 116] width 57 height 11
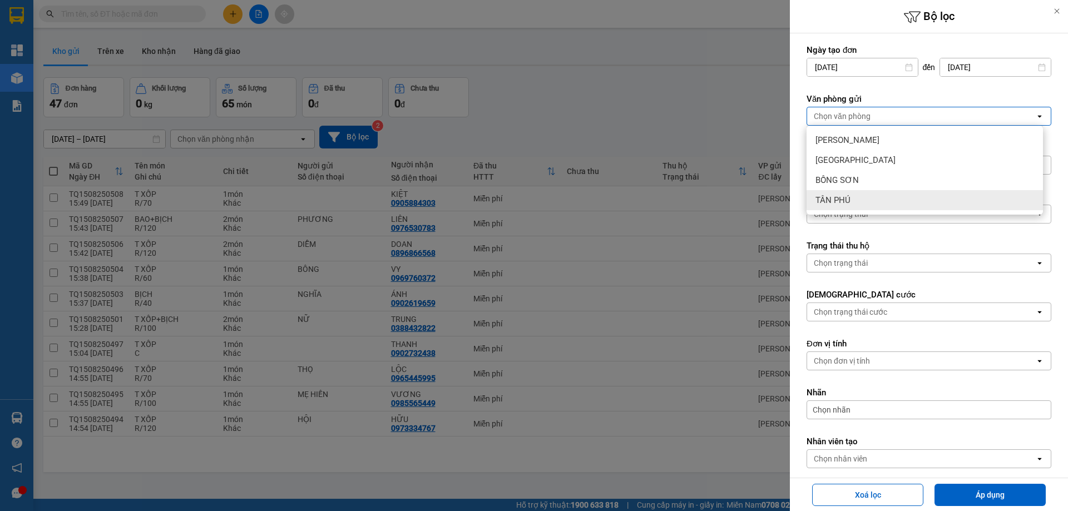
click at [864, 199] on div "TÂN PHÚ" at bounding box center [925, 200] width 236 height 20
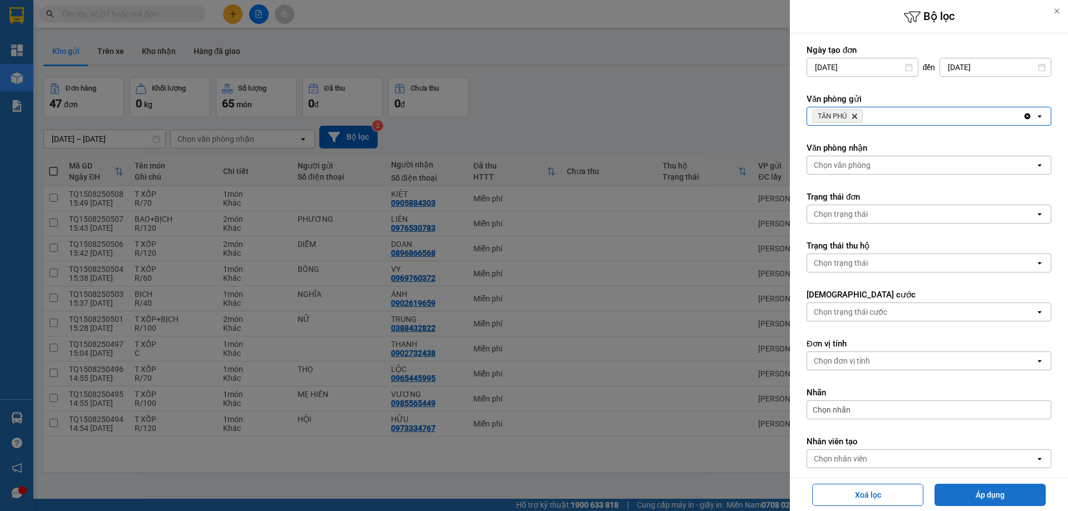
click at [980, 495] on button "Áp dụng" at bounding box center [990, 495] width 111 height 22
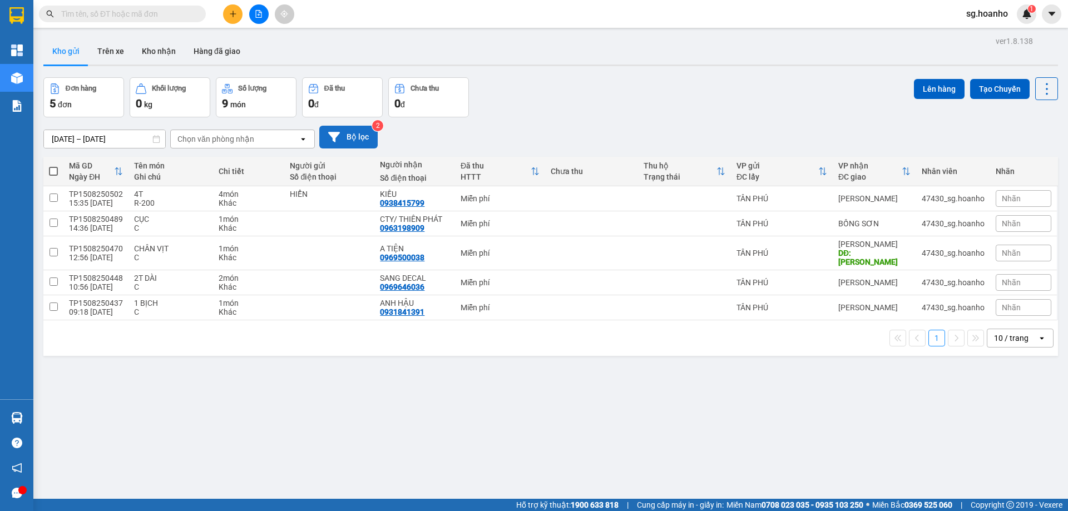
click at [358, 142] on button "Bộ lọc" at bounding box center [348, 137] width 58 height 23
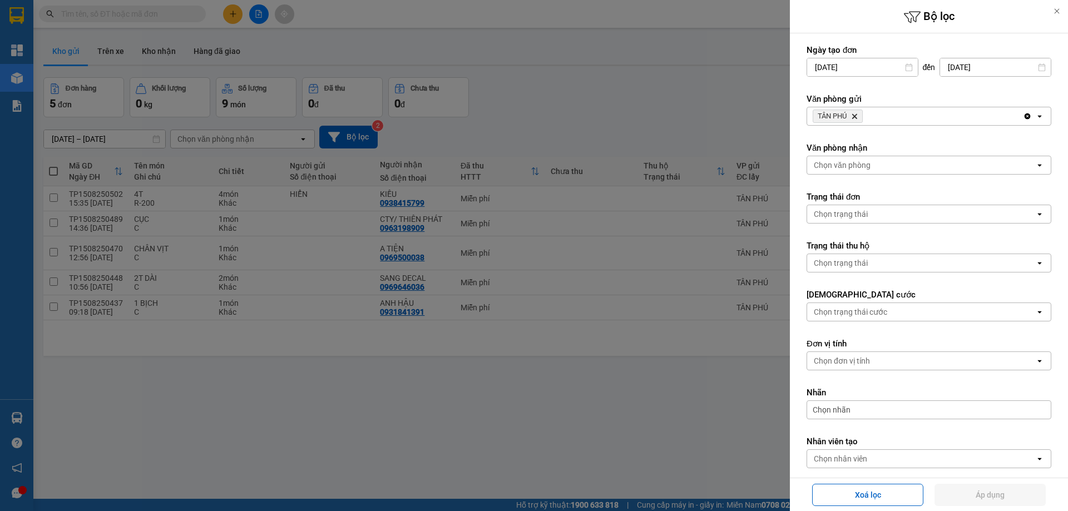
click at [853, 115] on icon "Delete" at bounding box center [854, 116] width 7 height 7
click at [842, 112] on div "Chọn văn phòng" at bounding box center [842, 116] width 57 height 11
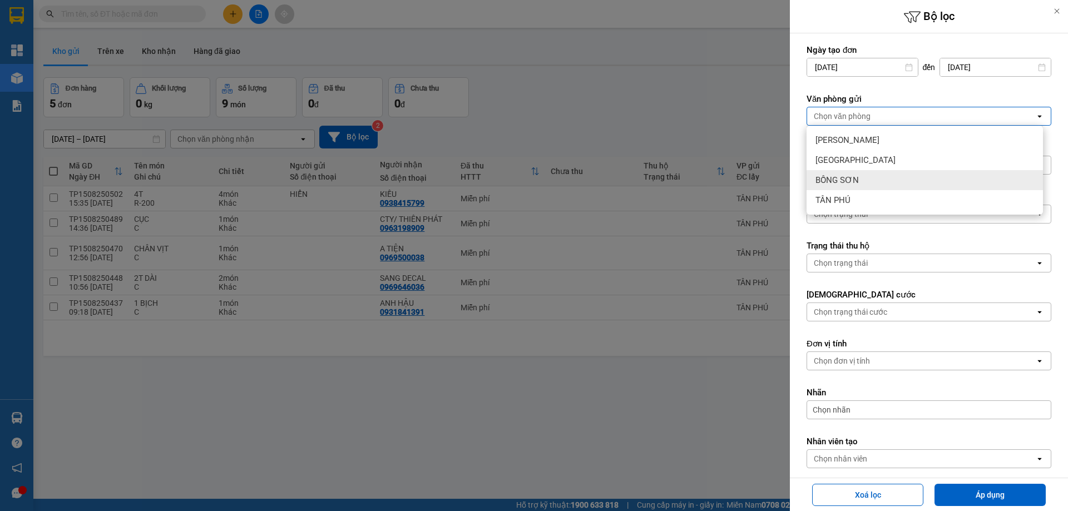
click at [834, 181] on span "BỒNG SƠN" at bounding box center [837, 180] width 43 height 11
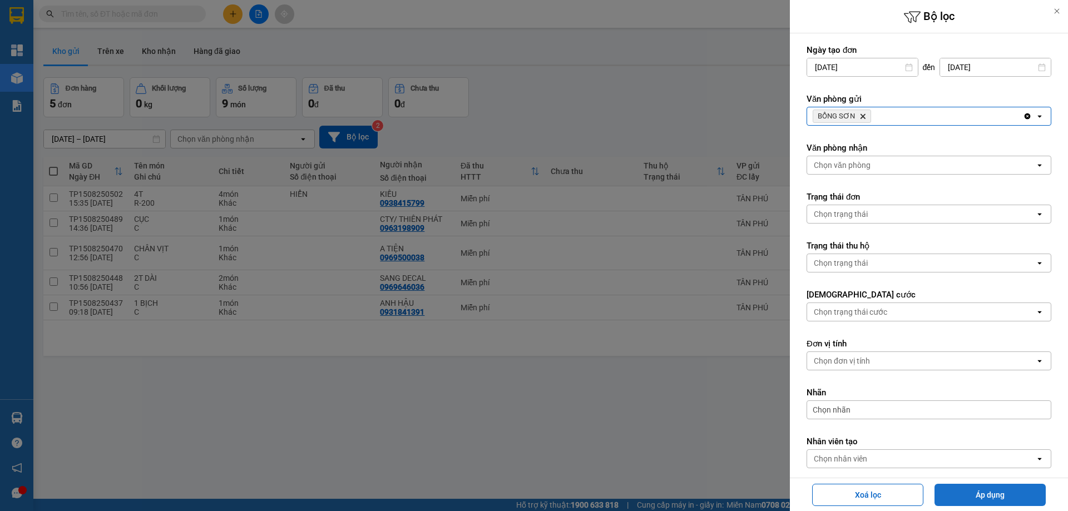
click at [954, 498] on button "Áp dụng" at bounding box center [990, 495] width 111 height 22
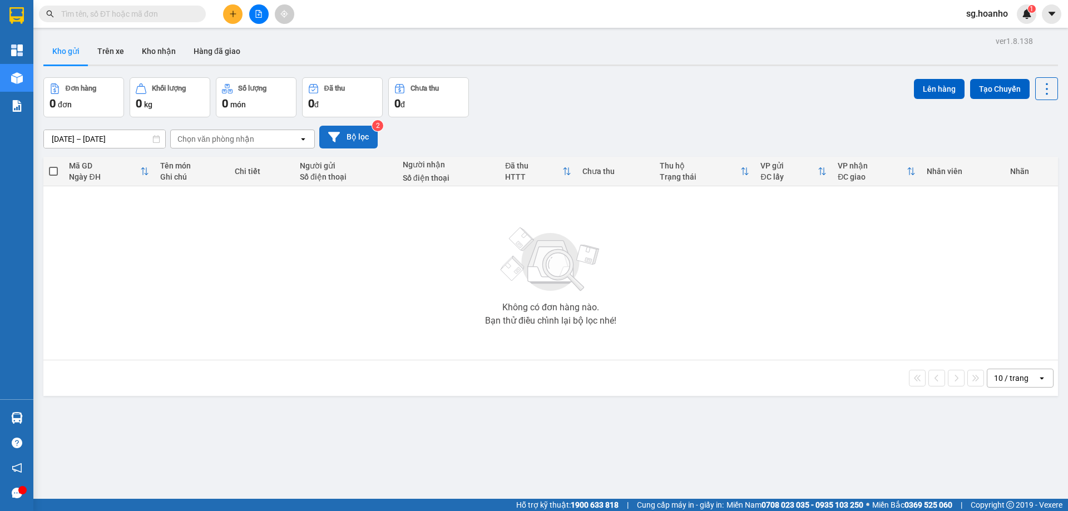
click at [357, 136] on button "Bộ lọc" at bounding box center [348, 137] width 58 height 23
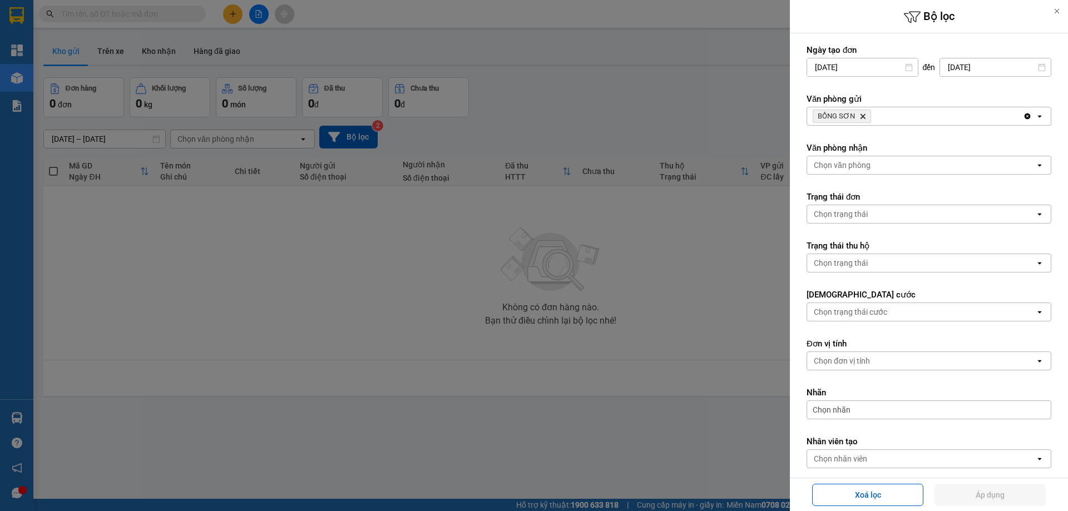
click at [861, 115] on icon "Delete" at bounding box center [862, 116] width 7 height 7
click at [854, 111] on div "Chọn văn phòng" at bounding box center [842, 116] width 57 height 11
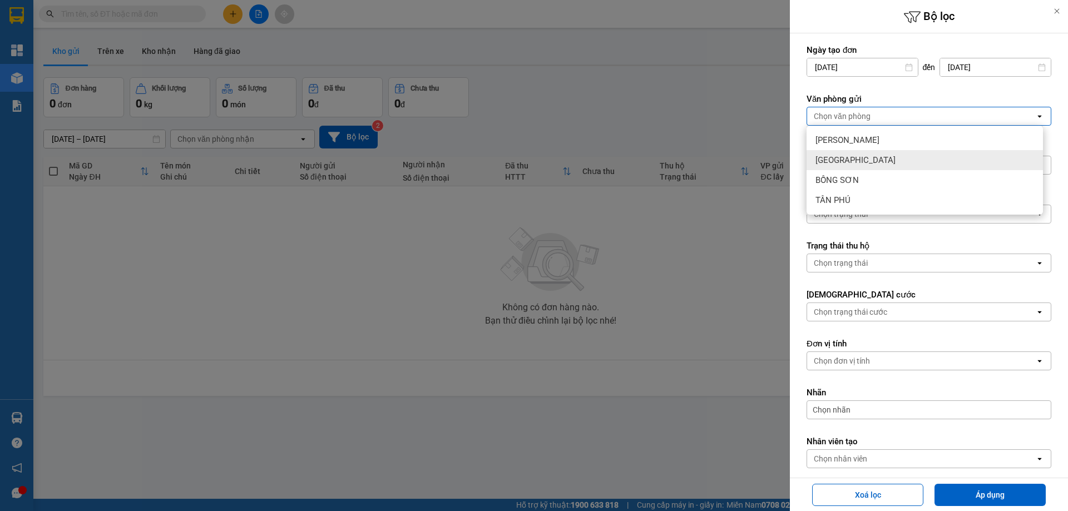
click at [840, 161] on span "[GEOGRAPHIC_DATA]" at bounding box center [856, 160] width 80 height 11
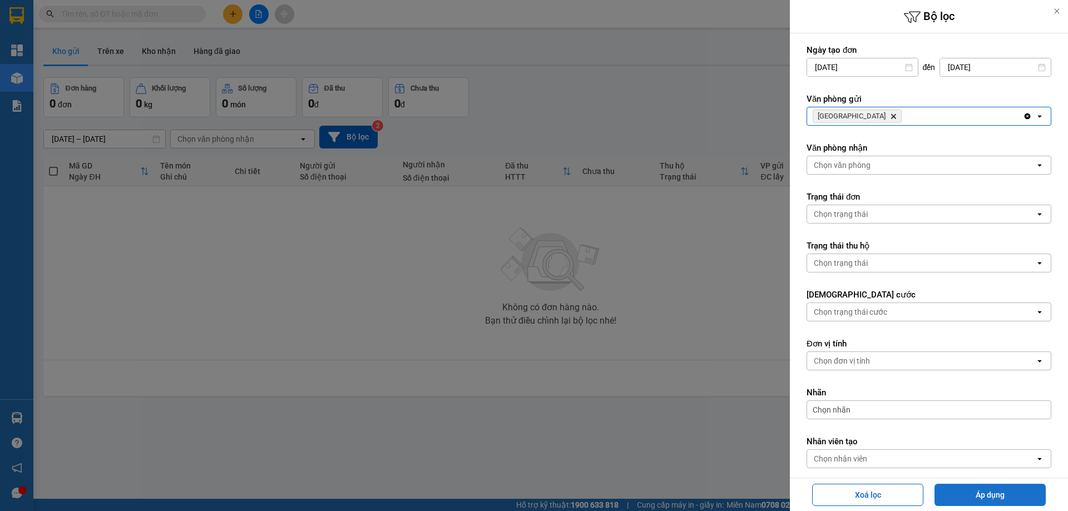
click at [961, 493] on button "Áp dụng" at bounding box center [990, 495] width 111 height 22
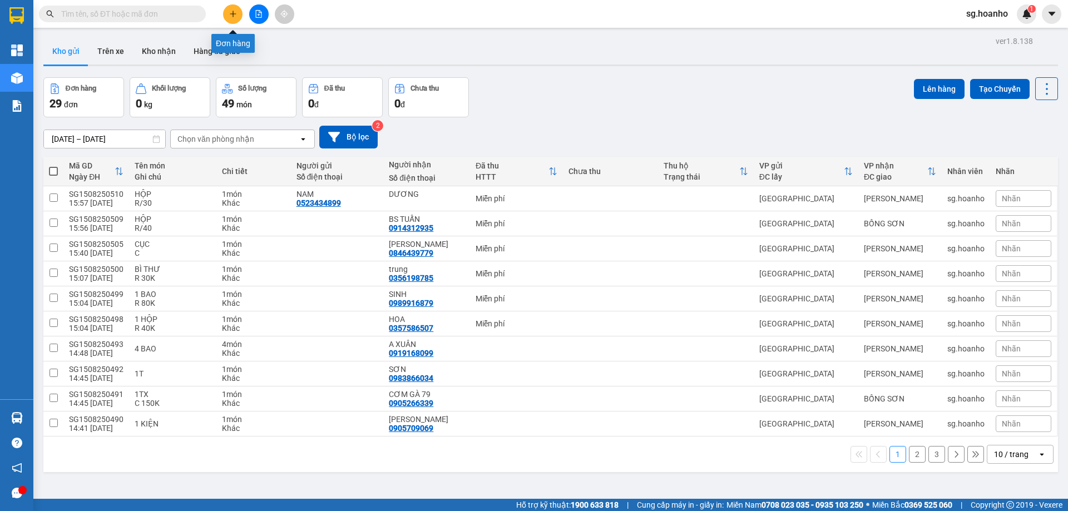
click at [232, 16] on icon "plus" at bounding box center [233, 14] width 8 height 8
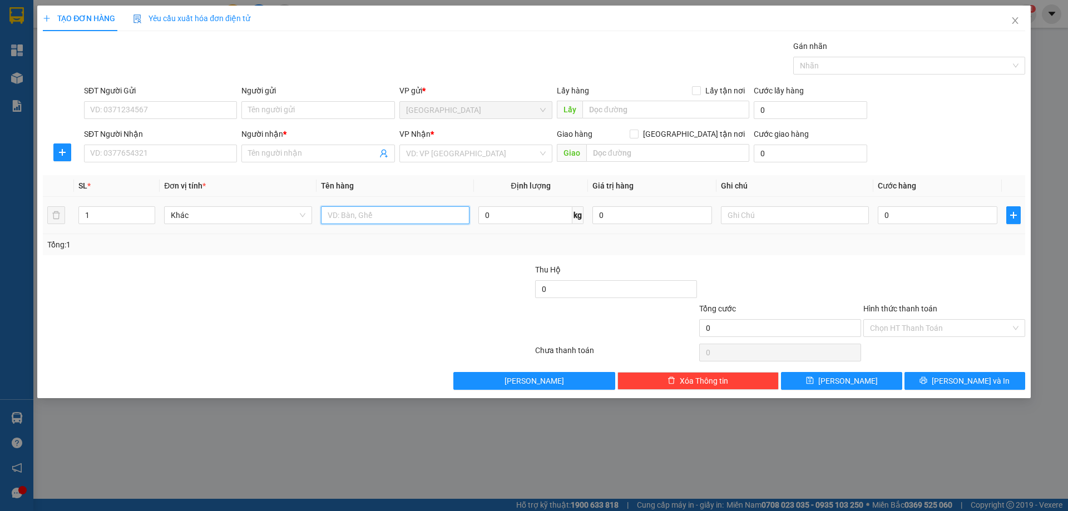
click at [368, 221] on input "text" at bounding box center [395, 215] width 148 height 18
type input "XỐP"
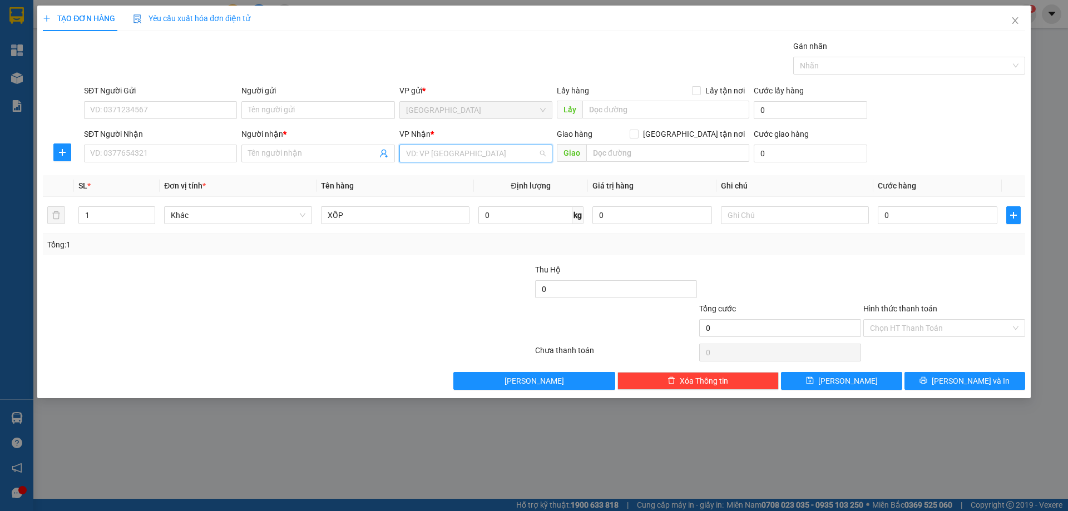
click at [441, 150] on input "search" at bounding box center [472, 153] width 132 height 17
click at [426, 194] on div "[PERSON_NAME]" at bounding box center [476, 193] width 140 height 12
click at [264, 157] on input "Người nhận *" at bounding box center [312, 153] width 129 height 12
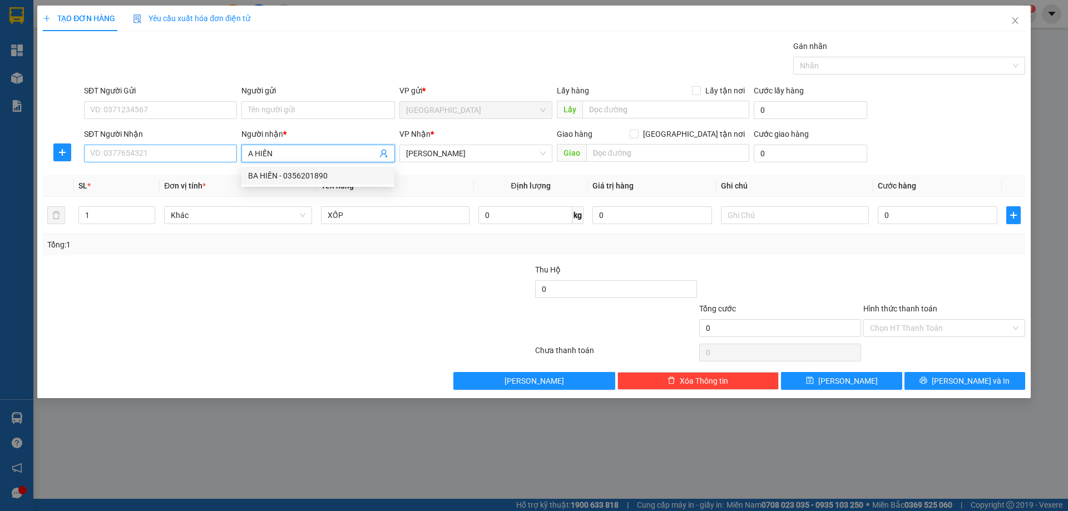
type input "A HIẾN"
click at [225, 149] on input "SĐT Người Nhận" at bounding box center [160, 154] width 153 height 18
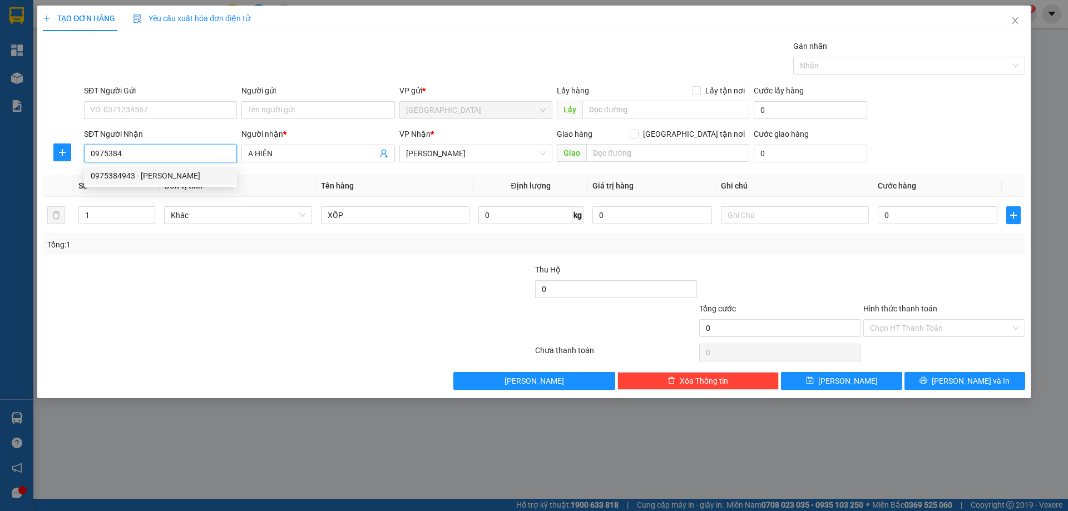
click at [199, 176] on div "0975384943 - ANH HIẾN" at bounding box center [161, 176] width 140 height 12
type input "0975384943"
type input "ANH HIẾN"
type input "0975384943"
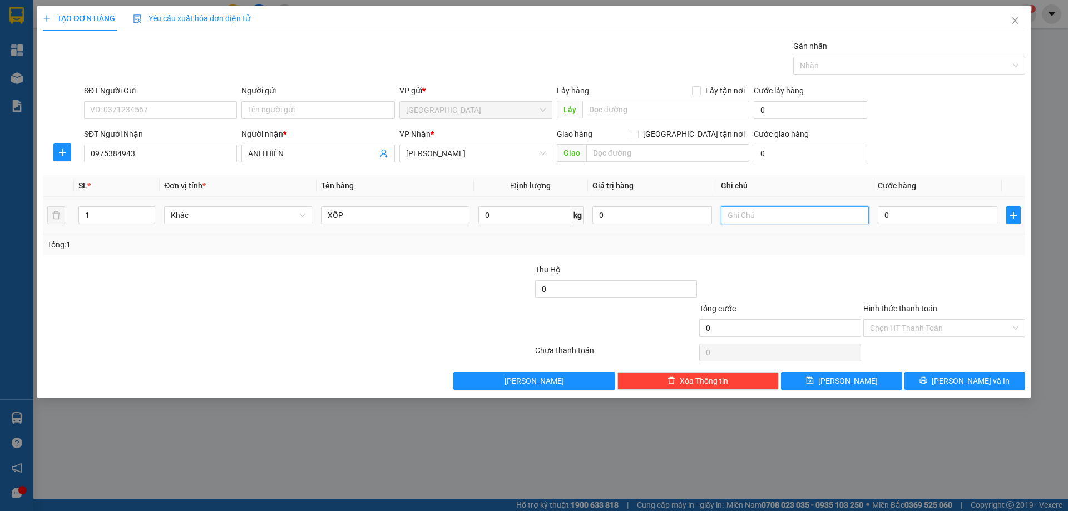
click at [764, 215] on input "text" at bounding box center [795, 215] width 148 height 18
type input "C"
click at [884, 311] on label "Hình thức thanh toán" at bounding box center [900, 308] width 74 height 9
click at [884, 320] on input "Hình thức thanh toán" at bounding box center [940, 328] width 141 height 17
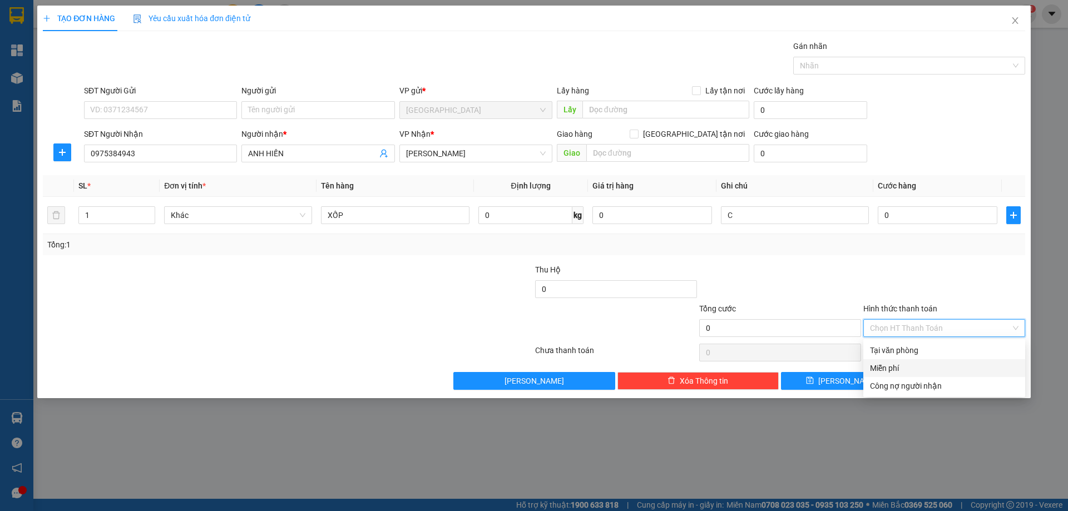
click at [907, 369] on div "Miễn phí" at bounding box center [944, 368] width 149 height 12
click at [941, 385] on button "[PERSON_NAME] và In" at bounding box center [965, 381] width 121 height 18
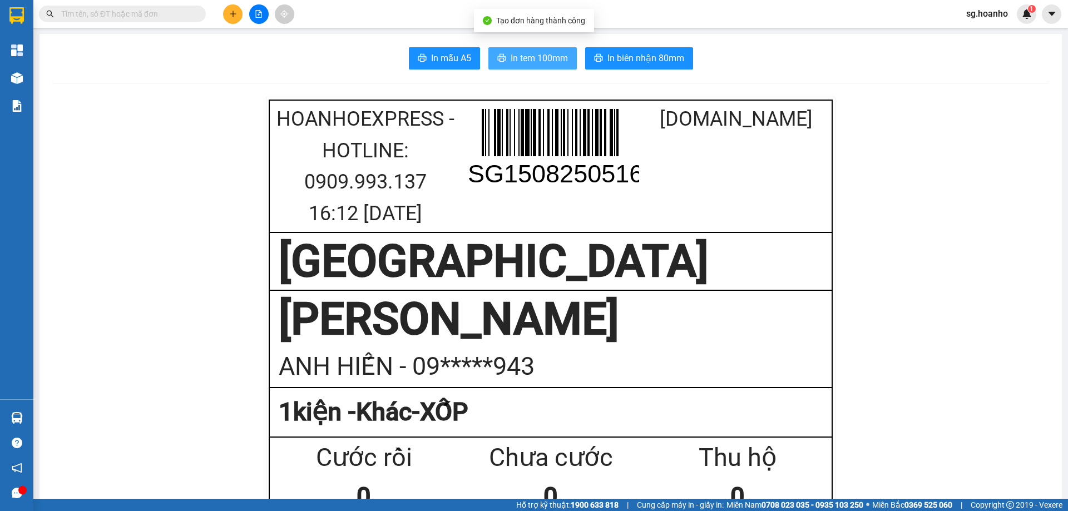
click at [550, 55] on span "In tem 100mm" at bounding box center [539, 58] width 57 height 14
click at [142, 11] on input "text" at bounding box center [126, 14] width 131 height 12
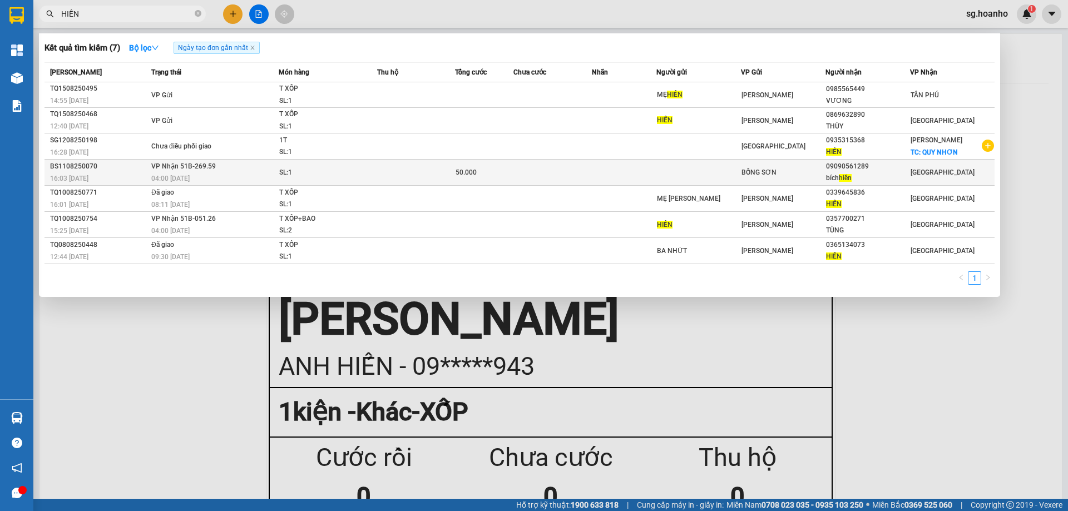
type input "HIỀN"
click at [689, 172] on td at bounding box center [698, 173] width 85 height 26
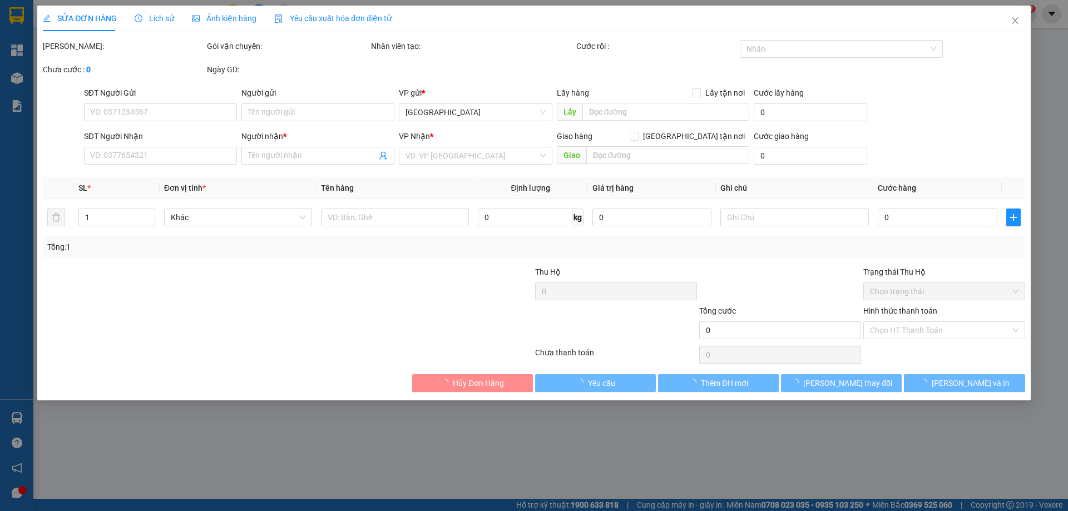
type input "09090561289"
type input "bích hiền"
type input "50.000"
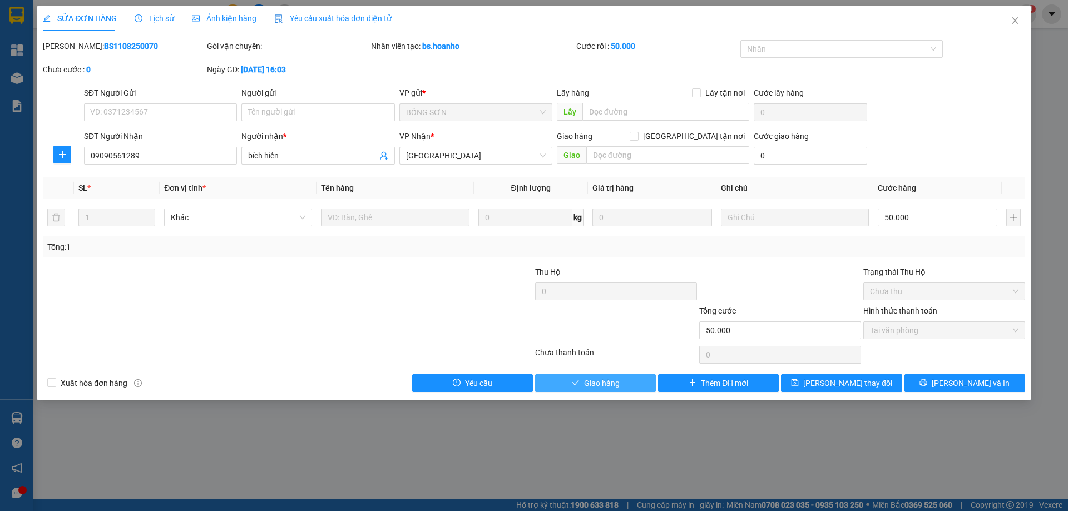
click at [601, 380] on span "Giao hàng" at bounding box center [602, 383] width 36 height 12
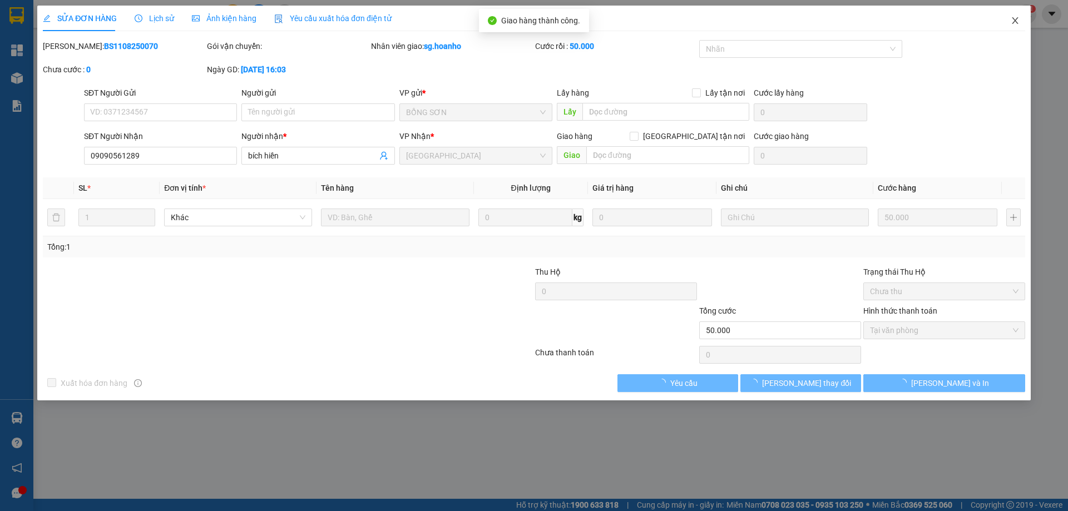
click at [1014, 16] on span "Close" at bounding box center [1015, 21] width 31 height 31
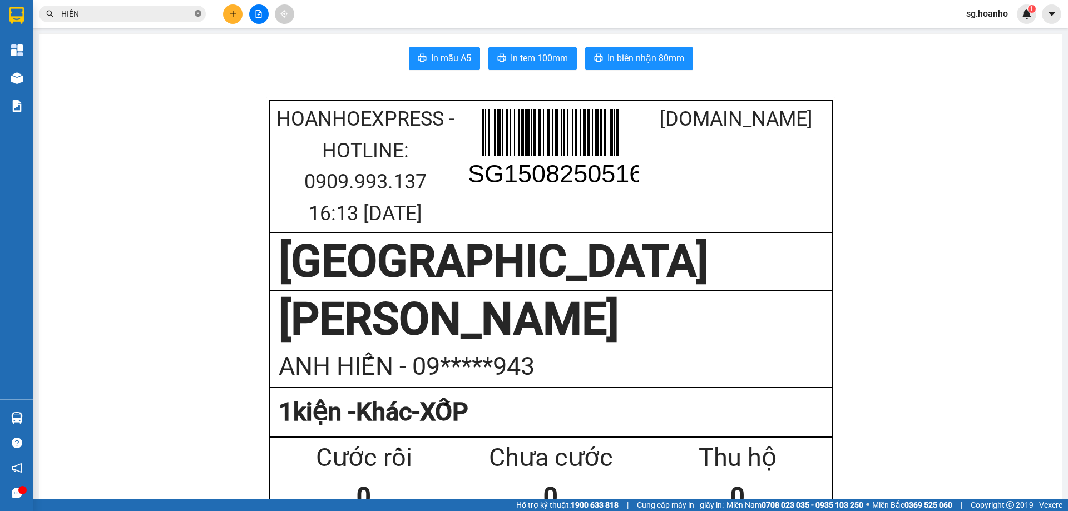
click at [197, 13] on icon "close-circle" at bounding box center [198, 13] width 7 height 7
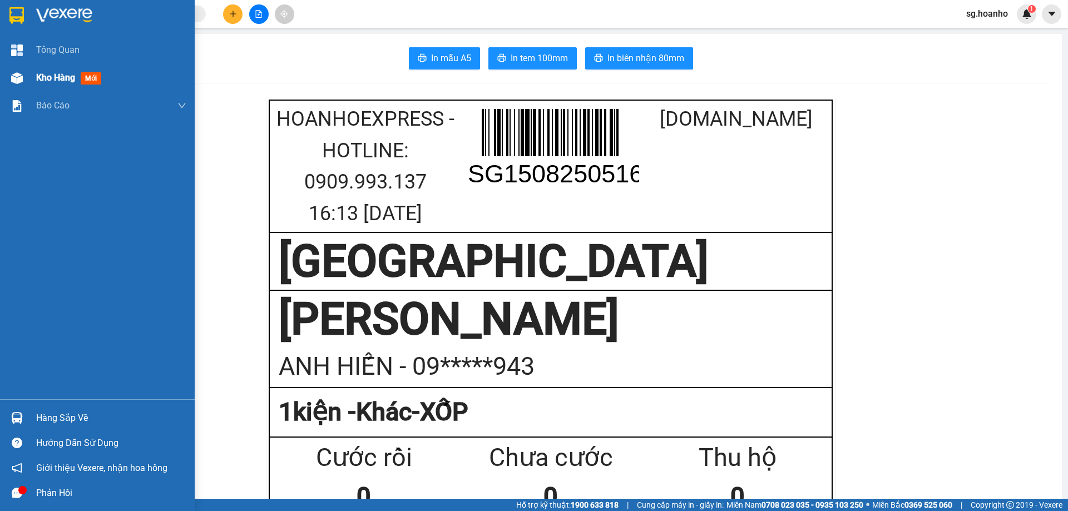
click at [97, 72] on span "mới" at bounding box center [91, 78] width 21 height 12
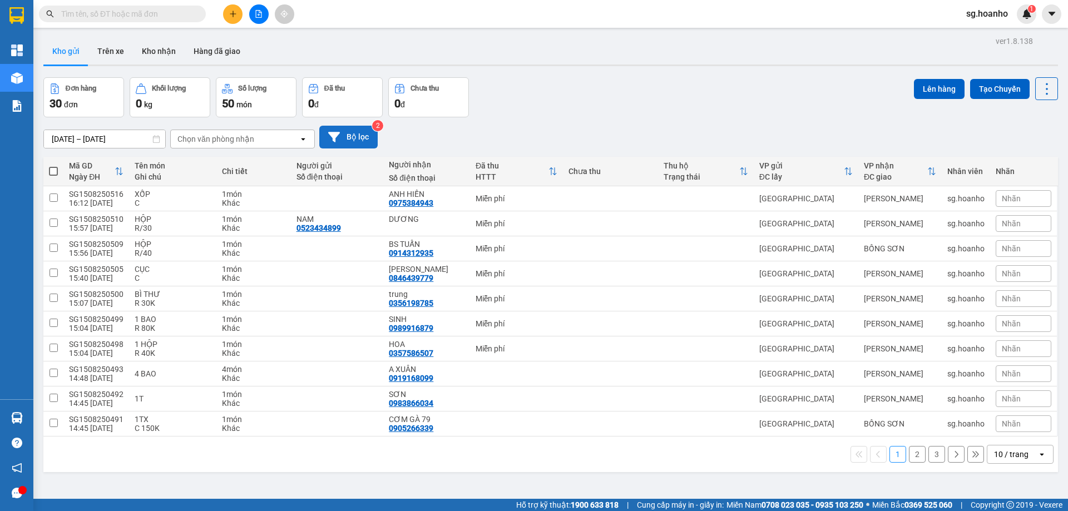
click at [368, 140] on button "Bộ lọc" at bounding box center [348, 137] width 58 height 23
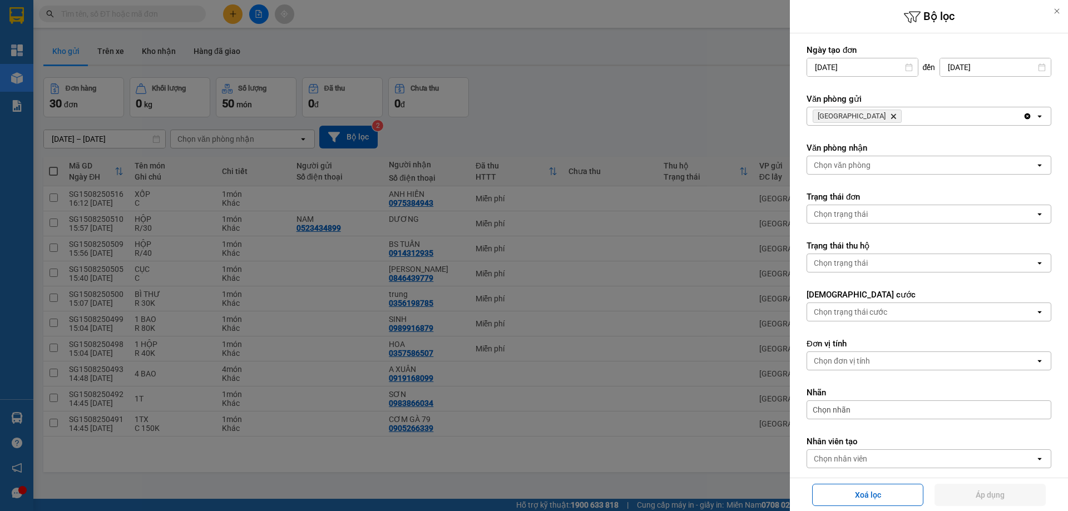
click at [857, 114] on span "SÀI GÒN Delete" at bounding box center [857, 116] width 89 height 13
click at [890, 117] on icon "Delete" at bounding box center [893, 116] width 7 height 7
click at [838, 110] on div "Chọn văn phòng" at bounding box center [921, 116] width 228 height 18
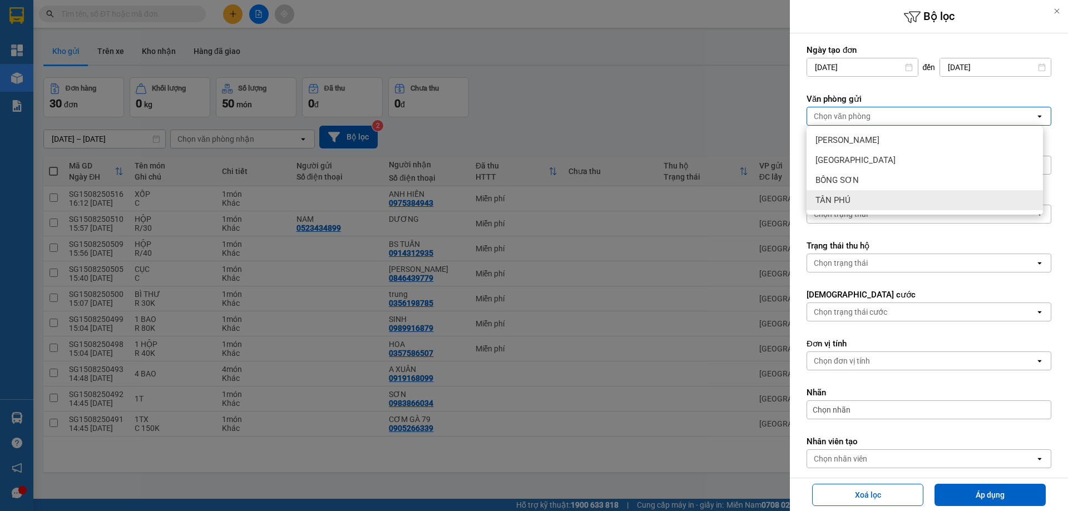
click at [850, 199] on span "TÂN PHÚ" at bounding box center [833, 200] width 35 height 11
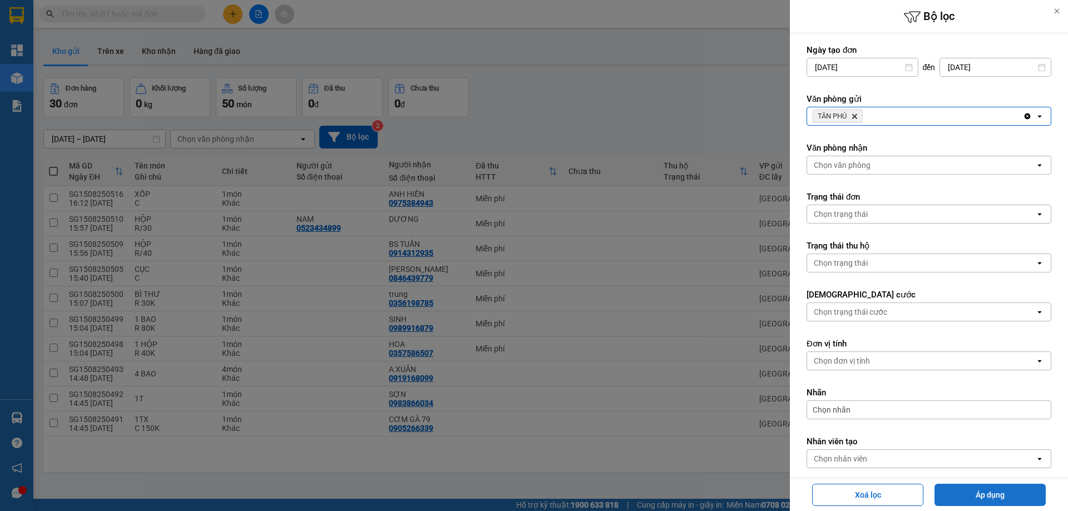
click at [967, 488] on button "Áp dụng" at bounding box center [990, 495] width 111 height 22
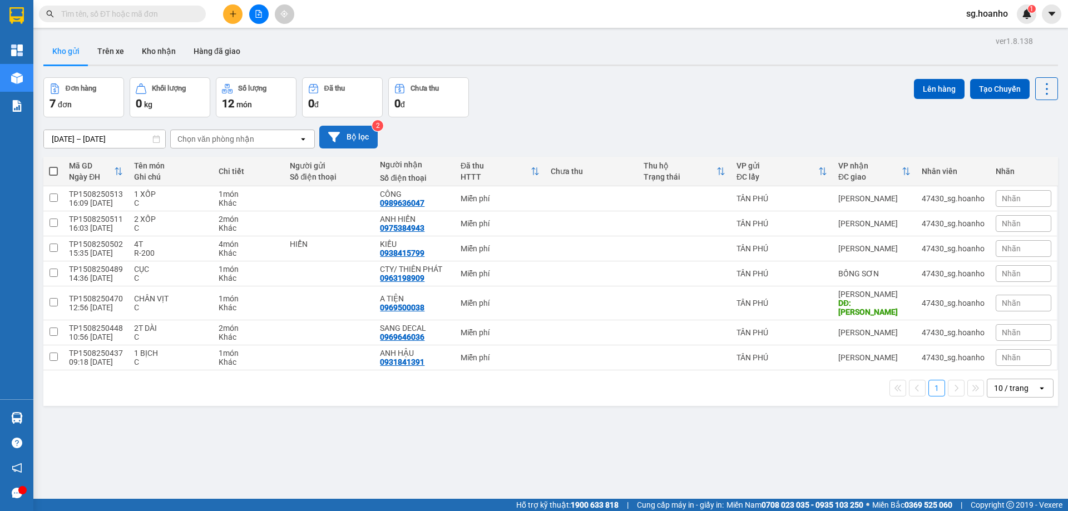
click at [362, 133] on button "Bộ lọc" at bounding box center [348, 137] width 58 height 23
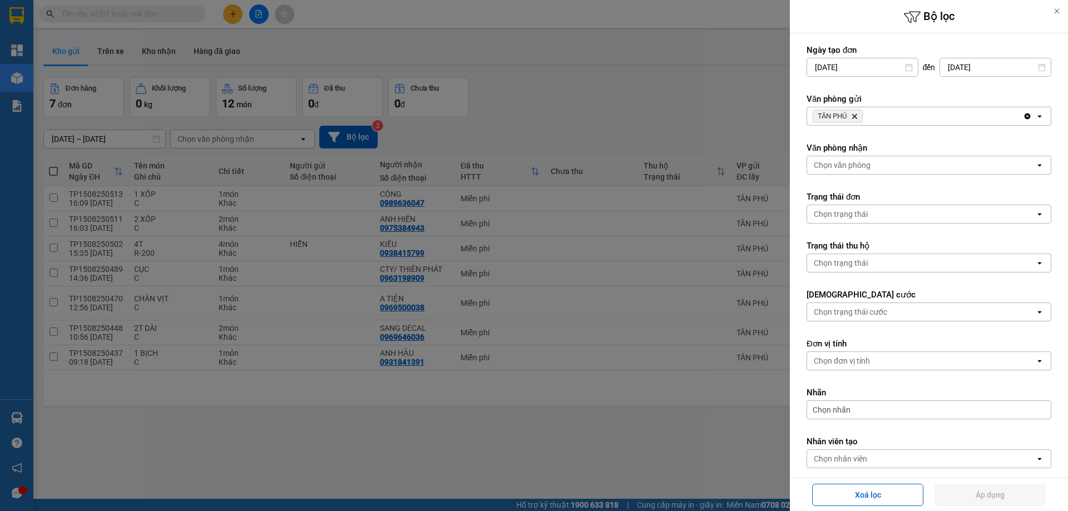
click at [858, 117] on icon "Delete" at bounding box center [854, 116] width 7 height 7
click at [823, 117] on div "Chọn văn phòng" at bounding box center [842, 116] width 57 height 11
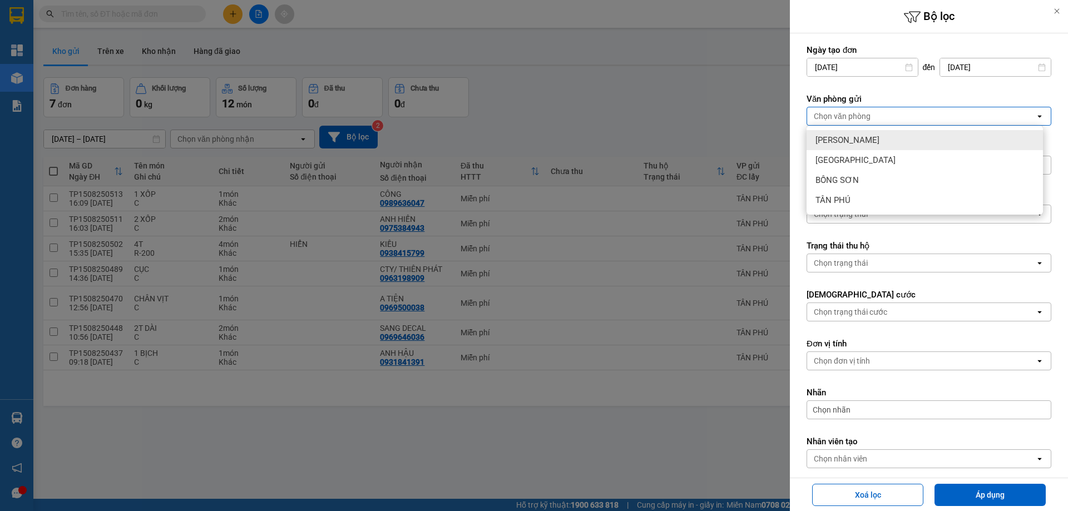
click at [830, 139] on span "[PERSON_NAME]" at bounding box center [848, 140] width 64 height 11
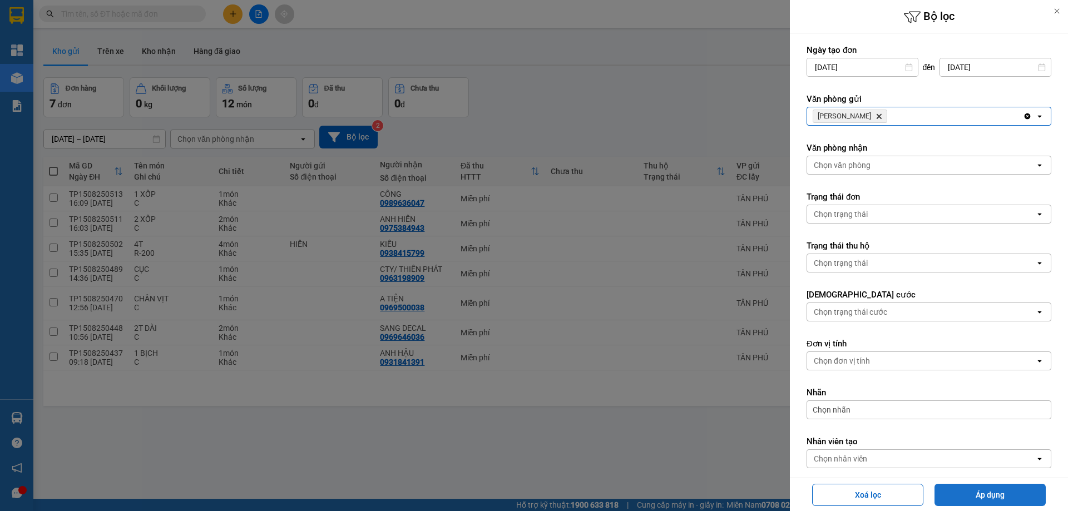
click at [966, 490] on button "Áp dụng" at bounding box center [990, 495] width 111 height 22
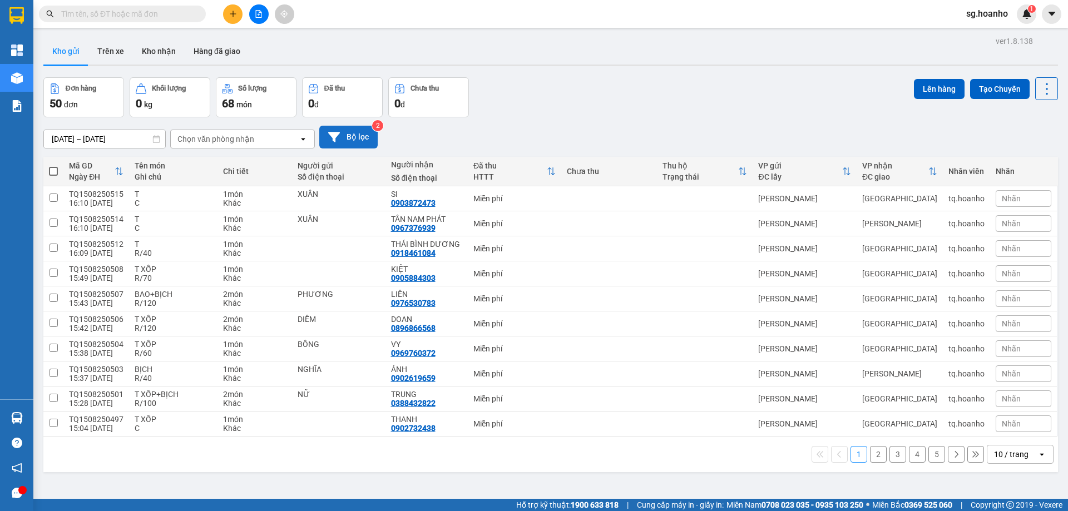
click at [352, 139] on button "Bộ lọc" at bounding box center [348, 137] width 58 height 23
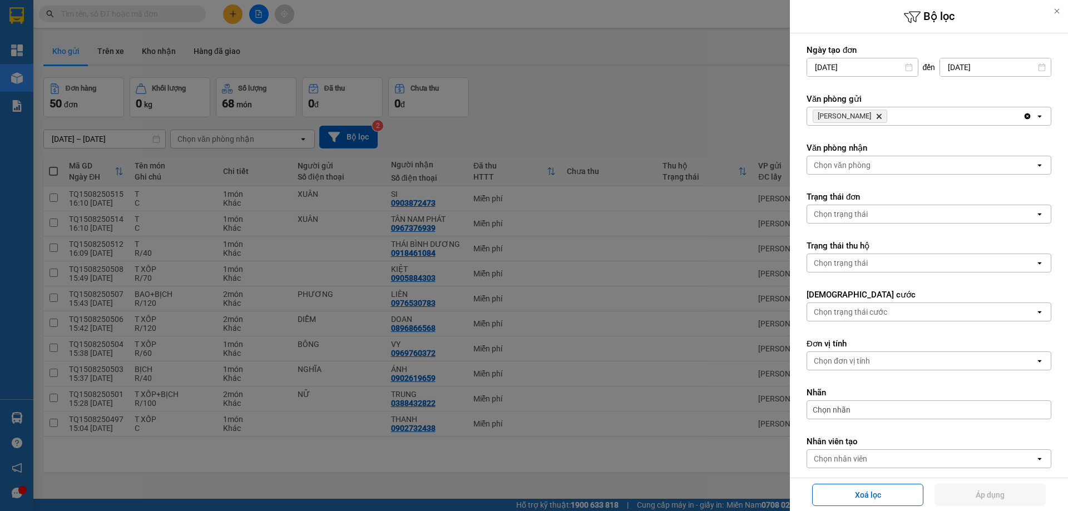
click at [876, 116] on icon "Delete" at bounding box center [879, 116] width 7 height 7
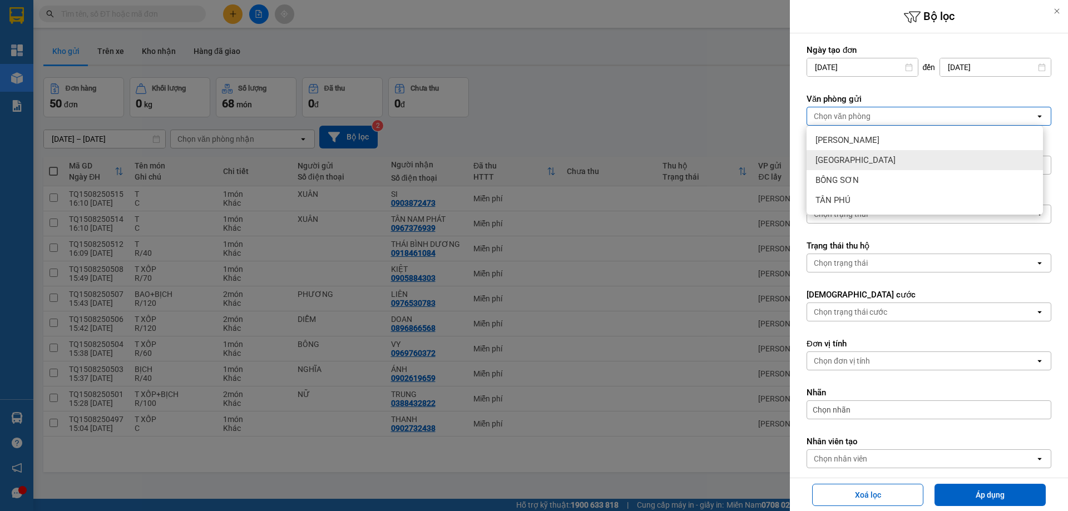
click at [848, 155] on div "[GEOGRAPHIC_DATA]" at bounding box center [925, 160] width 236 height 20
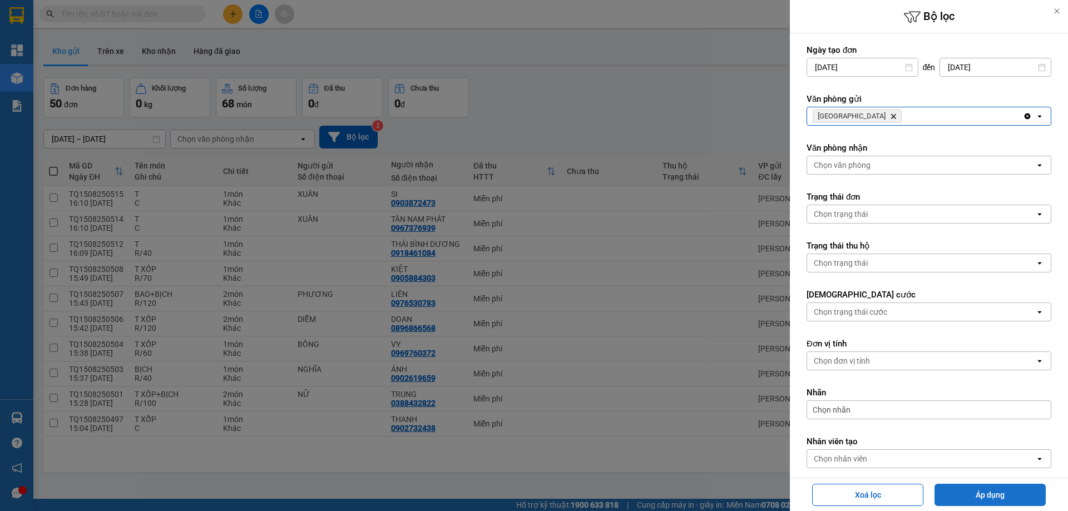
click at [966, 502] on button "Áp dụng" at bounding box center [990, 495] width 111 height 22
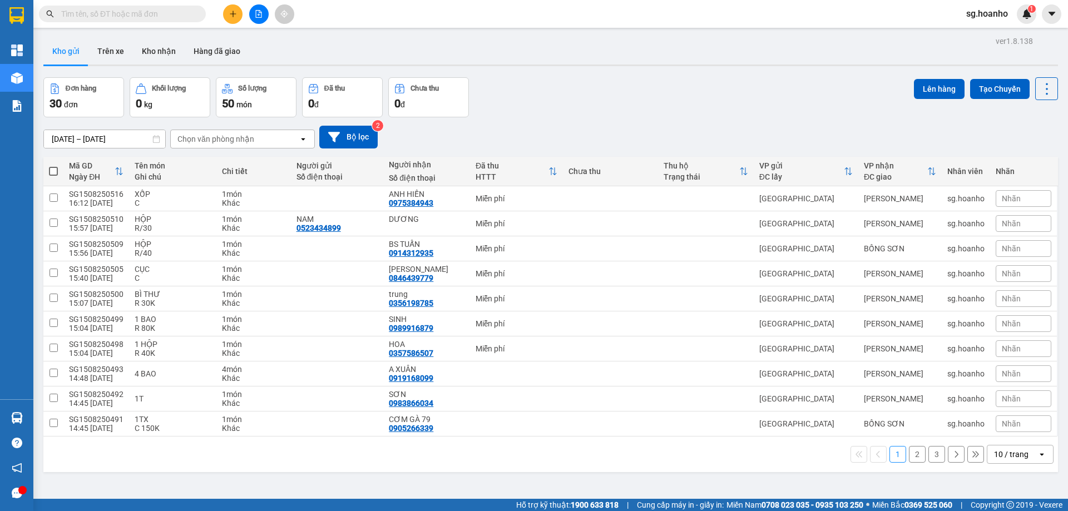
click at [87, 13] on input "text" at bounding box center [126, 14] width 131 height 12
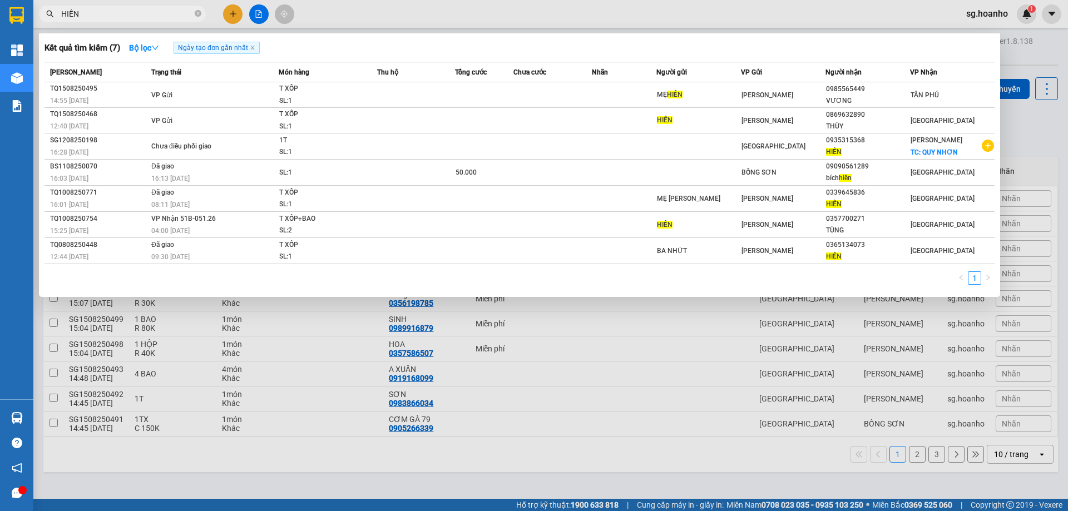
type input "HIỀN"
click at [194, 14] on span "HIỀN" at bounding box center [122, 14] width 167 height 17
click at [198, 13] on icon "close-circle" at bounding box center [198, 13] width 7 height 7
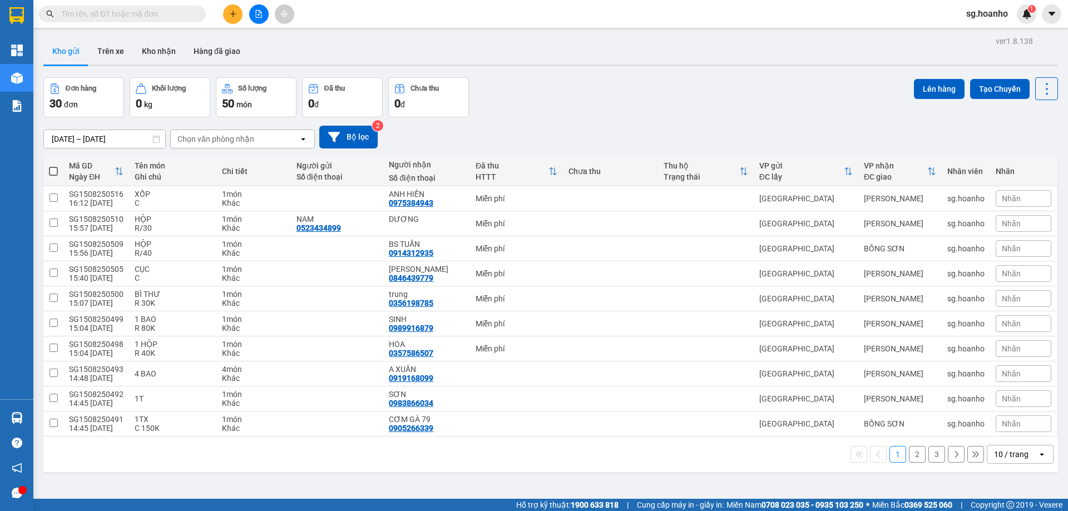
click at [228, 16] on button at bounding box center [232, 13] width 19 height 19
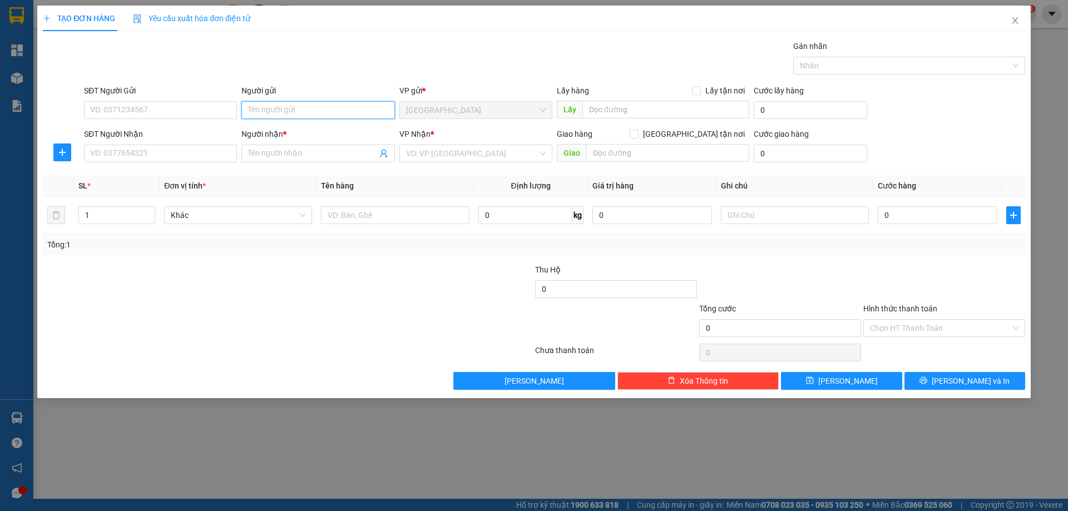
click at [276, 108] on input "Người gửi" at bounding box center [317, 110] width 153 height 18
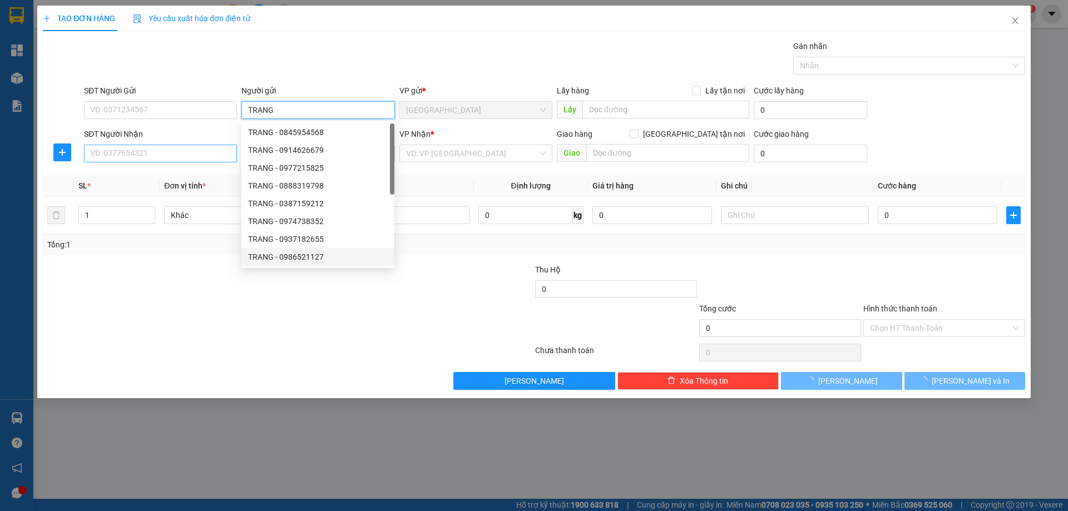
type input "TRẠNG"
click at [186, 150] on input "SĐT Người Nhận" at bounding box center [160, 154] width 153 height 18
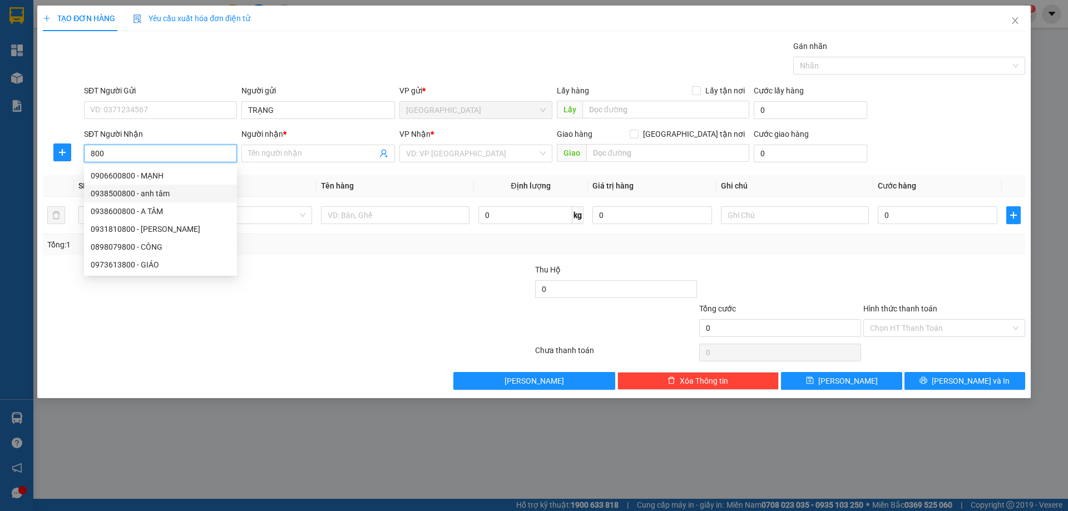
click at [189, 192] on div "0938500800 - anh tâm" at bounding box center [161, 193] width 140 height 12
type input "0938500800"
type input "anh tâm"
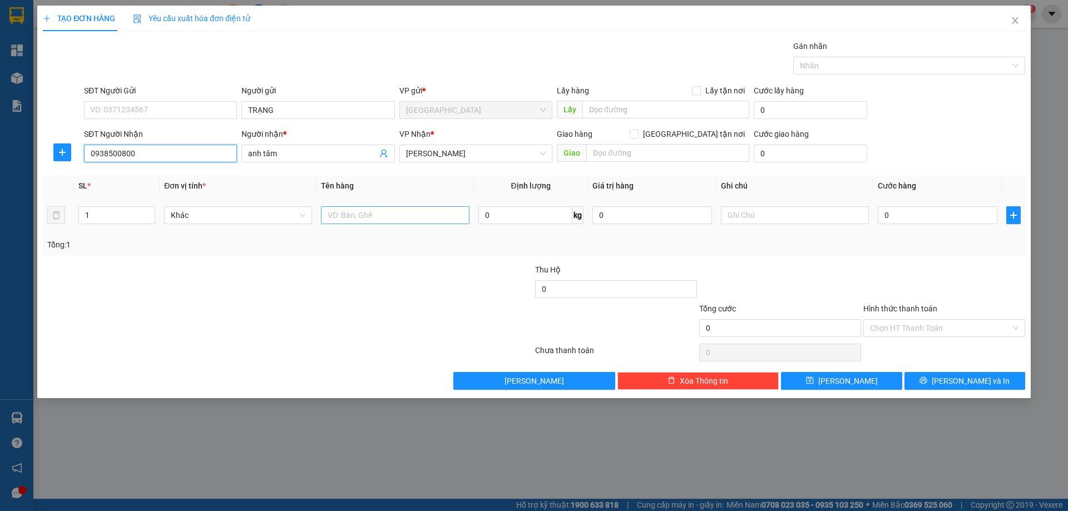
type input "0938500800"
click at [362, 214] on input "text" at bounding box center [395, 215] width 148 height 18
type input "HS"
click at [782, 214] on input "text" at bounding box center [795, 215] width 148 height 18
click at [779, 215] on input "R/30" at bounding box center [795, 215] width 148 height 18
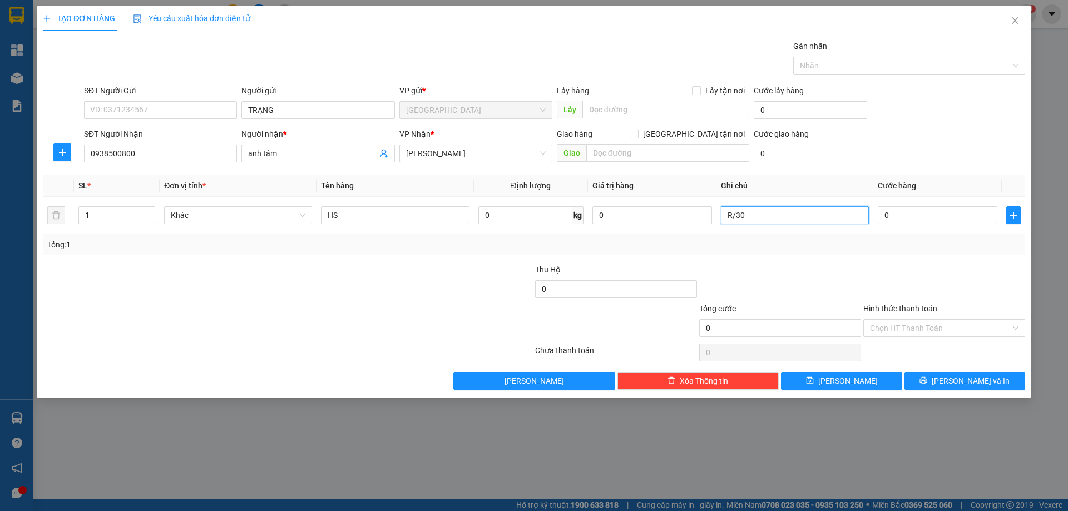
type input "R/30"
click at [892, 304] on label "Hình thức thanh toán" at bounding box center [900, 308] width 74 height 9
click at [892, 320] on input "Hình thức thanh toán" at bounding box center [940, 328] width 141 height 17
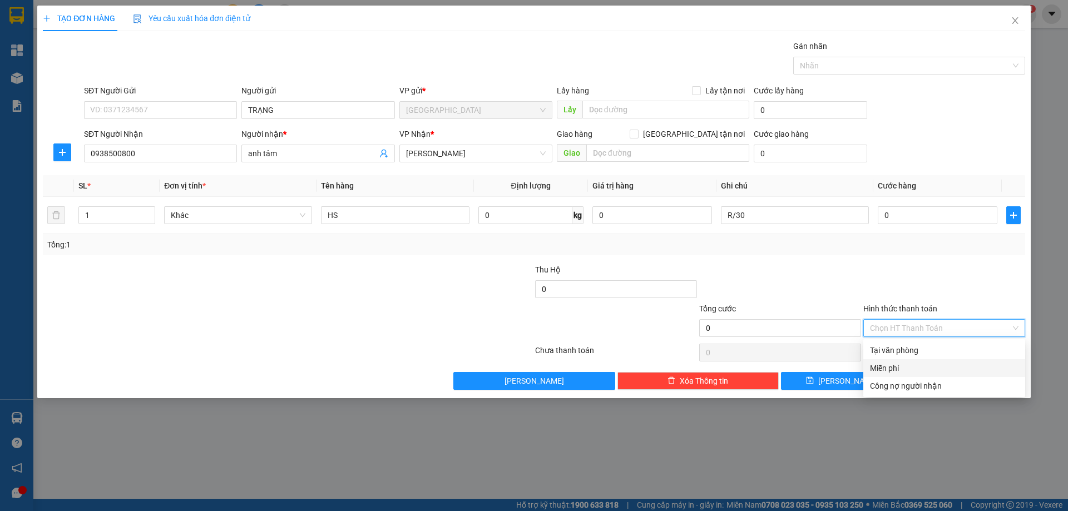
click at [903, 369] on div "Miễn phí" at bounding box center [944, 368] width 149 height 12
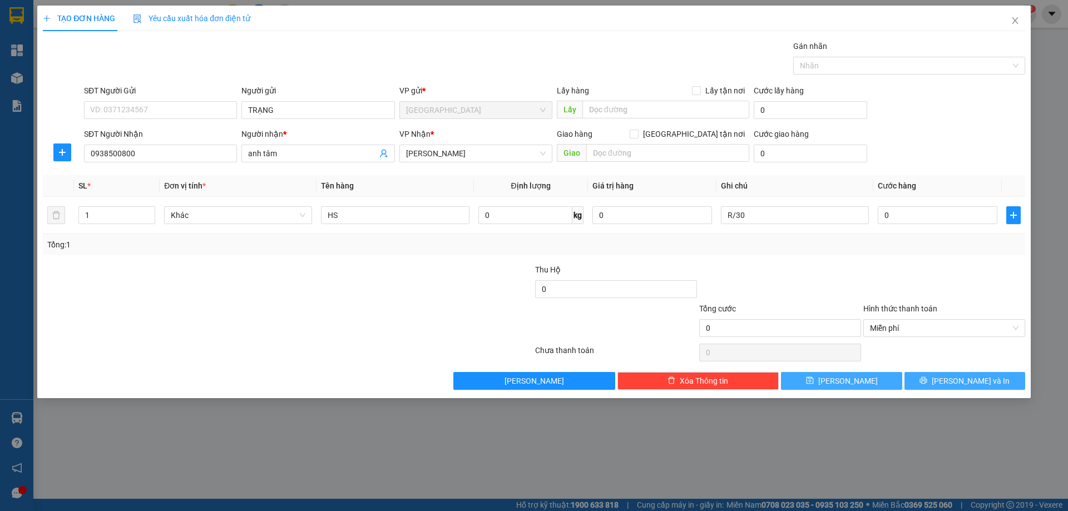
drag, startPoint x: 935, startPoint y: 383, endPoint x: 848, endPoint y: 380, distance: 87.4
click at [936, 383] on button "[PERSON_NAME] và In" at bounding box center [965, 381] width 121 height 18
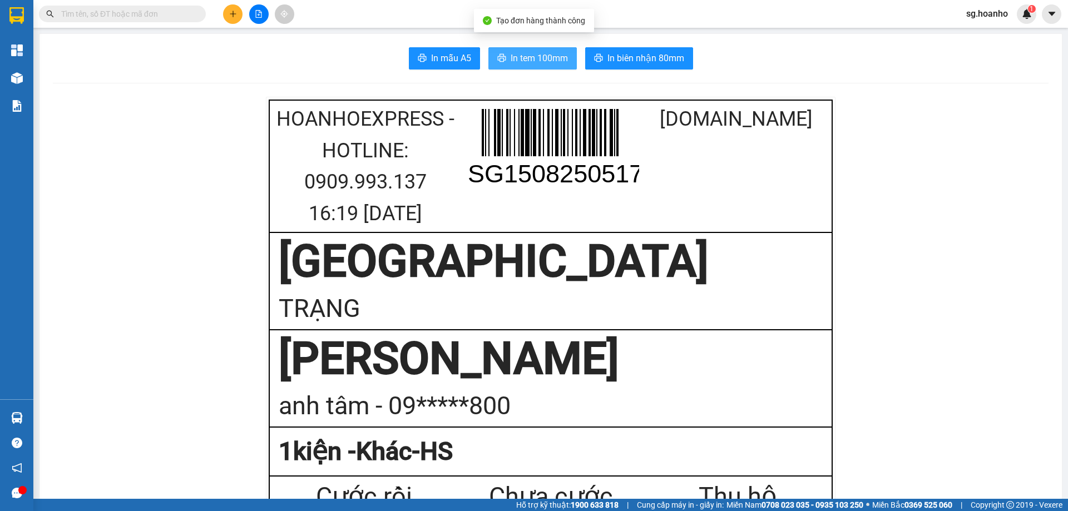
click at [528, 62] on span "In tem 100mm" at bounding box center [539, 58] width 57 height 14
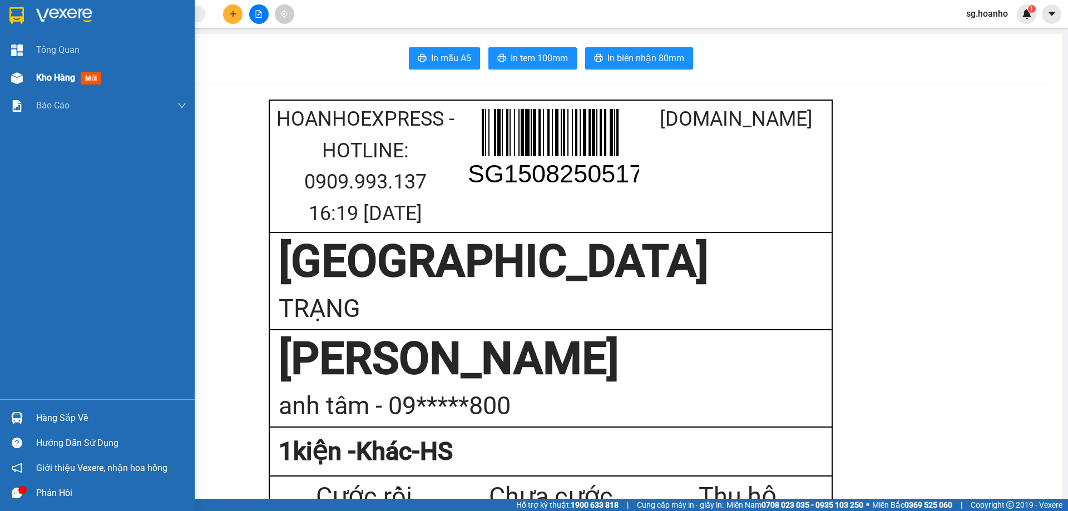
click at [88, 78] on span "mới" at bounding box center [91, 78] width 21 height 12
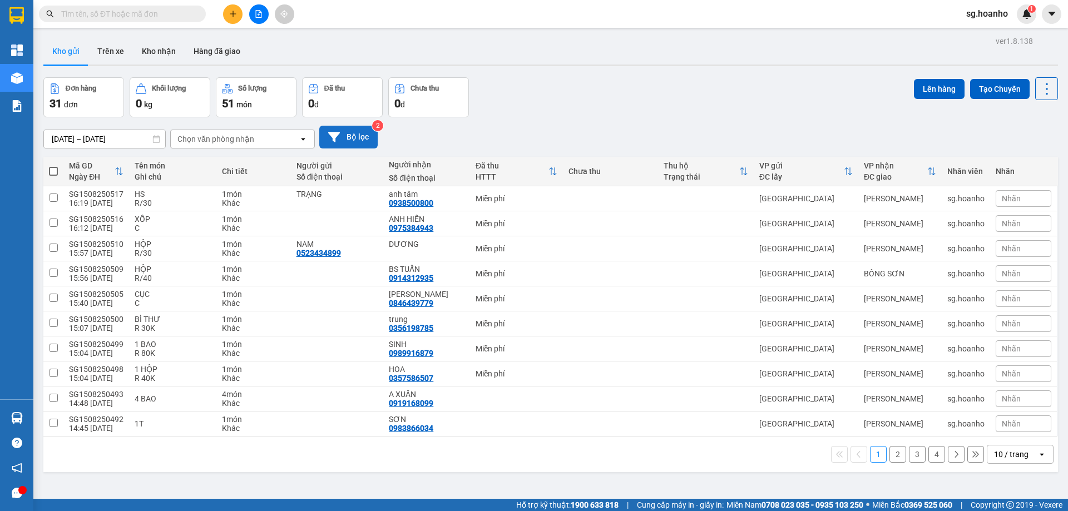
click at [349, 139] on button "Bộ lọc" at bounding box center [348, 137] width 58 height 23
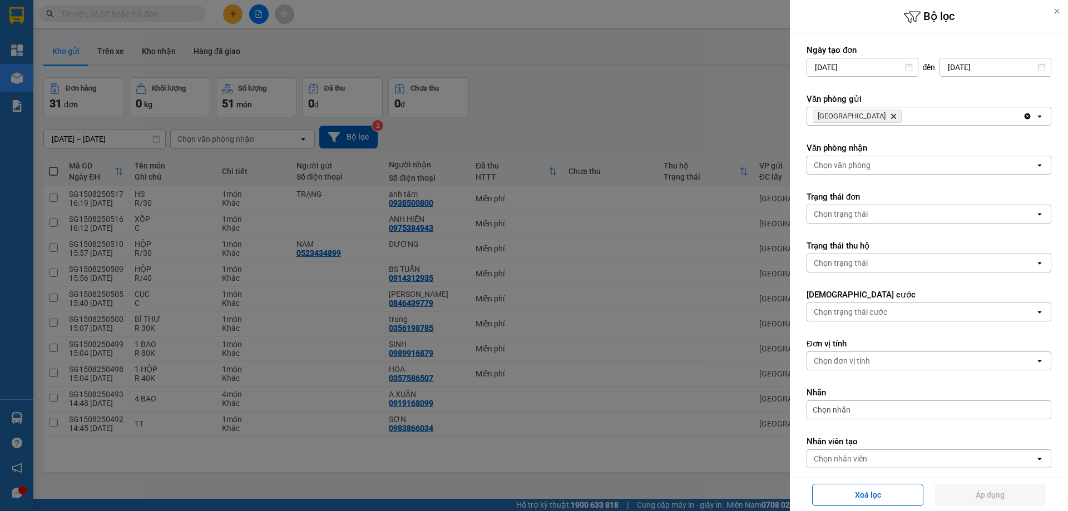
click at [890, 115] on icon "Delete" at bounding box center [893, 116] width 7 height 7
click at [849, 112] on div "Chọn văn phòng" at bounding box center [842, 116] width 57 height 11
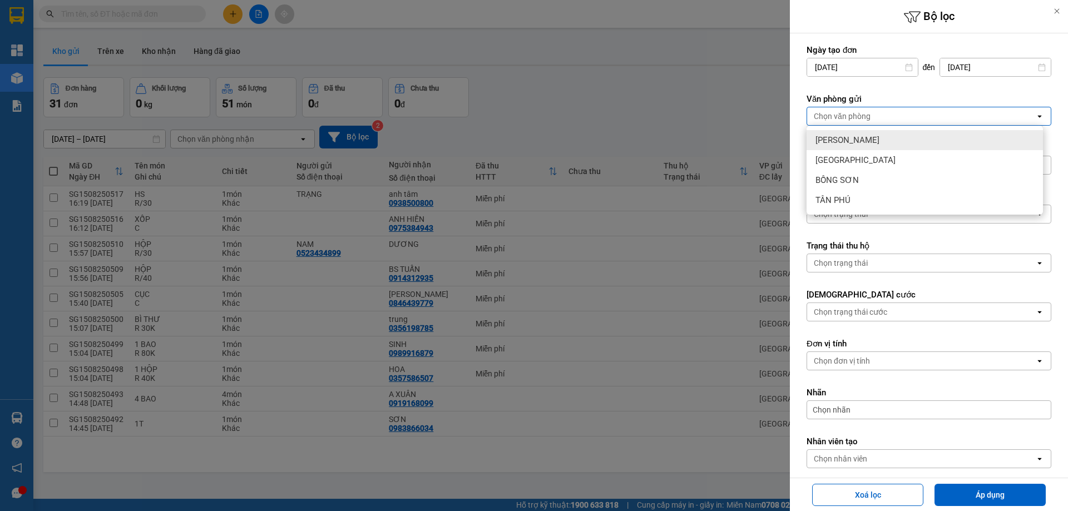
click at [847, 132] on div "[PERSON_NAME]" at bounding box center [925, 140] width 236 height 20
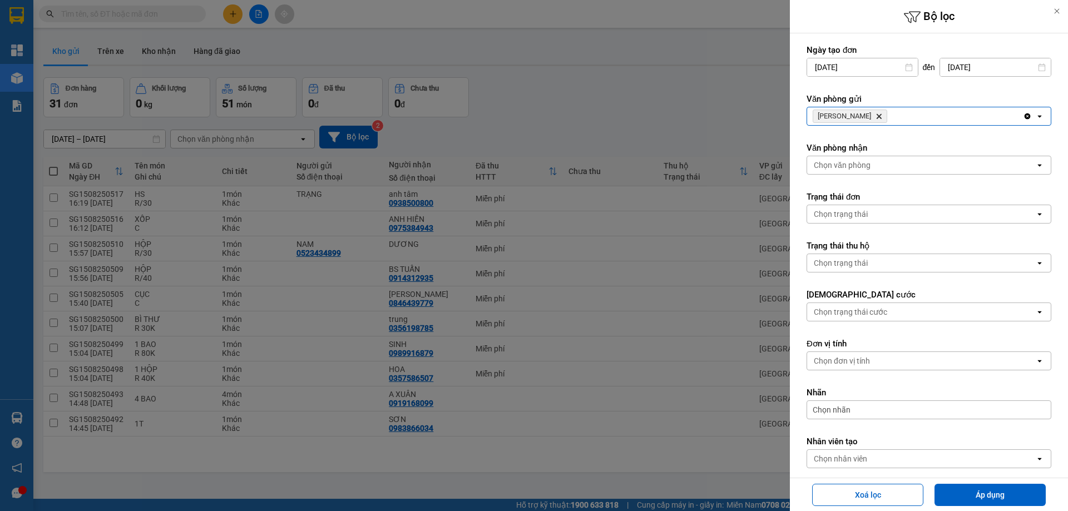
click at [963, 500] on button "Áp dụng" at bounding box center [990, 495] width 111 height 22
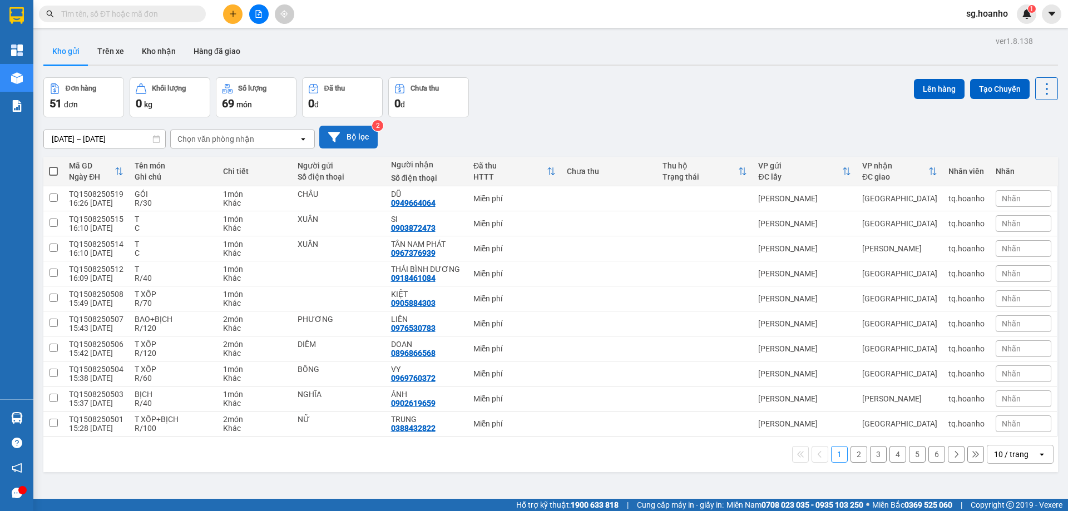
click at [358, 138] on button "Bộ lọc" at bounding box center [348, 137] width 58 height 23
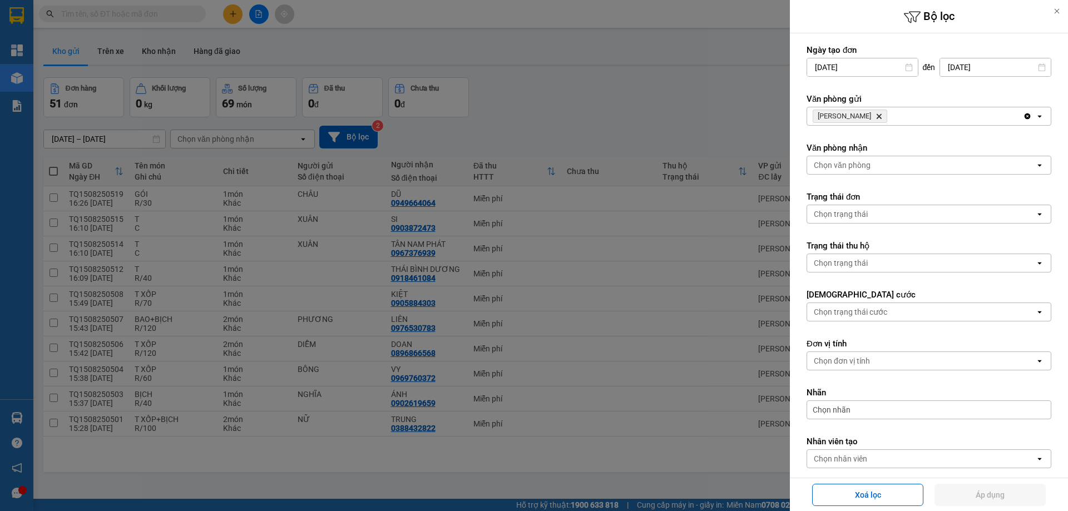
click at [876, 117] on icon "Delete" at bounding box center [879, 116] width 7 height 7
click at [851, 119] on div "Chọn văn phòng" at bounding box center [842, 116] width 57 height 11
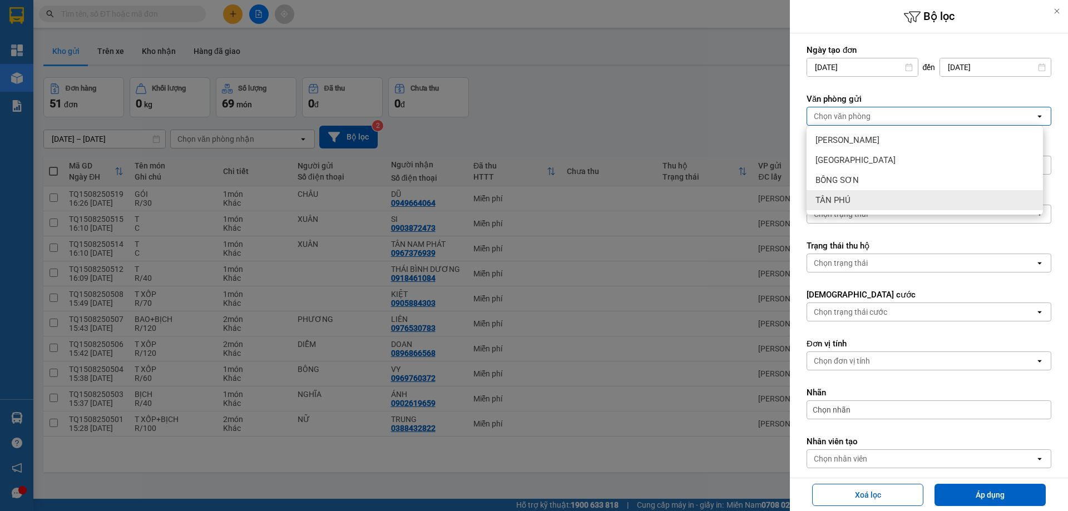
click at [828, 206] on div "TÂN PHÚ" at bounding box center [925, 200] width 236 height 20
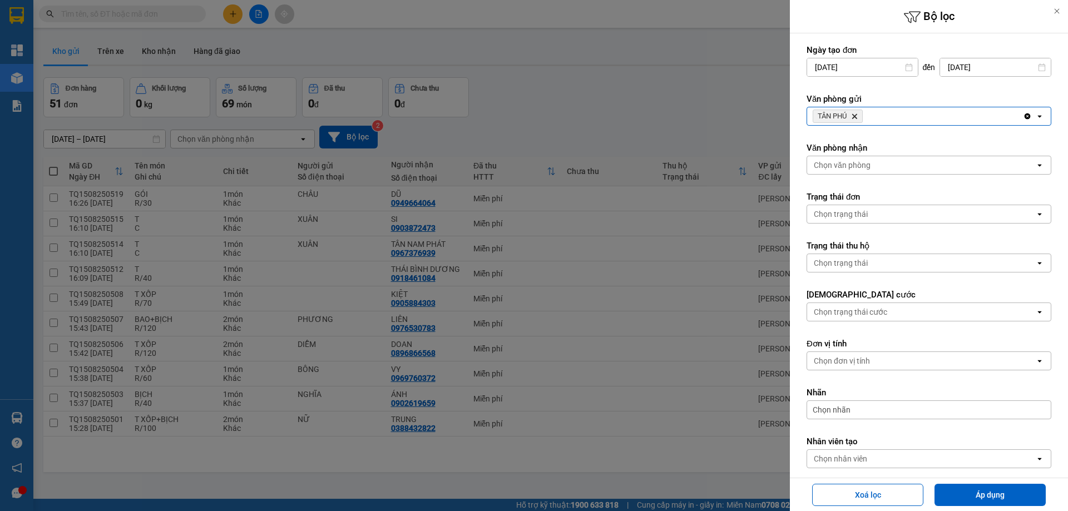
drag, startPoint x: 942, startPoint y: 498, endPoint x: 926, endPoint y: 503, distance: 16.7
click at [941, 498] on button "Áp dụng" at bounding box center [990, 495] width 111 height 22
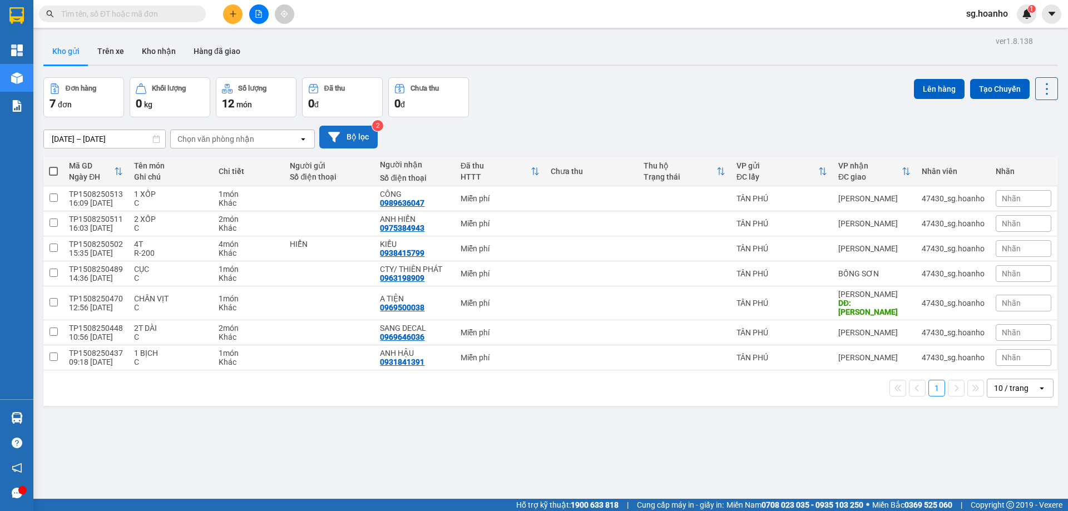
click at [359, 135] on button "Bộ lọc" at bounding box center [348, 137] width 58 height 23
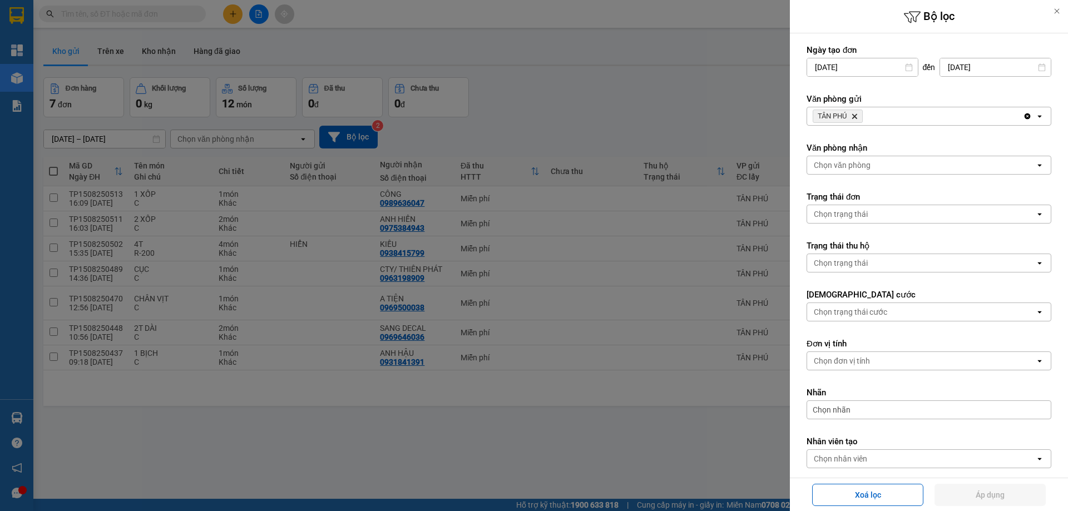
click at [854, 115] on icon "TÂN PHÚ, close by backspace" at bounding box center [854, 116] width 5 height 5
click at [854, 115] on div "Chọn văn phòng" at bounding box center [842, 116] width 57 height 11
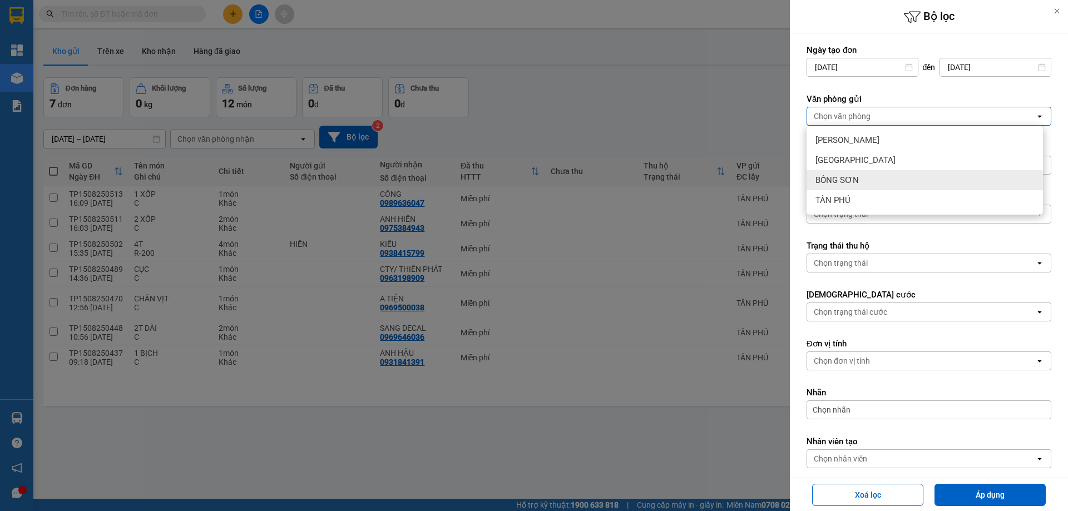
click at [849, 179] on span "BỒNG SƠN" at bounding box center [837, 180] width 43 height 11
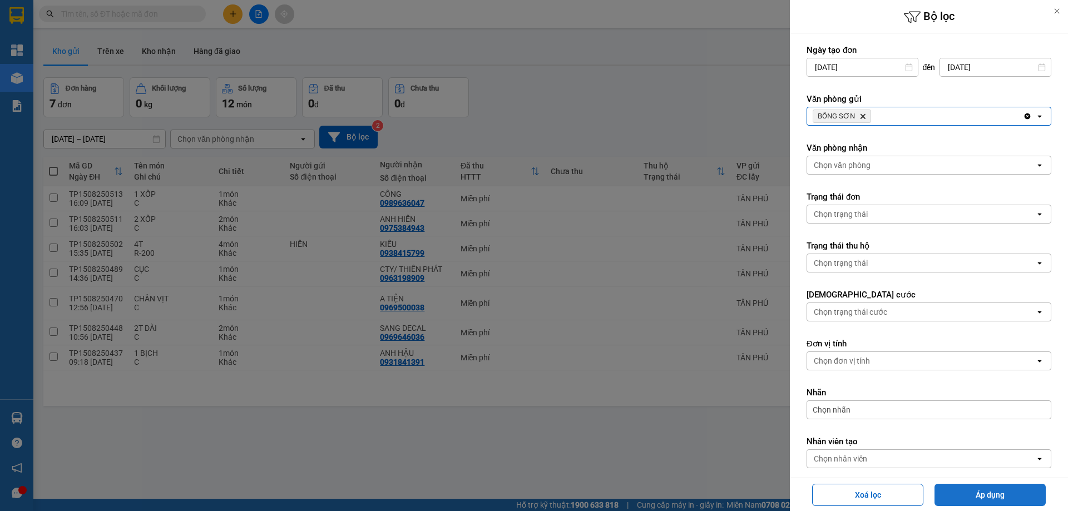
click at [956, 491] on button "Áp dụng" at bounding box center [990, 495] width 111 height 22
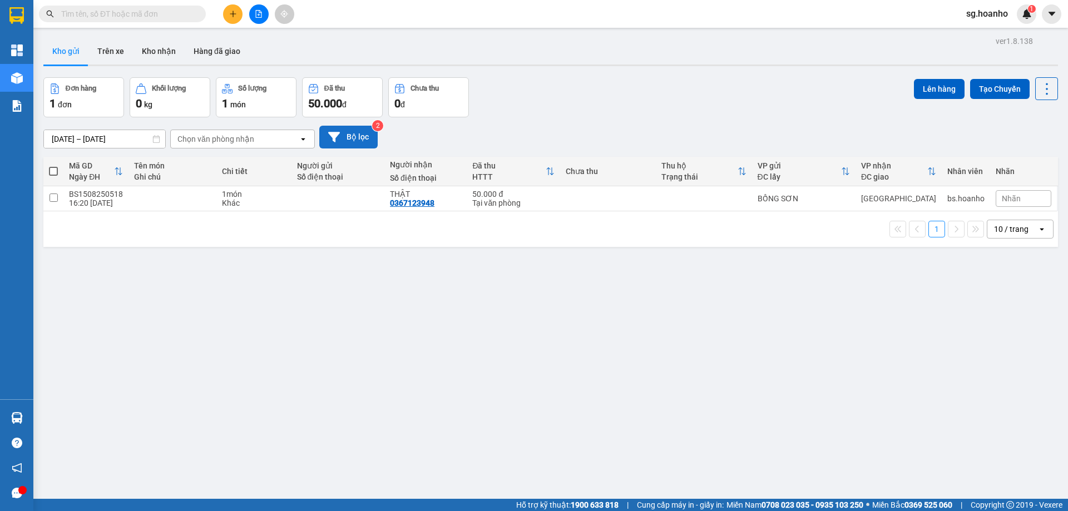
click at [352, 130] on button "Bộ lọc" at bounding box center [348, 137] width 58 height 23
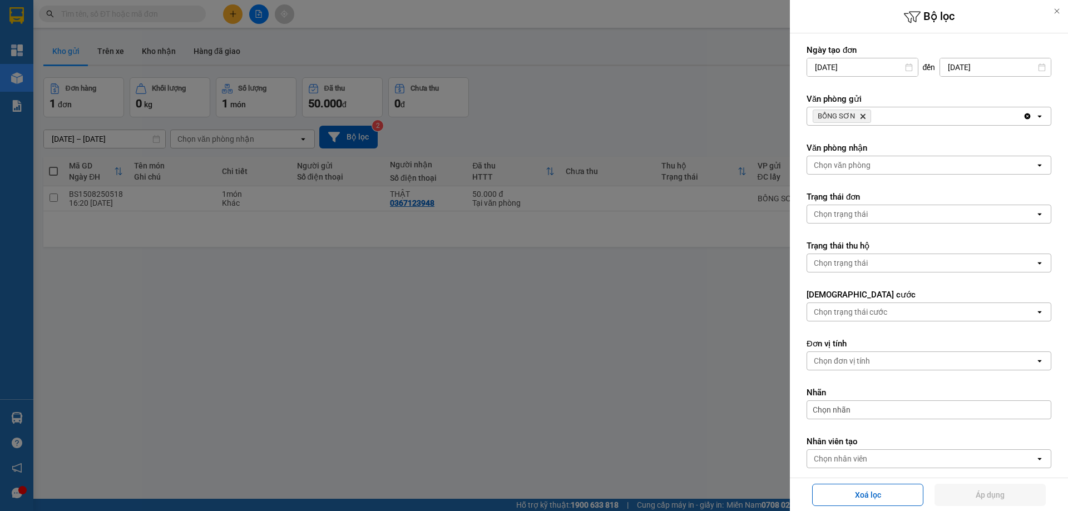
click at [863, 113] on icon "Delete" at bounding box center [862, 116] width 7 height 7
click at [860, 113] on div "Chọn văn phòng" at bounding box center [842, 116] width 57 height 11
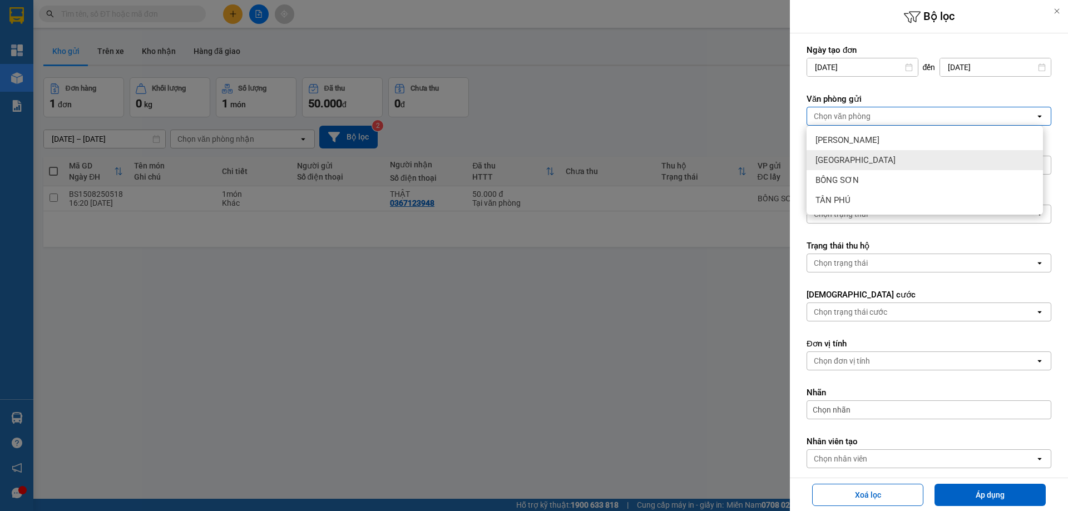
click at [857, 155] on div "[GEOGRAPHIC_DATA]" at bounding box center [925, 160] width 236 height 20
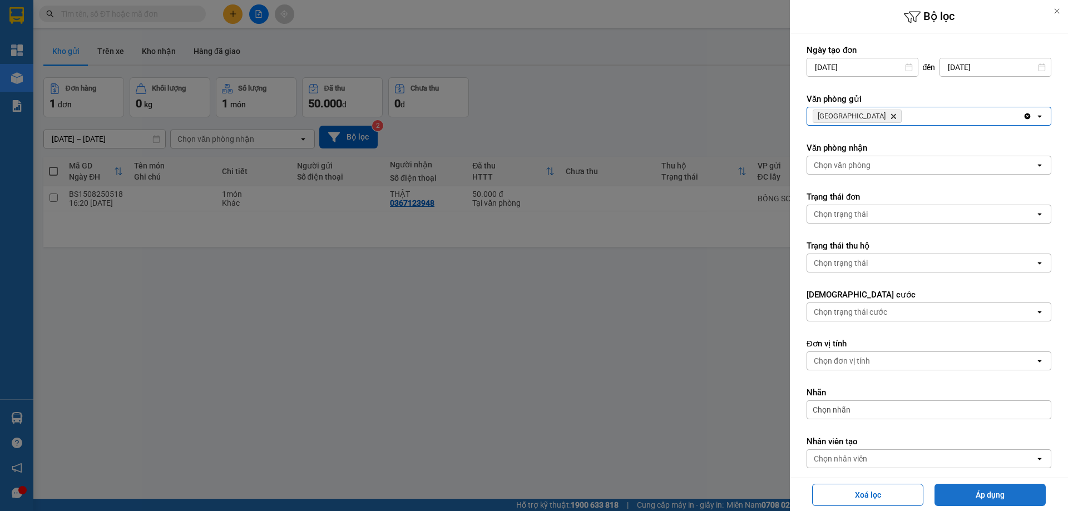
click at [975, 489] on button "Áp dụng" at bounding box center [990, 495] width 111 height 22
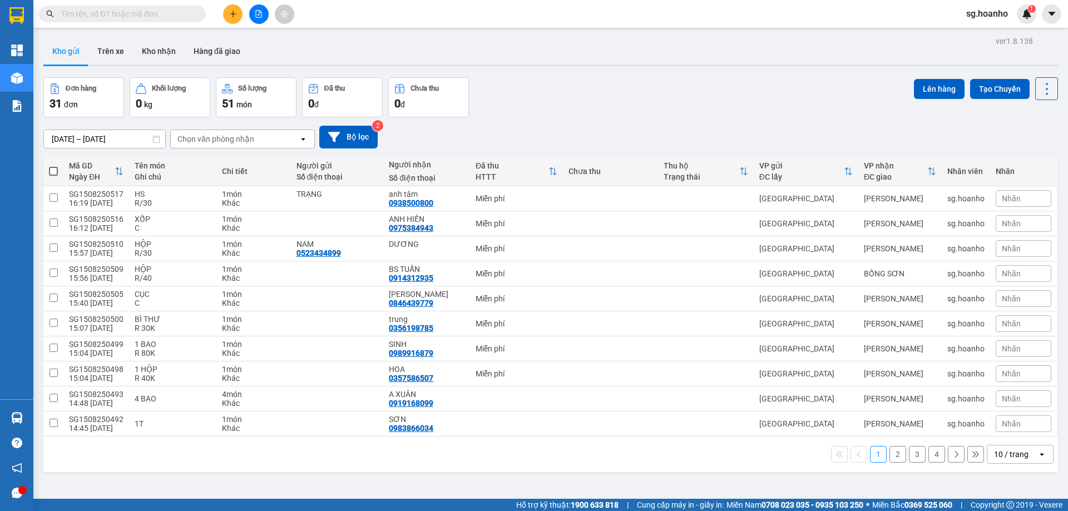
click at [234, 12] on icon "plus" at bounding box center [233, 14] width 8 height 8
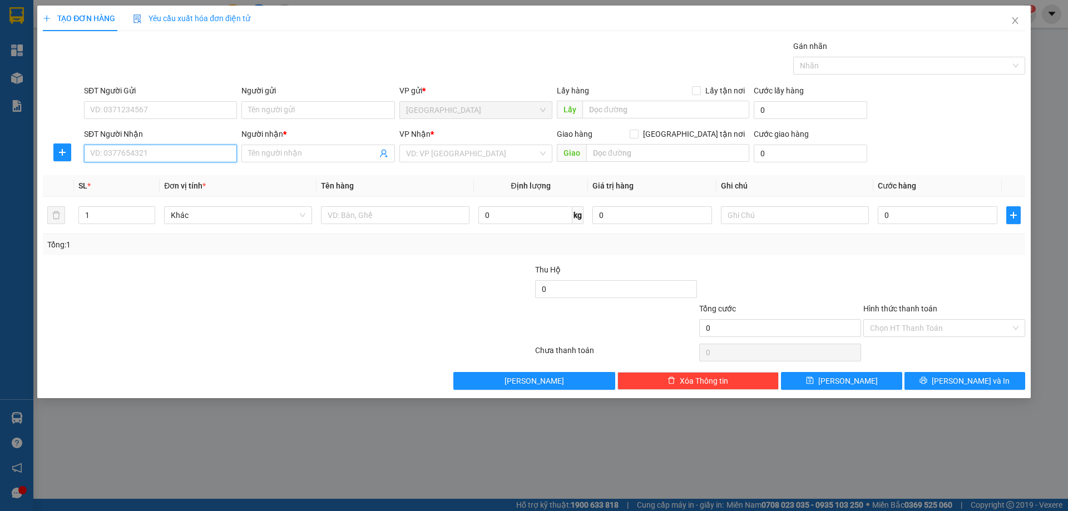
click at [216, 154] on input "SĐT Người Nhận" at bounding box center [160, 154] width 153 height 18
click at [185, 173] on div "0915094446 - LONG AN PHÁT" at bounding box center [161, 176] width 140 height 12
type input "0915094446"
type input "LONG AN PHÁT"
type input "0915094446"
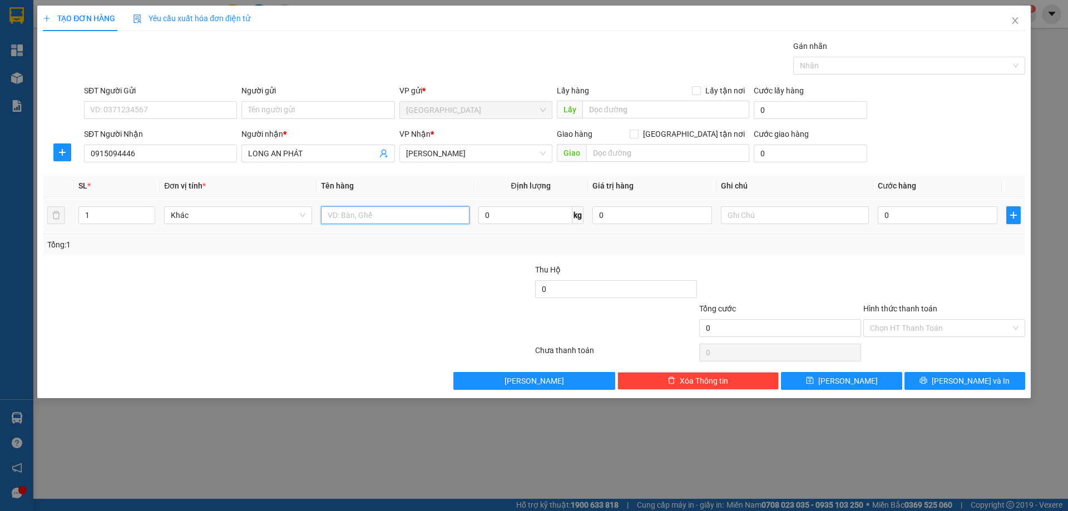
click at [366, 220] on input "text" at bounding box center [395, 215] width 148 height 18
type input "CỤC"
click at [747, 201] on td at bounding box center [795, 215] width 157 height 37
click at [741, 225] on div at bounding box center [795, 215] width 148 height 22
click at [728, 207] on input "text" at bounding box center [795, 215] width 148 height 18
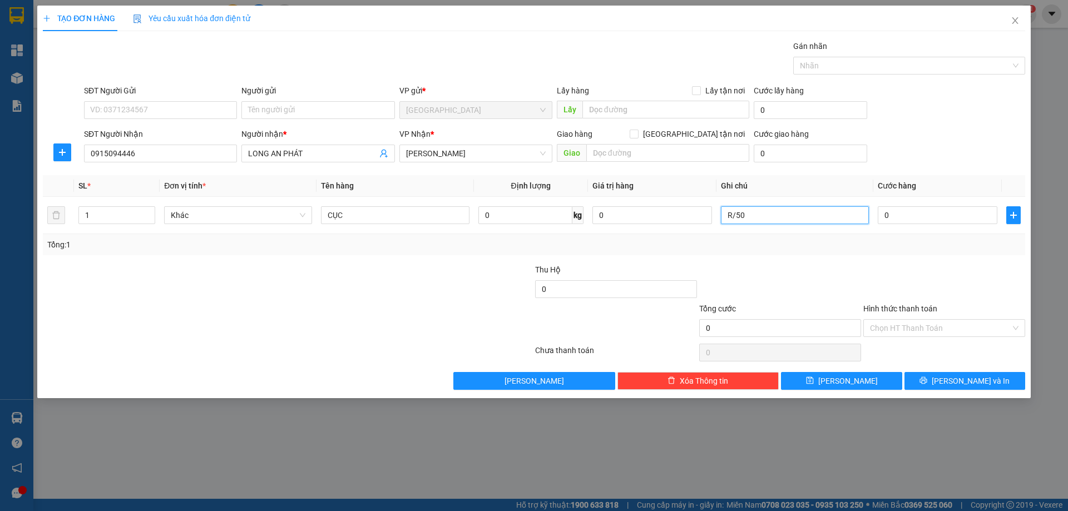
type input "R/50"
click at [883, 308] on label "Hình thức thanh toán" at bounding box center [900, 308] width 74 height 9
click at [883, 320] on input "Hình thức thanh toán" at bounding box center [940, 328] width 141 height 17
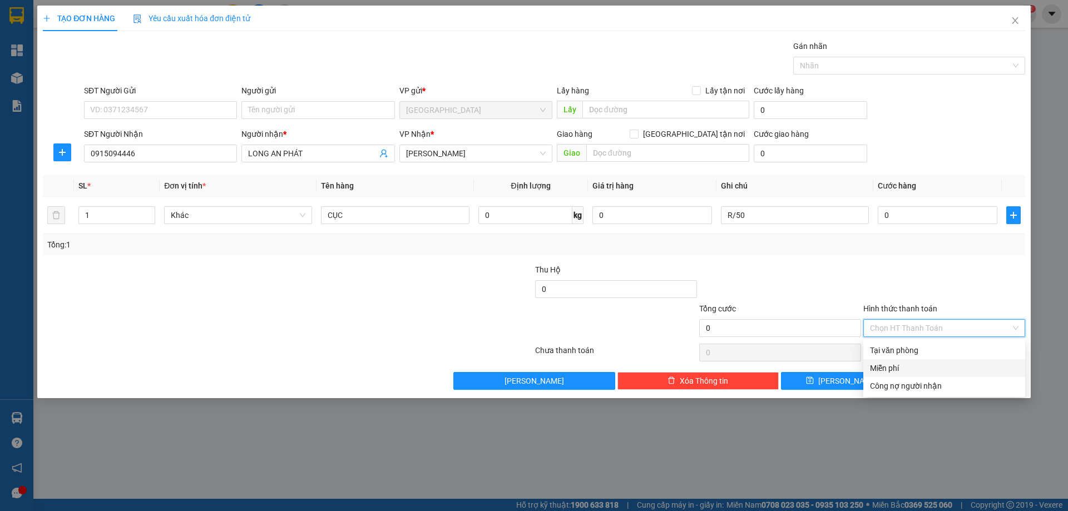
click at [906, 373] on div "Miễn phí" at bounding box center [944, 368] width 149 height 12
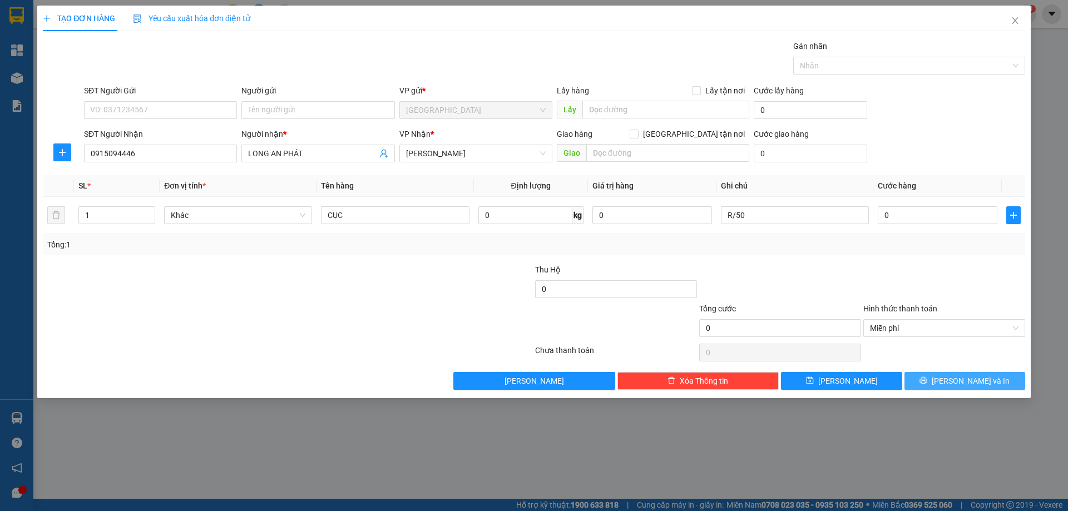
click at [936, 378] on button "[PERSON_NAME] và In" at bounding box center [965, 381] width 121 height 18
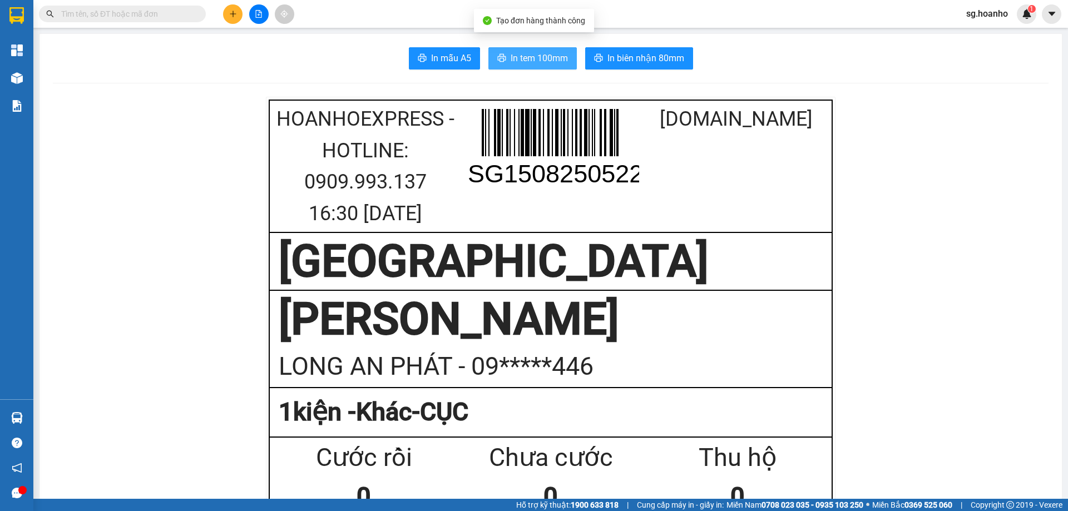
click at [542, 58] on span "In tem 100mm" at bounding box center [539, 58] width 57 height 14
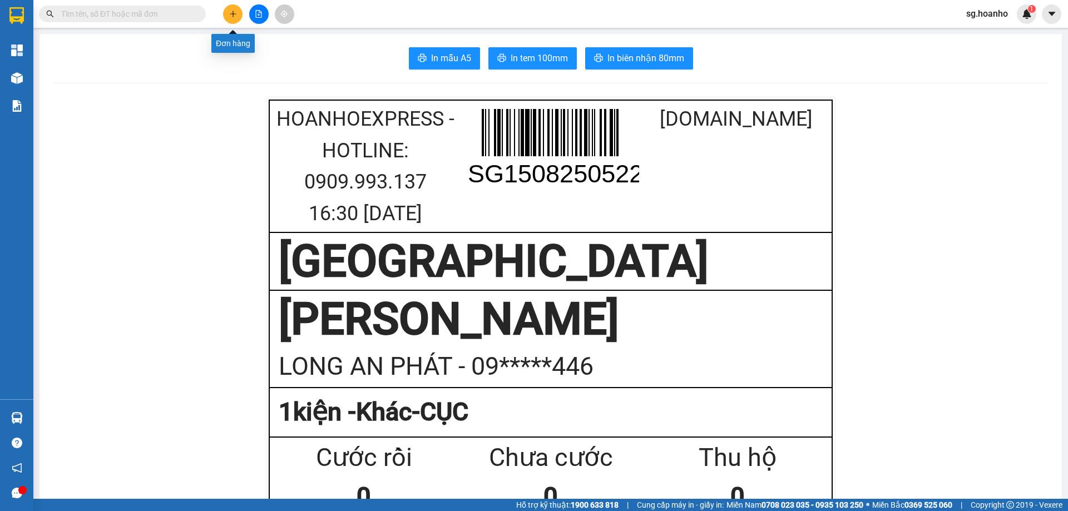
click at [225, 20] on button at bounding box center [232, 13] width 19 height 19
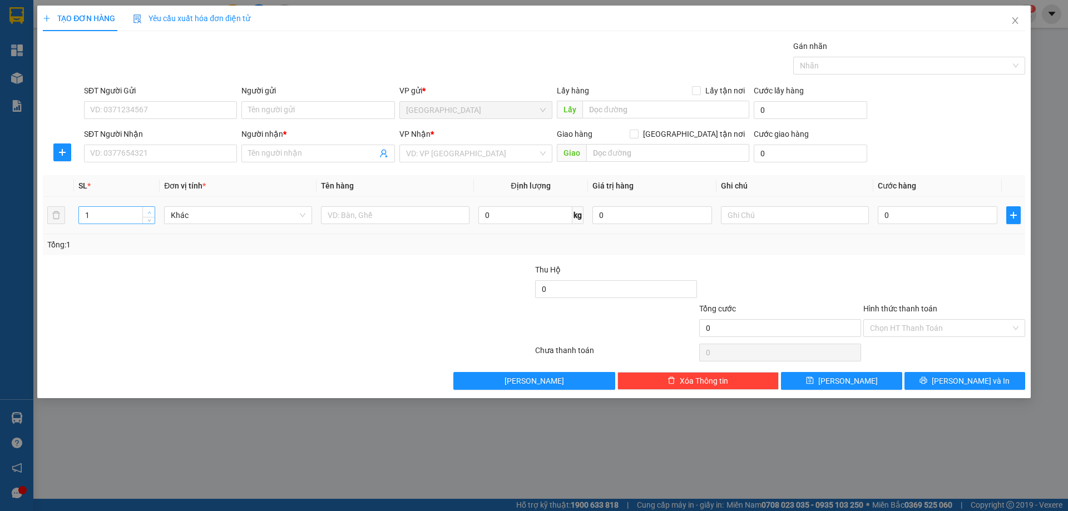
type input "2"
click at [153, 213] on span "Increase Value" at bounding box center [148, 212] width 12 height 10
click at [347, 218] on input "text" at bounding box center [395, 215] width 148 height 18
type input "XÔ + BỊCH"
click at [298, 108] on input "Người gửi" at bounding box center [317, 110] width 153 height 18
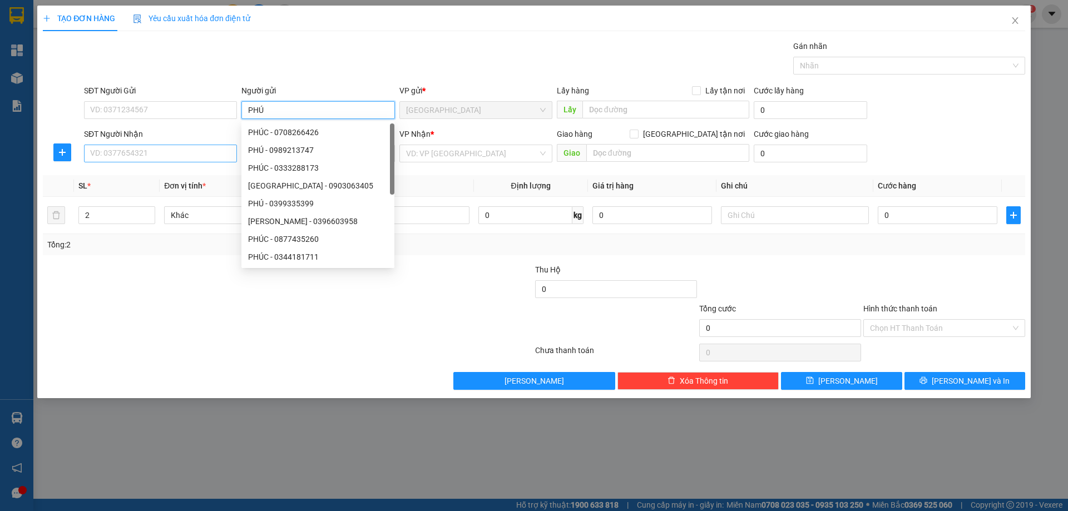
type input "PHÚ"
click at [219, 155] on input "SĐT Người Nhận" at bounding box center [160, 154] width 153 height 18
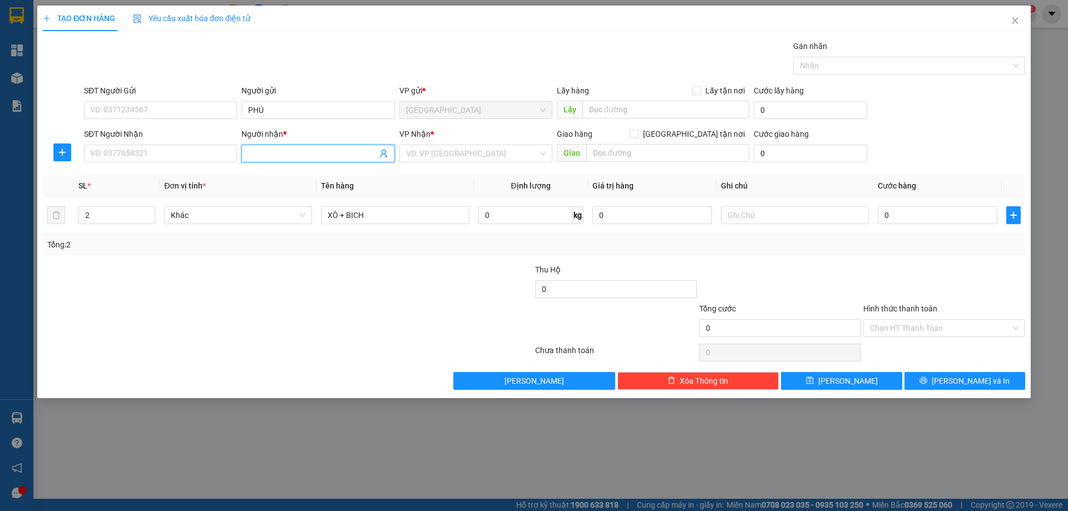
click at [264, 158] on input "Người nhận *" at bounding box center [312, 153] width 129 height 12
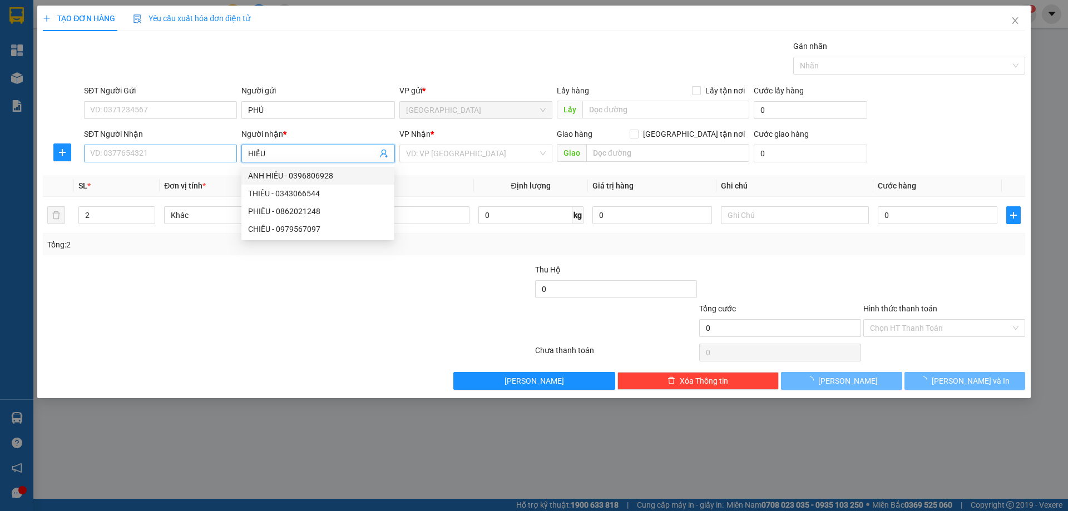
type input "HIỂU"
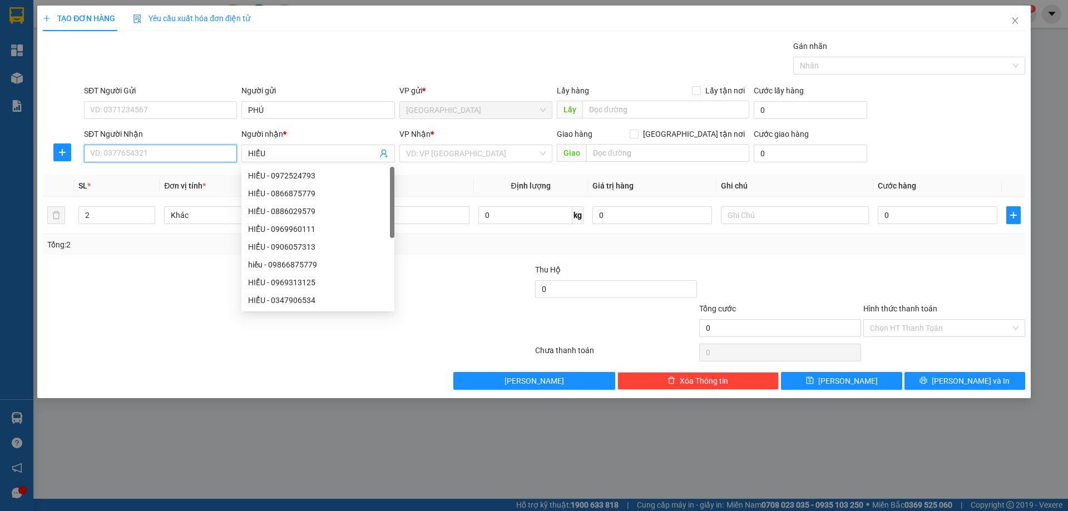
click at [219, 159] on input "SĐT Người Nhận" at bounding box center [160, 154] width 153 height 18
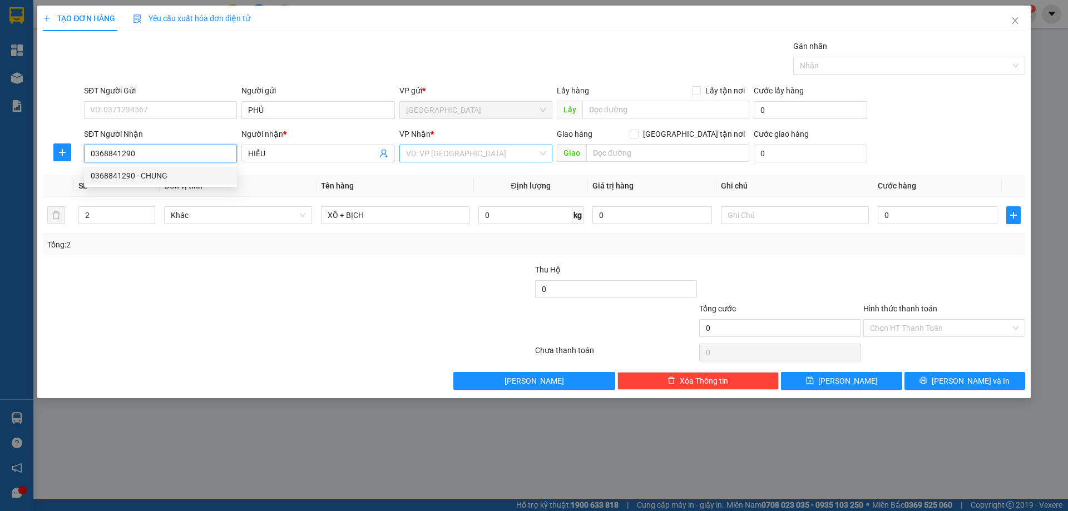
type input "0368841290"
click at [439, 161] on input "search" at bounding box center [472, 153] width 132 height 17
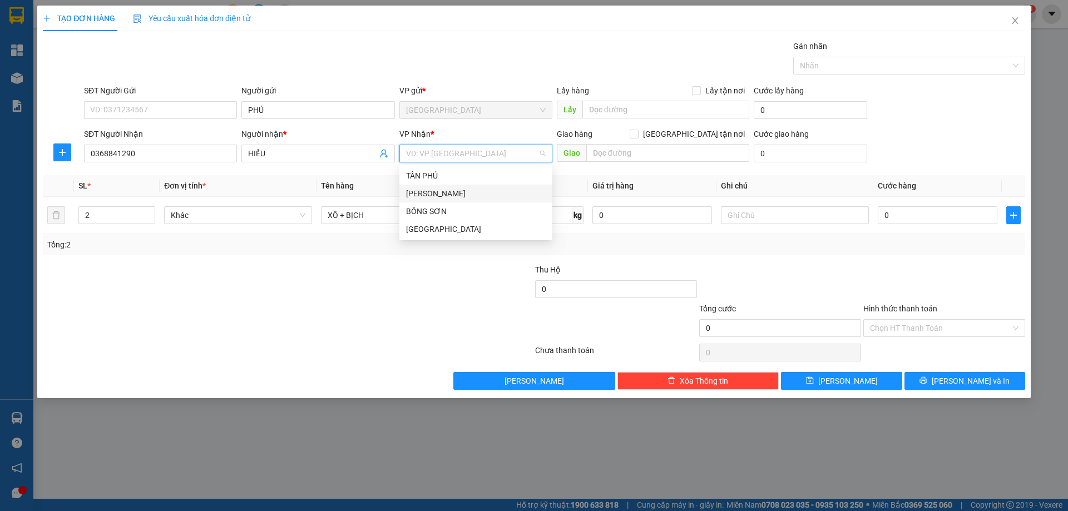
click at [435, 186] on div "[PERSON_NAME]" at bounding box center [475, 194] width 153 height 18
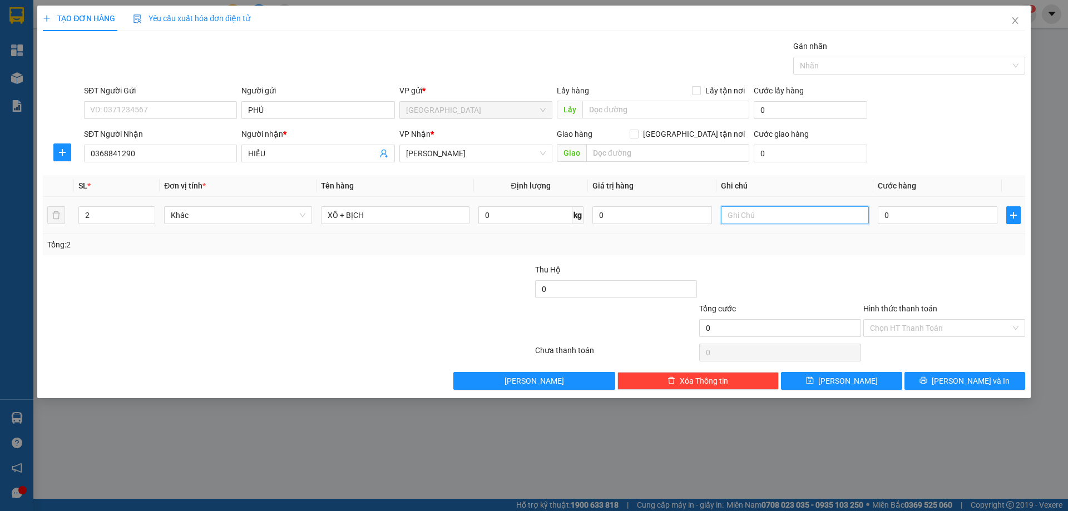
click at [773, 210] on input "text" at bounding box center [795, 215] width 148 height 18
type input "R/50"
click at [892, 304] on label "Hình thức thanh toán" at bounding box center [900, 308] width 74 height 9
click at [892, 320] on input "Hình thức thanh toán" at bounding box center [940, 328] width 141 height 17
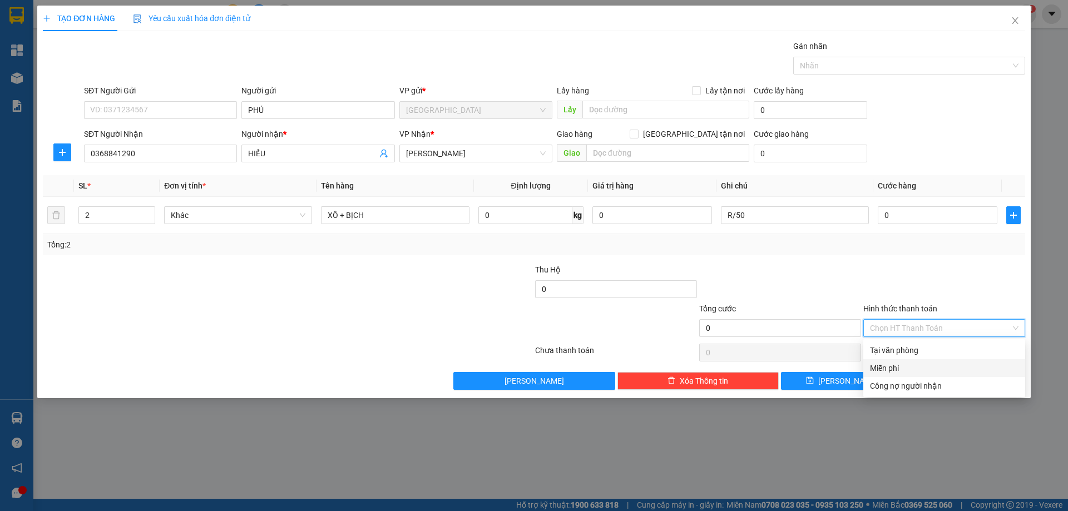
click at [911, 367] on div "Miễn phí" at bounding box center [944, 368] width 149 height 12
click at [957, 387] on span "[PERSON_NAME] và In" at bounding box center [971, 381] width 78 height 12
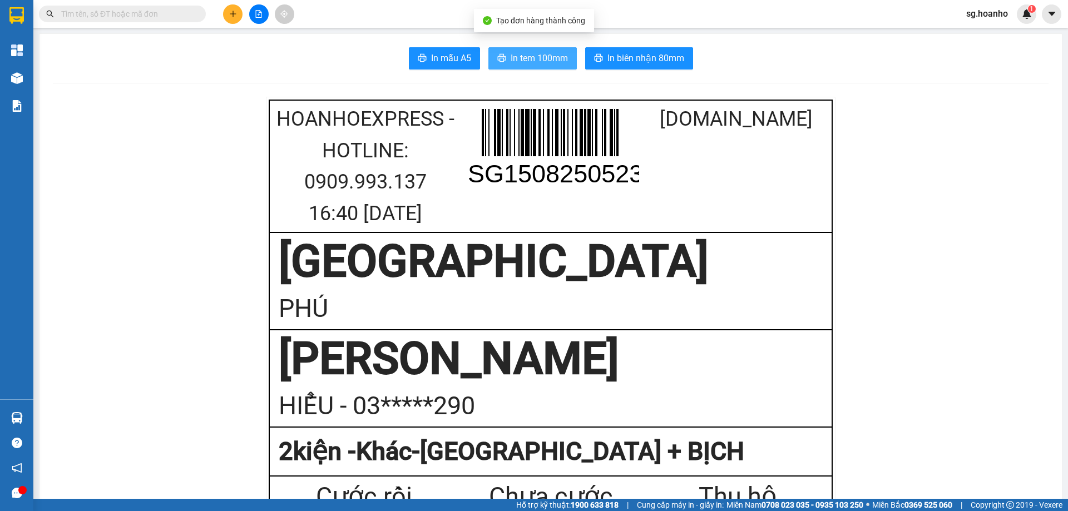
click at [513, 56] on span "In tem 100mm" at bounding box center [539, 58] width 57 height 14
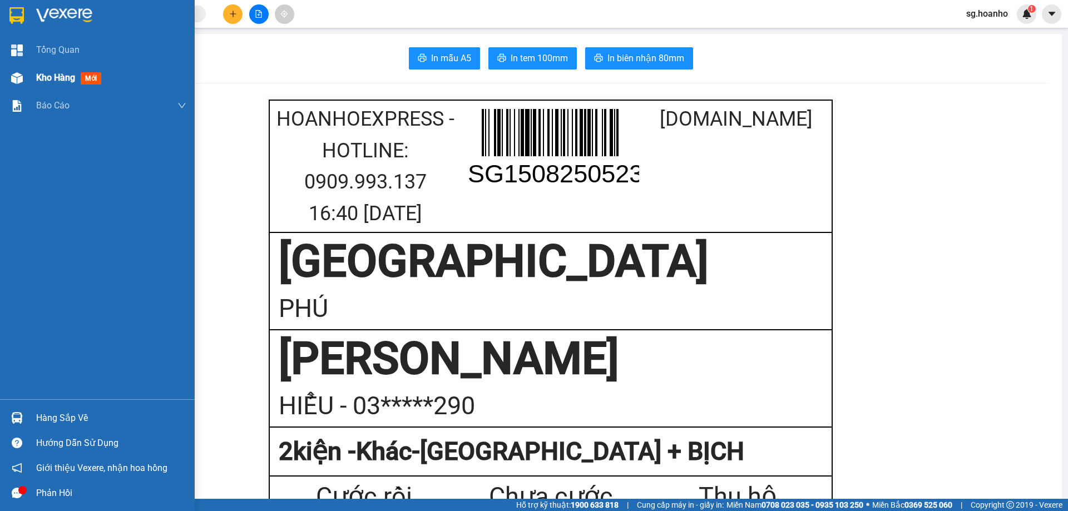
click at [86, 77] on span "mới" at bounding box center [91, 78] width 21 height 12
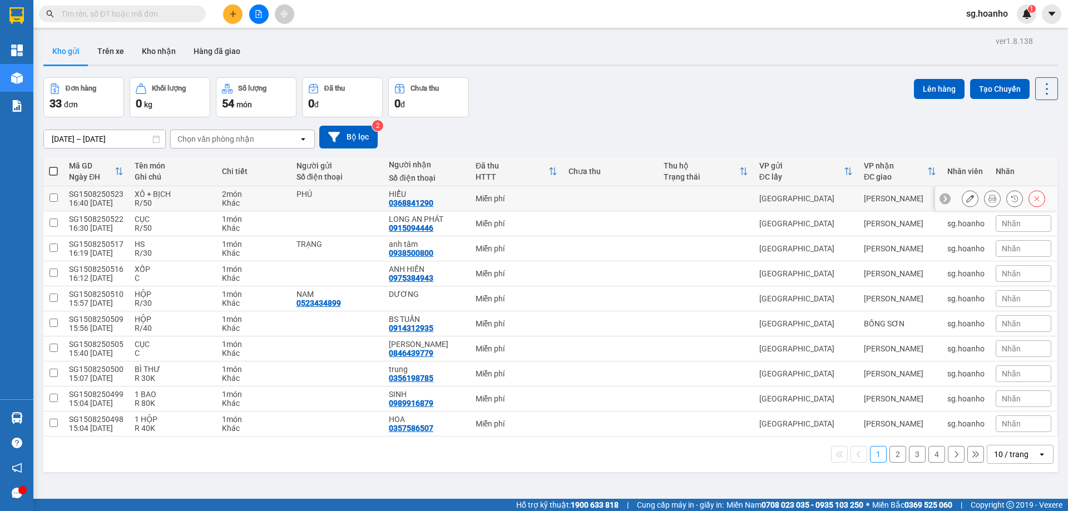
click at [964, 203] on button at bounding box center [970, 198] width 16 height 19
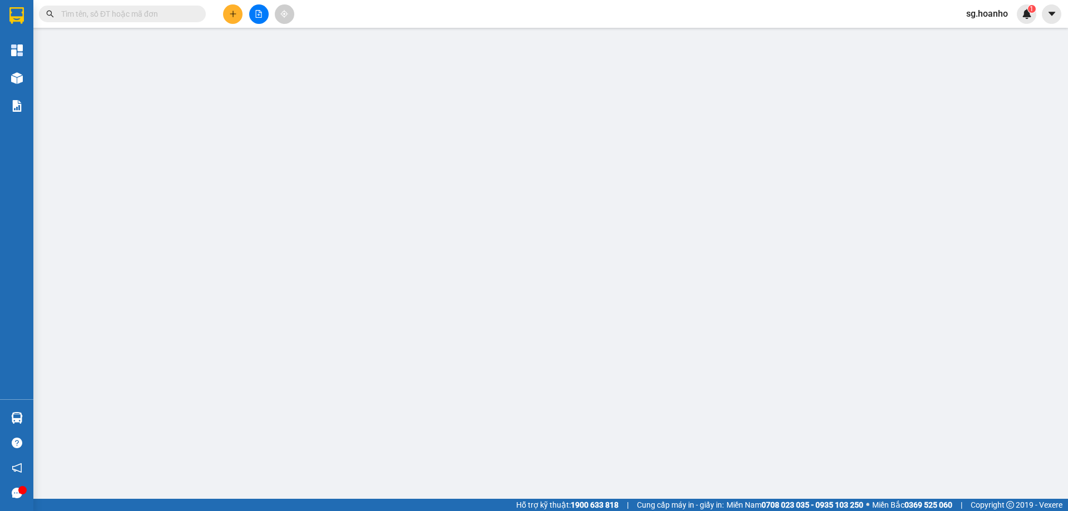
type input "PHÚ"
type input "0368841290"
type input "HIỂU"
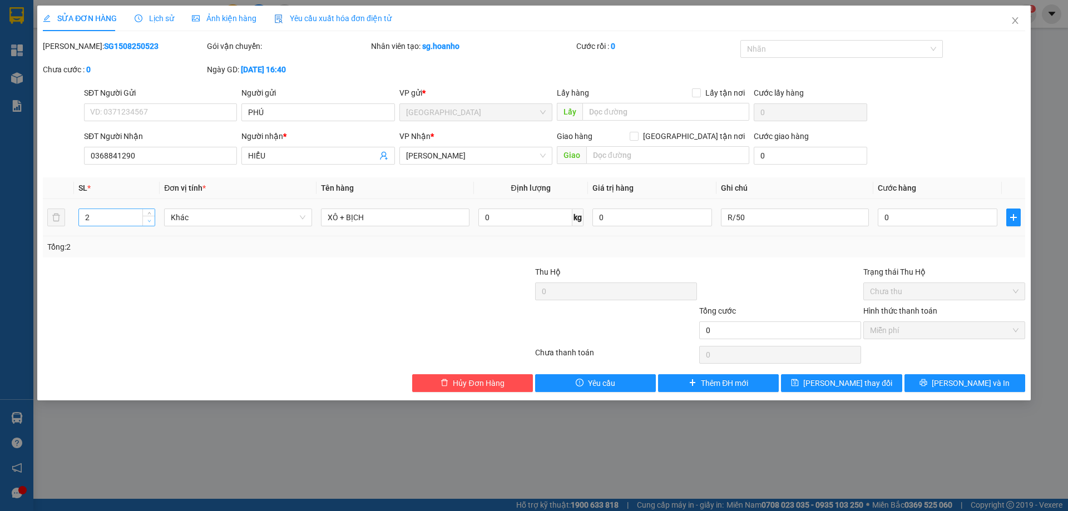
type input "1"
click at [149, 221] on icon "down" at bounding box center [149, 221] width 4 height 4
click at [372, 224] on input "XÔ + BỊCH" at bounding box center [395, 218] width 148 height 18
type input "XÔ"
click at [867, 390] on button "Lưu thay đổi" at bounding box center [841, 383] width 121 height 18
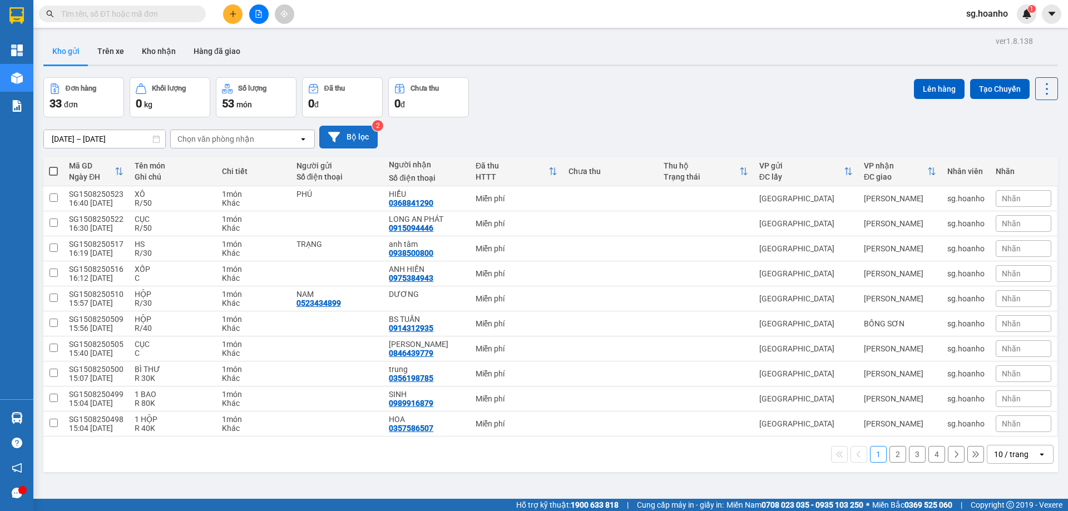
click at [369, 141] on button "Bộ lọc" at bounding box center [348, 137] width 58 height 23
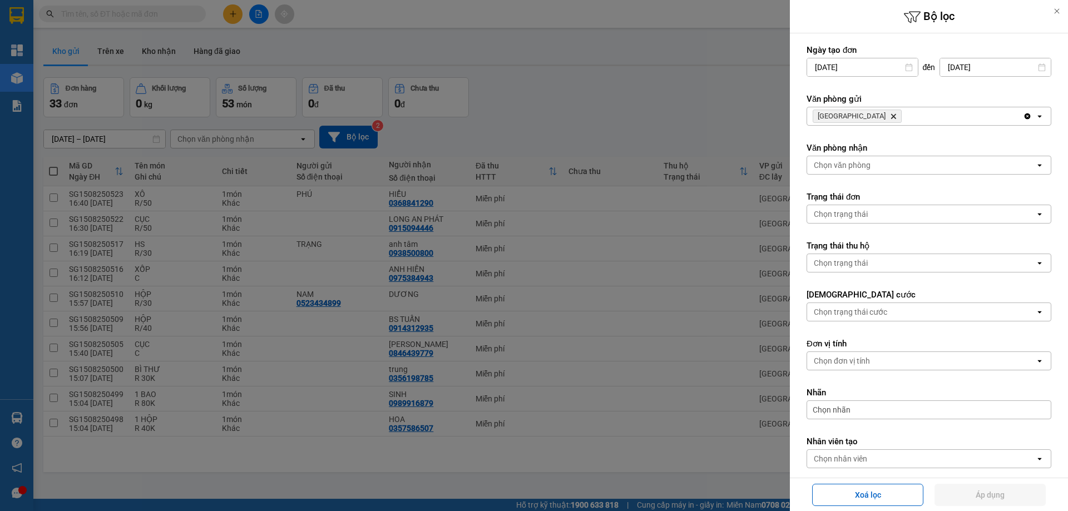
click at [891, 117] on icon "SÀI GÒN, close by backspace" at bounding box center [893, 116] width 5 height 5
click at [844, 116] on div "Chọn văn phòng" at bounding box center [842, 116] width 57 height 11
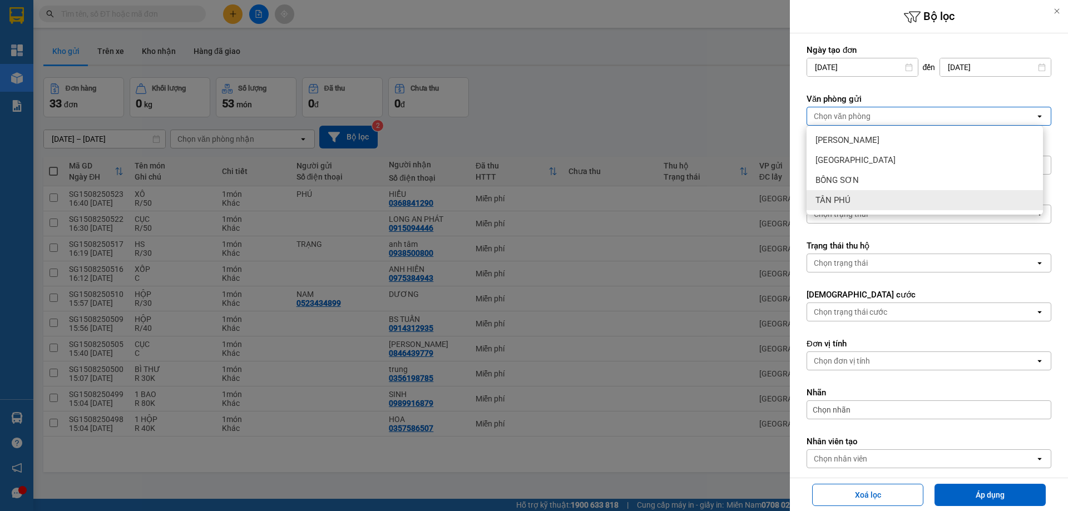
click at [857, 201] on div "TÂN PHÚ" at bounding box center [925, 200] width 236 height 20
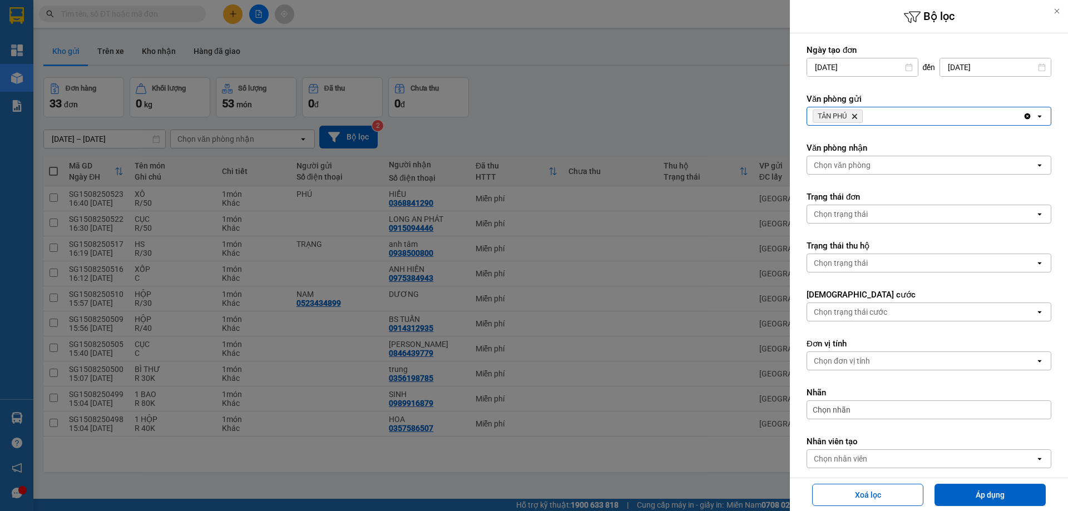
click at [1000, 481] on div "Xoá lọc Áp dụng" at bounding box center [929, 494] width 278 height 33
click at [996, 491] on button "Áp dụng" at bounding box center [990, 495] width 111 height 22
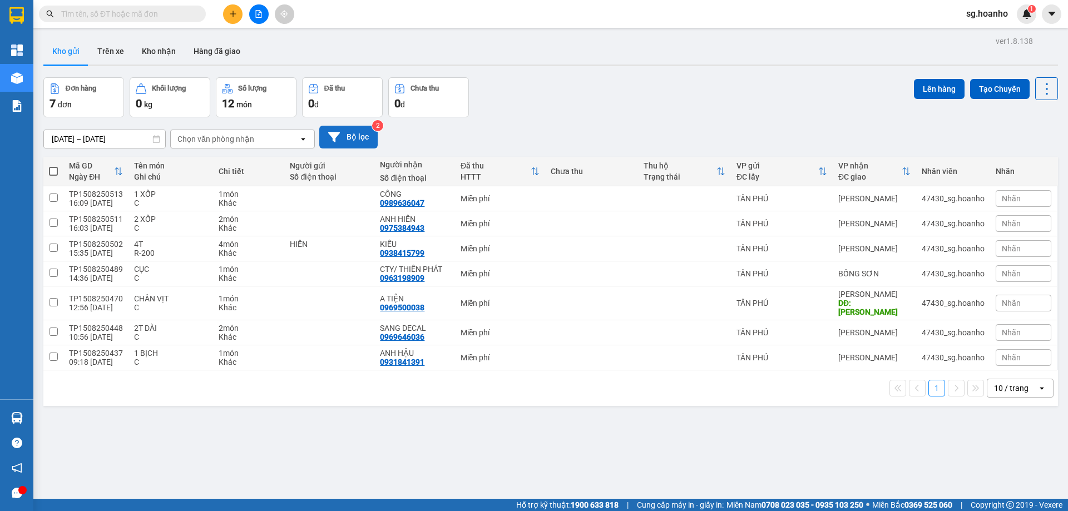
click at [363, 136] on button "Bộ lọc" at bounding box center [348, 137] width 58 height 23
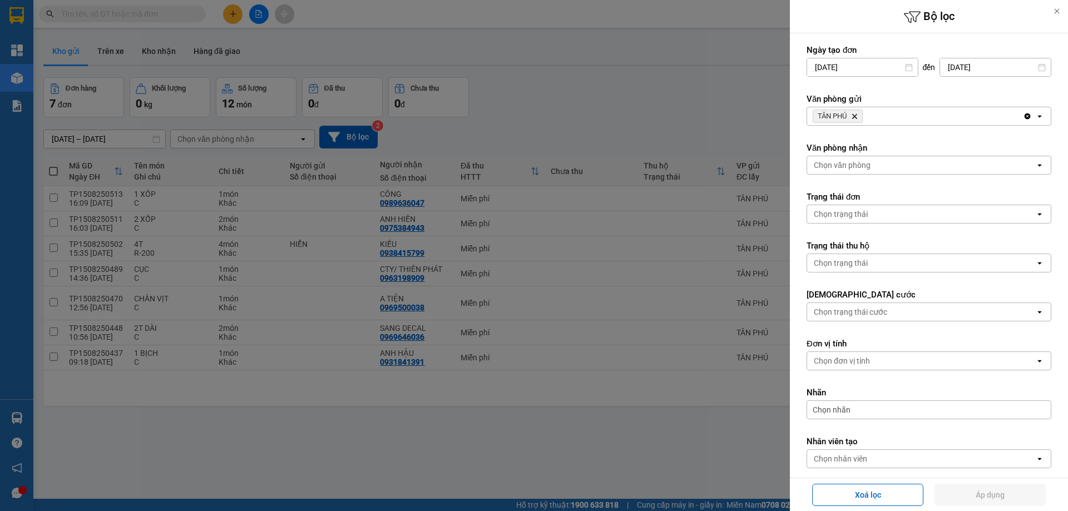
click at [857, 113] on icon "Delete" at bounding box center [854, 116] width 7 height 7
click at [847, 110] on div "Chọn văn phòng" at bounding box center [921, 116] width 228 height 18
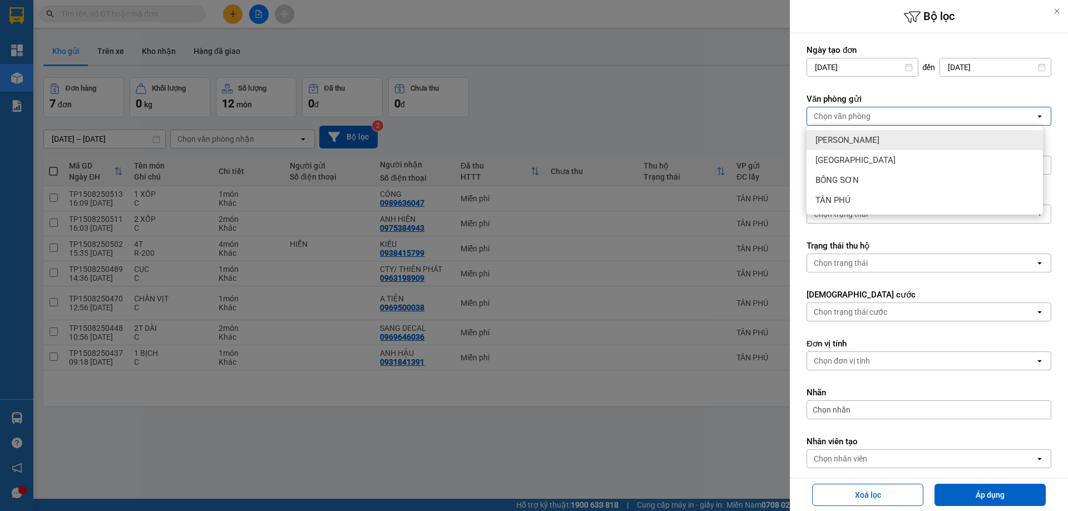
click at [843, 142] on span "[PERSON_NAME]" at bounding box center [848, 140] width 64 height 11
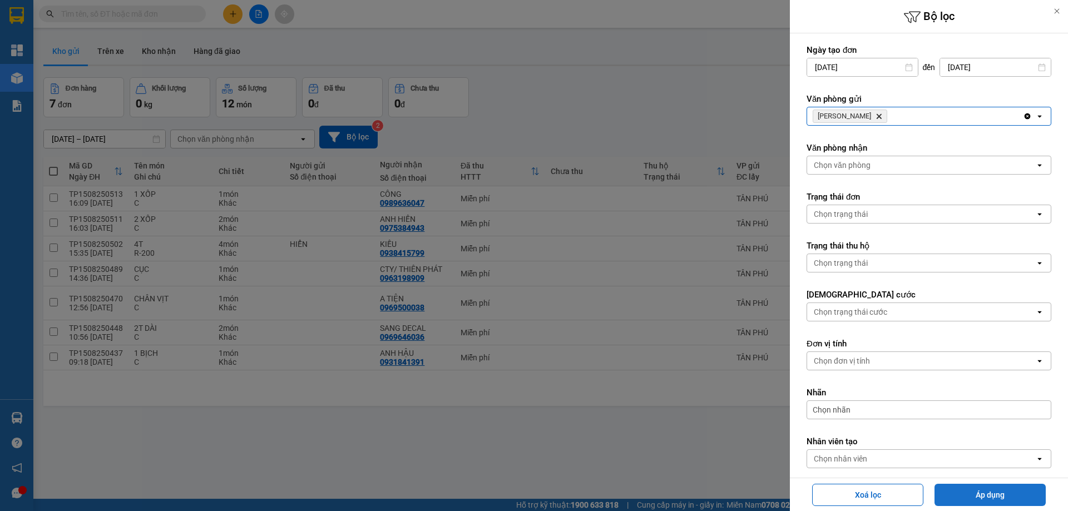
click at [970, 496] on button "Áp dụng" at bounding box center [990, 495] width 111 height 22
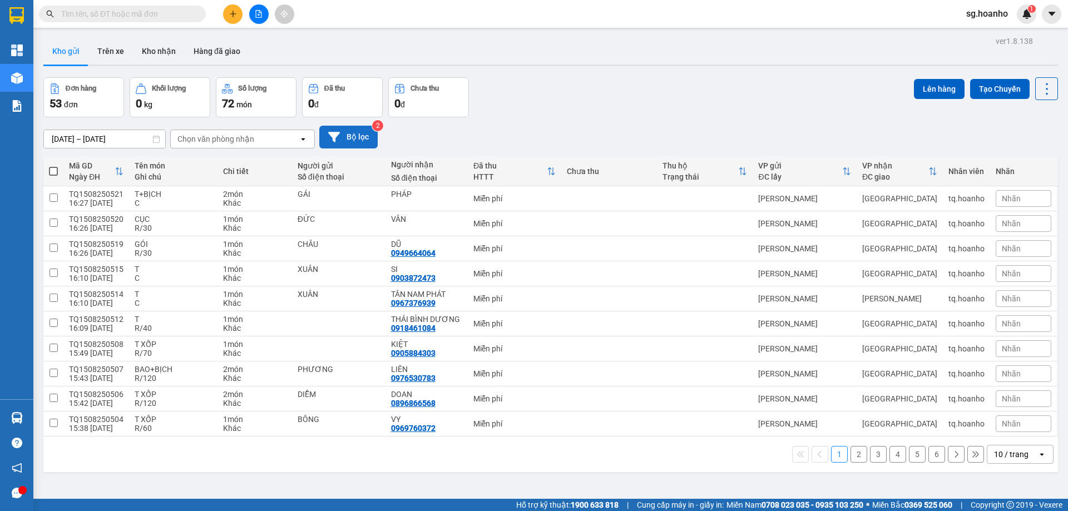
click at [360, 140] on button "Bộ lọc" at bounding box center [348, 137] width 58 height 23
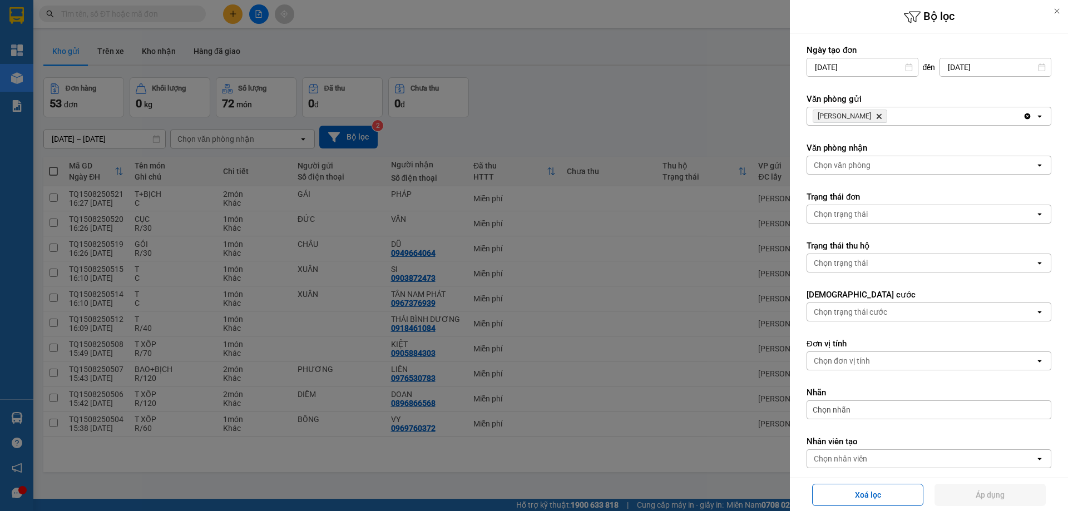
click at [877, 116] on icon "TAM QUAN, close by backspace" at bounding box center [879, 116] width 5 height 5
click at [812, 116] on div "Chọn văn phòng" at bounding box center [921, 116] width 228 height 18
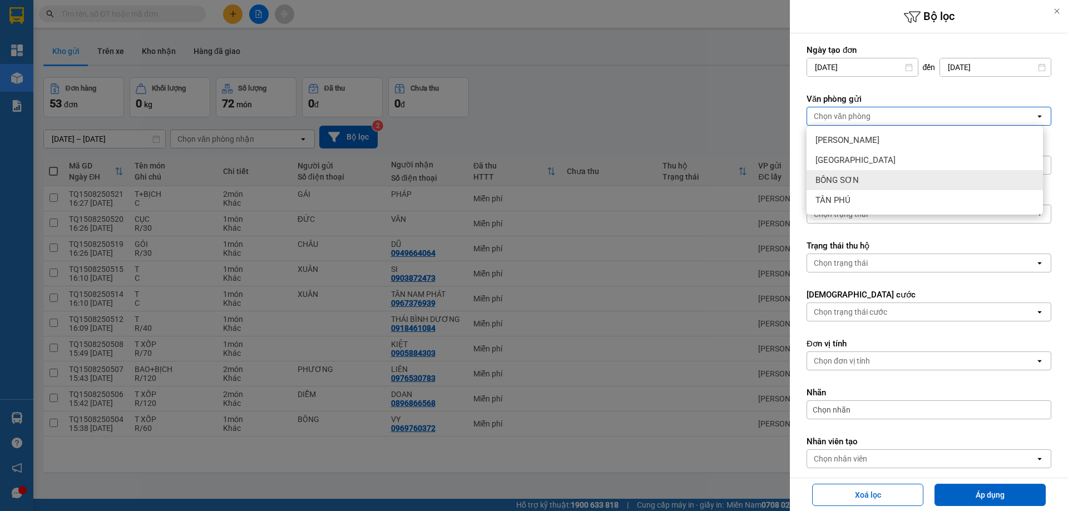
click at [845, 181] on span "BỒNG SƠN" at bounding box center [837, 180] width 43 height 11
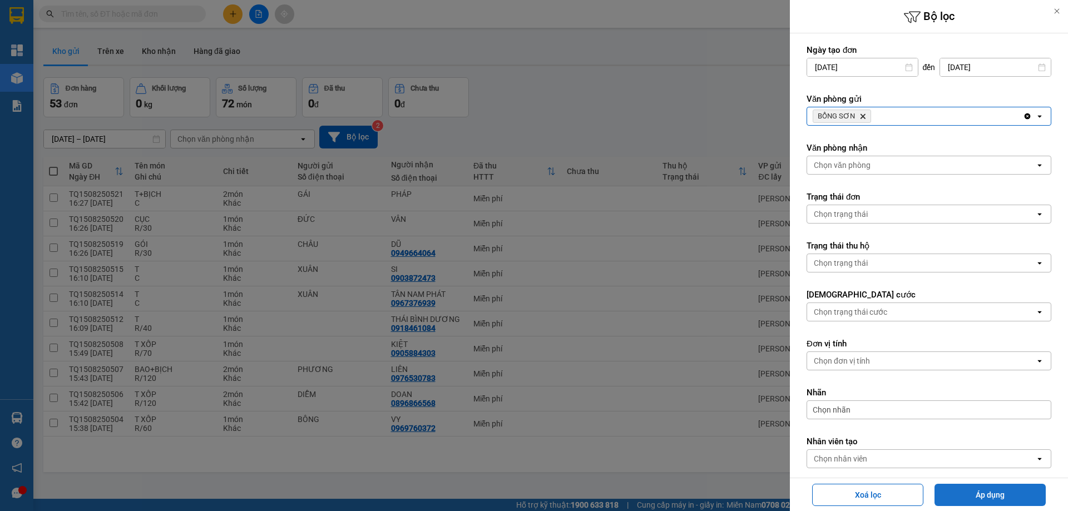
click at [962, 485] on button "Áp dụng" at bounding box center [990, 495] width 111 height 22
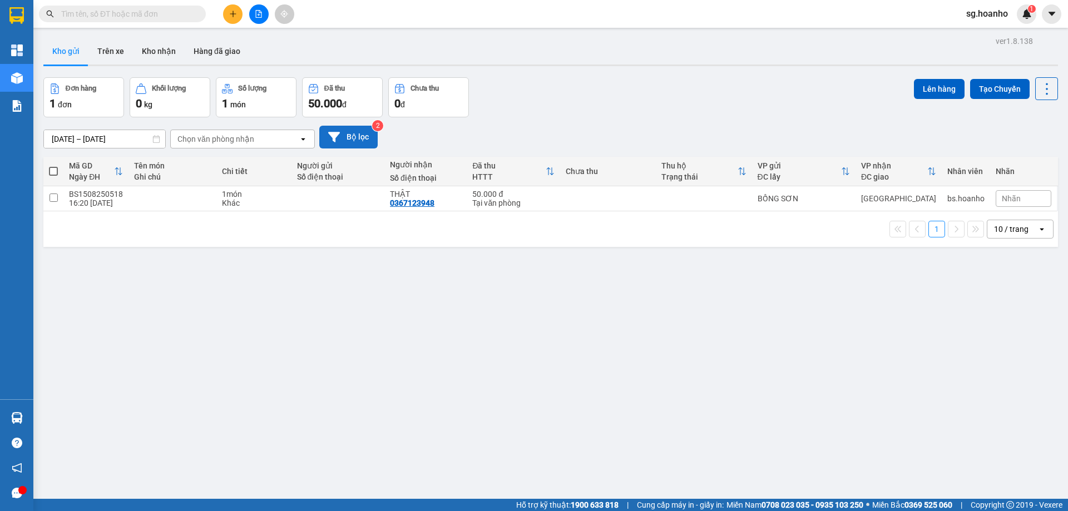
click at [352, 134] on button "Bộ lọc" at bounding box center [348, 137] width 58 height 23
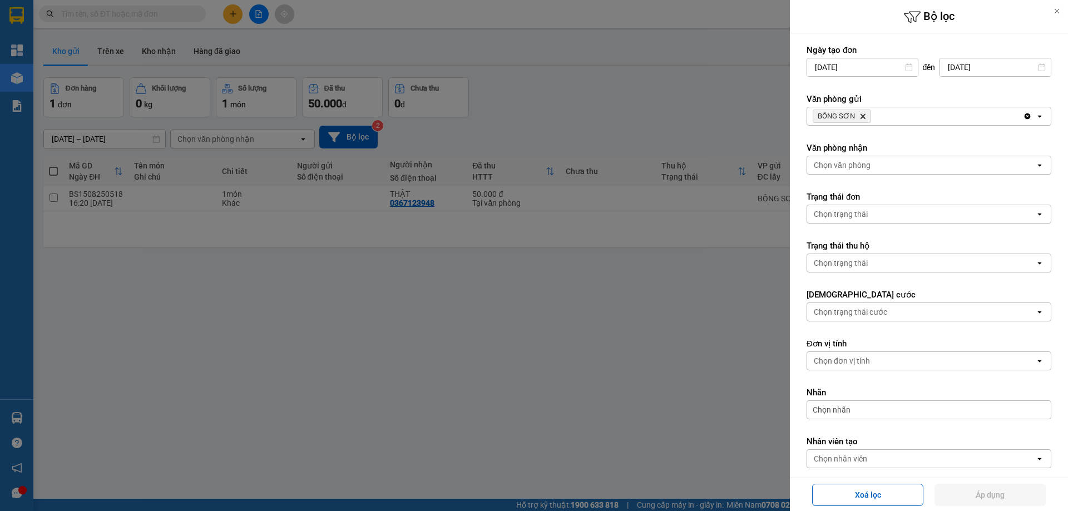
click at [859, 116] on icon "Delete" at bounding box center [862, 116] width 7 height 7
click at [829, 129] on form "Ngày tạo đơn 13/08/2025 Press the down arrow key to interact with the calendar …" at bounding box center [929, 282] width 245 height 474
click at [826, 118] on div "Chọn văn phòng" at bounding box center [842, 116] width 57 height 11
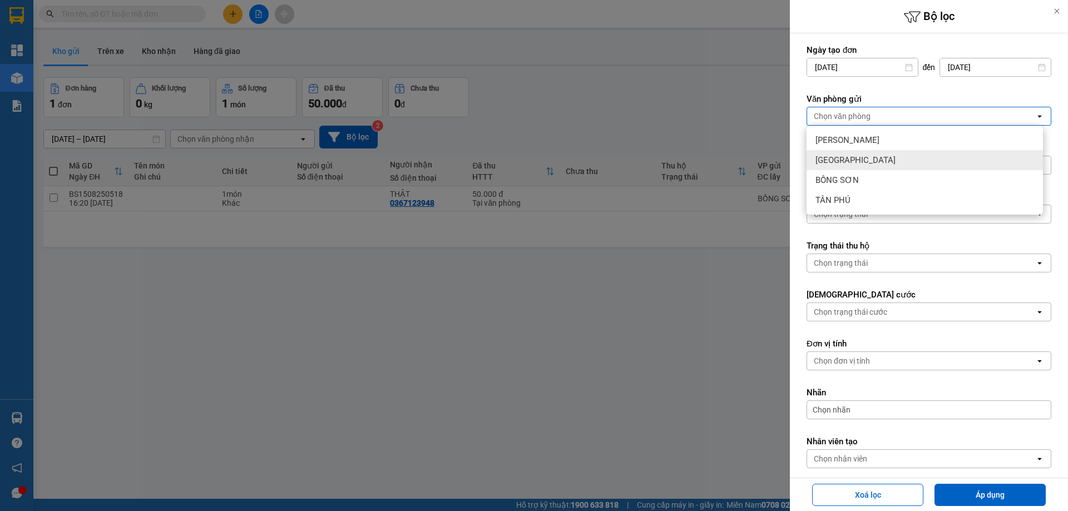
click at [843, 160] on span "[GEOGRAPHIC_DATA]" at bounding box center [856, 160] width 80 height 11
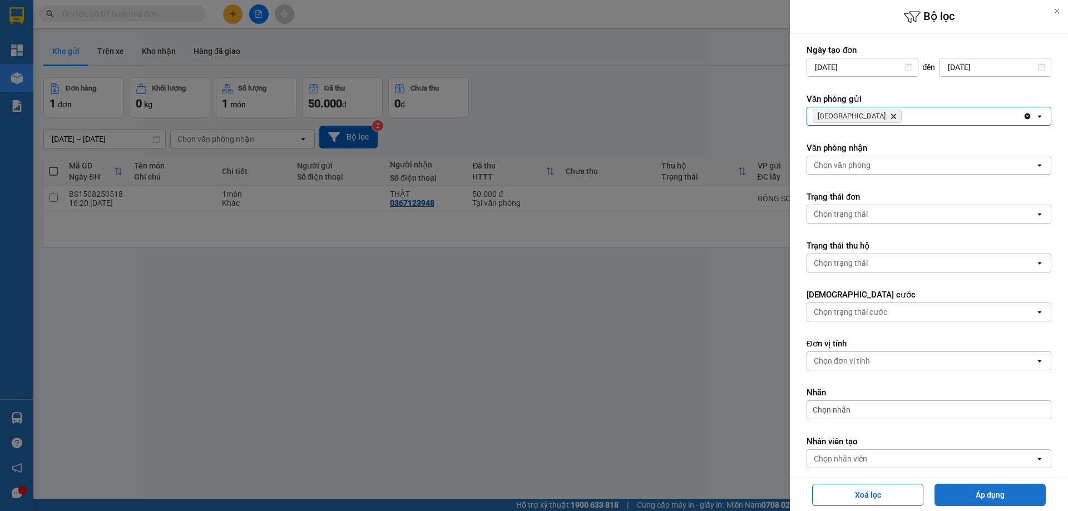
click at [969, 491] on button "Áp dụng" at bounding box center [990, 495] width 111 height 22
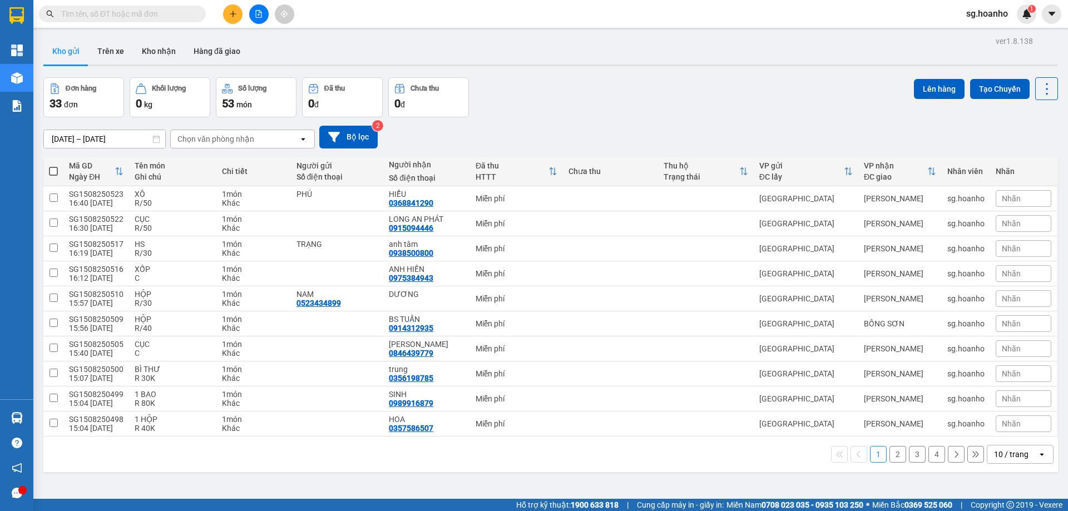
click at [116, 8] on span at bounding box center [122, 14] width 167 height 17
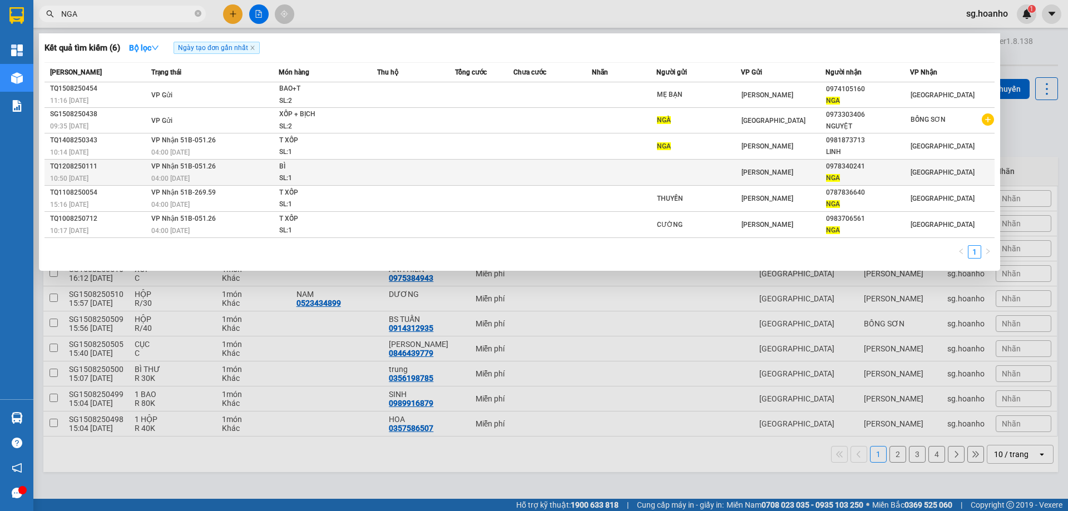
type input "NGA"
click at [690, 166] on td at bounding box center [698, 173] width 85 height 26
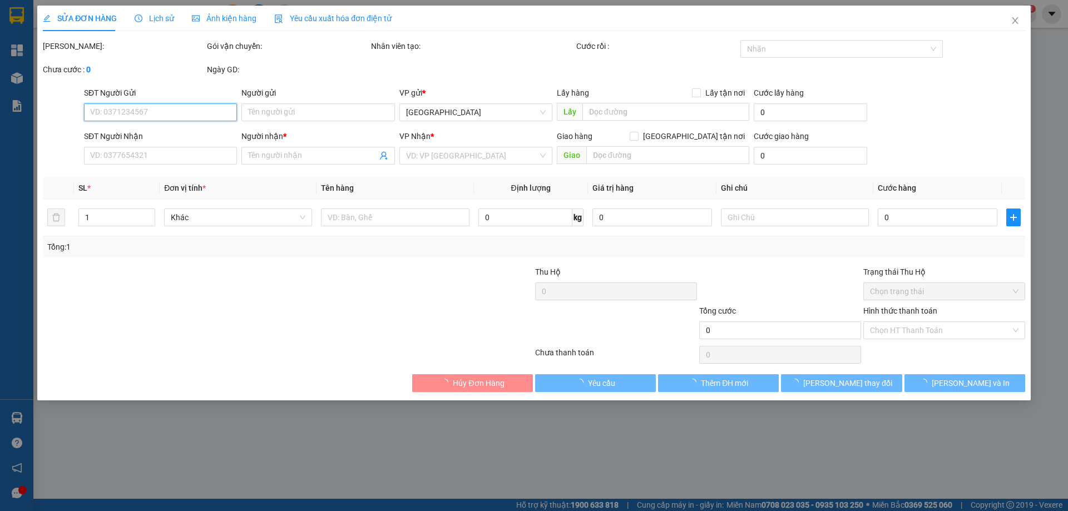
type input "0978340241"
type input "NGA"
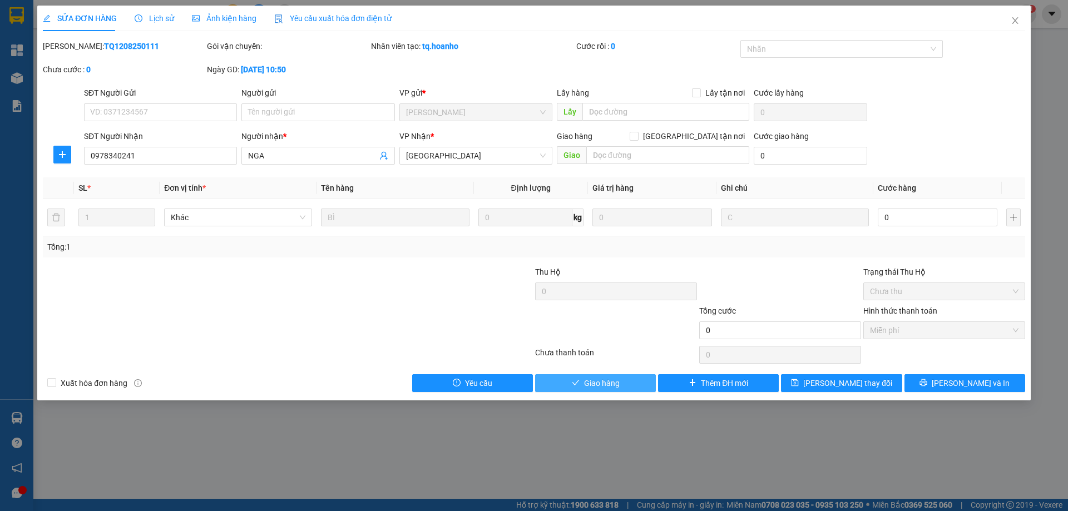
click at [577, 378] on button "Giao hàng" at bounding box center [595, 383] width 121 height 18
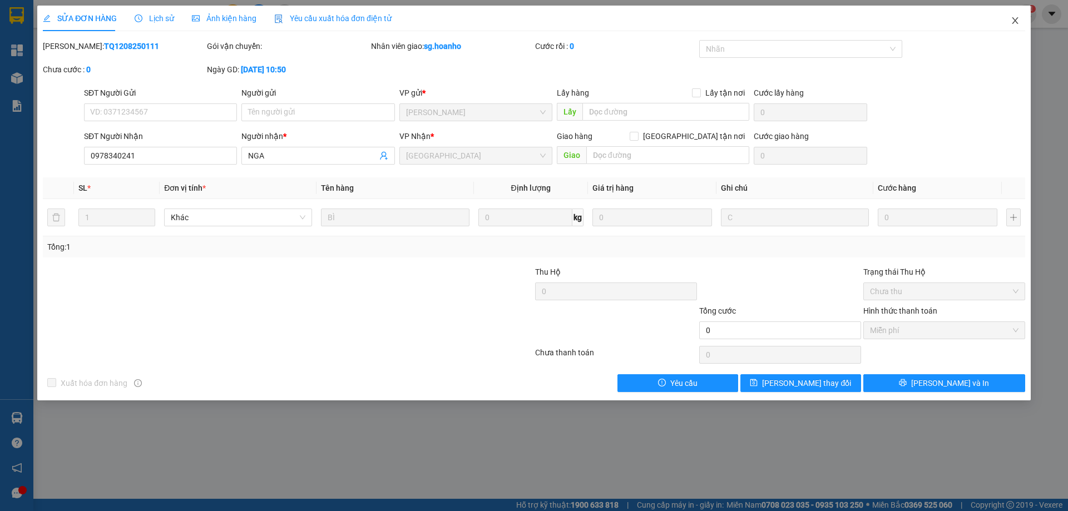
click at [1014, 21] on icon "close" at bounding box center [1015, 20] width 9 height 9
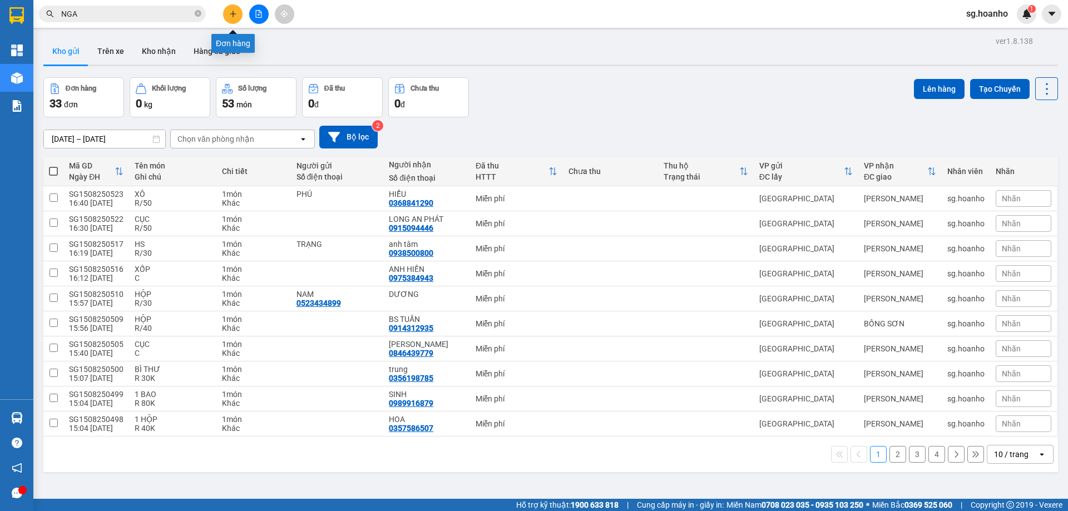
click at [236, 17] on icon "plus" at bounding box center [233, 14] width 8 height 8
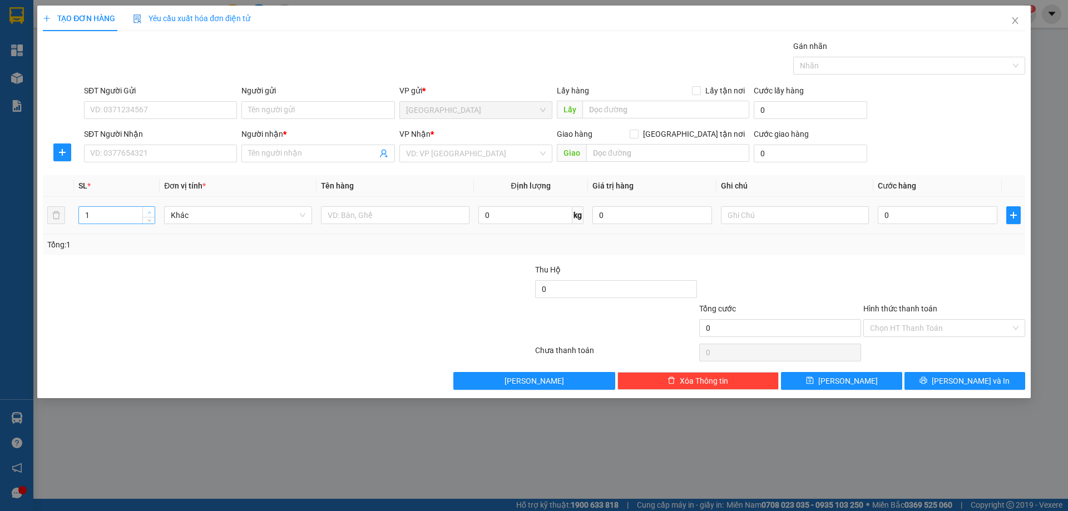
type input "2"
click at [152, 211] on span "up" at bounding box center [149, 212] width 7 height 7
click at [149, 155] on input "SĐT Người Nhận" at bounding box center [160, 154] width 153 height 18
click at [313, 107] on input "Người gửi" at bounding box center [317, 110] width 153 height 18
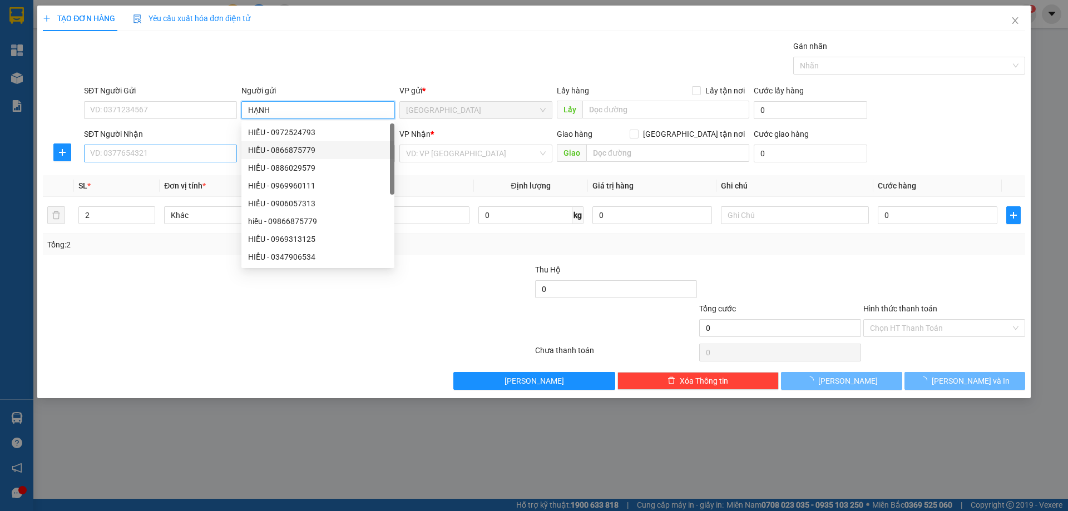
type input "HẠNH"
click at [210, 150] on input "SĐT Người Nhận" at bounding box center [160, 154] width 153 height 18
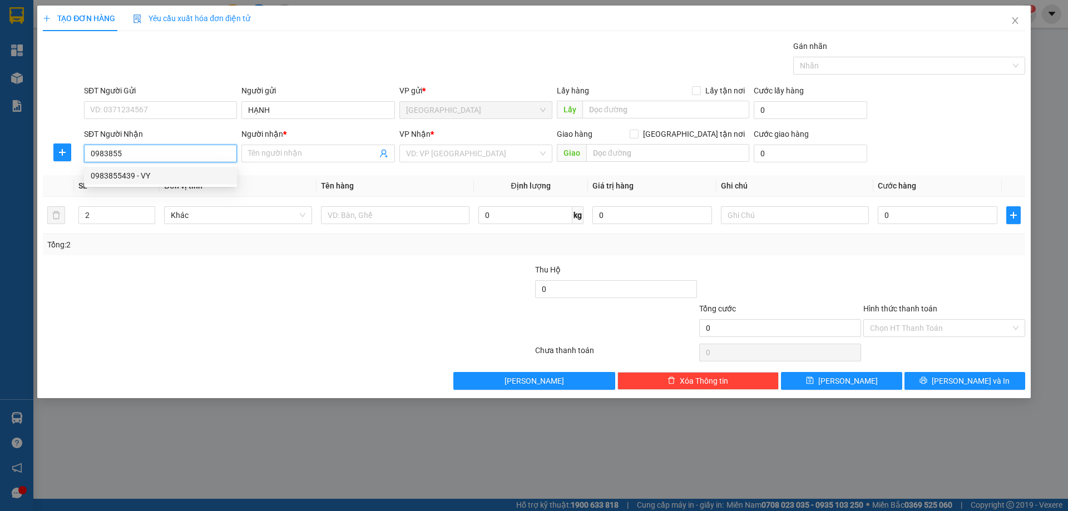
click at [117, 178] on div "0983855439 - VY" at bounding box center [161, 176] width 140 height 12
type input "0983855439"
type input "VY"
type input "0983855439"
click at [408, 227] on td at bounding box center [395, 215] width 157 height 37
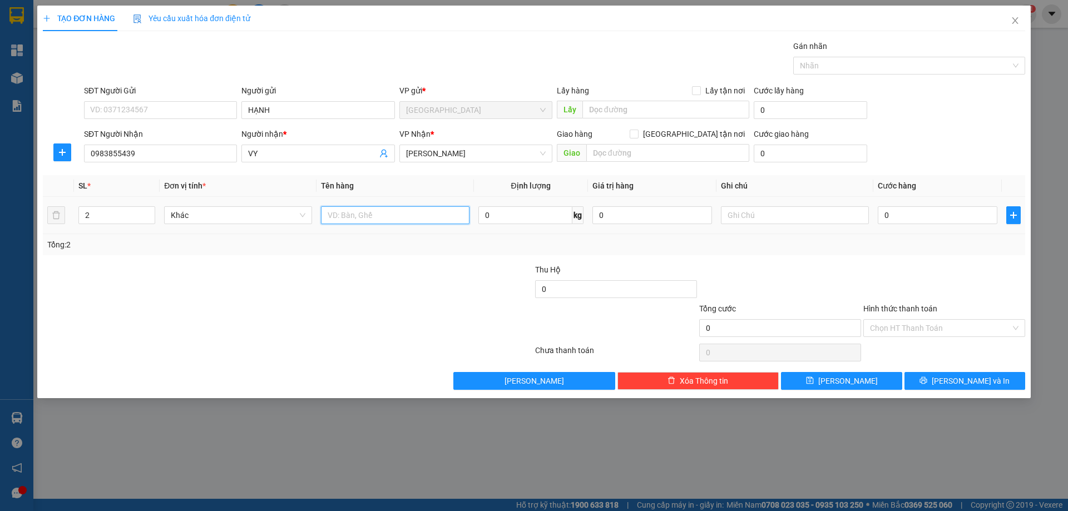
click at [396, 218] on input "text" at bounding box center [395, 215] width 148 height 18
type input "XỐP + T"
click at [798, 216] on input "text" at bounding box center [795, 215] width 148 height 18
type input "C"
click at [894, 308] on label "Hình thức thanh toán" at bounding box center [900, 308] width 74 height 9
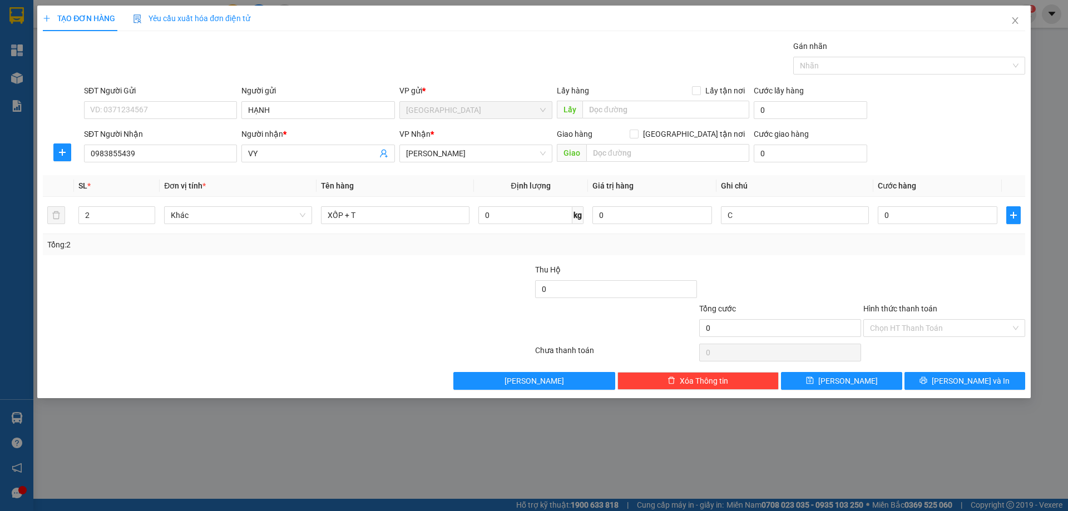
click at [894, 320] on input "Hình thức thanh toán" at bounding box center [940, 328] width 141 height 17
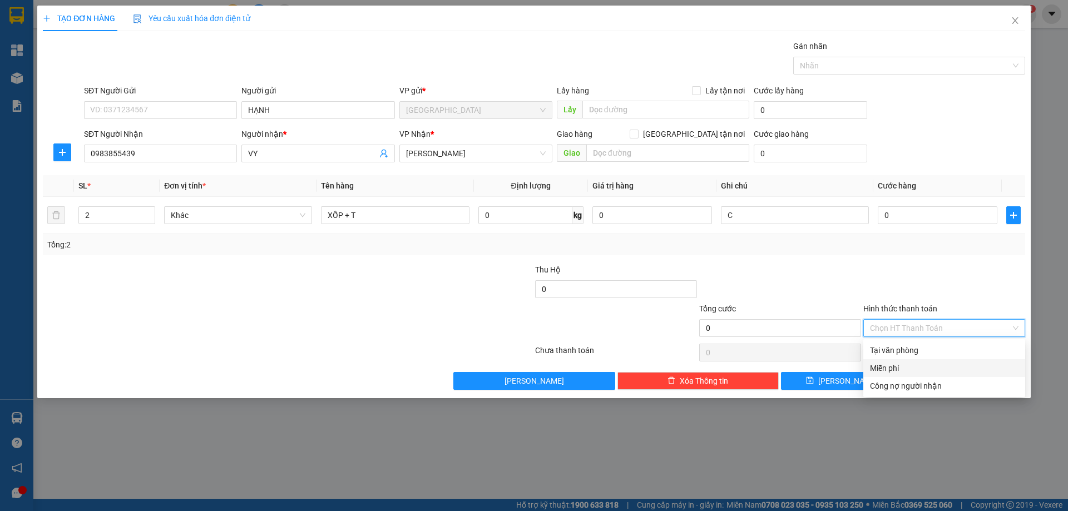
click at [917, 363] on div "Miễn phí" at bounding box center [944, 368] width 149 height 12
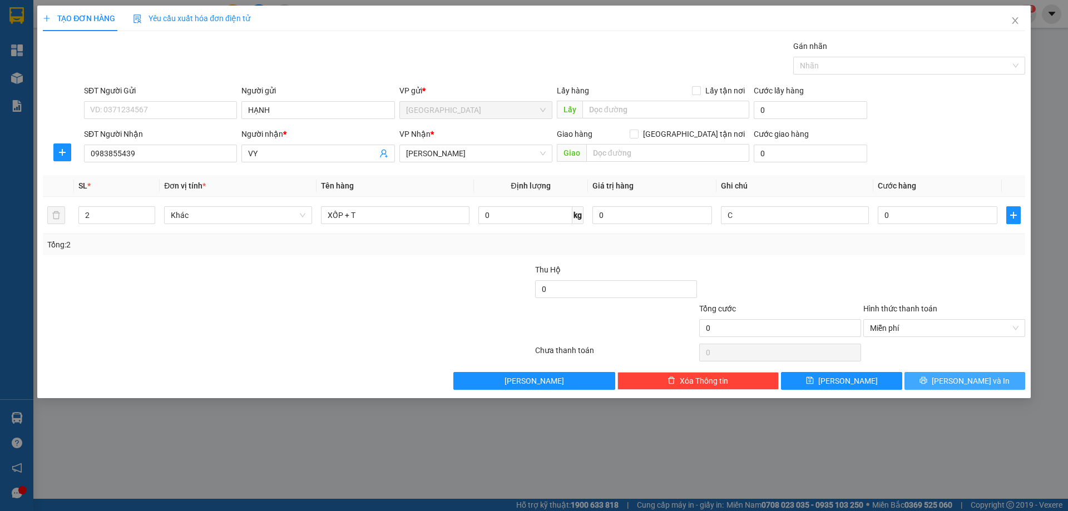
click at [927, 383] on icon "printer" at bounding box center [923, 380] width 7 height 7
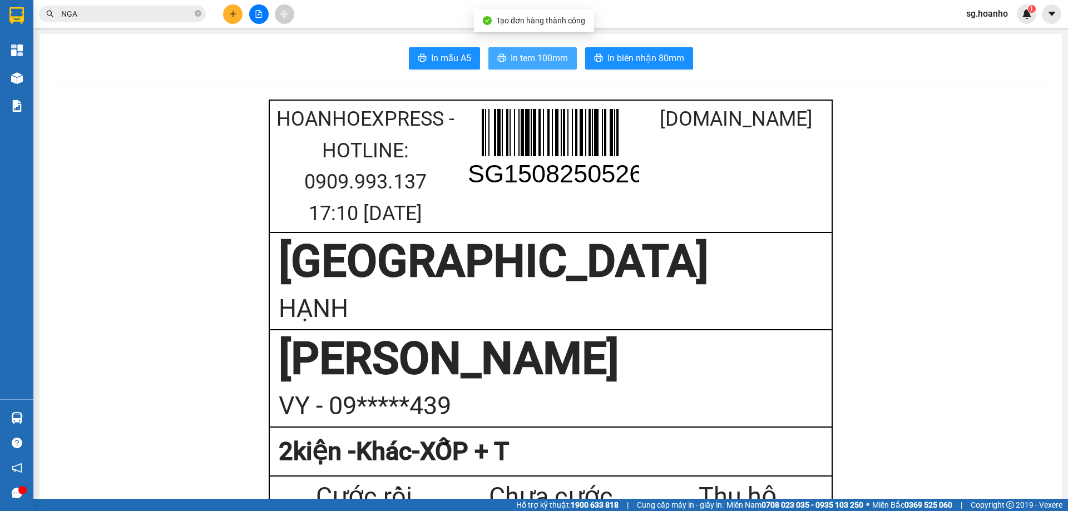
click at [541, 56] on span "In tem 100mm" at bounding box center [539, 58] width 57 height 14
click at [511, 65] on span "In tem 100mm" at bounding box center [539, 58] width 57 height 14
click at [231, 16] on icon "plus" at bounding box center [233, 14] width 8 height 8
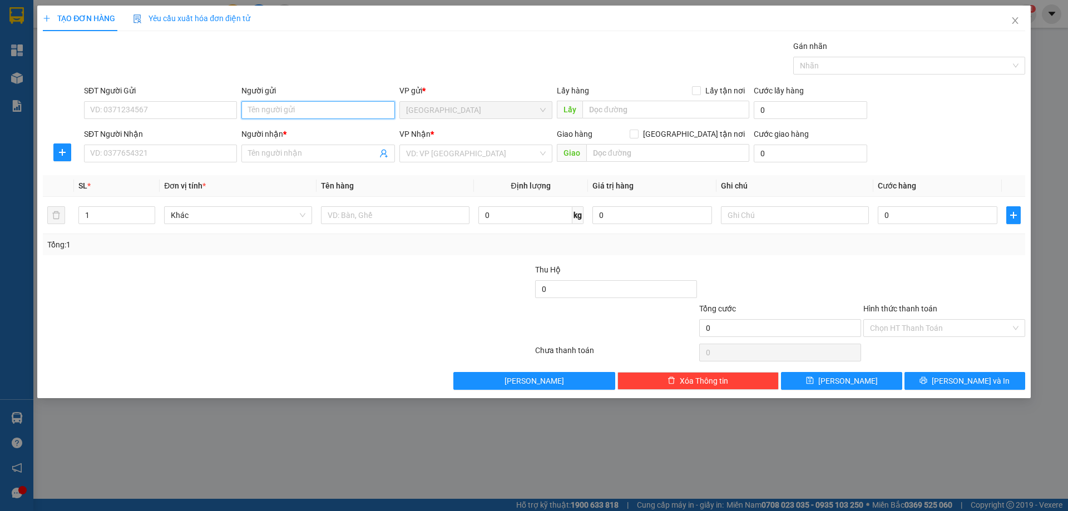
click at [279, 113] on input "Người gửi" at bounding box center [317, 110] width 153 height 18
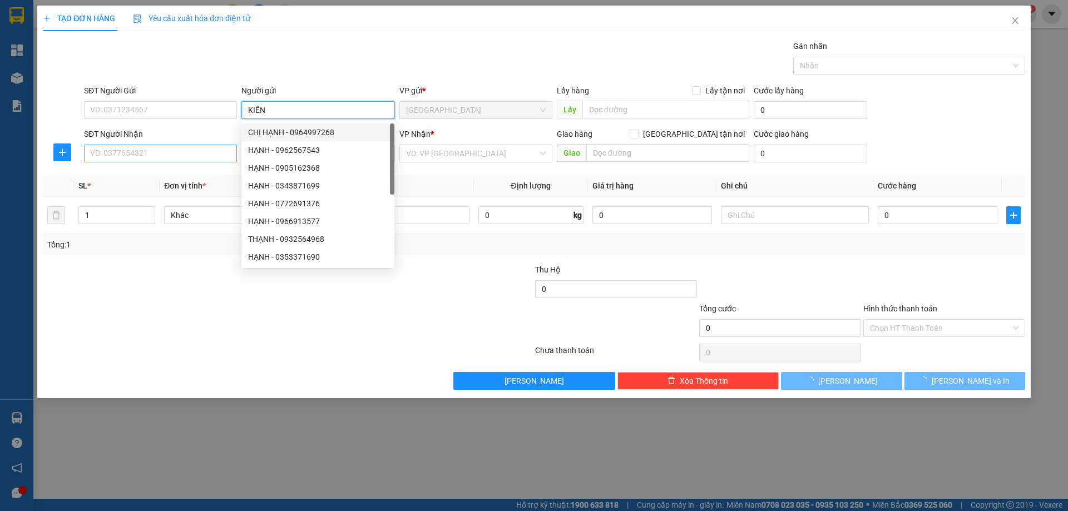
type input "KIÊN"
click at [218, 156] on input "SĐT Người Nhận" at bounding box center [160, 154] width 153 height 18
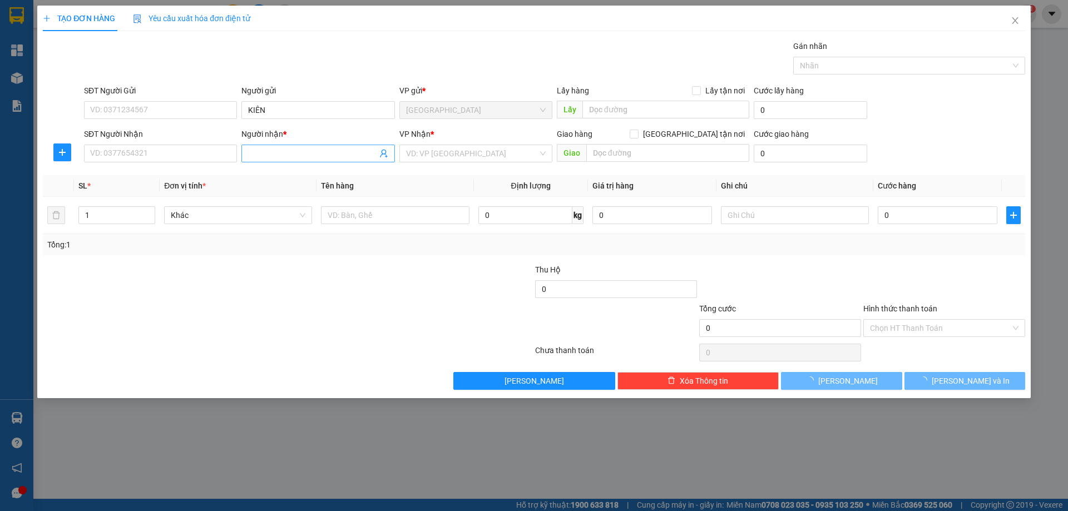
click at [258, 157] on input "Người nhận *" at bounding box center [312, 153] width 129 height 12
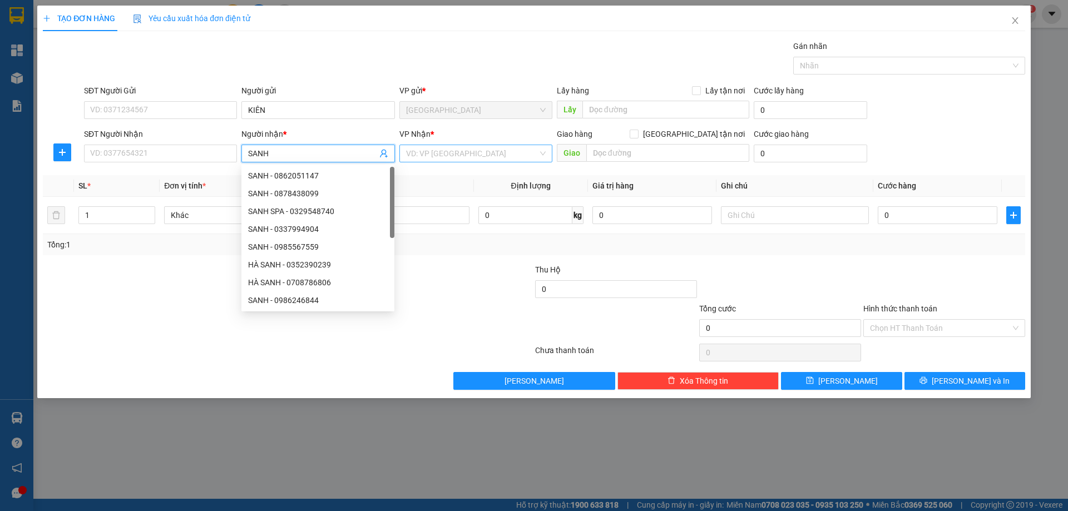
type input "SANH"
click at [420, 147] on input "search" at bounding box center [472, 153] width 132 height 17
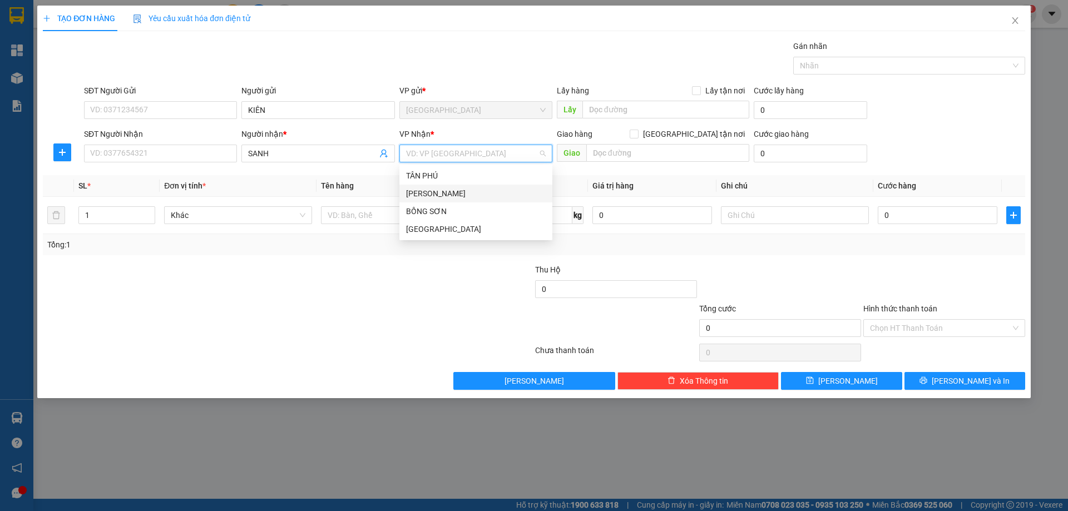
click at [456, 191] on div "[PERSON_NAME]" at bounding box center [476, 193] width 140 height 12
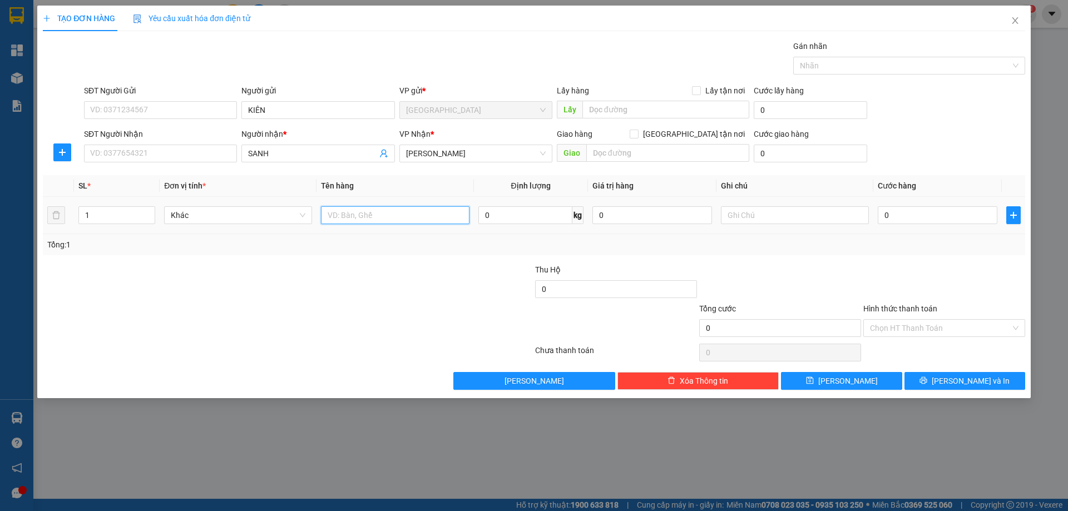
click at [368, 213] on input "text" at bounding box center [395, 215] width 148 height 18
type input "T"
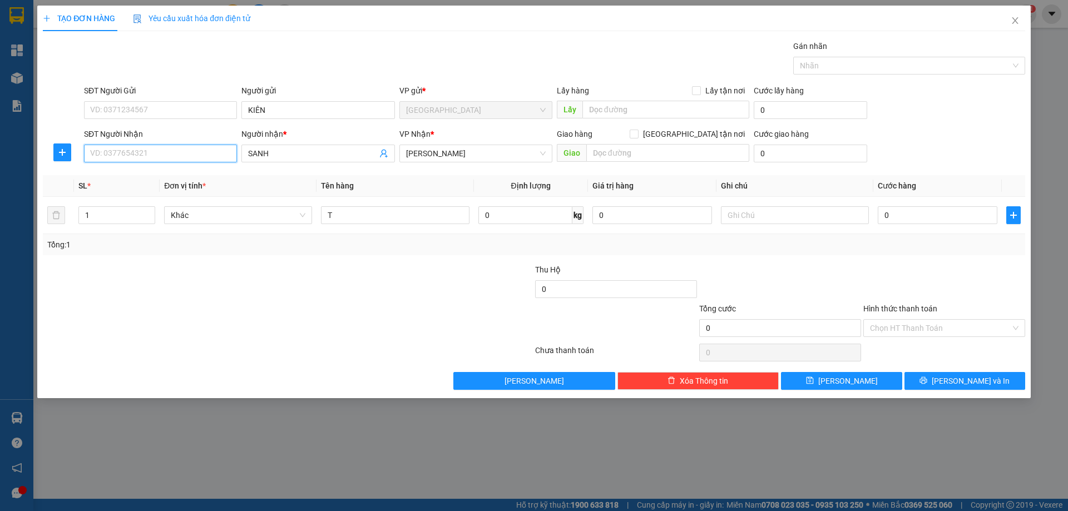
click at [226, 153] on input "SĐT Người Nhận" at bounding box center [160, 154] width 153 height 18
click at [197, 174] on div "0862111677 - QUANG" at bounding box center [161, 176] width 140 height 12
type input "0862111677"
type input "QUANG"
type input "0862111677"
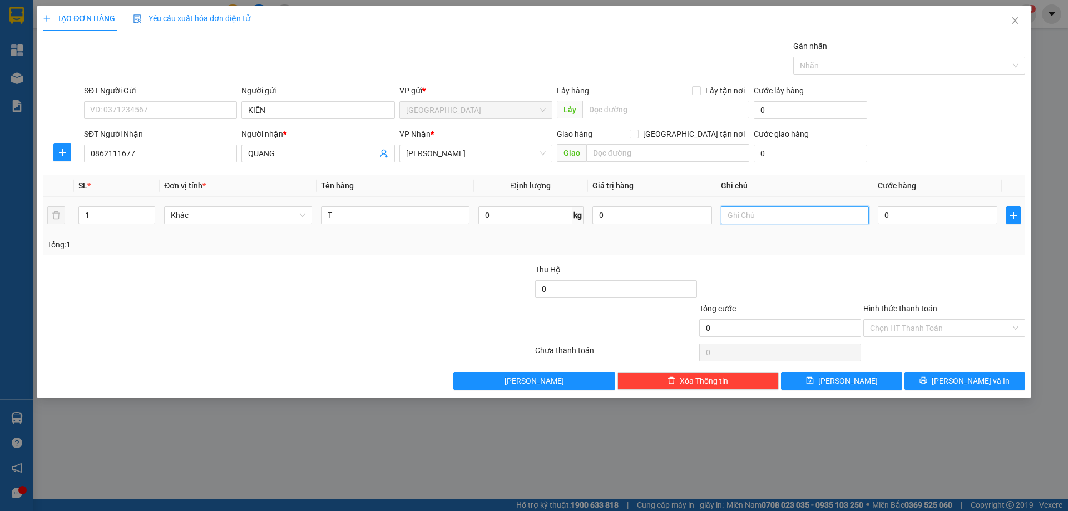
click at [727, 213] on input "text" at bounding box center [795, 215] width 148 height 18
type input "T"
type input "C"
click at [885, 310] on label "Hình thức thanh toán" at bounding box center [900, 308] width 74 height 9
click at [885, 320] on input "Hình thức thanh toán" at bounding box center [940, 328] width 141 height 17
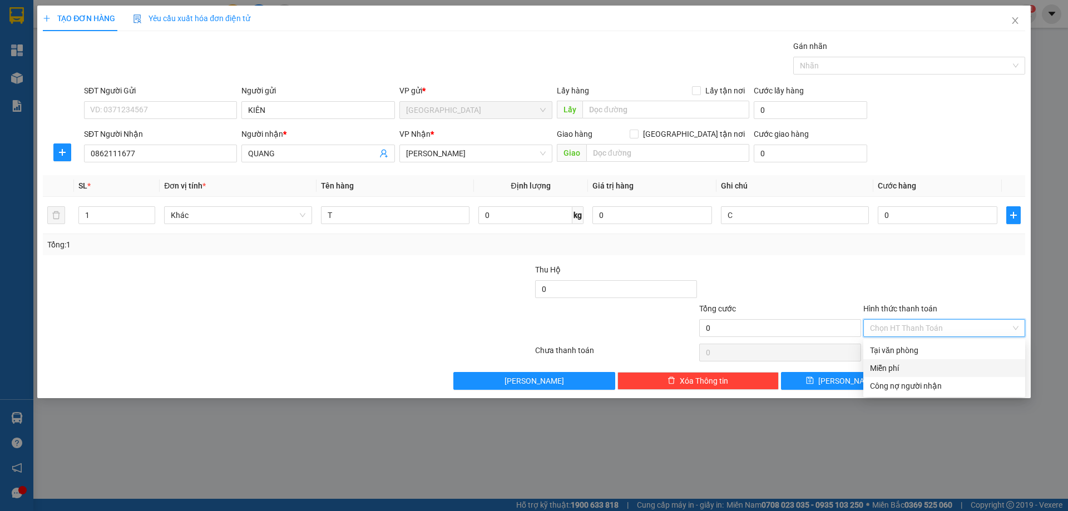
click at [901, 367] on div "Miễn phí" at bounding box center [944, 368] width 149 height 12
click at [927, 385] on span "printer" at bounding box center [924, 381] width 8 height 9
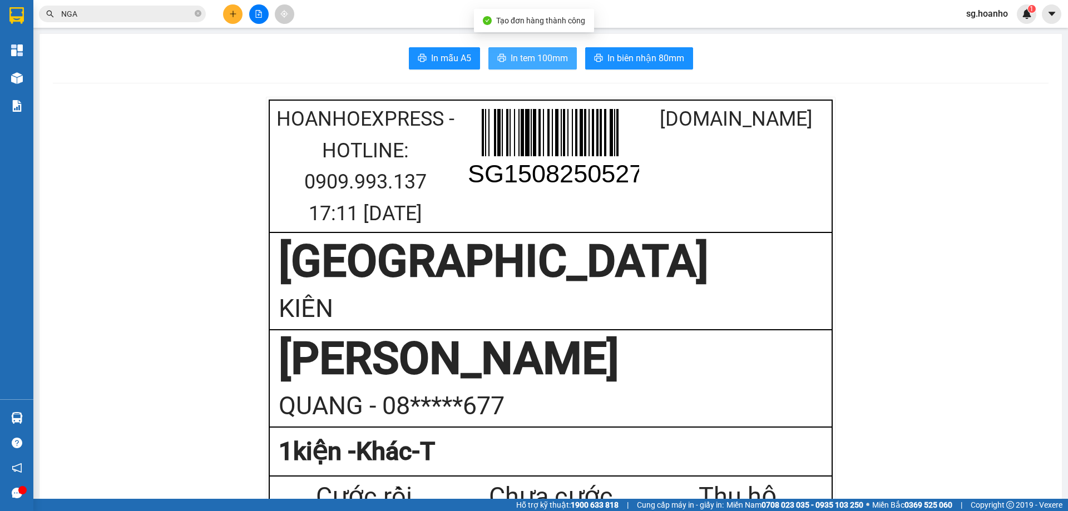
click at [541, 58] on span "In tem 100mm" at bounding box center [539, 58] width 57 height 14
click at [233, 17] on icon "plus" at bounding box center [233, 14] width 8 height 8
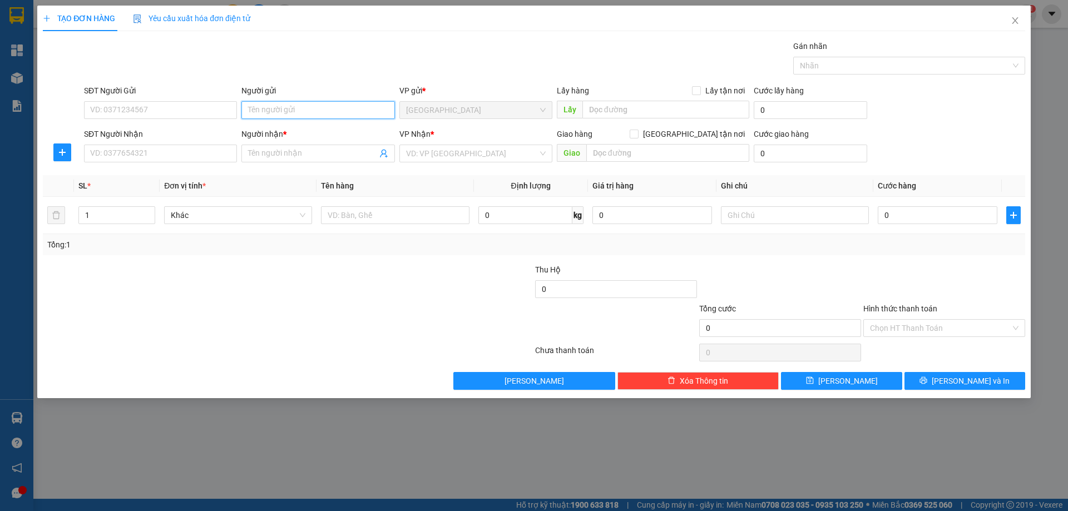
click at [288, 108] on input "Người gửi" at bounding box center [317, 110] width 153 height 18
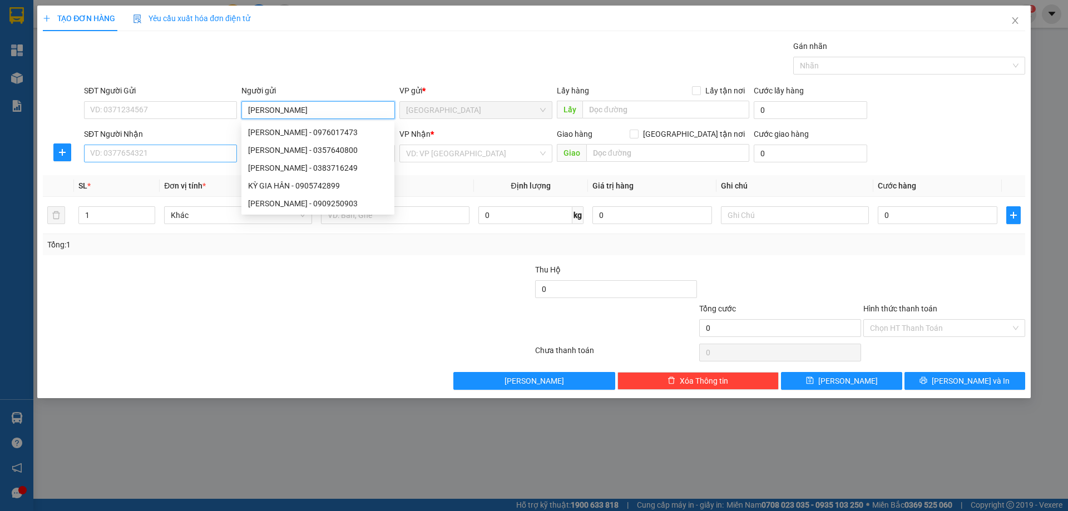
type input "[PERSON_NAME]"
click at [213, 154] on input "SĐT Người Nhận" at bounding box center [160, 154] width 153 height 18
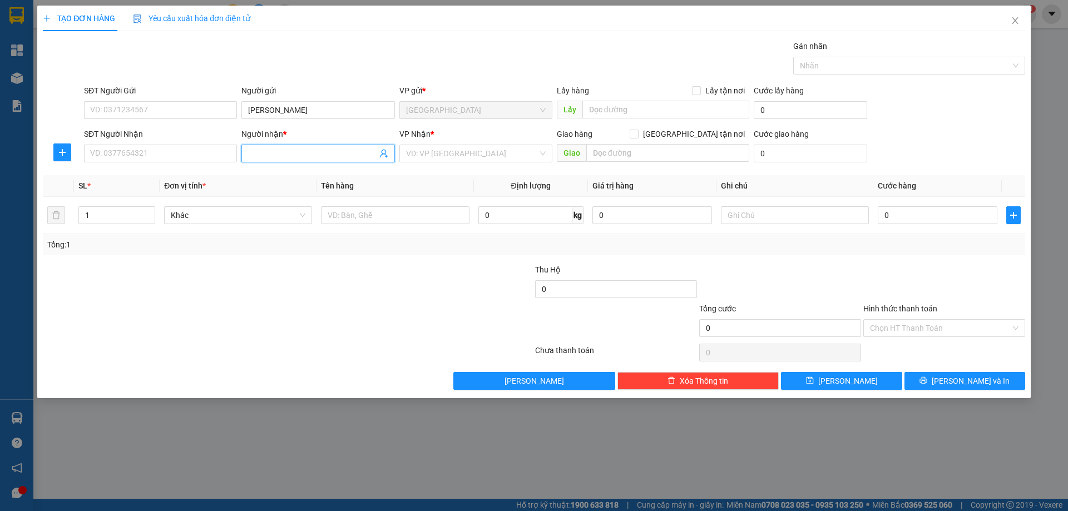
click at [272, 150] on input "Người nhận *" at bounding box center [312, 153] width 129 height 12
type input "MỸ NHÂN"
click at [213, 146] on input "SĐT Người Nhận" at bounding box center [160, 154] width 153 height 18
type input "0845095589"
click at [426, 159] on input "search" at bounding box center [472, 153] width 132 height 17
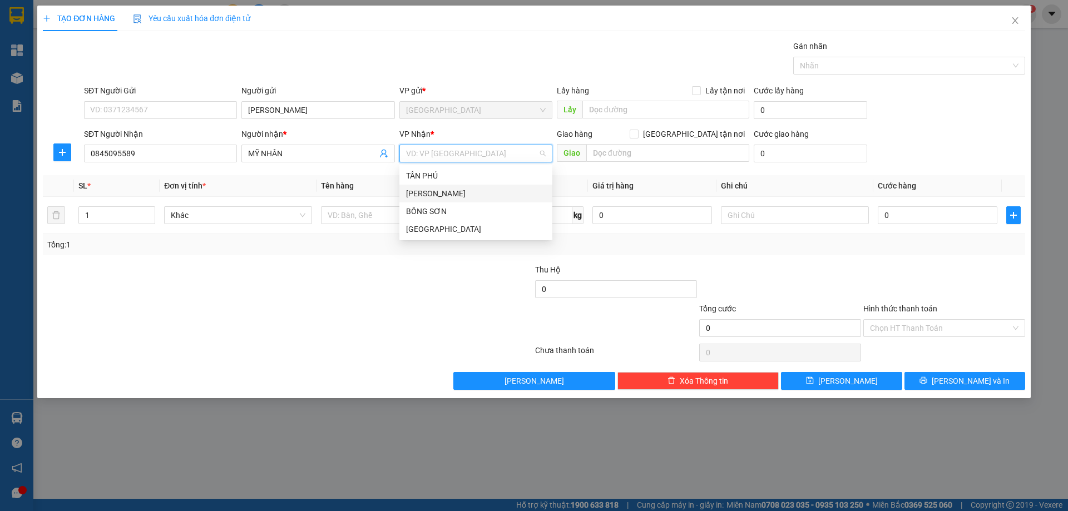
click at [443, 196] on div "[PERSON_NAME]" at bounding box center [476, 193] width 140 height 12
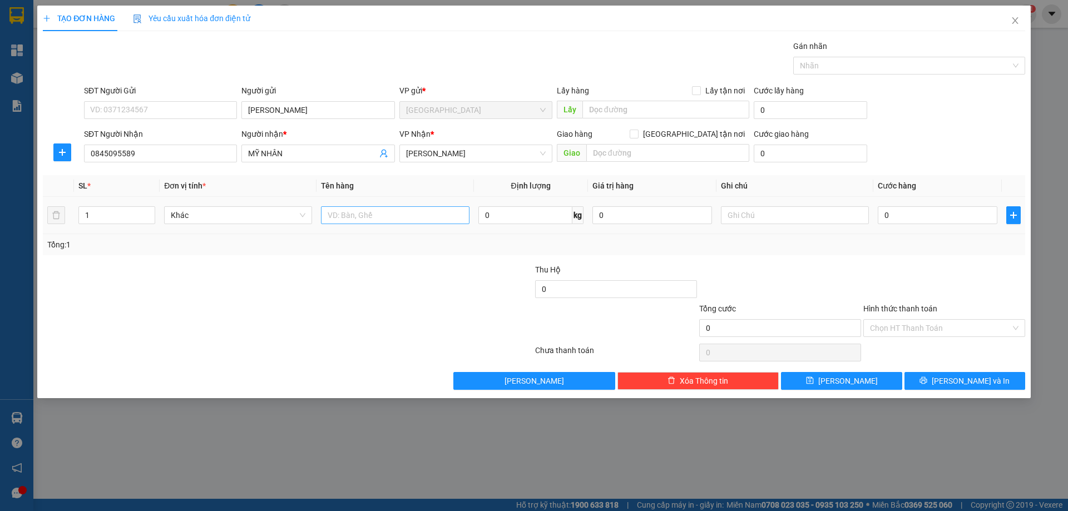
click at [389, 224] on div at bounding box center [395, 215] width 148 height 22
click at [381, 219] on input "text" at bounding box center [395, 215] width 148 height 18
type input "LAP TOP"
click at [747, 215] on input "text" at bounding box center [795, 215] width 148 height 18
type input "C"
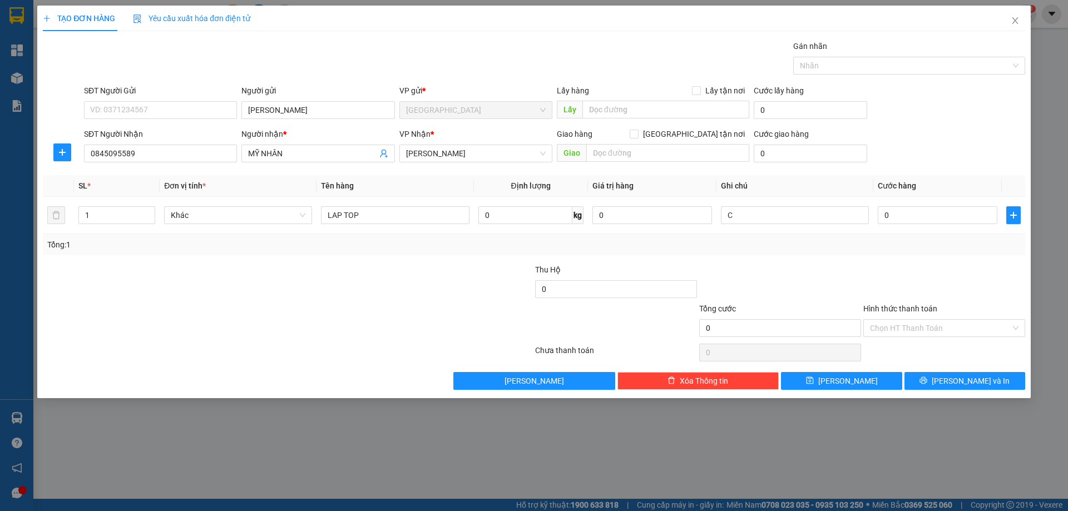
click at [894, 309] on label "Hình thức thanh toán" at bounding box center [900, 308] width 74 height 9
click at [894, 320] on input "Hình thức thanh toán" at bounding box center [940, 328] width 141 height 17
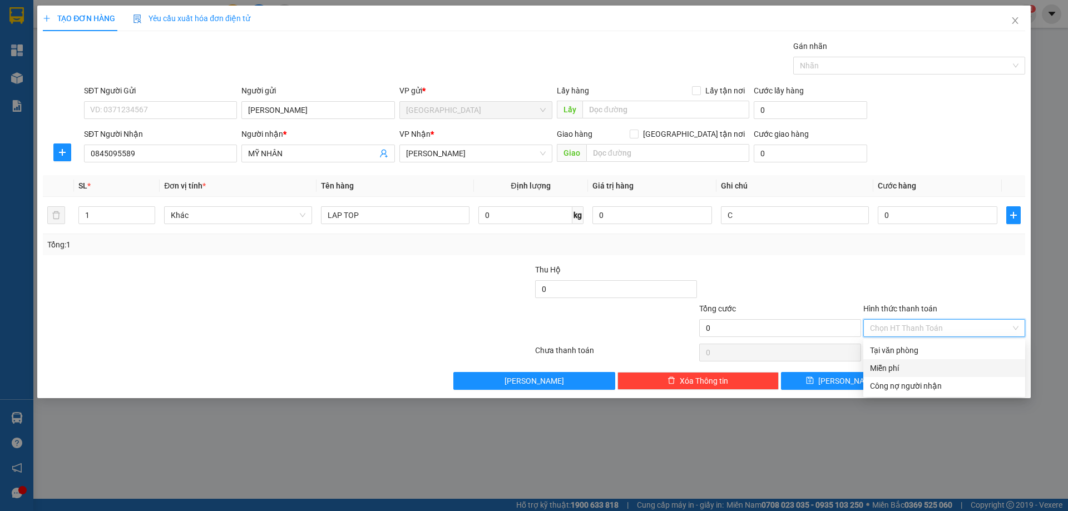
click at [907, 367] on div "Miễn phí" at bounding box center [944, 368] width 149 height 12
click at [923, 382] on button "[PERSON_NAME] và In" at bounding box center [965, 381] width 121 height 18
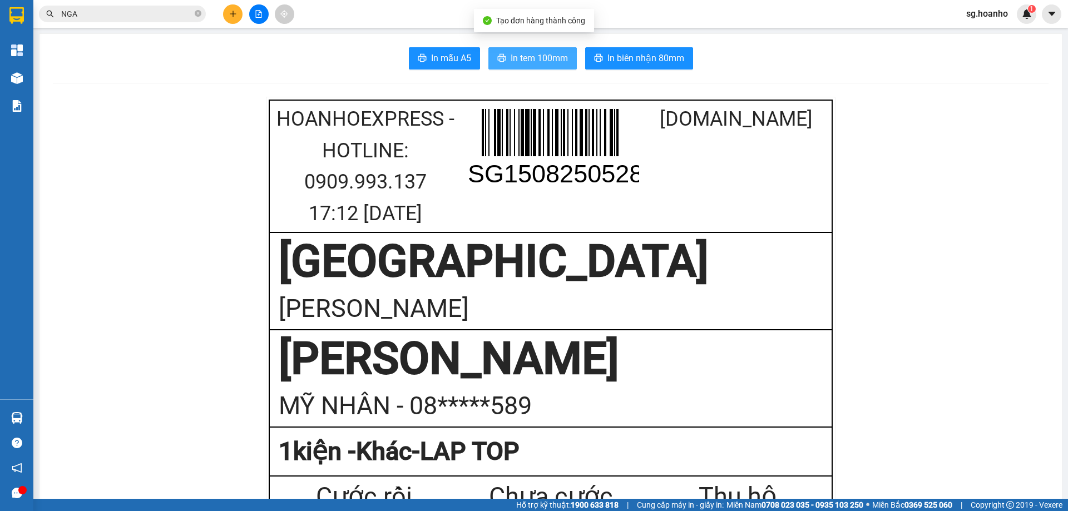
click at [562, 64] on span "In tem 100mm" at bounding box center [539, 58] width 57 height 14
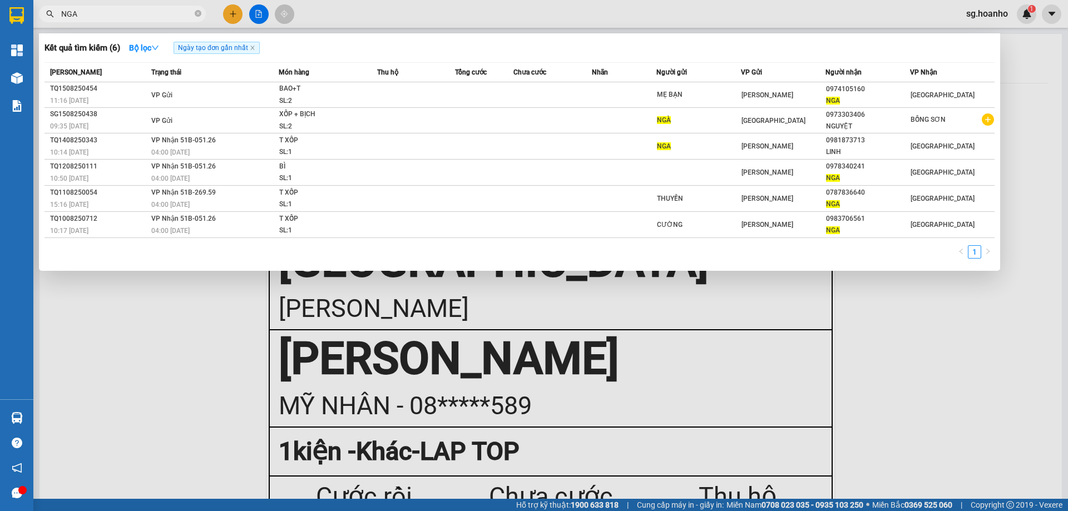
click at [202, 13] on span "NGA" at bounding box center [122, 14] width 167 height 17
click at [198, 14] on icon "close-circle" at bounding box center [198, 13] width 7 height 7
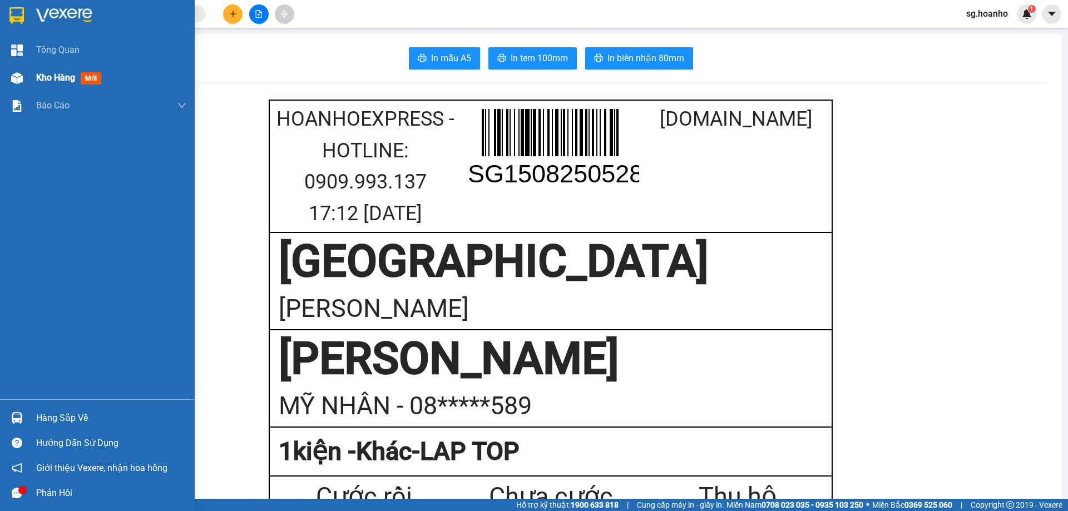
click at [91, 75] on span "mới" at bounding box center [91, 78] width 21 height 12
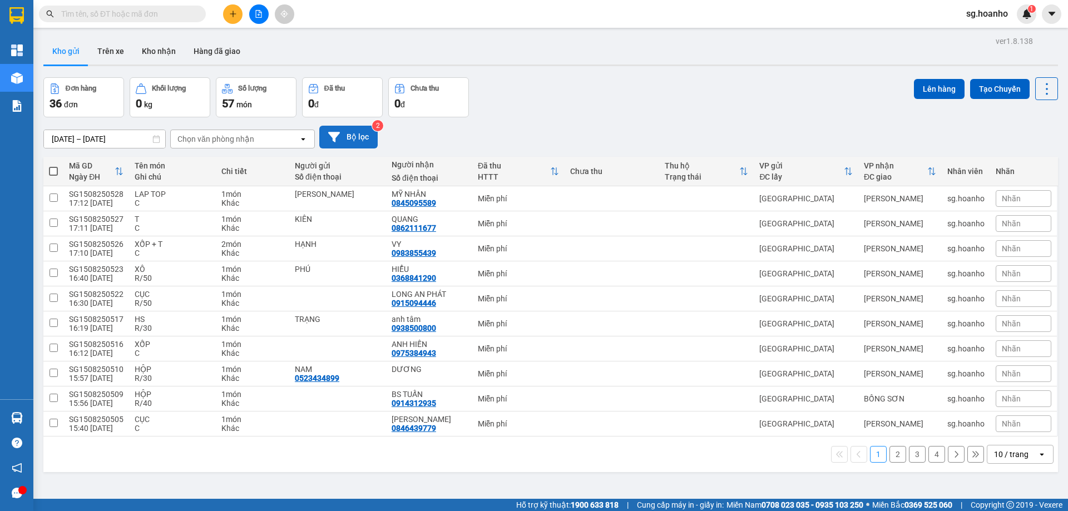
click at [365, 137] on button "Bộ lọc" at bounding box center [348, 137] width 58 height 23
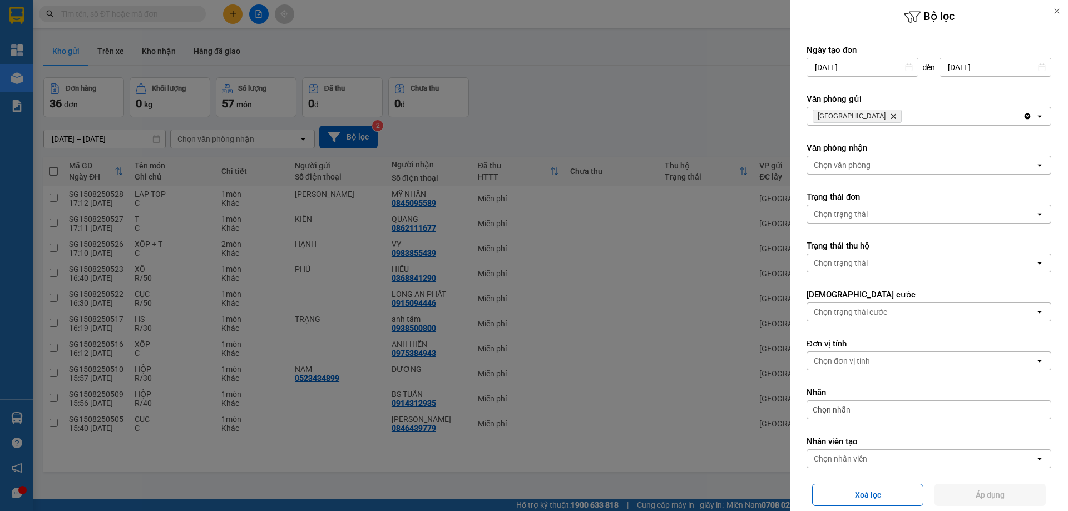
click at [890, 115] on icon "Delete" at bounding box center [893, 116] width 7 height 7
click at [848, 119] on div "Chọn văn phòng" at bounding box center [842, 116] width 57 height 11
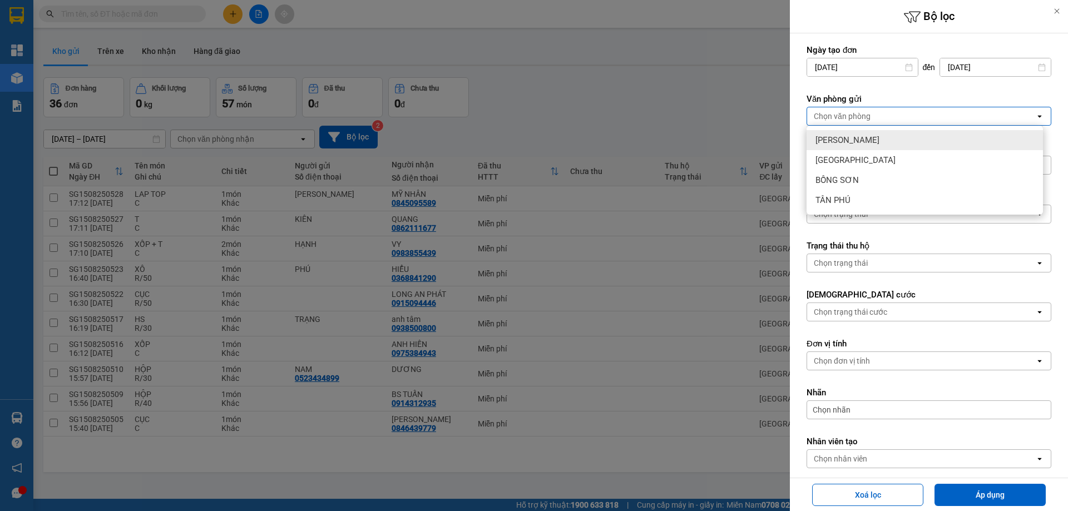
click at [849, 134] on div "[PERSON_NAME]" at bounding box center [925, 140] width 236 height 20
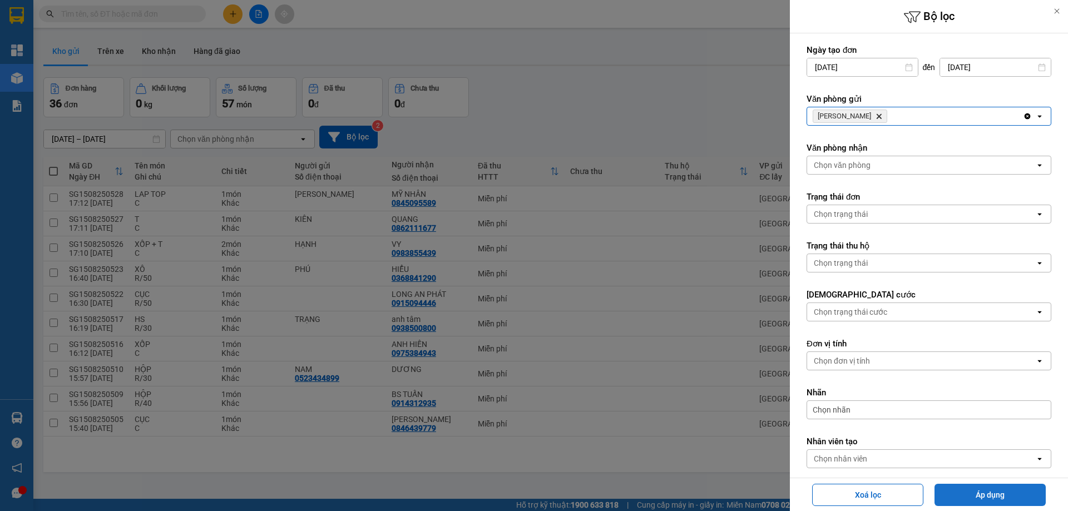
click at [972, 494] on button "Áp dụng" at bounding box center [990, 495] width 111 height 22
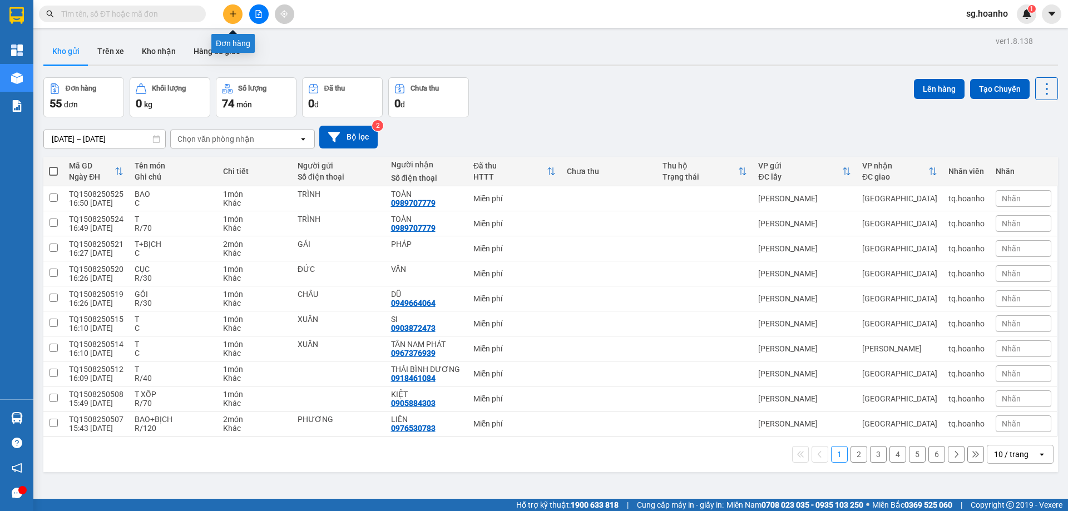
click at [234, 11] on icon "plus" at bounding box center [233, 14] width 8 height 8
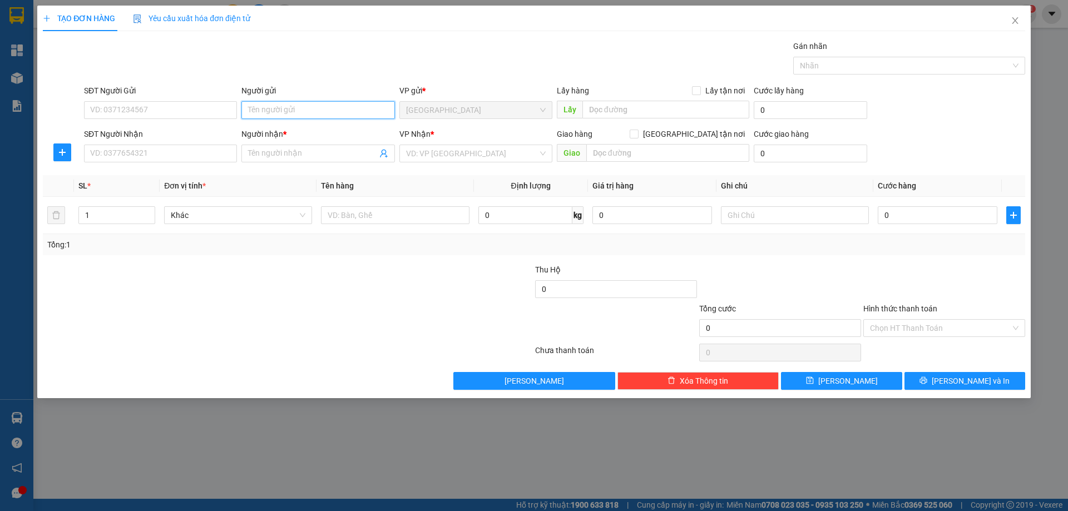
click at [273, 108] on input "Người gửi" at bounding box center [317, 110] width 153 height 18
type input "NHÂN"
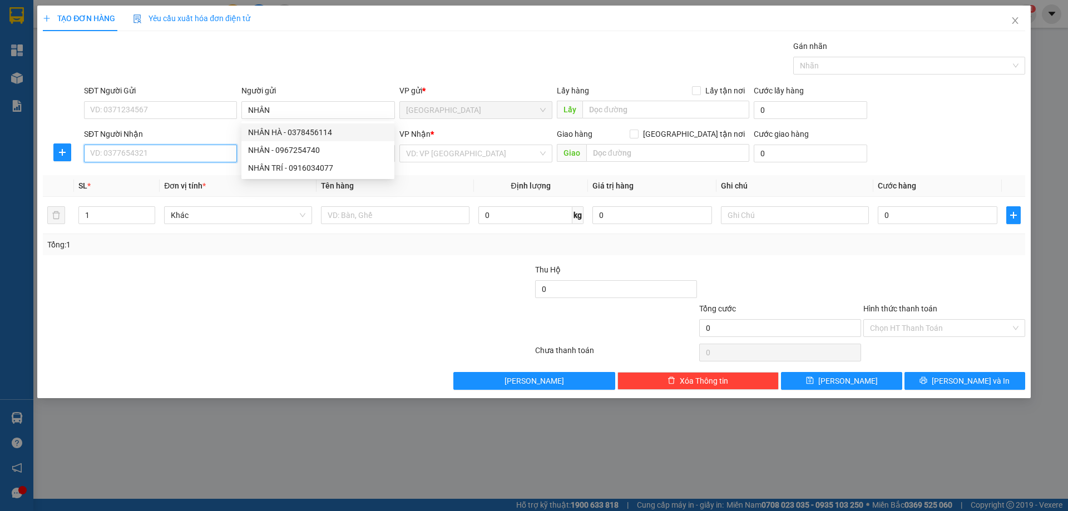
click at [208, 154] on input "SĐT Người Nhận" at bounding box center [160, 154] width 153 height 18
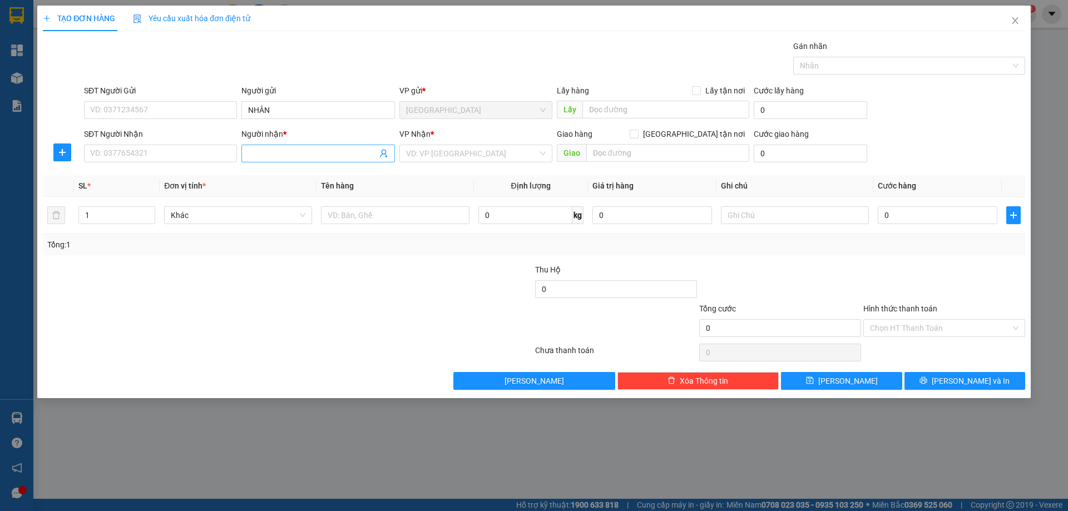
click at [273, 154] on input "Người nhận *" at bounding box center [312, 153] width 129 height 12
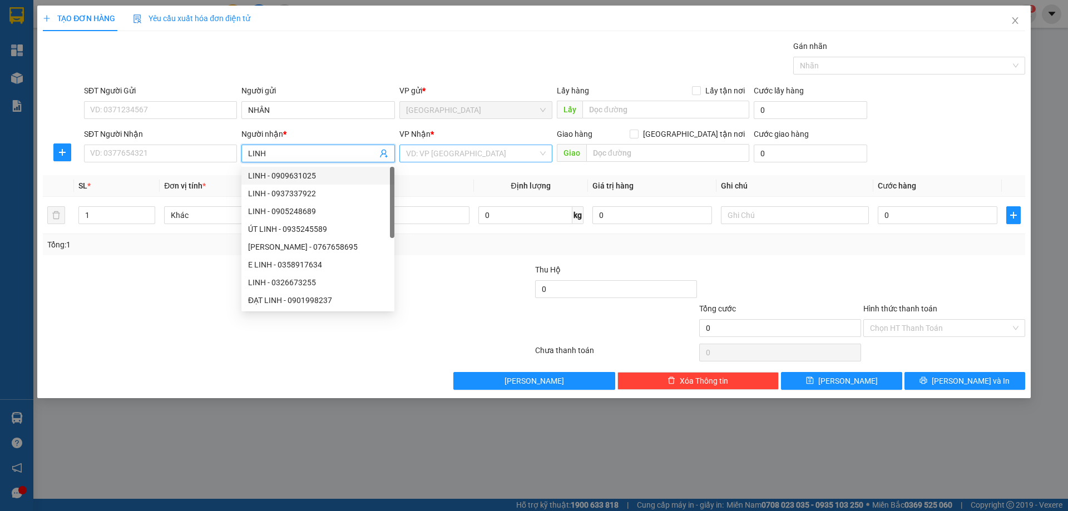
type input "LINH"
click at [439, 156] on input "search" at bounding box center [472, 153] width 132 height 17
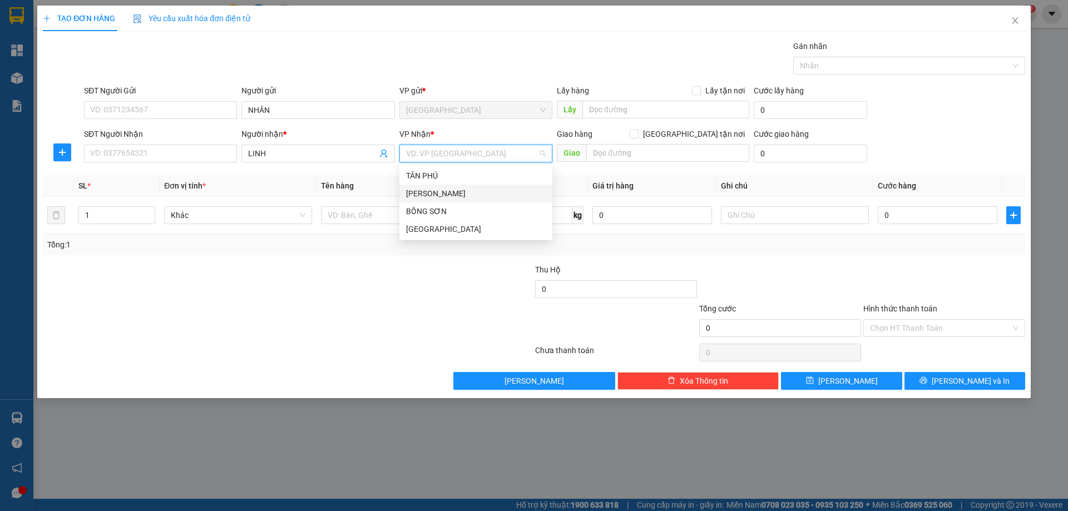
click at [439, 194] on div "[PERSON_NAME]" at bounding box center [476, 193] width 140 height 12
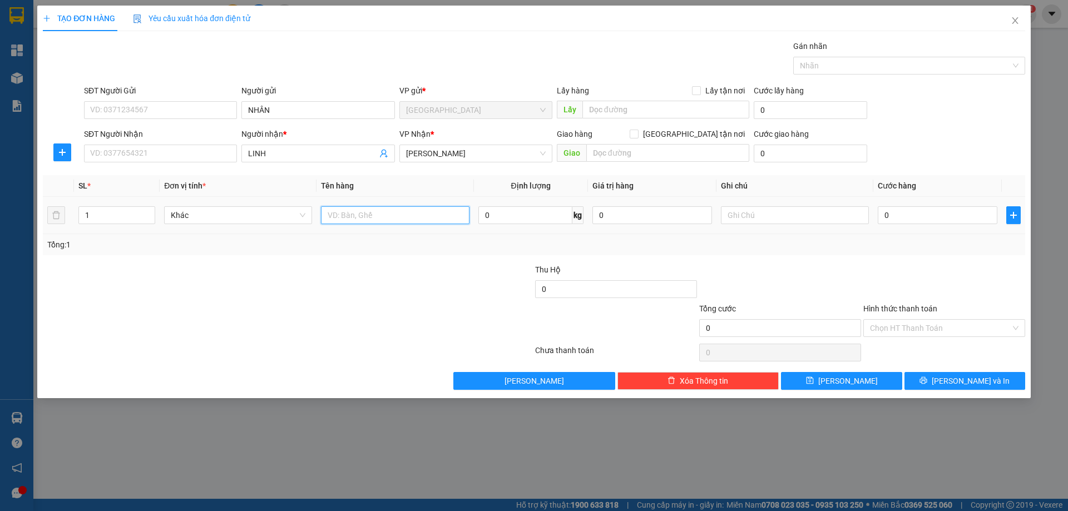
click at [404, 215] on input "text" at bounding box center [395, 215] width 148 height 18
type input "BAO"
click at [729, 214] on input "text" at bounding box center [795, 215] width 148 height 18
type input "R/150"
drag, startPoint x: 893, startPoint y: 308, endPoint x: 891, endPoint y: 315, distance: 7.7
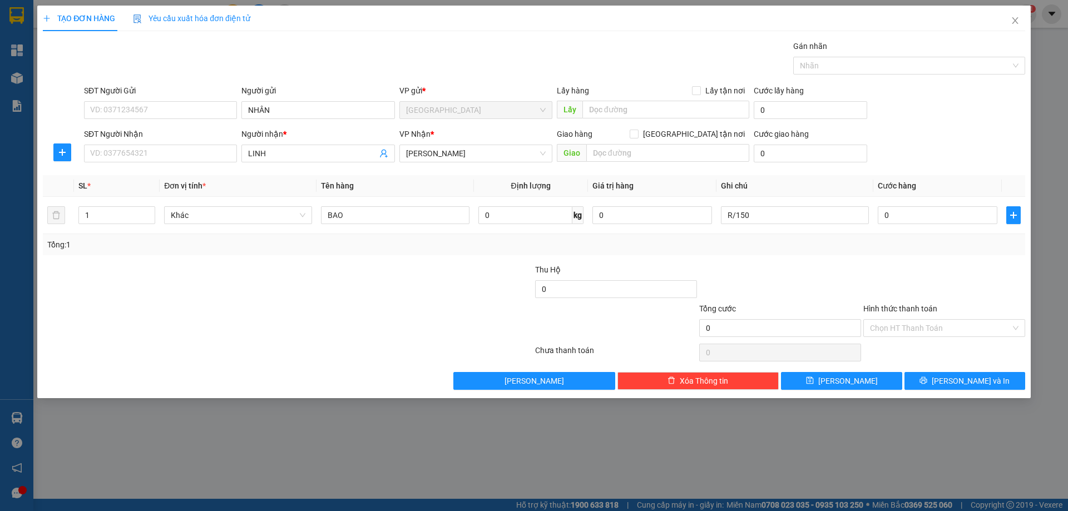
click at [878, 304] on label "Hình thức thanh toán" at bounding box center [900, 308] width 74 height 9
click at [878, 320] on input "Hình thức thanh toán" at bounding box center [940, 328] width 141 height 17
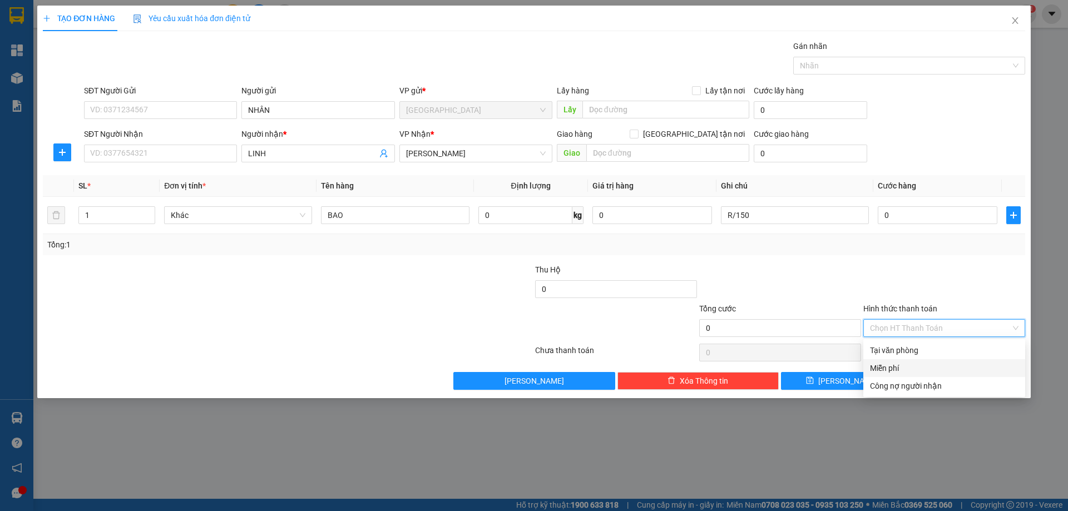
click at [902, 365] on div "Miễn phí" at bounding box center [944, 368] width 149 height 12
click at [870, 371] on div "Transit Pickup Surcharge Ids Transit Deliver Surcharge Ids Transit Deliver Surc…" at bounding box center [534, 215] width 982 height 350
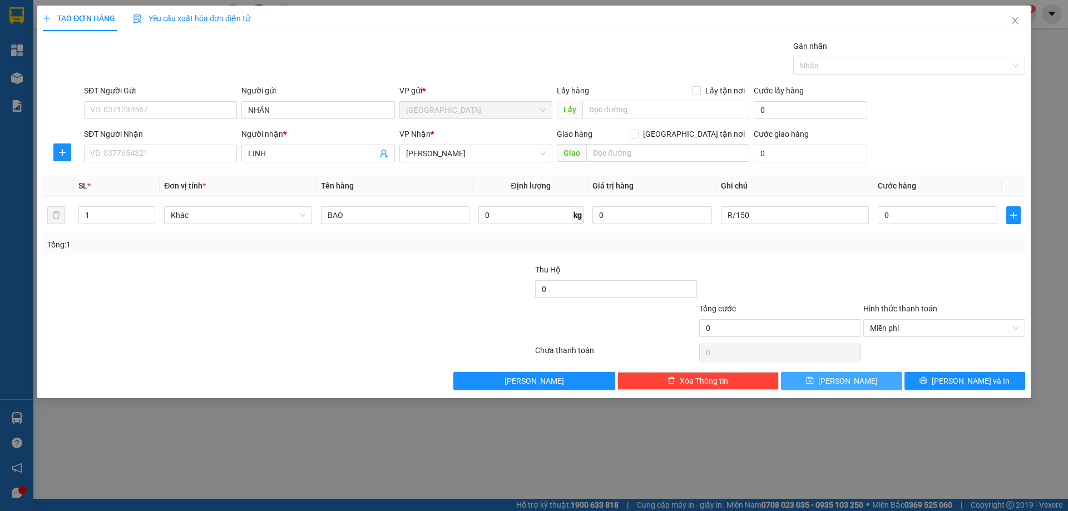
click at [871, 376] on button "[PERSON_NAME]" at bounding box center [841, 381] width 121 height 18
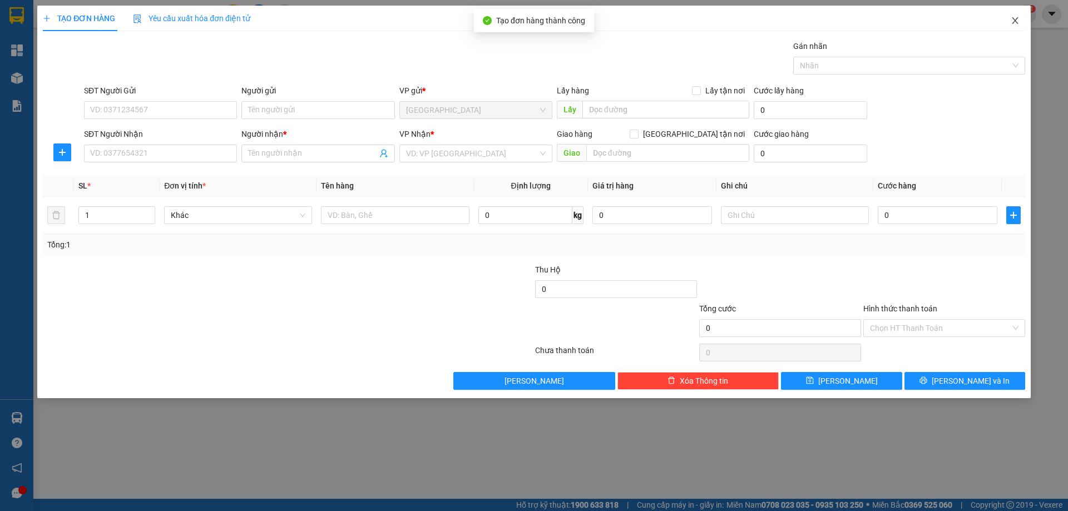
drag, startPoint x: 1015, startPoint y: 21, endPoint x: 136, endPoint y: 5, distance: 879.1
click at [1014, 21] on icon "close" at bounding box center [1015, 20] width 9 height 9
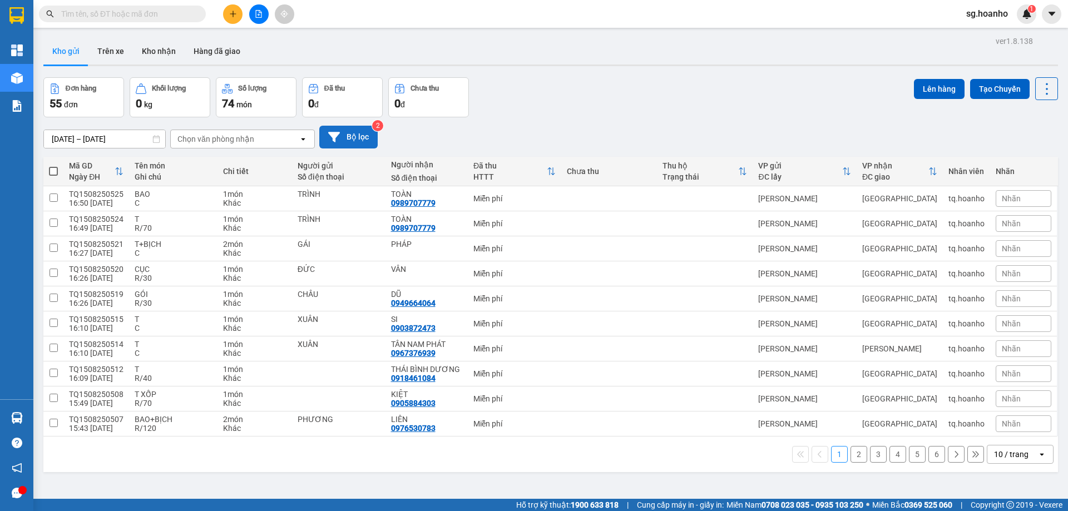
click at [348, 136] on button "Bộ lọc" at bounding box center [348, 137] width 58 height 23
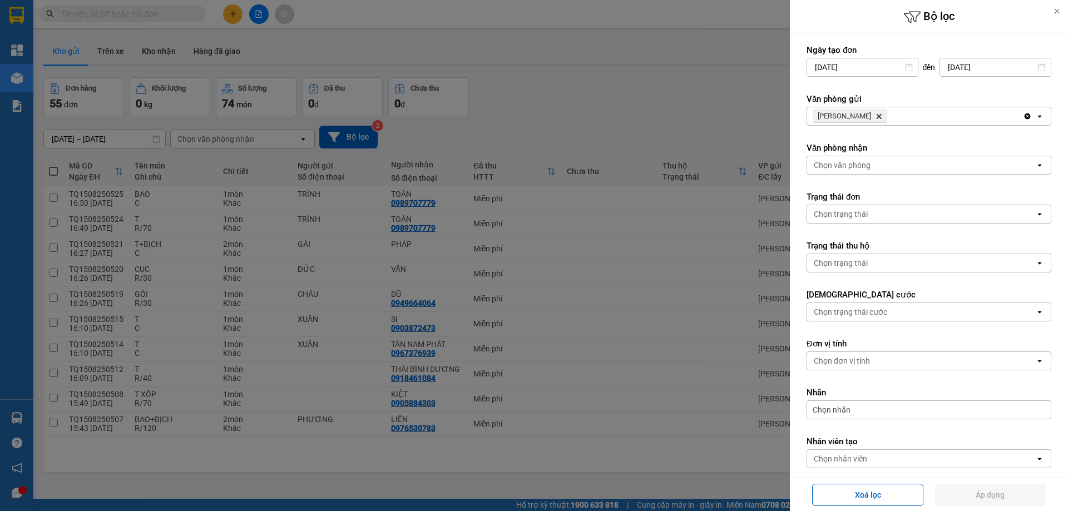
click at [876, 116] on icon "Delete" at bounding box center [879, 116] width 7 height 7
click at [848, 120] on div "Chọn văn phòng" at bounding box center [842, 116] width 57 height 11
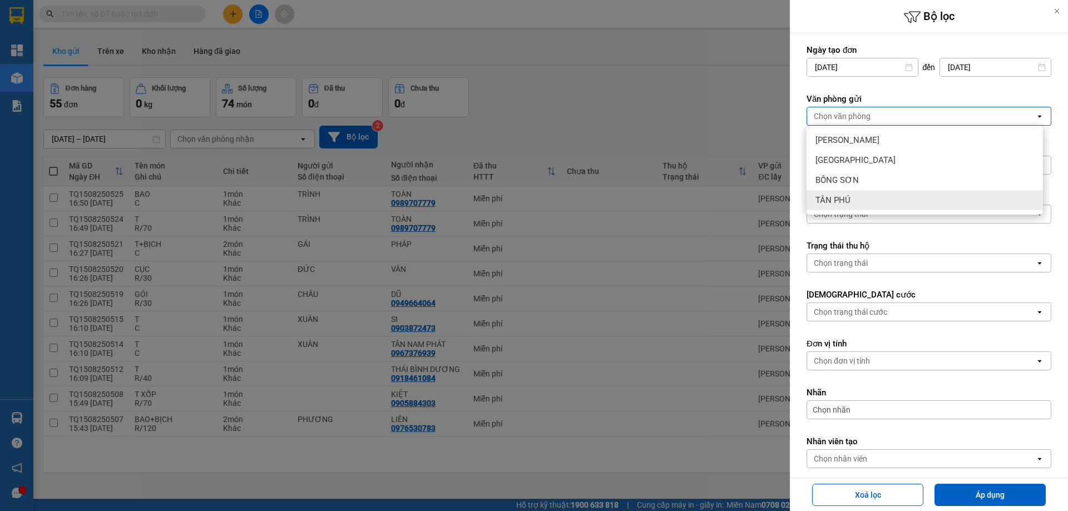
drag, startPoint x: 845, startPoint y: 198, endPoint x: 813, endPoint y: 228, distance: 43.3
click at [844, 199] on span "TÂN PHÚ" at bounding box center [833, 200] width 35 height 11
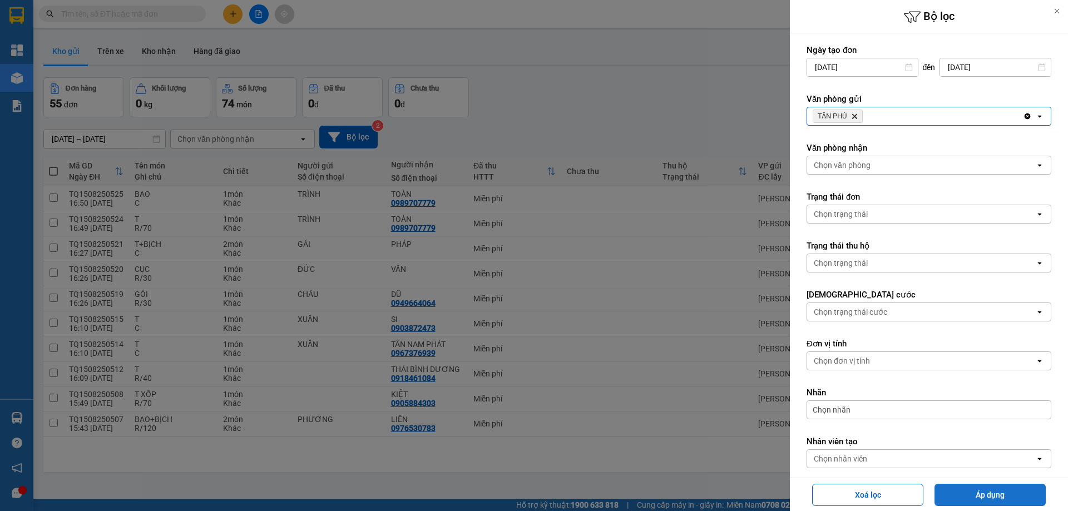
click at [979, 498] on button "Áp dụng" at bounding box center [990, 495] width 111 height 22
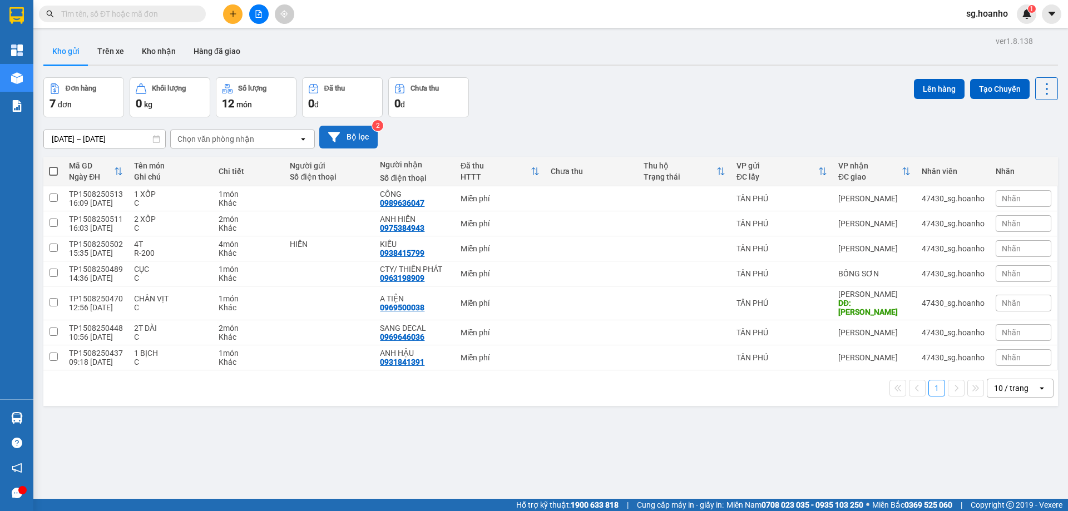
click at [359, 129] on button "Bộ lọc" at bounding box center [348, 137] width 58 height 23
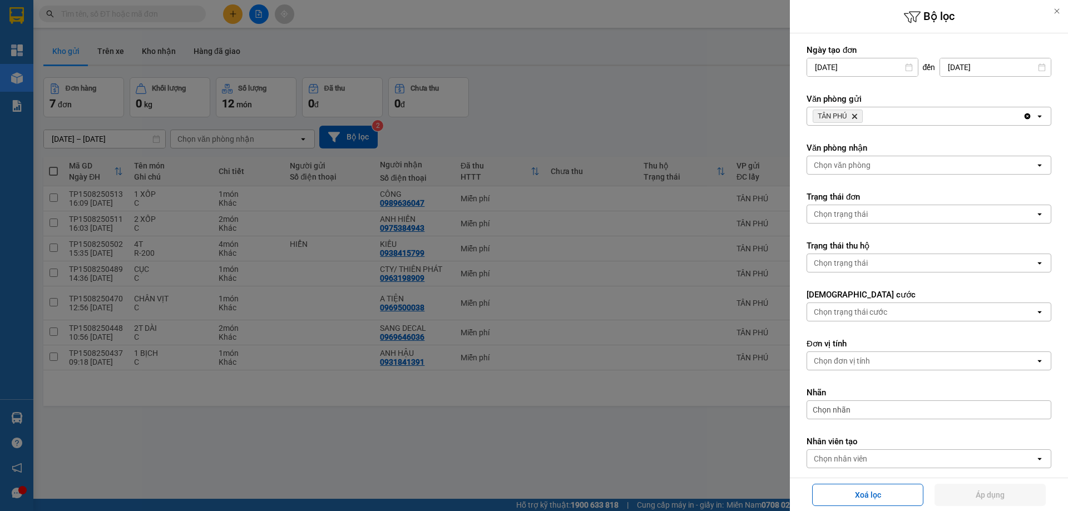
click at [853, 115] on icon "Delete" at bounding box center [854, 116] width 7 height 7
click at [844, 115] on div "Chọn văn phòng" at bounding box center [842, 116] width 57 height 11
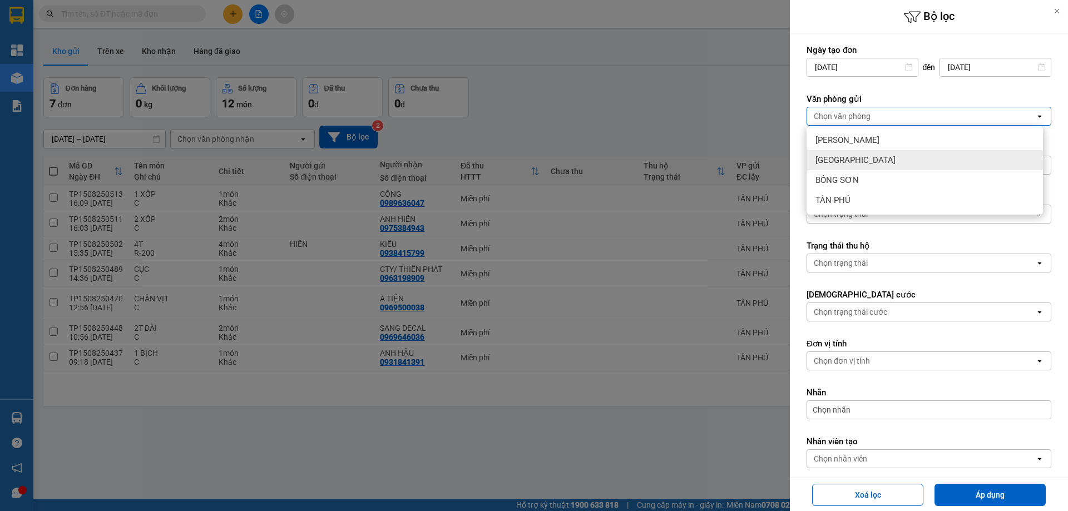
click at [832, 156] on span "[GEOGRAPHIC_DATA]" at bounding box center [856, 160] width 80 height 11
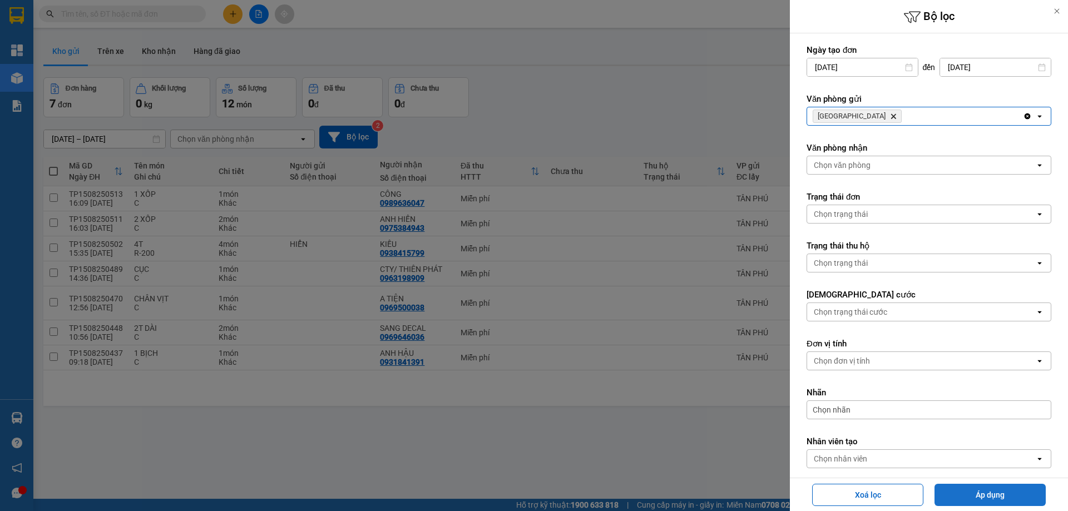
click at [1006, 488] on button "Áp dụng" at bounding box center [990, 495] width 111 height 22
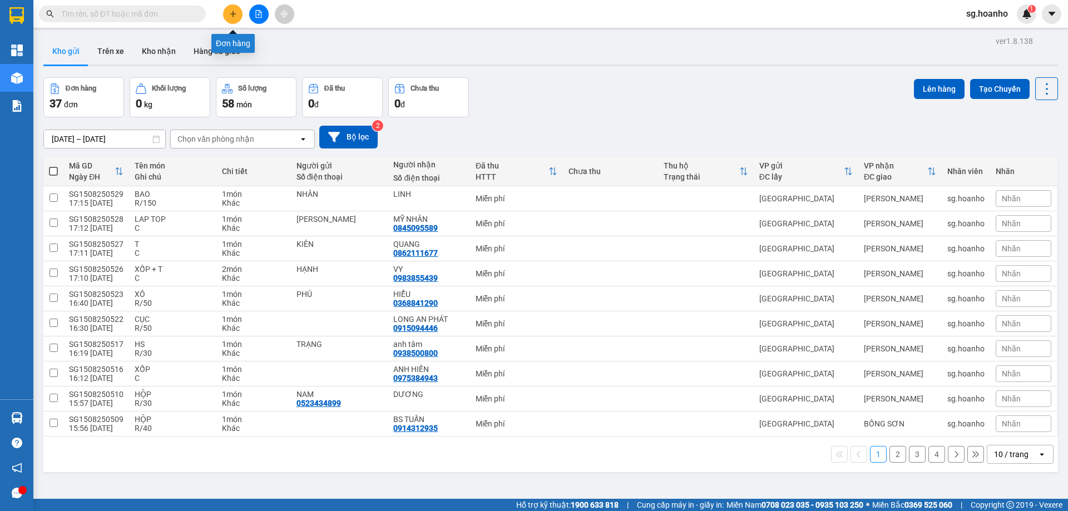
click at [239, 13] on button at bounding box center [232, 13] width 19 height 19
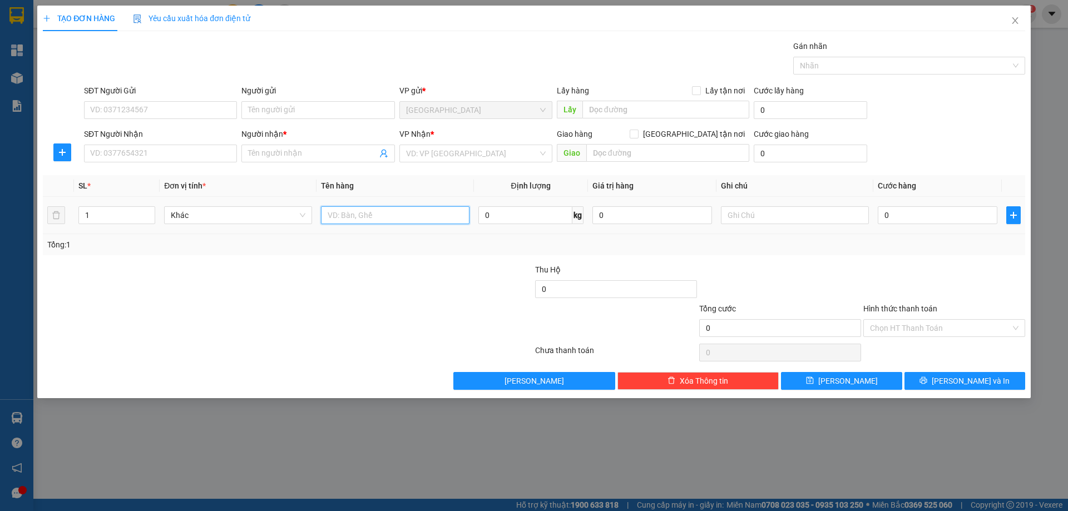
click at [367, 218] on input "text" at bounding box center [395, 215] width 148 height 18
type input "THÙNG"
click at [146, 159] on input "SĐT Người Nhận" at bounding box center [160, 154] width 153 height 18
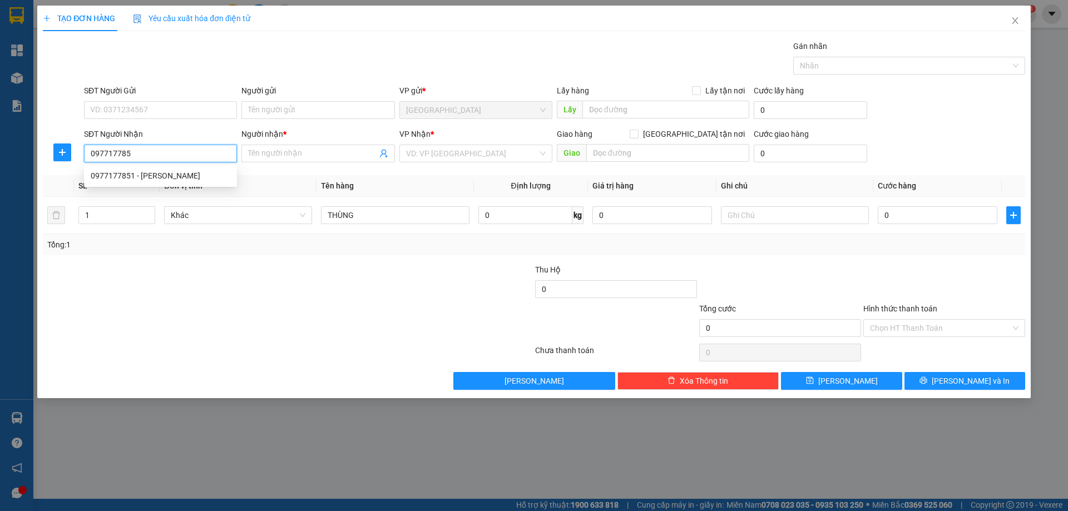
type input "0977177851"
click at [155, 176] on div "0977177851 - [PERSON_NAME]" at bounding box center [161, 176] width 140 height 12
type input "[PERSON_NAME]"
type input "0977177851"
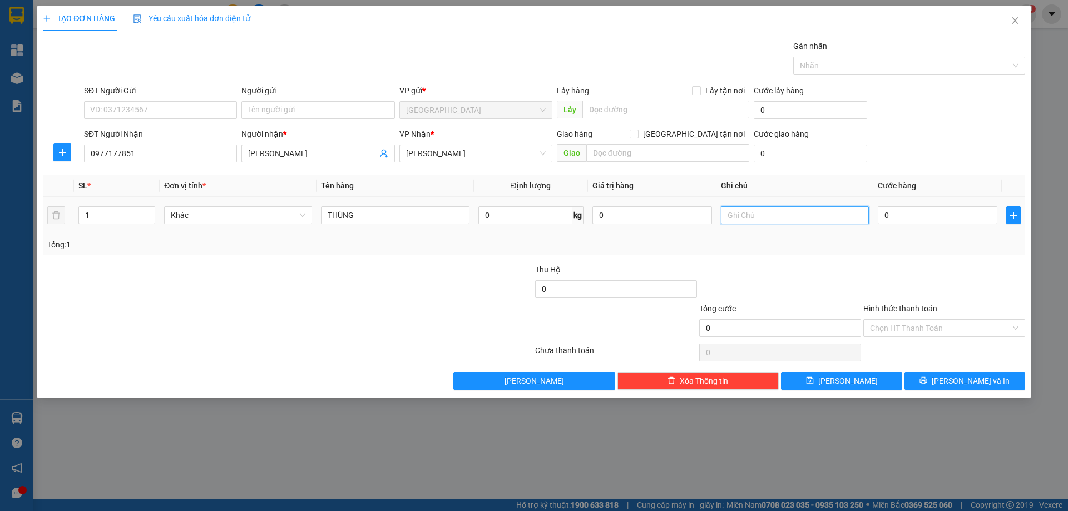
click at [744, 221] on input "text" at bounding box center [795, 215] width 148 height 18
type input "C"
click at [877, 309] on label "Hình thức thanh toán" at bounding box center [900, 308] width 74 height 9
click at [877, 320] on input "Hình thức thanh toán" at bounding box center [940, 328] width 141 height 17
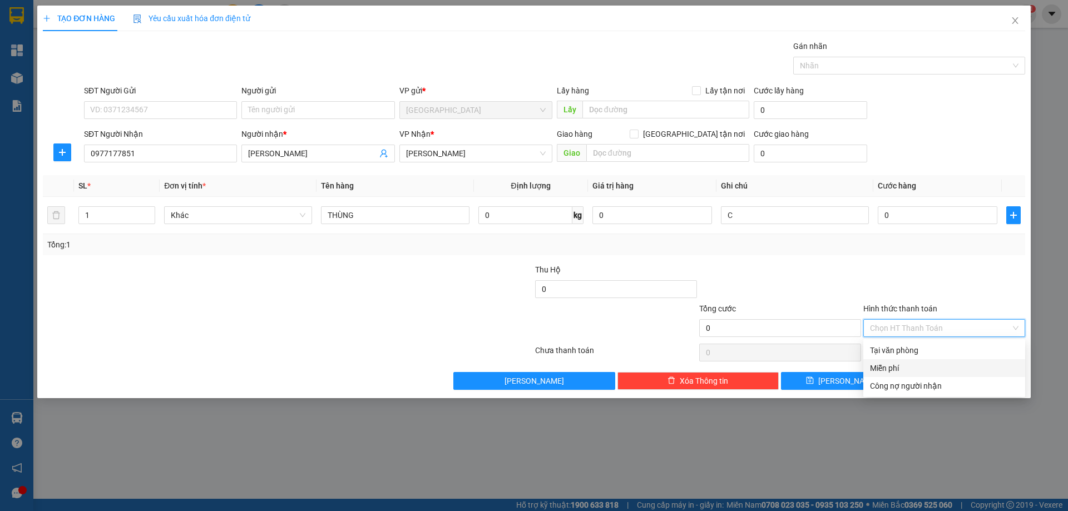
drag, startPoint x: 892, startPoint y: 368, endPoint x: 935, endPoint y: 391, distance: 48.0
click at [892, 369] on div "Miễn phí" at bounding box center [944, 368] width 149 height 12
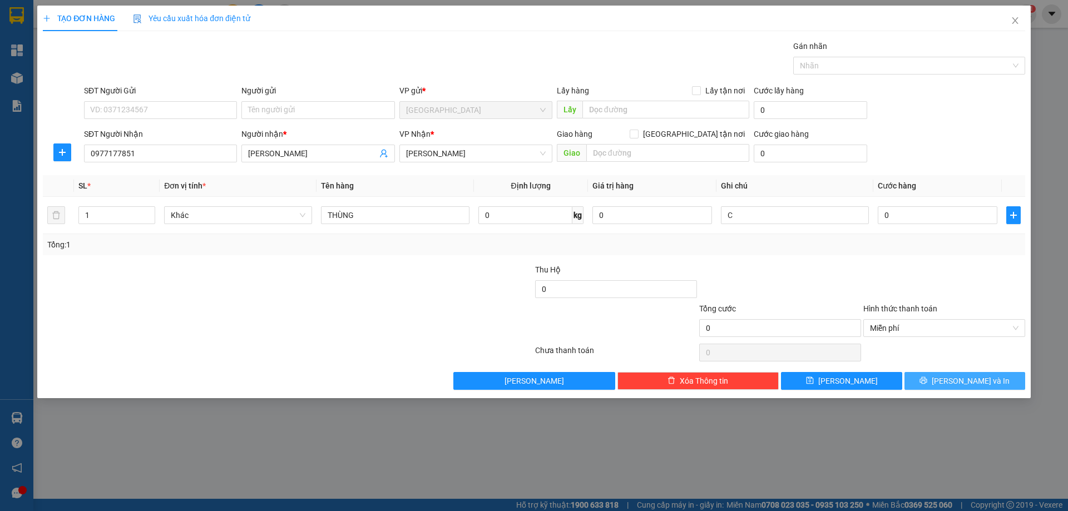
drag, startPoint x: 930, startPoint y: 382, endPoint x: 568, endPoint y: 305, distance: 369.5
click at [928, 382] on button "[PERSON_NAME] và In" at bounding box center [965, 381] width 121 height 18
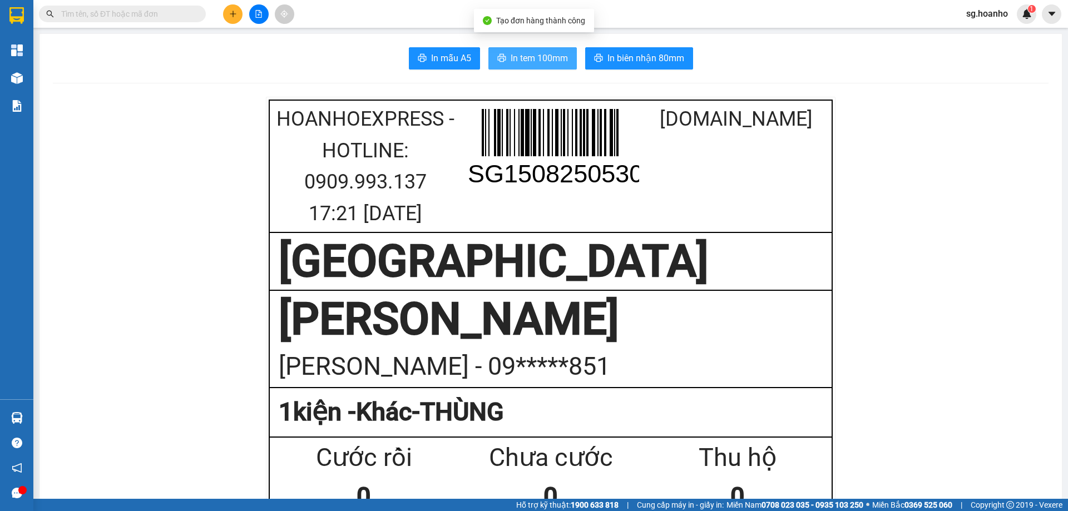
click at [527, 57] on span "In tem 100mm" at bounding box center [539, 58] width 57 height 14
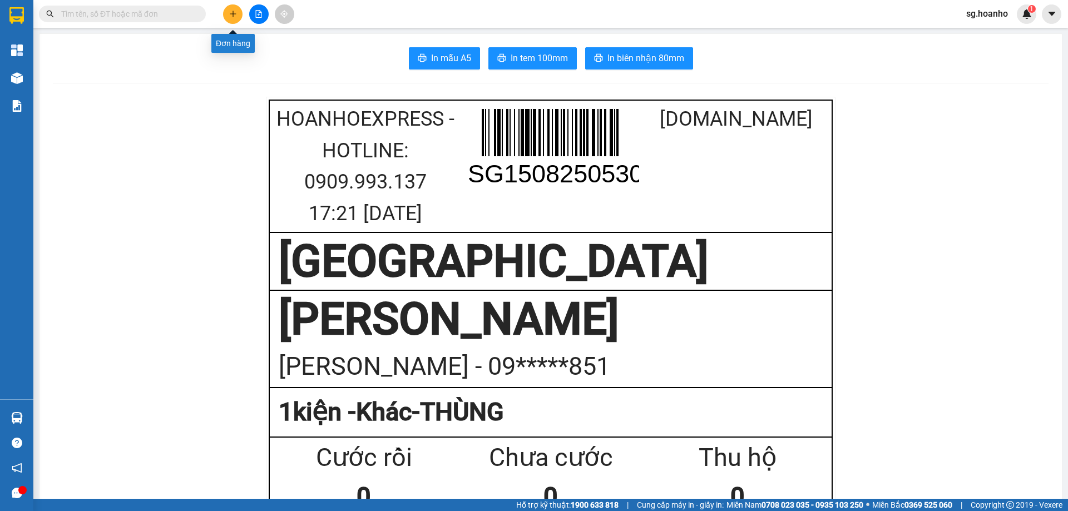
click at [228, 6] on button at bounding box center [232, 13] width 19 height 19
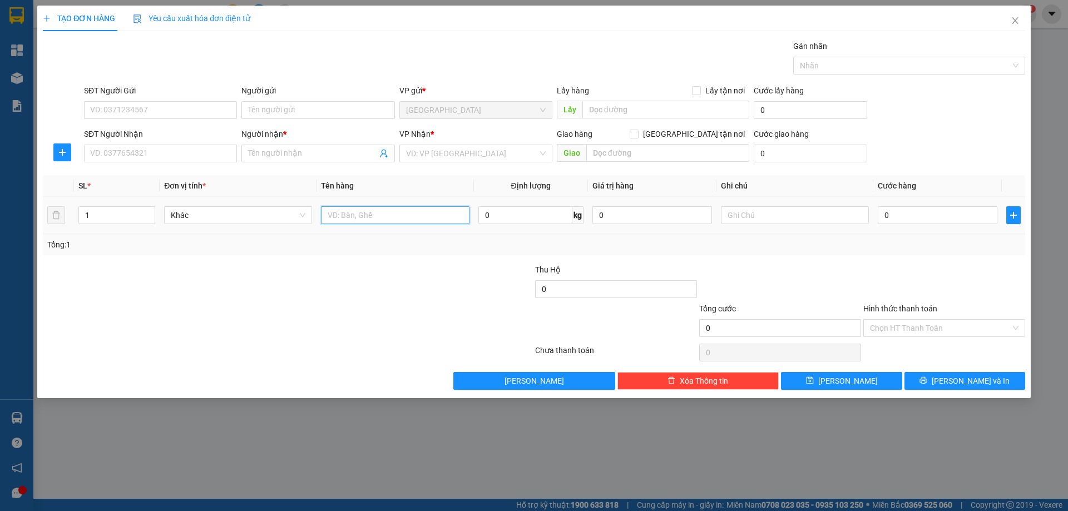
click at [350, 215] on input "text" at bounding box center [395, 215] width 148 height 18
type input "T"
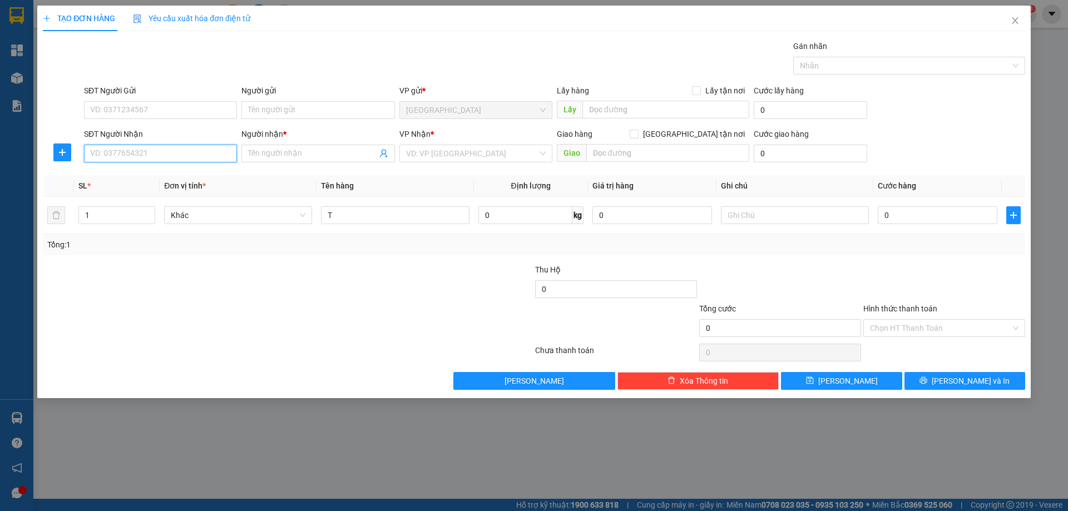
click at [196, 157] on input "SĐT Người Nhận" at bounding box center [160, 154] width 153 height 18
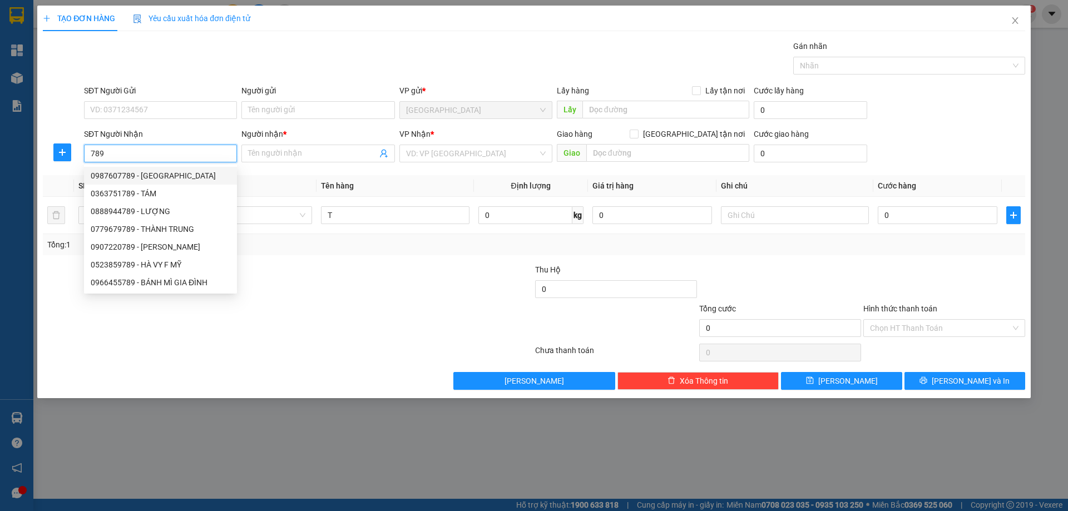
click at [182, 175] on div "0987607789 - [GEOGRAPHIC_DATA]" at bounding box center [161, 176] width 140 height 12
type input "0987607789"
type input "[PERSON_NAME]"
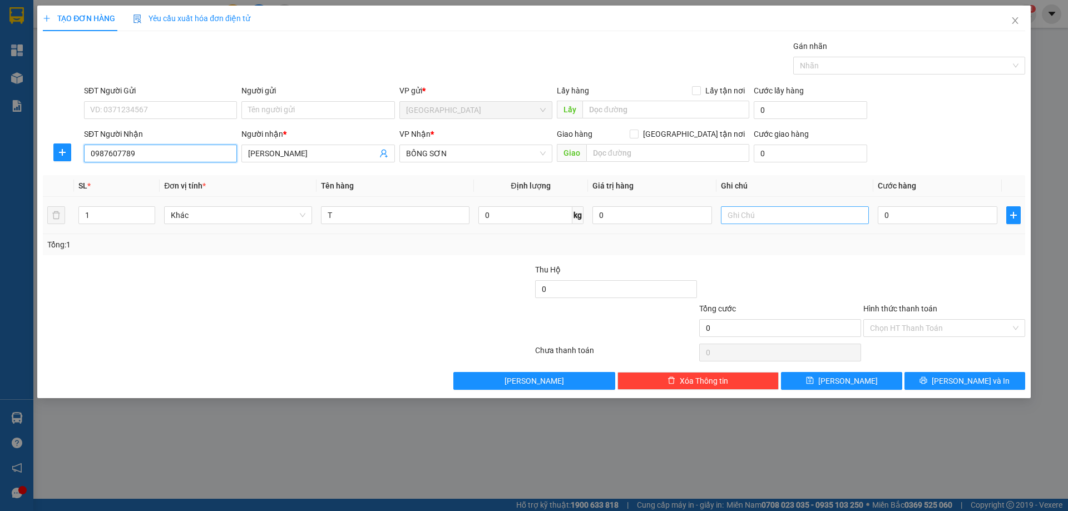
type input "0987607789"
click at [764, 219] on input "text" at bounding box center [795, 215] width 148 height 18
type input "C"
click at [898, 309] on label "Hình thức thanh toán" at bounding box center [900, 308] width 74 height 9
click at [898, 320] on input "Hình thức thanh toán" at bounding box center [940, 328] width 141 height 17
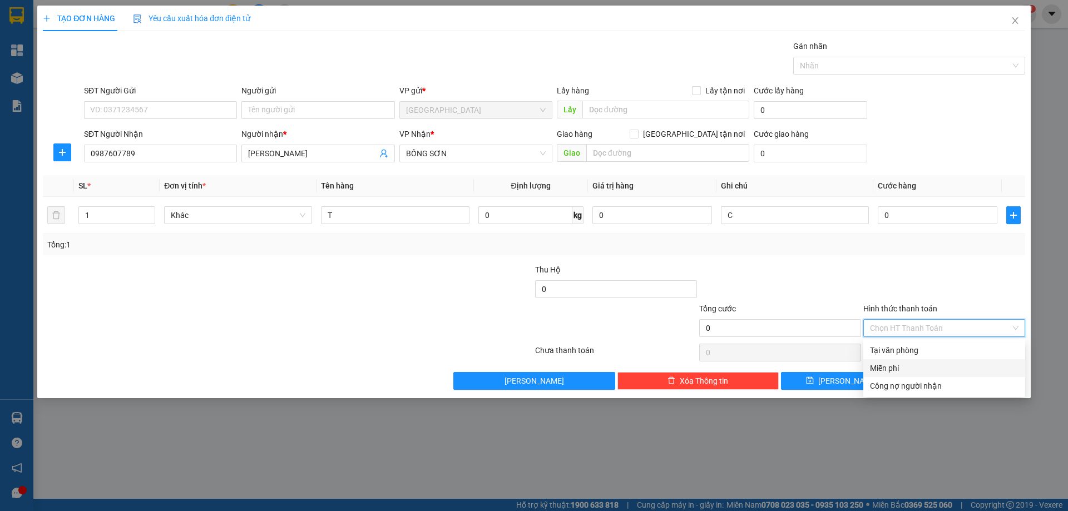
click at [916, 369] on div "Miễn phí" at bounding box center [944, 368] width 149 height 12
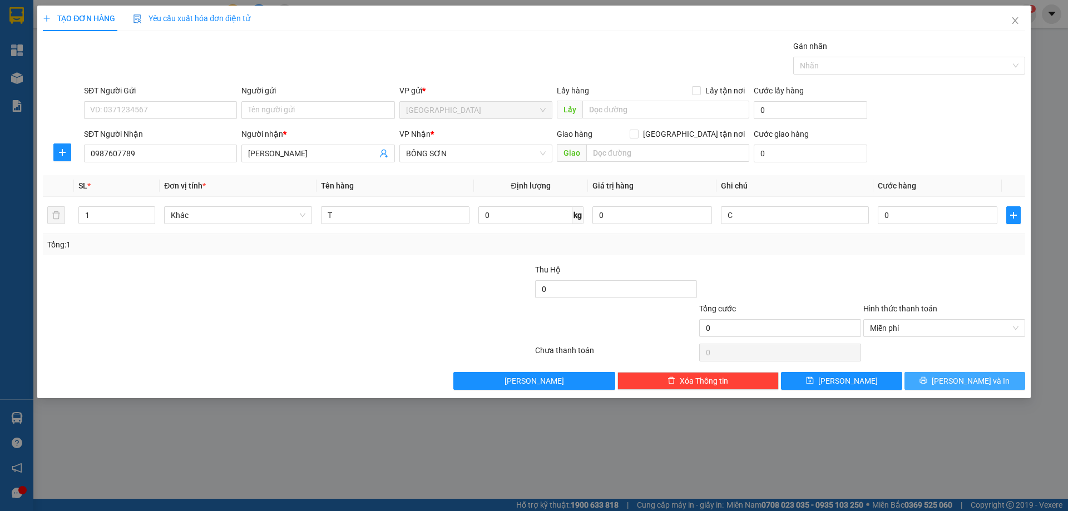
click at [937, 382] on button "[PERSON_NAME] và In" at bounding box center [965, 381] width 121 height 18
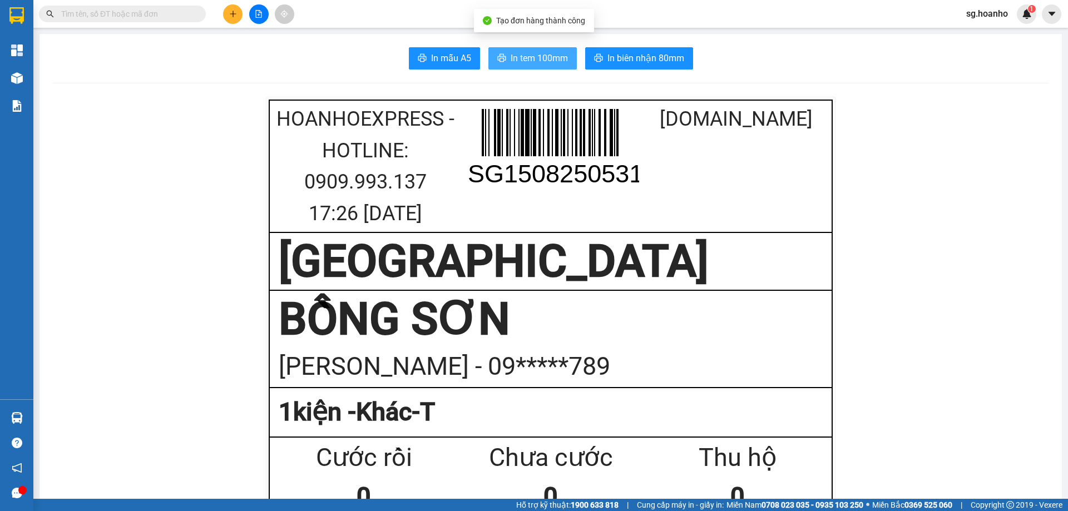
click at [517, 58] on span "In tem 100mm" at bounding box center [539, 58] width 57 height 14
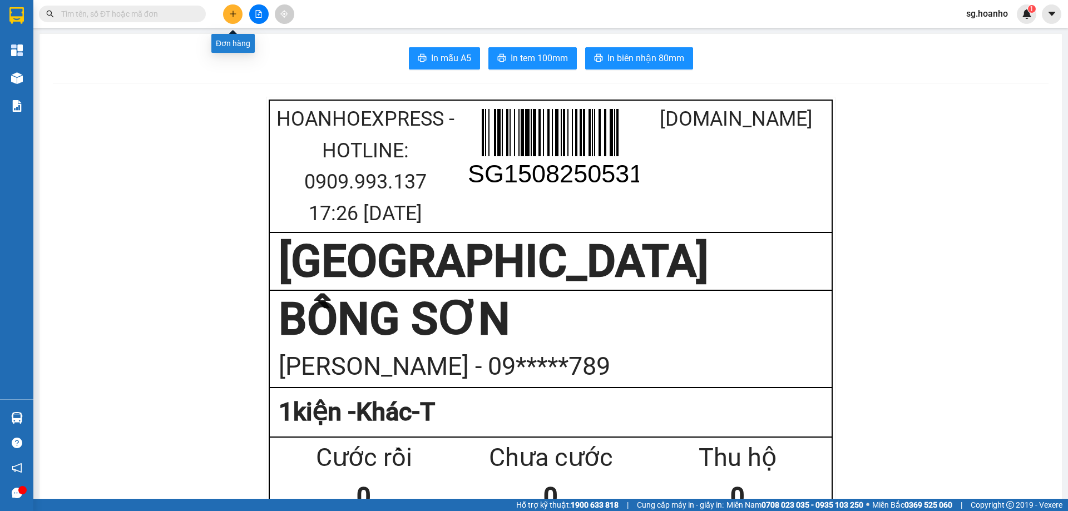
click at [236, 18] on button at bounding box center [232, 13] width 19 height 19
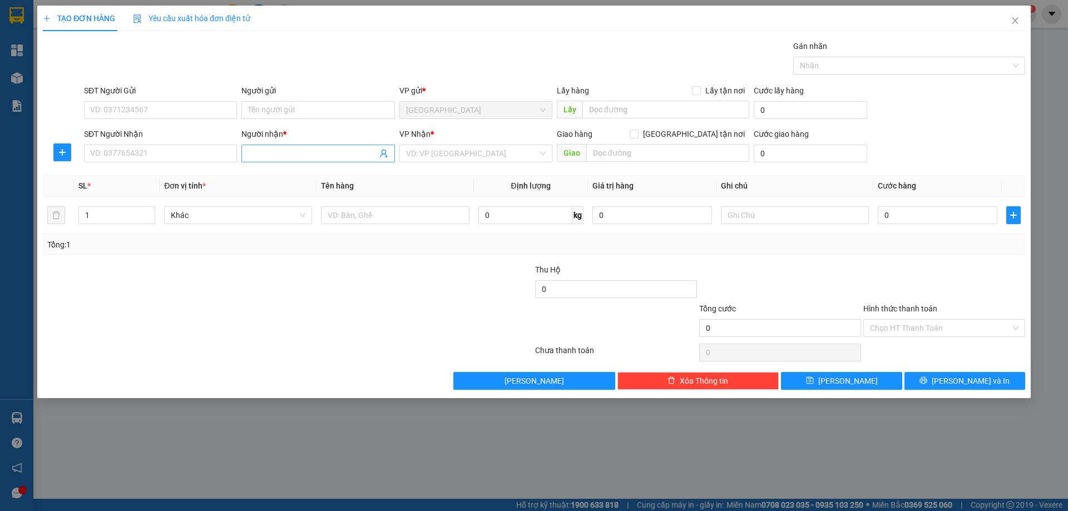
click at [258, 151] on input "Người nhận *" at bounding box center [312, 153] width 129 height 12
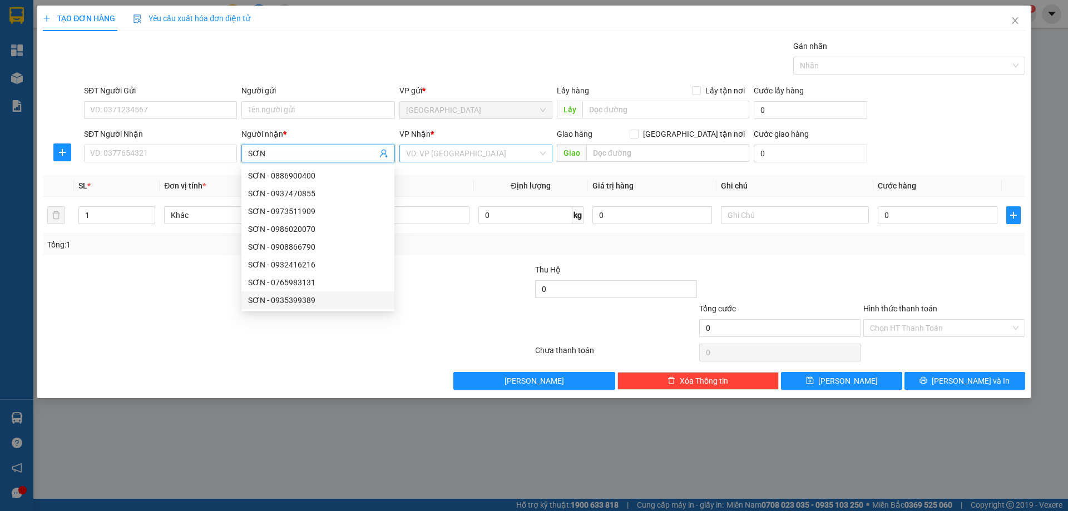
type input "SƠN"
click at [432, 158] on input "search" at bounding box center [472, 153] width 132 height 17
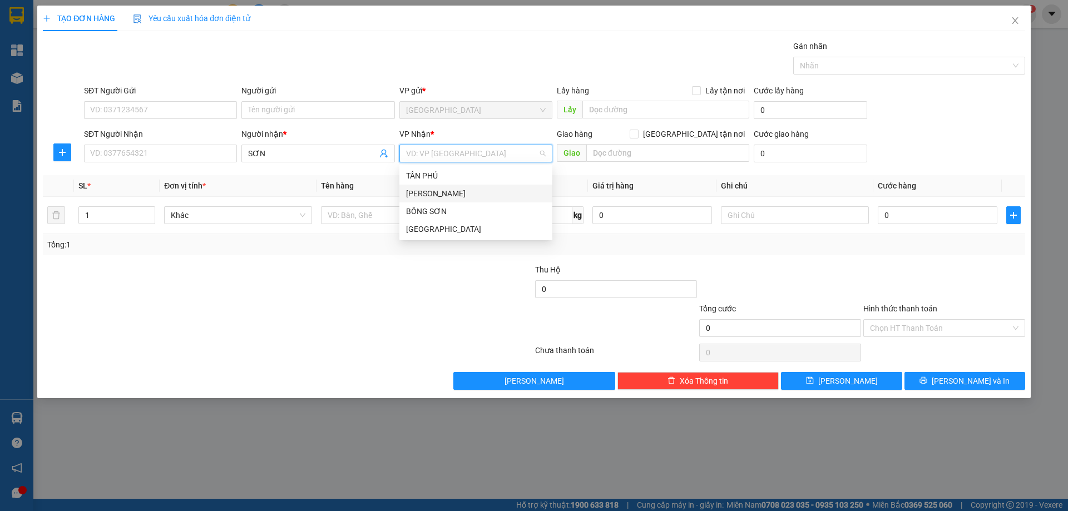
click at [430, 196] on div "[PERSON_NAME]" at bounding box center [476, 193] width 140 height 12
click at [265, 151] on input "SƠN" at bounding box center [312, 153] width 129 height 12
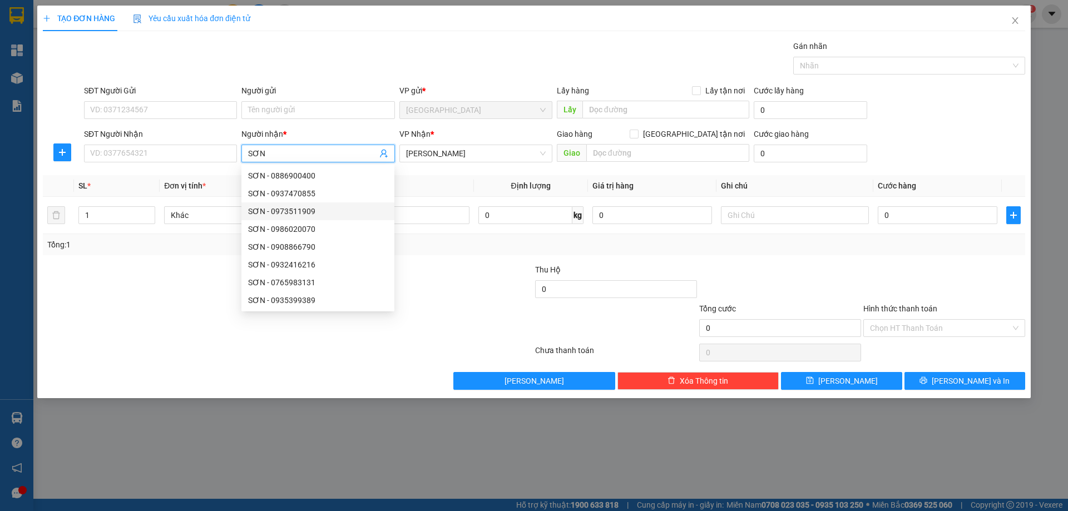
click at [315, 216] on div "SƠN - 0973511909" at bounding box center [318, 211] width 140 height 12
type input "0973511909"
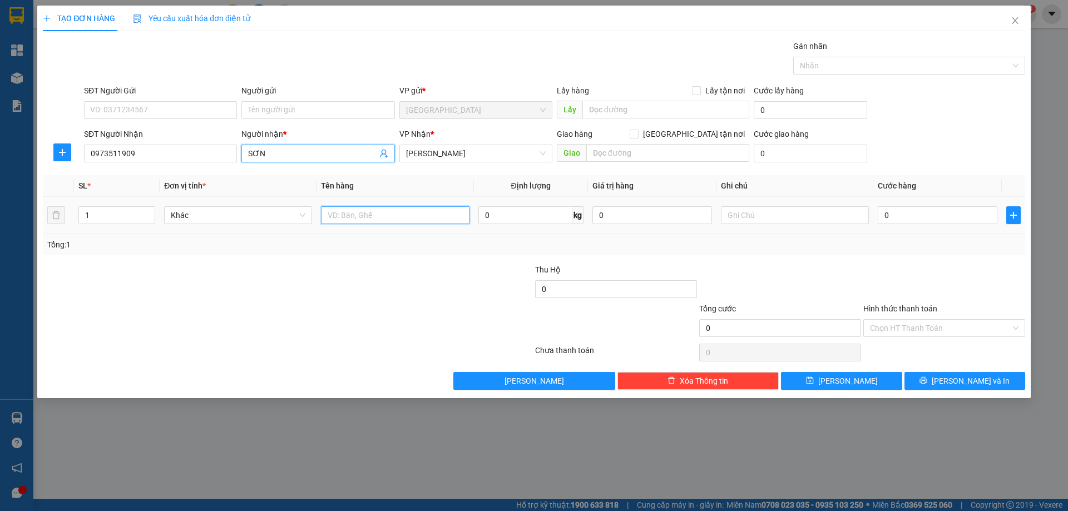
click at [372, 208] on input "text" at bounding box center [395, 215] width 148 height 18
type input "T"
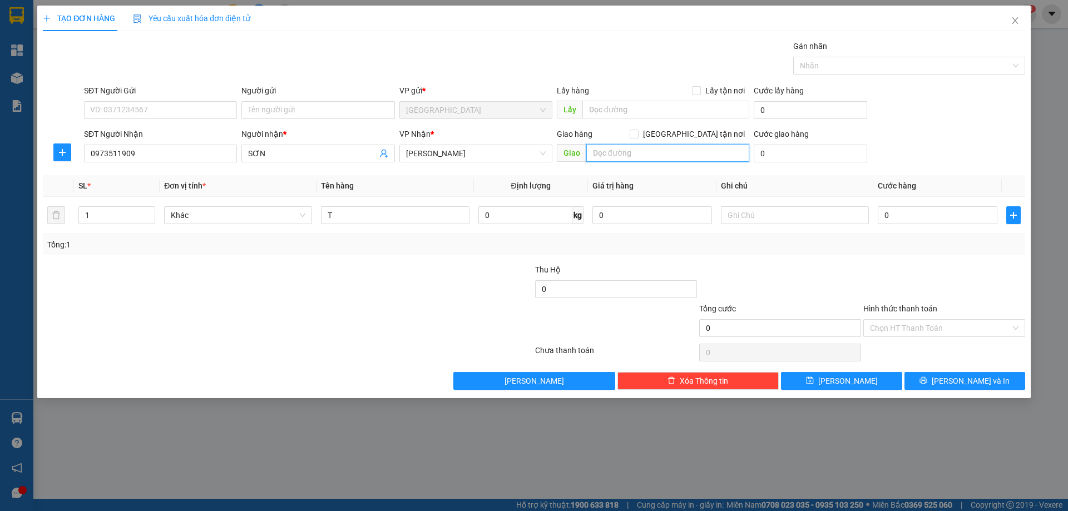
click at [613, 157] on input "text" at bounding box center [667, 153] width 163 height 18
type input "QUY NHƠN"
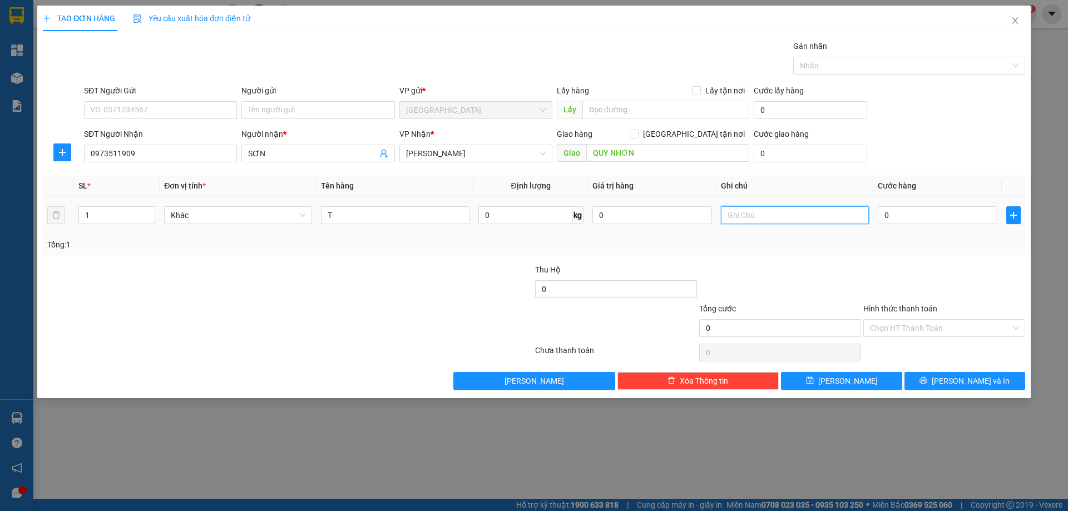
click at [748, 214] on input "text" at bounding box center [795, 215] width 148 height 18
type input "C/100"
click at [898, 308] on label "Hình thức thanh toán" at bounding box center [900, 308] width 74 height 9
click at [898, 320] on input "Hình thức thanh toán" at bounding box center [940, 328] width 141 height 17
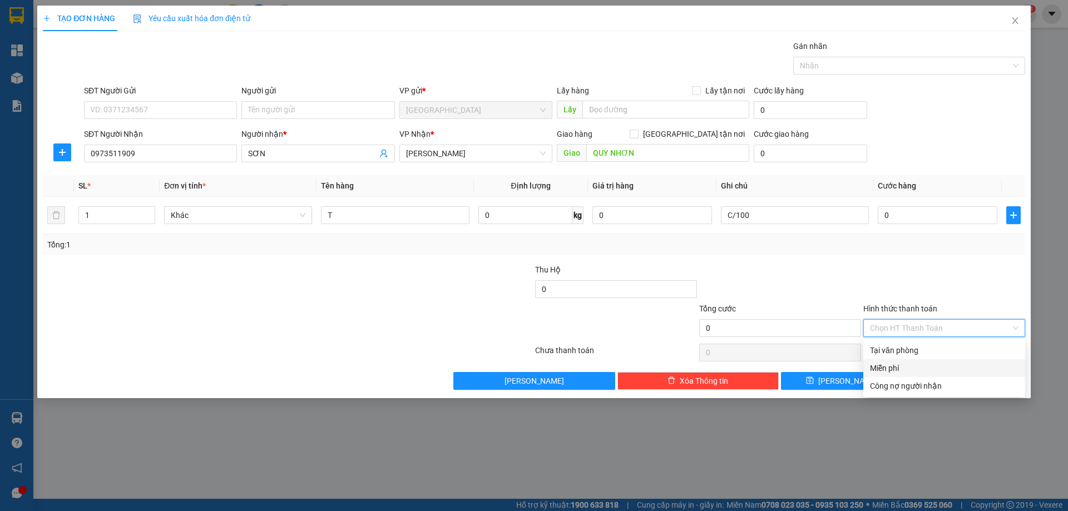
click at [897, 365] on div "Miễn phí" at bounding box center [944, 368] width 149 height 12
click at [933, 380] on button "[PERSON_NAME] và In" at bounding box center [965, 381] width 121 height 18
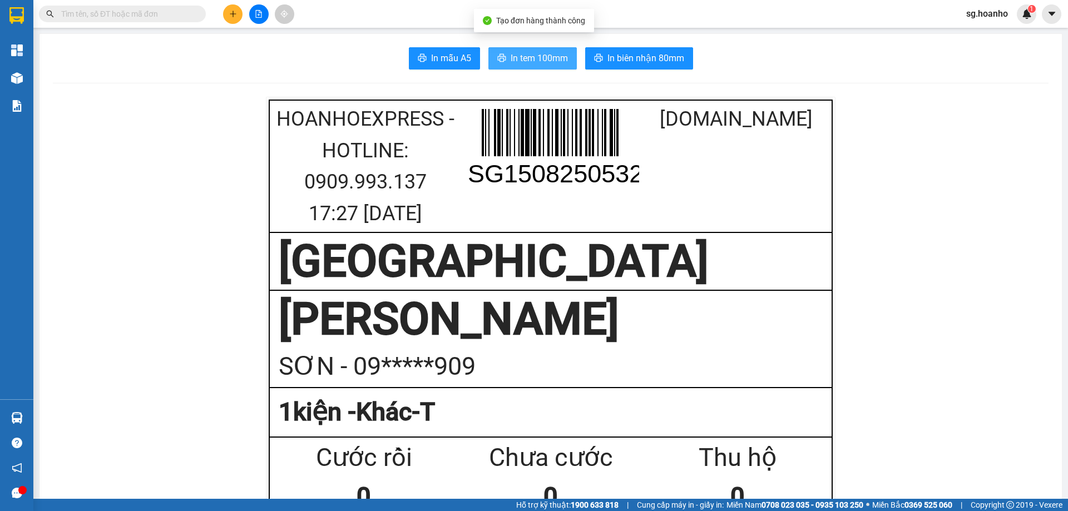
click at [518, 60] on span "In tem 100mm" at bounding box center [539, 58] width 57 height 14
click at [235, 17] on icon "plus" at bounding box center [233, 14] width 8 height 8
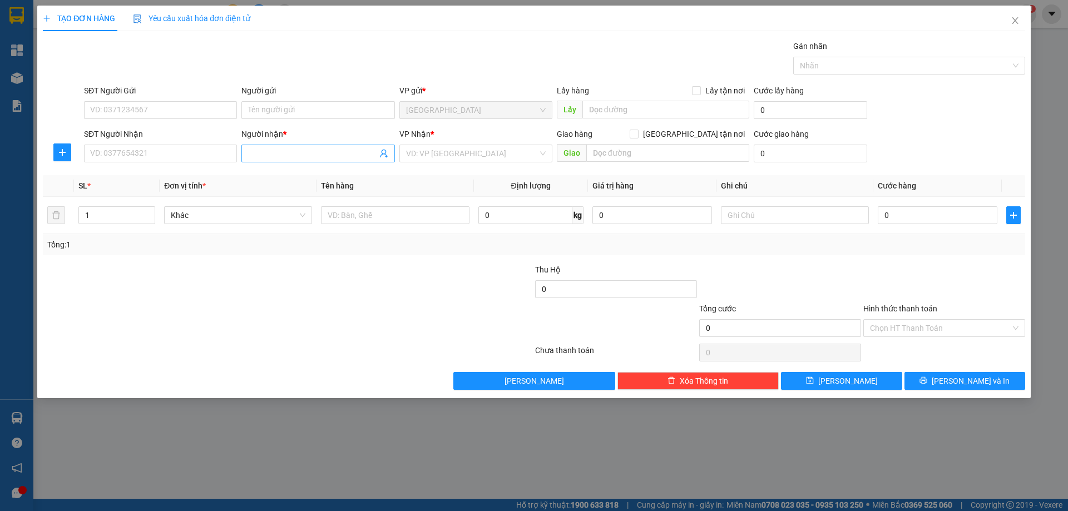
click at [272, 158] on input "Người nhận *" at bounding box center [312, 153] width 129 height 12
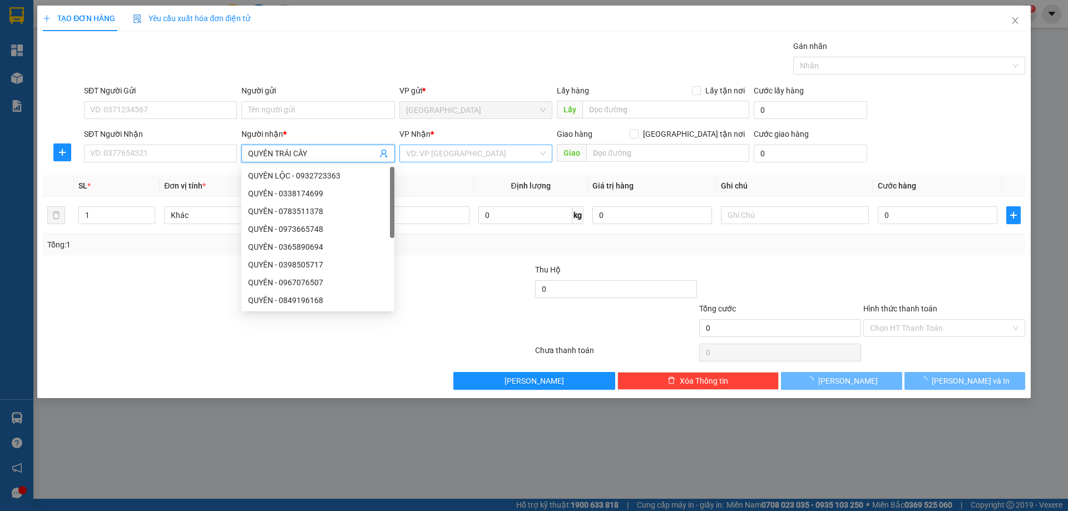
type input "QUYÊN TRÁI CÂY"
click at [470, 158] on input "search" at bounding box center [472, 153] width 132 height 17
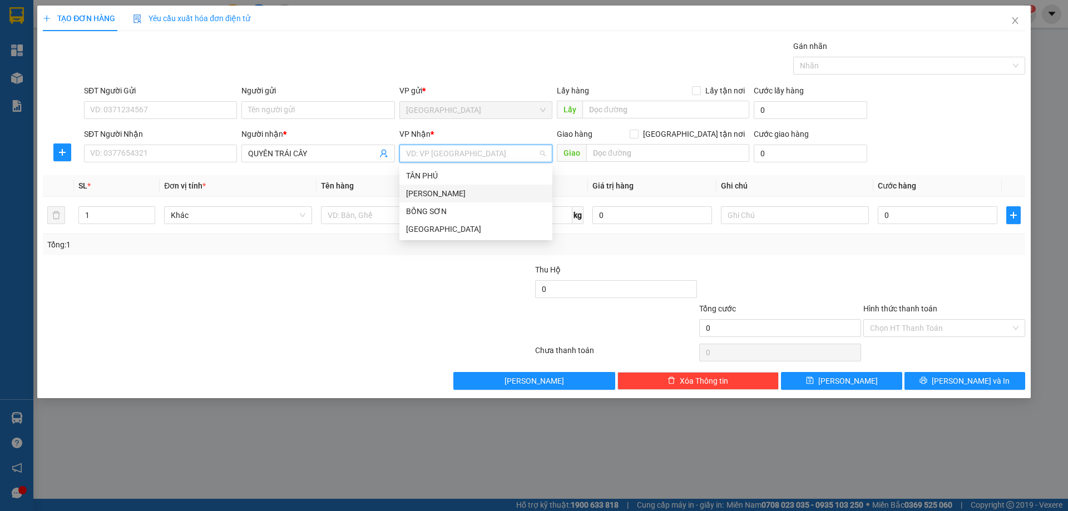
click at [442, 194] on div "[PERSON_NAME]" at bounding box center [476, 193] width 140 height 12
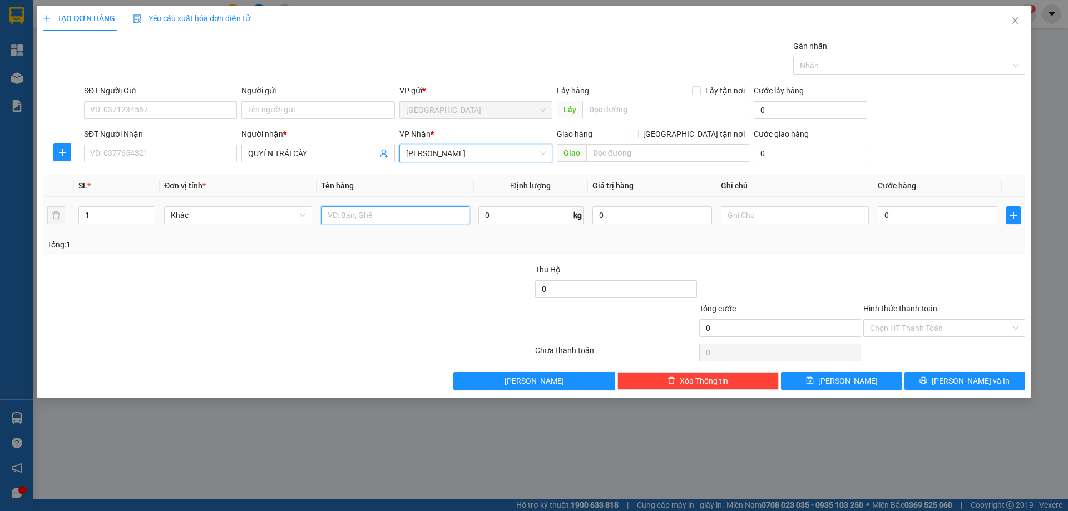
click at [416, 220] on input "text" at bounding box center [395, 215] width 148 height 18
type input "KIỆN"
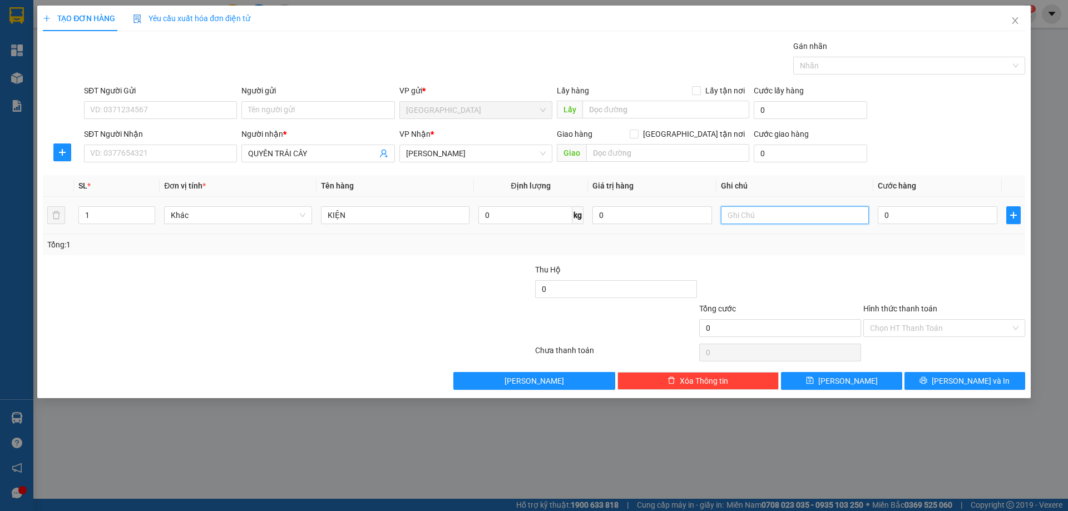
click at [756, 215] on input "text" at bounding box center [795, 215] width 148 height 18
type input "C"
click at [893, 300] on div at bounding box center [944, 283] width 164 height 39
click at [893, 305] on label "Hình thức thanh toán" at bounding box center [900, 308] width 74 height 9
click at [893, 320] on input "Hình thức thanh toán" at bounding box center [940, 328] width 141 height 17
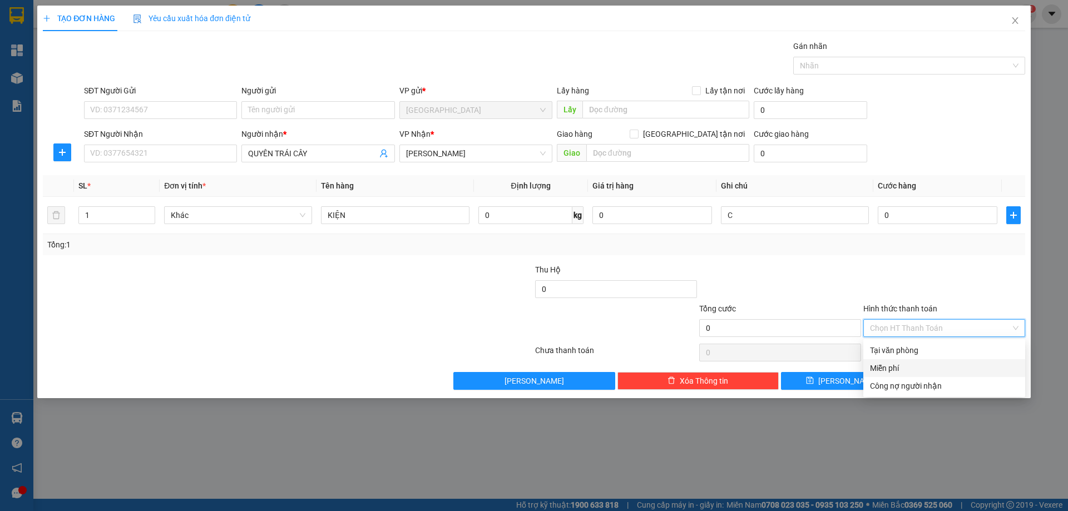
click at [895, 361] on div "Miễn phí" at bounding box center [944, 368] width 162 height 18
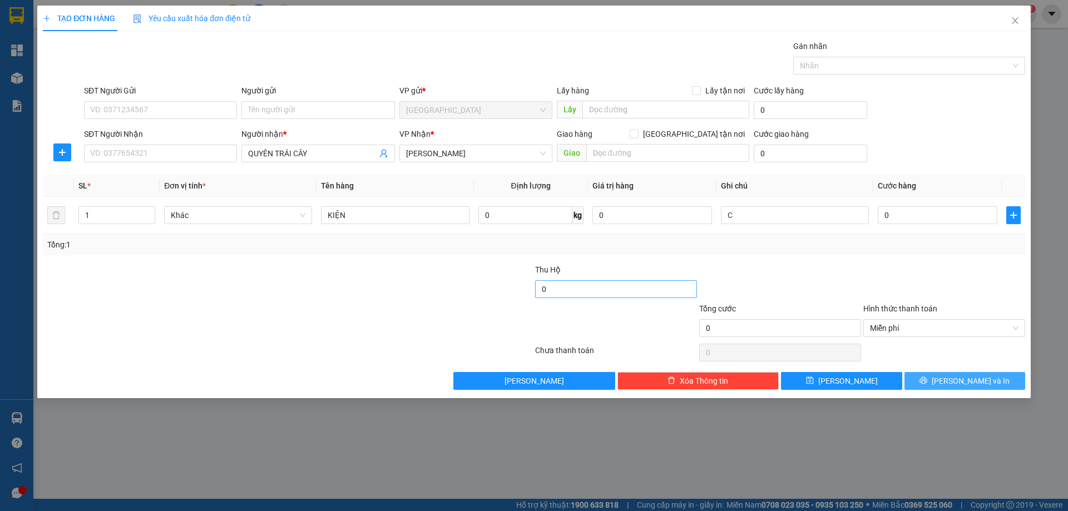
drag, startPoint x: 940, startPoint y: 382, endPoint x: 625, endPoint y: 289, distance: 328.8
click at [933, 382] on button "[PERSON_NAME] và In" at bounding box center [965, 381] width 121 height 18
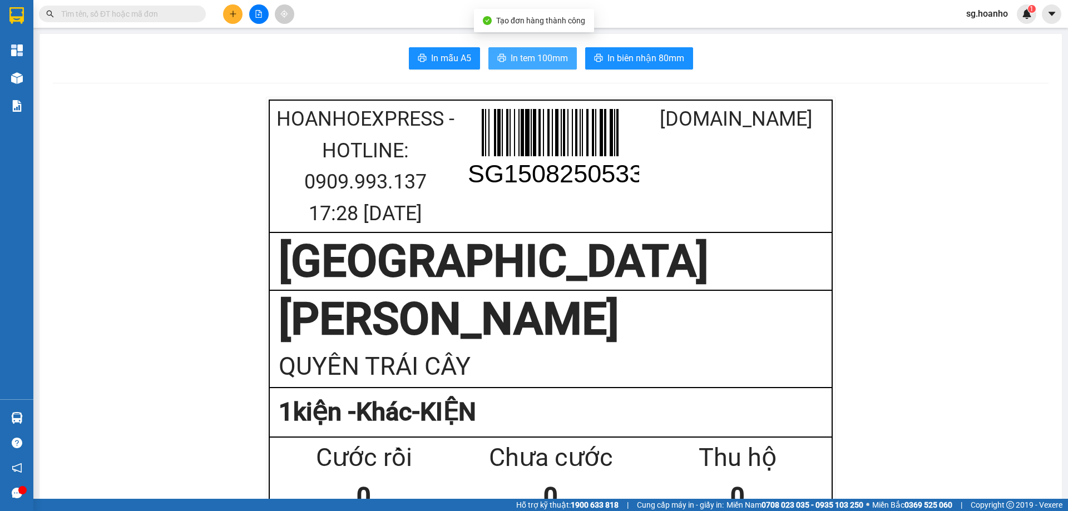
click at [515, 61] on span "In tem 100mm" at bounding box center [539, 58] width 57 height 14
click at [223, 13] on div at bounding box center [258, 13] width 83 height 19
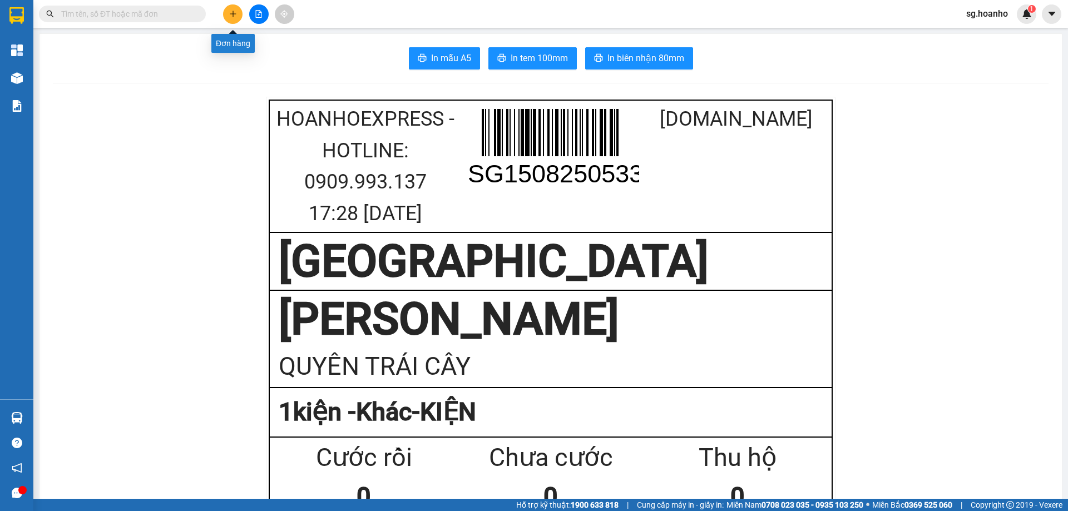
click at [238, 20] on button at bounding box center [232, 13] width 19 height 19
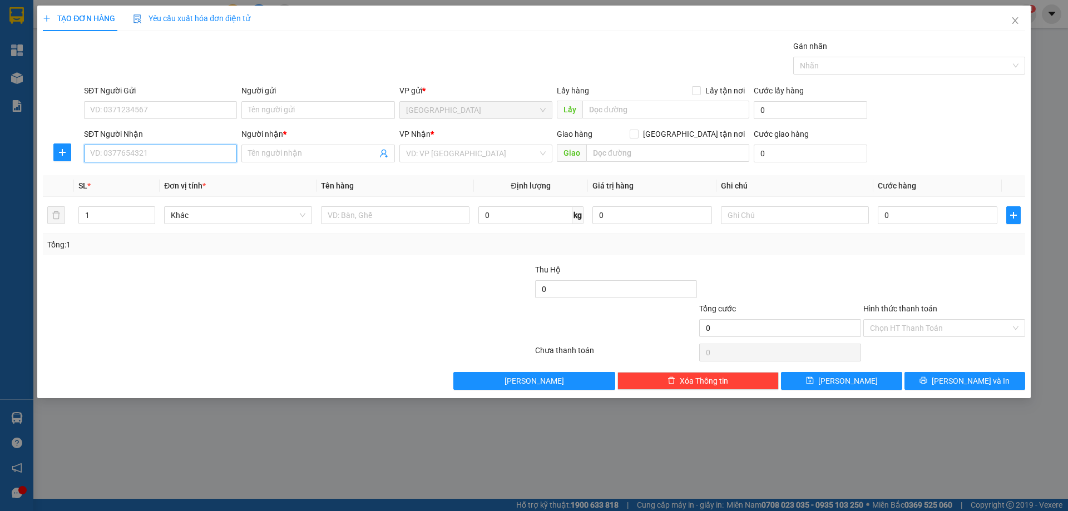
click at [211, 152] on input "SĐT Người Nhận" at bounding box center [160, 154] width 153 height 18
click at [184, 196] on div "0967024677 - TRÌNH MAY TQ" at bounding box center [161, 193] width 140 height 12
type input "0967024677"
type input "TRÌNH MAY TQ"
type input "0967024677"
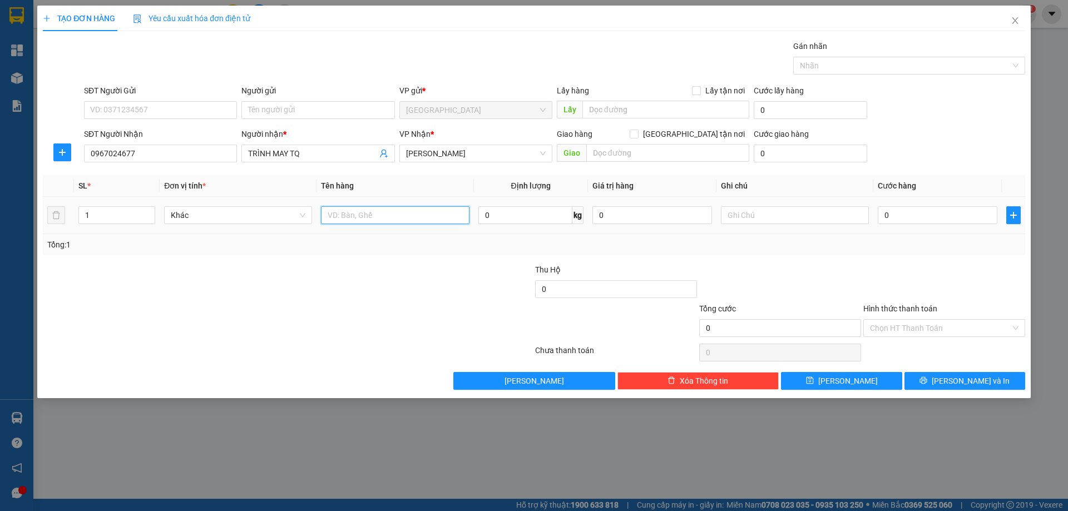
click at [355, 216] on input "text" at bounding box center [395, 215] width 148 height 18
type input "HS"
click at [719, 218] on td at bounding box center [795, 215] width 157 height 37
click at [739, 214] on input "text" at bounding box center [795, 215] width 148 height 18
type input "C"
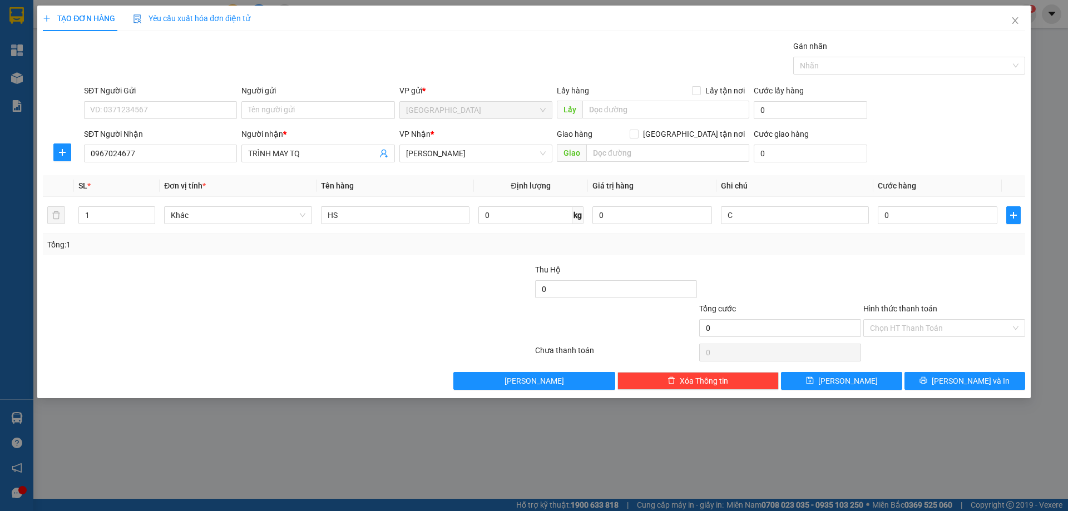
click at [886, 310] on label "Hình thức thanh toán" at bounding box center [900, 308] width 74 height 9
click at [886, 320] on input "Hình thức thanh toán" at bounding box center [940, 328] width 141 height 17
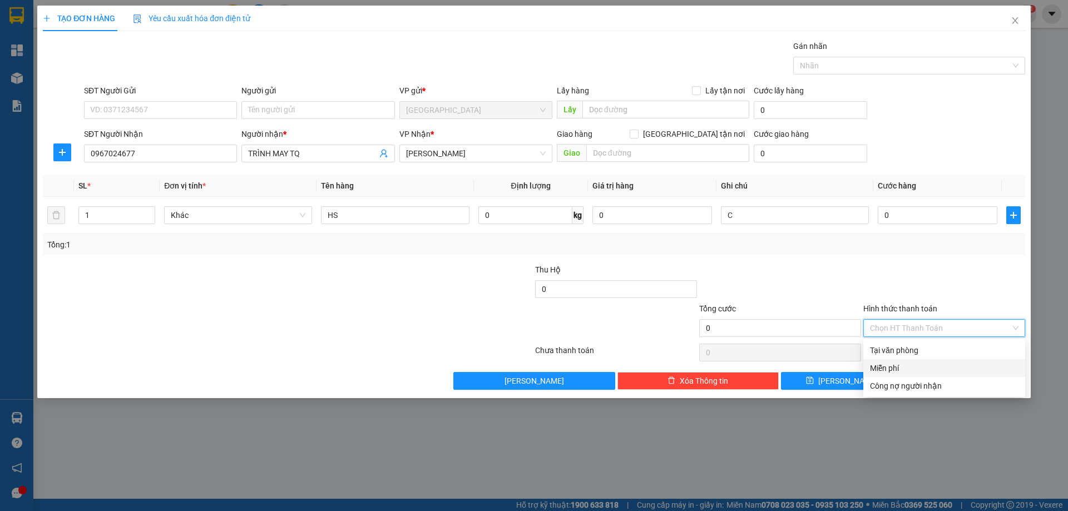
click at [904, 365] on div "Miễn phí" at bounding box center [944, 368] width 149 height 12
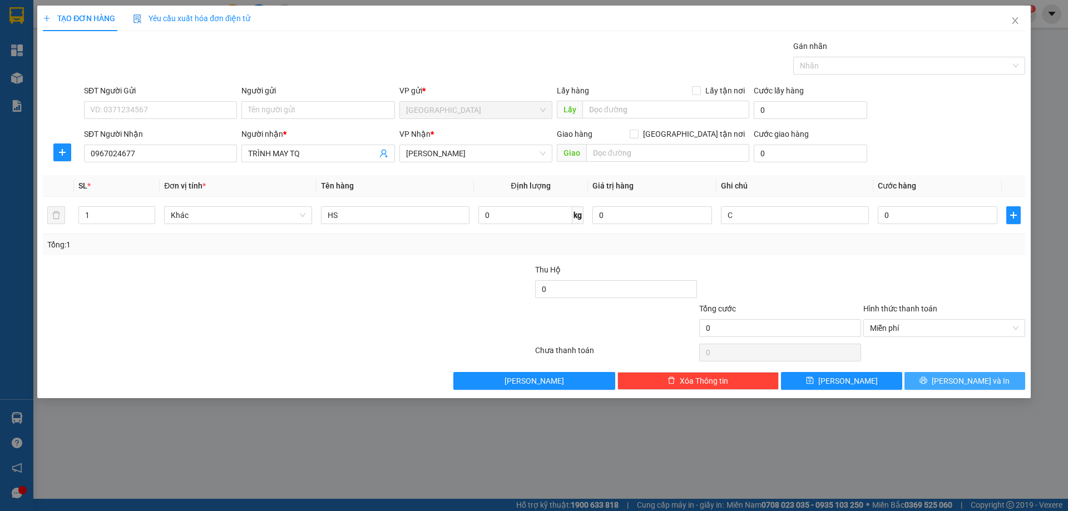
click at [913, 378] on button "[PERSON_NAME] và In" at bounding box center [965, 381] width 121 height 18
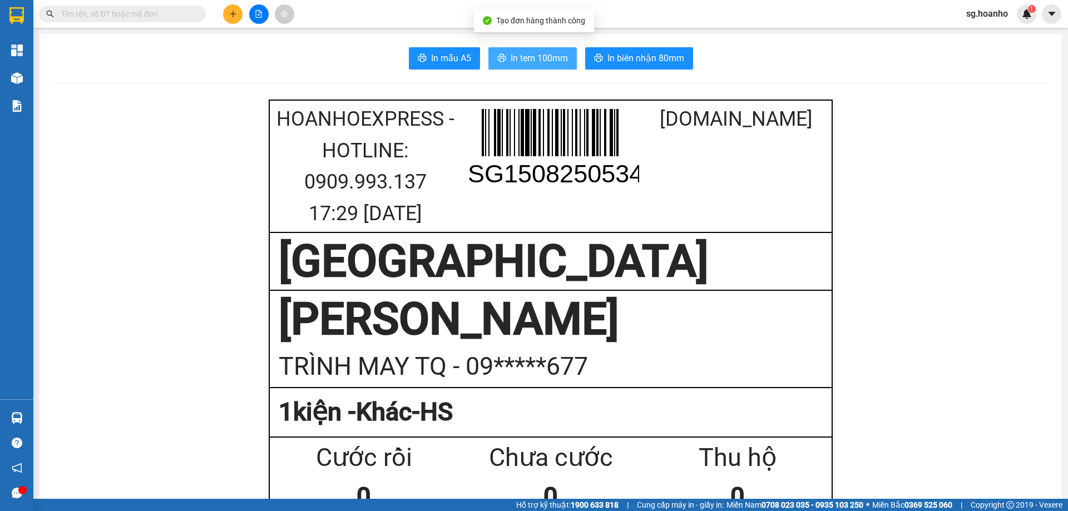
click at [532, 52] on span "In tem 100mm" at bounding box center [539, 58] width 57 height 14
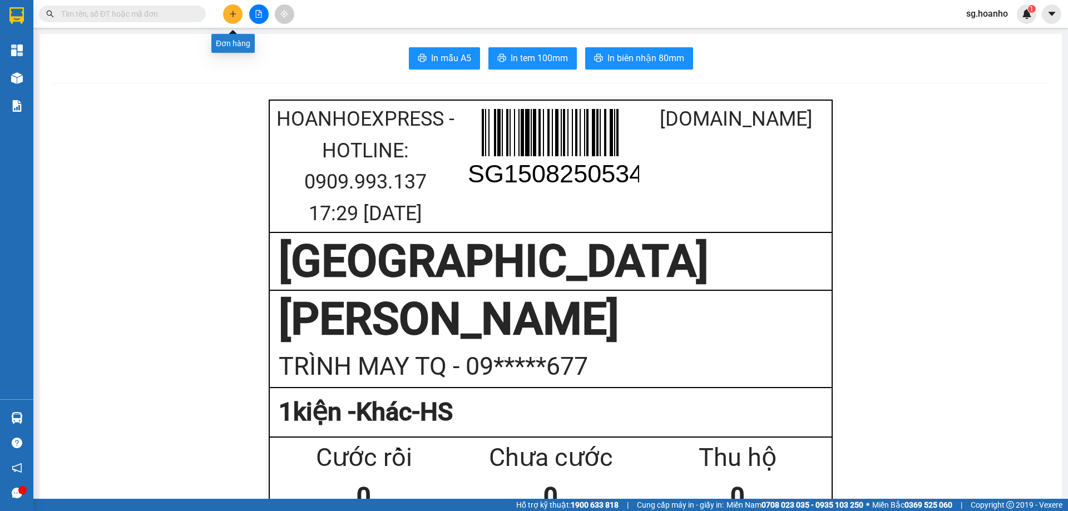
click at [235, 10] on button at bounding box center [232, 13] width 19 height 19
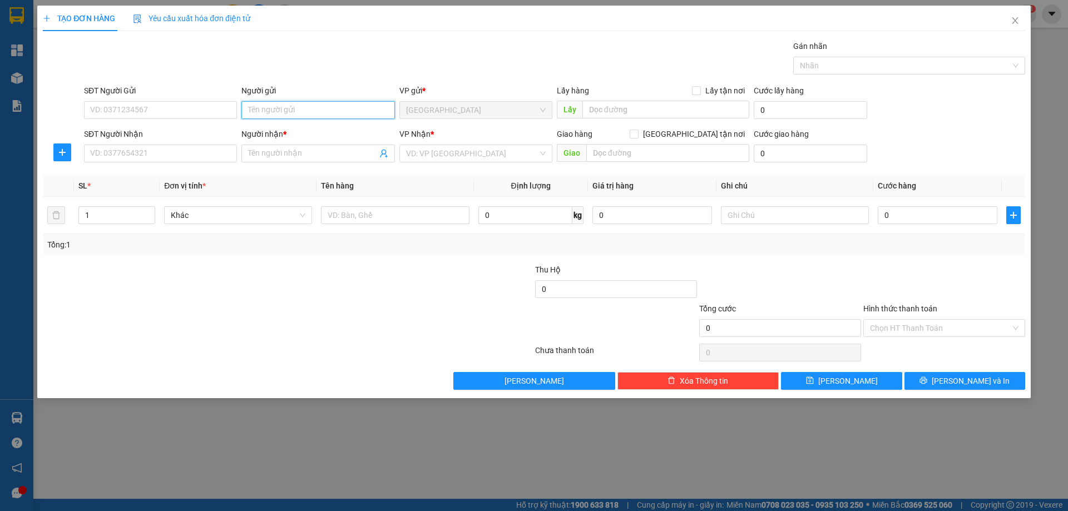
click at [255, 111] on input "Người gửi" at bounding box center [317, 110] width 153 height 18
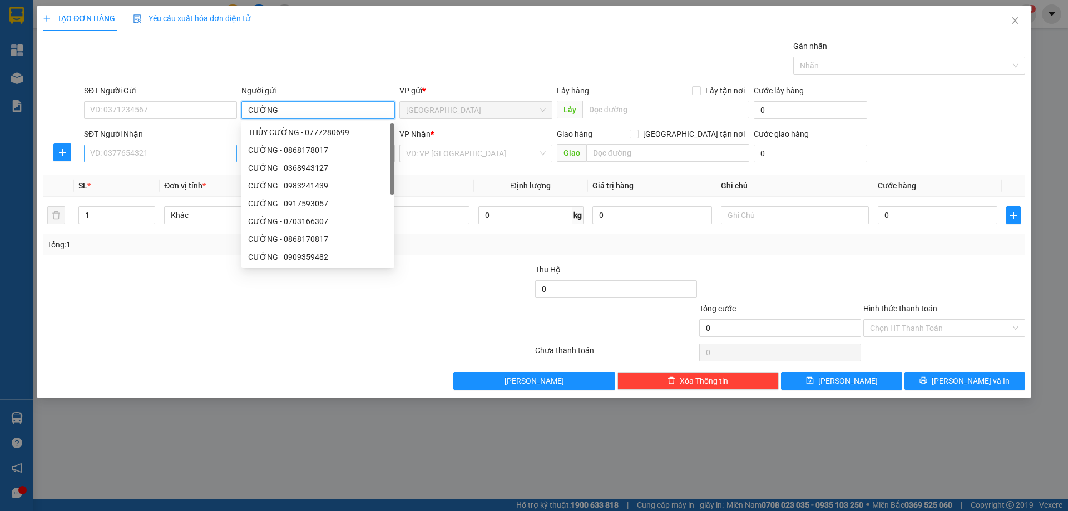
type input "CƯỜNG"
click at [220, 152] on input "SĐT Người Nhận" at bounding box center [160, 154] width 153 height 18
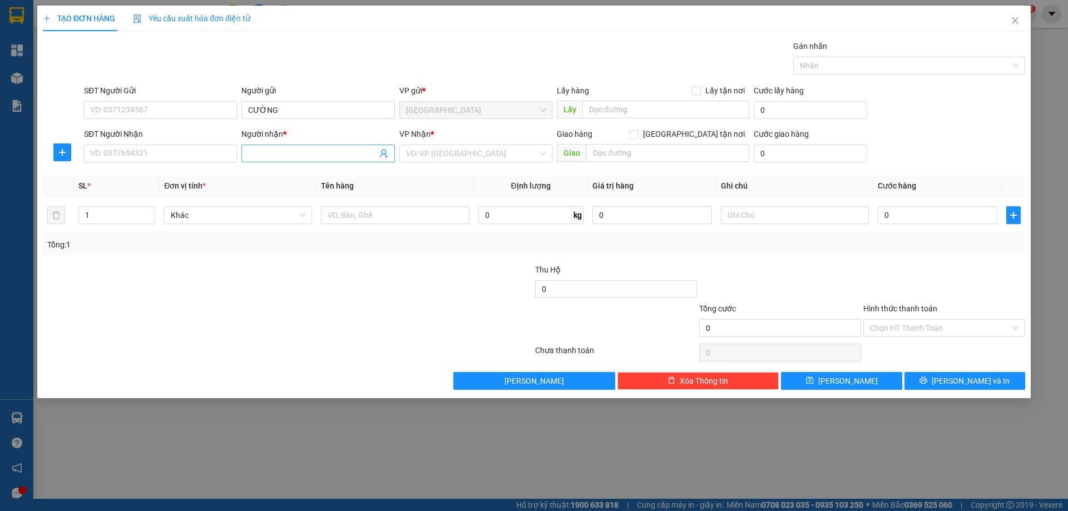
click at [309, 154] on input "Người nhận *" at bounding box center [312, 153] width 129 height 12
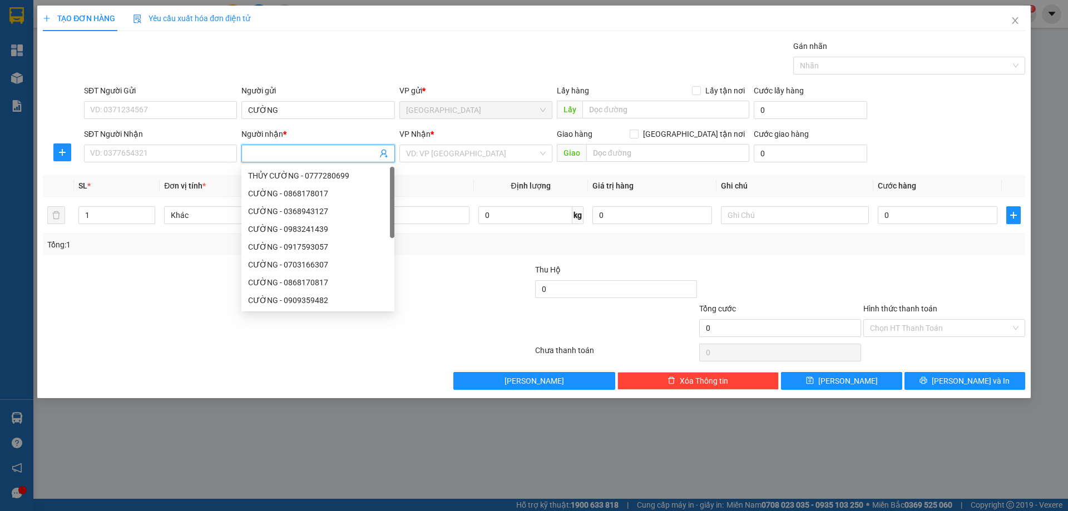
type input "Y"
type input "Ý"
drag, startPoint x: 513, startPoint y: 148, endPoint x: 468, endPoint y: 201, distance: 69.5
click at [512, 150] on input "search" at bounding box center [472, 153] width 132 height 17
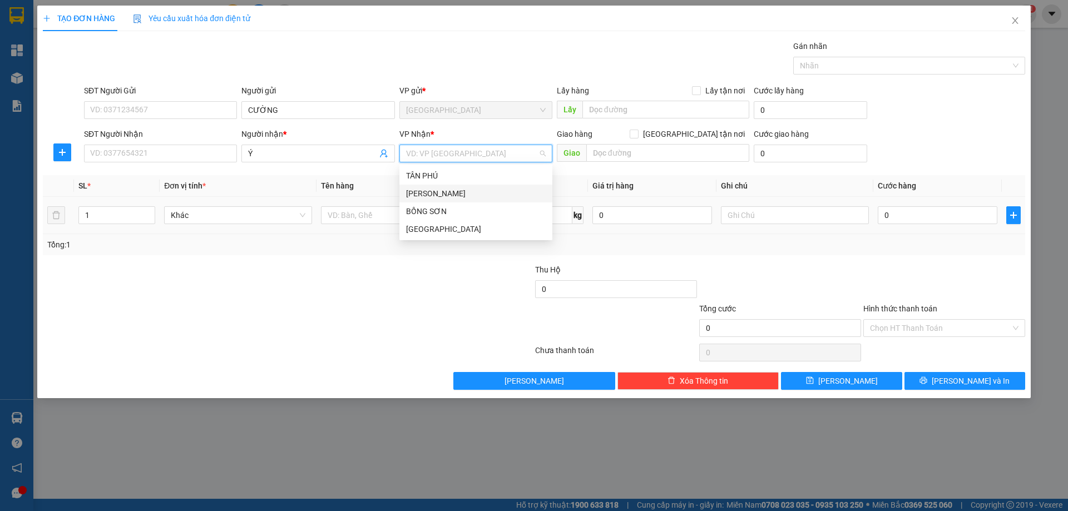
click at [441, 192] on div "[PERSON_NAME]" at bounding box center [476, 193] width 140 height 12
click at [413, 221] on input "text" at bounding box center [395, 215] width 148 height 18
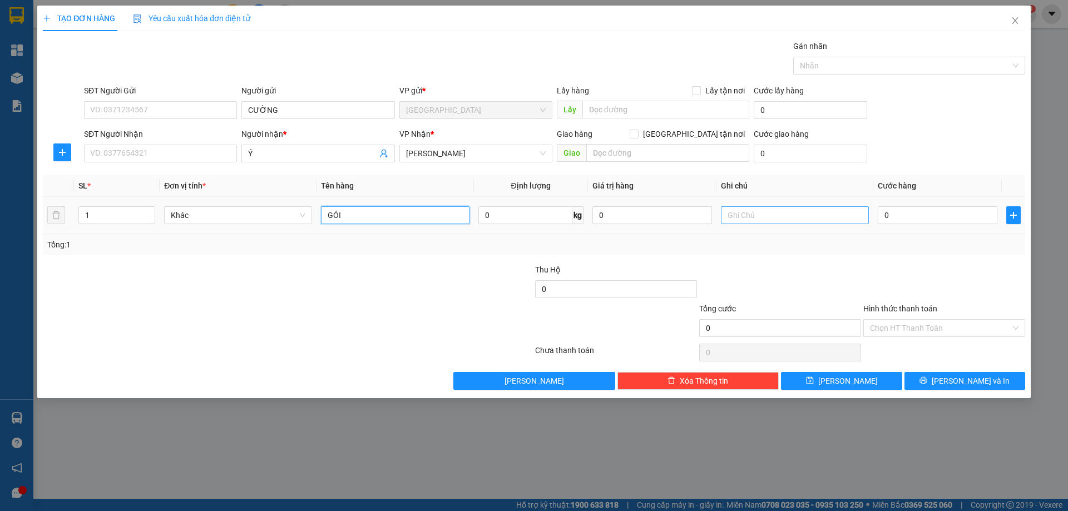
type input "GÓI"
click at [789, 223] on input "text" at bounding box center [795, 215] width 148 height 18
type input "R/30"
click at [900, 313] on label "Hình thức thanh toán" at bounding box center [900, 308] width 74 height 9
click at [900, 320] on input "Hình thức thanh toán" at bounding box center [940, 328] width 141 height 17
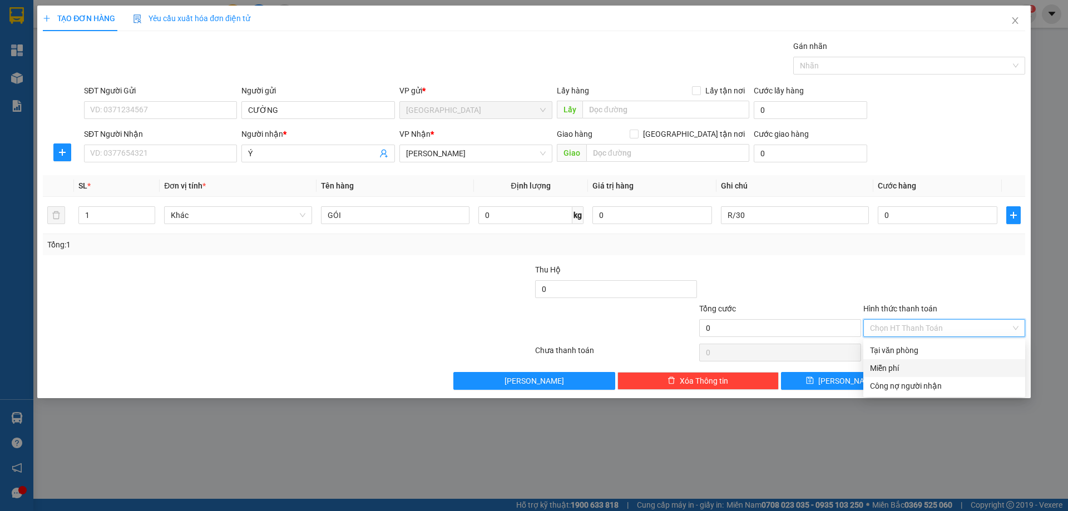
click at [906, 365] on div "Miễn phí" at bounding box center [944, 368] width 149 height 12
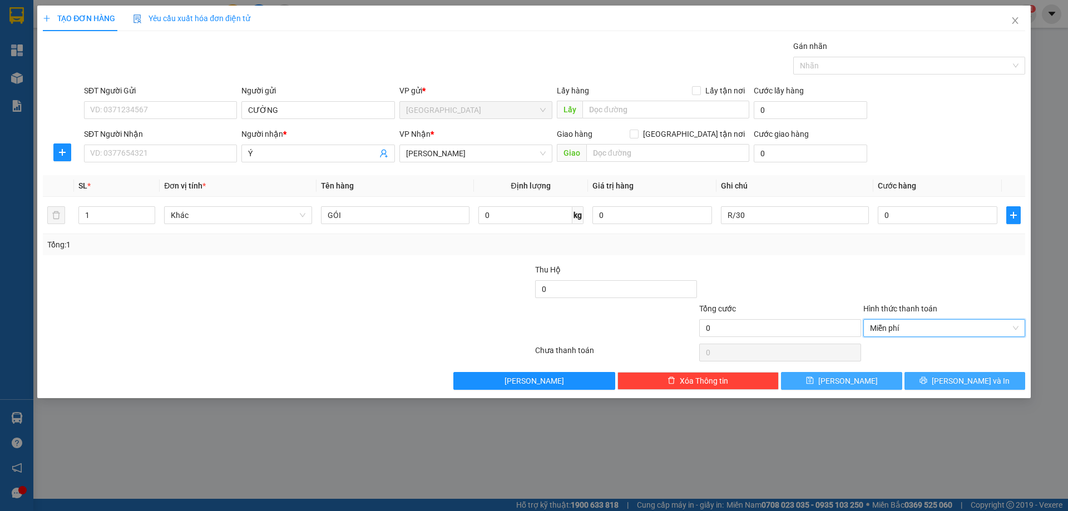
drag, startPoint x: 917, startPoint y: 378, endPoint x: 888, endPoint y: 373, distance: 28.7
click at [916, 377] on button "[PERSON_NAME] và In" at bounding box center [965, 381] width 121 height 18
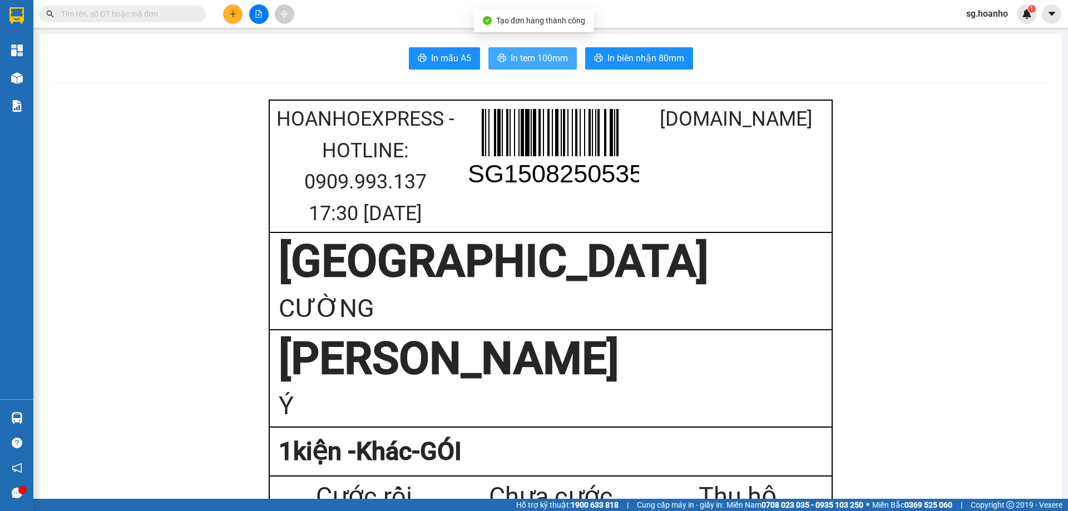
click at [530, 65] on span "In tem 100mm" at bounding box center [539, 58] width 57 height 14
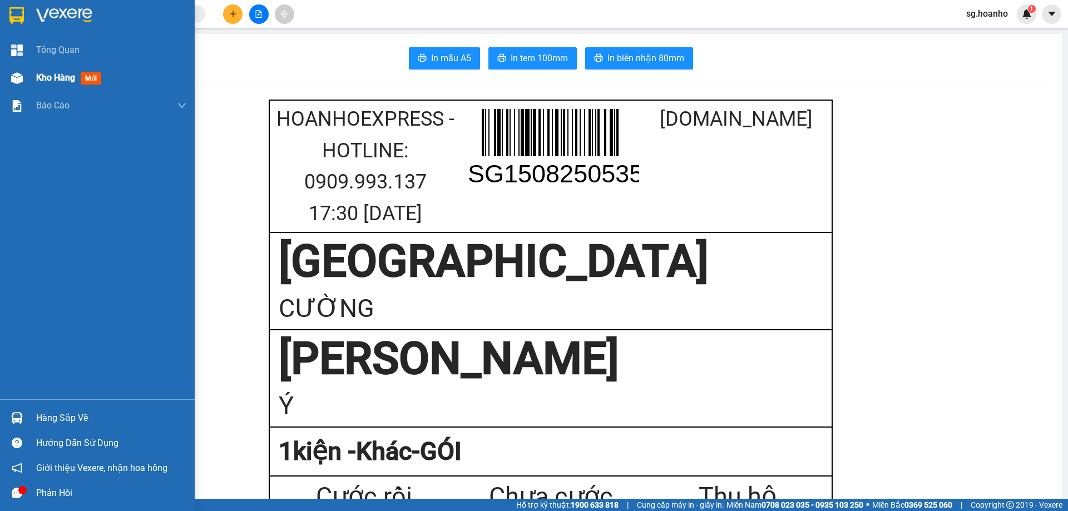
click at [96, 79] on span "mới" at bounding box center [91, 78] width 21 height 12
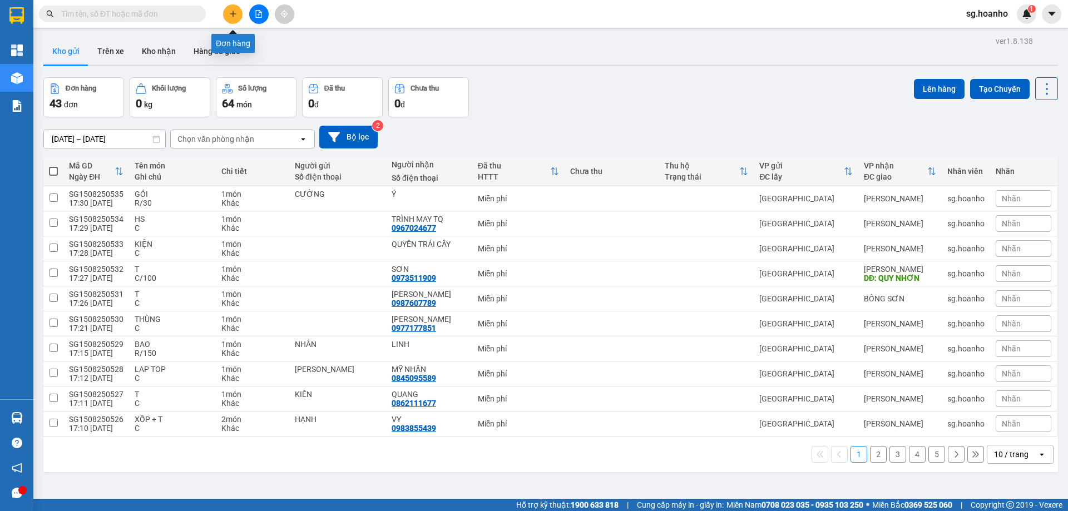
click at [230, 11] on icon "plus" at bounding box center [233, 14] width 8 height 8
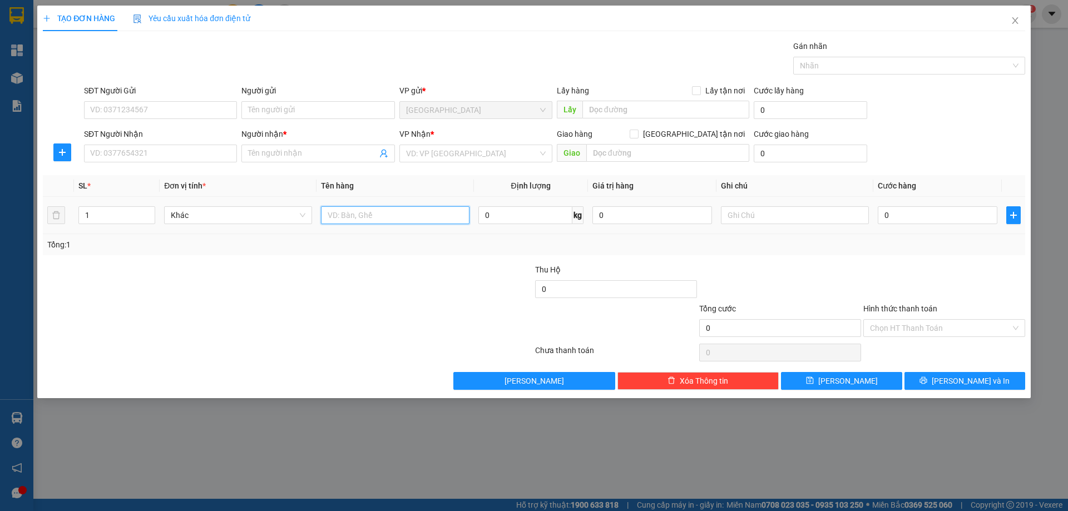
click at [358, 216] on input "text" at bounding box center [395, 215] width 148 height 18
type input "BỊCH"
click at [458, 150] on input "search" at bounding box center [472, 153] width 132 height 17
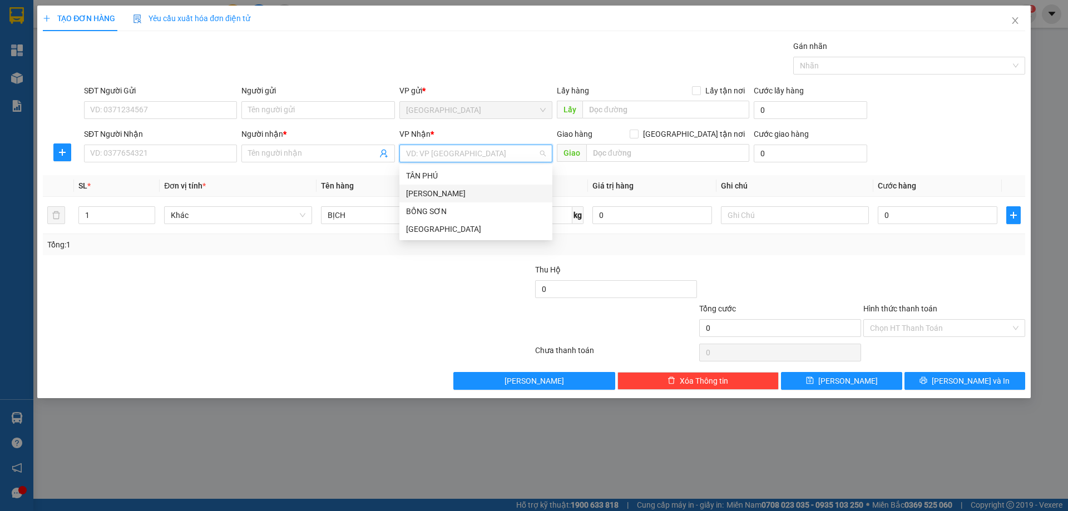
click at [432, 190] on div "[PERSON_NAME]" at bounding box center [476, 193] width 140 height 12
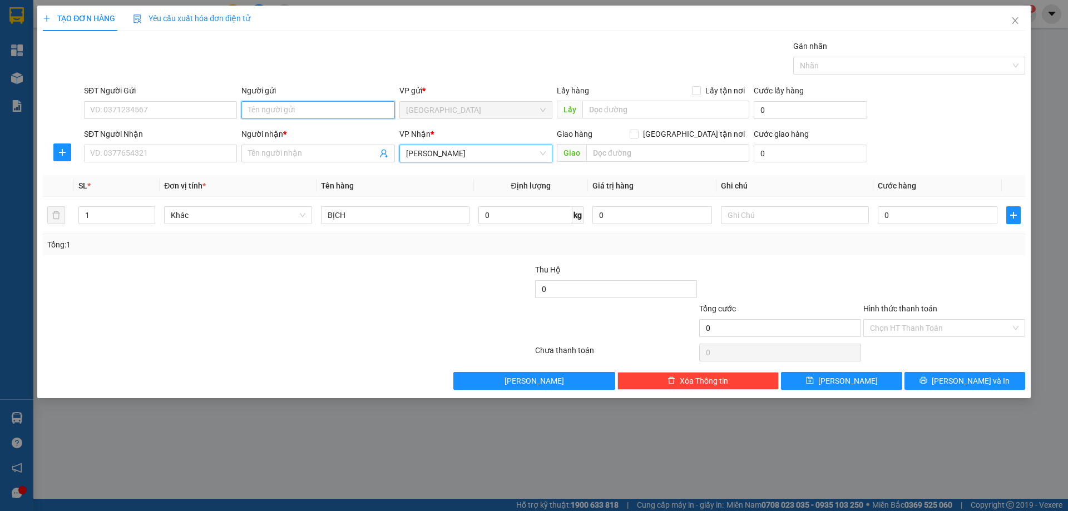
click at [305, 114] on input "Người gửi" at bounding box center [317, 110] width 153 height 18
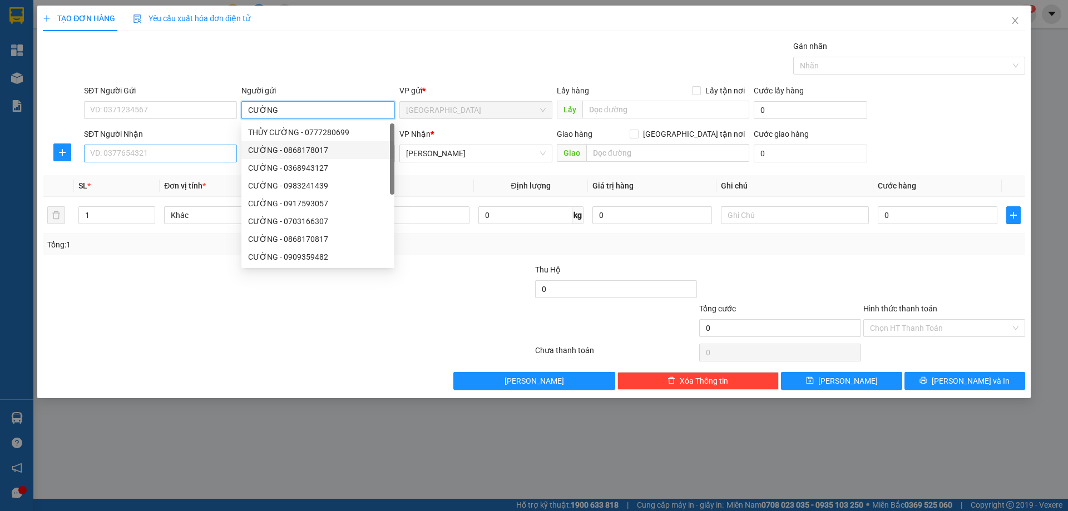
type input "CƯỜNG"
click at [229, 147] on input "SĐT Người Nhận" at bounding box center [160, 154] width 153 height 18
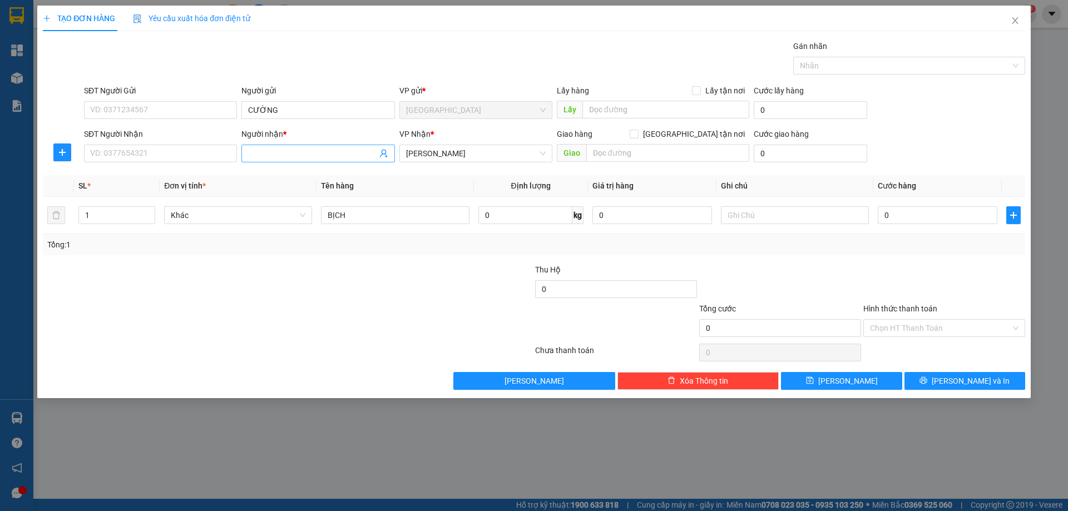
click at [259, 149] on input "Người nhận *" at bounding box center [312, 153] width 129 height 12
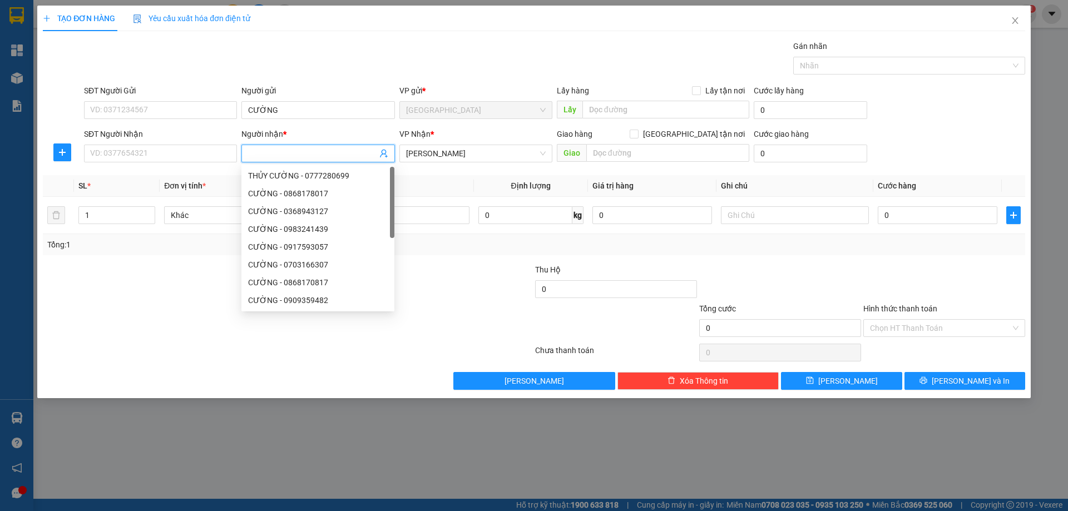
type input "D"
type input "ĐỨC"
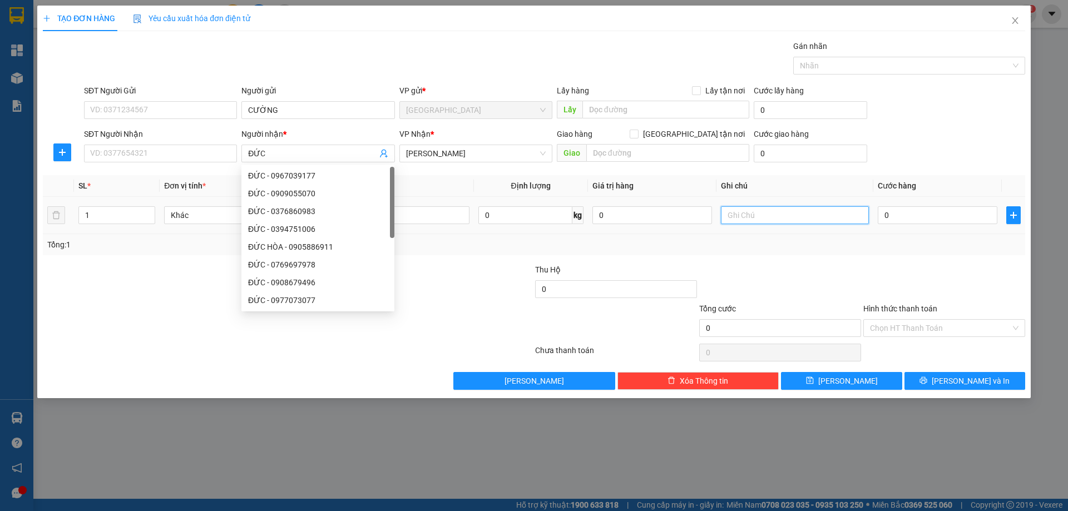
click at [786, 220] on input "text" at bounding box center [795, 215] width 148 height 18
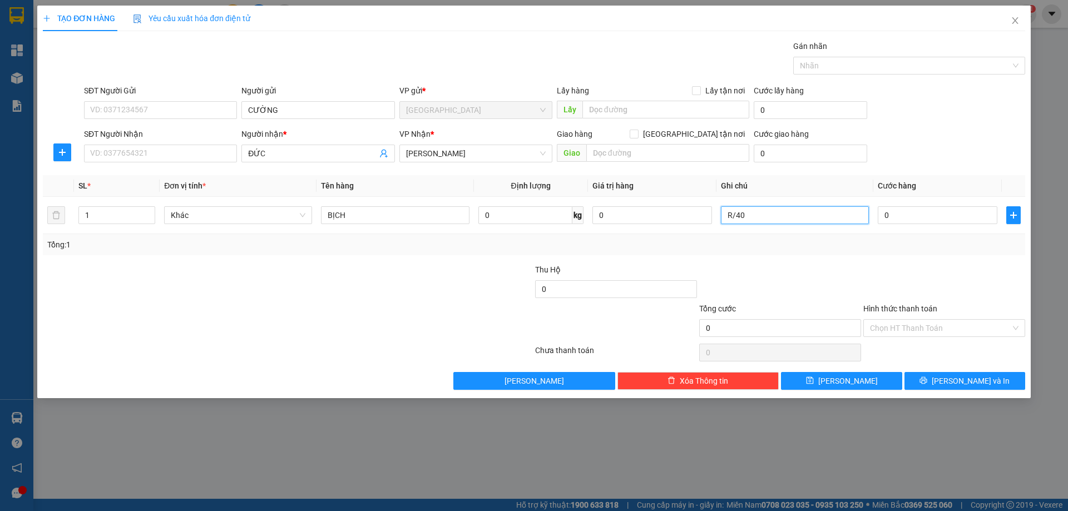
type input "R/40"
click at [911, 308] on label "Hình thức thanh toán" at bounding box center [900, 308] width 74 height 9
click at [911, 320] on input "Hình thức thanh toán" at bounding box center [940, 328] width 141 height 17
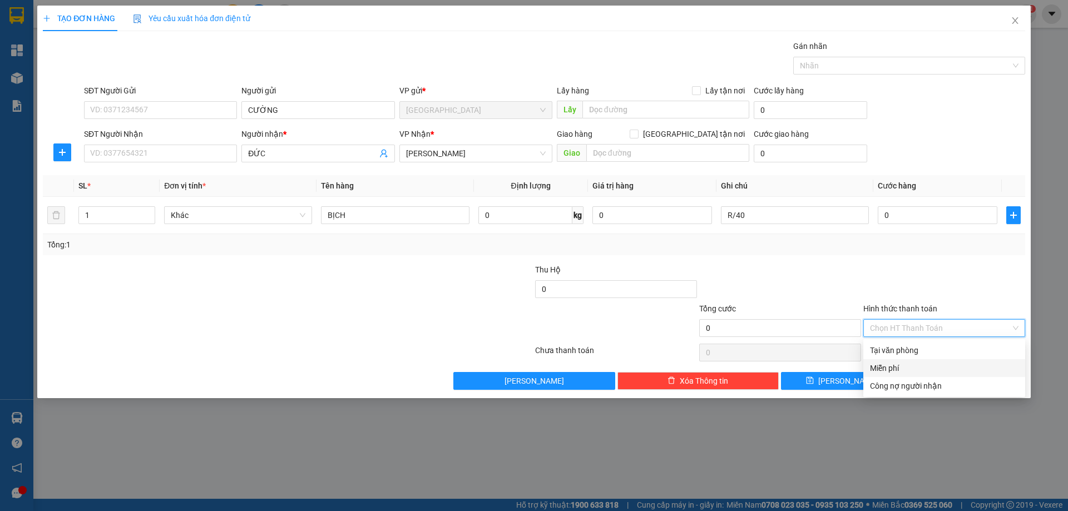
click at [901, 372] on div "Miễn phí" at bounding box center [944, 368] width 149 height 12
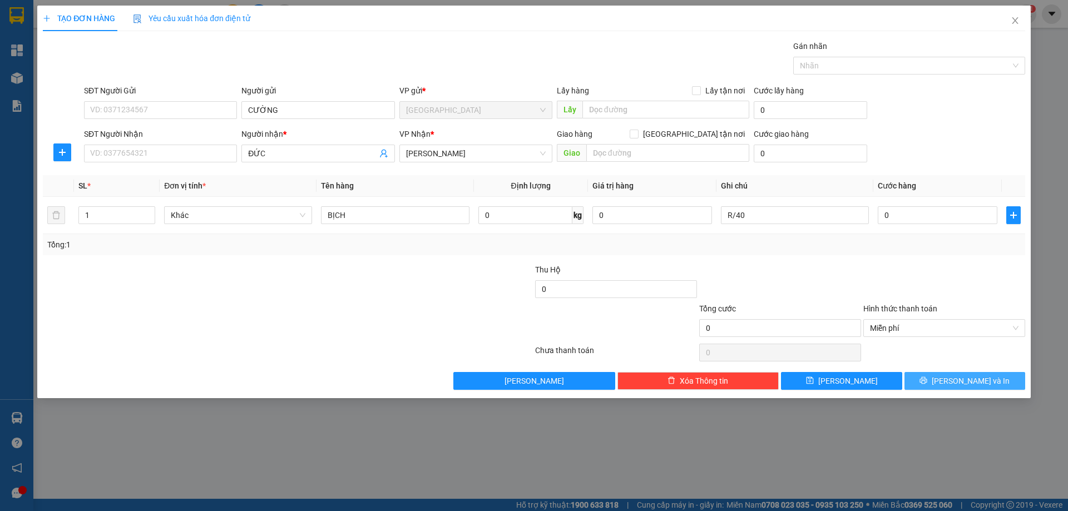
drag, startPoint x: 930, startPoint y: 381, endPoint x: 698, endPoint y: 261, distance: 260.5
click at [916, 376] on button "[PERSON_NAME] và In" at bounding box center [965, 381] width 121 height 18
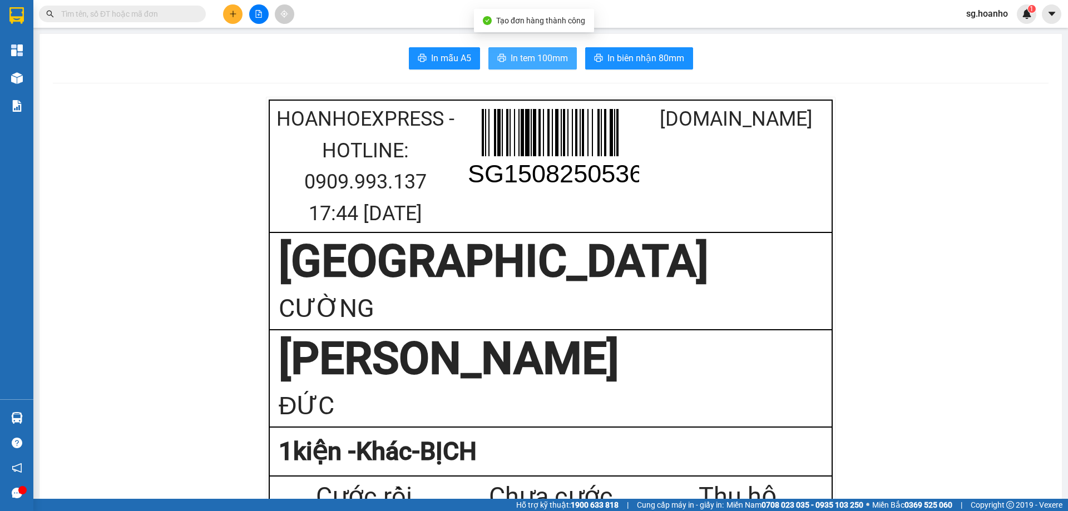
drag, startPoint x: 536, startPoint y: 61, endPoint x: 619, endPoint y: 432, distance: 380.2
click at [536, 60] on span "In tem 100mm" at bounding box center [539, 58] width 57 height 14
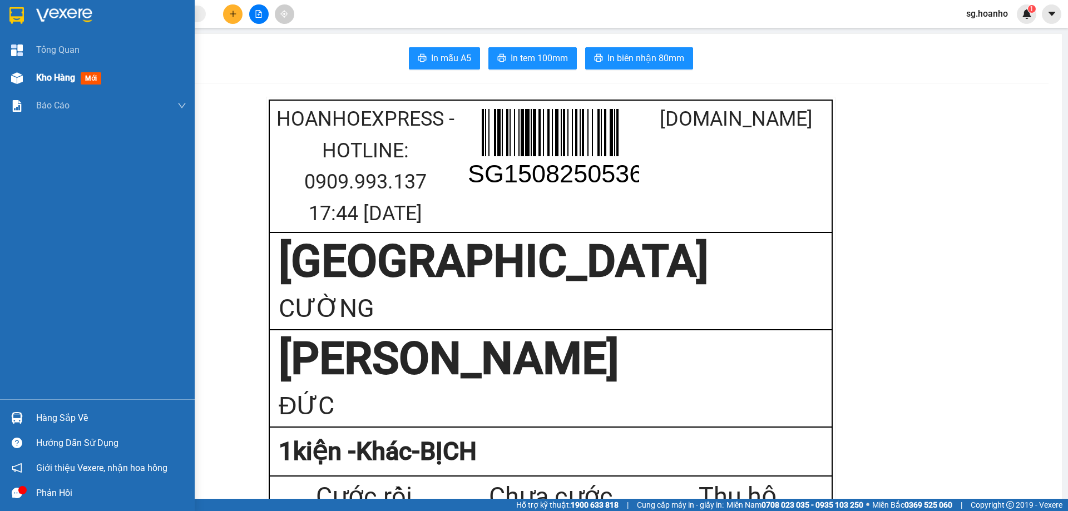
click at [91, 76] on span "mới" at bounding box center [91, 78] width 21 height 12
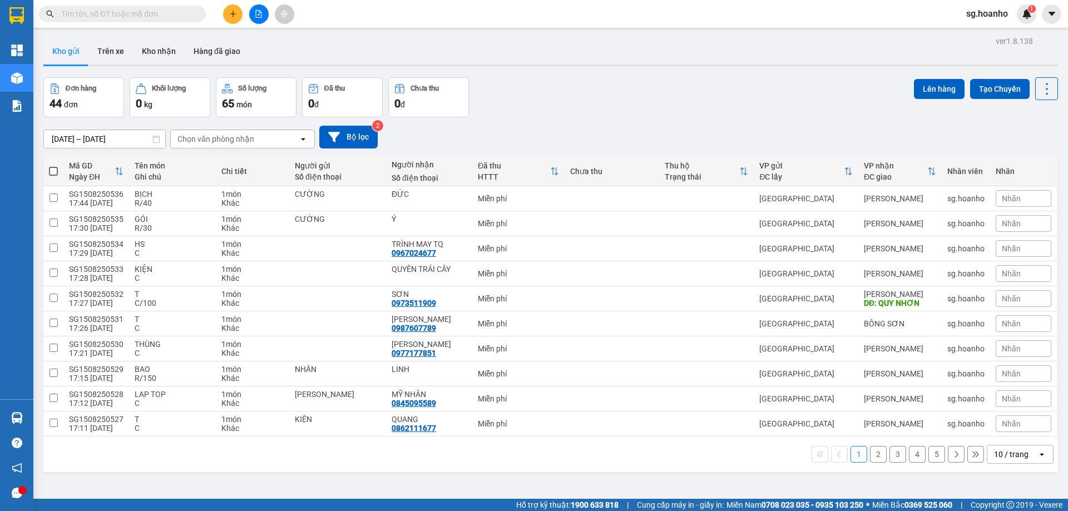
click at [234, 16] on icon "plus" at bounding box center [233, 14] width 8 height 8
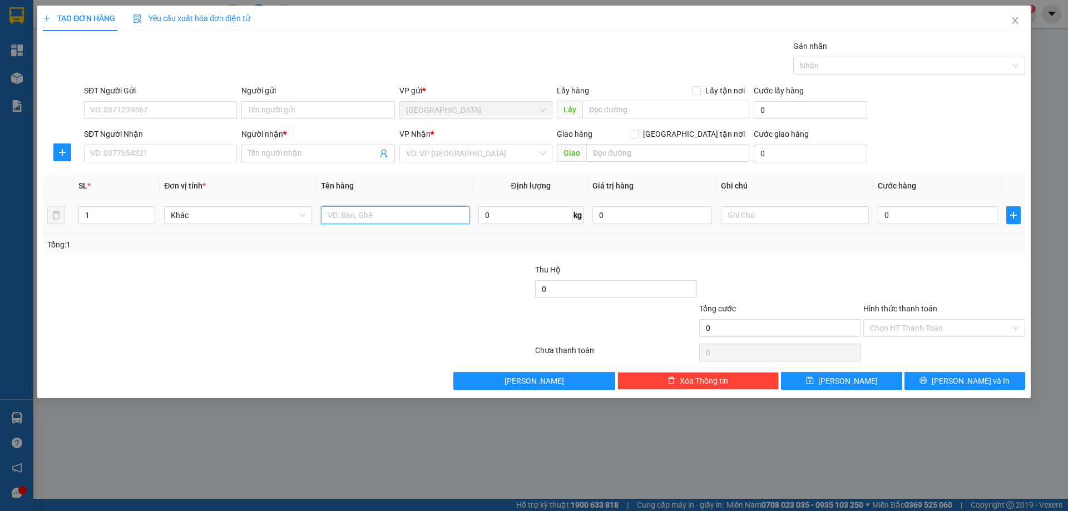
click at [352, 213] on input "text" at bounding box center [395, 215] width 148 height 18
type input "HỌP"
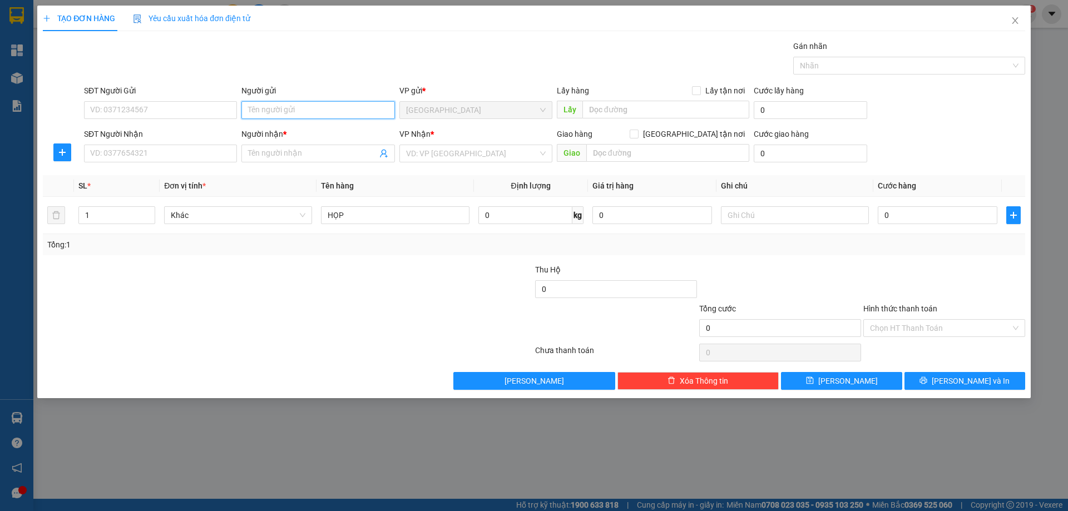
click at [274, 104] on input "Người gửi" at bounding box center [317, 110] width 153 height 18
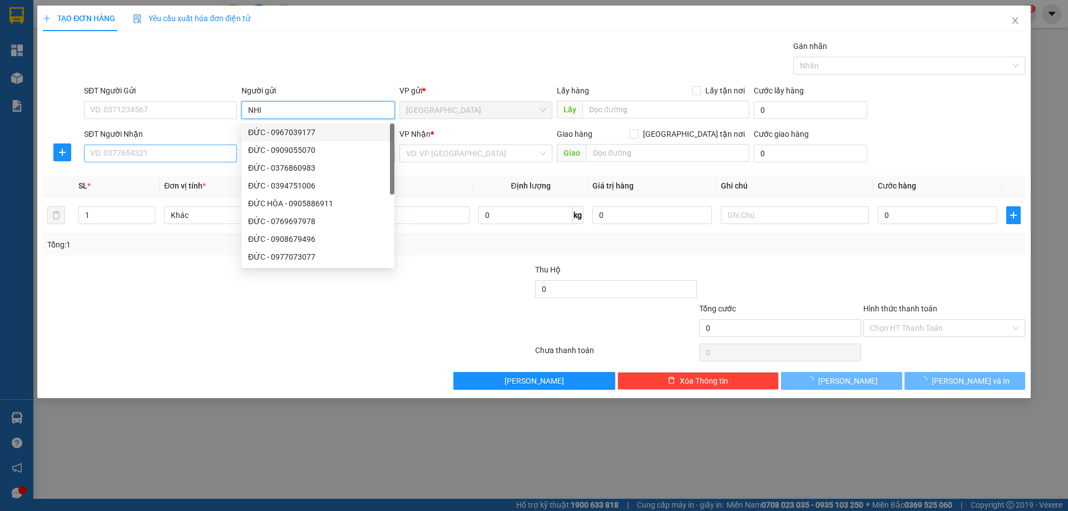
type input "NHI"
click at [226, 153] on input "SĐT Người Nhận" at bounding box center [160, 154] width 153 height 18
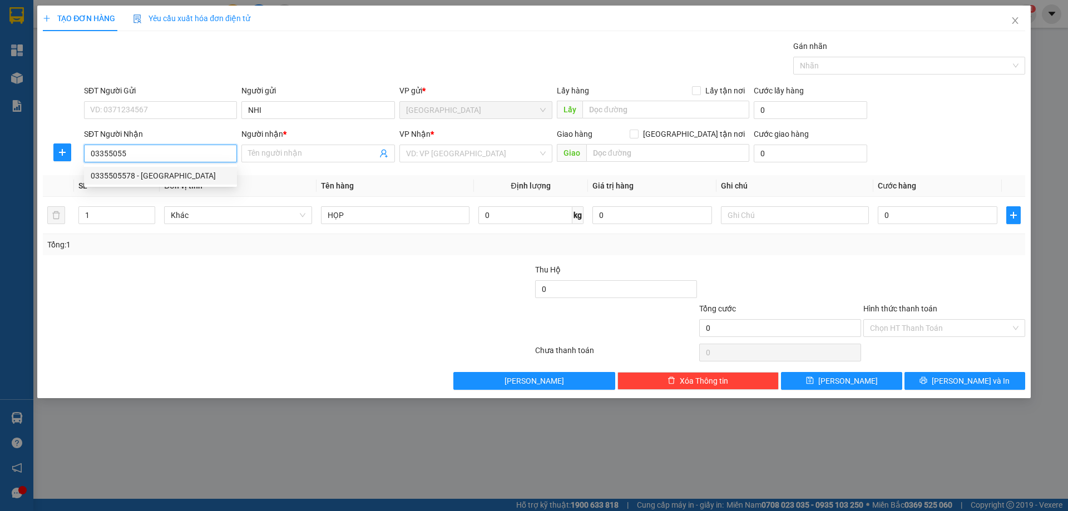
click at [162, 179] on div "0335505578 - [GEOGRAPHIC_DATA]" at bounding box center [161, 176] width 140 height 12
type input "0335505578"
type input "HÀ"
type input "0335505578"
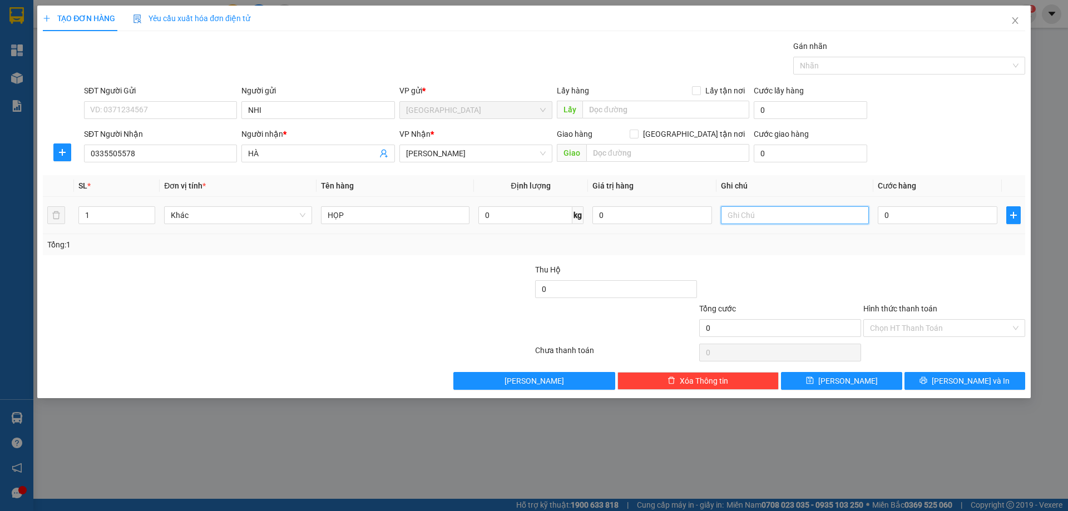
click at [768, 215] on input "text" at bounding box center [795, 215] width 148 height 18
type input "R/30"
click at [893, 309] on label "Hình thức thanh toán" at bounding box center [900, 308] width 74 height 9
click at [893, 320] on input "Hình thức thanh toán" at bounding box center [940, 328] width 141 height 17
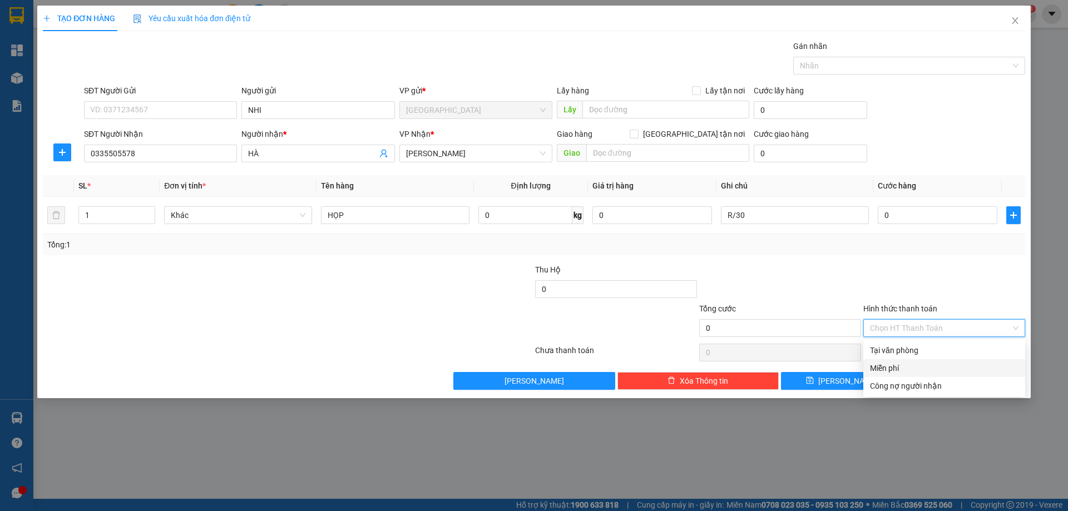
click at [900, 366] on div "Miễn phí" at bounding box center [944, 368] width 149 height 12
click at [923, 379] on button "[PERSON_NAME] và In" at bounding box center [965, 381] width 121 height 18
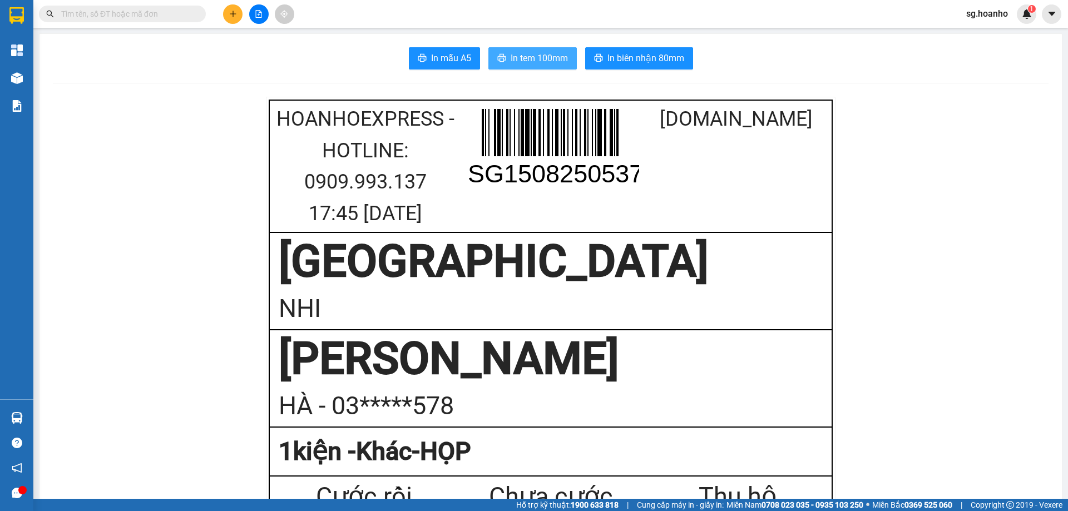
click at [538, 59] on span "In tem 100mm" at bounding box center [539, 58] width 57 height 14
click at [234, 15] on icon "plus" at bounding box center [233, 14] width 8 height 8
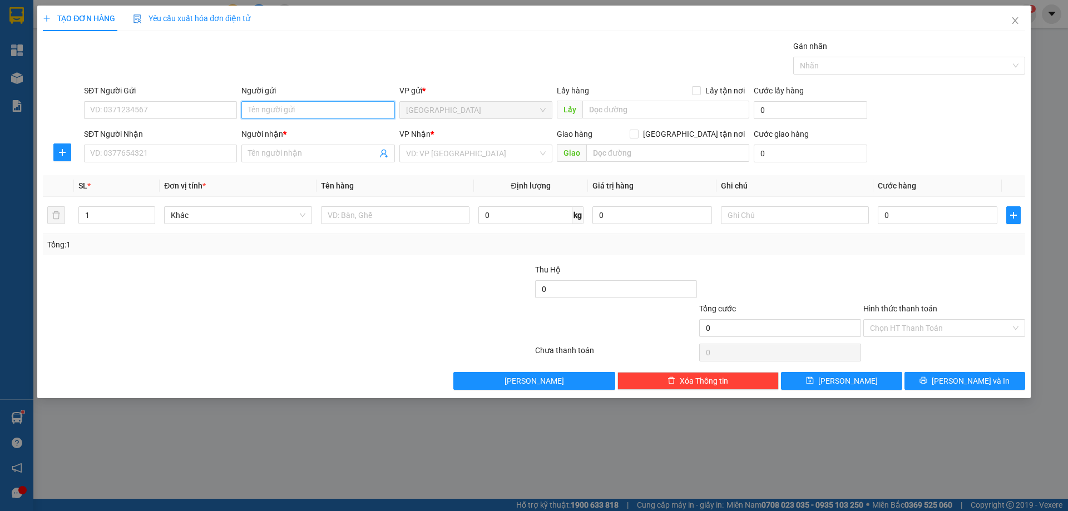
click at [260, 117] on input "Người gửi" at bounding box center [317, 110] width 153 height 18
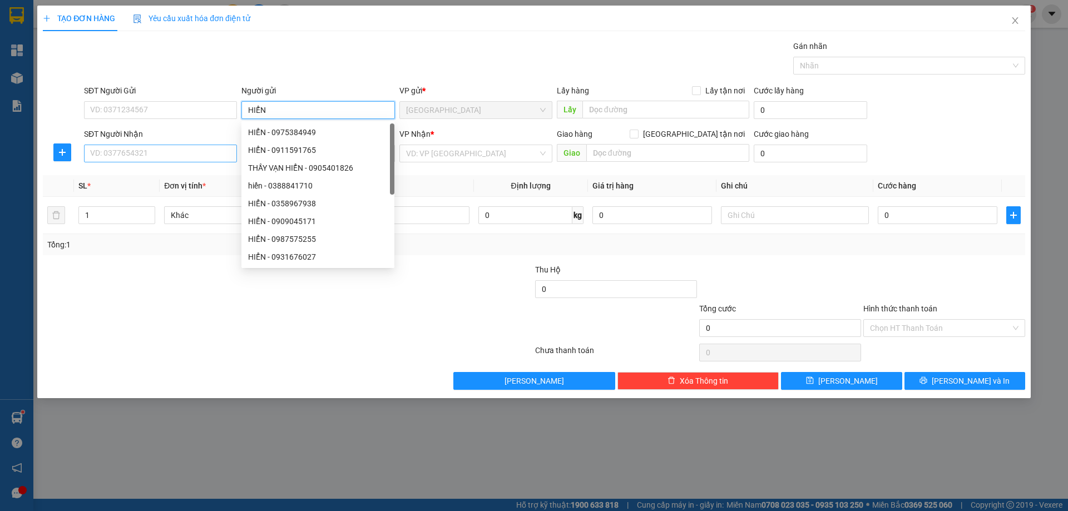
type input "HIỂN"
click at [204, 151] on input "SĐT Người Nhận" at bounding box center [160, 154] width 153 height 18
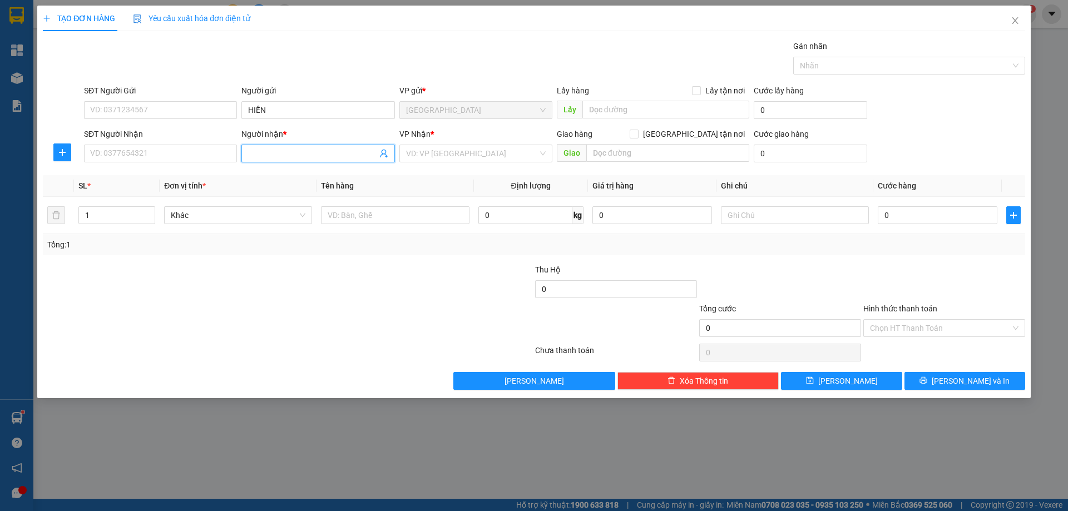
click at [255, 153] on input "Người nhận *" at bounding box center [312, 153] width 129 height 12
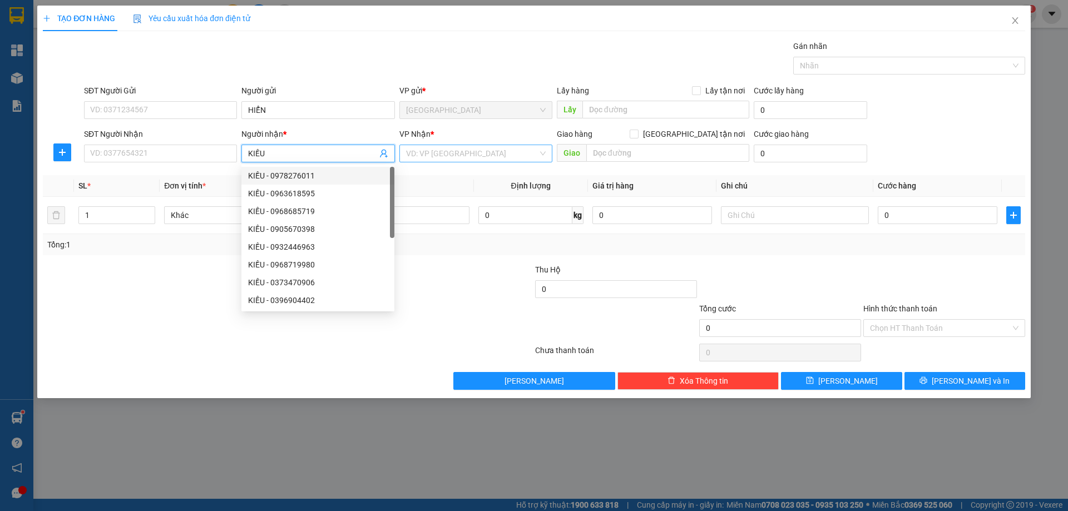
type input "KIỀU"
click at [428, 160] on input "search" at bounding box center [472, 153] width 132 height 17
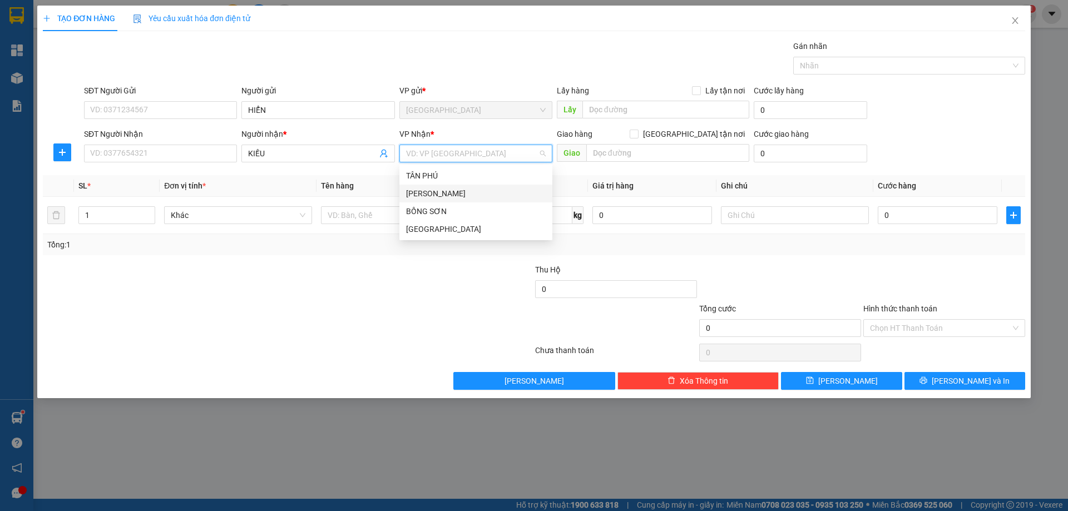
click at [444, 187] on div "[PERSON_NAME]" at bounding box center [475, 194] width 153 height 18
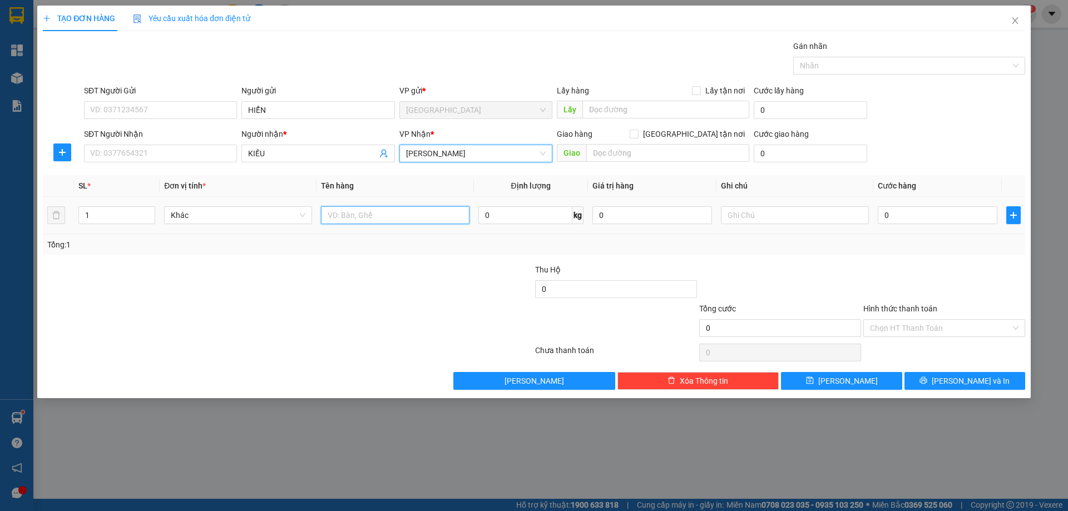
click at [426, 217] on input "text" at bounding box center [395, 215] width 148 height 18
type input "T"
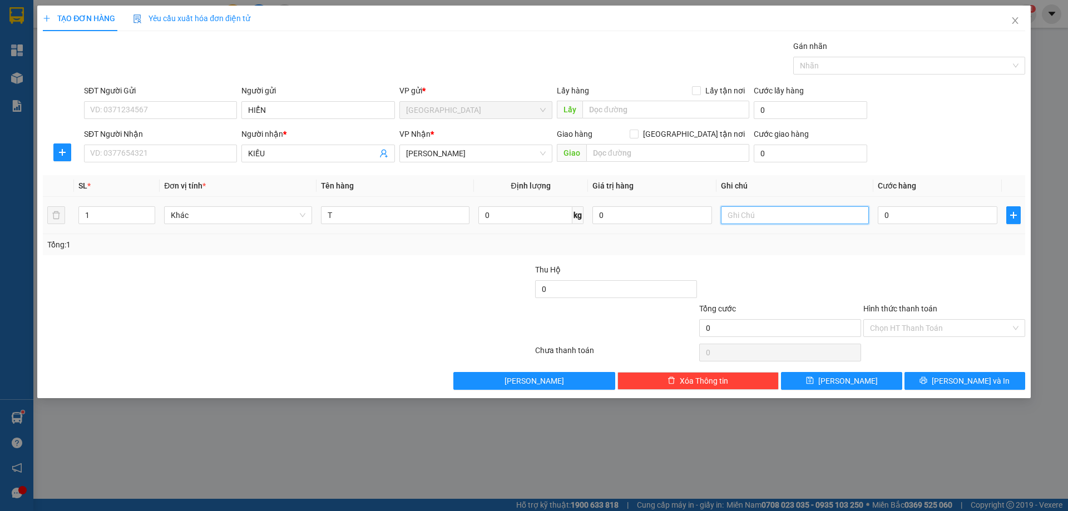
click at [756, 218] on input "text" at bounding box center [795, 215] width 148 height 18
type input "R/50"
click at [878, 308] on label "Hình thức thanh toán" at bounding box center [900, 308] width 74 height 9
click at [878, 320] on input "Hình thức thanh toán" at bounding box center [940, 328] width 141 height 17
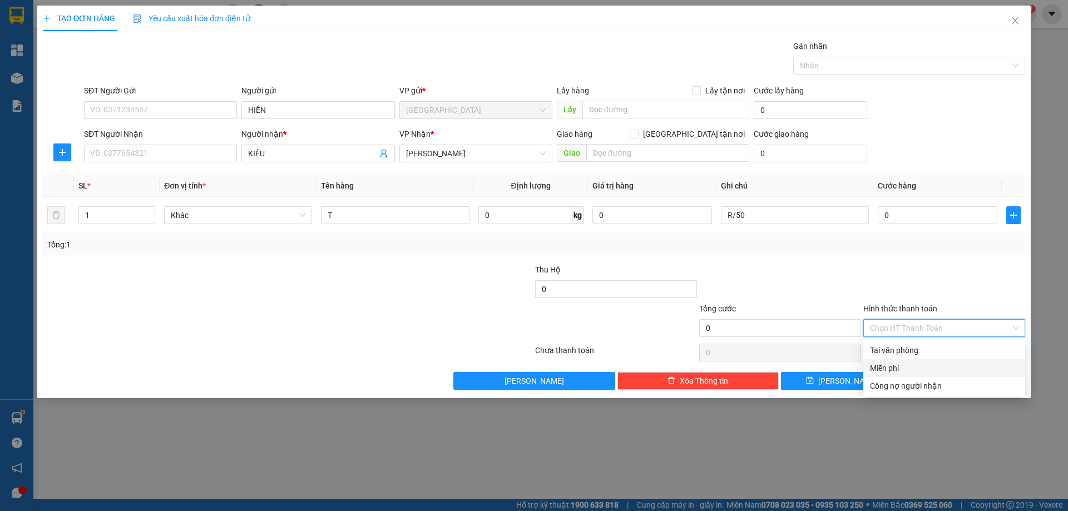
click at [893, 368] on div "Miễn phí" at bounding box center [944, 368] width 149 height 12
click at [931, 384] on button "[PERSON_NAME] và In" at bounding box center [965, 381] width 121 height 18
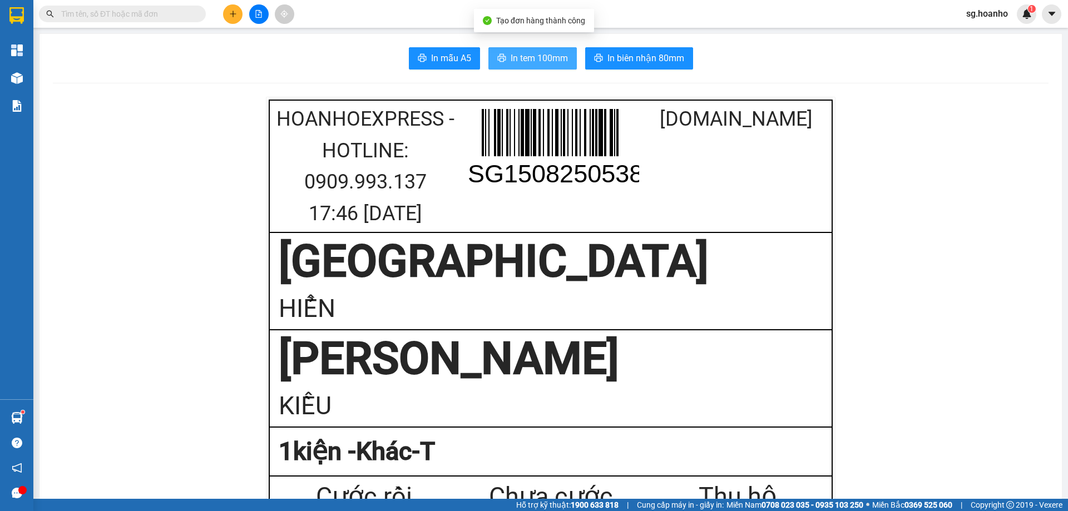
click at [539, 63] on span "In tem 100mm" at bounding box center [539, 58] width 57 height 14
click at [233, 15] on icon "plus" at bounding box center [233, 14] width 8 height 8
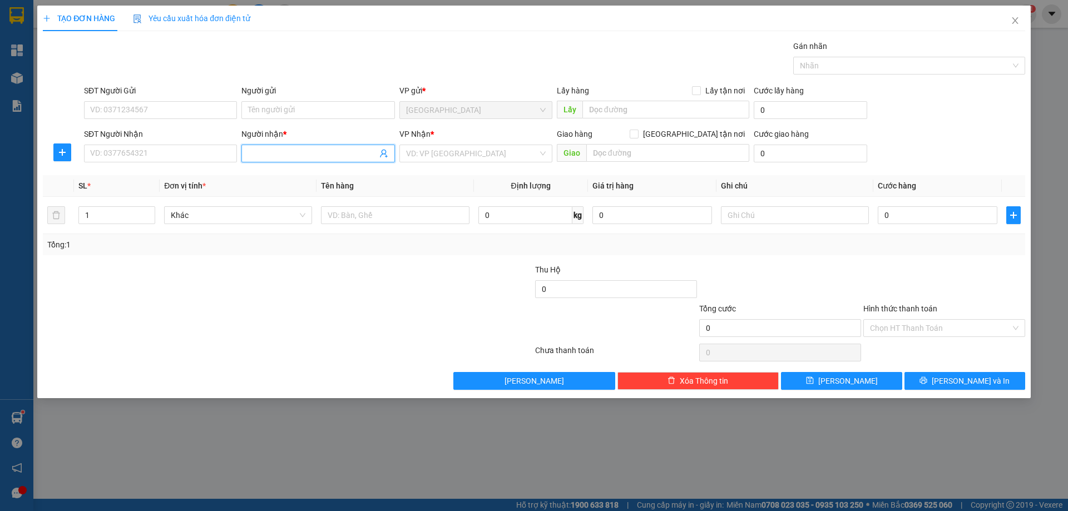
click at [281, 161] on span at bounding box center [317, 154] width 153 height 18
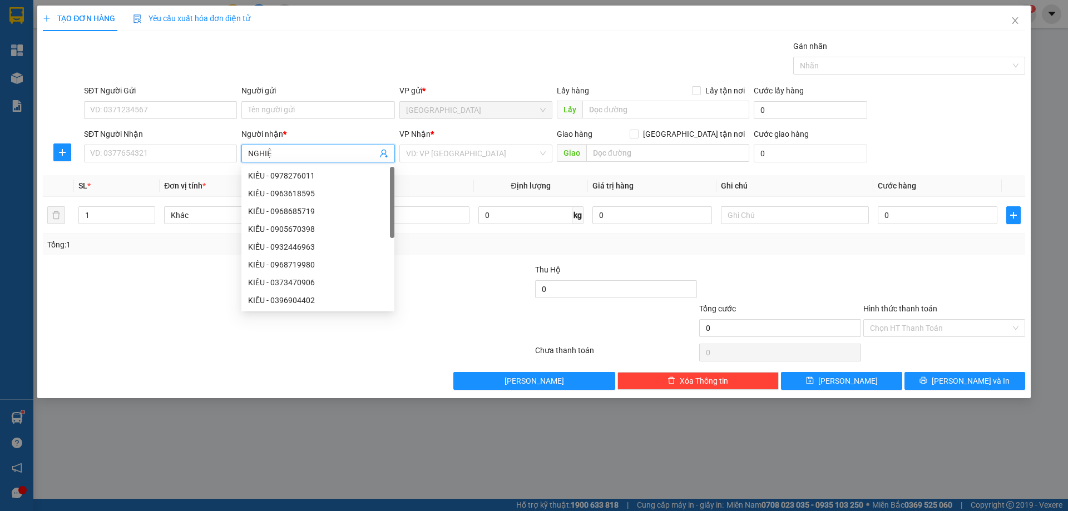
type input "NGHIỆP"
click at [271, 250] on div "NGHIỆP MAY TQ - 0913617688" at bounding box center [318, 247] width 140 height 12
type input "0913617688"
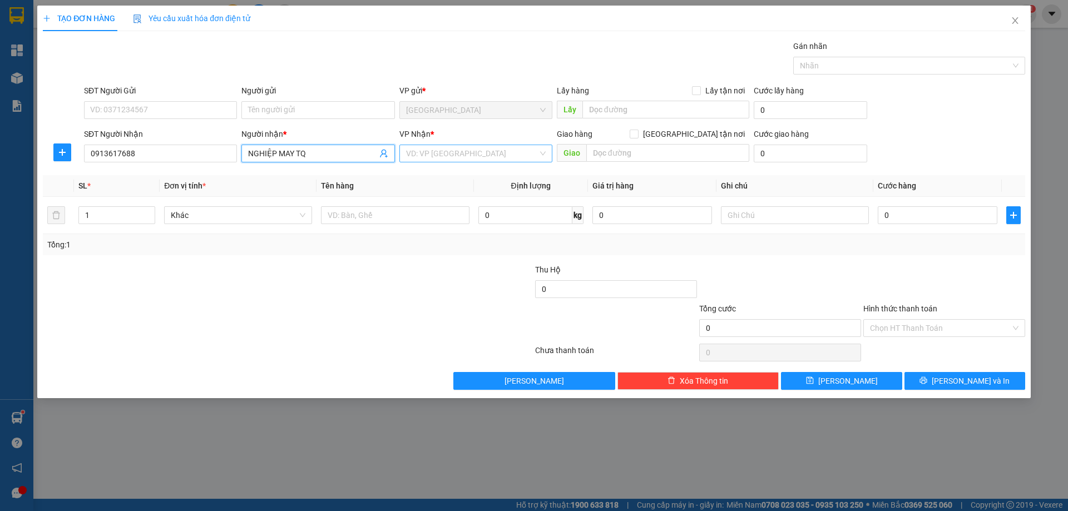
type input "NGHIỆP MAY TQ"
click at [444, 160] on input "search" at bounding box center [472, 153] width 132 height 17
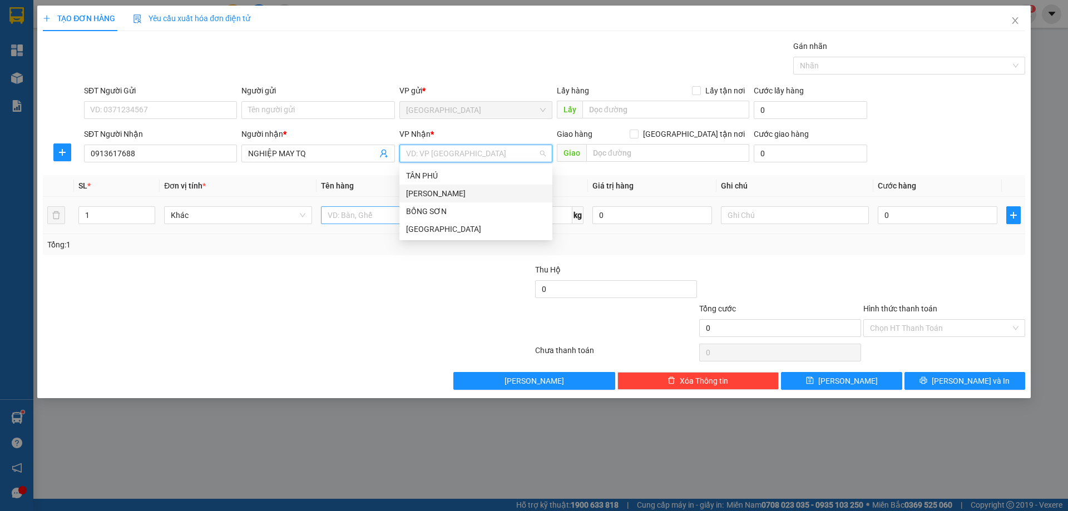
drag, startPoint x: 416, startPoint y: 192, endPoint x: 341, endPoint y: 214, distance: 77.5
click at [401, 197] on div "[PERSON_NAME]" at bounding box center [475, 194] width 153 height 18
click at [340, 213] on input "text" at bounding box center [395, 215] width 148 height 18
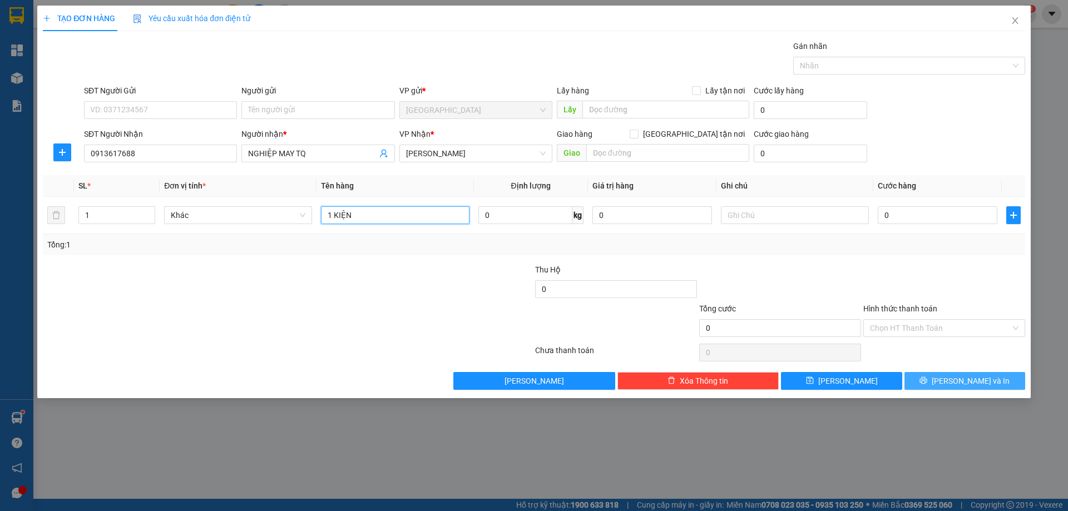
type input "1 KIỆN"
click at [947, 388] on button "[PERSON_NAME] và In" at bounding box center [965, 381] width 121 height 18
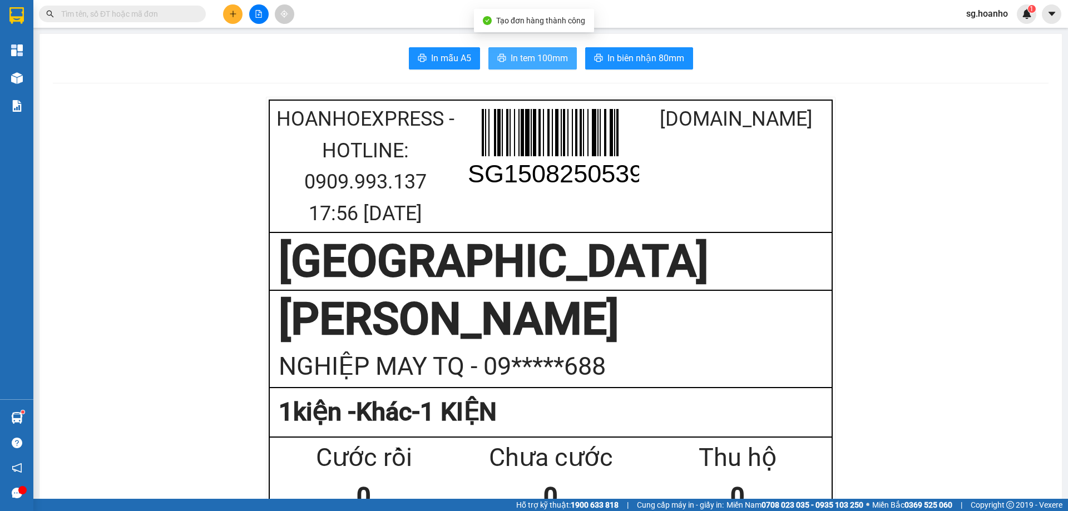
click at [528, 69] on button "In tem 100mm" at bounding box center [532, 58] width 88 height 22
